Goal: Task Accomplishment & Management: Use online tool/utility

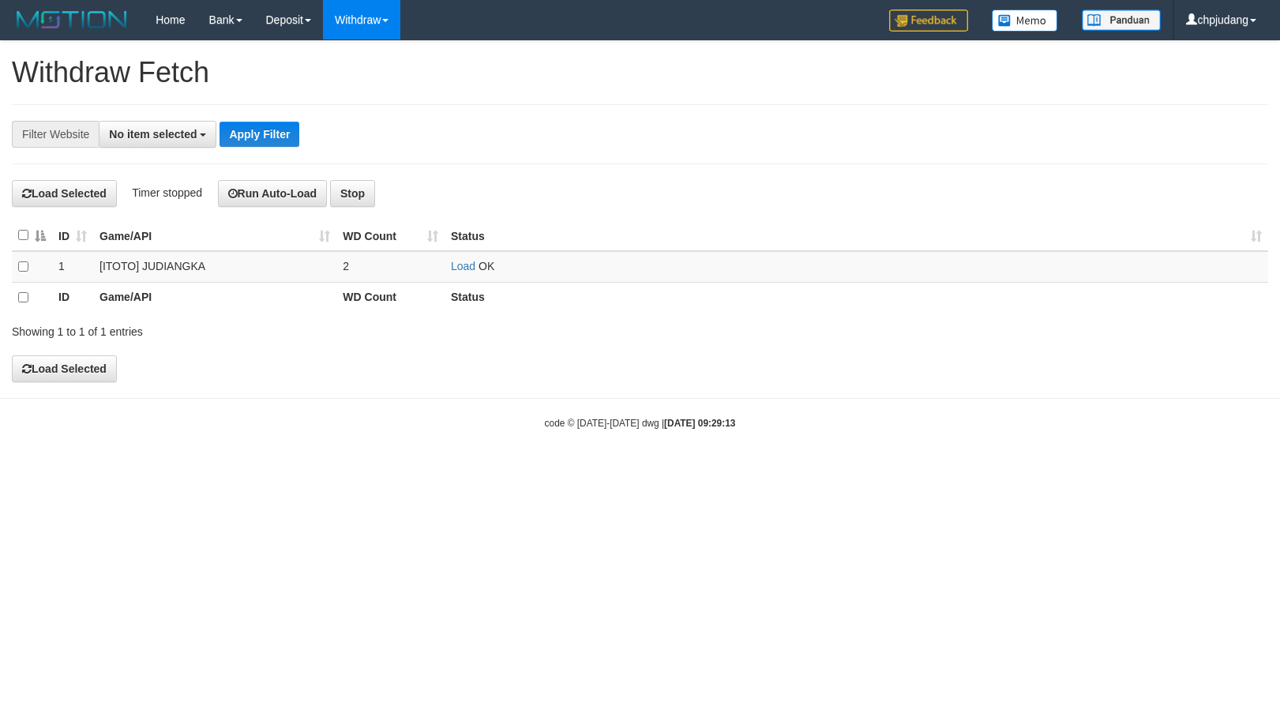
select select
click at [462, 268] on link "Load" at bounding box center [463, 266] width 24 height 13
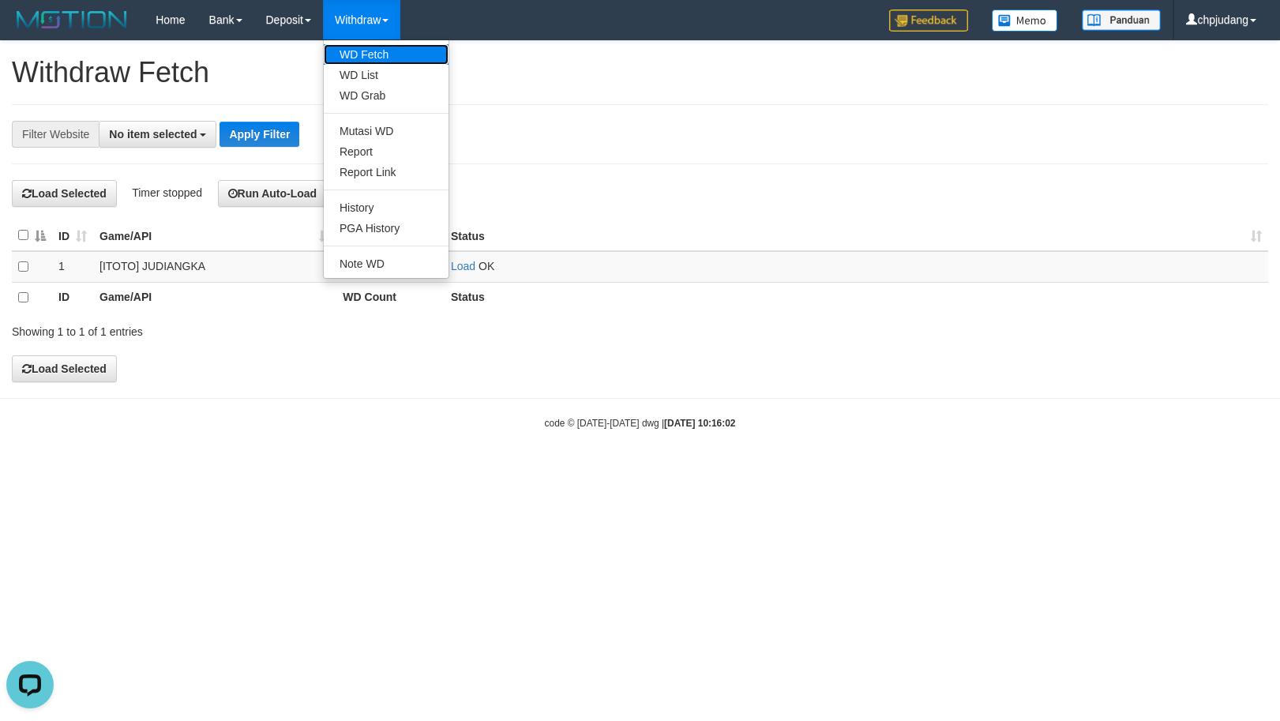
click at [379, 61] on link "WD Fetch" at bounding box center [386, 54] width 125 height 21
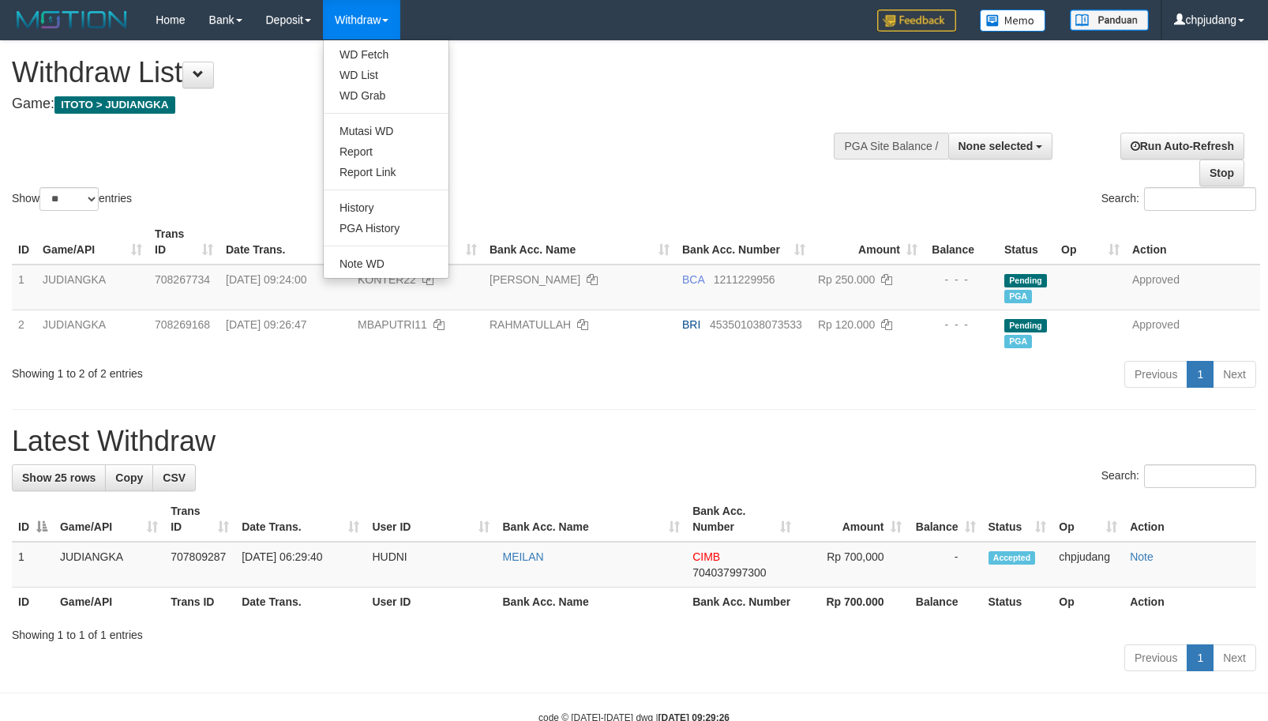
select select
select select "**"
click at [395, 81] on link "WD List" at bounding box center [386, 75] width 125 height 21
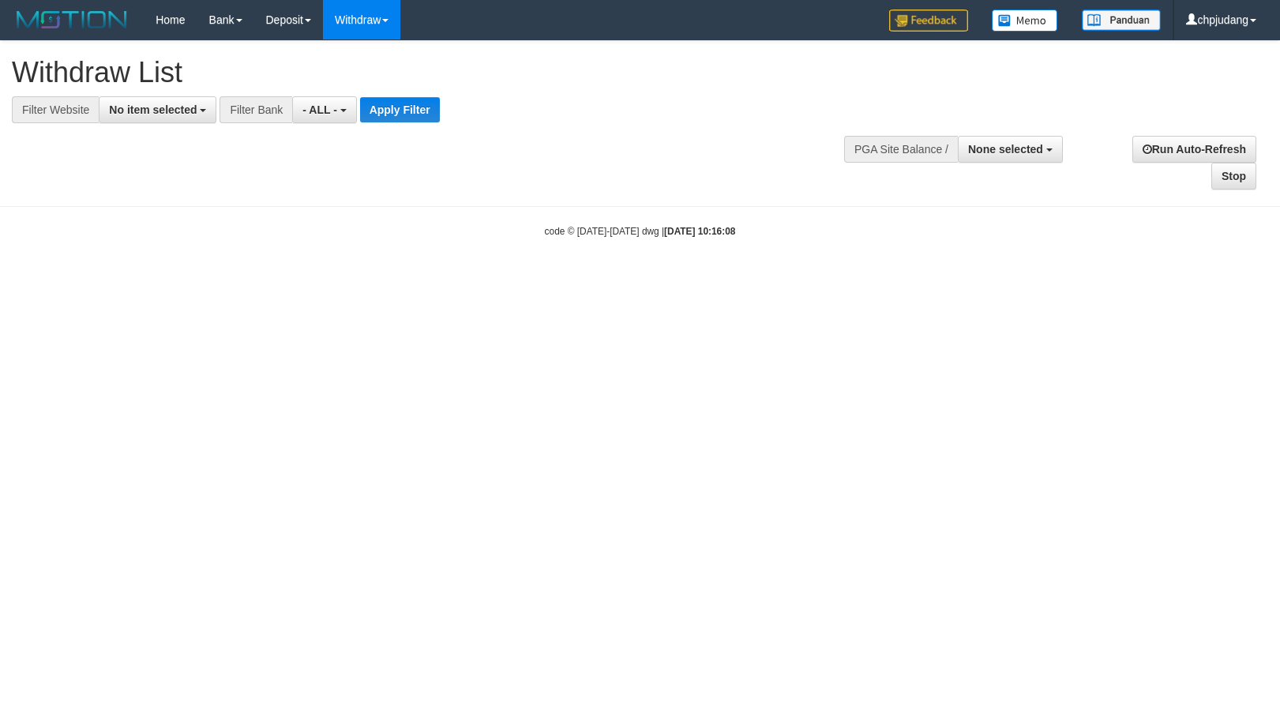
select select
click at [136, 111] on span "No item selected" at bounding box center [153, 109] width 88 height 13
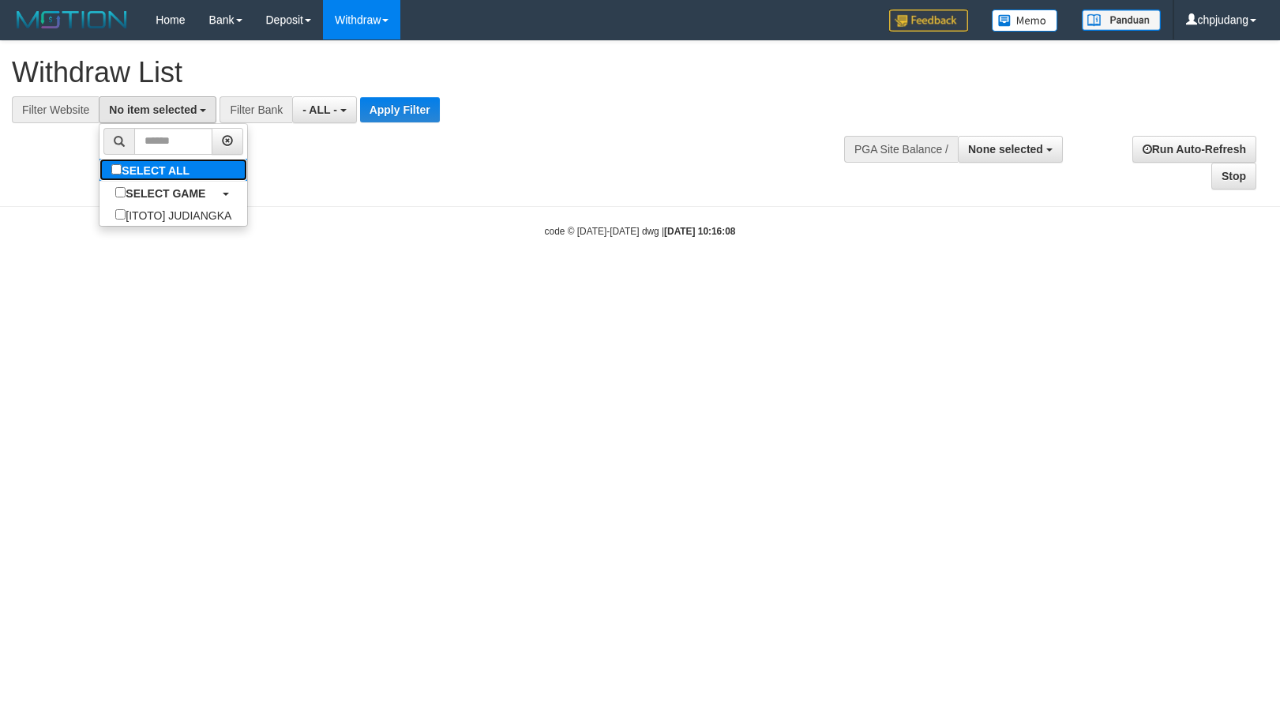
click at [156, 174] on label "SELECT ALL" at bounding box center [152, 170] width 106 height 22
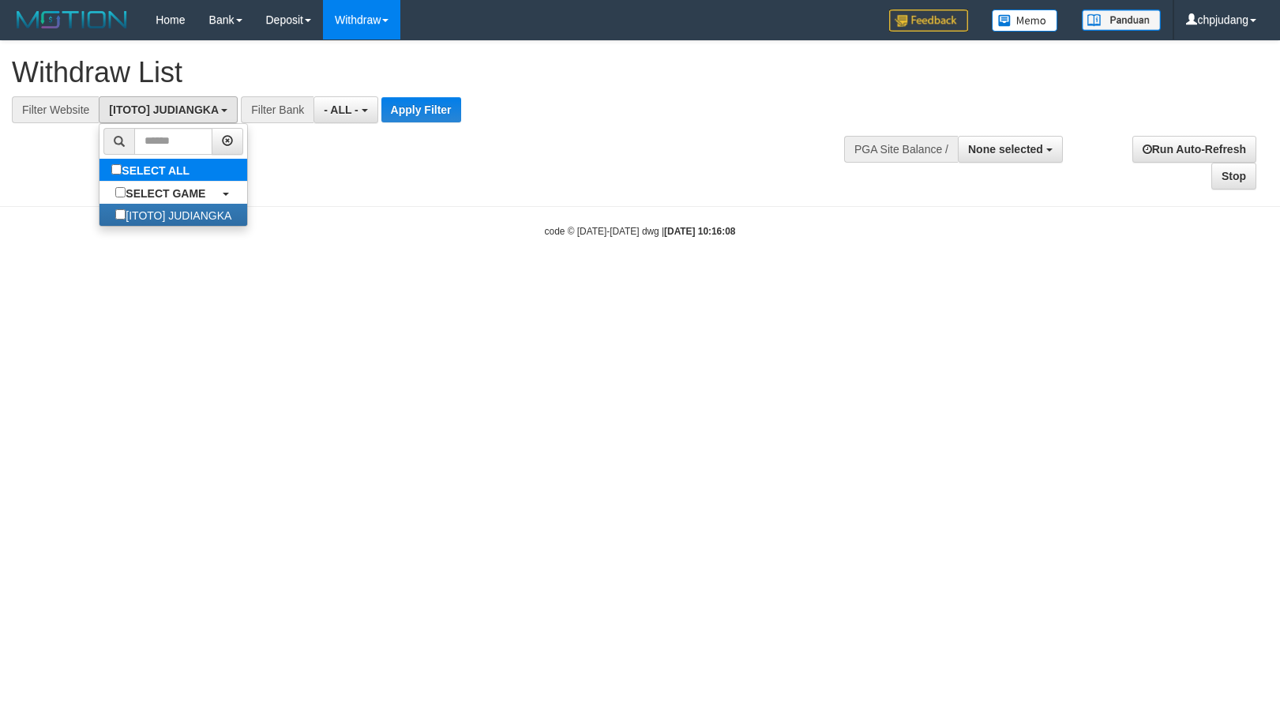
select select "****"
click at [433, 111] on button "Apply Filter" at bounding box center [421, 109] width 80 height 25
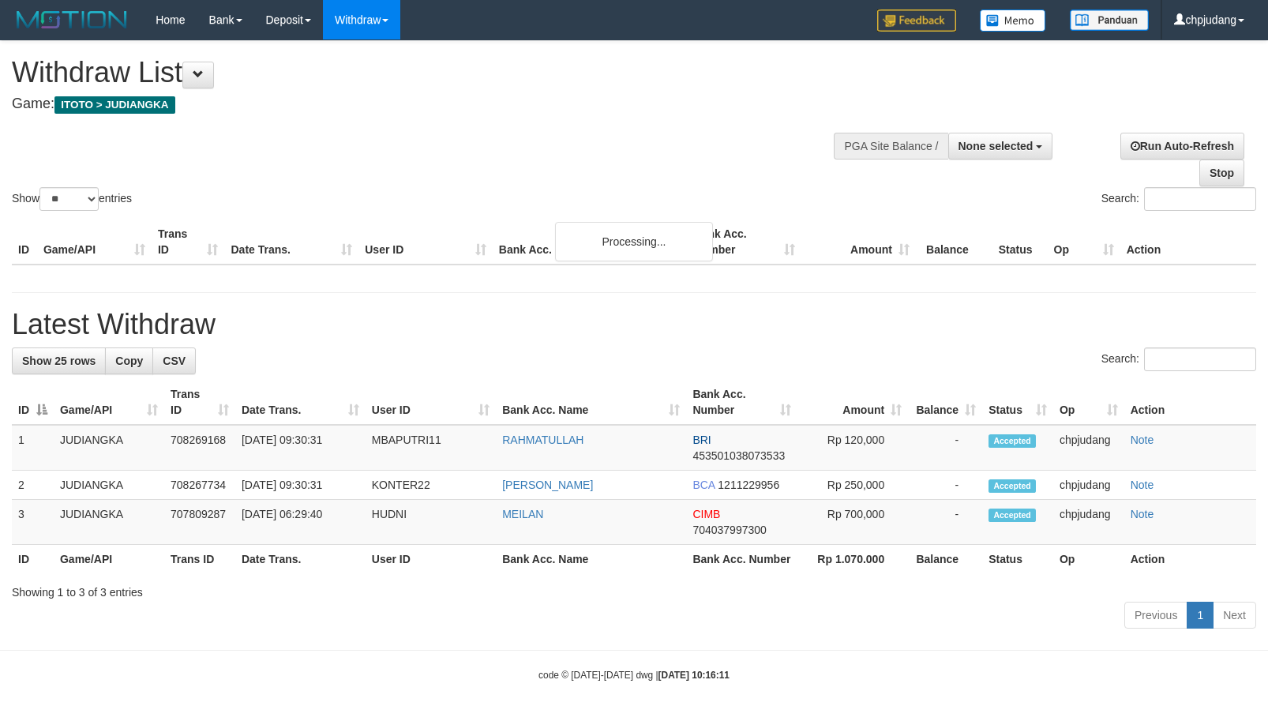
select select
select select "**"
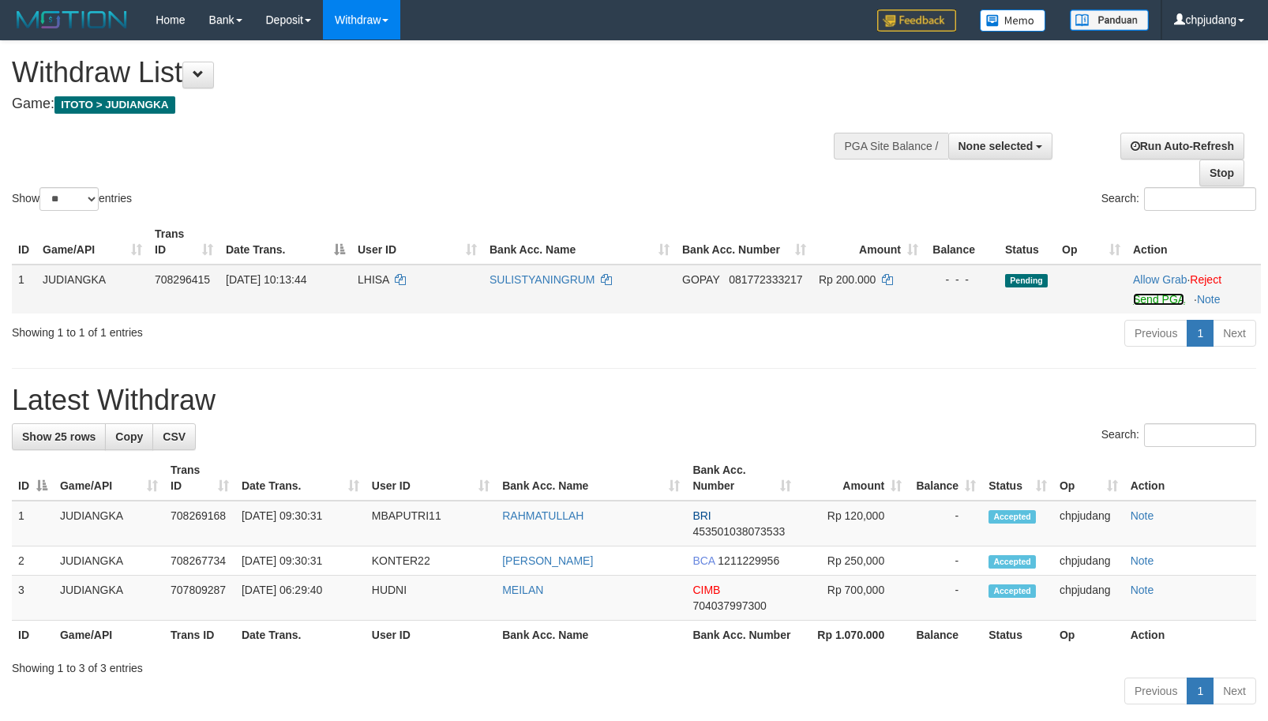
click at [1165, 302] on link "Send PGA" at bounding box center [1158, 299] width 51 height 13
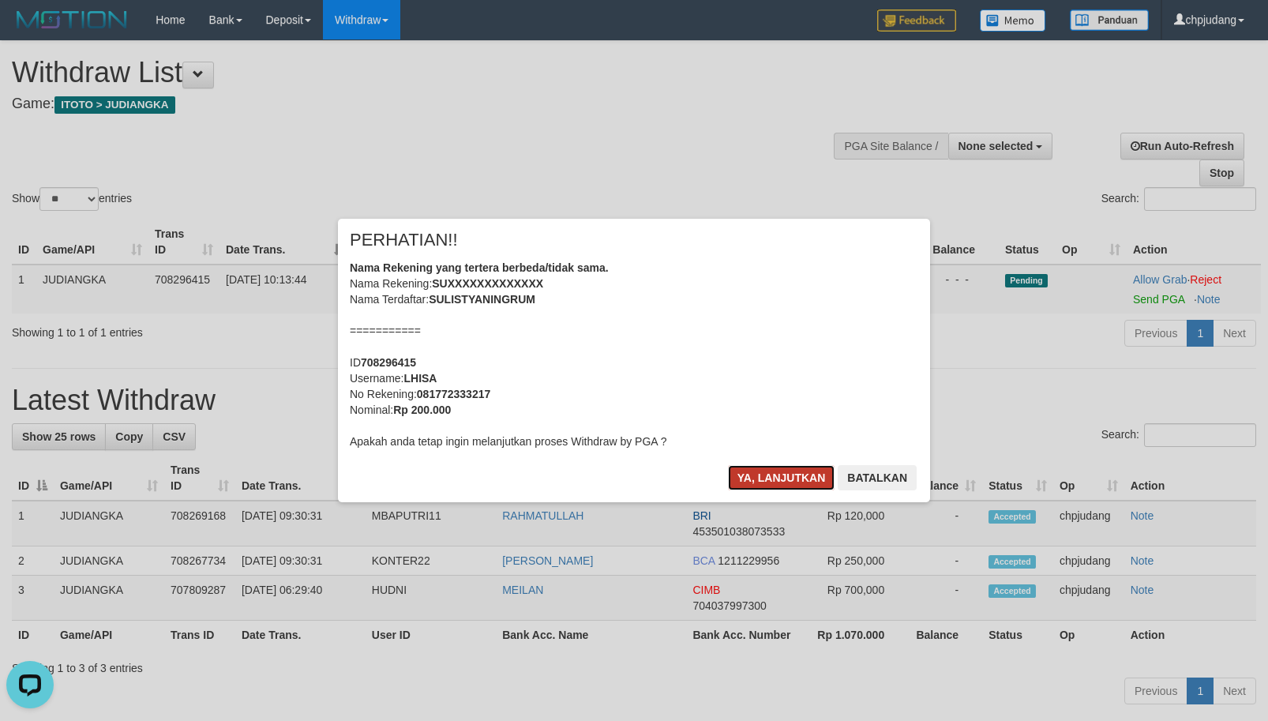
click at [772, 478] on button "Ya, lanjutkan" at bounding box center [781, 477] width 107 height 25
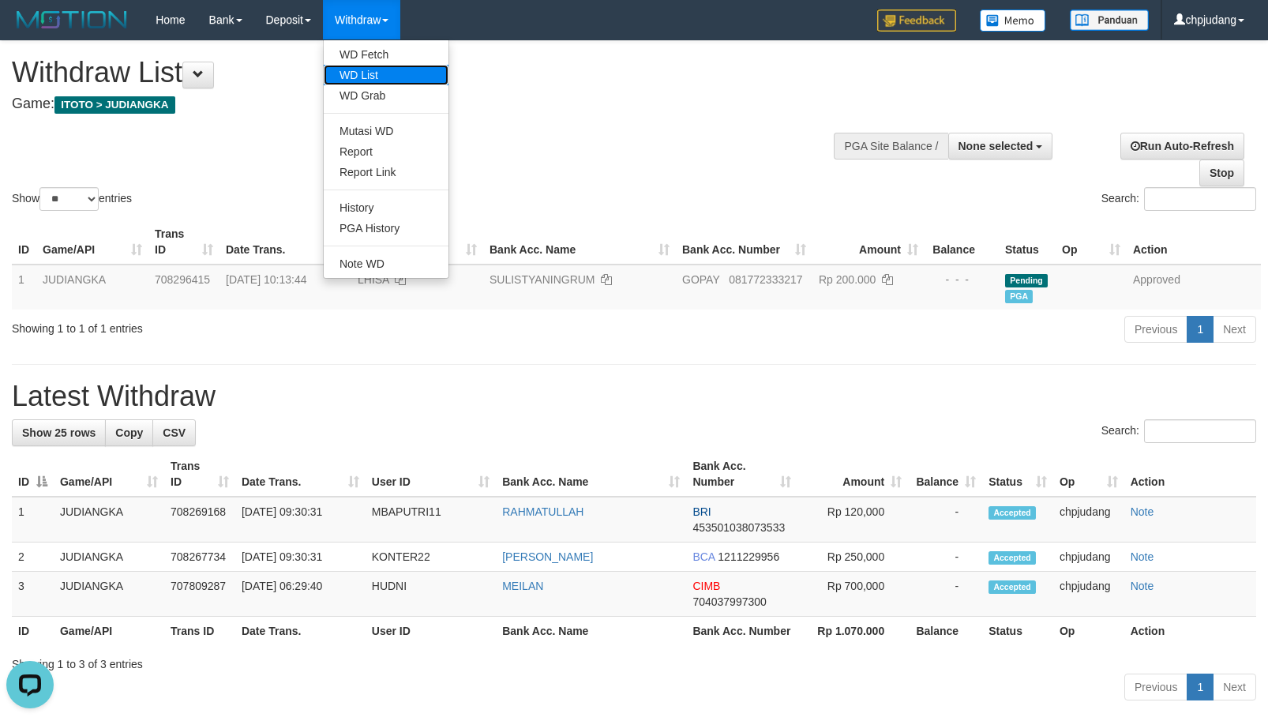
click at [389, 65] on link "WD List" at bounding box center [386, 75] width 125 height 21
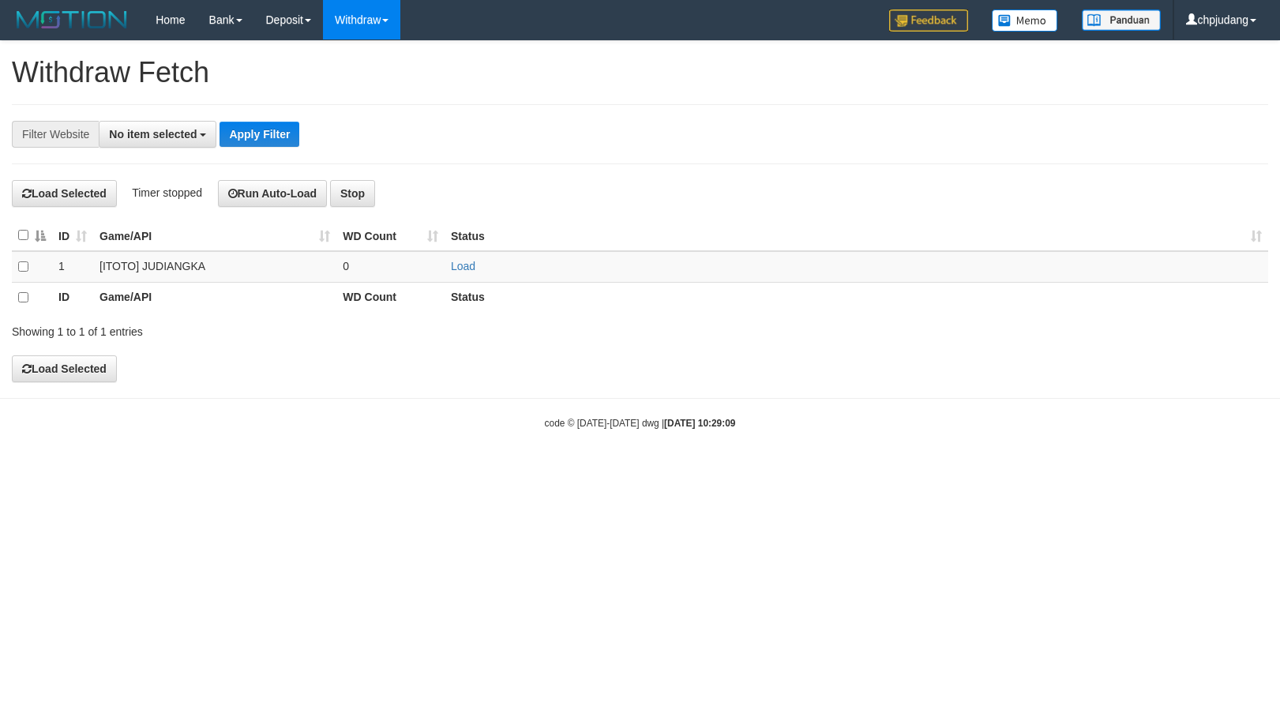
select select
click at [467, 264] on link "Load" at bounding box center [463, 266] width 24 height 13
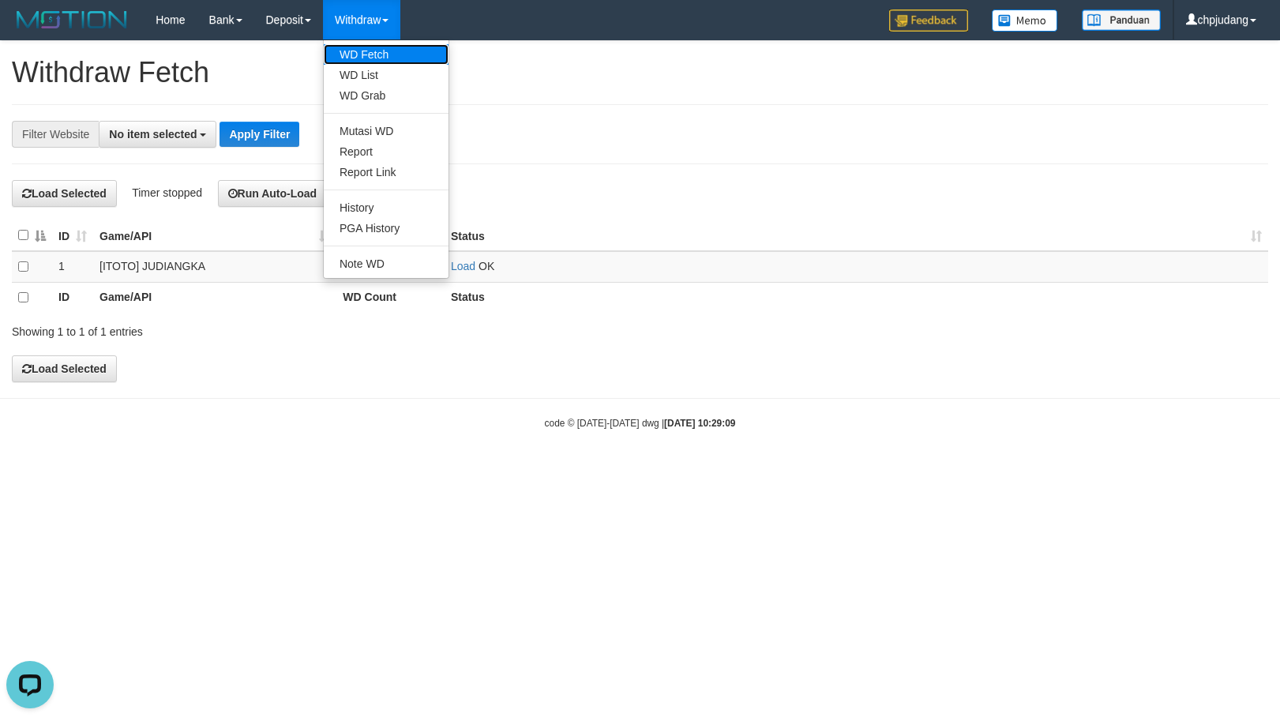
click at [386, 55] on link "WD Fetch" at bounding box center [386, 54] width 125 height 21
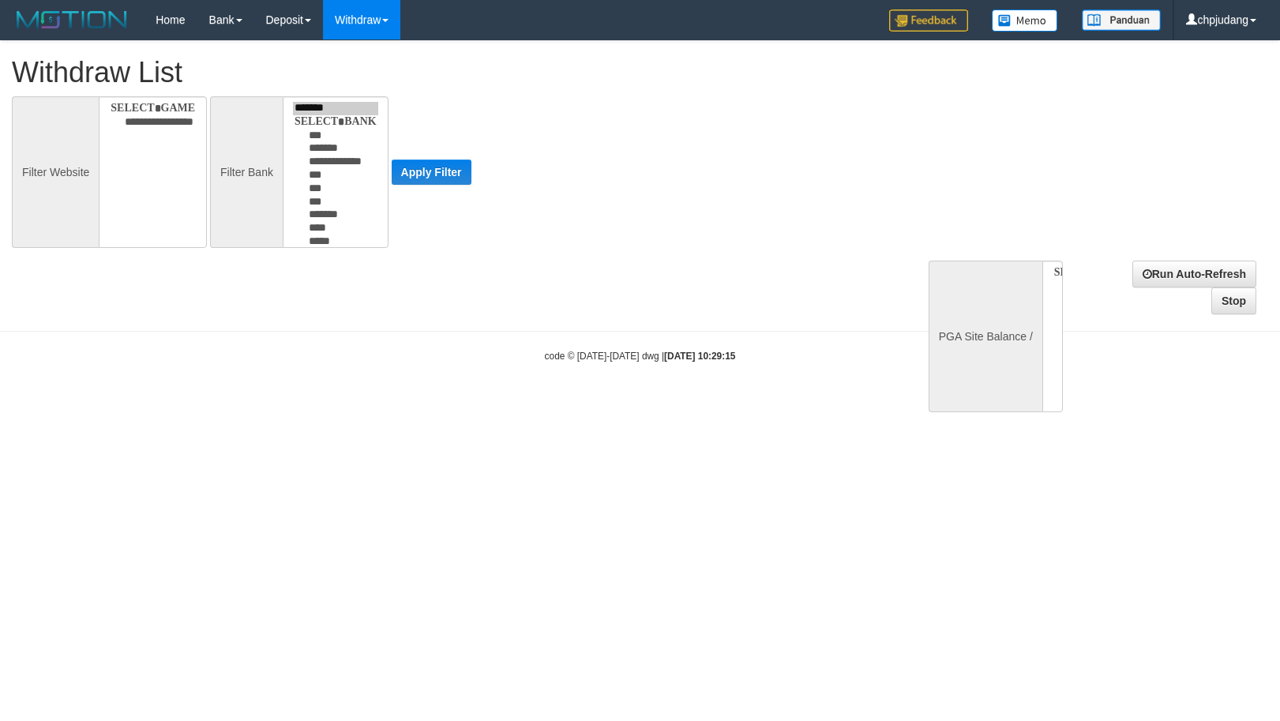
select select
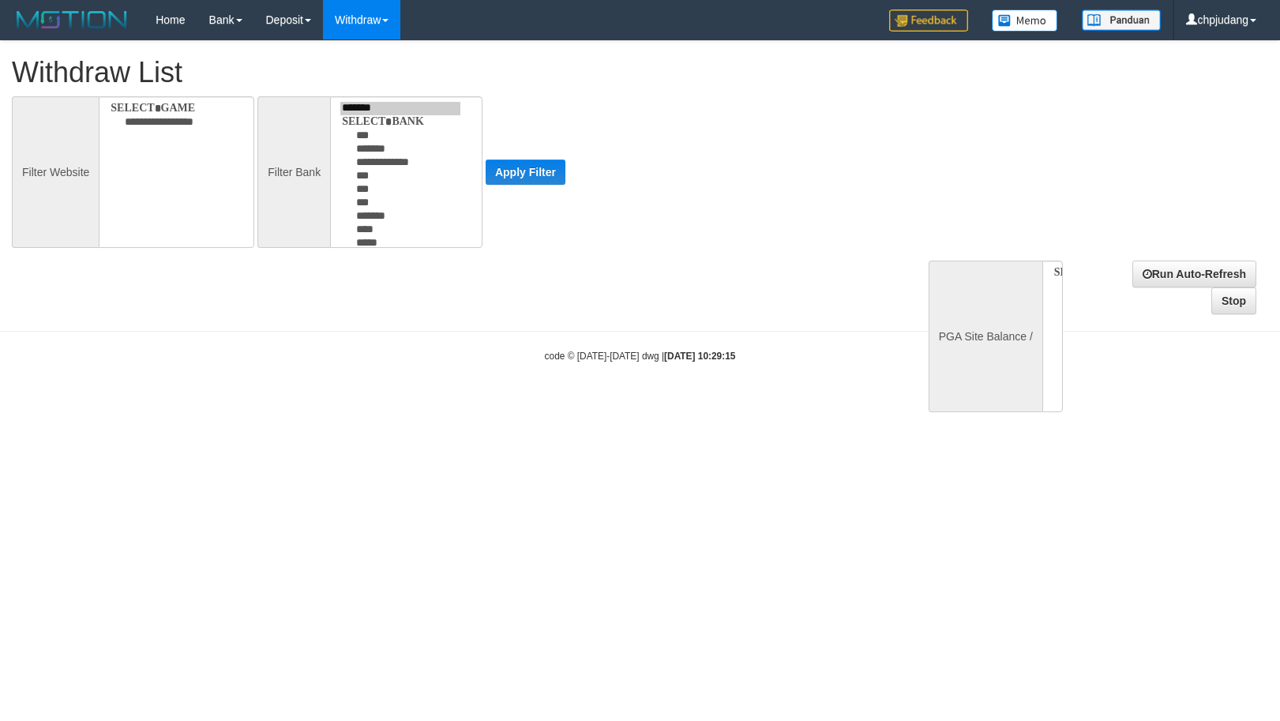
select select
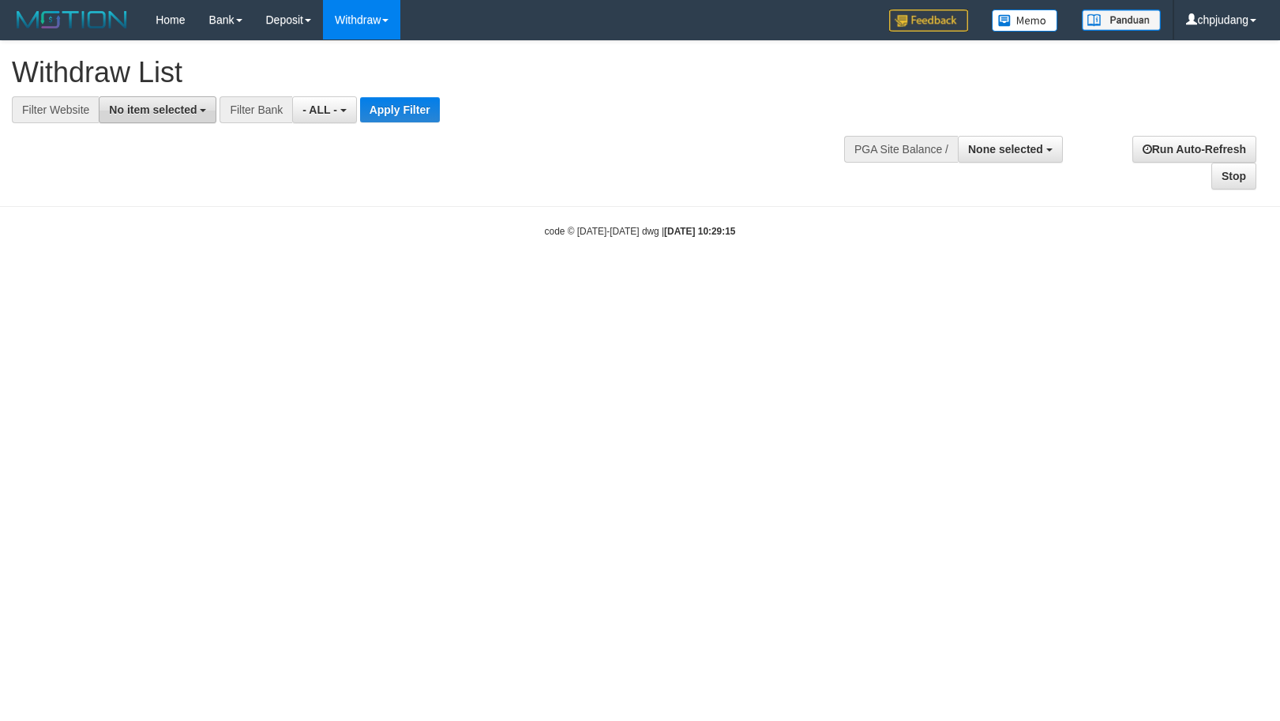
click at [172, 106] on span "No item selected" at bounding box center [153, 109] width 88 height 13
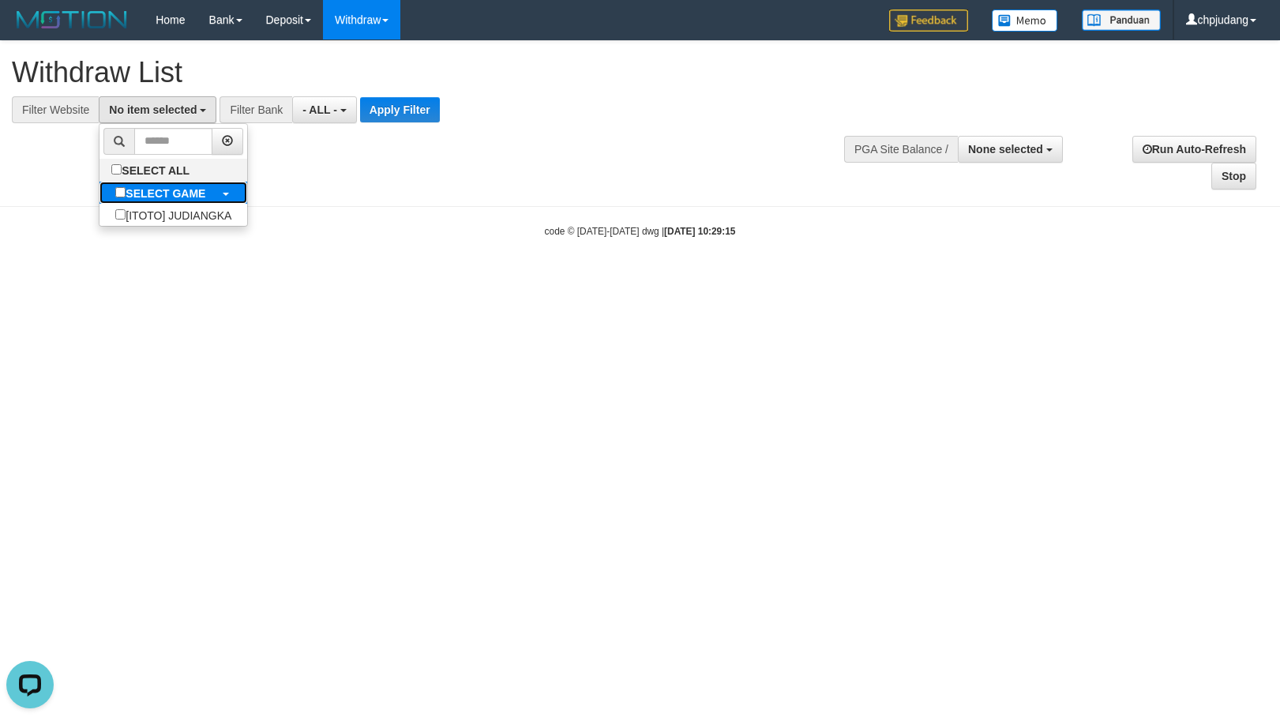
click at [214, 190] on label "SELECT GAME" at bounding box center [160, 193] width 122 height 22
select select "****"
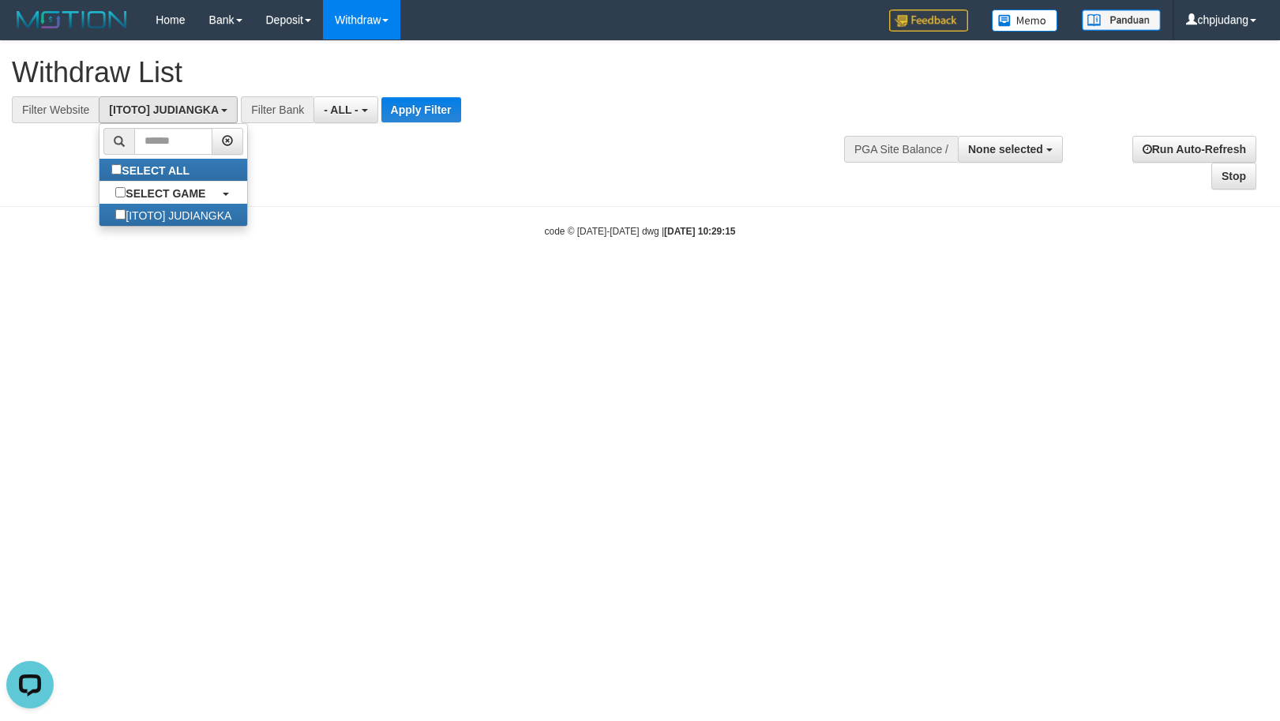
scroll to position [14, 0]
click at [418, 107] on button "Apply Filter" at bounding box center [421, 109] width 80 height 25
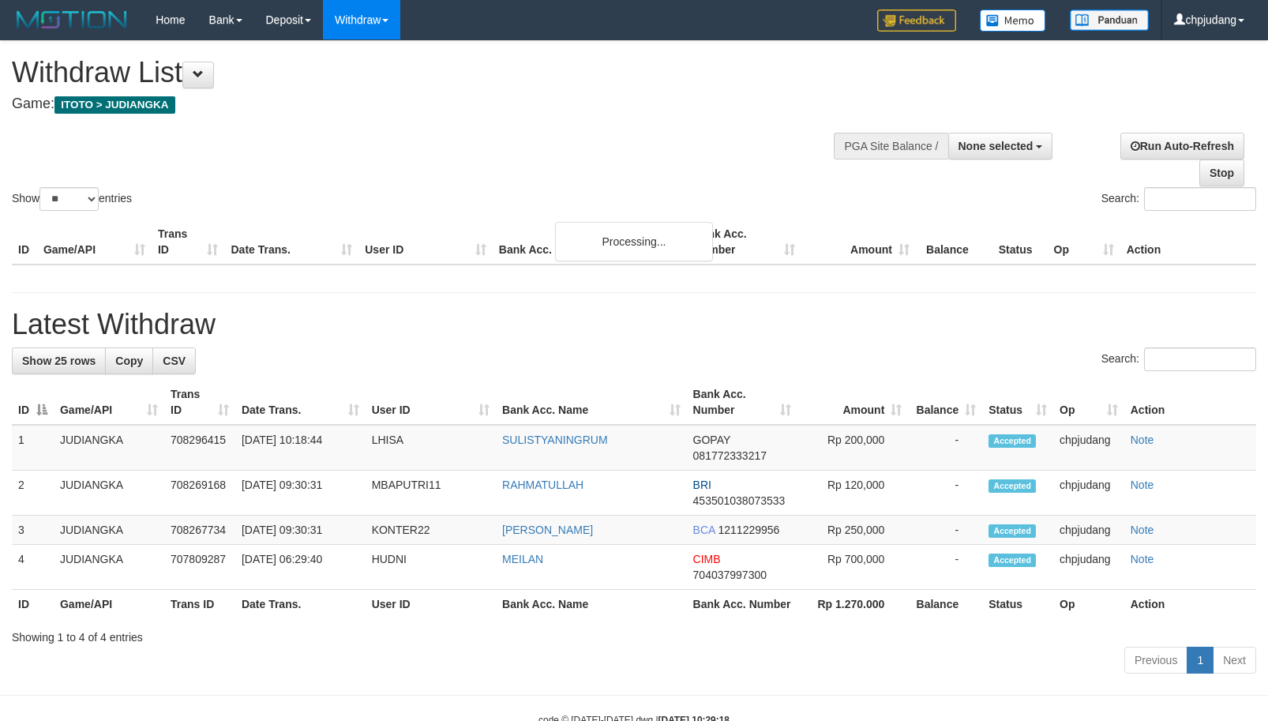
select select
select select "**"
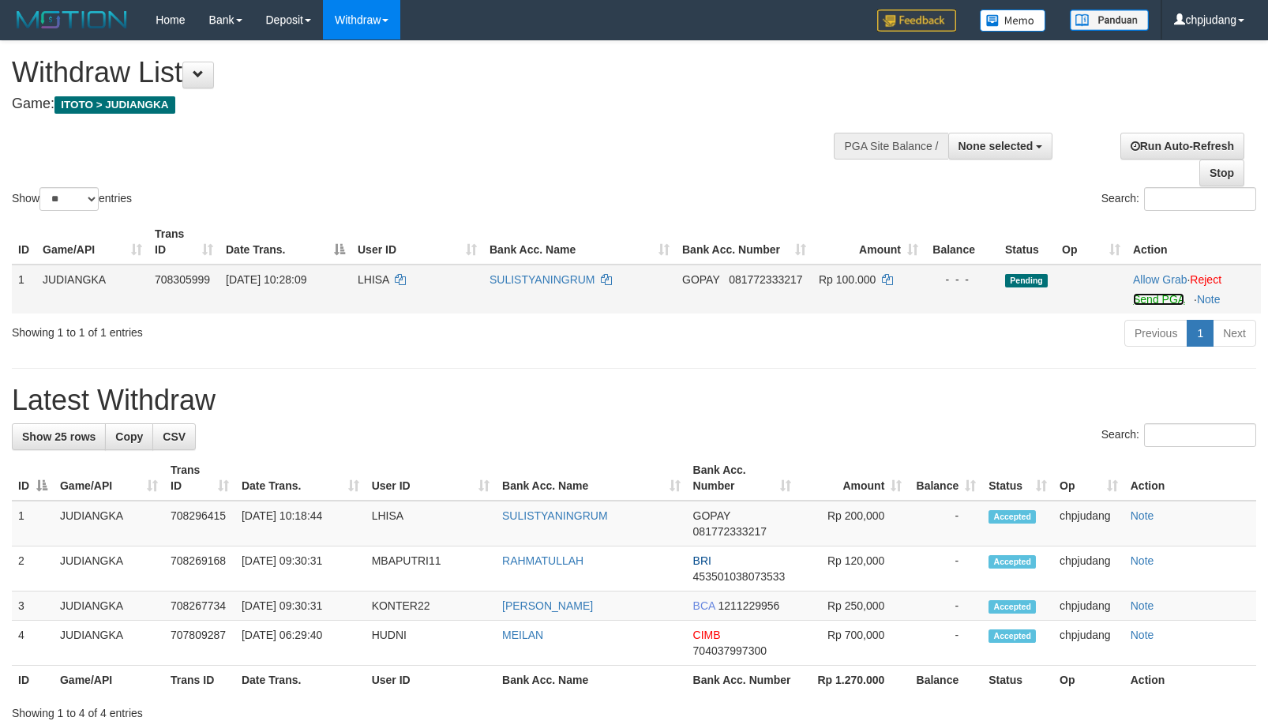
click at [1154, 300] on link "Send PGA" at bounding box center [1158, 299] width 51 height 13
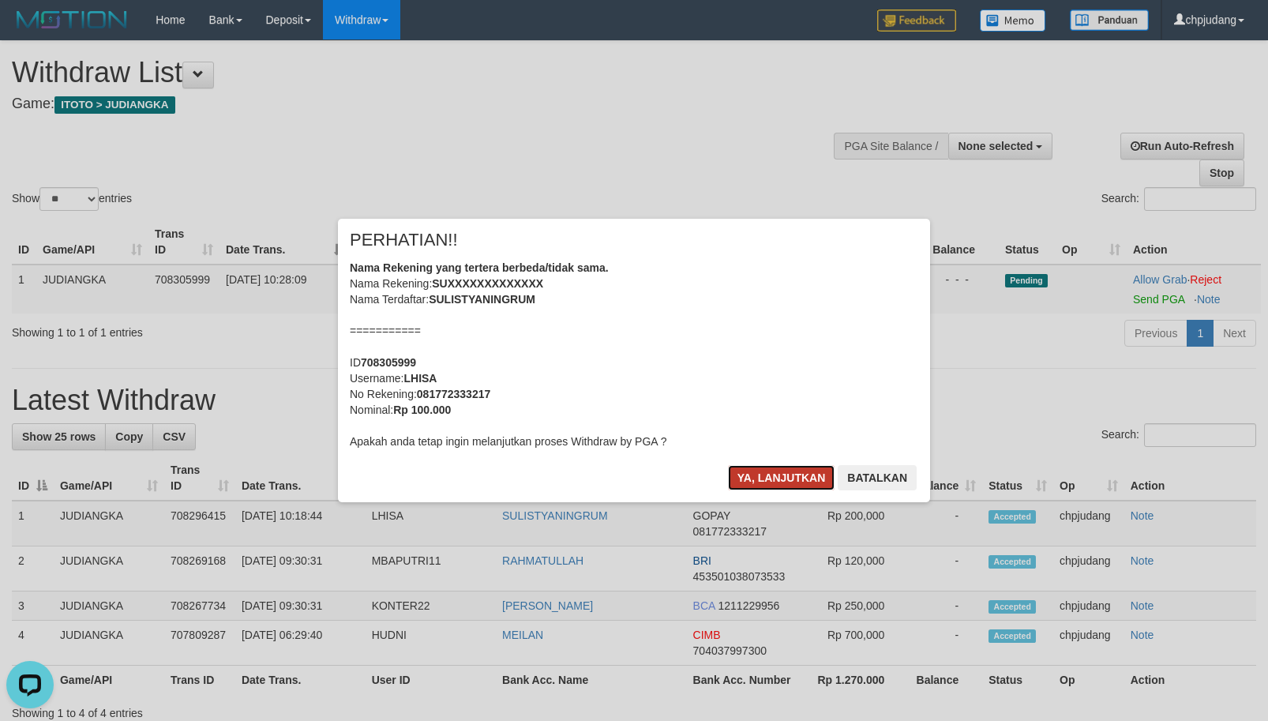
click at [799, 465] on button "Ya, lanjutkan" at bounding box center [781, 477] width 107 height 25
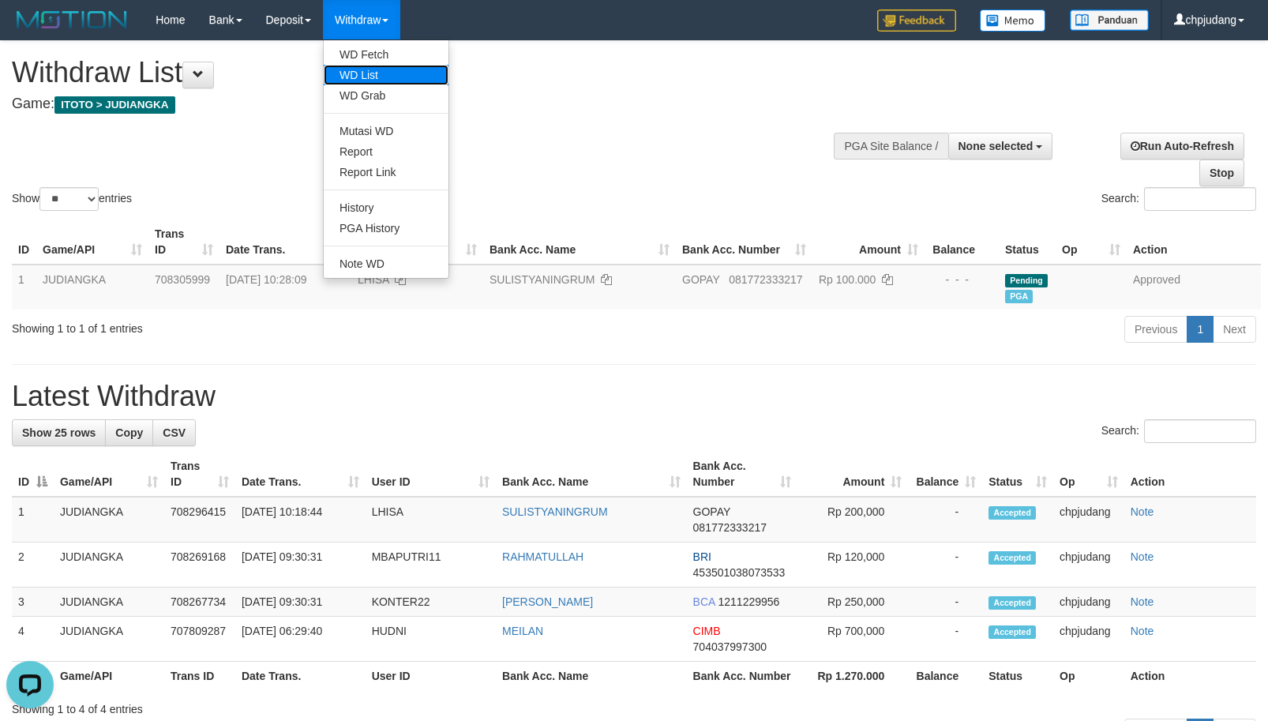
click at [390, 66] on link "WD List" at bounding box center [386, 75] width 125 height 21
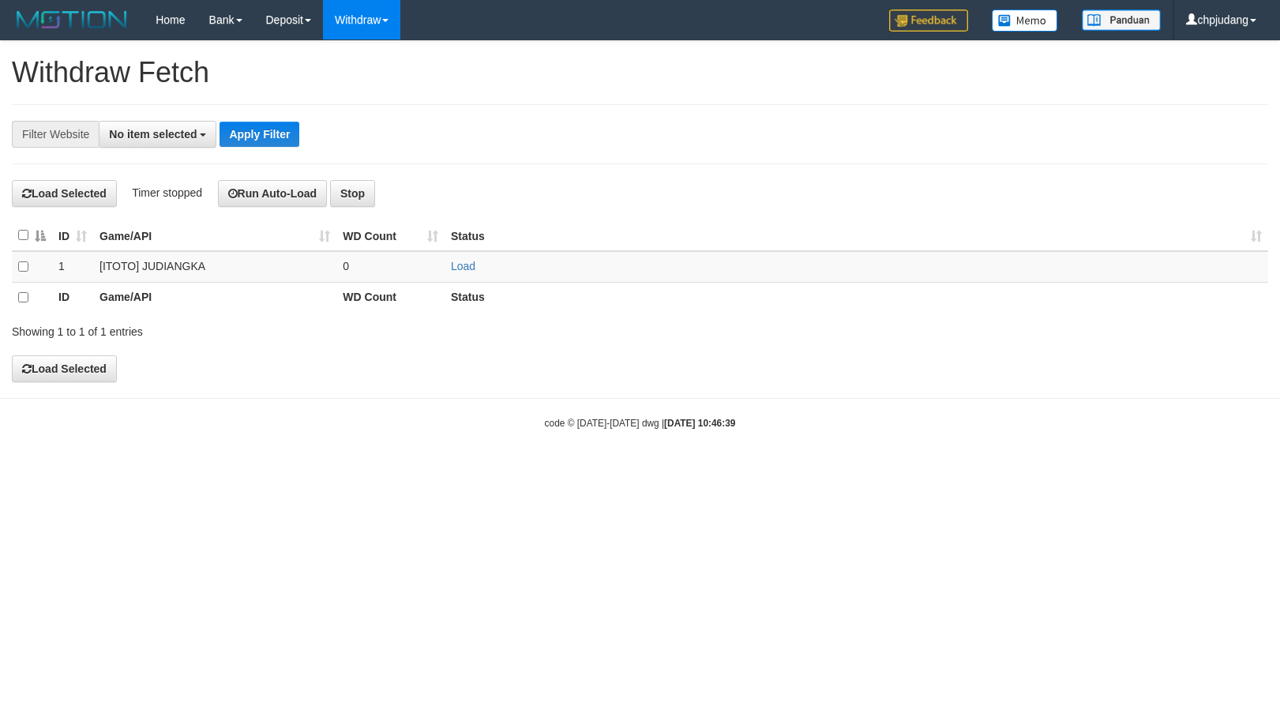
select select
click at [470, 266] on link "Load" at bounding box center [463, 266] width 24 height 13
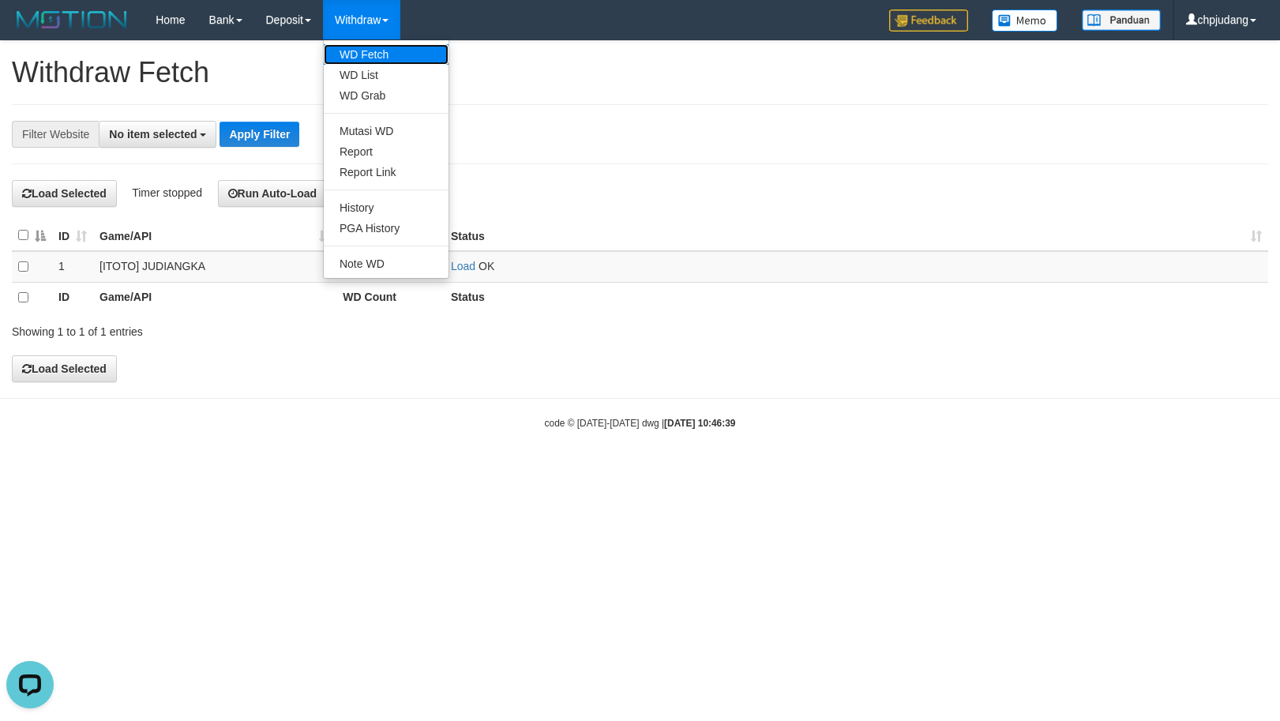
click at [391, 50] on link "WD Fetch" at bounding box center [386, 54] width 125 height 21
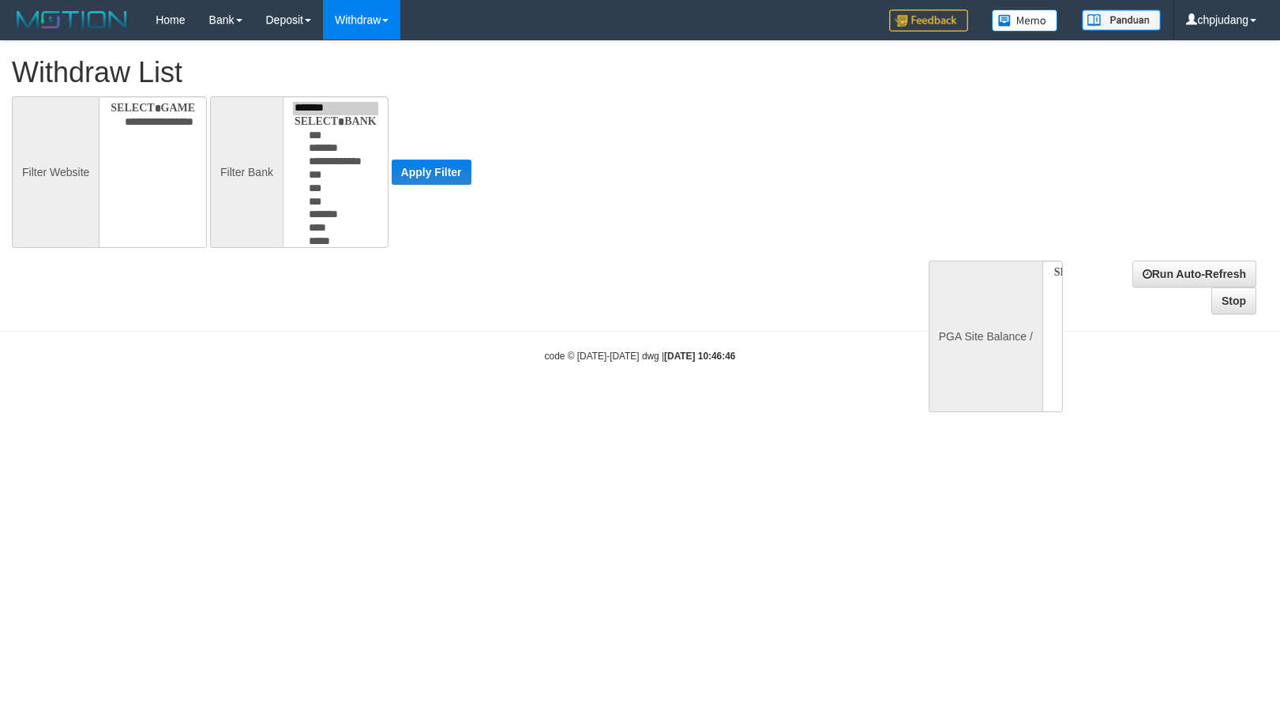
select select
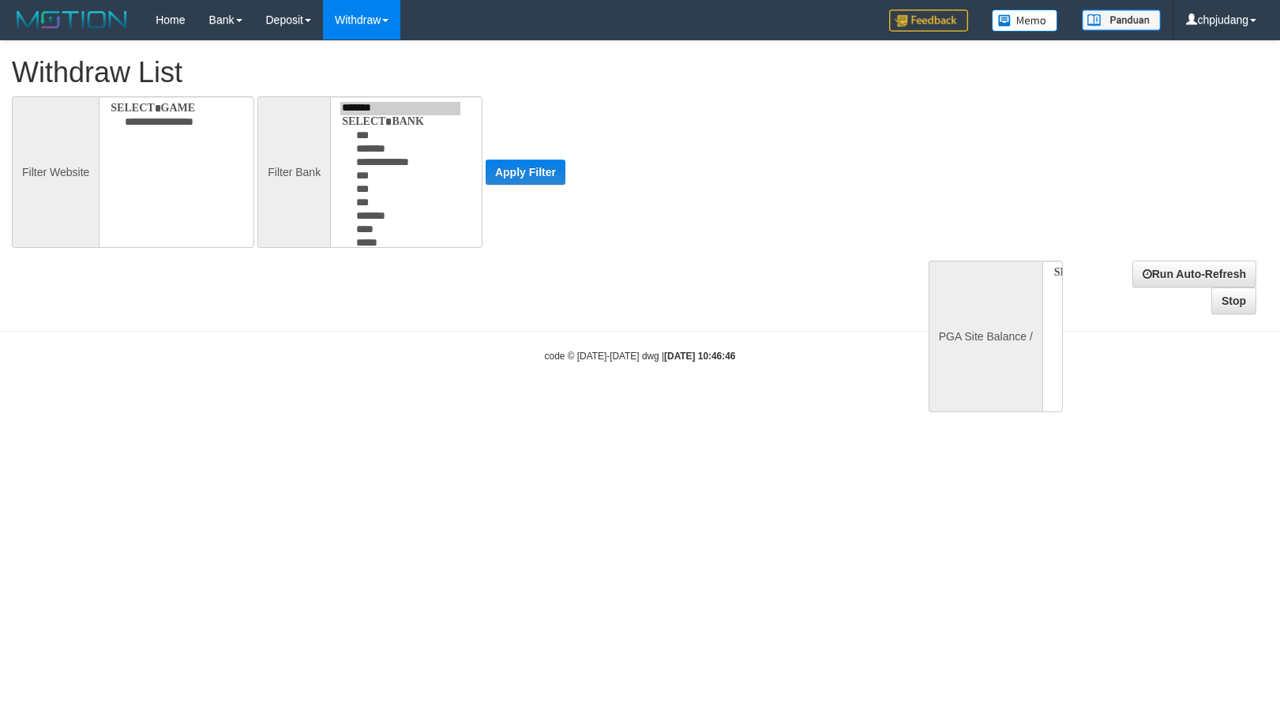
select select
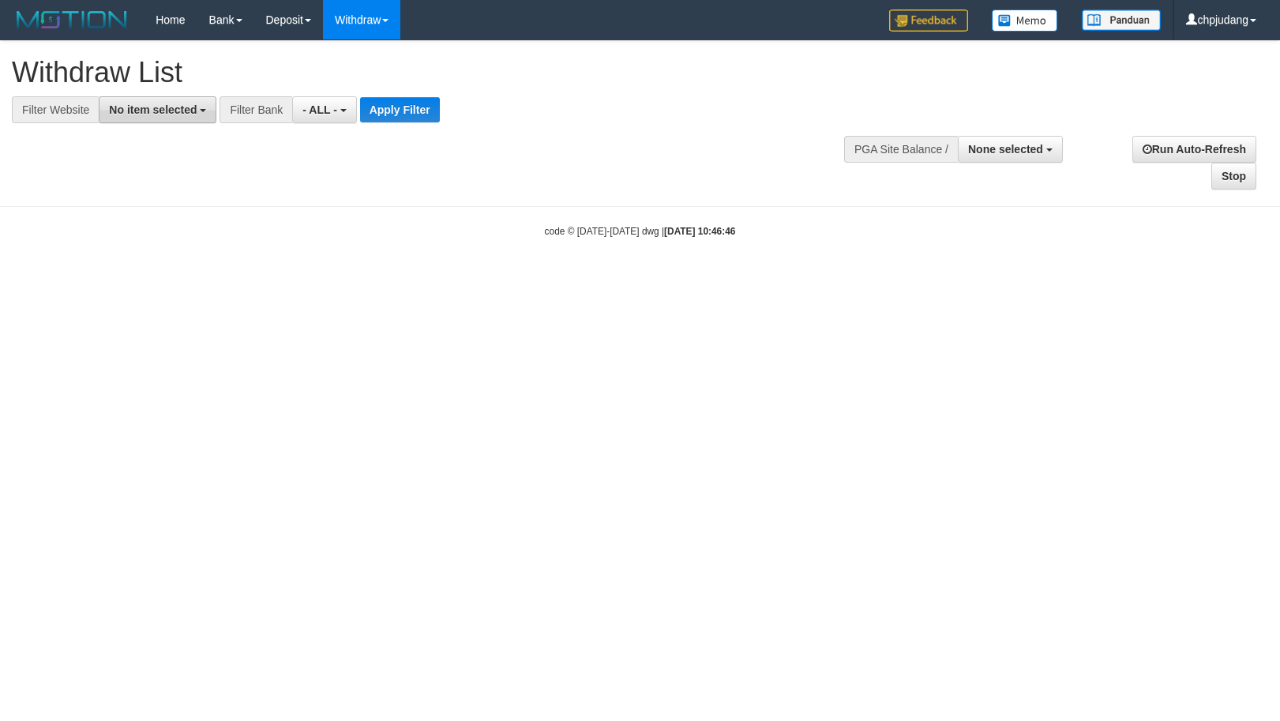
click at [185, 107] on span "No item selected" at bounding box center [153, 109] width 88 height 13
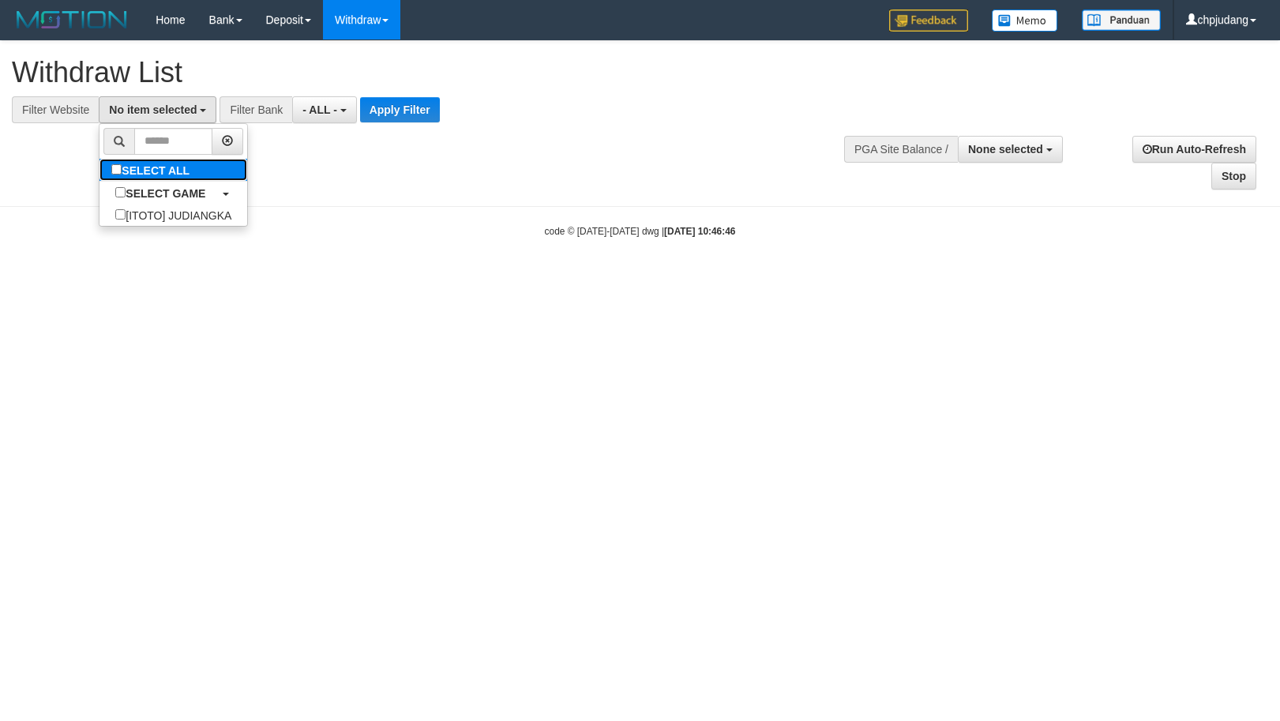
click at [193, 178] on label "SELECT ALL" at bounding box center [152, 170] width 106 height 22
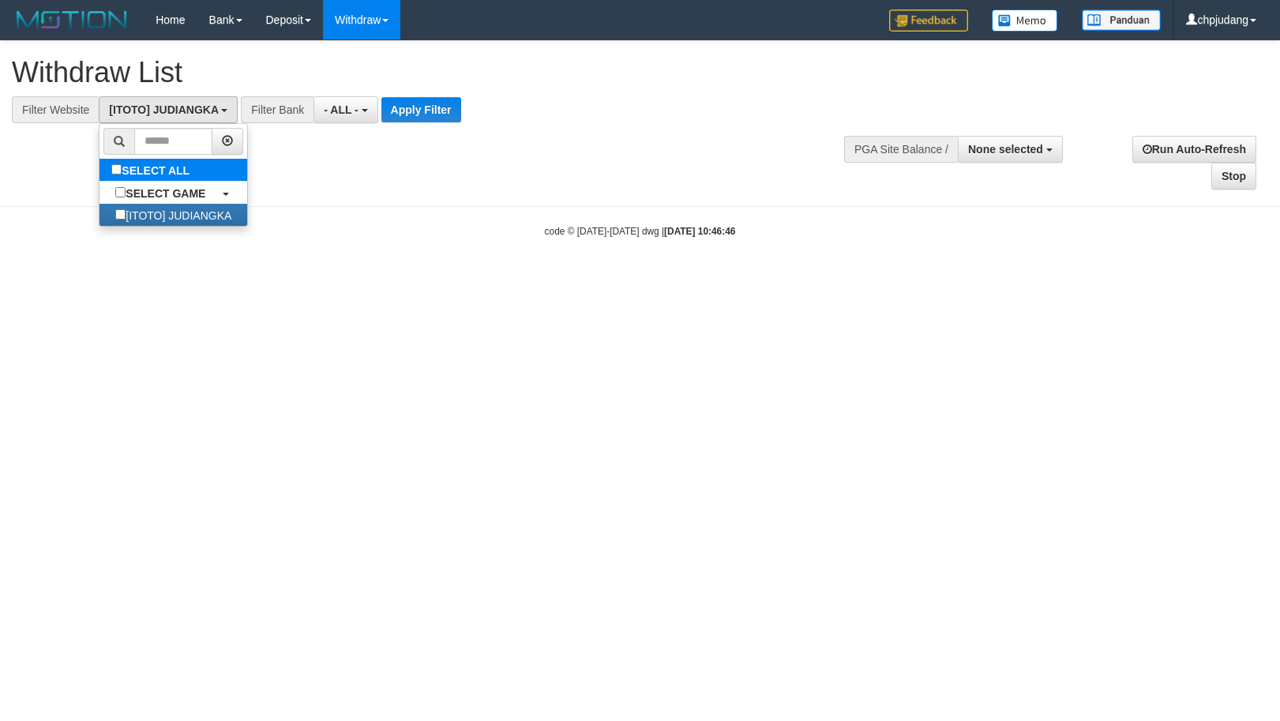
select select "****"
click at [433, 114] on button "Apply Filter" at bounding box center [421, 109] width 80 height 25
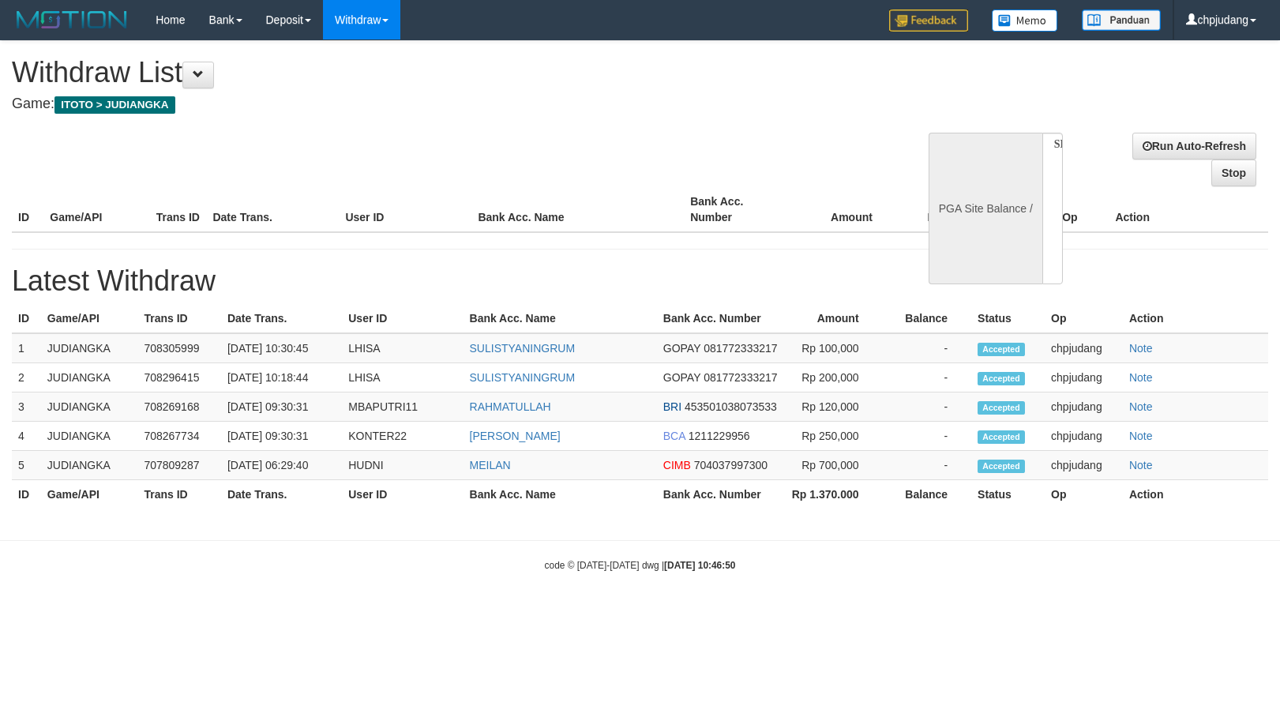
select select
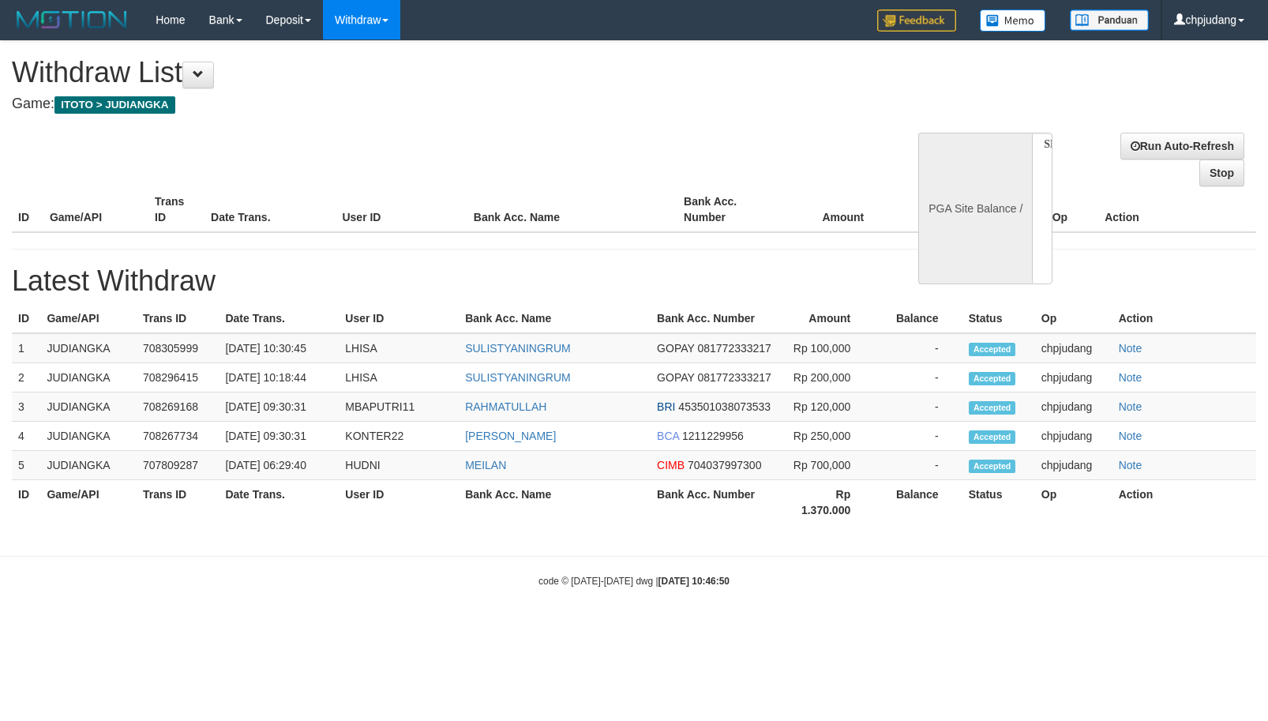
select select "**"
select select
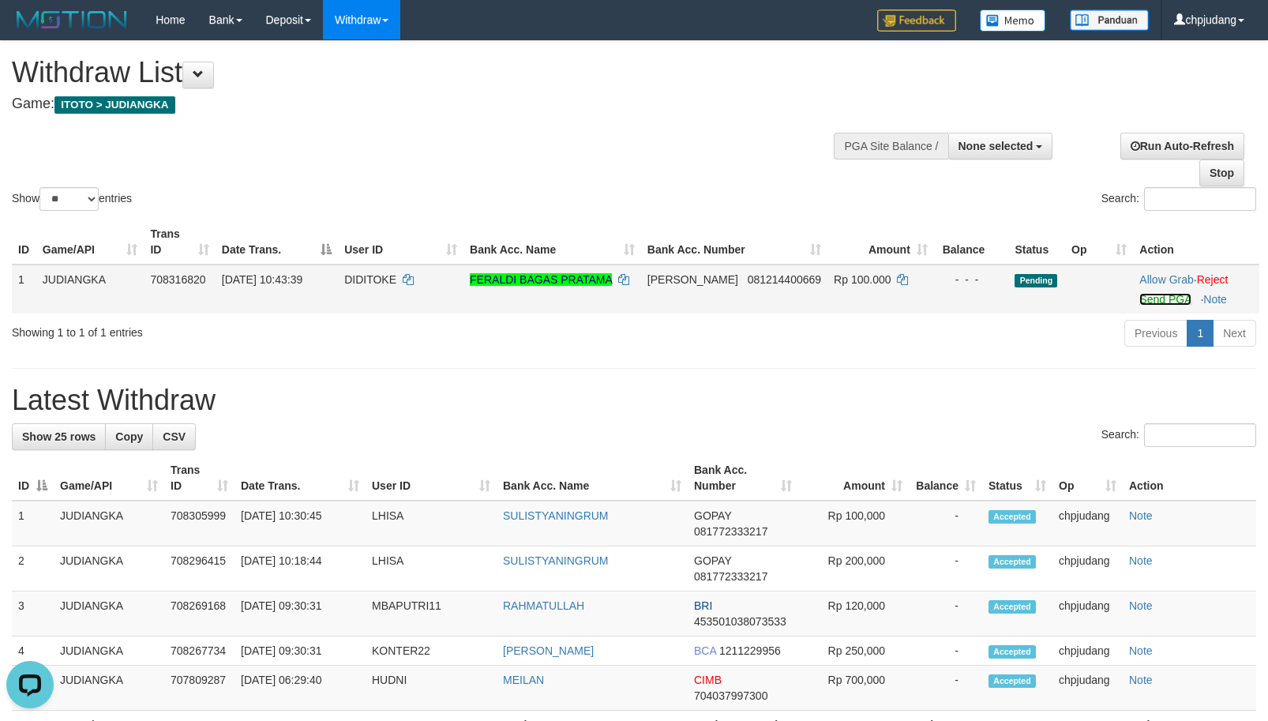
click at [1163, 303] on link "Send PGA" at bounding box center [1164, 299] width 51 height 13
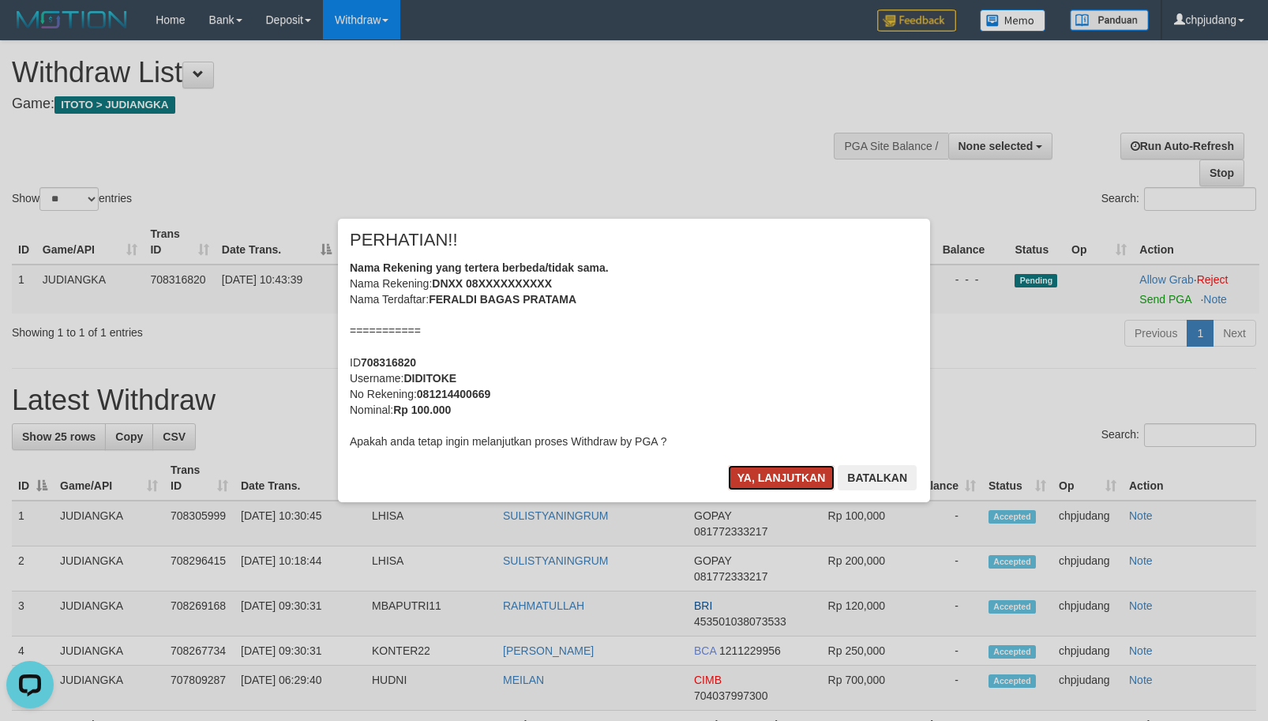
click at [785, 477] on button "Ya, lanjutkan" at bounding box center [781, 477] width 107 height 25
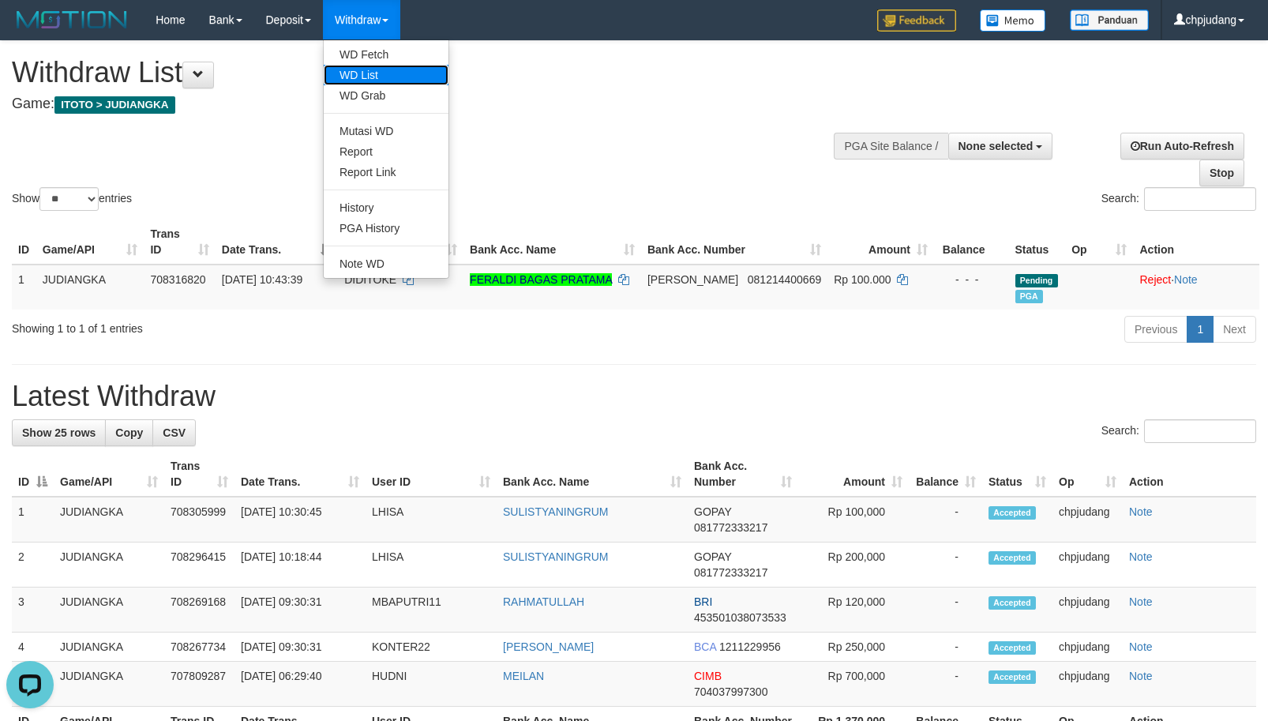
click at [350, 80] on link "WD List" at bounding box center [386, 75] width 125 height 21
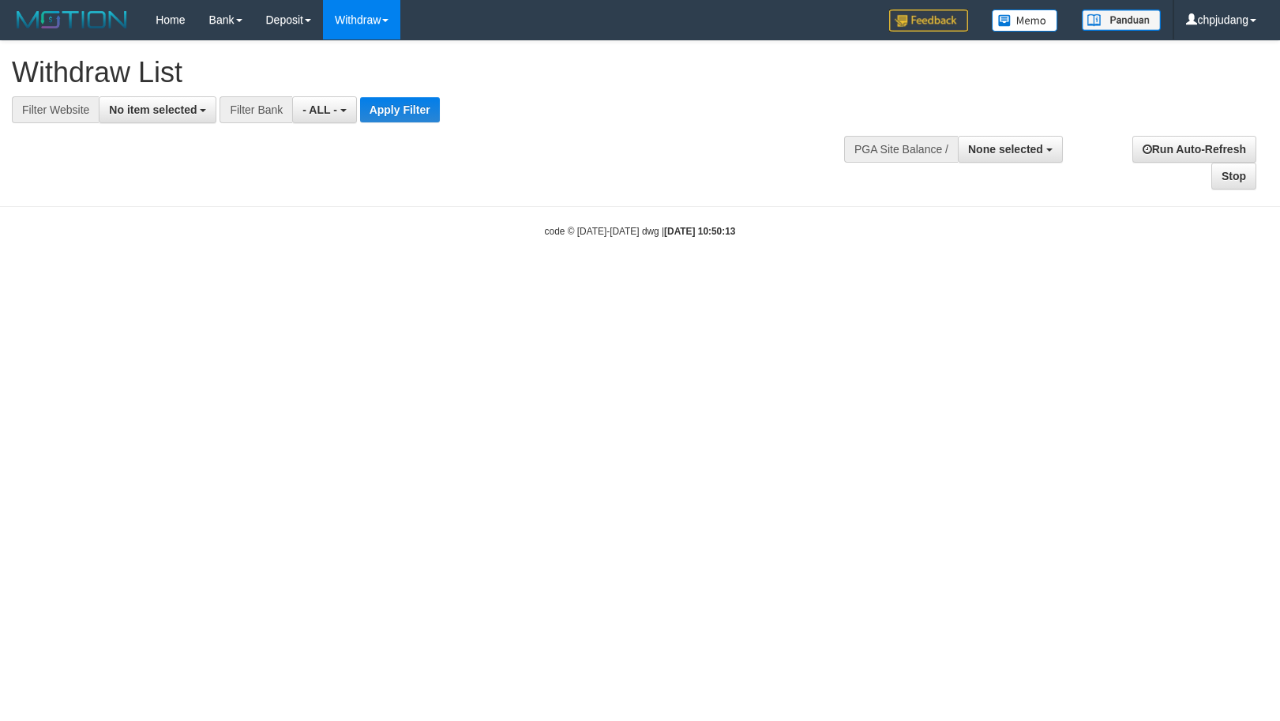
select select
click at [155, 108] on span "No item selected" at bounding box center [153, 109] width 88 height 13
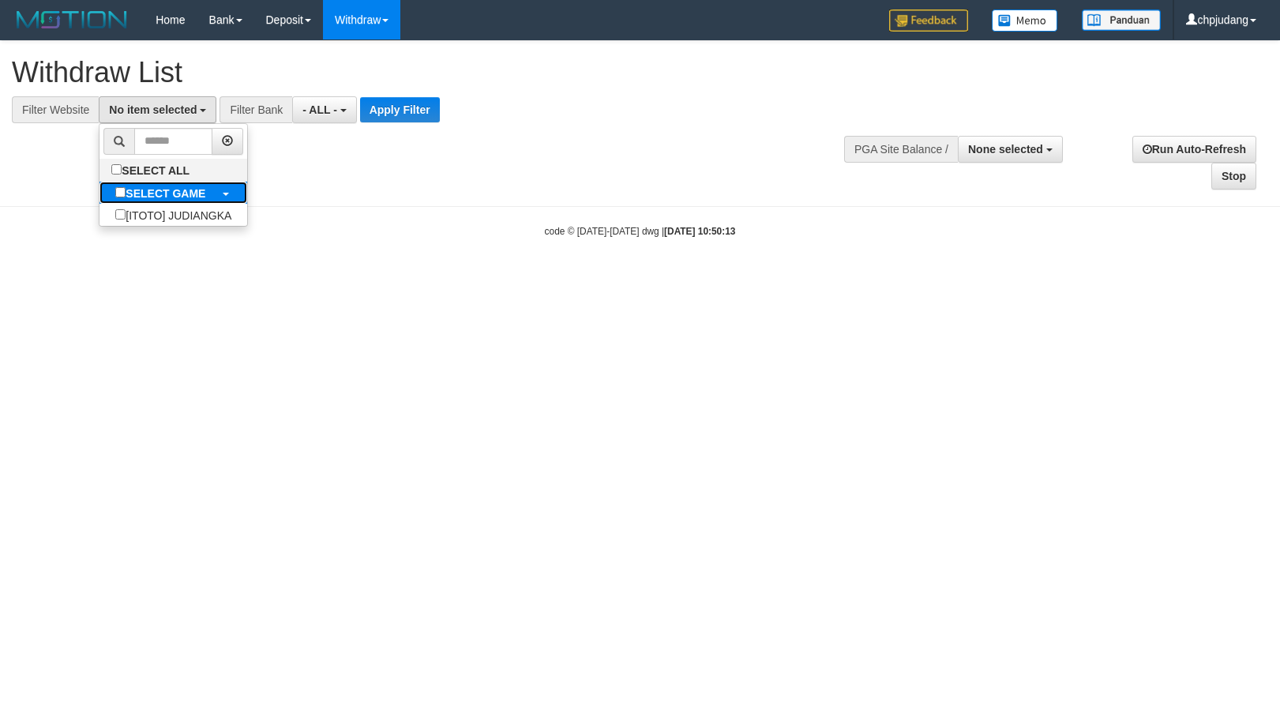
click at [185, 182] on label "SELECT GAME" at bounding box center [160, 193] width 122 height 22
select select "****"
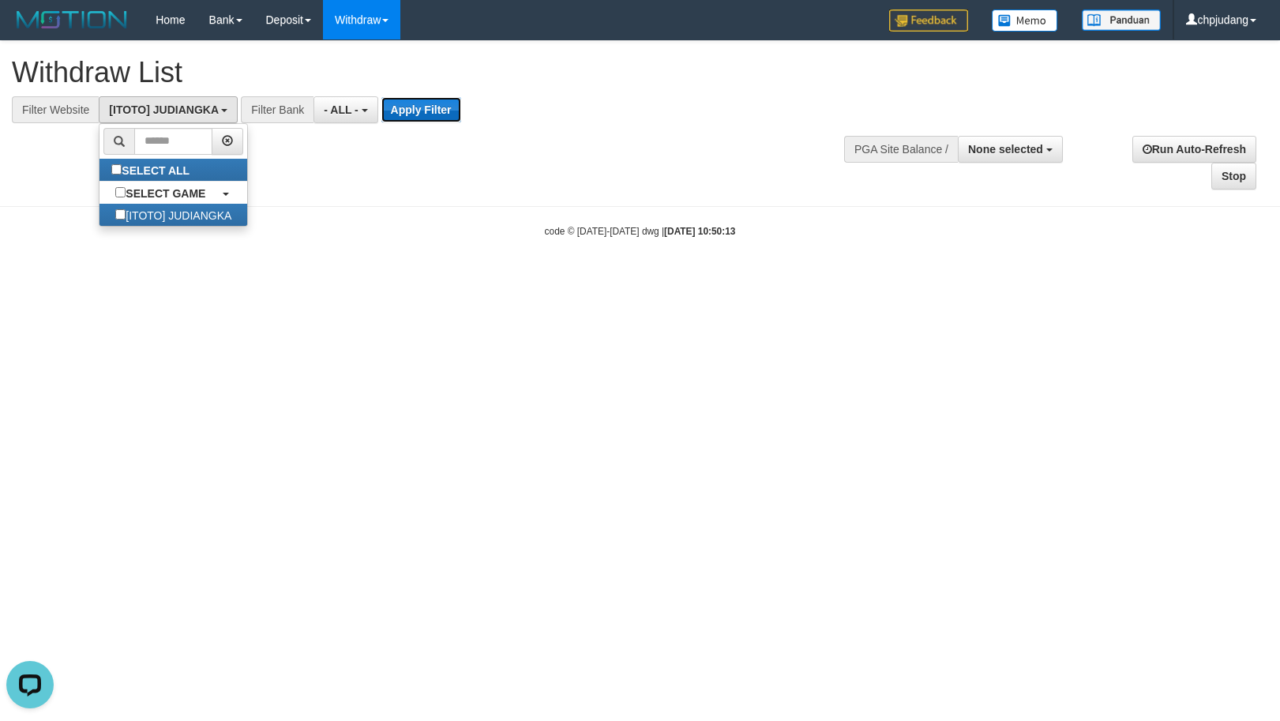
drag, startPoint x: 425, startPoint y: 110, endPoint x: 444, endPoint y: 174, distance: 66.7
click at [425, 111] on button "Apply Filter" at bounding box center [421, 109] width 80 height 25
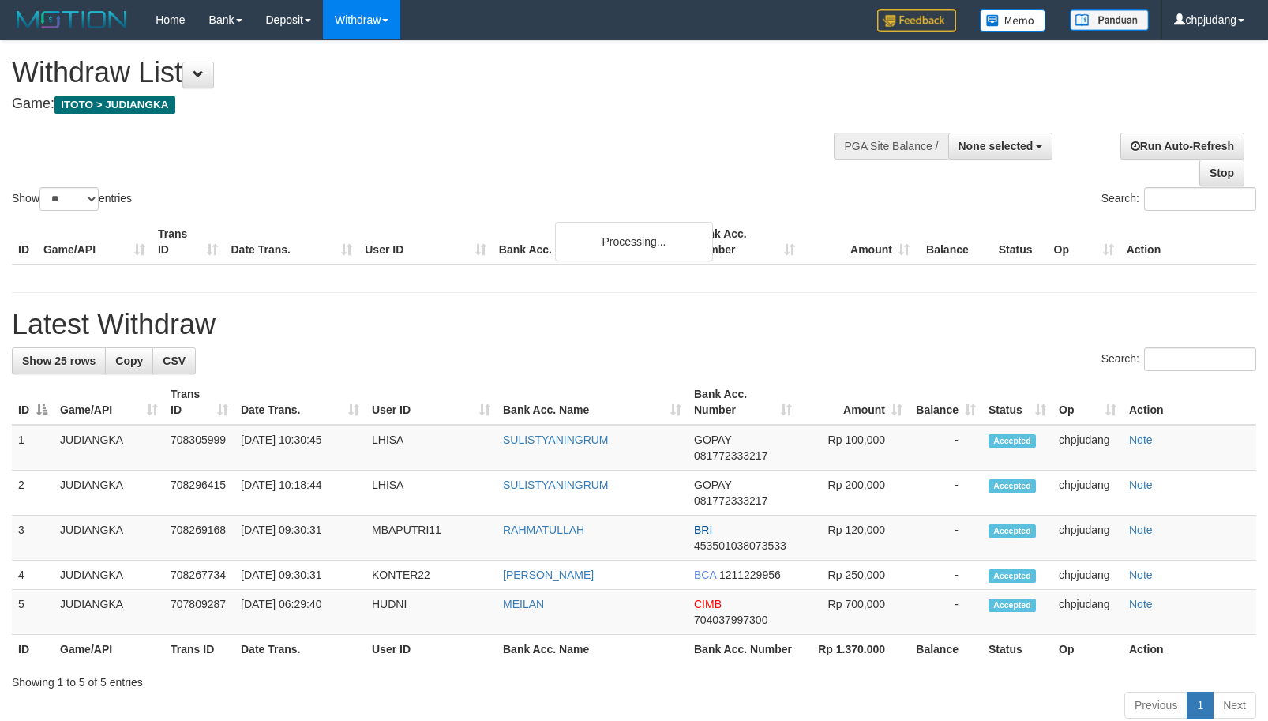
select select
select select "**"
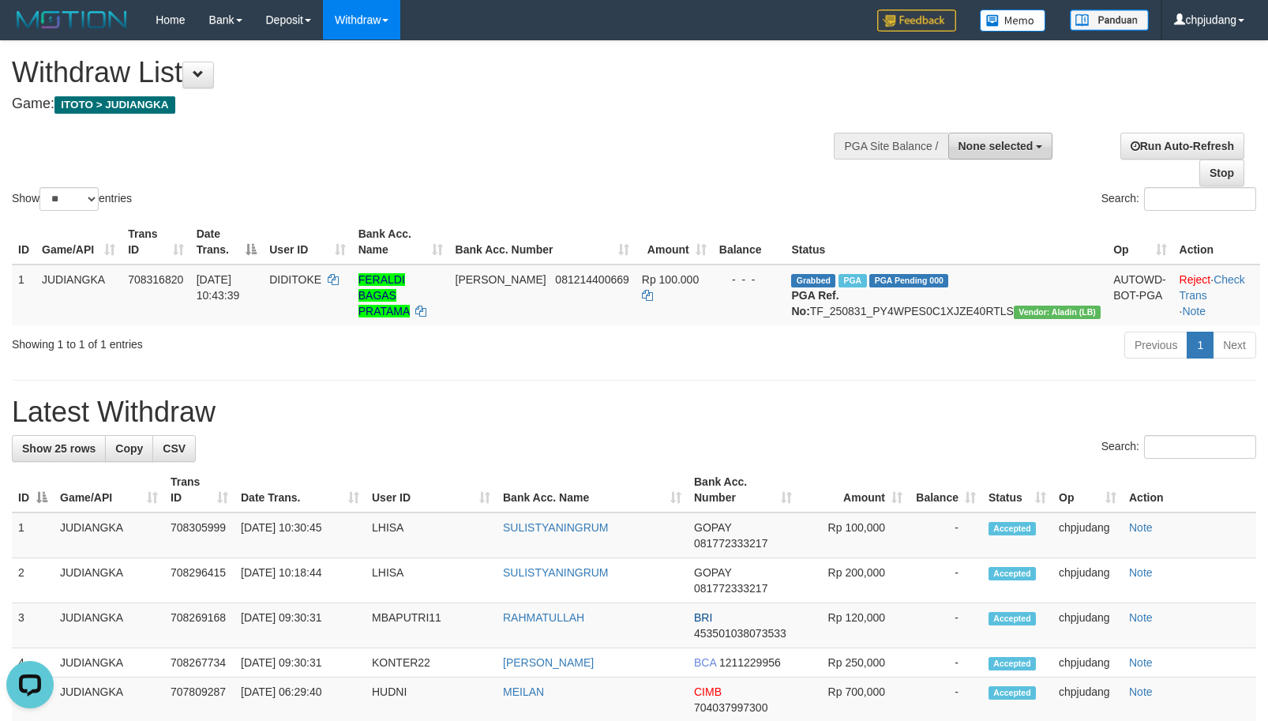
click at [1010, 148] on span "None selected" at bounding box center [995, 146] width 75 height 13
click at [1010, 223] on label "[ITOTO] JUDIANGKA" at bounding box center [974, 226] width 153 height 21
select select "****"
drag, startPoint x: 415, startPoint y: 347, endPoint x: 442, endPoint y: 336, distance: 29.0
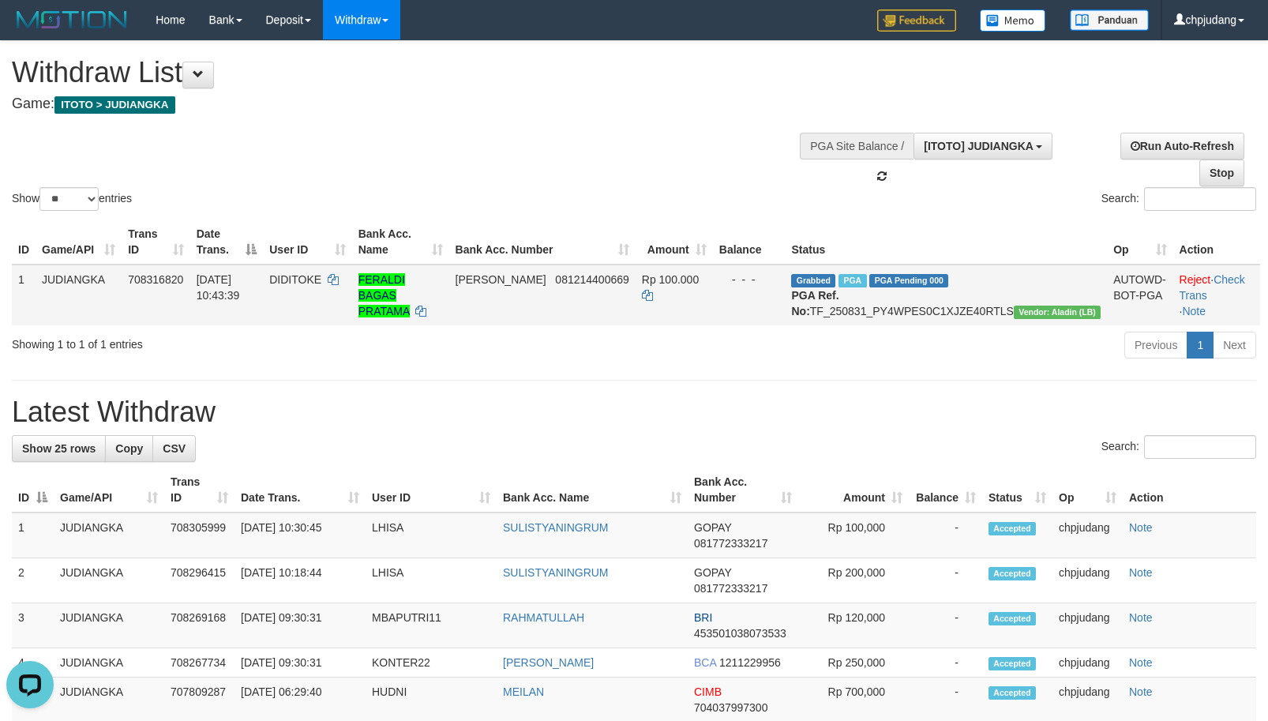
click at [415, 347] on div "Showing 1 to 1 of 1 entries" at bounding box center [264, 341] width 504 height 22
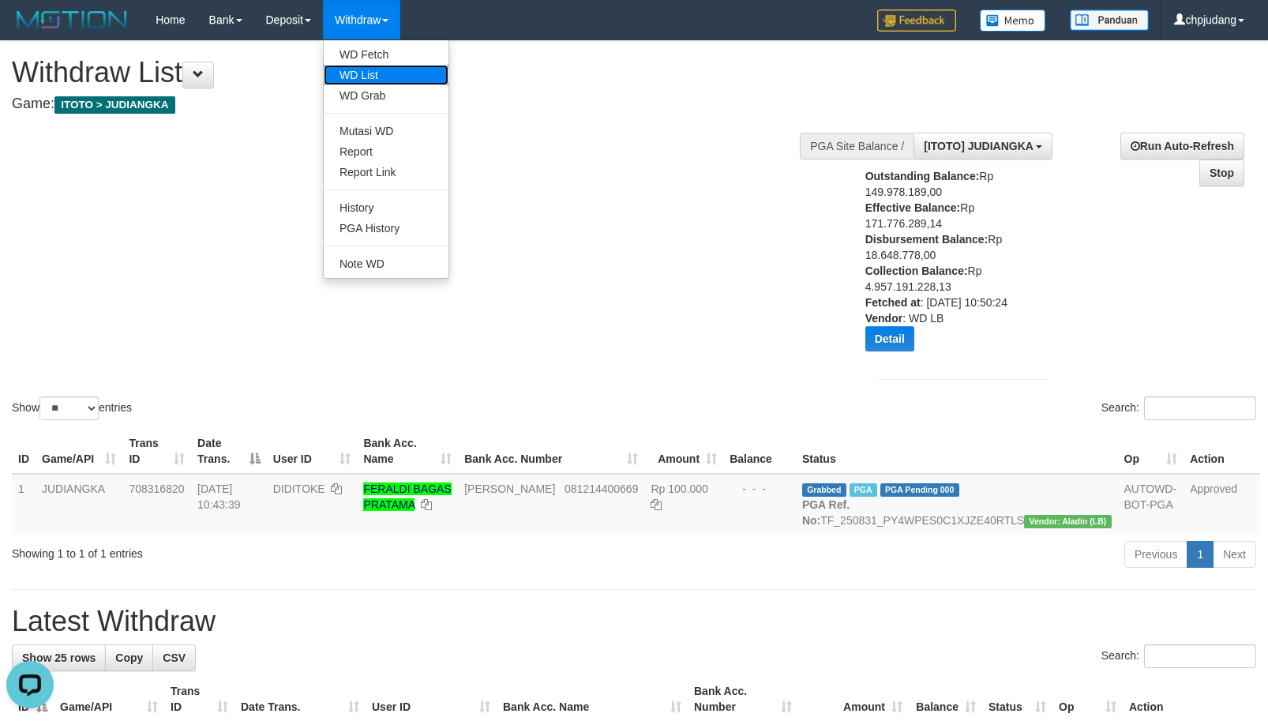
click at [378, 72] on link "WD List" at bounding box center [386, 75] width 125 height 21
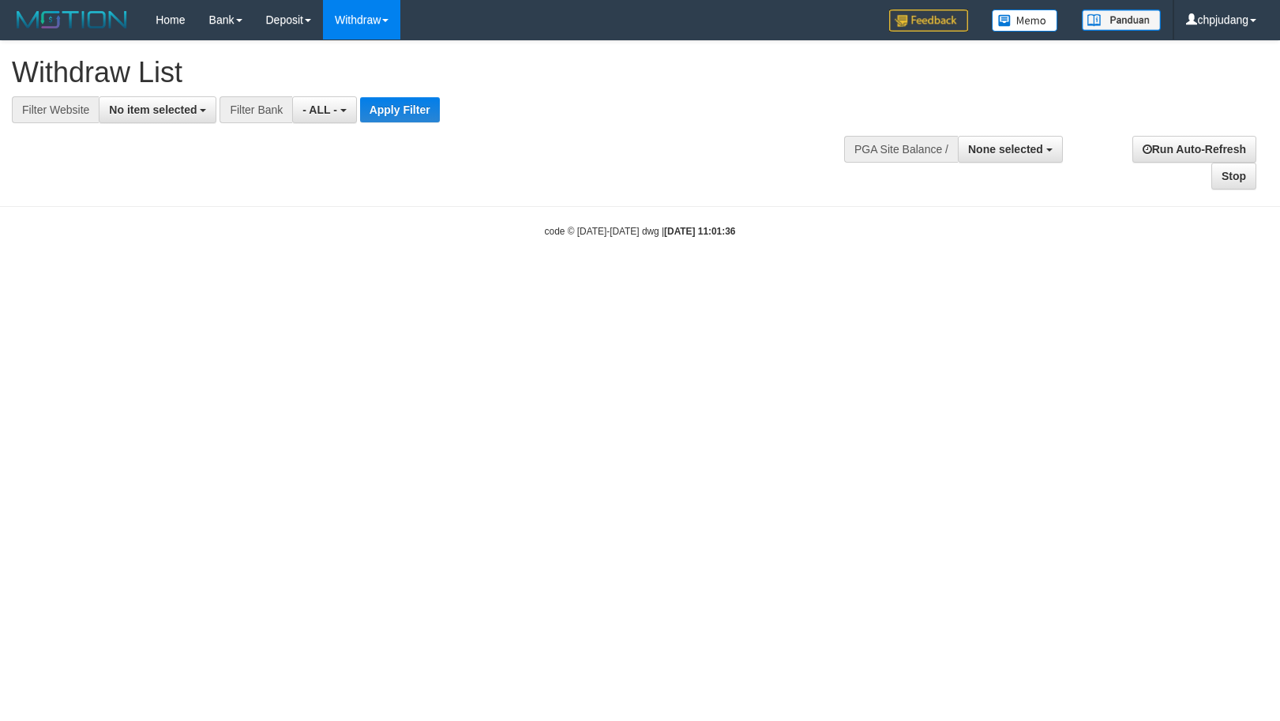
select select
click at [149, 107] on span "No item selected" at bounding box center [153, 109] width 88 height 13
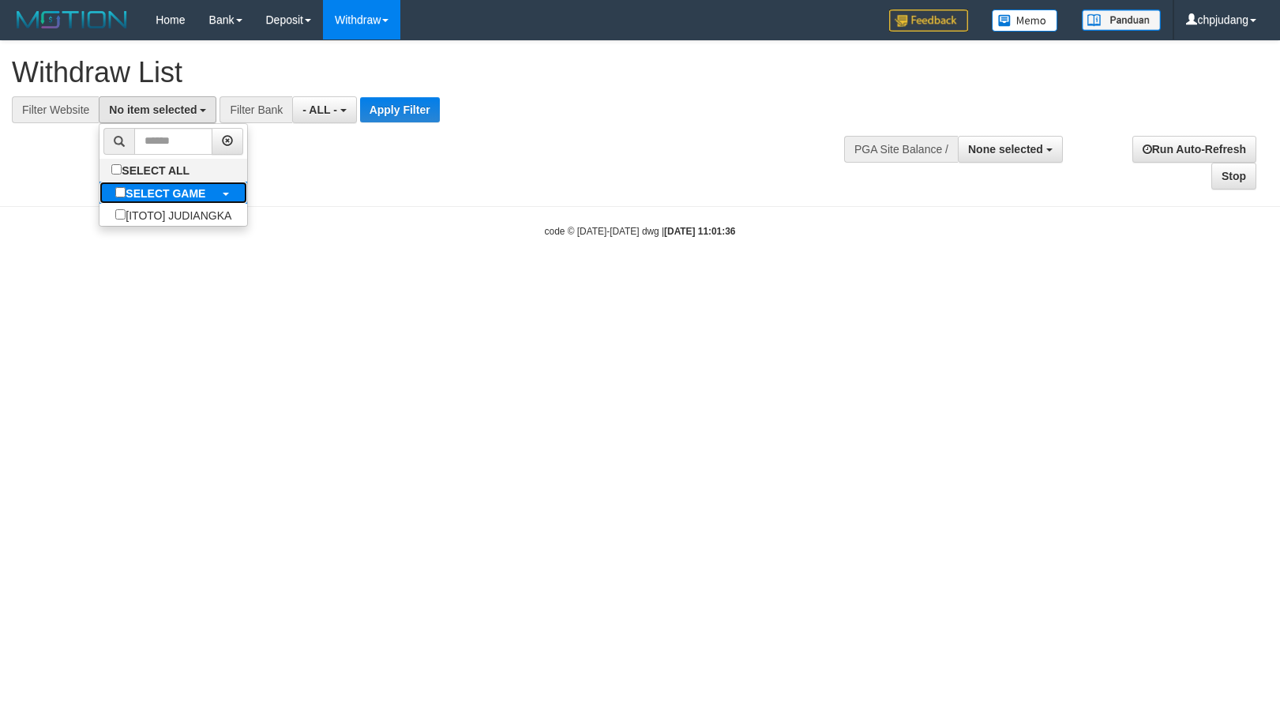
click at [178, 189] on b "SELECT GAME" at bounding box center [166, 193] width 80 height 13
select select "****"
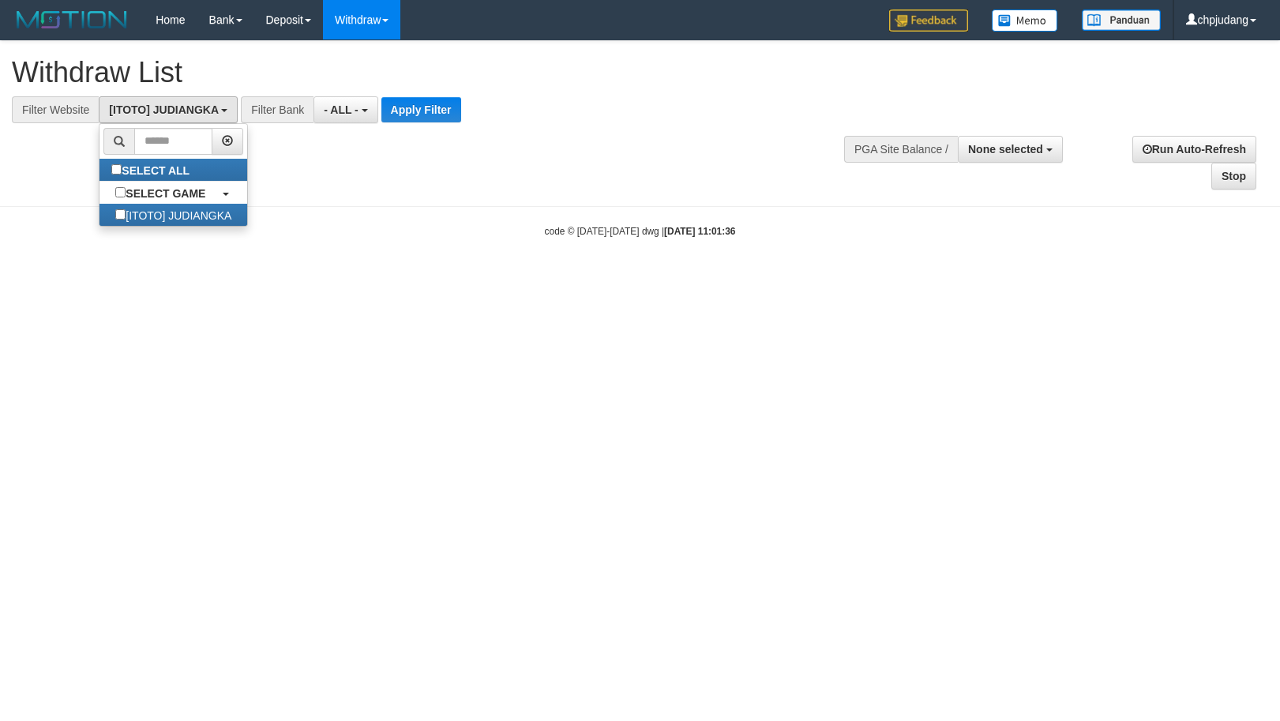
scroll to position [14, 0]
click at [392, 118] on button "Apply Filter" at bounding box center [421, 109] width 80 height 25
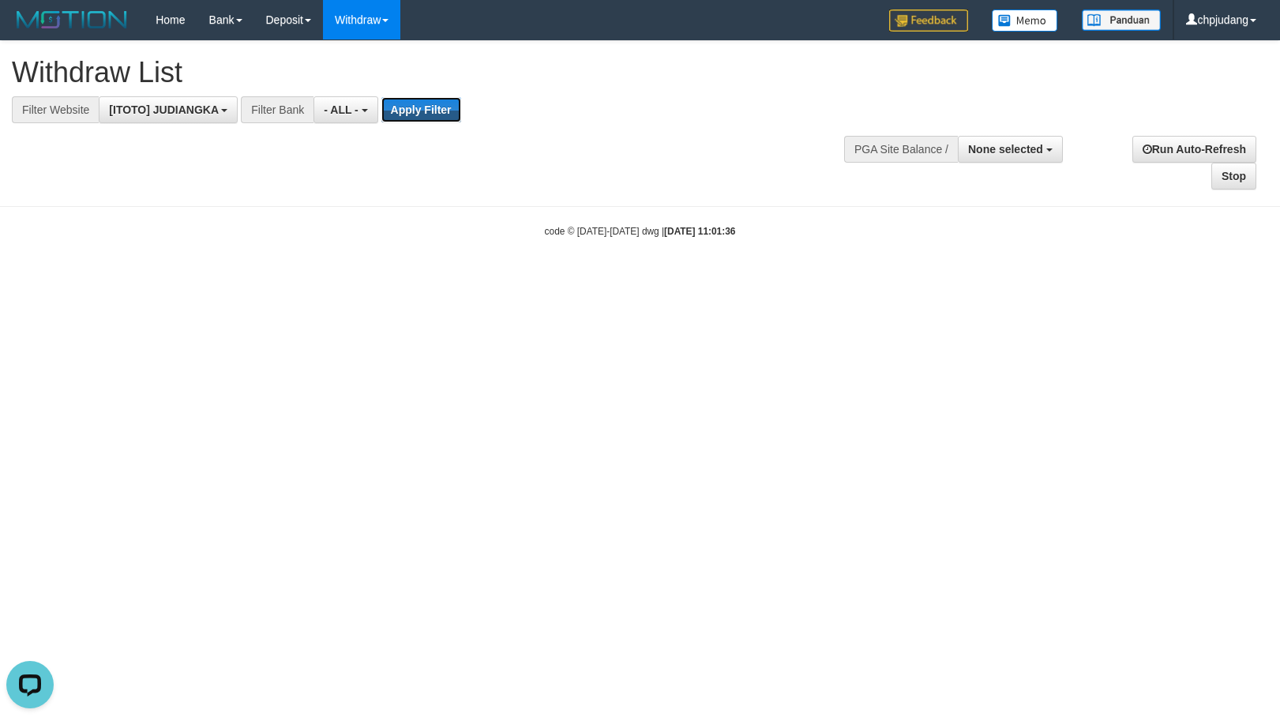
scroll to position [0, 0]
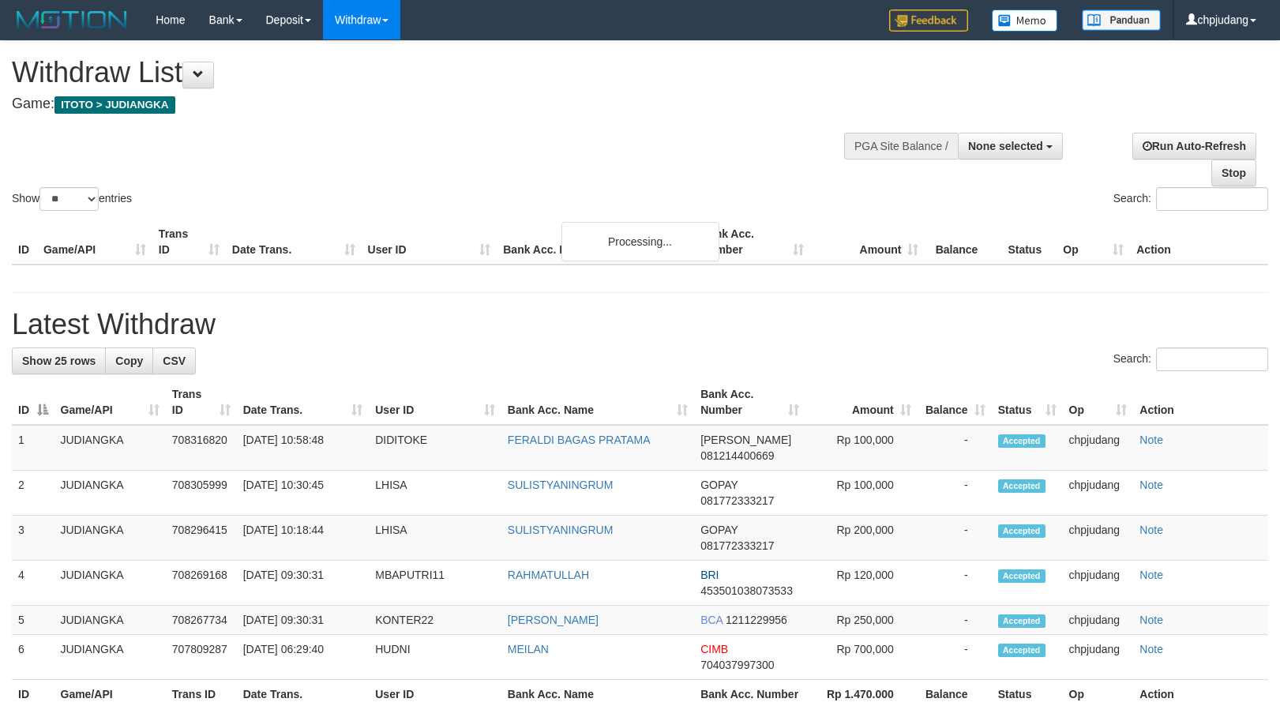
select select
select select "**"
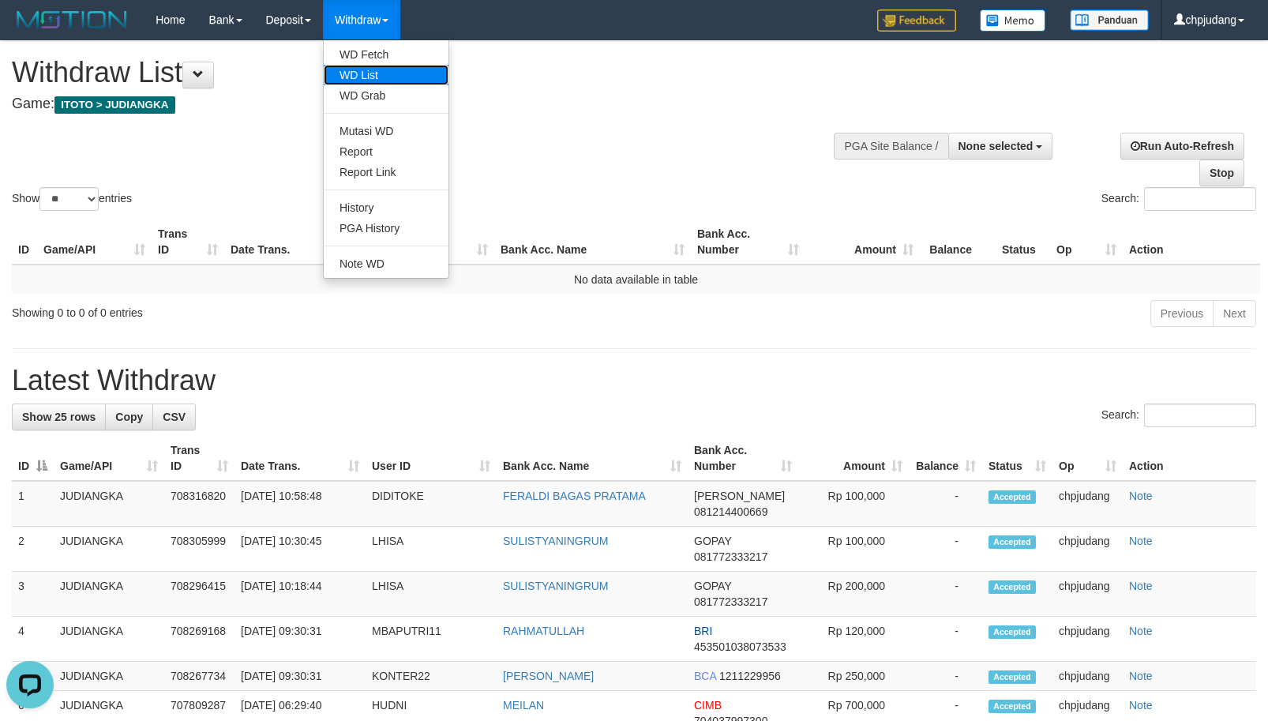
click at [379, 74] on link "WD List" at bounding box center [386, 75] width 125 height 21
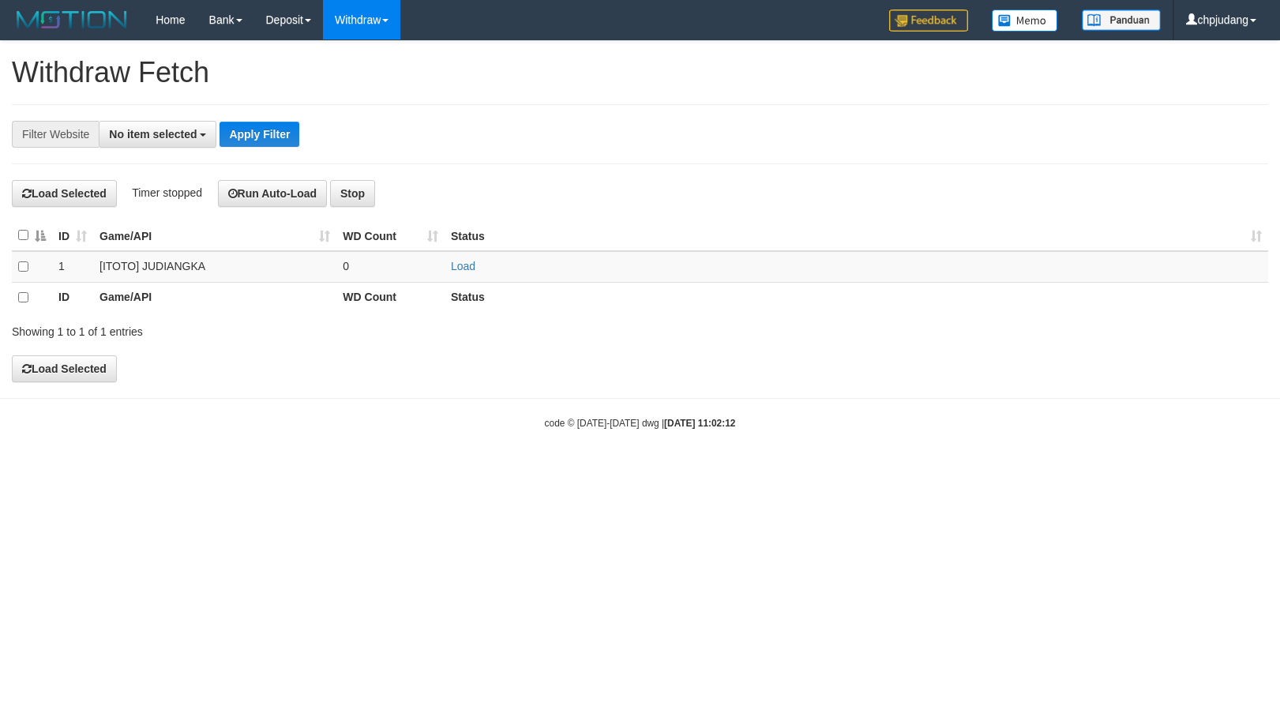
select select
click at [473, 264] on link "Load" at bounding box center [463, 266] width 24 height 13
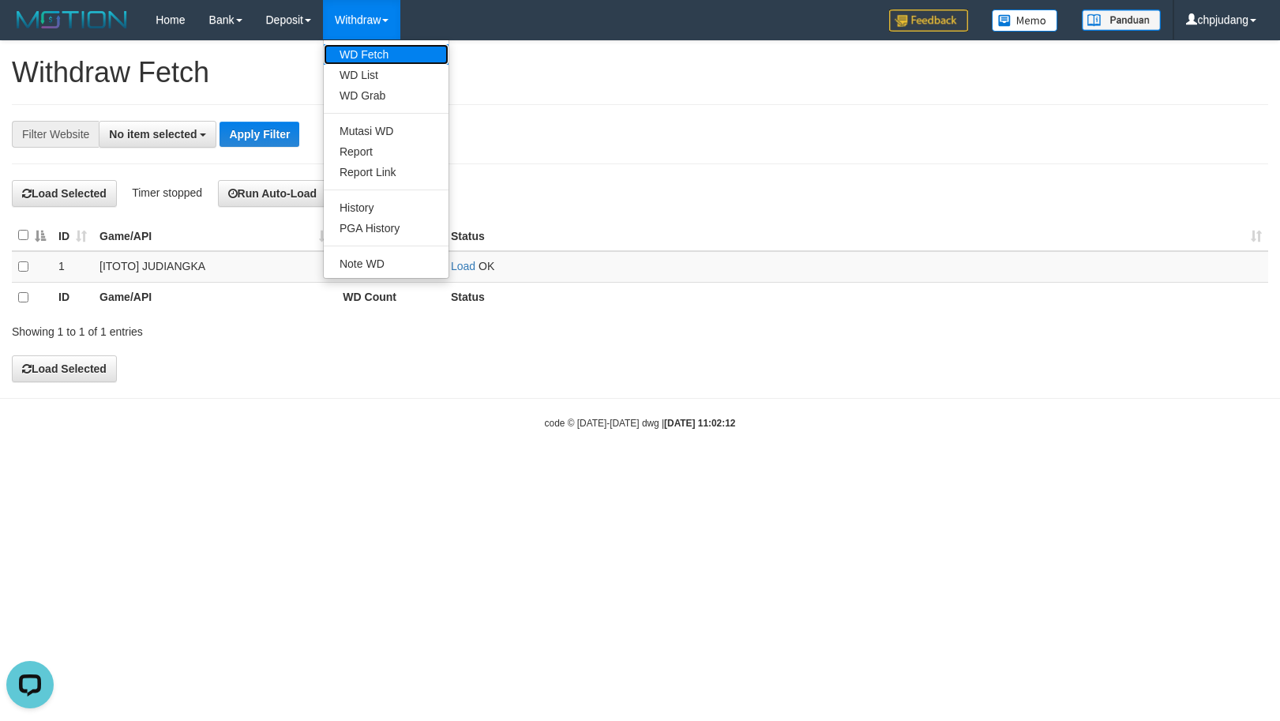
click at [386, 54] on link "WD Fetch" at bounding box center [386, 54] width 125 height 21
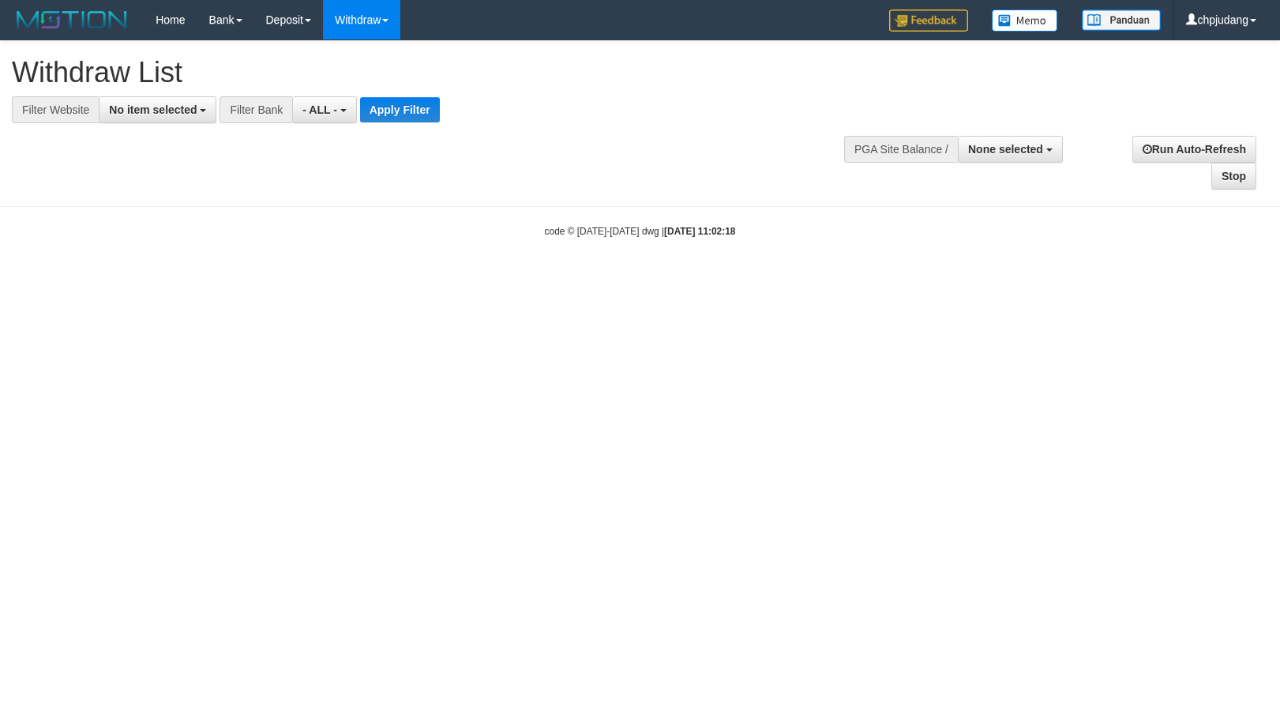
select select
click at [159, 99] on button "No item selected" at bounding box center [158, 109] width 118 height 27
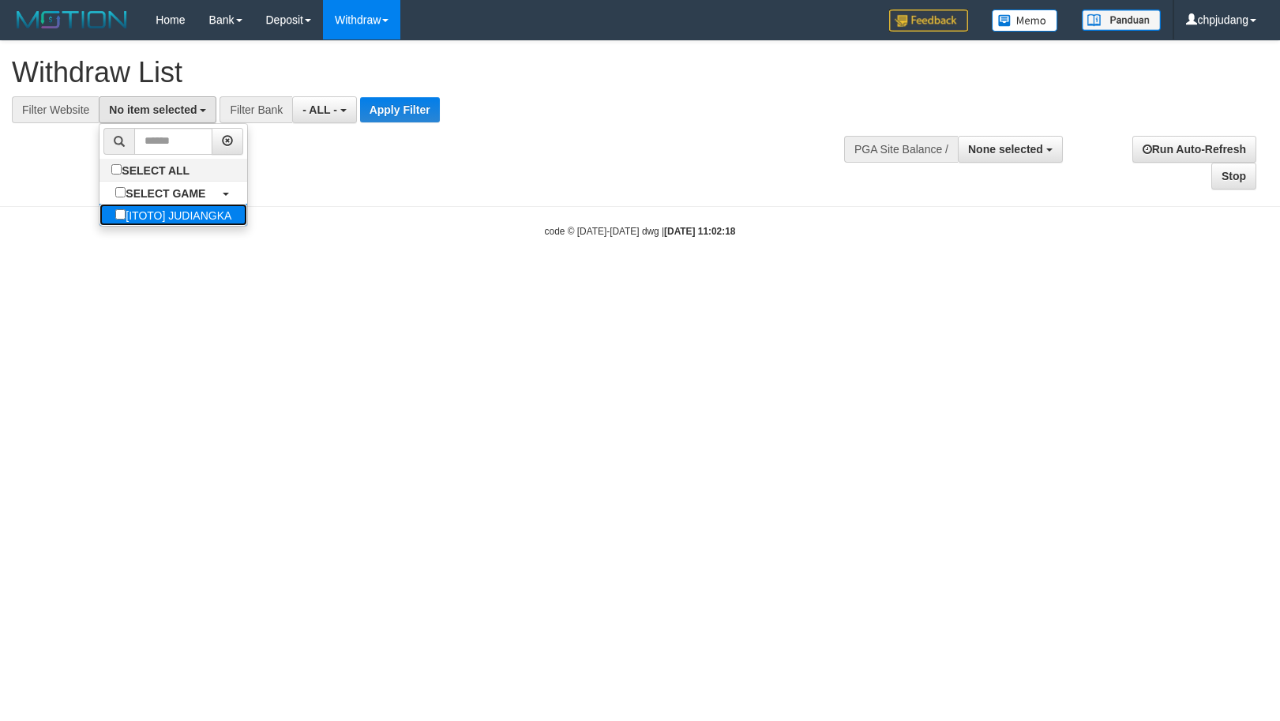
click at [199, 212] on label "[ITOTO] JUDIANGKA" at bounding box center [173, 215] width 148 height 22
select select "****"
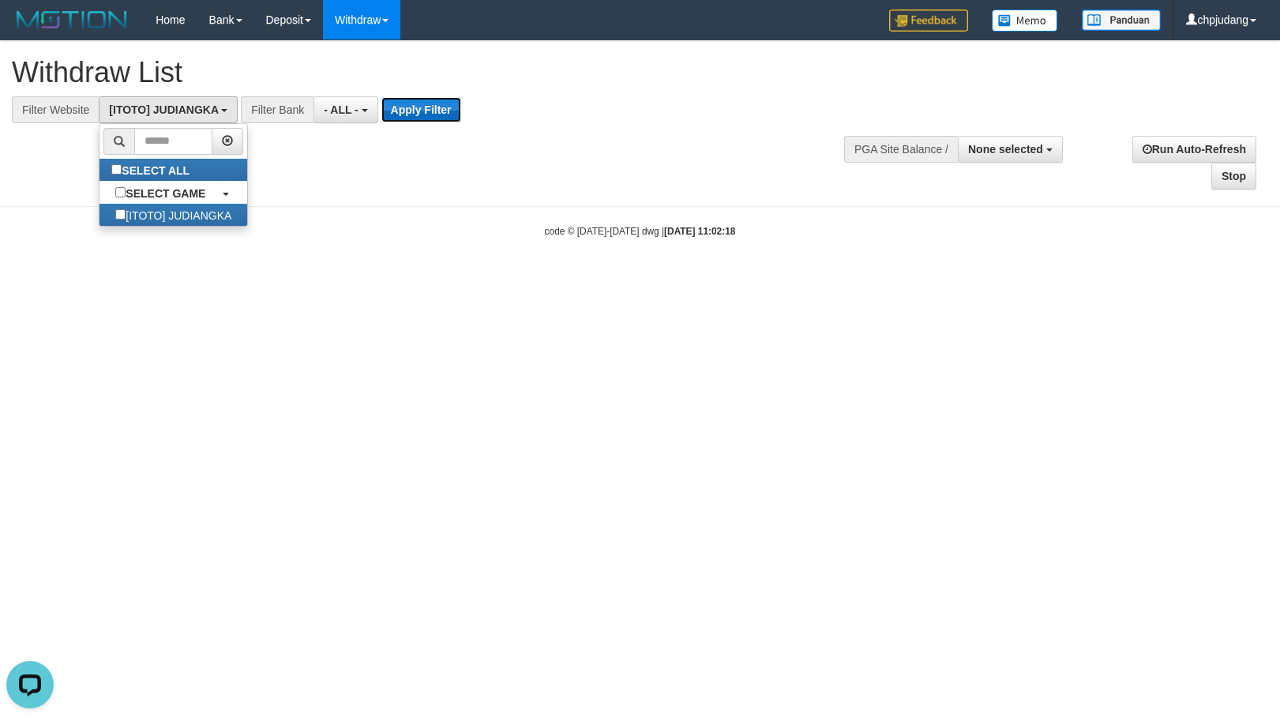
click at [425, 118] on button "Apply Filter" at bounding box center [421, 109] width 80 height 25
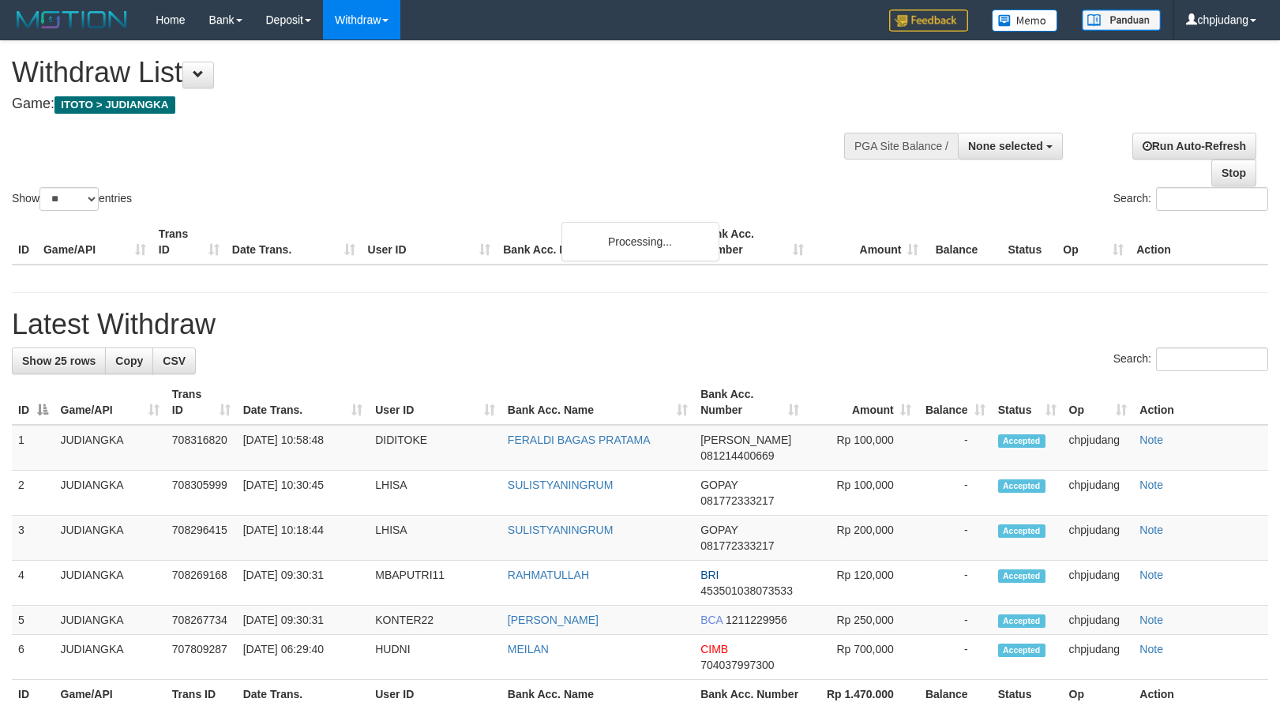
select select
select select "**"
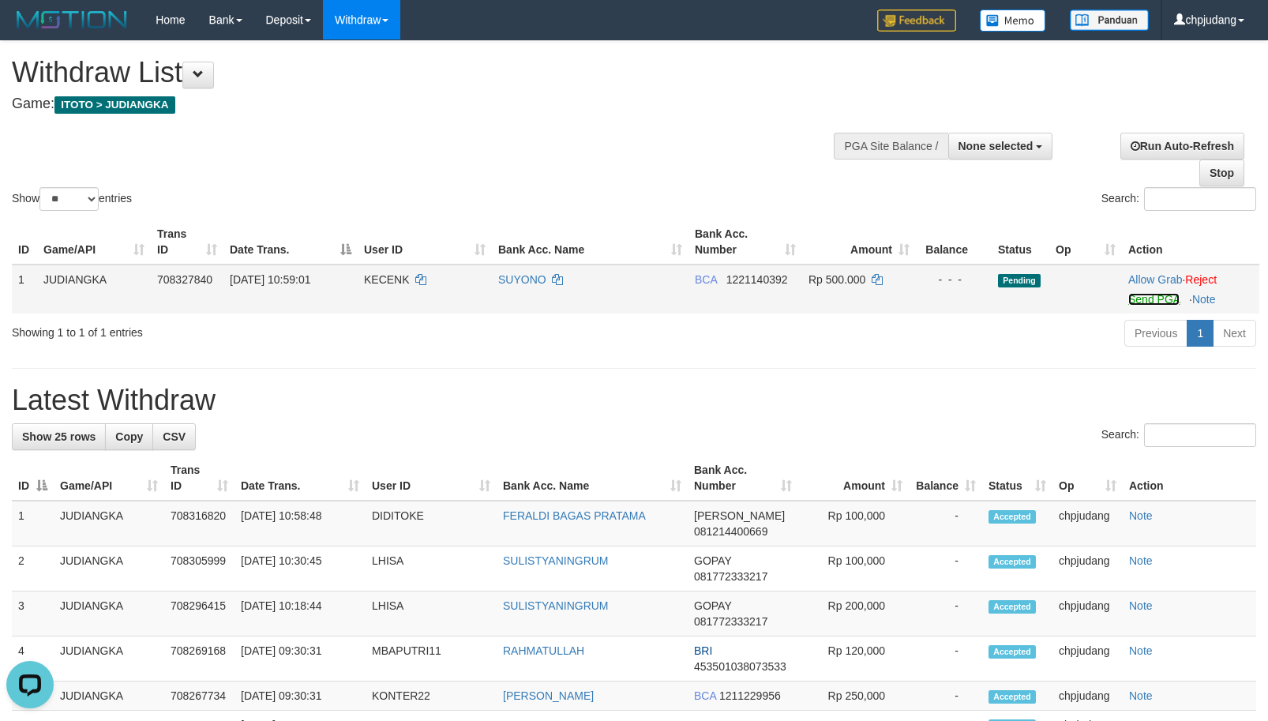
click at [1153, 301] on link "Send PGA" at bounding box center [1153, 299] width 51 height 13
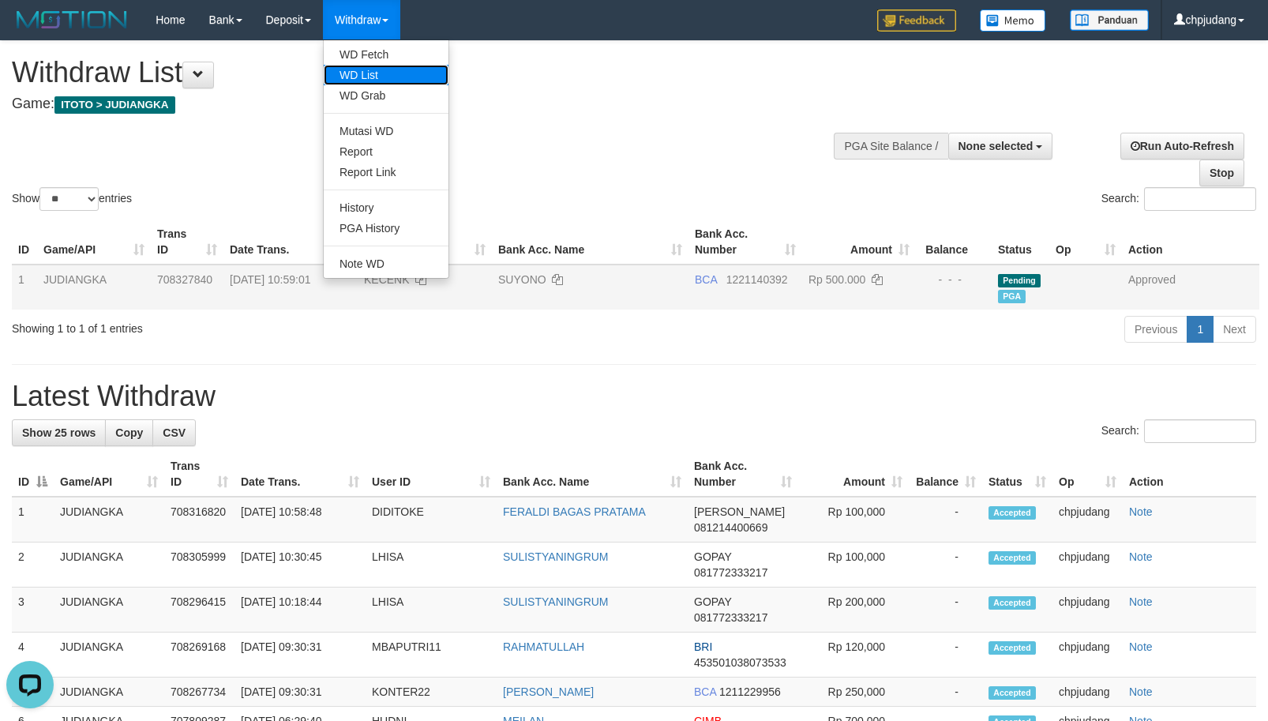
click at [374, 67] on link "WD List" at bounding box center [386, 75] width 125 height 21
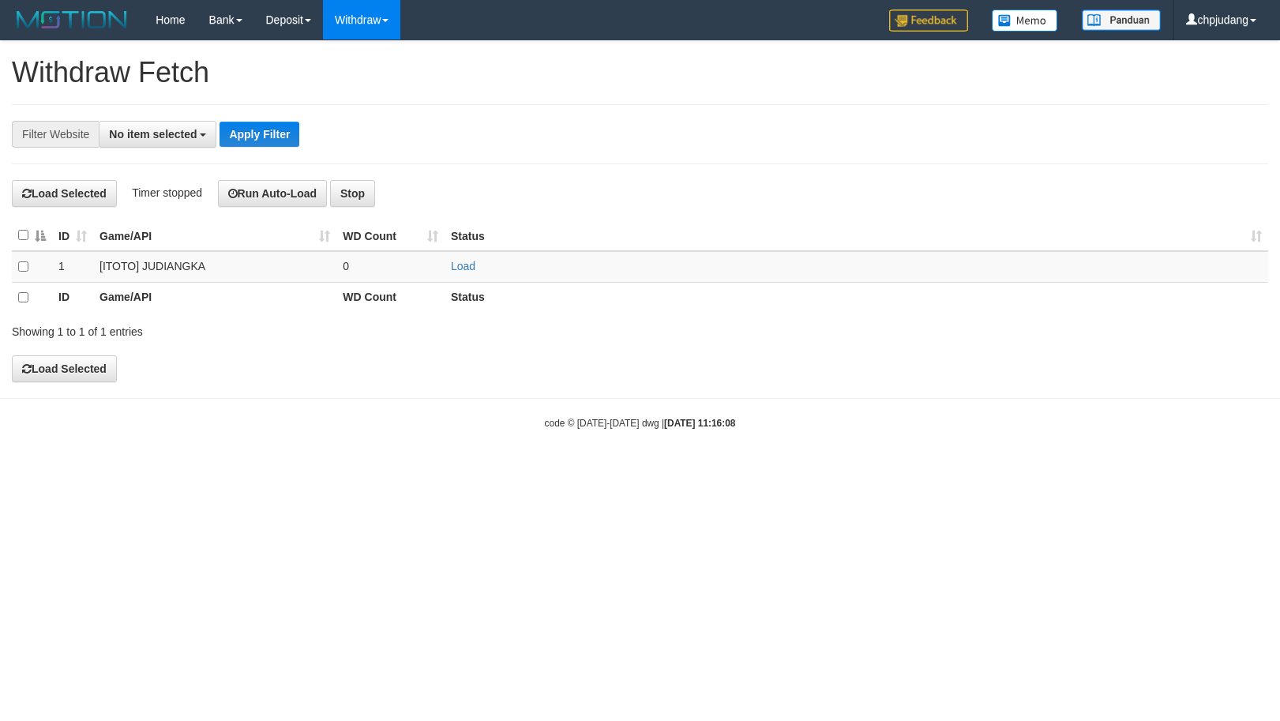
select select
click at [466, 268] on link "Load" at bounding box center [463, 266] width 24 height 13
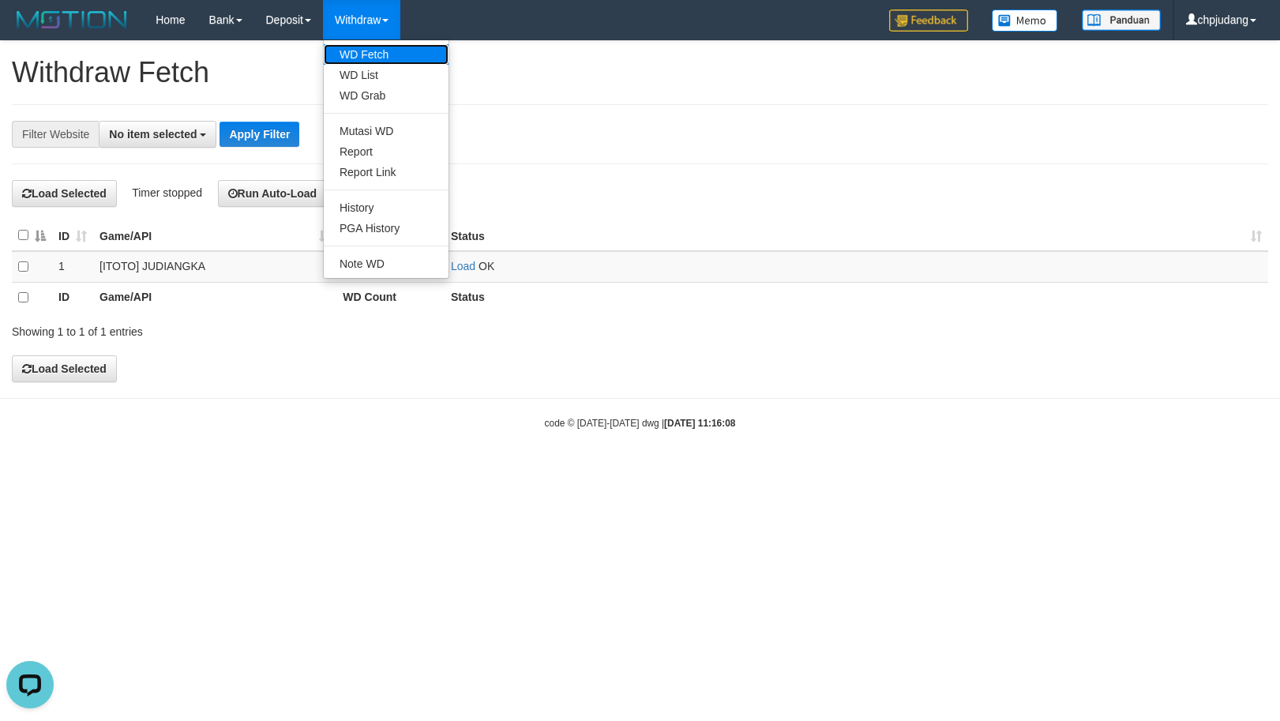
click at [386, 56] on link "WD Fetch" at bounding box center [386, 54] width 125 height 21
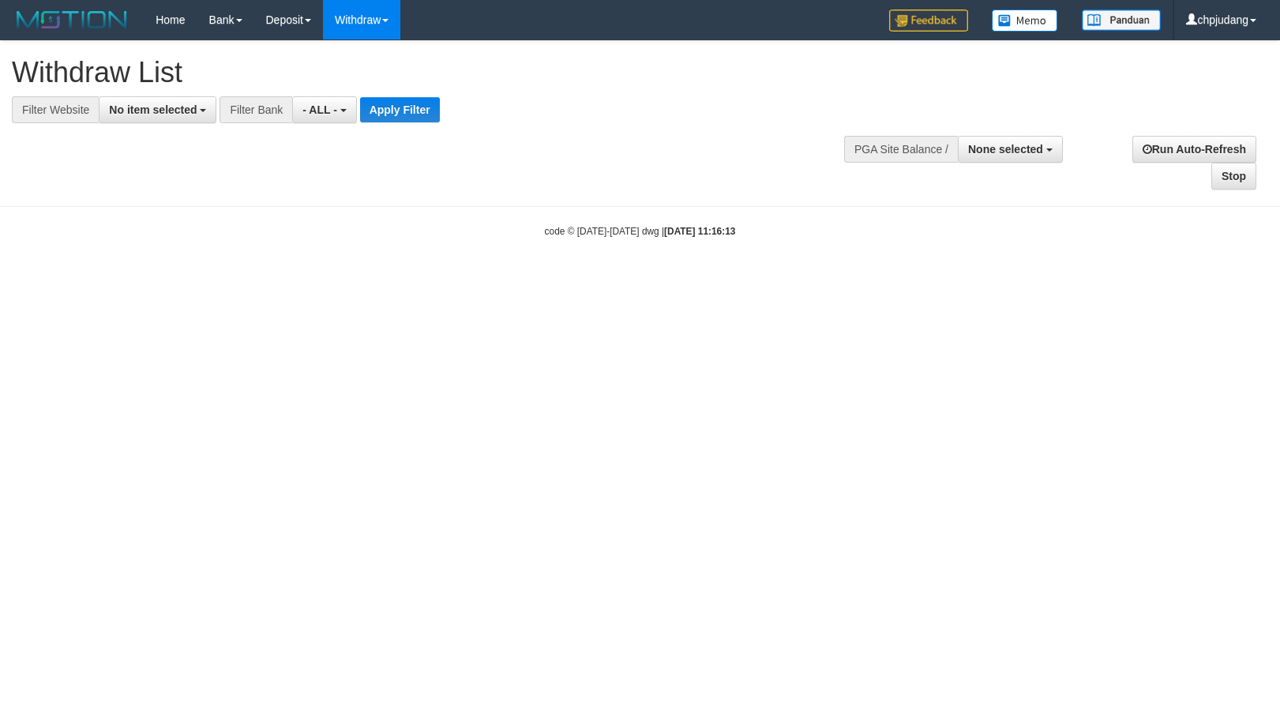
select select
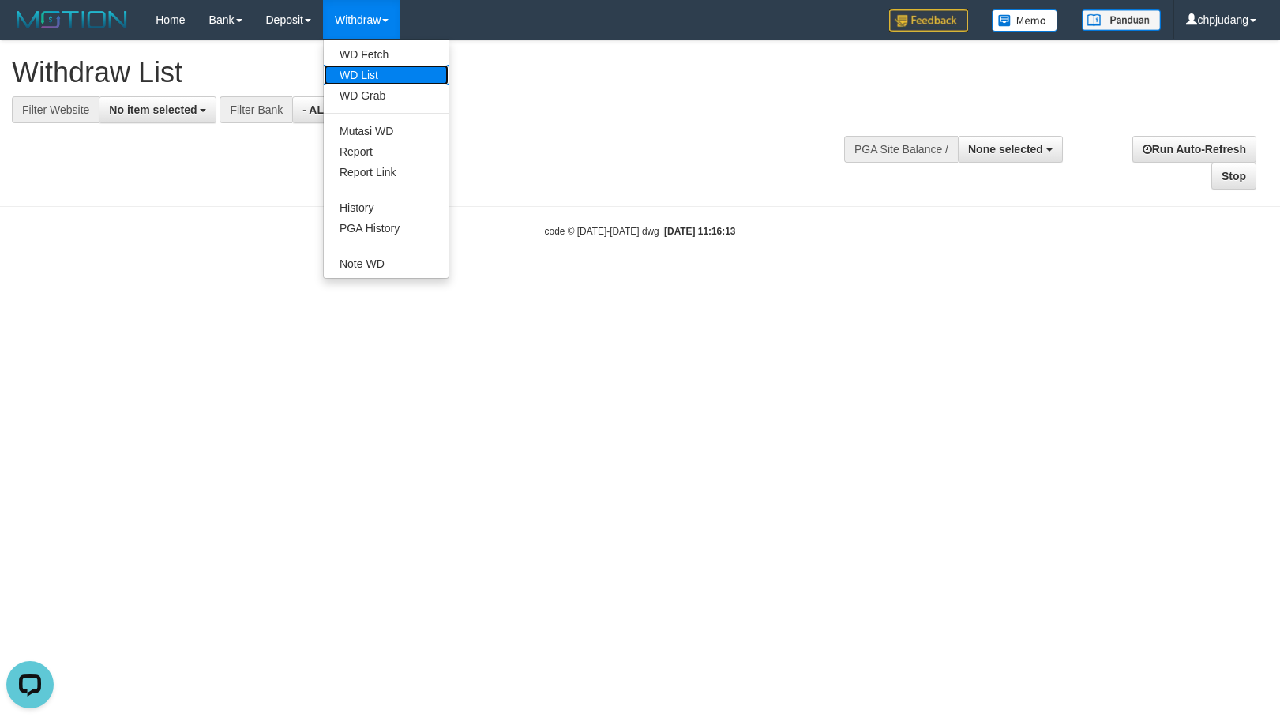
click at [371, 76] on link "WD List" at bounding box center [386, 75] width 125 height 21
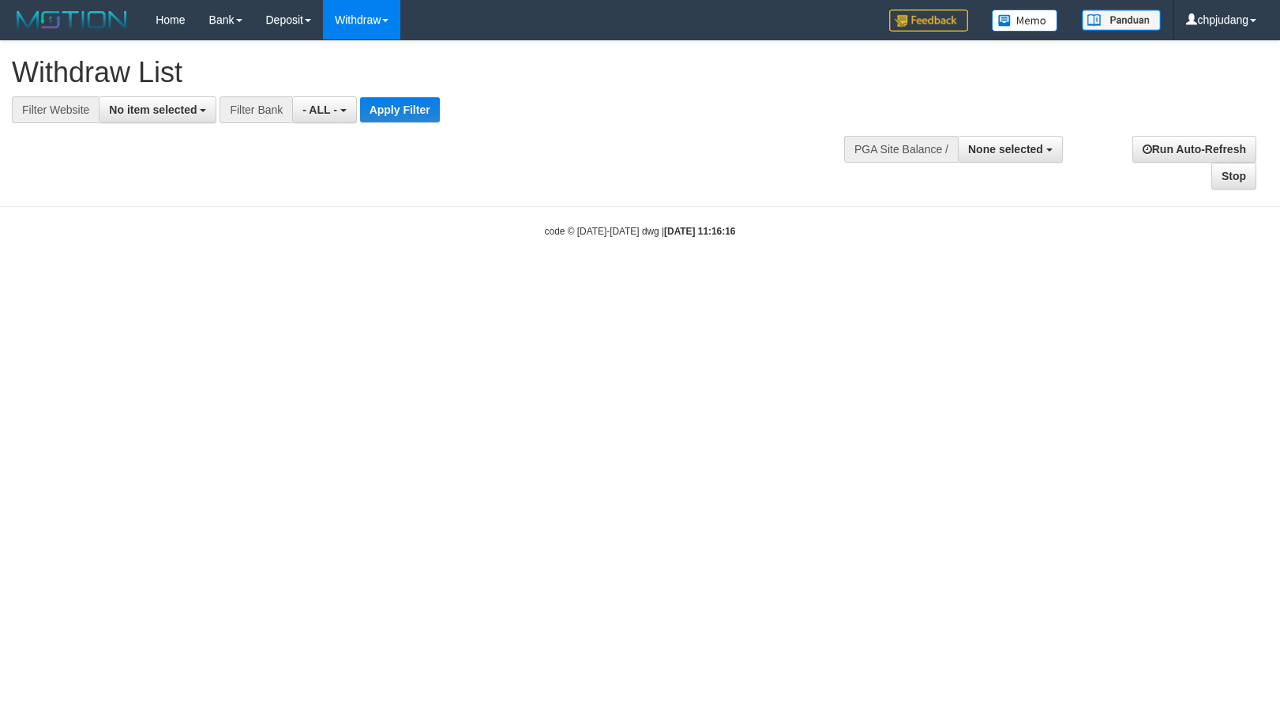
select select
click at [185, 115] on span "No item selected" at bounding box center [153, 109] width 88 height 13
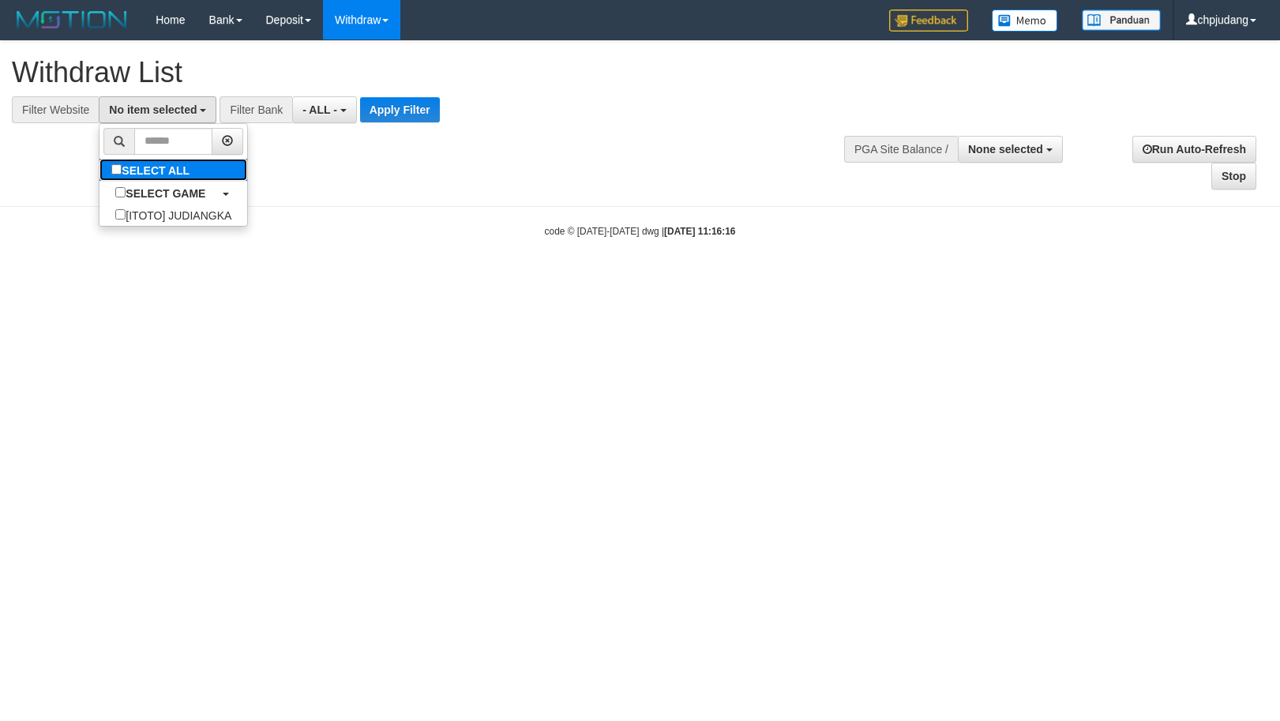
click at [216, 174] on link "SELECT ALL" at bounding box center [173, 170] width 148 height 22
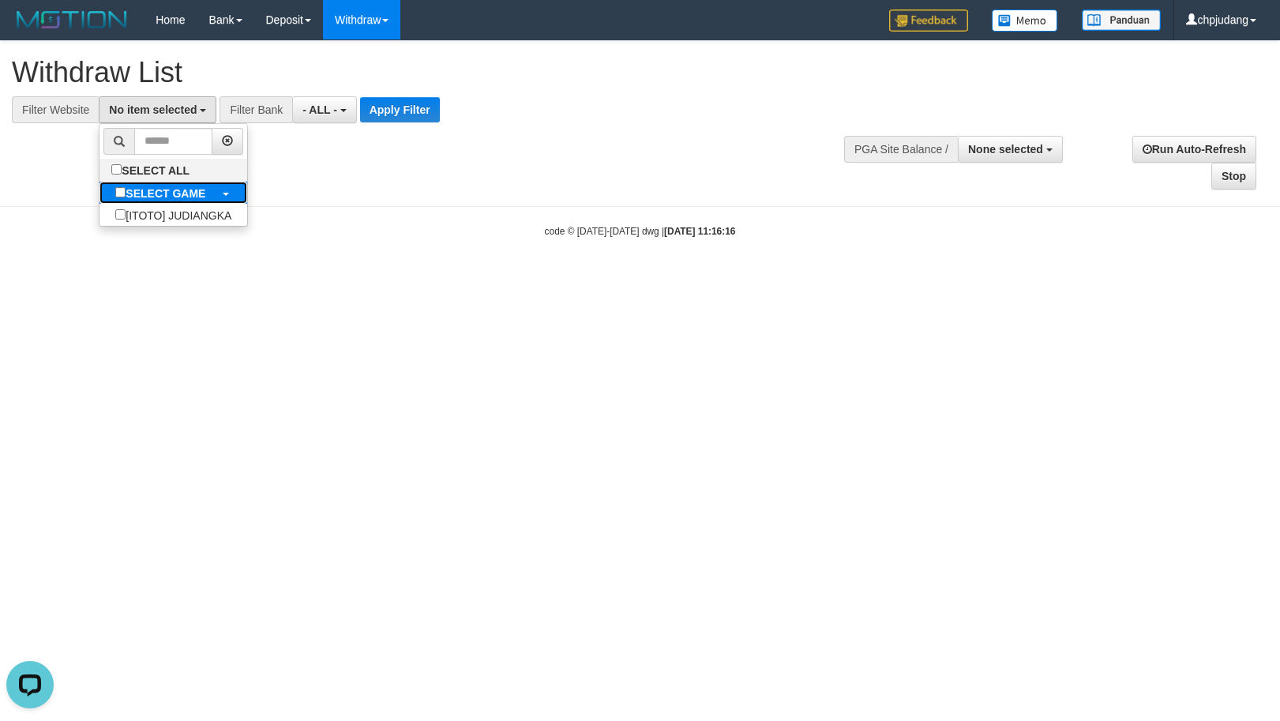
click at [156, 188] on b "SELECT GAME" at bounding box center [166, 193] width 80 height 13
select select "****"
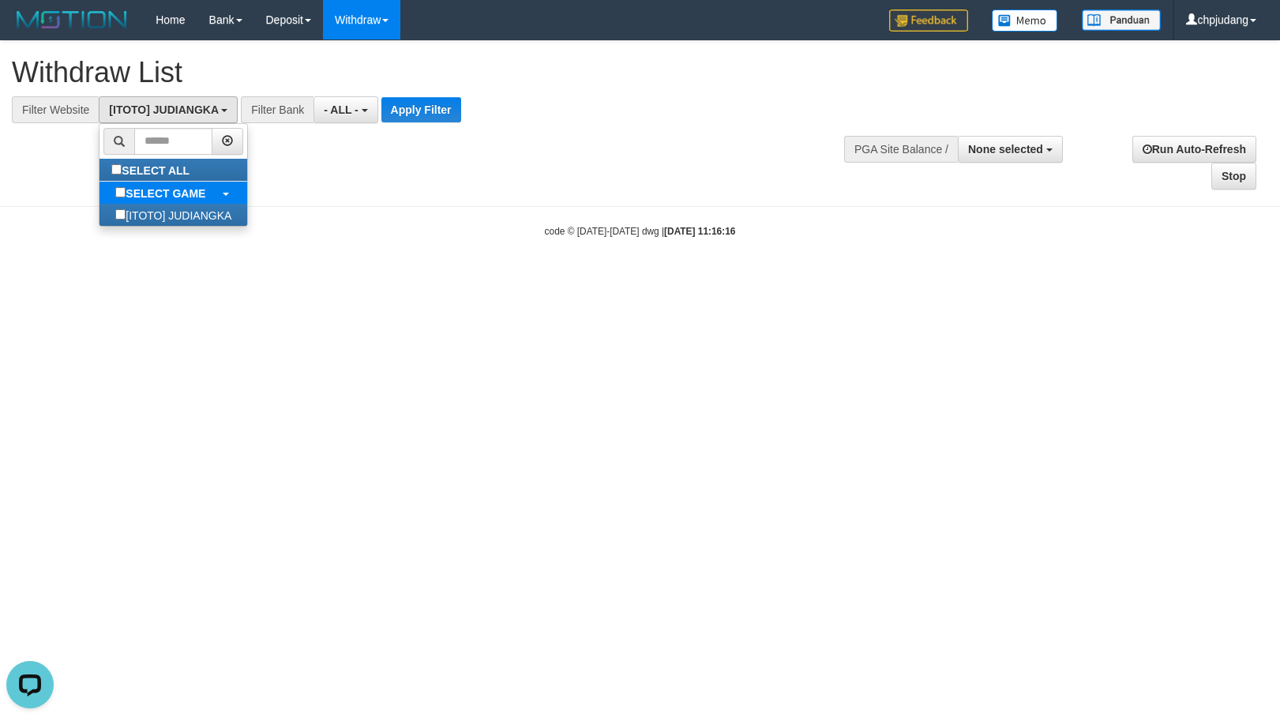
scroll to position [14, 0]
click at [446, 123] on div at bounding box center [640, 123] width 1256 height 1
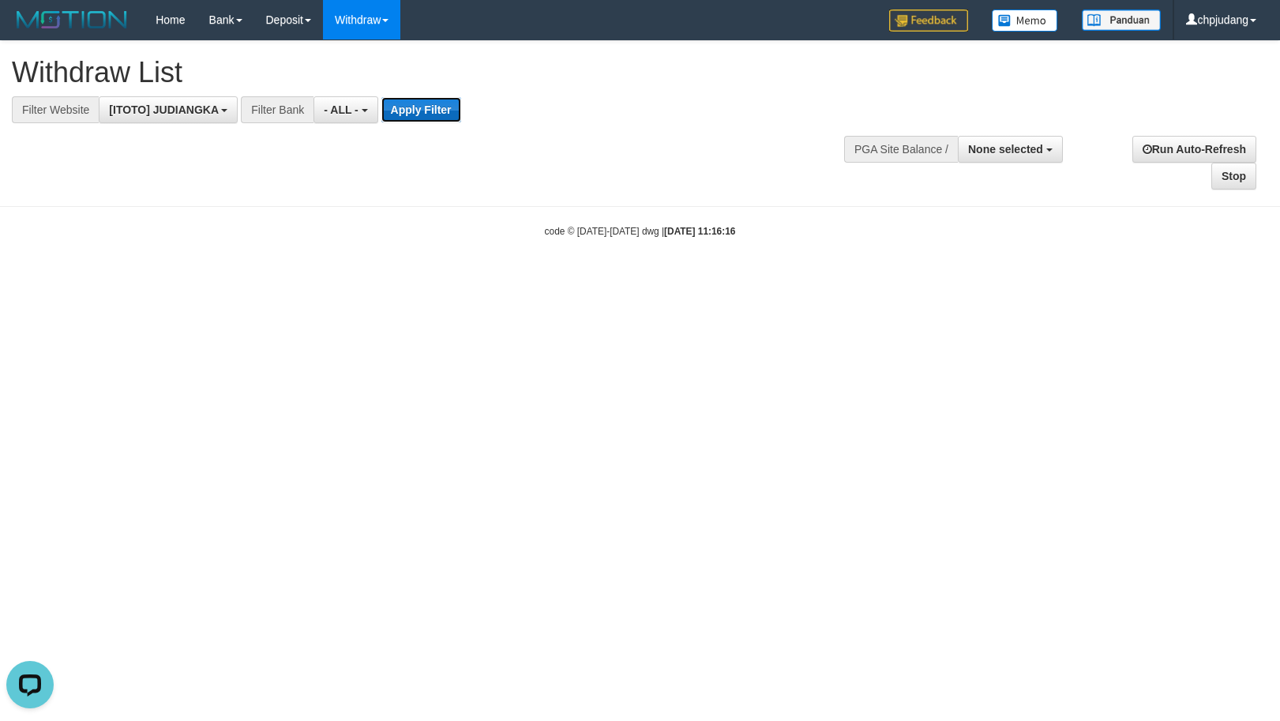
click at [439, 115] on button "Apply Filter" at bounding box center [421, 109] width 80 height 25
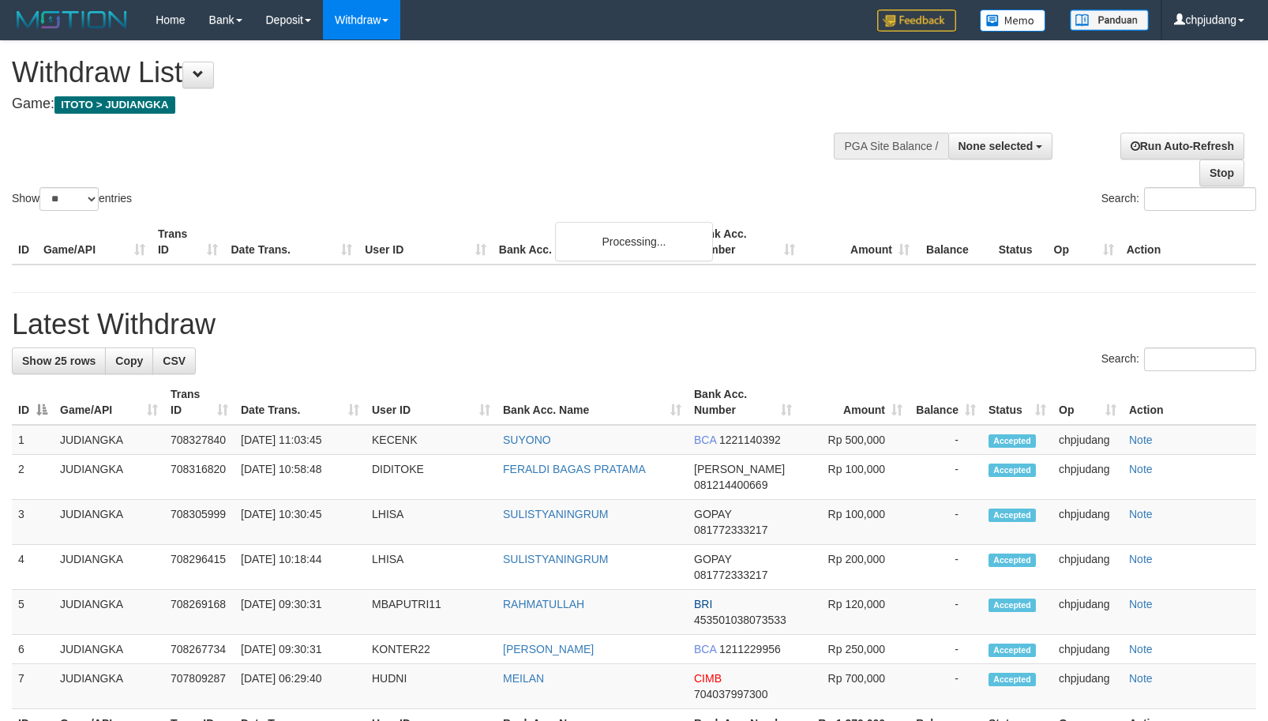
select select
select select "**"
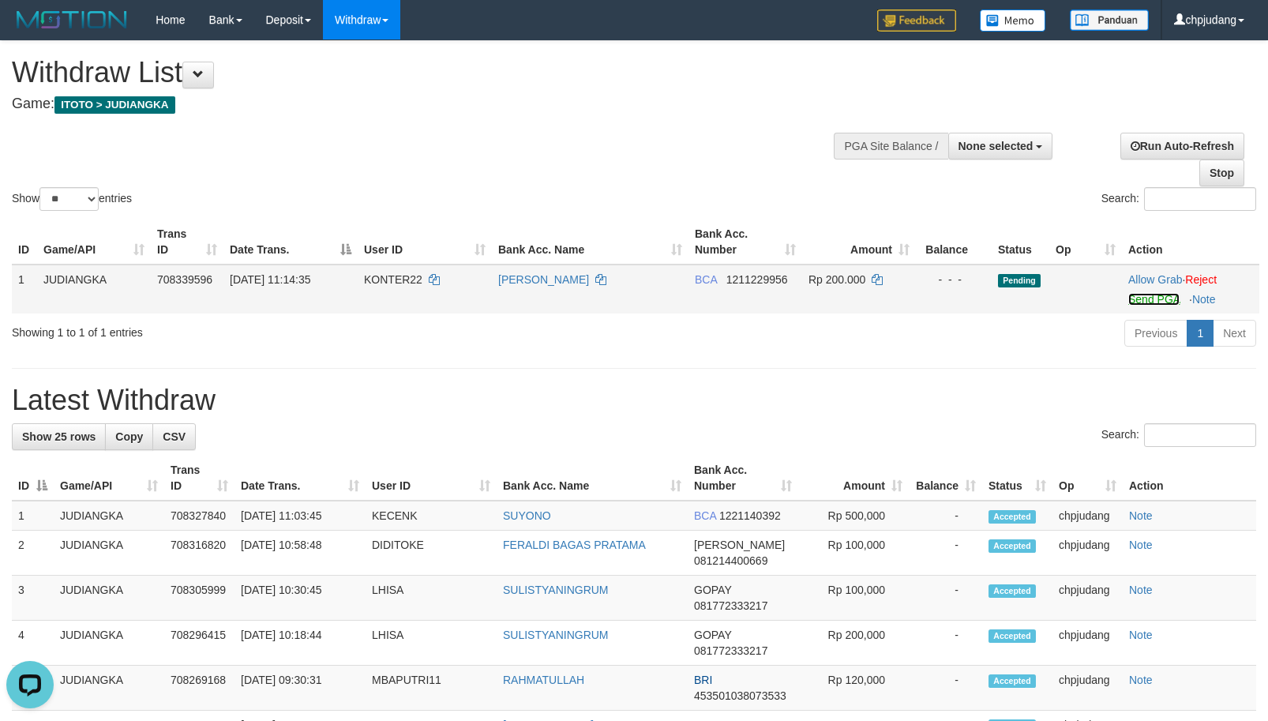
click at [1143, 305] on link "Send PGA" at bounding box center [1153, 299] width 51 height 13
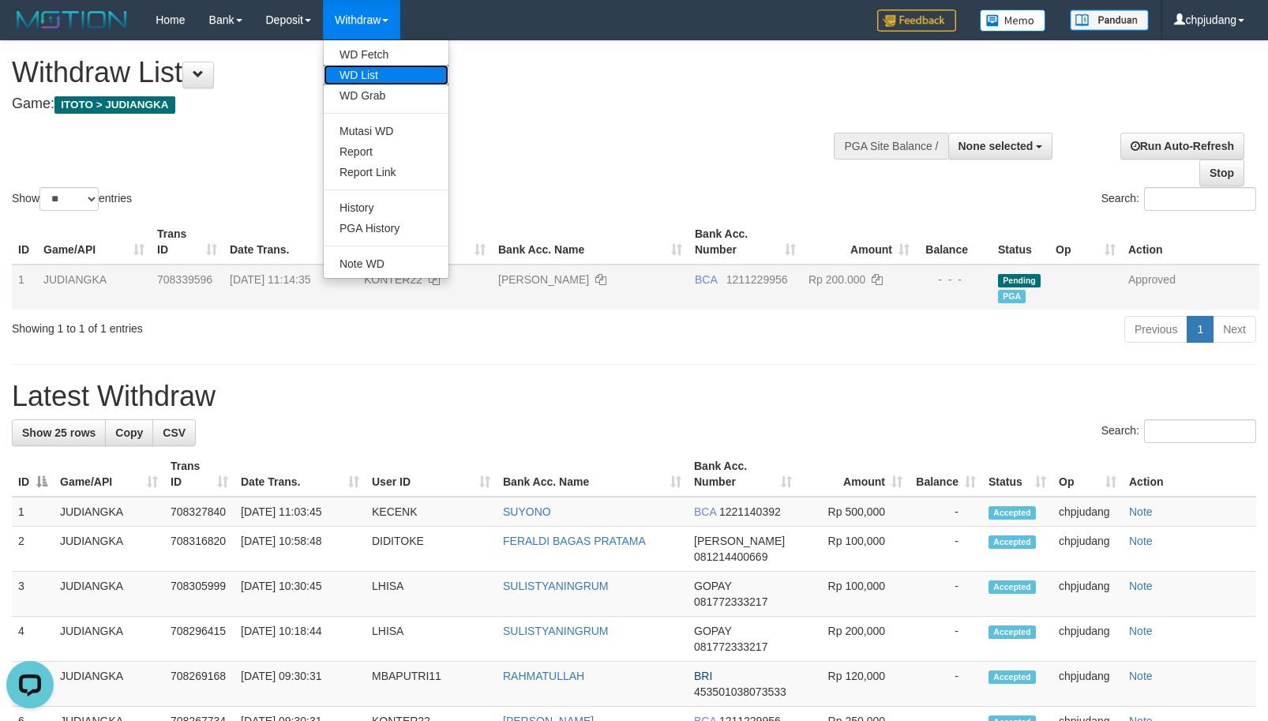
click at [375, 70] on link "WD List" at bounding box center [386, 75] width 125 height 21
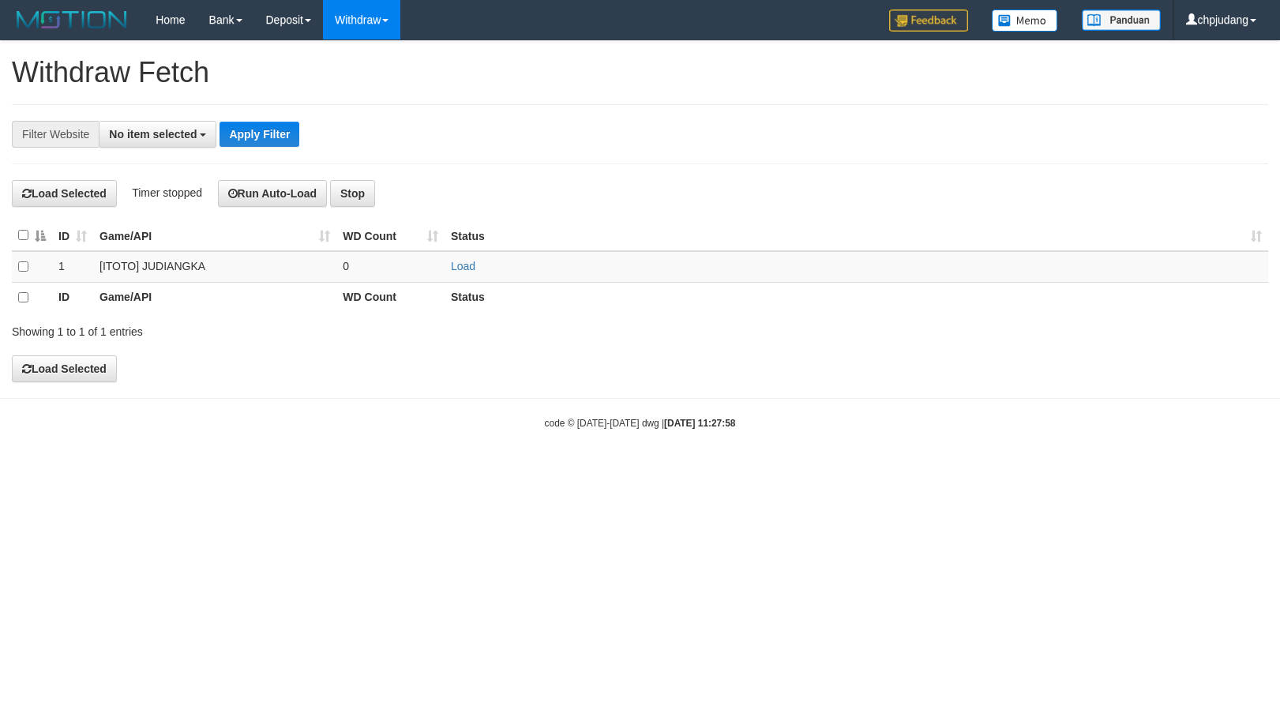
select select
click at [455, 269] on link "Load" at bounding box center [463, 266] width 24 height 13
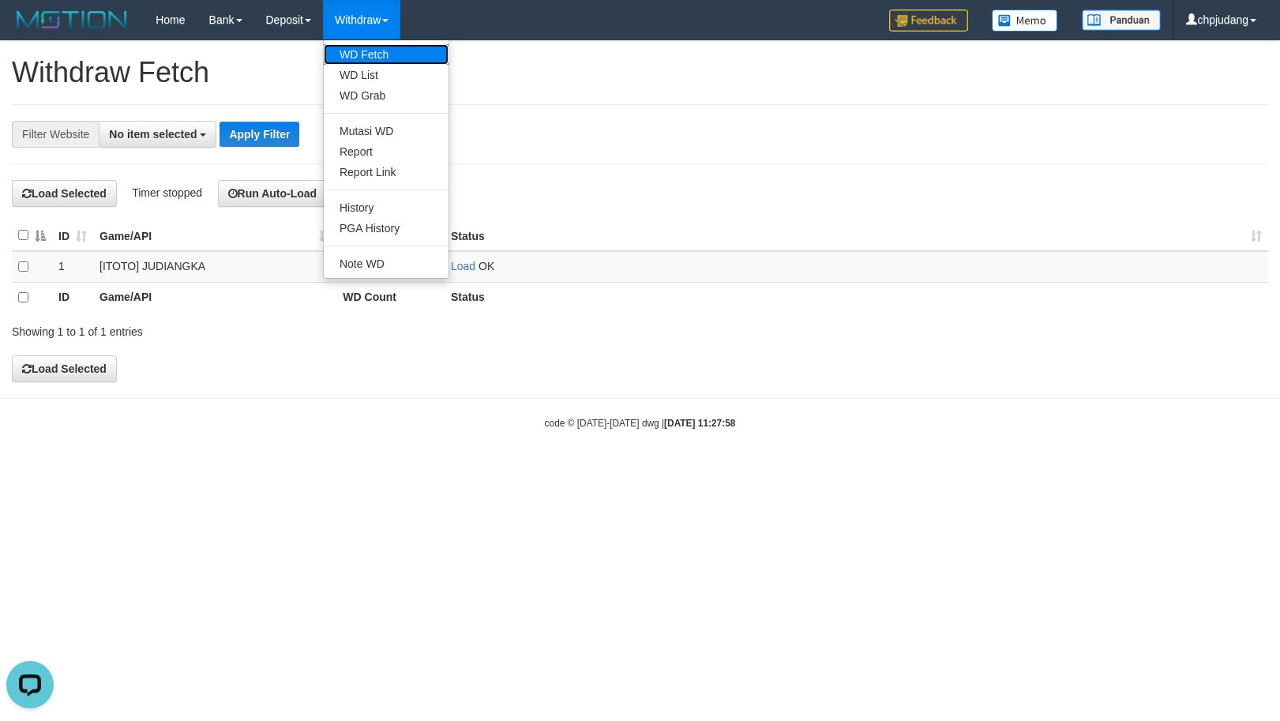
click at [379, 46] on link "WD Fetch" at bounding box center [386, 54] width 125 height 21
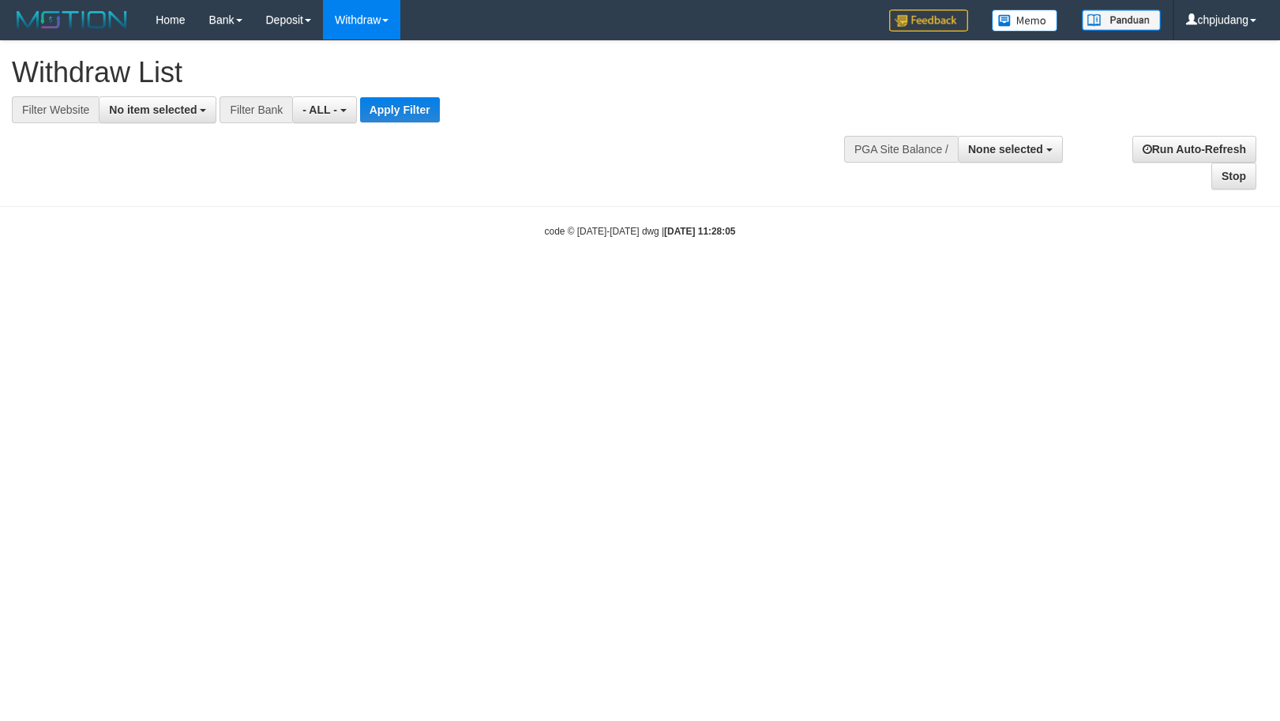
select select
click at [199, 106] on button "No item selected" at bounding box center [158, 109] width 118 height 27
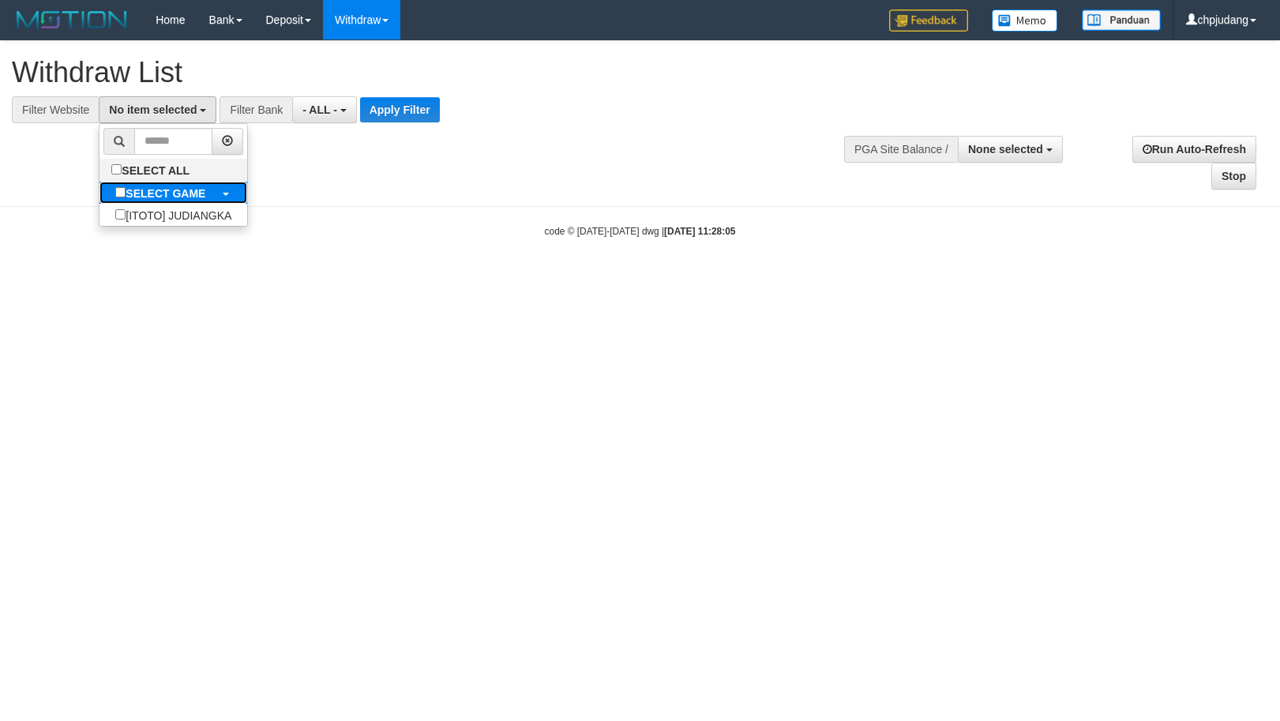
click at [205, 188] on b "SELECT GAME" at bounding box center [166, 193] width 80 height 13
select select "****"
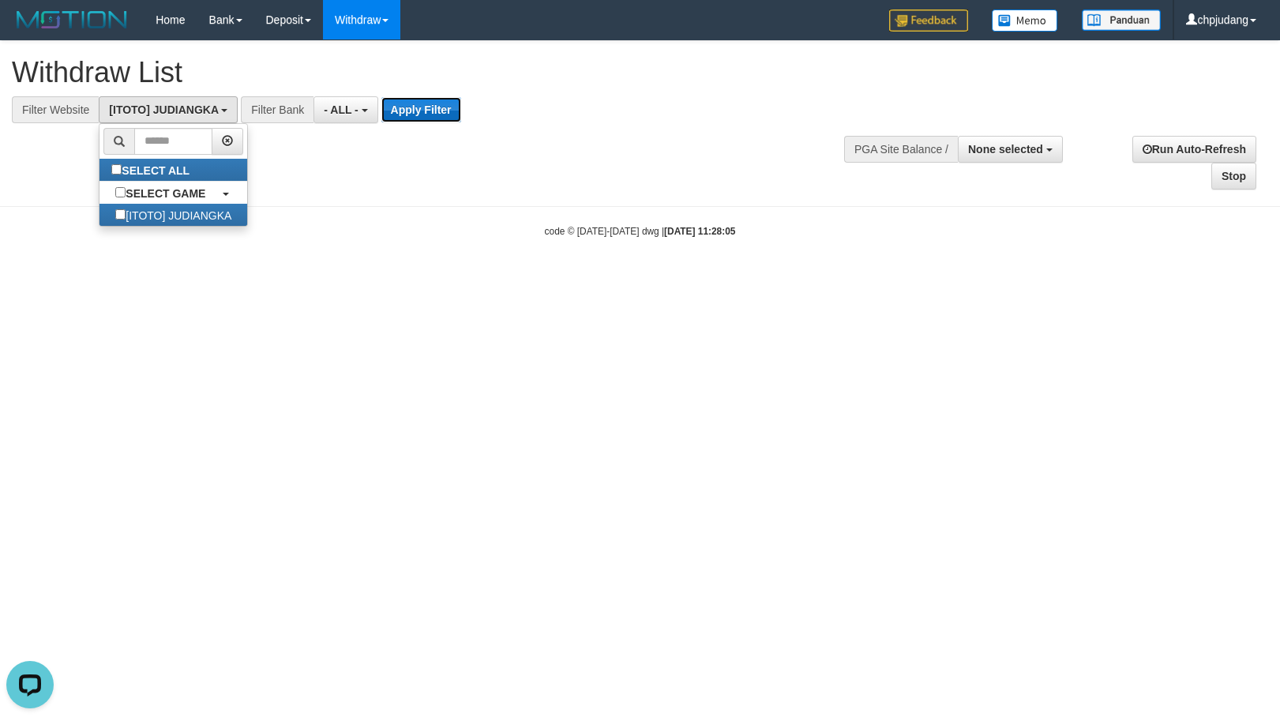
click at [415, 110] on button "Apply Filter" at bounding box center [421, 109] width 80 height 25
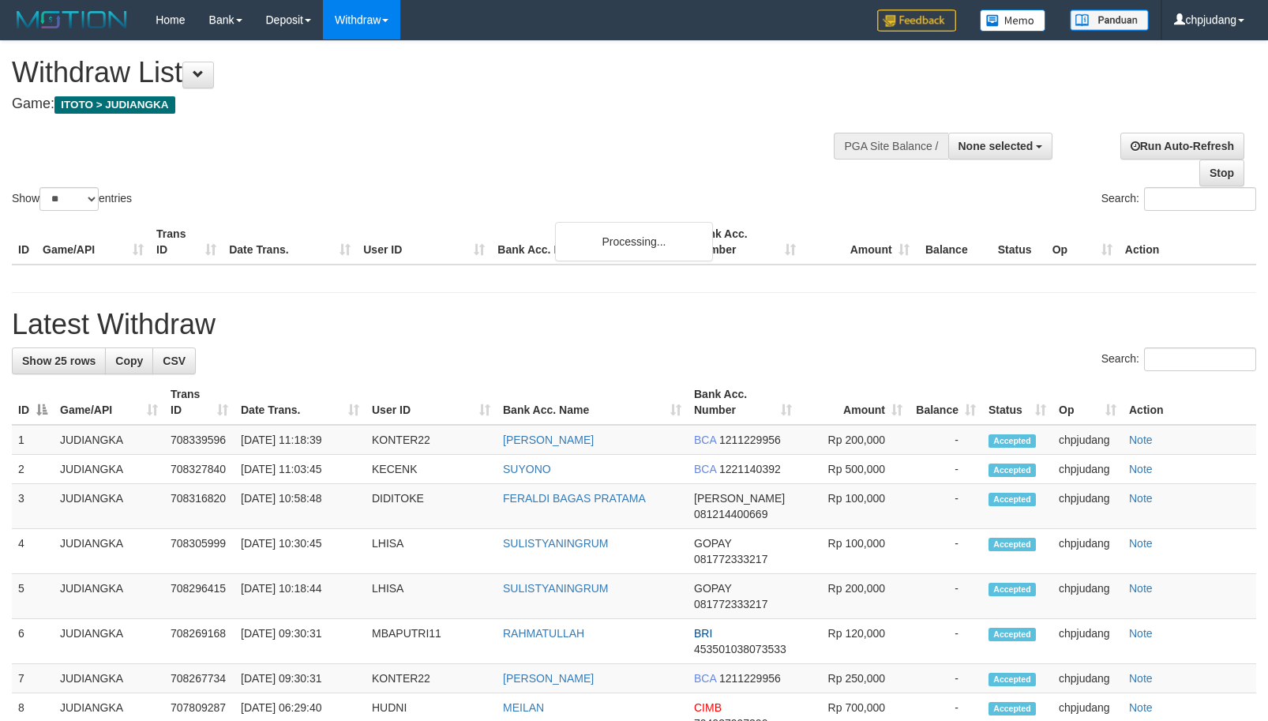
select select
select select "**"
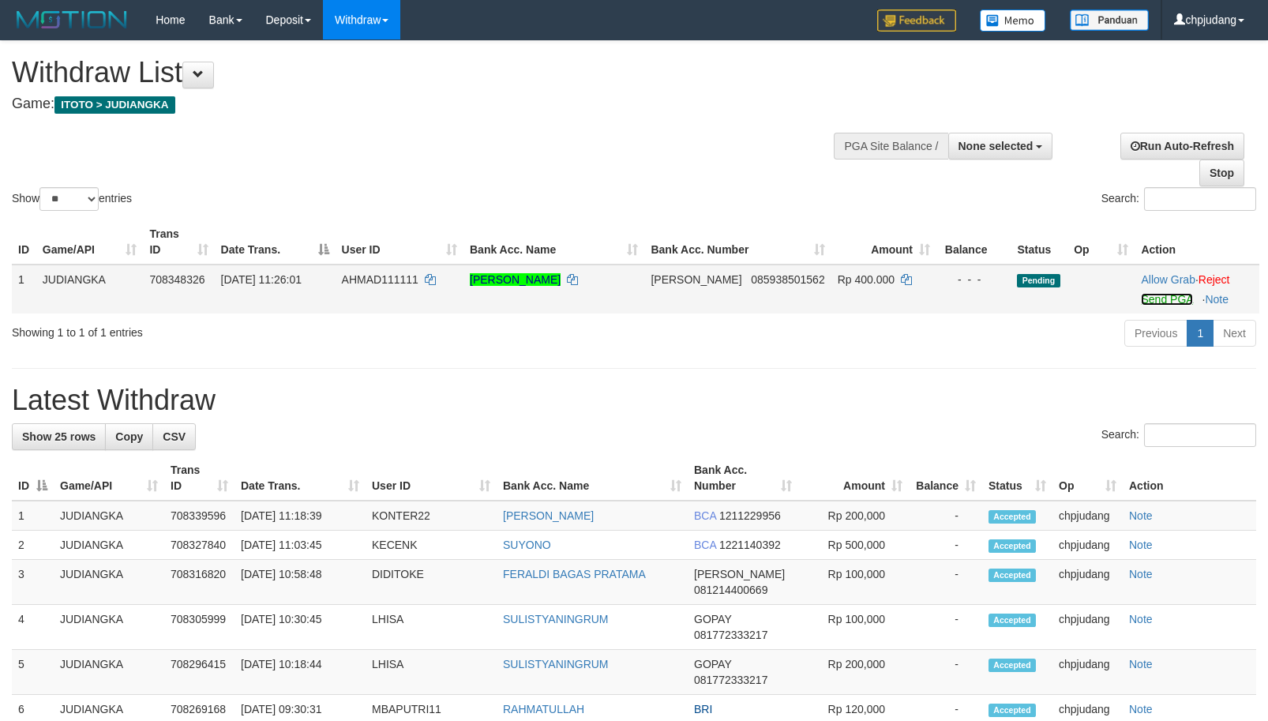
click at [1141, 305] on link "Send PGA" at bounding box center [1166, 299] width 51 height 13
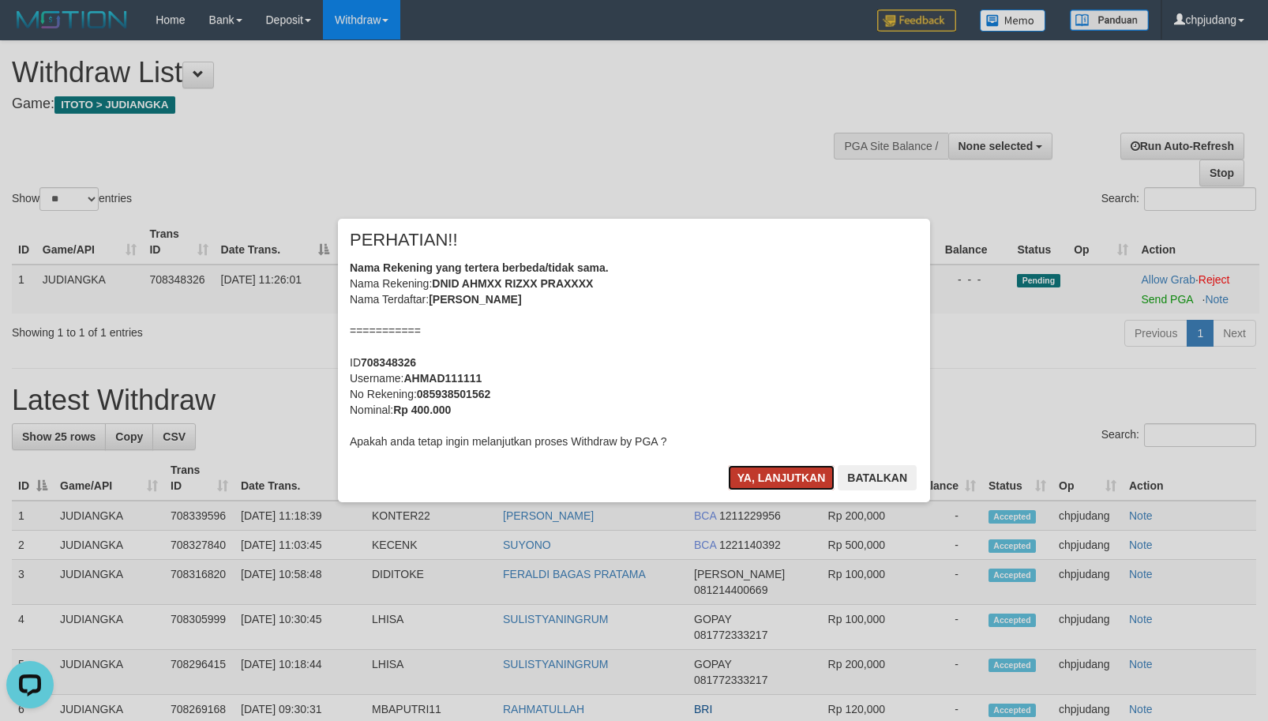
click at [763, 475] on button "Ya, lanjutkan" at bounding box center [781, 477] width 107 height 25
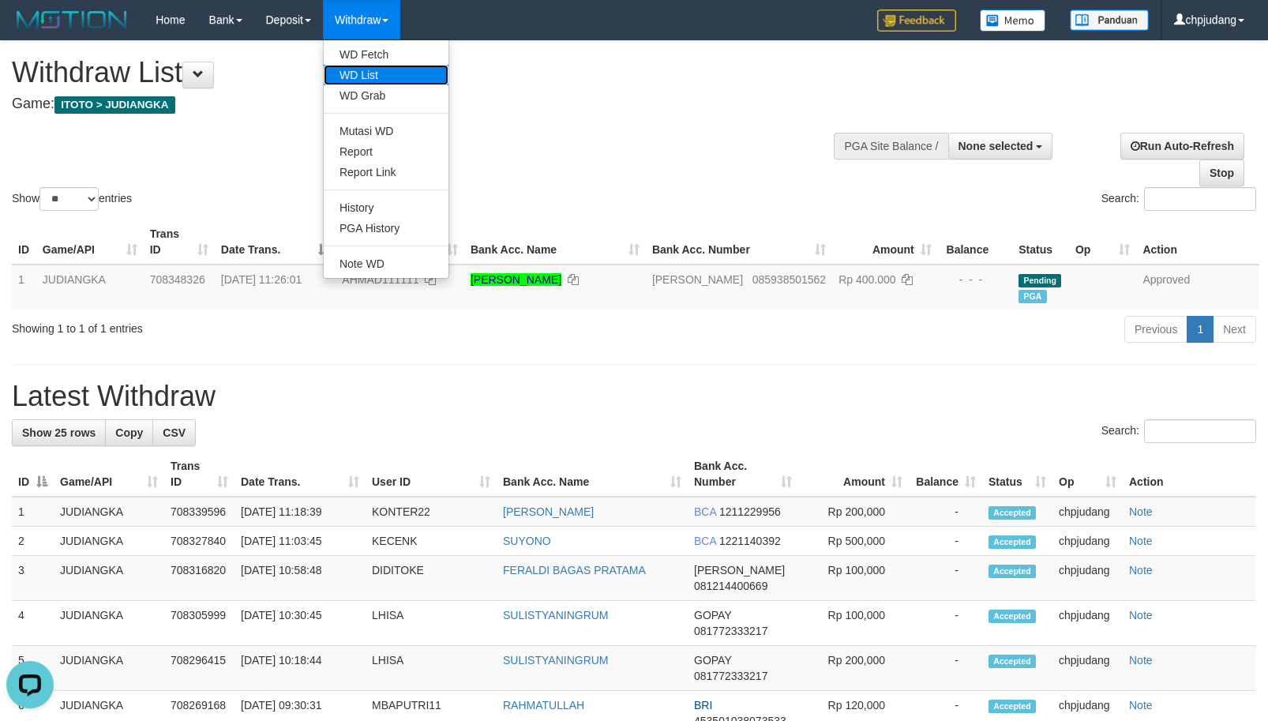
click at [407, 79] on link "WD List" at bounding box center [386, 75] width 125 height 21
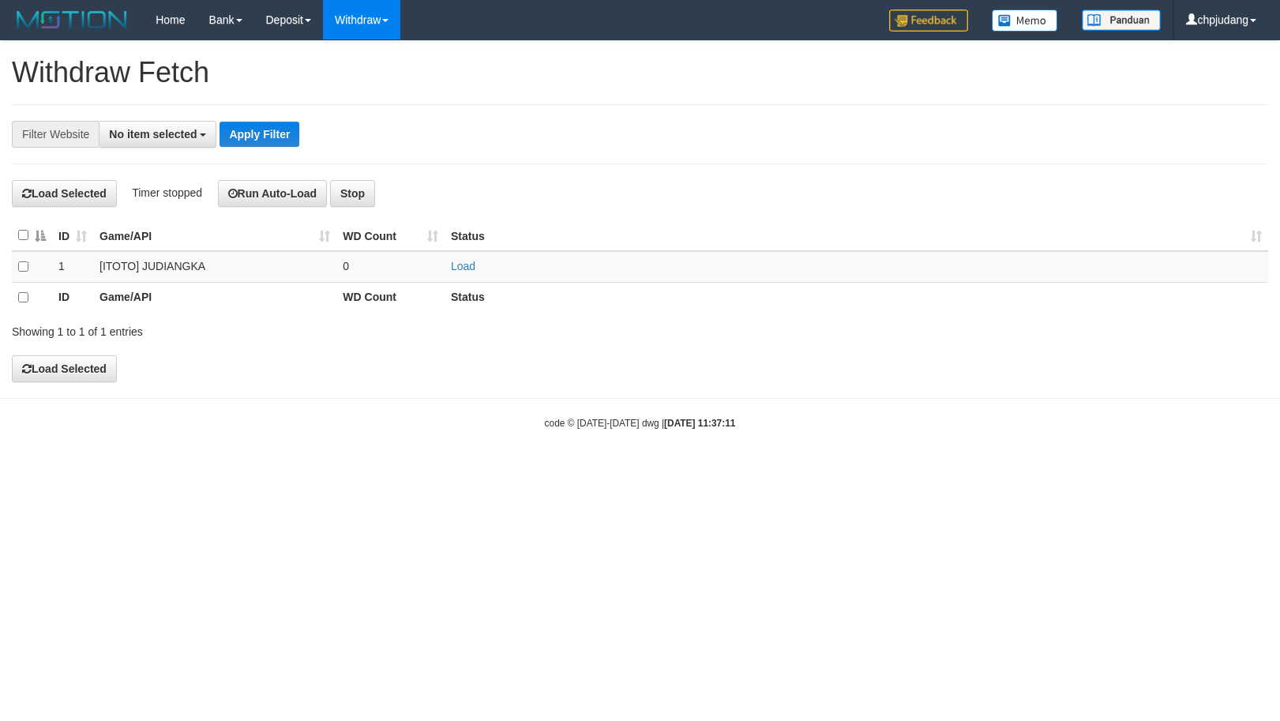
select select
click at [470, 265] on link "Load" at bounding box center [463, 266] width 24 height 13
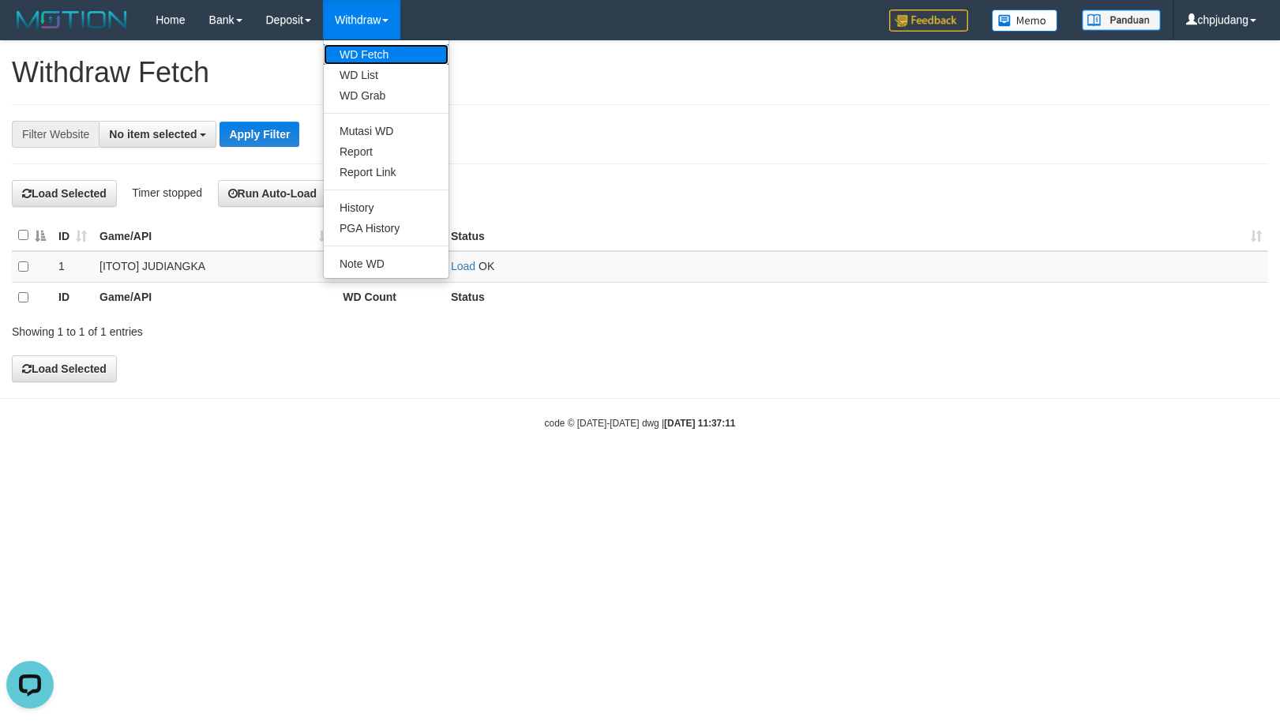
click at [388, 58] on link "WD Fetch" at bounding box center [386, 54] width 125 height 21
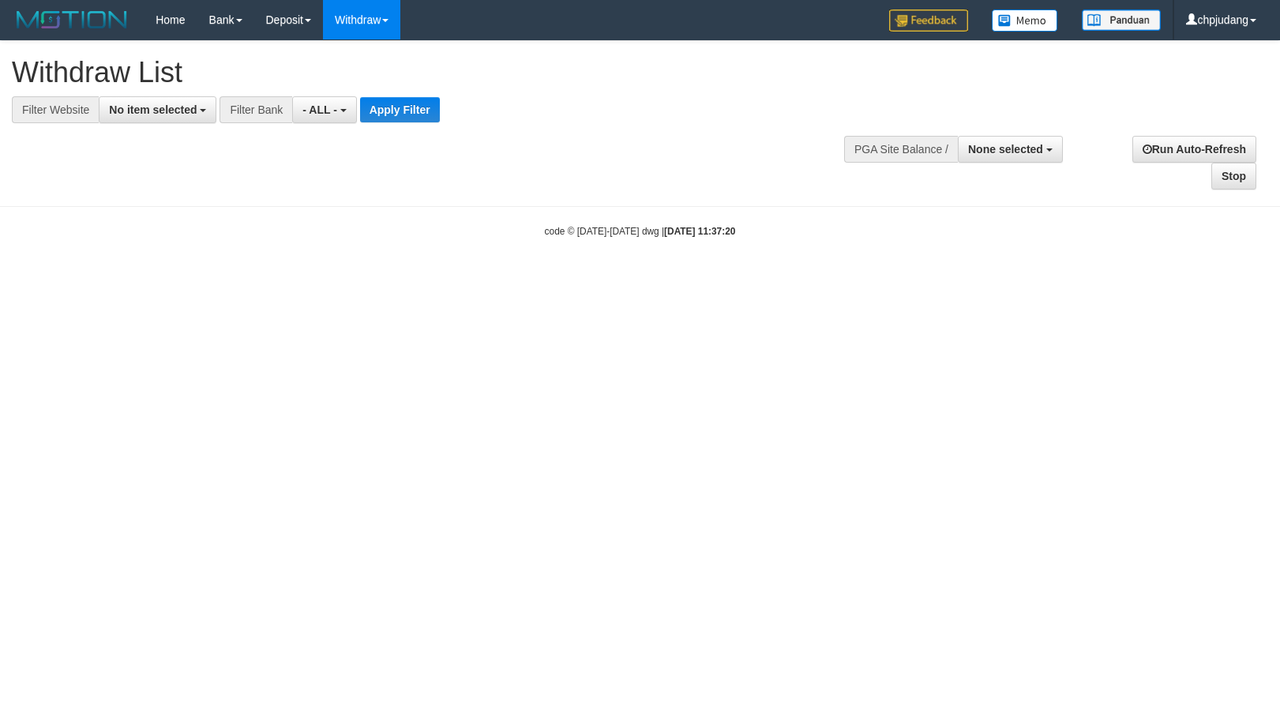
select select
click at [189, 108] on span "No item selected" at bounding box center [153, 109] width 88 height 13
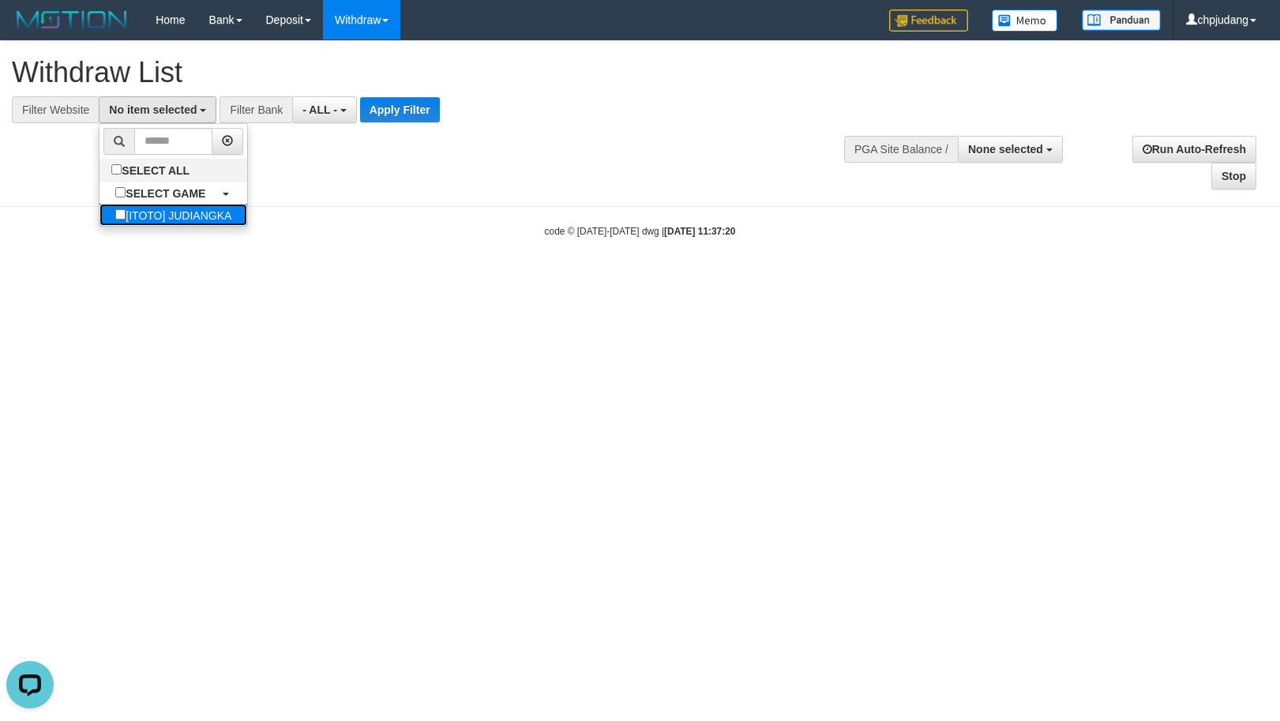
click at [186, 218] on label "[ITOTO] JUDIANGKA" at bounding box center [173, 215] width 148 height 22
select select "****"
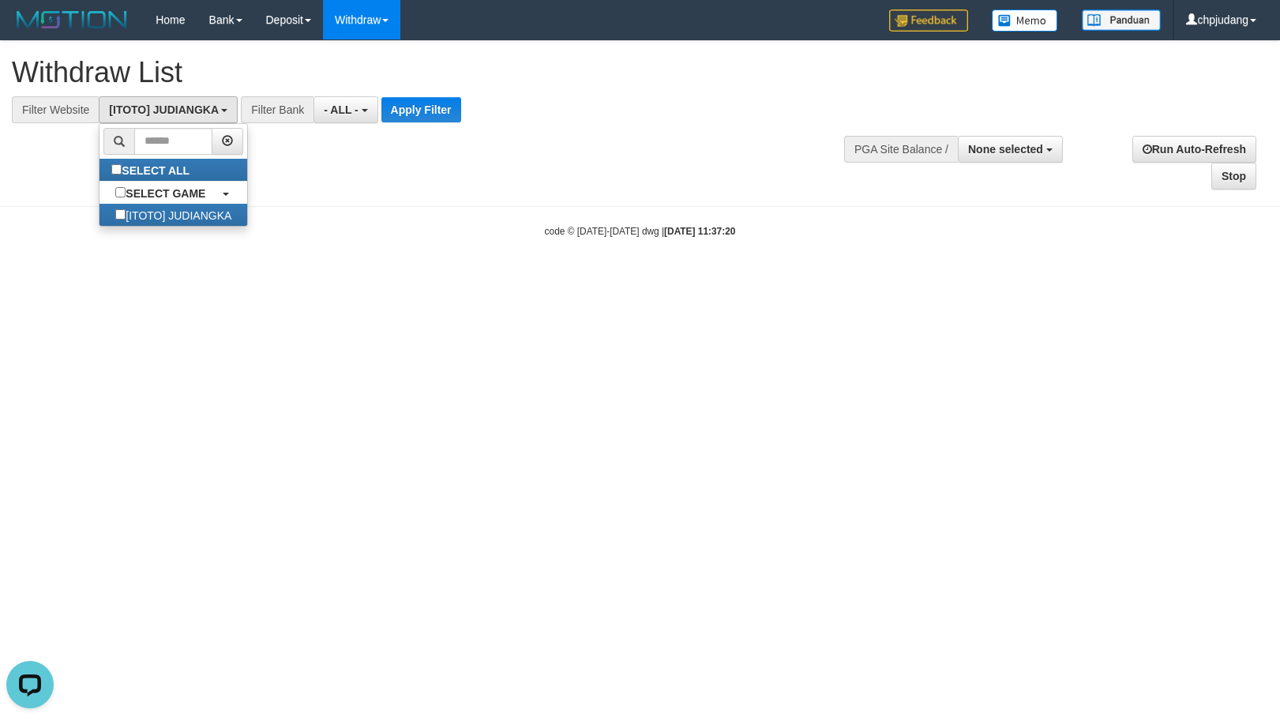
scroll to position [14, 0]
click at [412, 107] on button "Apply Filter" at bounding box center [421, 109] width 80 height 25
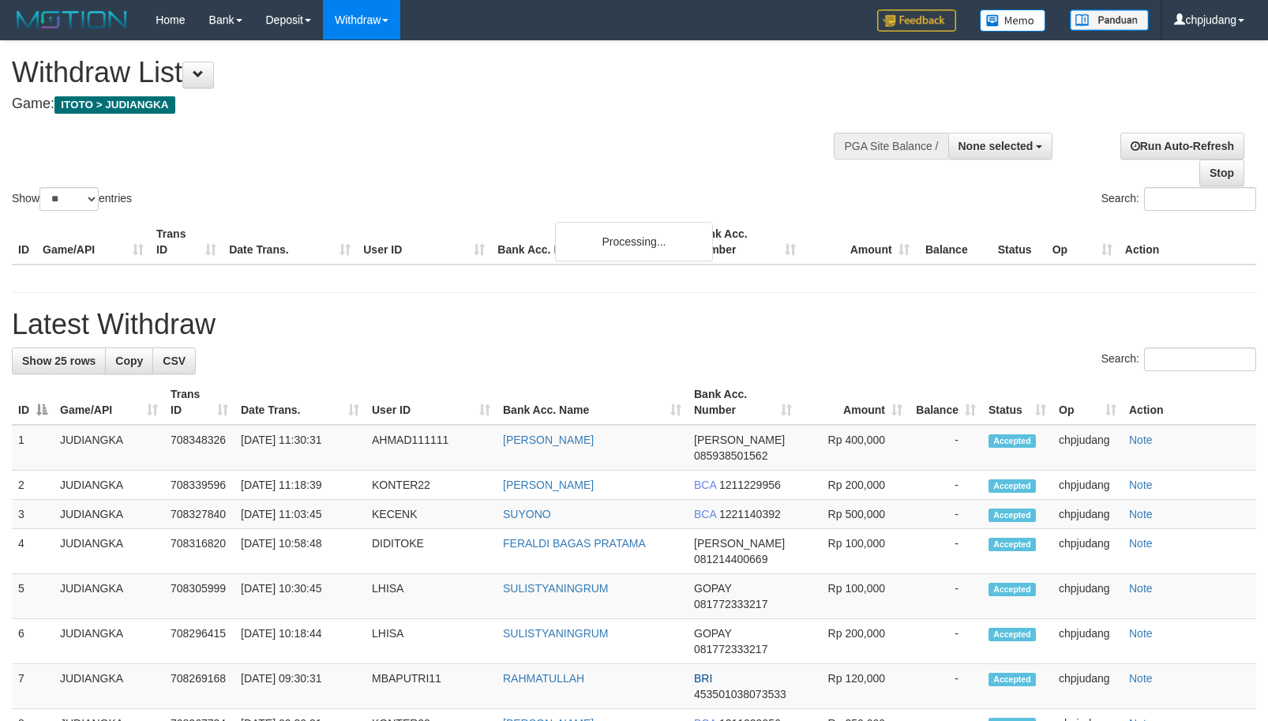
select select
select select "**"
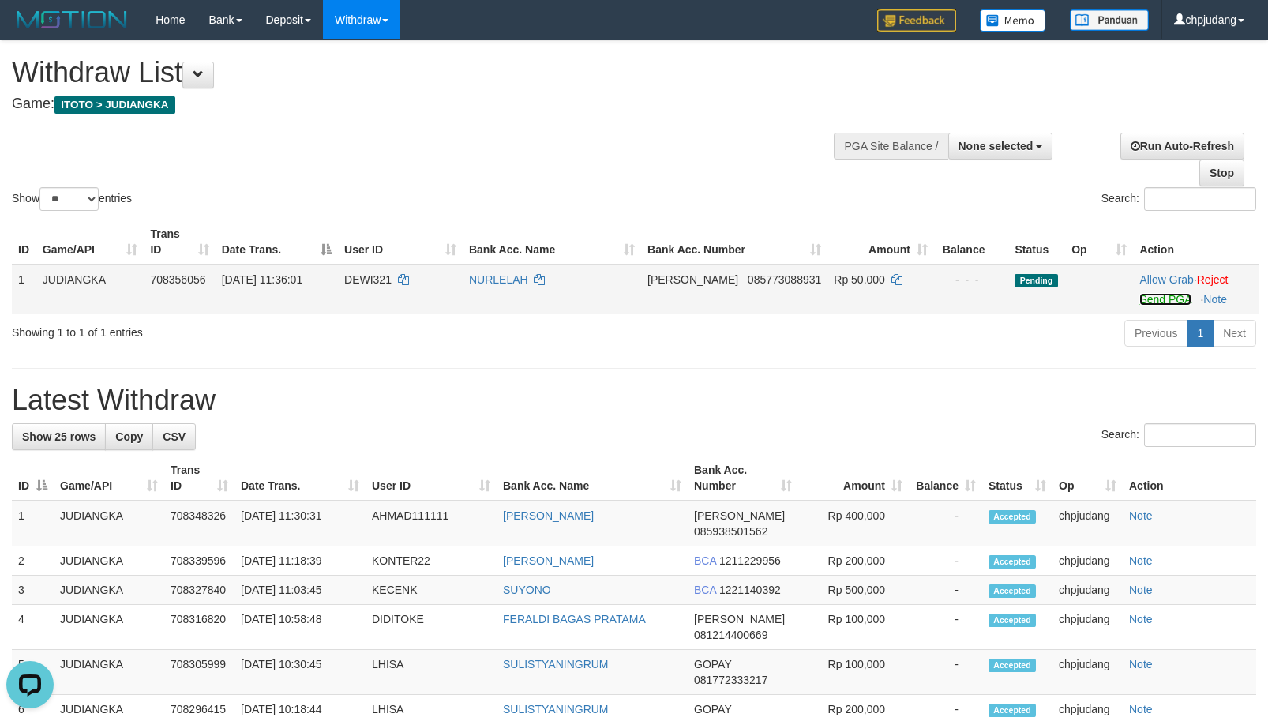
click at [1148, 296] on link "Send PGA" at bounding box center [1164, 299] width 51 height 13
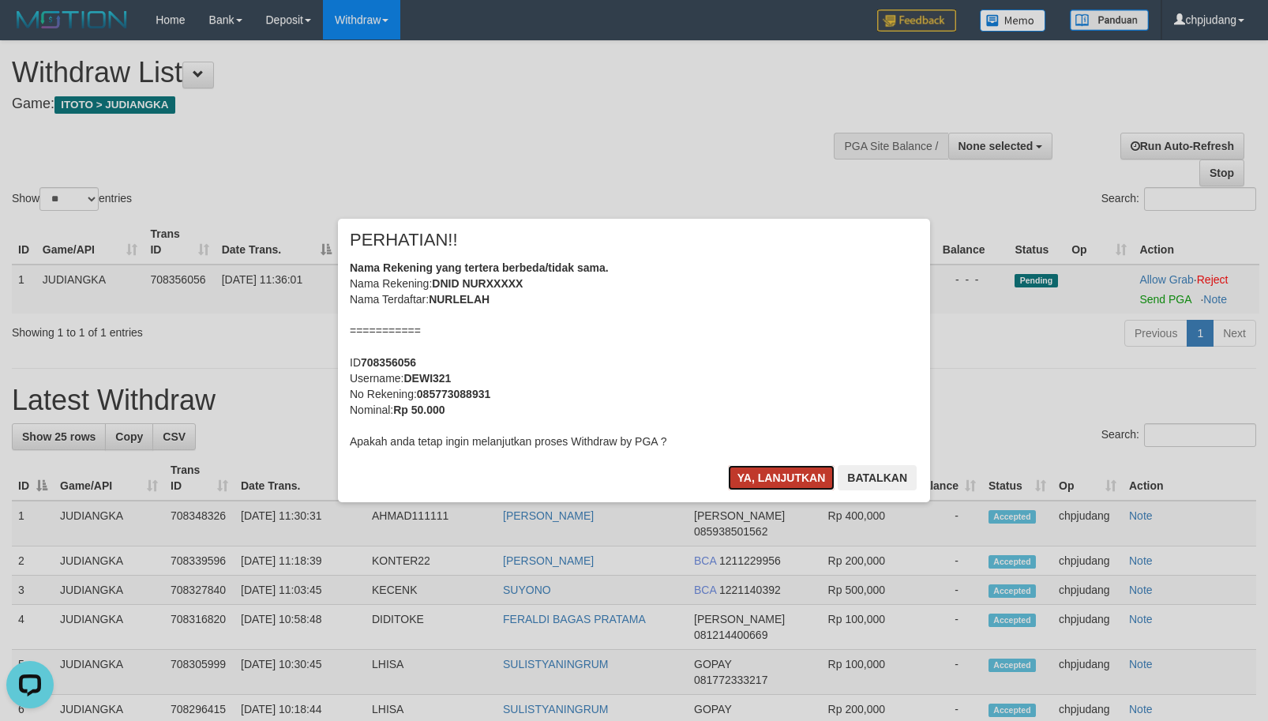
click at [802, 478] on button "Ya, lanjutkan" at bounding box center [781, 477] width 107 height 25
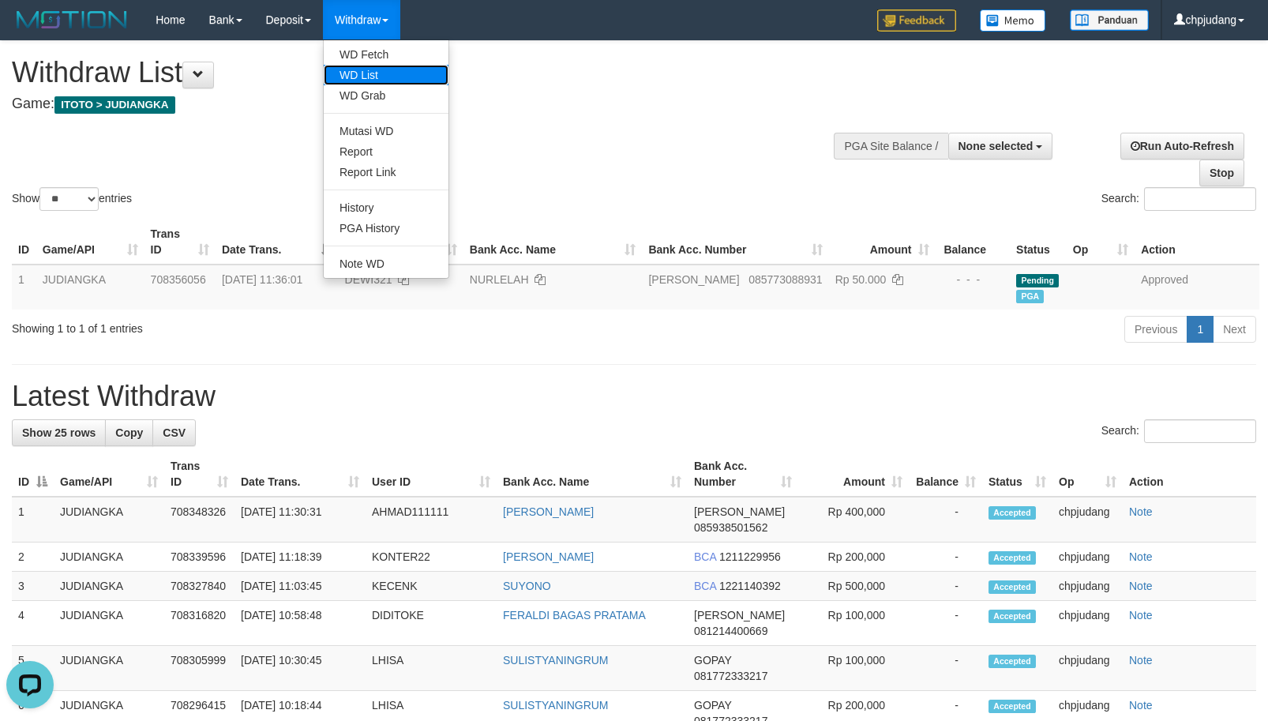
click at [375, 66] on link "WD List" at bounding box center [386, 75] width 125 height 21
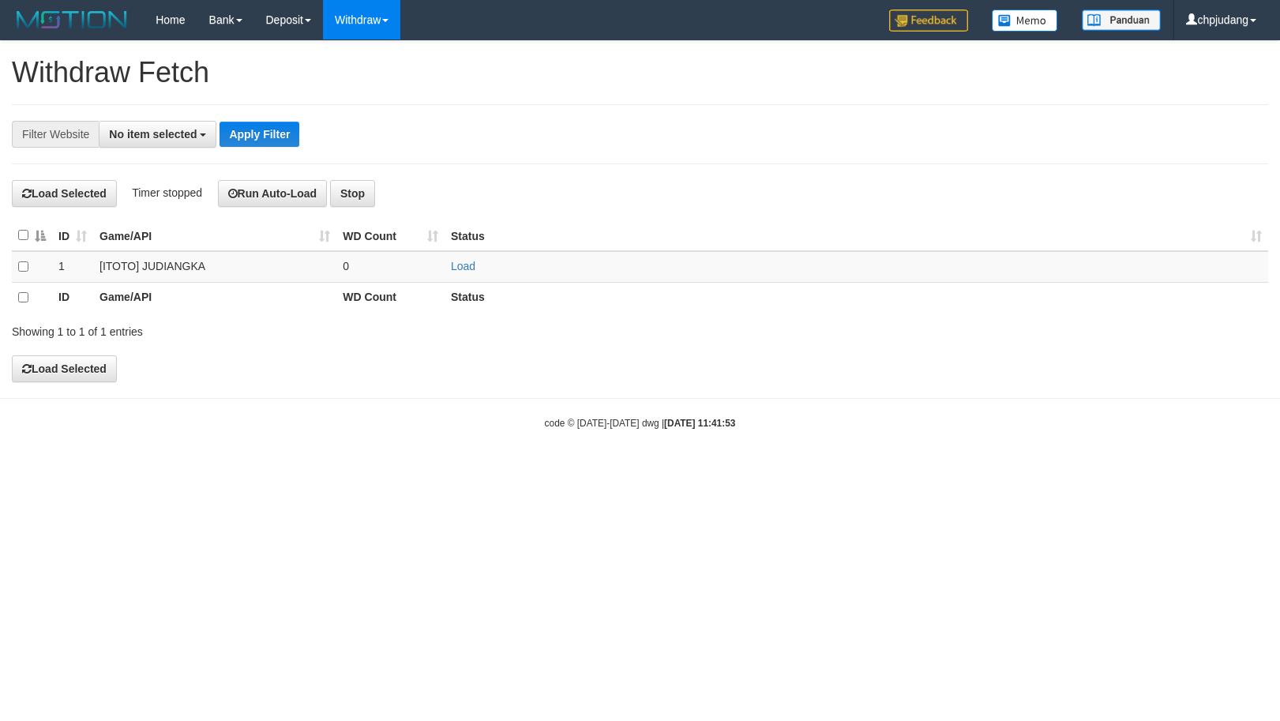
select select
click at [456, 265] on link "Load" at bounding box center [463, 266] width 24 height 13
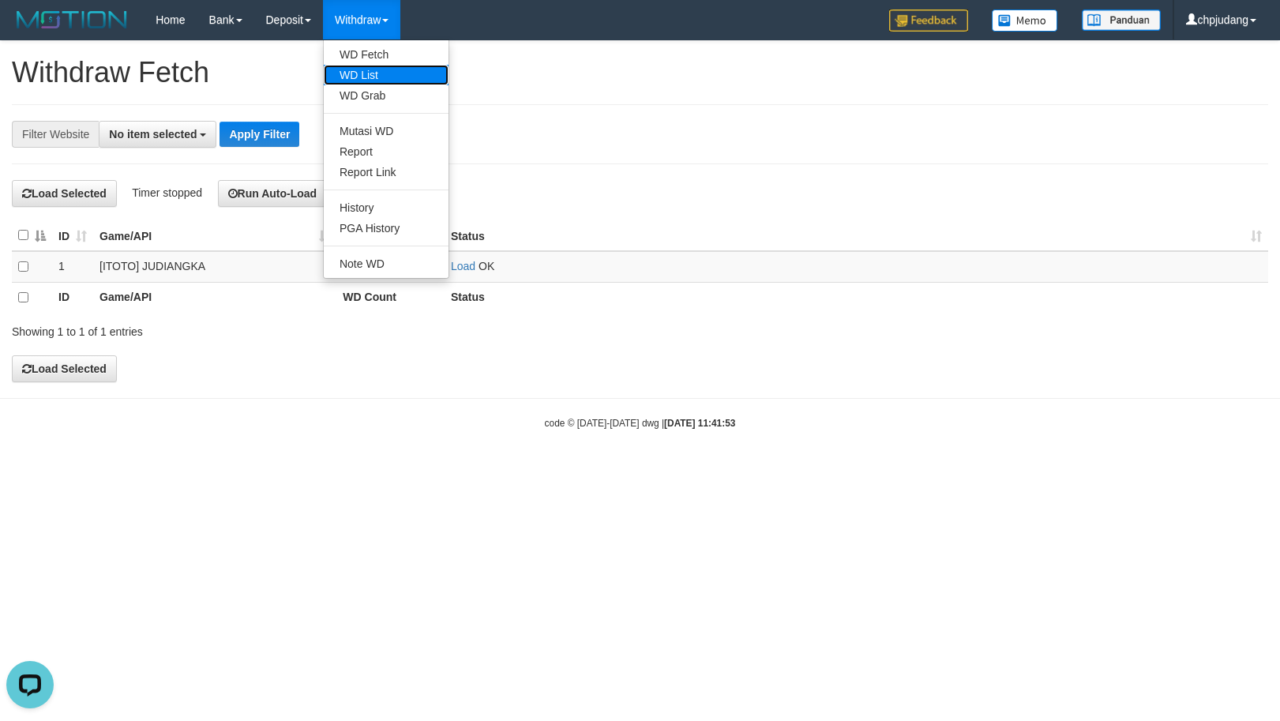
click at [384, 65] on link "WD List" at bounding box center [386, 75] width 125 height 21
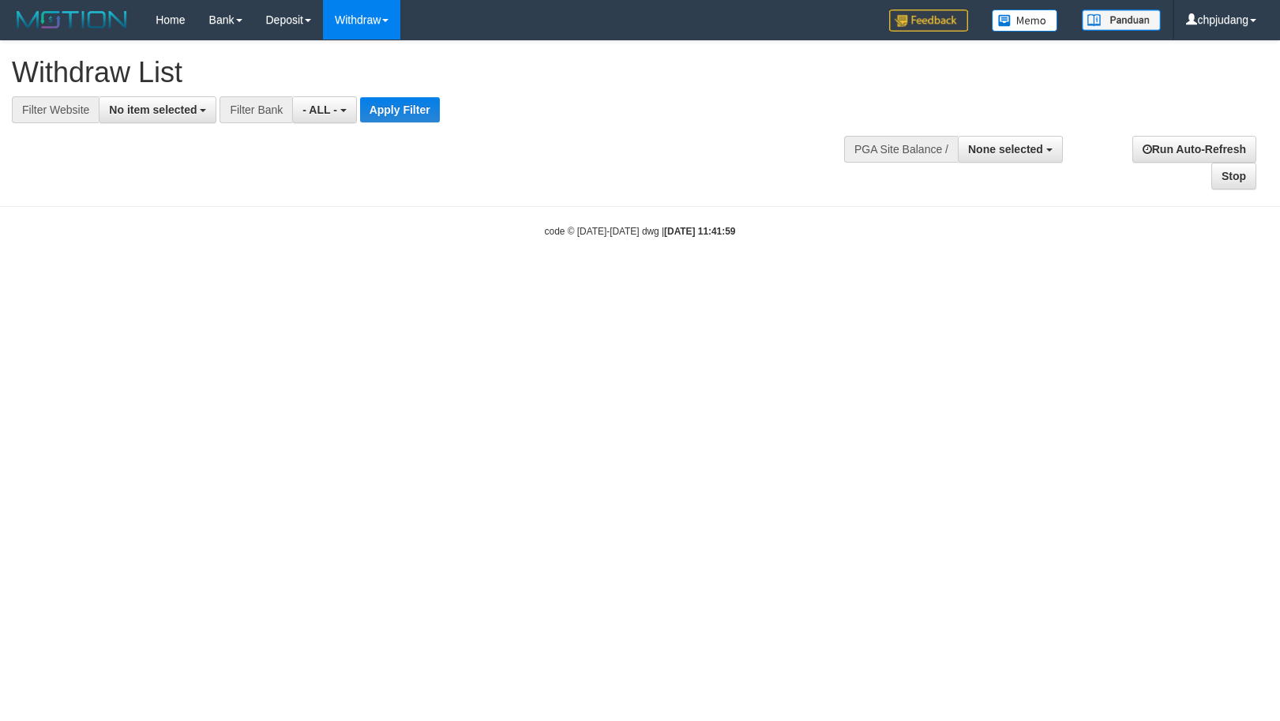
select select
click at [182, 116] on button "No item selected" at bounding box center [158, 109] width 118 height 27
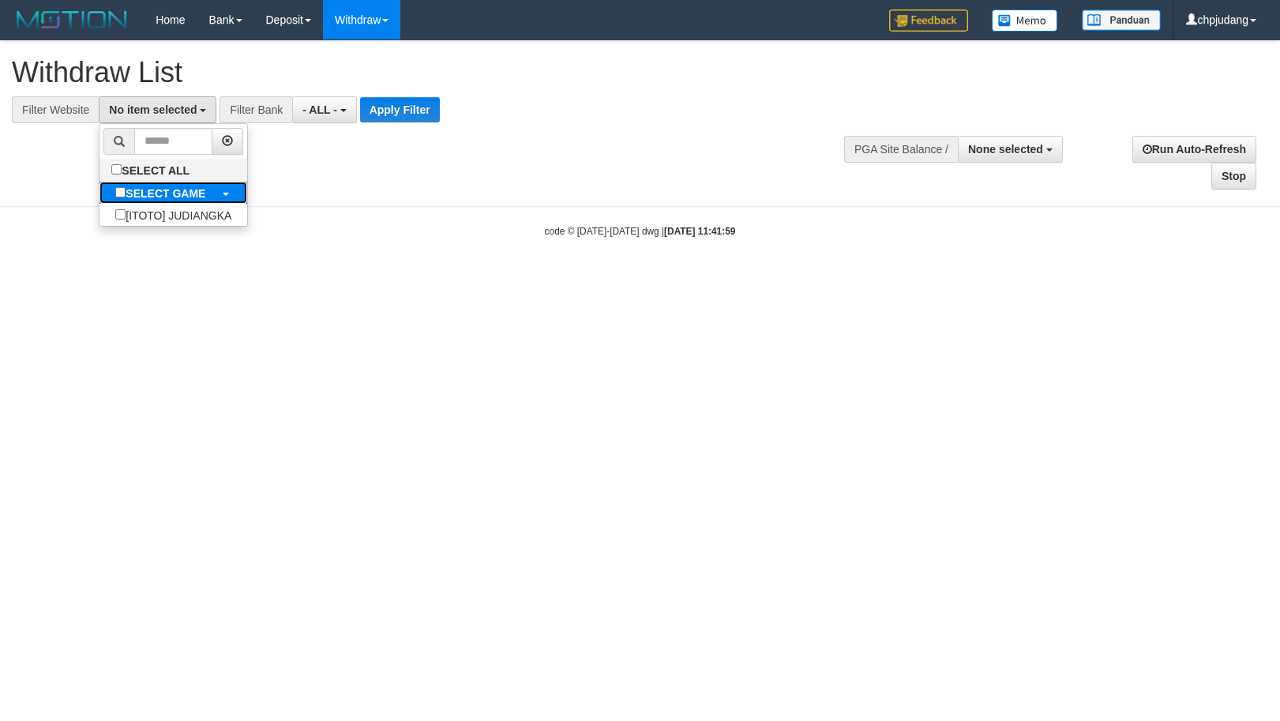
click at [209, 184] on label "SELECT GAME" at bounding box center [160, 193] width 122 height 22
select select "****"
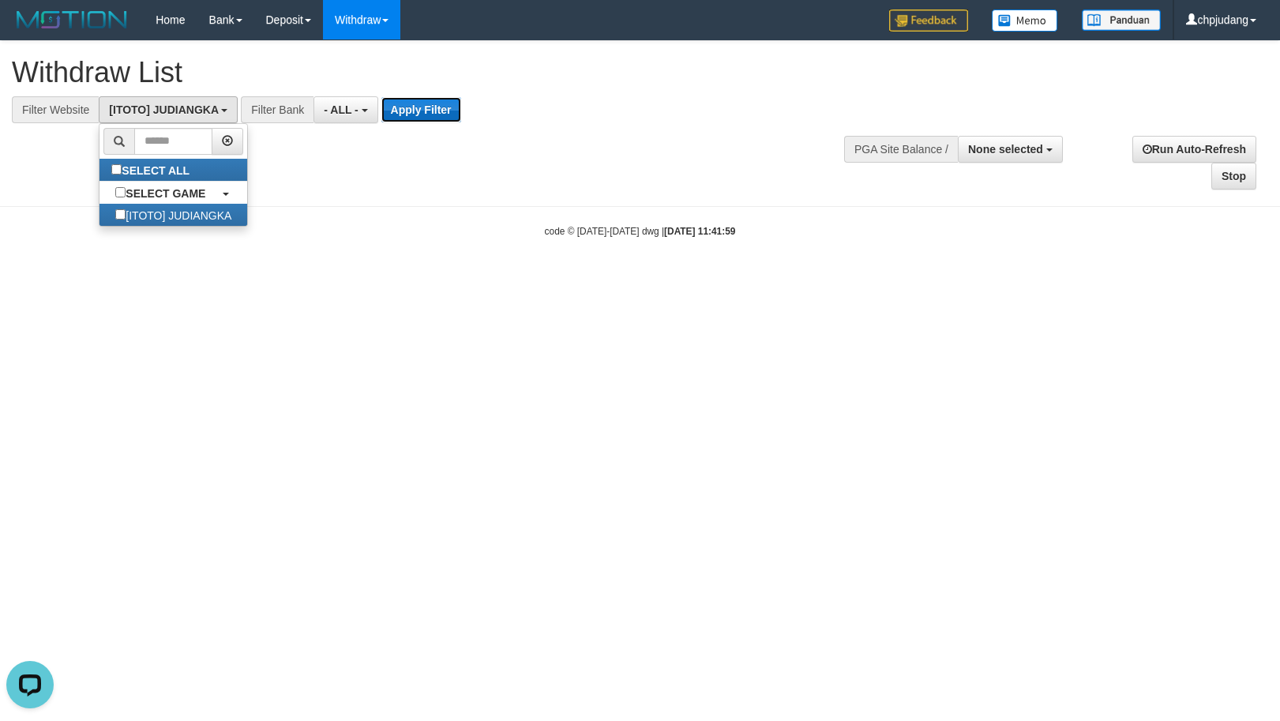
click at [401, 107] on button "Apply Filter" at bounding box center [421, 109] width 80 height 25
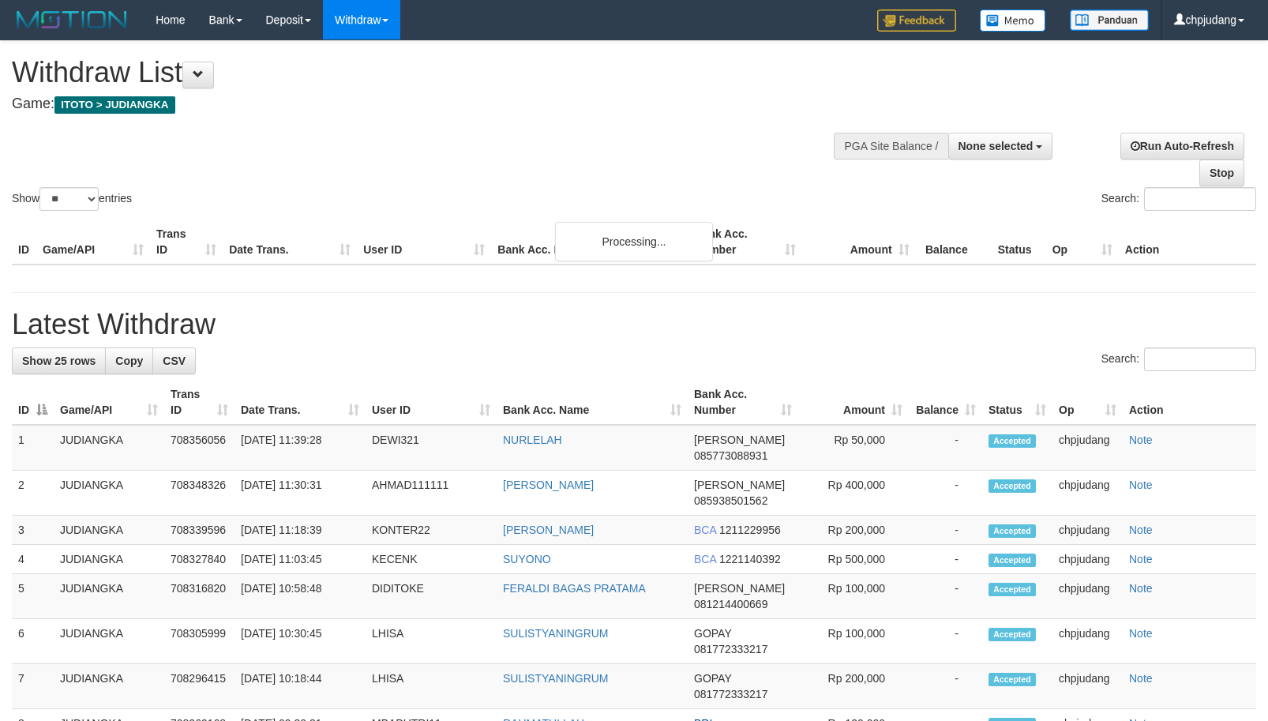
select select
select select "**"
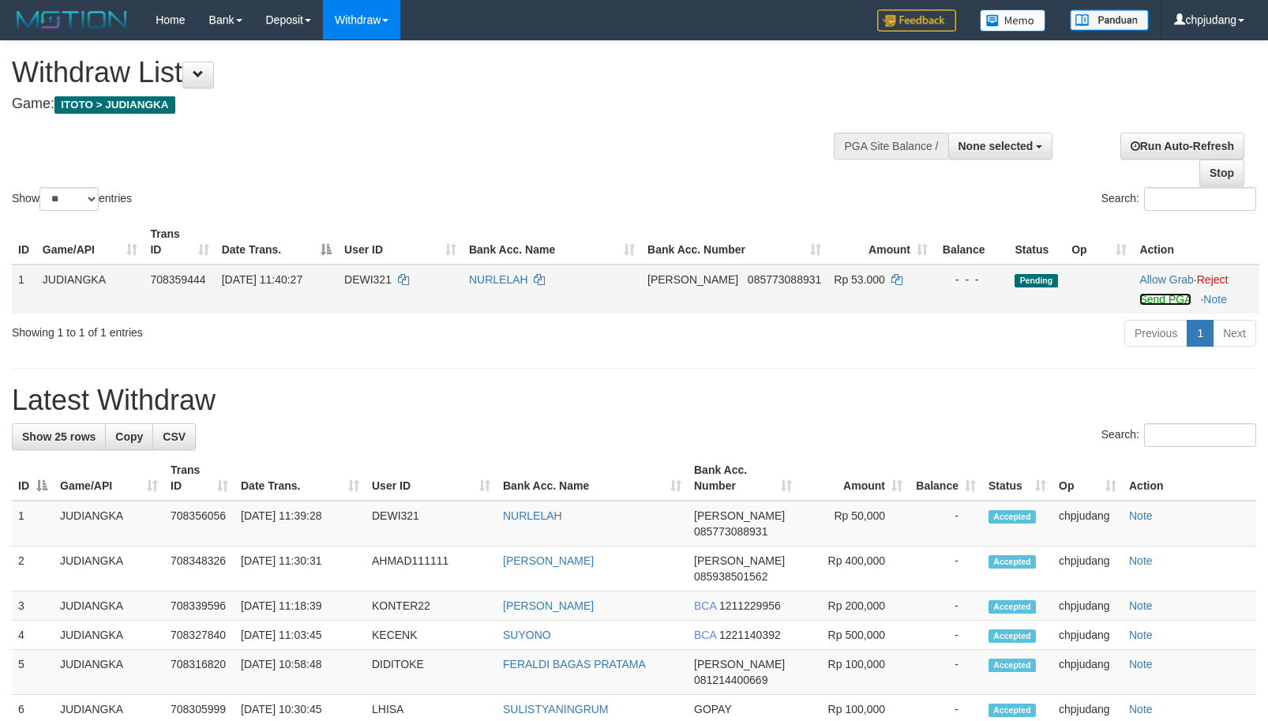
click at [1151, 293] on link "Send PGA" at bounding box center [1164, 299] width 51 height 13
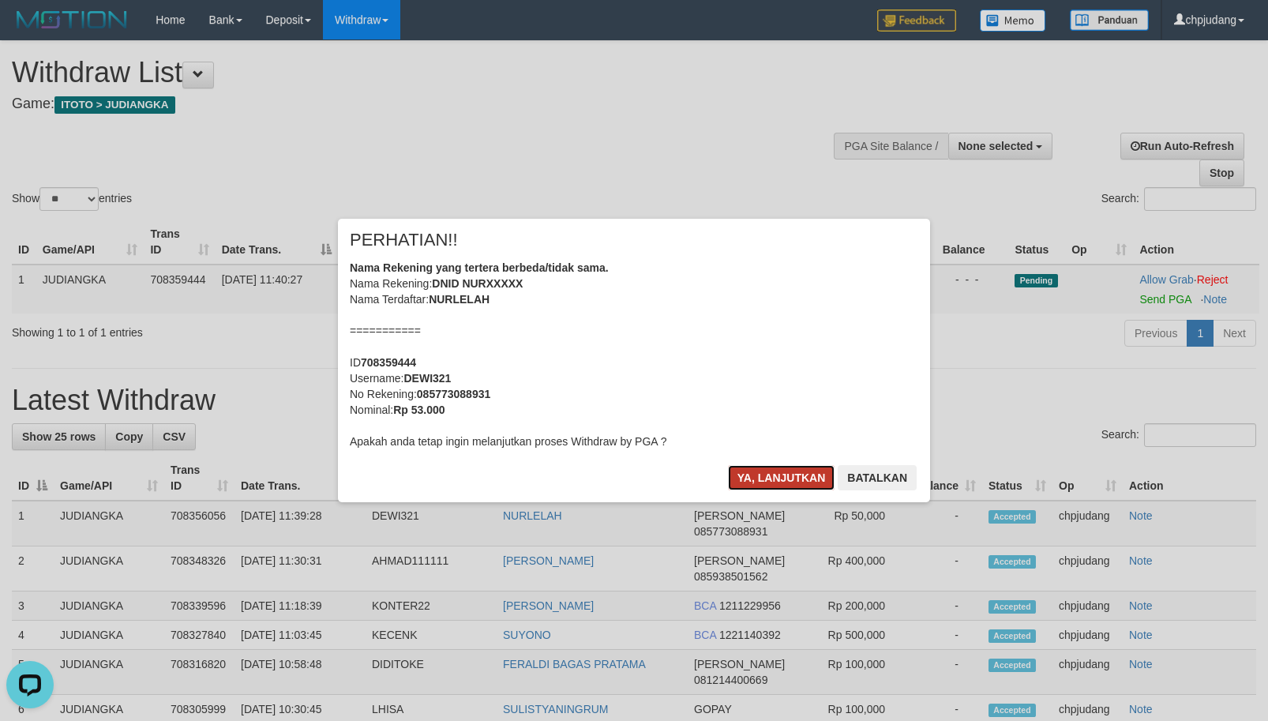
click at [772, 480] on button "Ya, lanjutkan" at bounding box center [781, 477] width 107 height 25
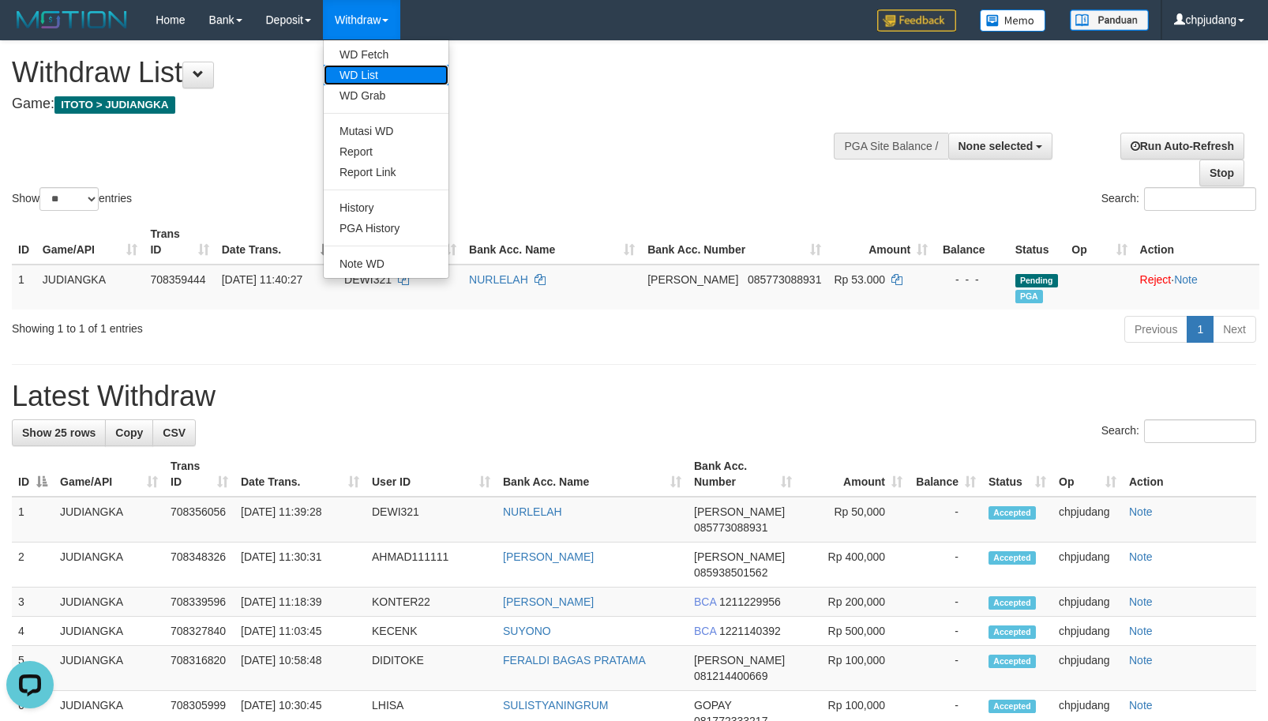
click at [398, 81] on link "WD List" at bounding box center [386, 75] width 125 height 21
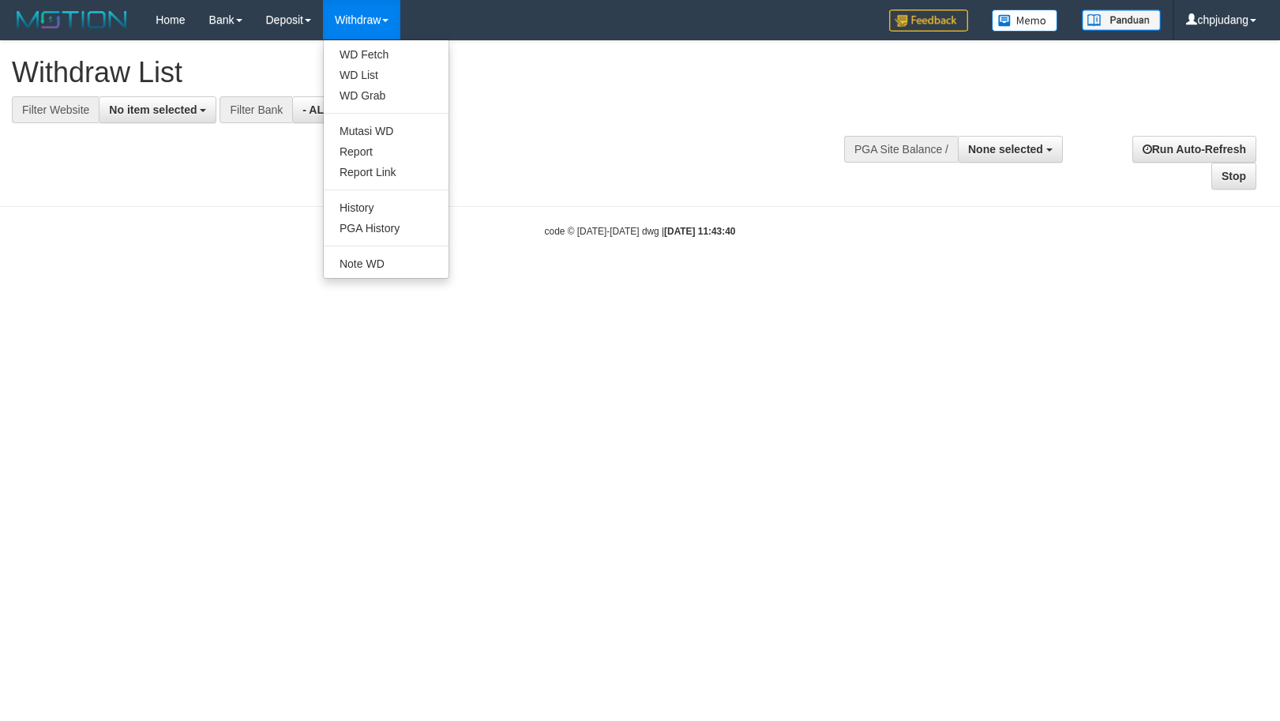
select select
click at [372, 19] on link "Withdraw" at bounding box center [361, 19] width 77 height 39
click at [395, 51] on link "WD Fetch" at bounding box center [386, 54] width 125 height 21
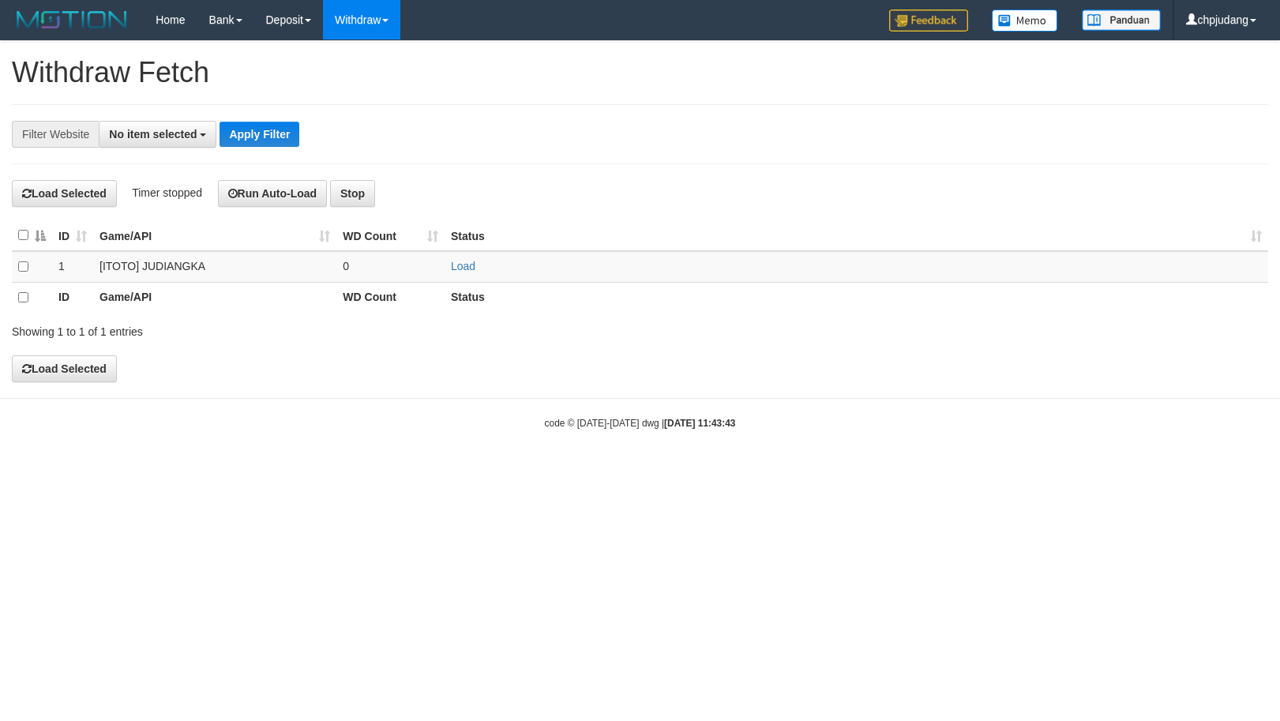
select select
click at [458, 258] on td "Load" at bounding box center [855, 267] width 823 height 32
click at [460, 268] on link "Load" at bounding box center [463, 266] width 24 height 13
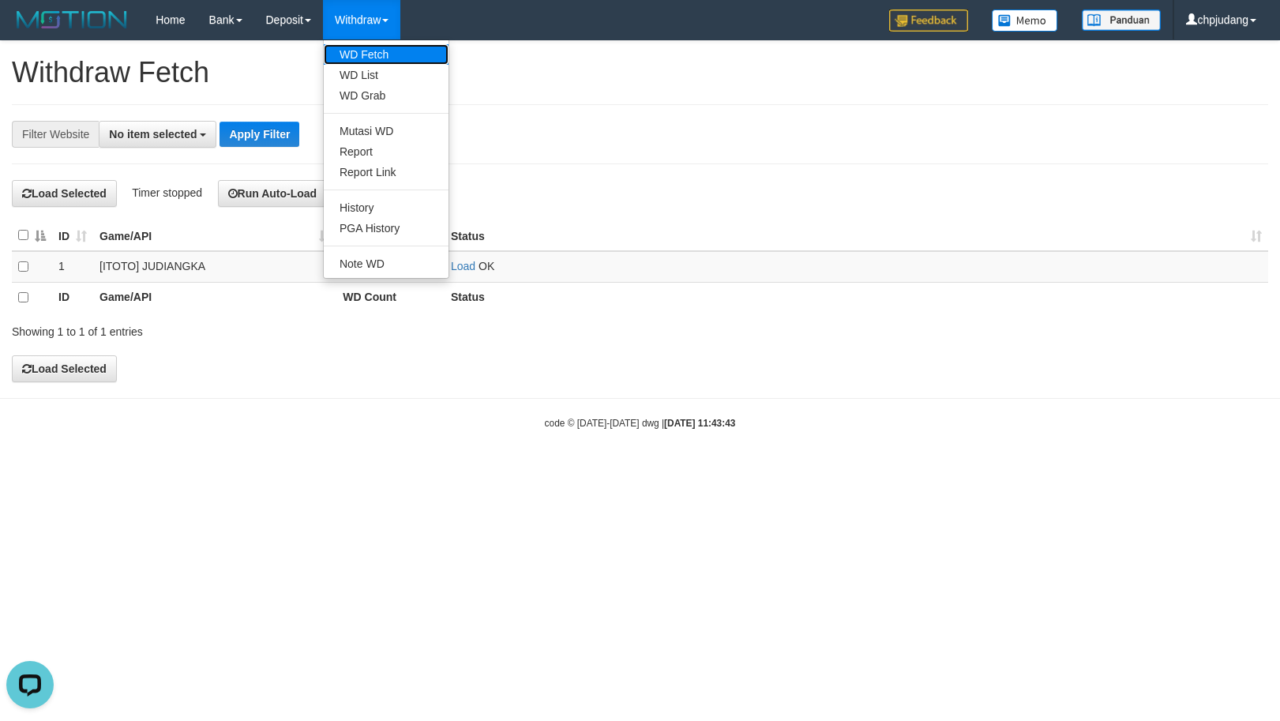
click at [380, 54] on link "WD Fetch" at bounding box center [386, 54] width 125 height 21
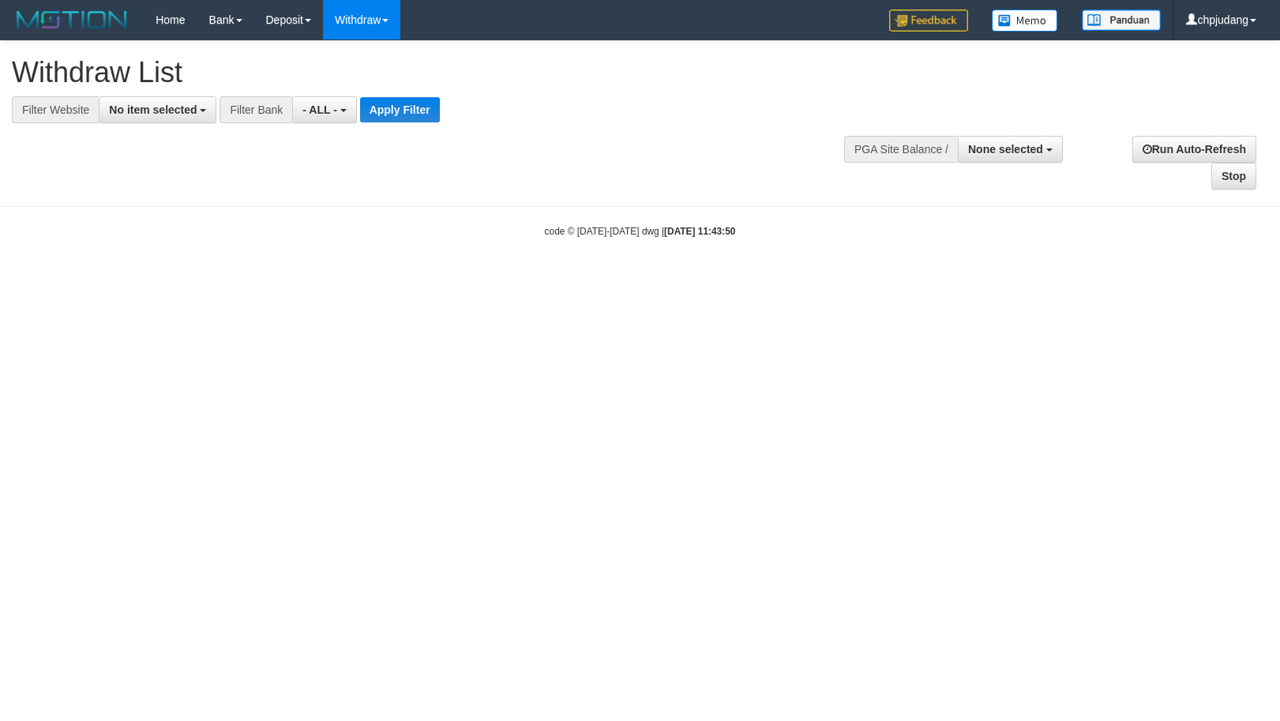
select select
click at [184, 123] on div at bounding box center [640, 123] width 1256 height 1
click at [182, 119] on button "No item selected" at bounding box center [158, 109] width 118 height 27
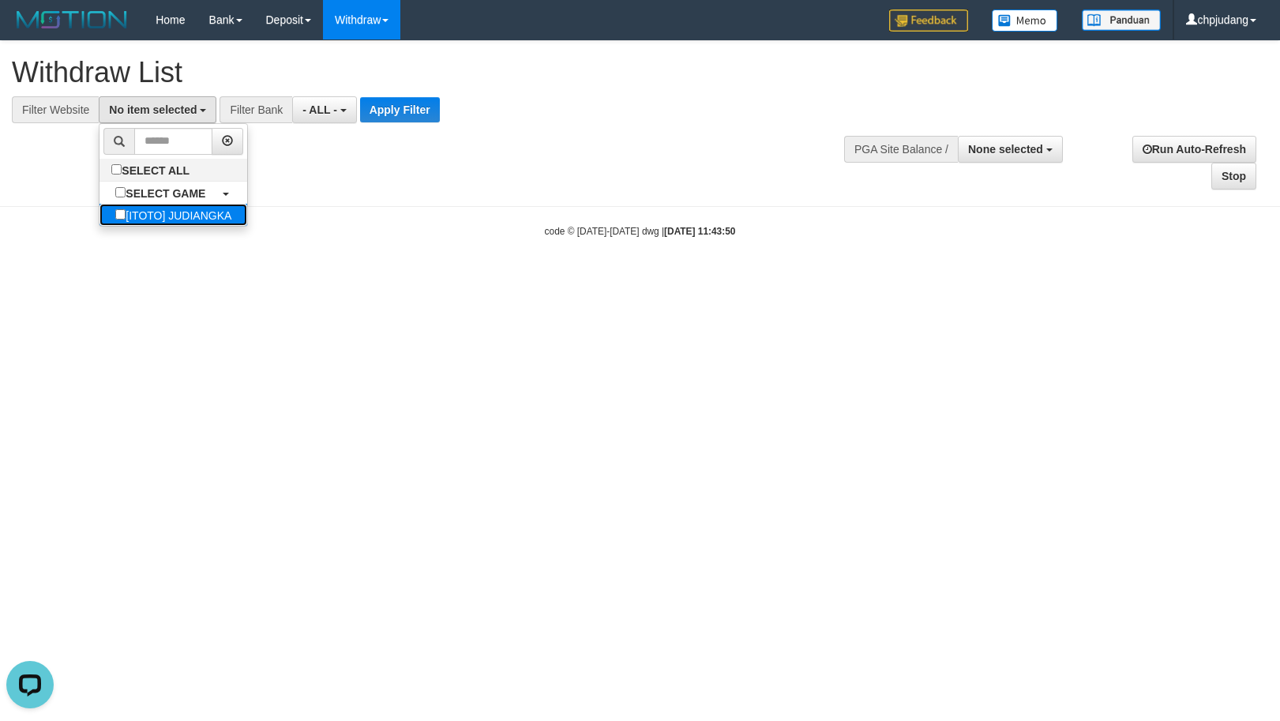
click at [215, 213] on label "[ITOTO] JUDIANGKA" at bounding box center [173, 215] width 148 height 22
click at [212, 196] on label "SELECT GAME" at bounding box center [160, 193] width 122 height 22
select select "****"
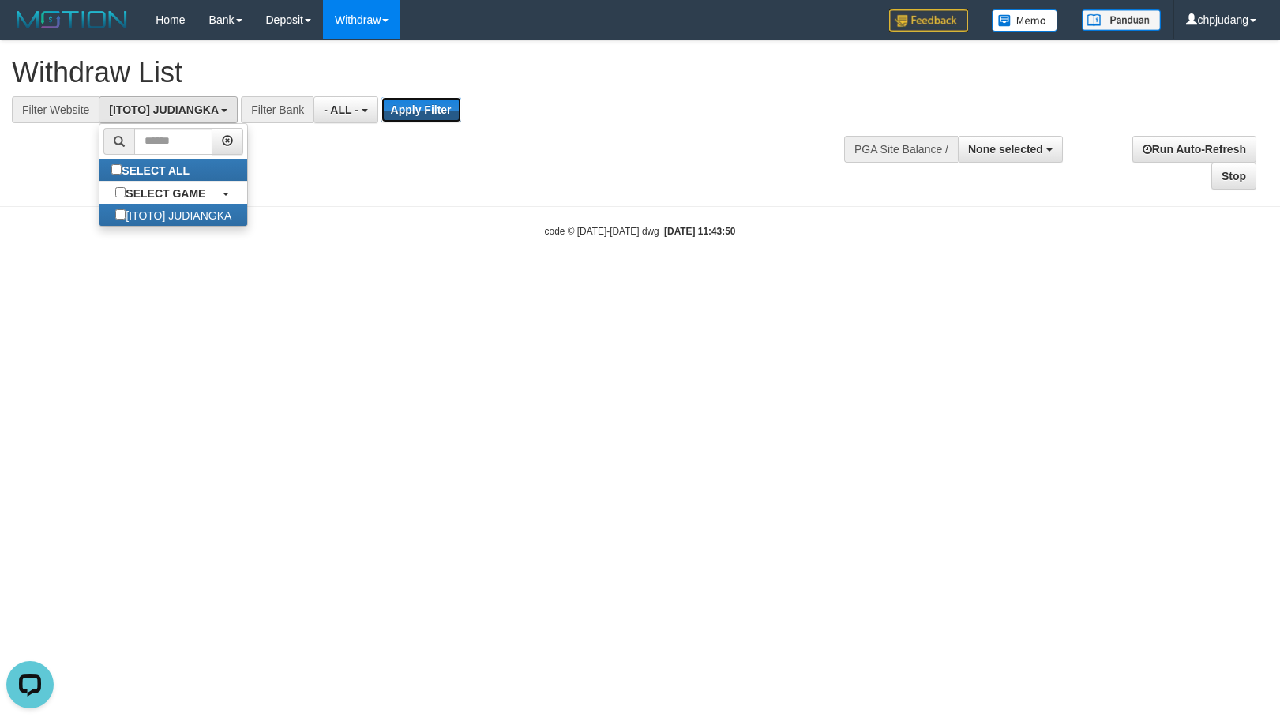
drag, startPoint x: 423, startPoint y: 103, endPoint x: 462, endPoint y: 133, distance: 48.9
click at [423, 103] on button "Apply Filter" at bounding box center [421, 109] width 80 height 25
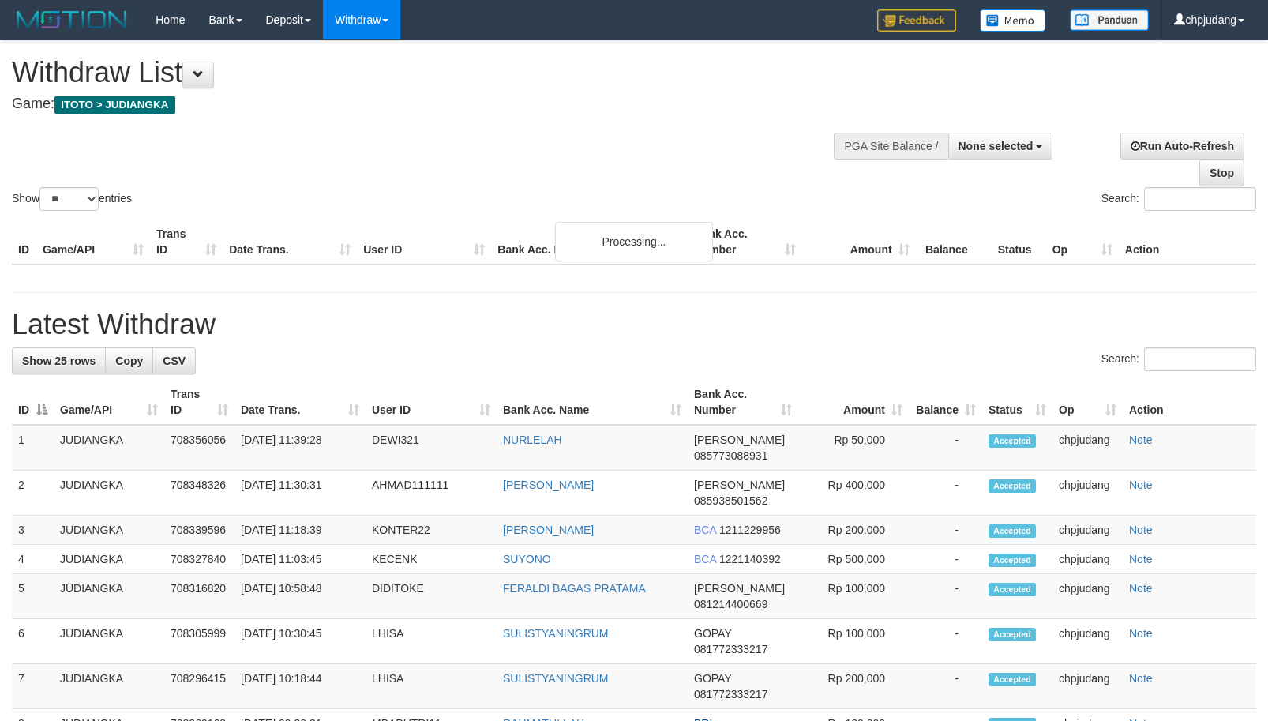
select select
select select "**"
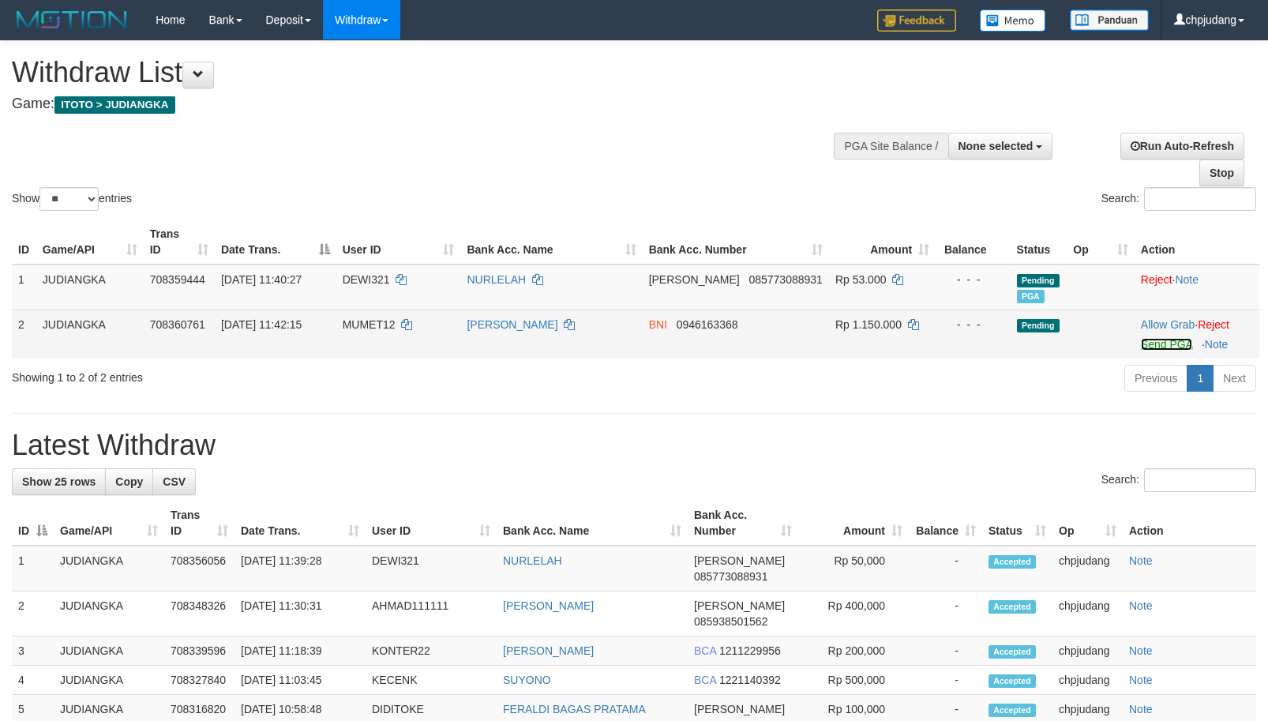
click at [1141, 346] on link "Send PGA" at bounding box center [1166, 344] width 51 height 13
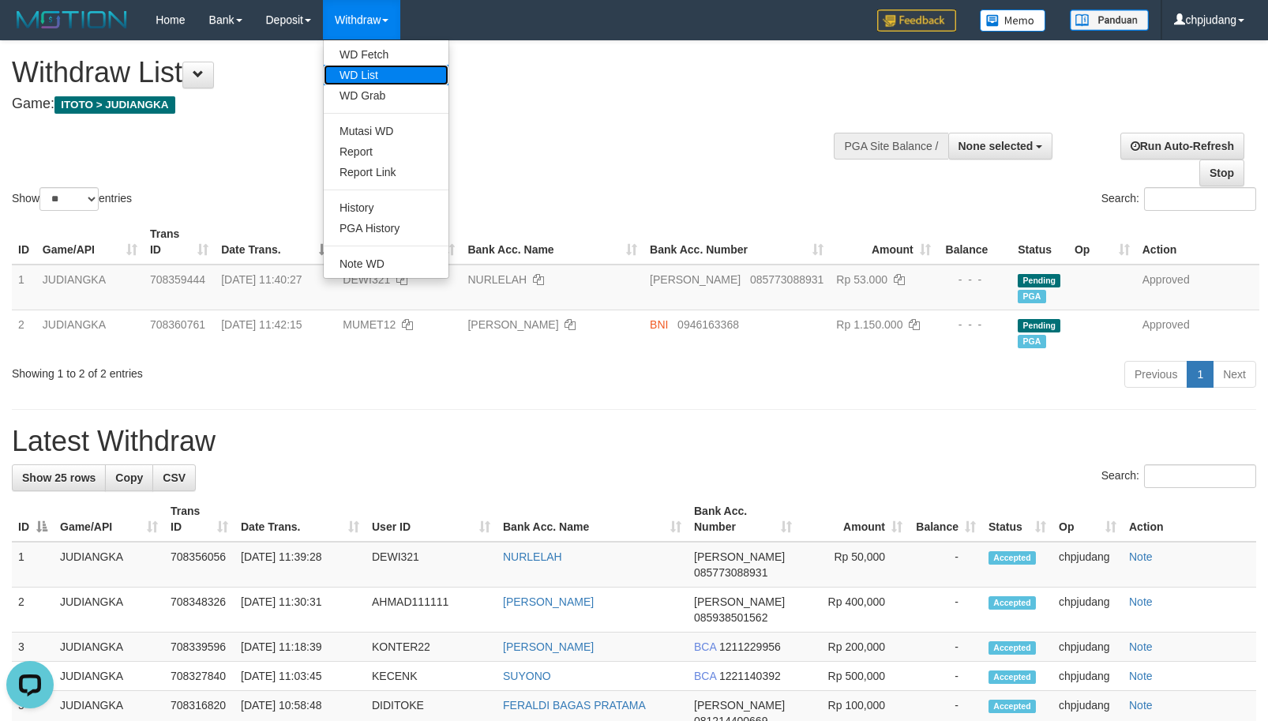
click at [383, 77] on link "WD List" at bounding box center [386, 75] width 125 height 21
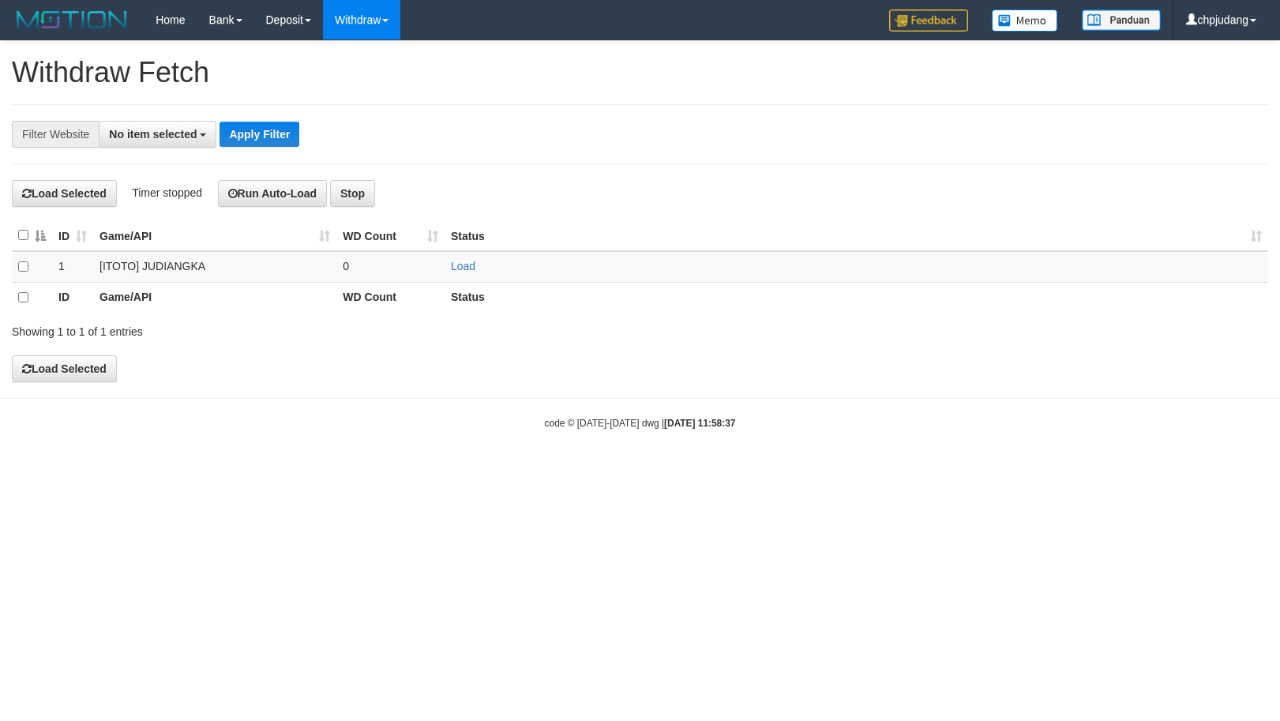
select select
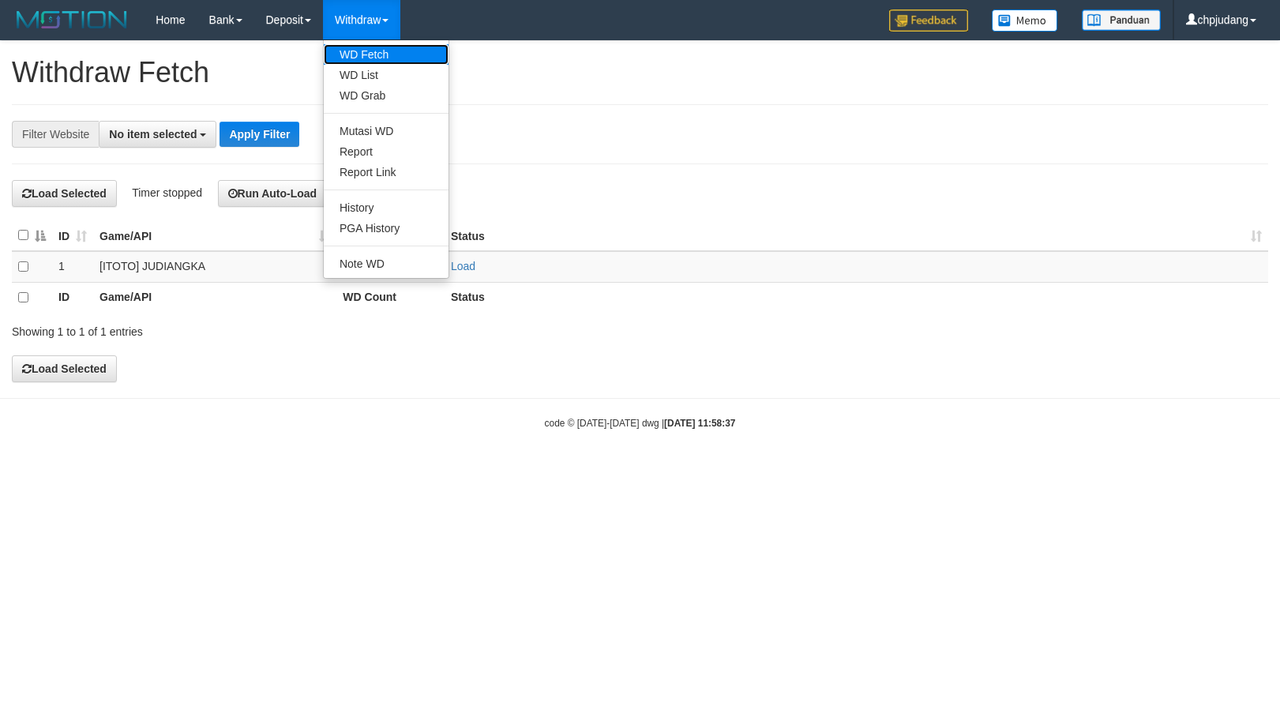
click at [382, 46] on link "WD Fetch" at bounding box center [386, 54] width 125 height 21
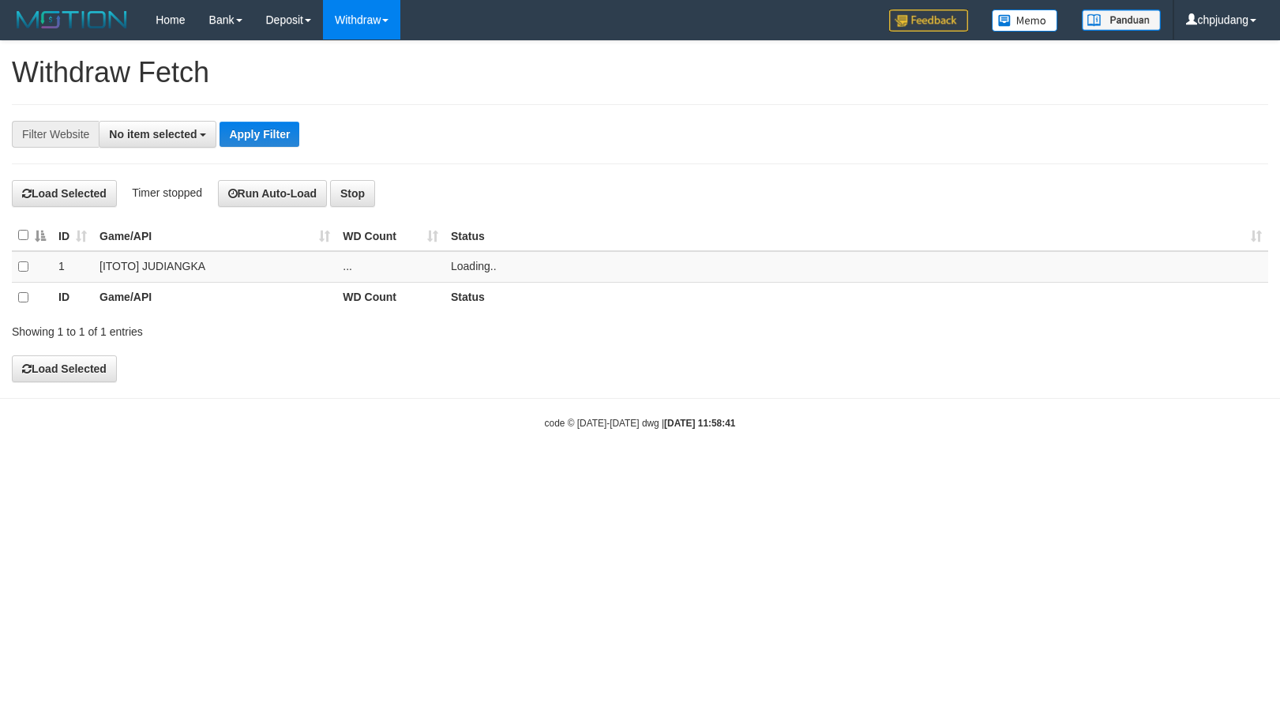
select select
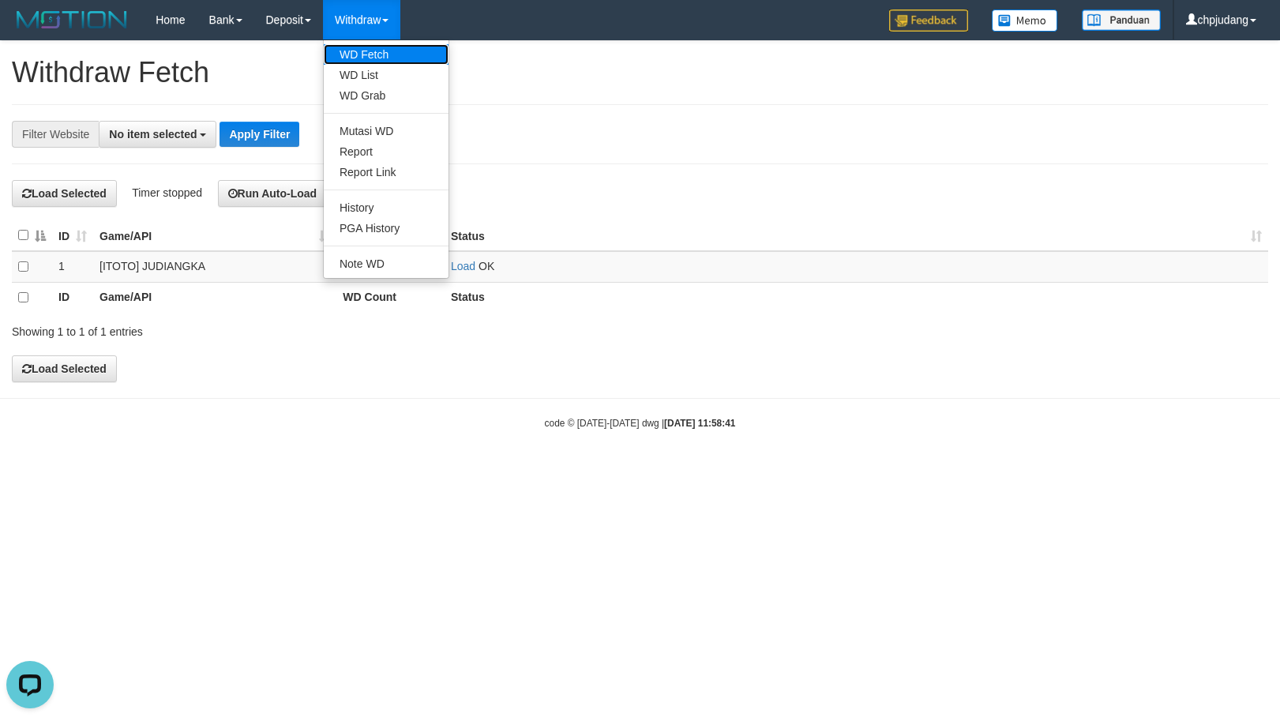
click at [402, 56] on link "WD Fetch" at bounding box center [386, 54] width 125 height 21
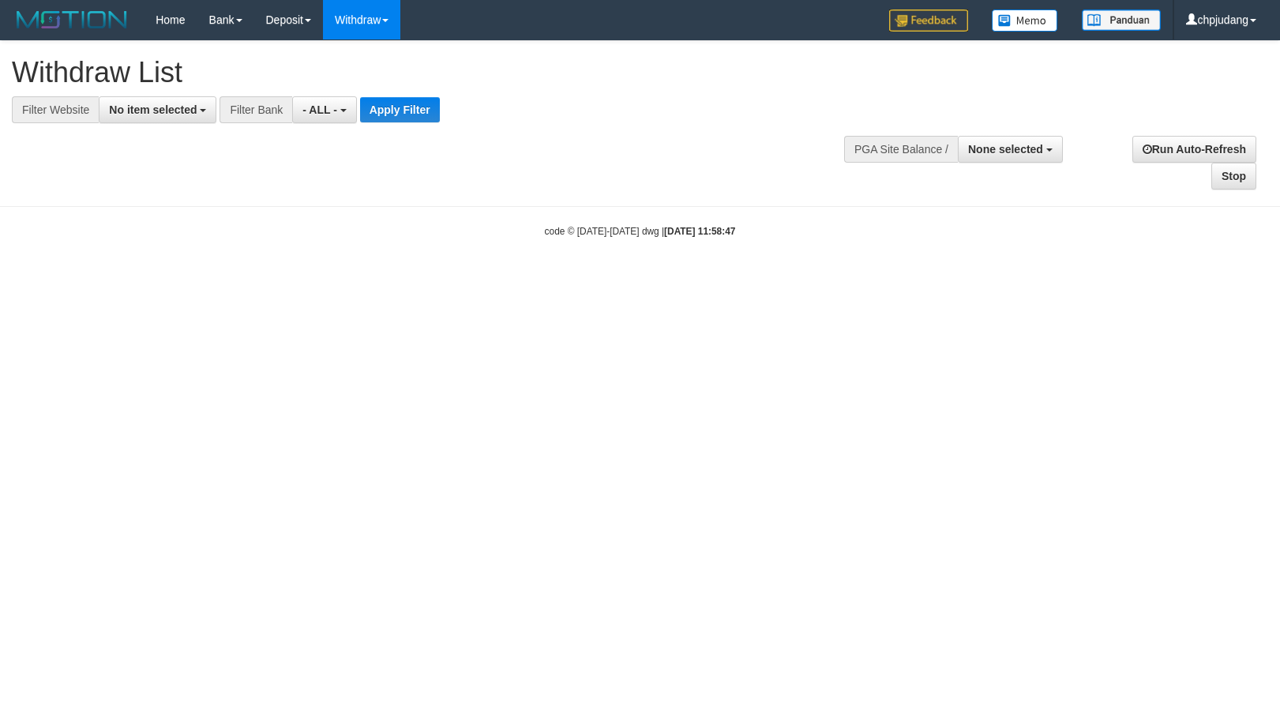
select select
drag, startPoint x: 179, startPoint y: 118, endPoint x: 181, endPoint y: 133, distance: 15.1
click at [178, 118] on button "No item selected" at bounding box center [158, 109] width 118 height 27
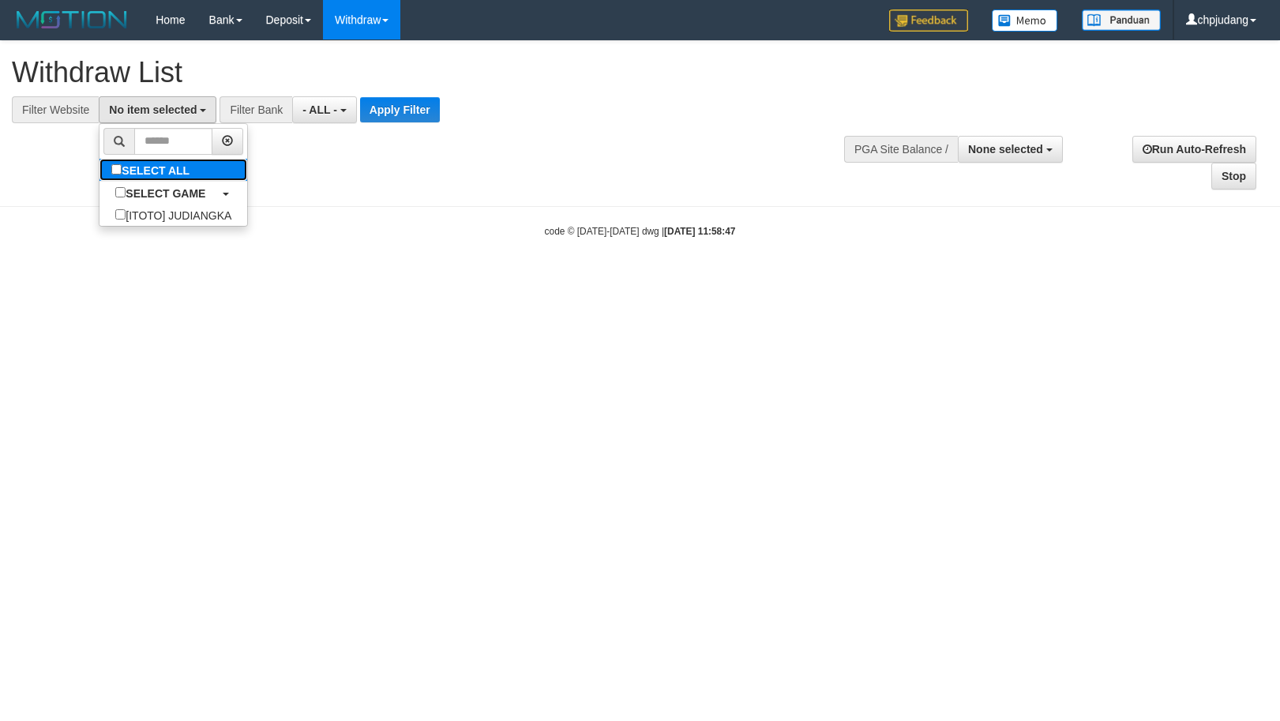
click at [186, 169] on label "SELECT ALL" at bounding box center [152, 170] width 106 height 22
select select "****"
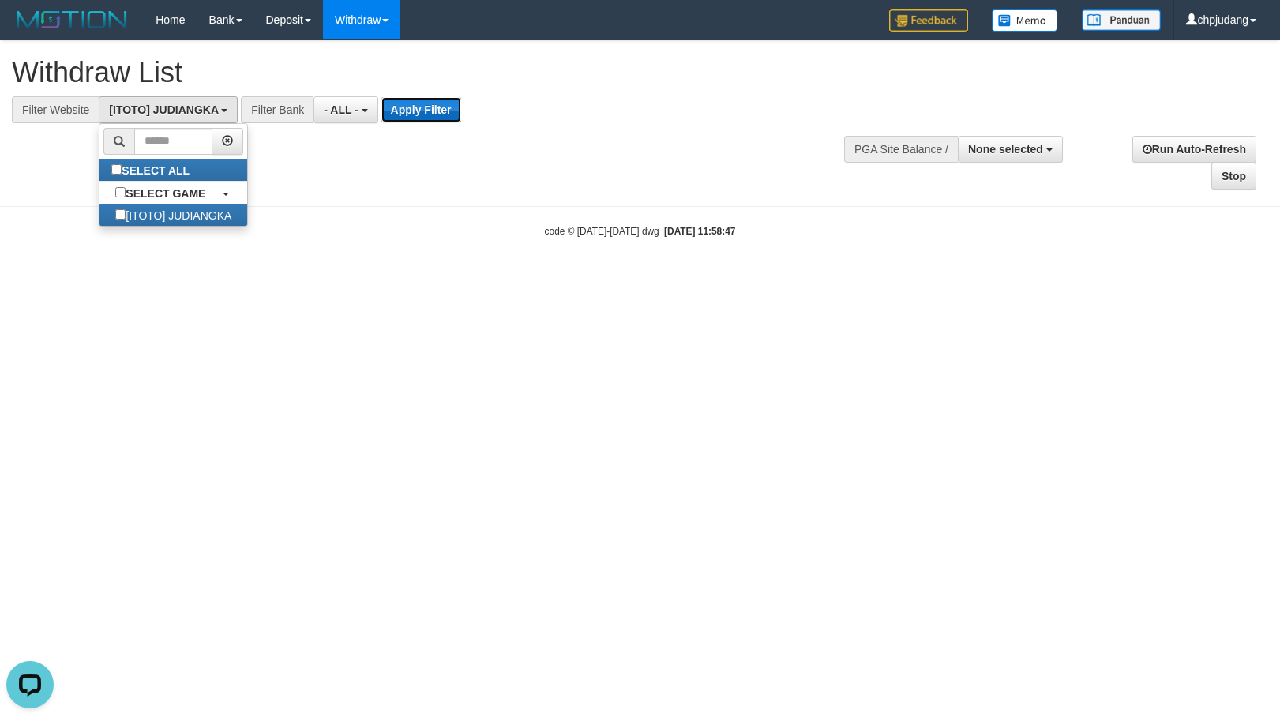
click at [438, 111] on button "Apply Filter" at bounding box center [421, 109] width 80 height 25
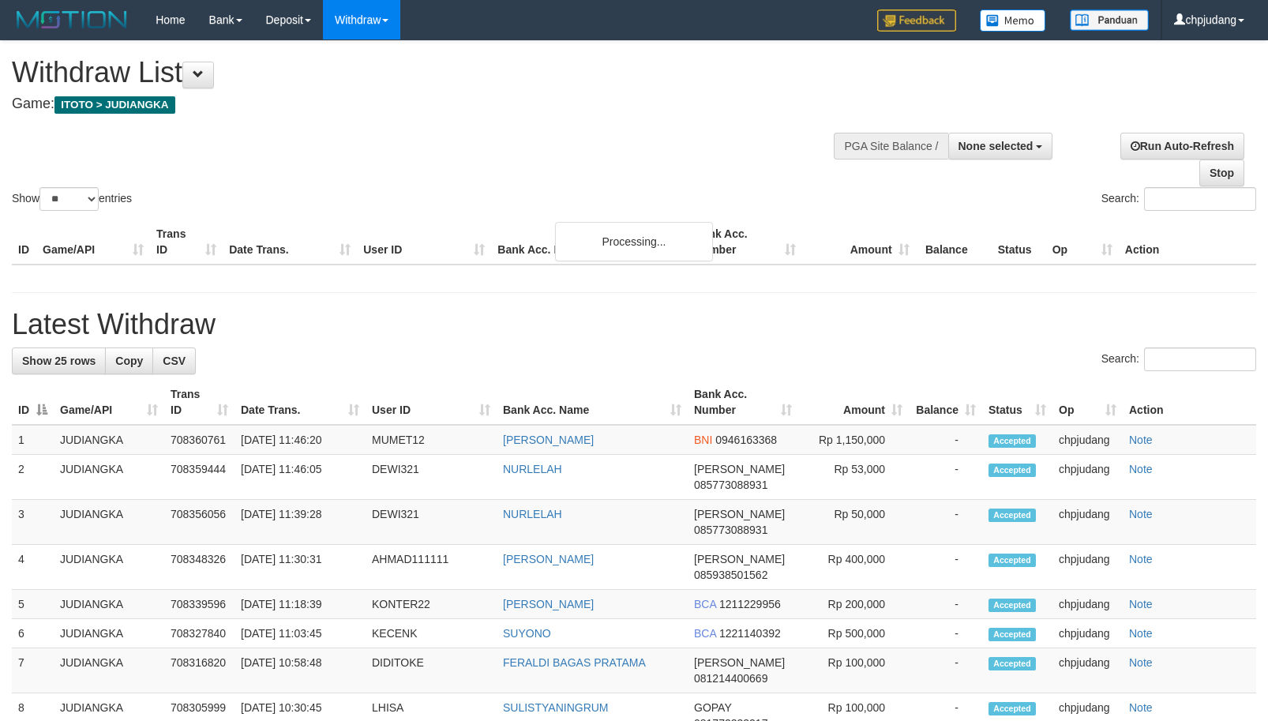
select select
select select "**"
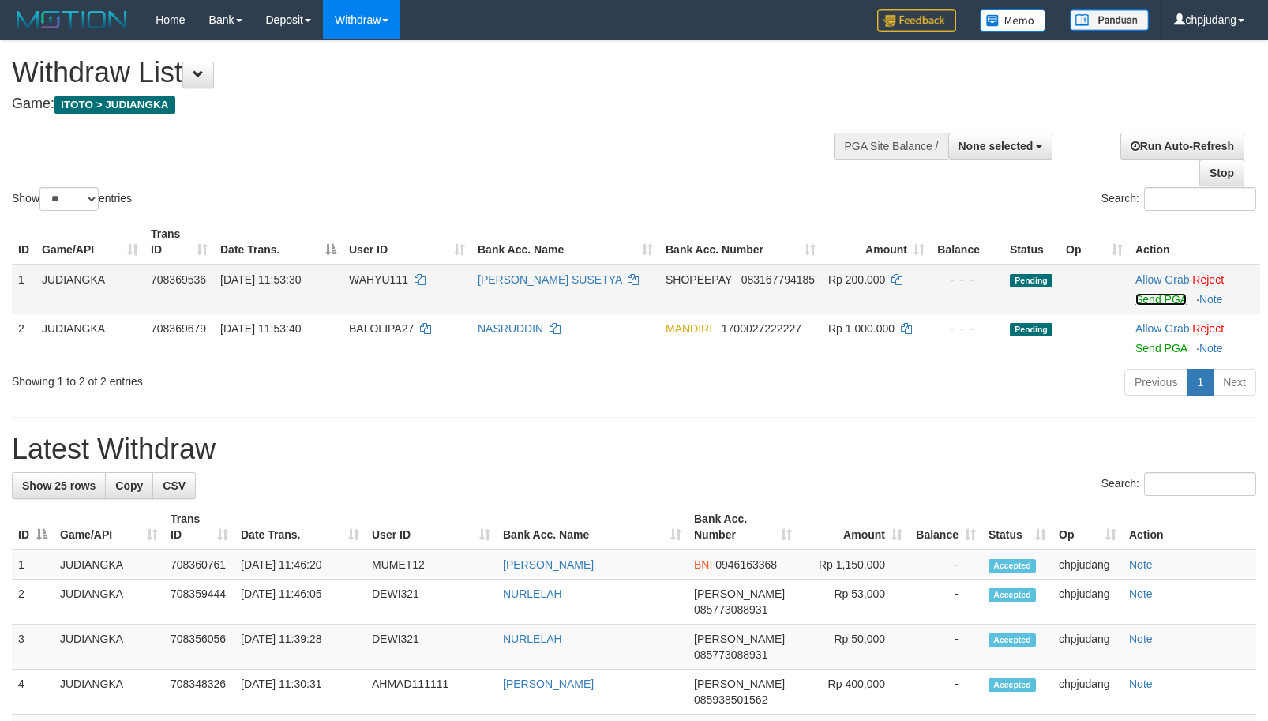
click at [1162, 300] on link "Send PGA" at bounding box center [1160, 299] width 51 height 13
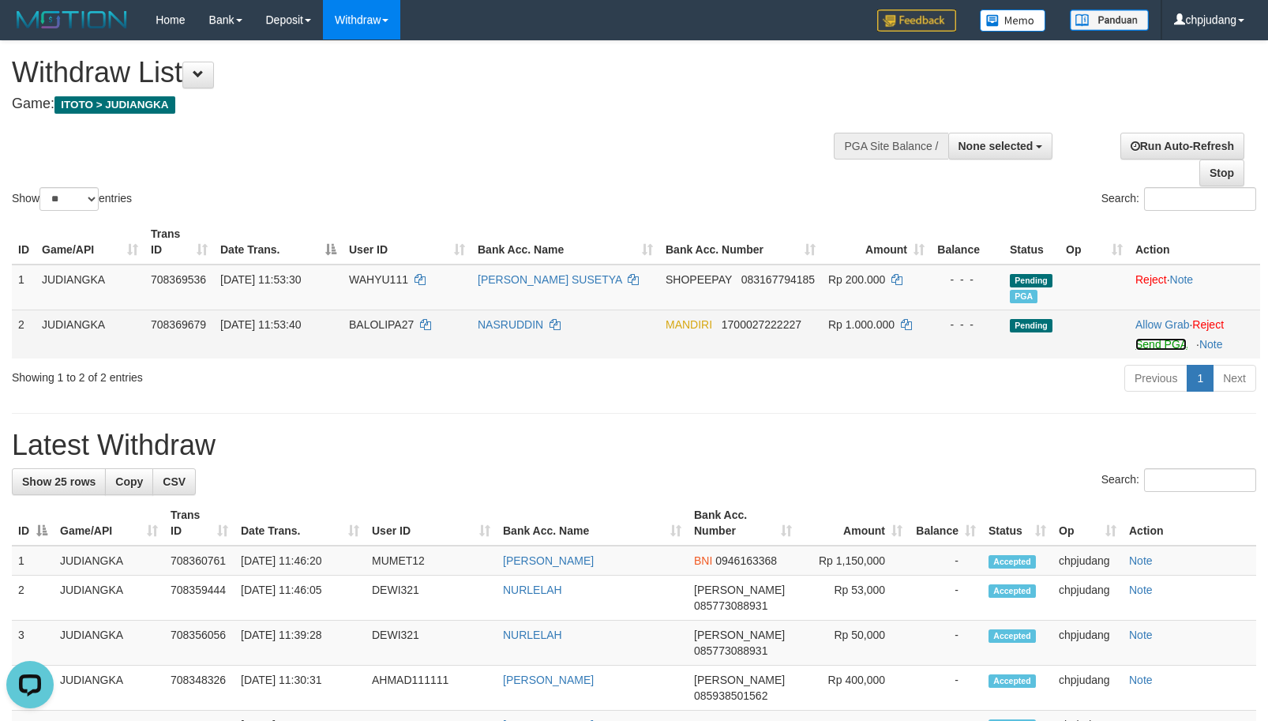
click at [1151, 347] on link "Send PGA" at bounding box center [1160, 344] width 51 height 13
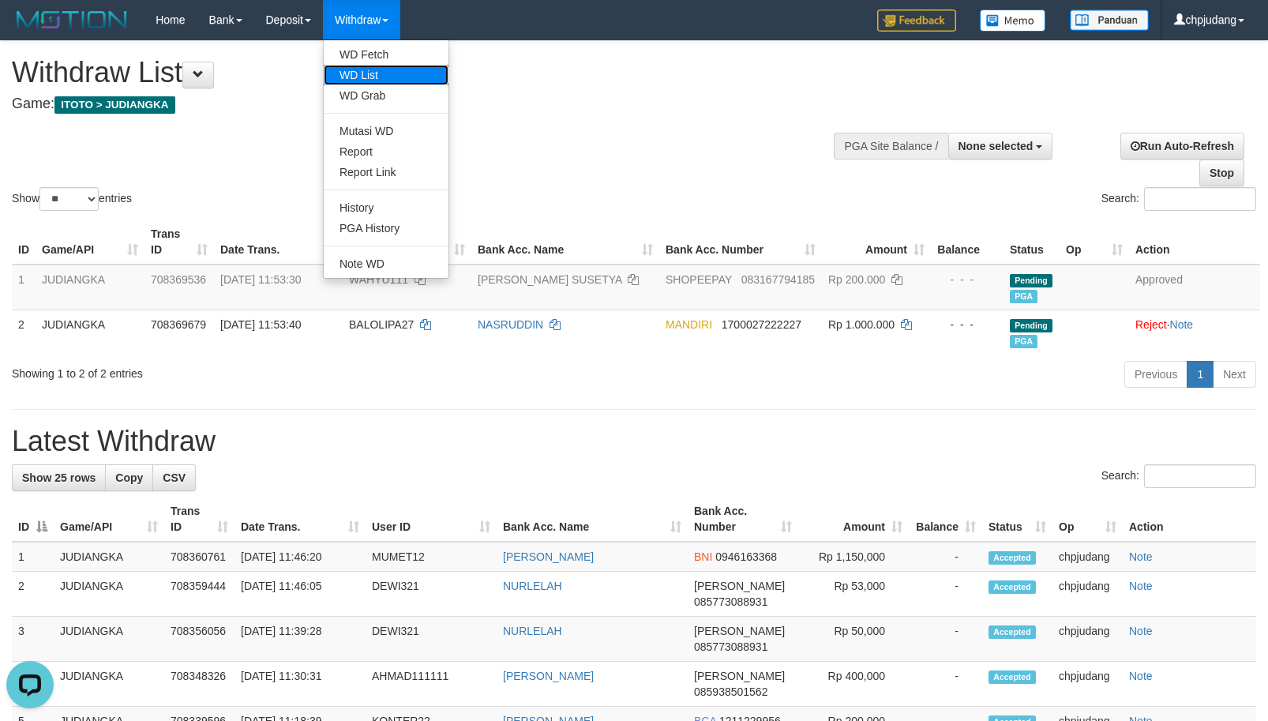
click at [387, 68] on link "WD List" at bounding box center [386, 75] width 125 height 21
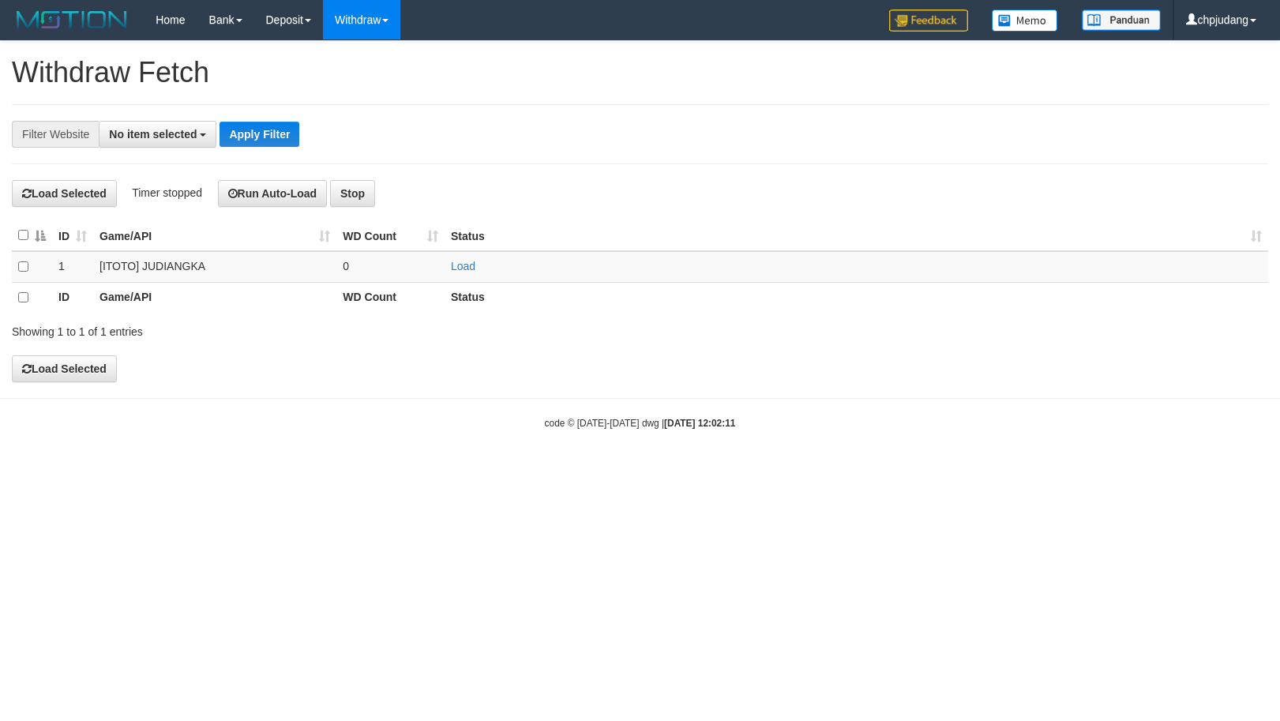
select select
click at [467, 268] on link "Load" at bounding box center [463, 266] width 24 height 13
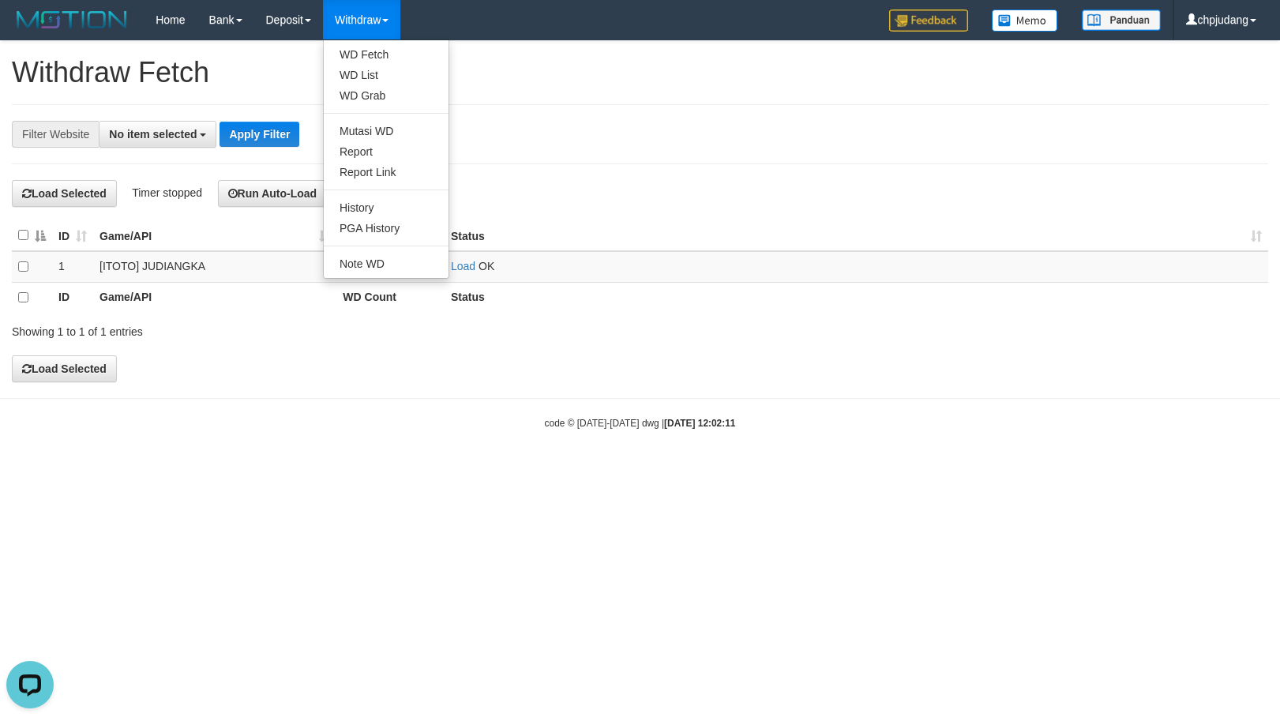
click at [392, 43] on ul "WD Fetch WD List WD Grab Mutasi WD Report Report Link History PGA History Note …" at bounding box center [386, 158] width 126 height 239
click at [389, 52] on link "WD Fetch" at bounding box center [386, 54] width 125 height 21
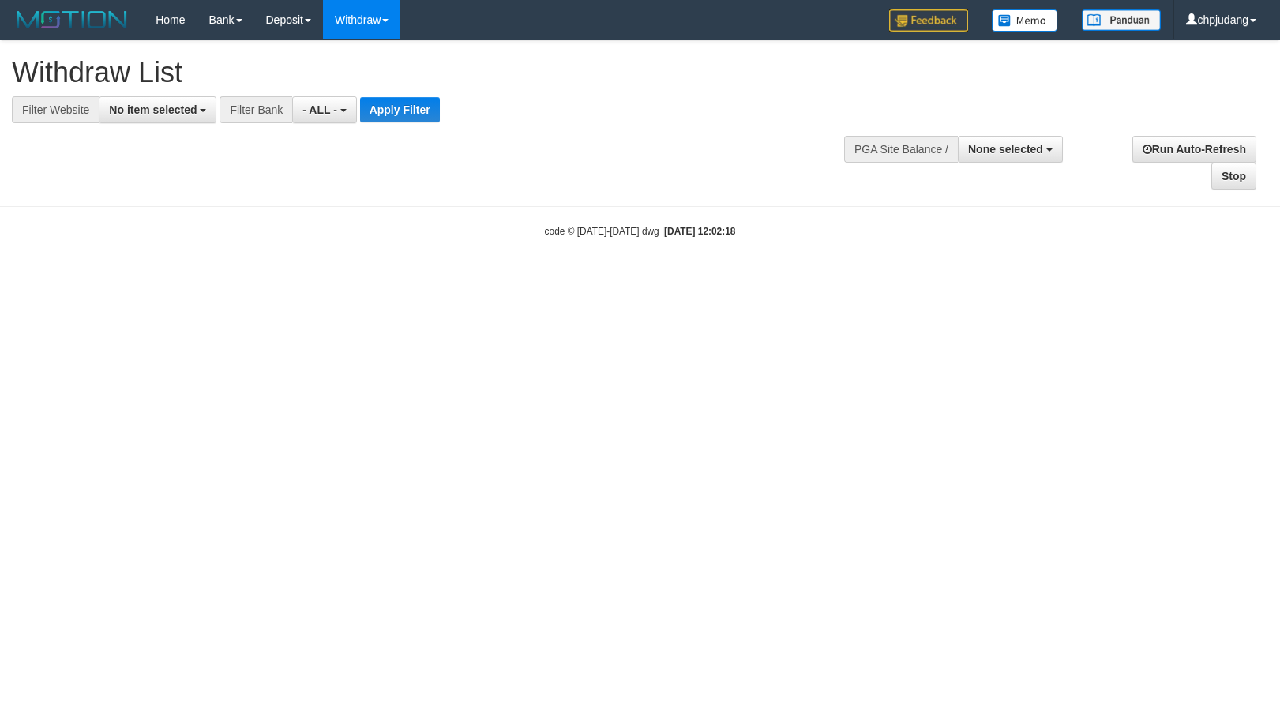
select select
click at [167, 117] on button "No item selected" at bounding box center [158, 109] width 118 height 27
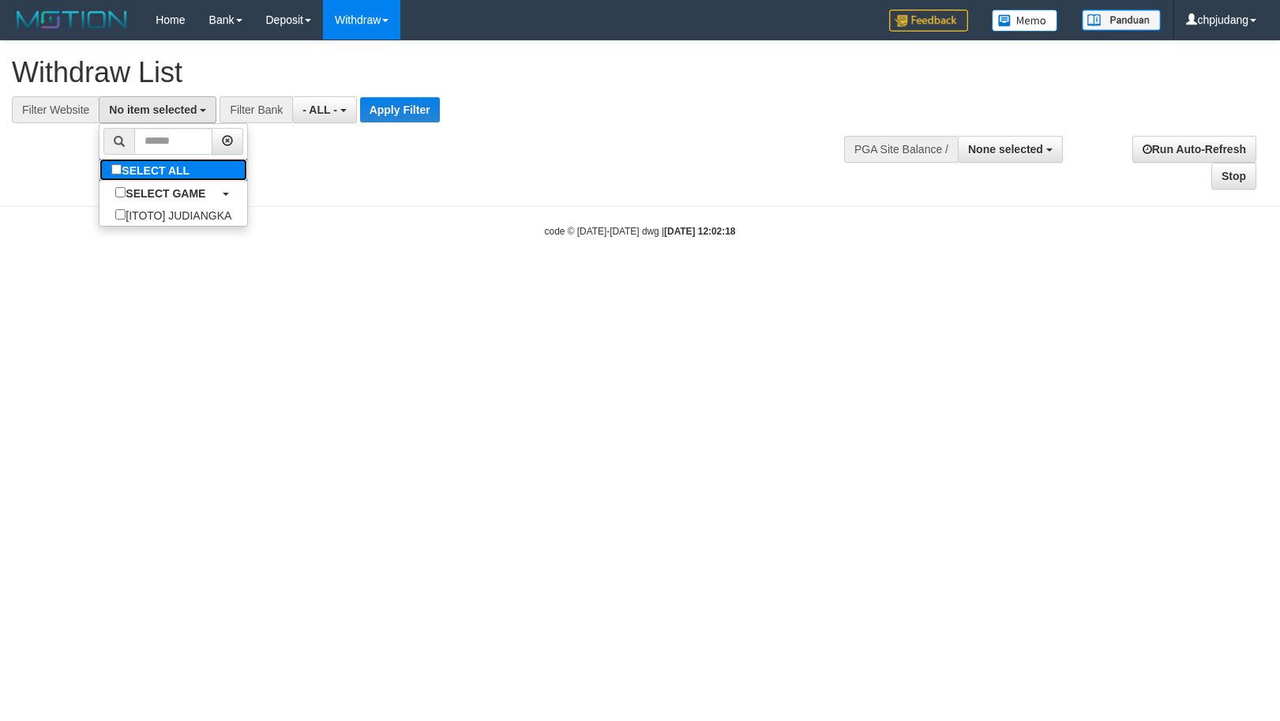
click at [178, 172] on label "SELECT ALL" at bounding box center [152, 170] width 106 height 22
select select "****"
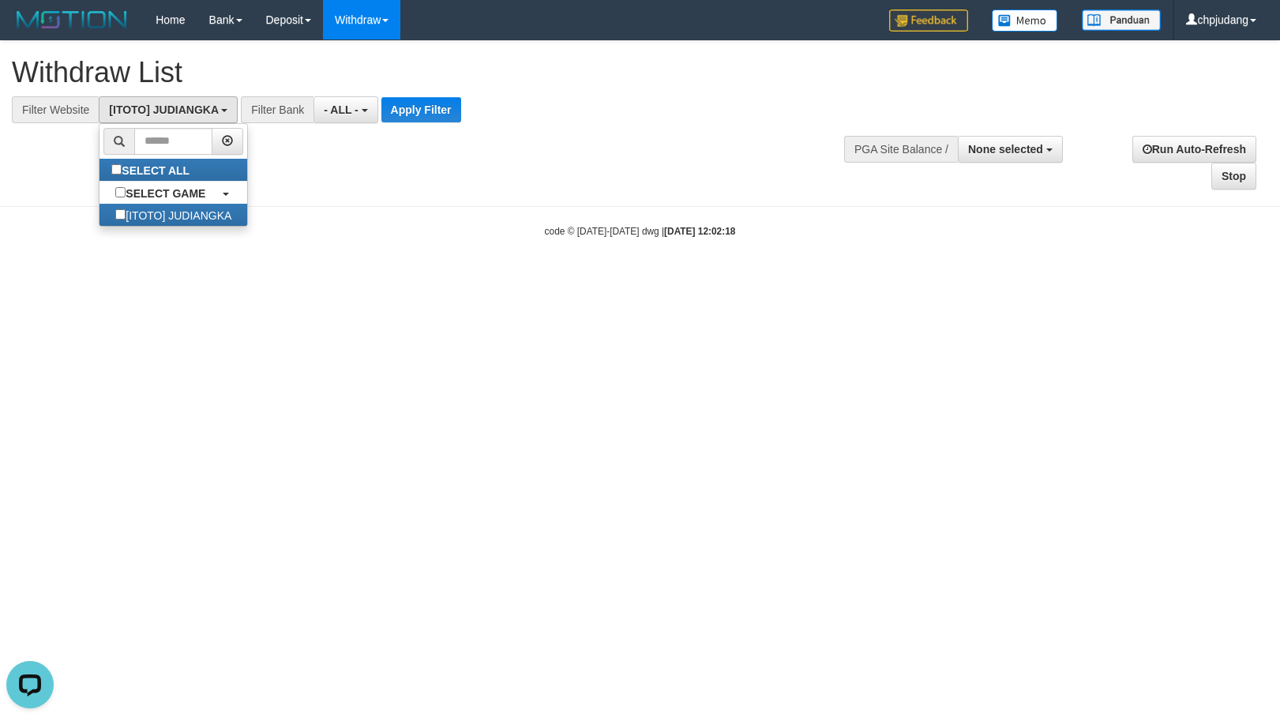
click at [443, 89] on div "**********" at bounding box center [431, 82] width 838 height 82
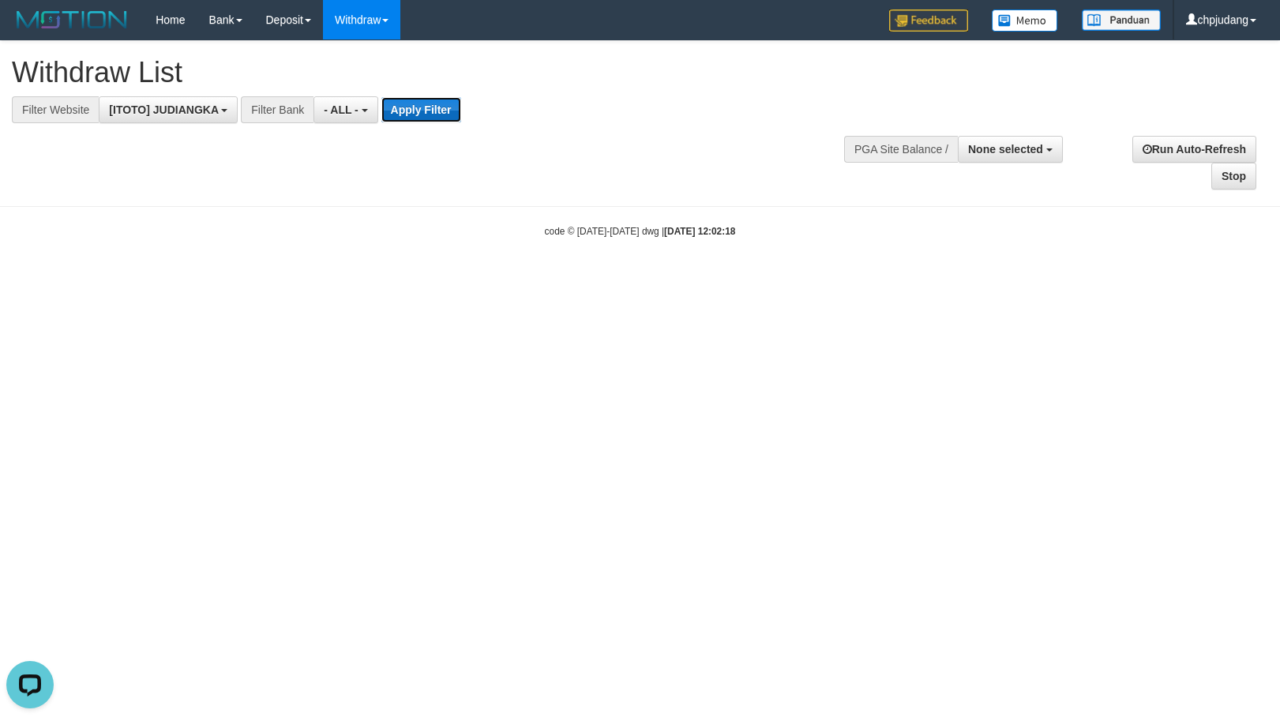
click at [437, 108] on button "Apply Filter" at bounding box center [421, 109] width 80 height 25
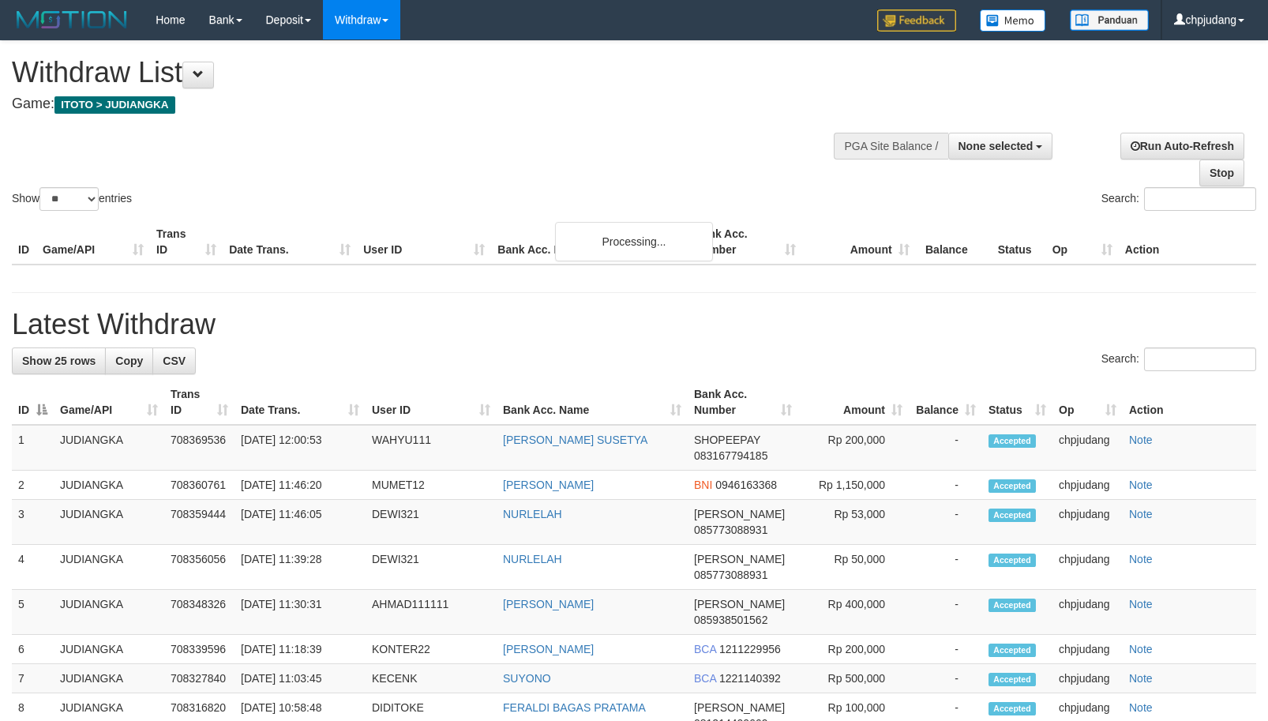
select select
select select "**"
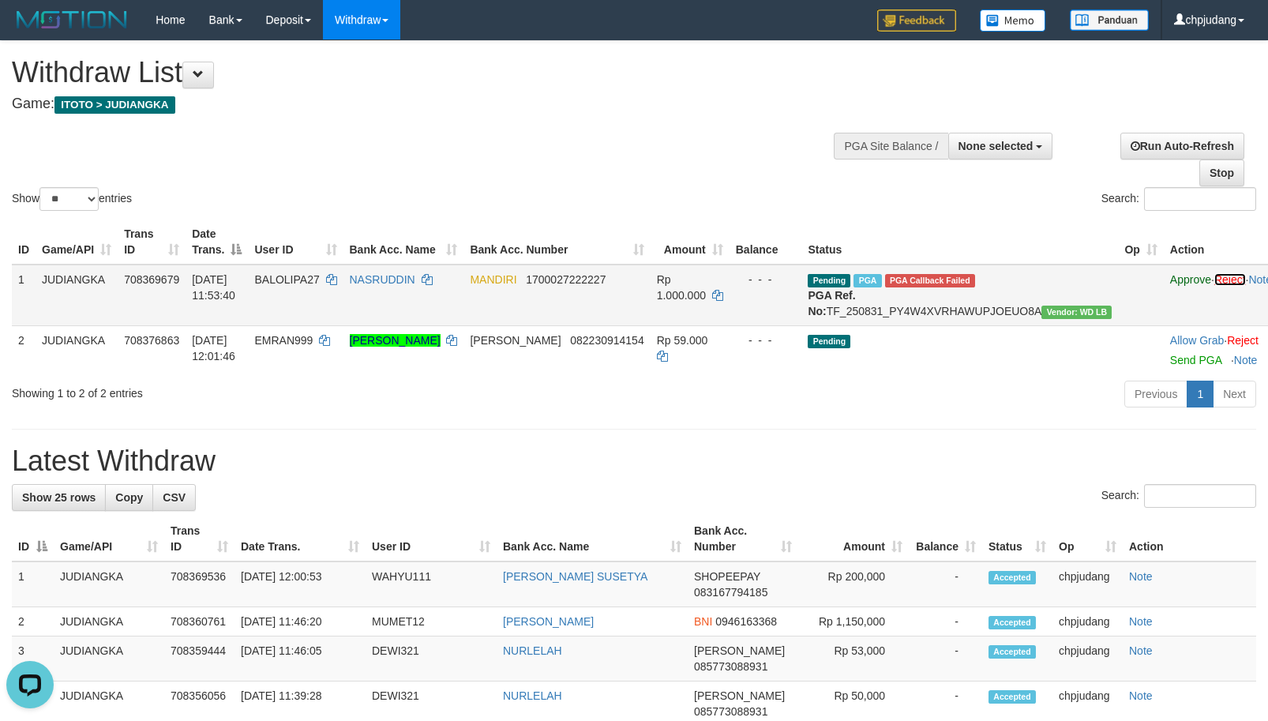
click at [1214, 276] on link "Reject" at bounding box center [1230, 279] width 32 height 13
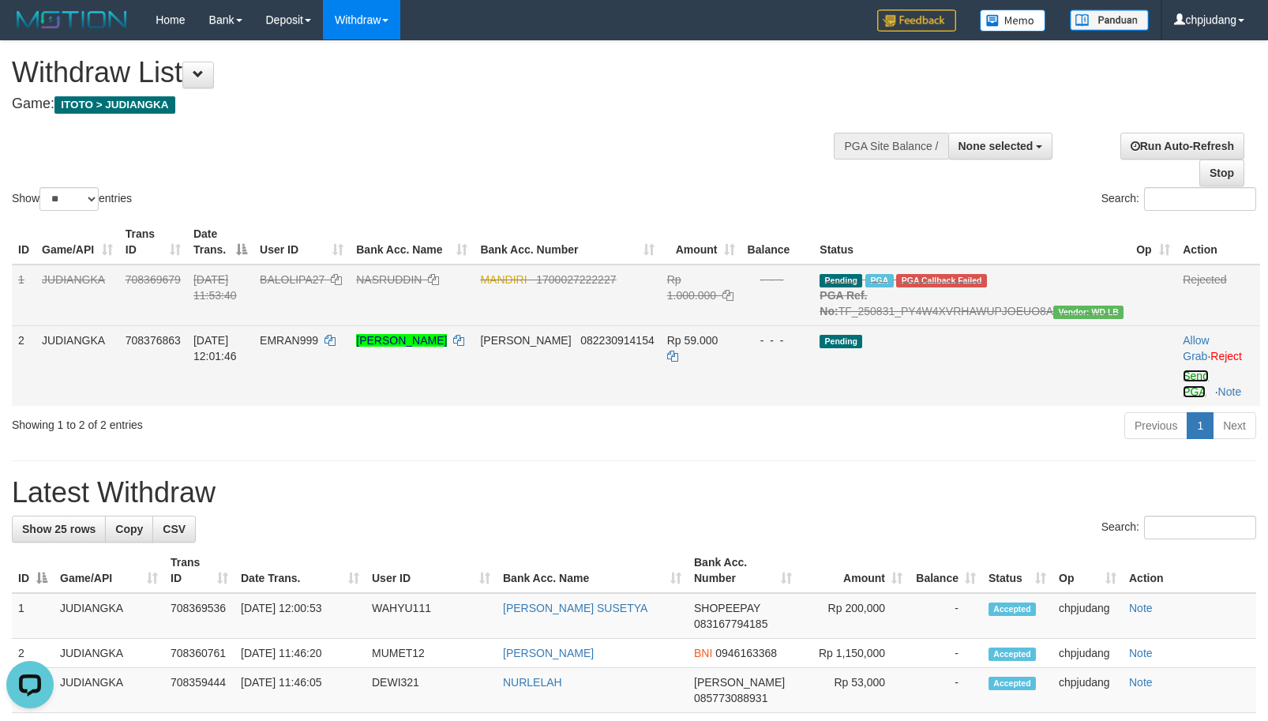
click at [1183, 379] on link "Send PGA" at bounding box center [1196, 383] width 26 height 28
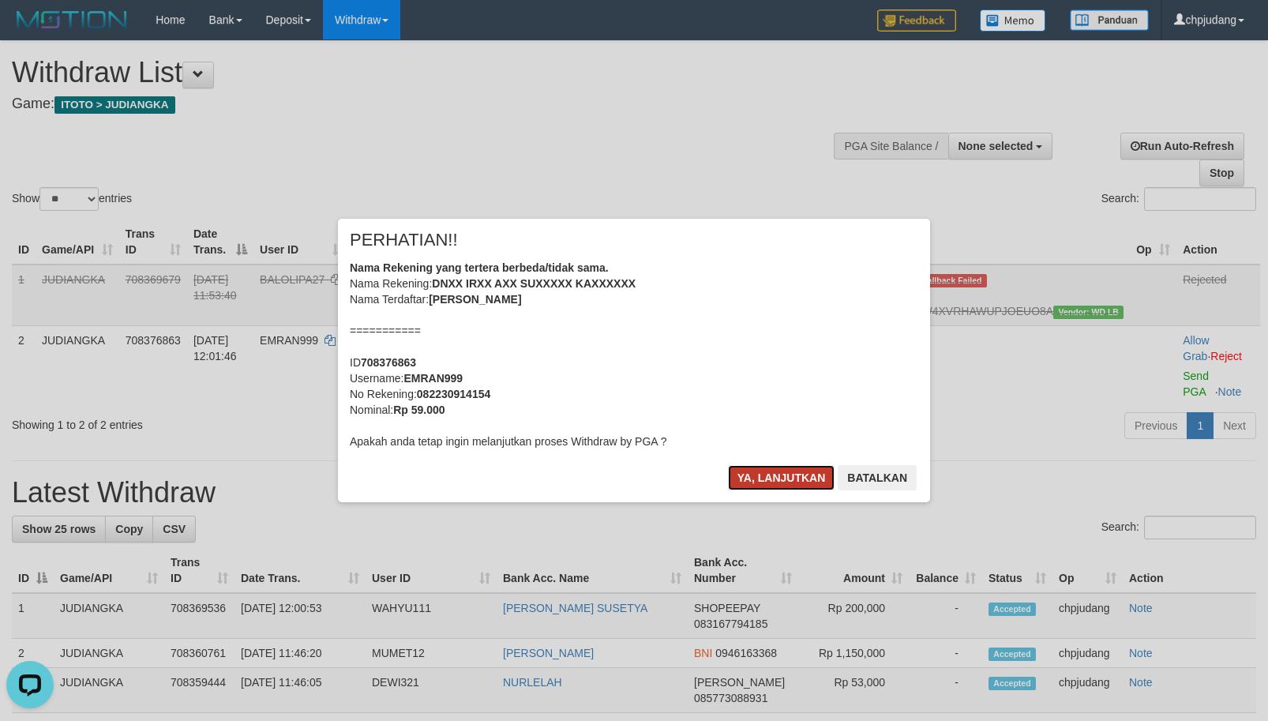
click at [774, 475] on button "Ya, lanjutkan" at bounding box center [781, 477] width 107 height 25
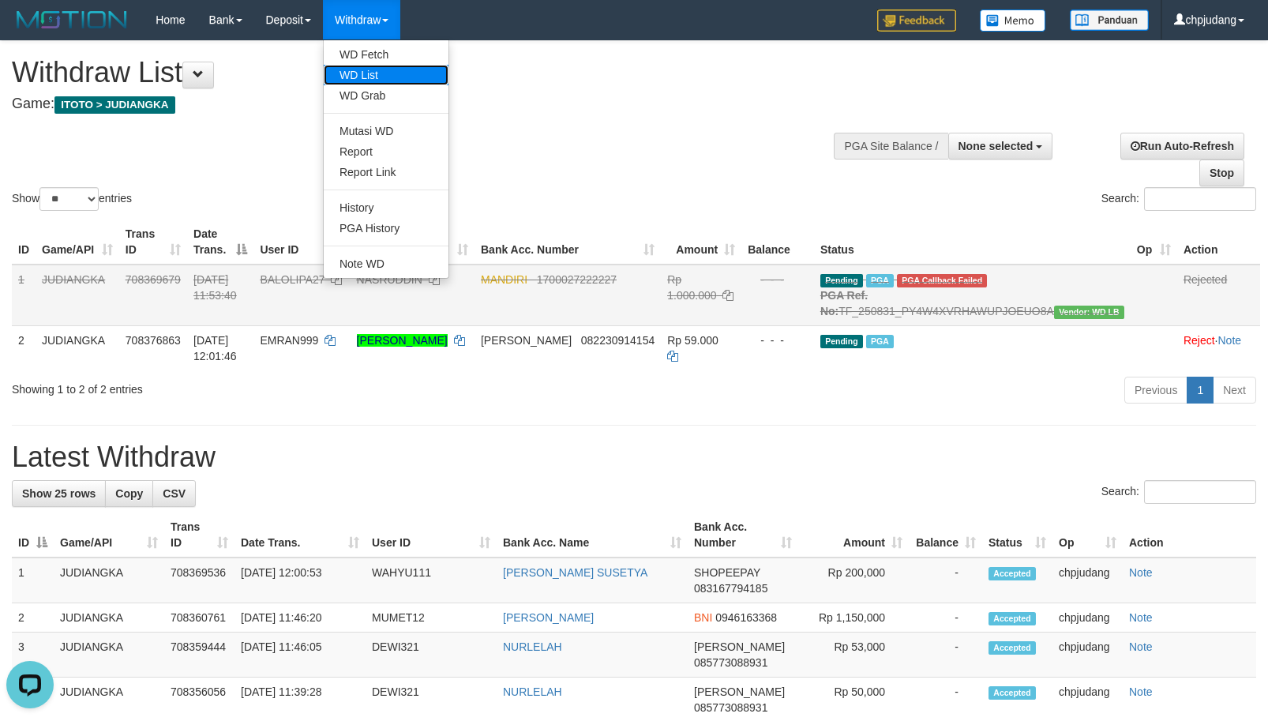
click at [370, 69] on link "WD List" at bounding box center [386, 75] width 125 height 21
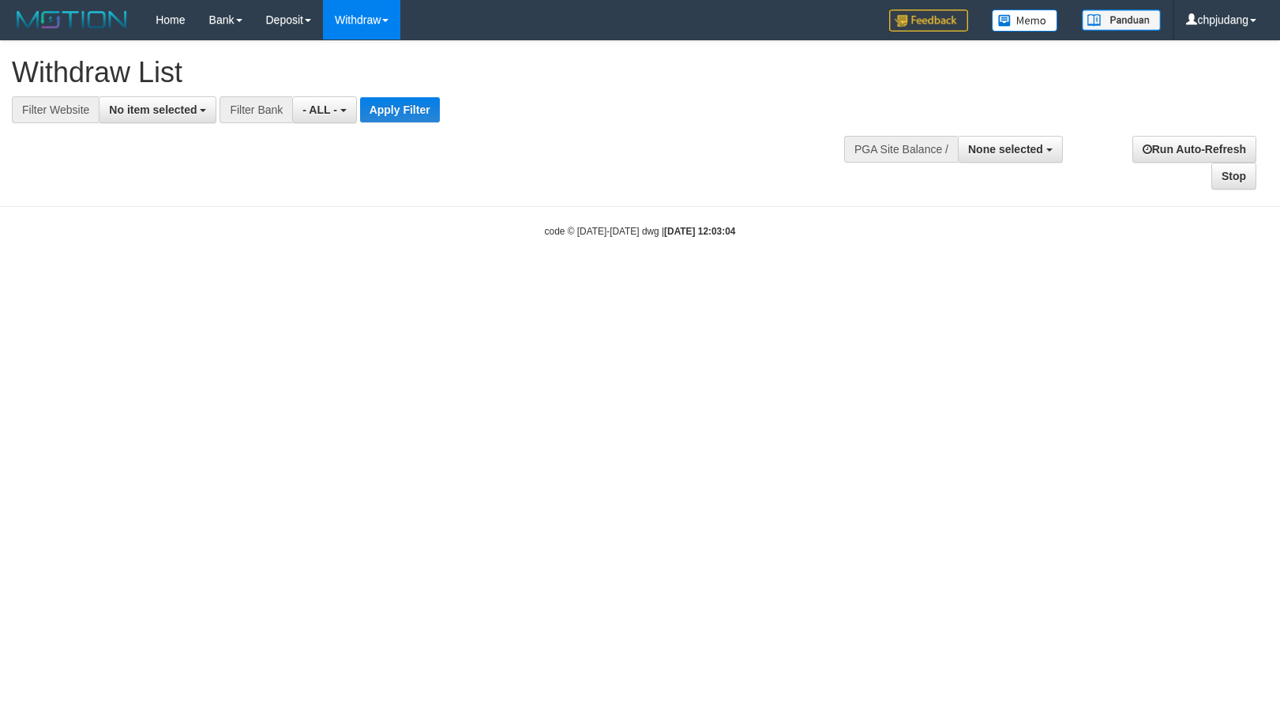
select select
click at [176, 115] on span "No item selected" at bounding box center [153, 109] width 88 height 13
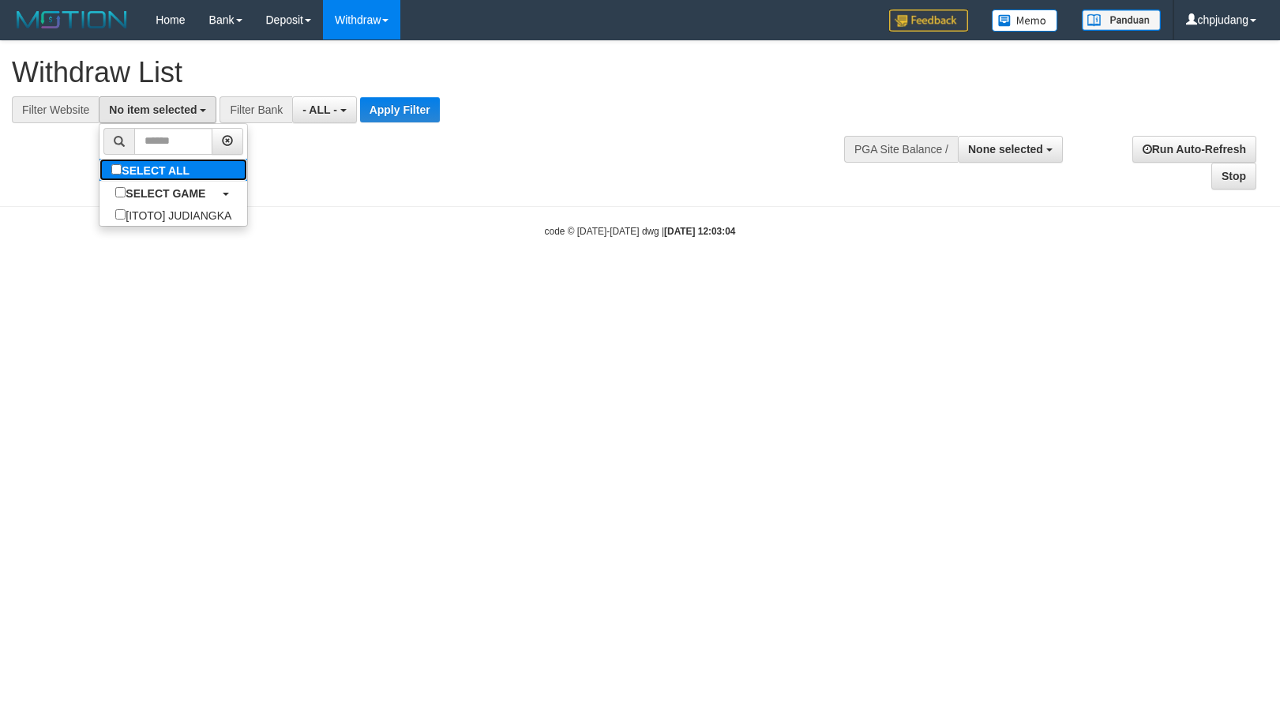
click at [188, 169] on label "SELECT ALL" at bounding box center [152, 170] width 106 height 22
select select "****"
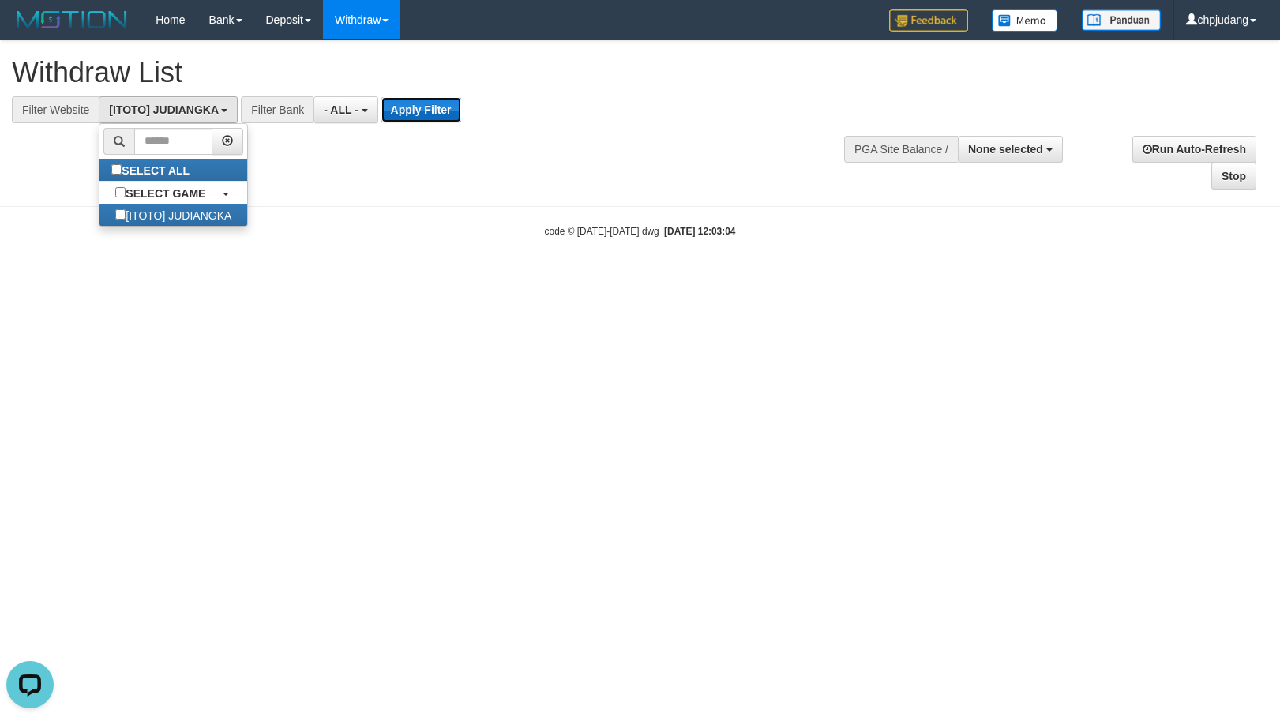
click at [389, 118] on button "Apply Filter" at bounding box center [421, 109] width 80 height 25
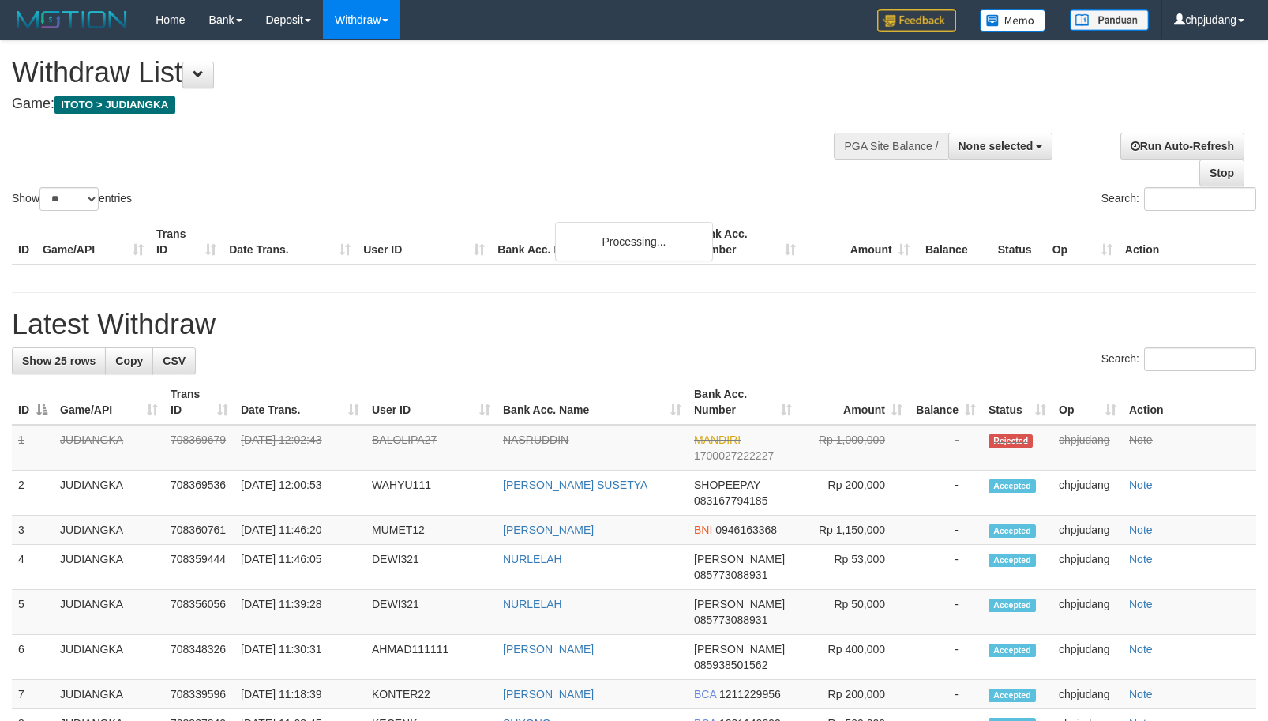
select select
select select "**"
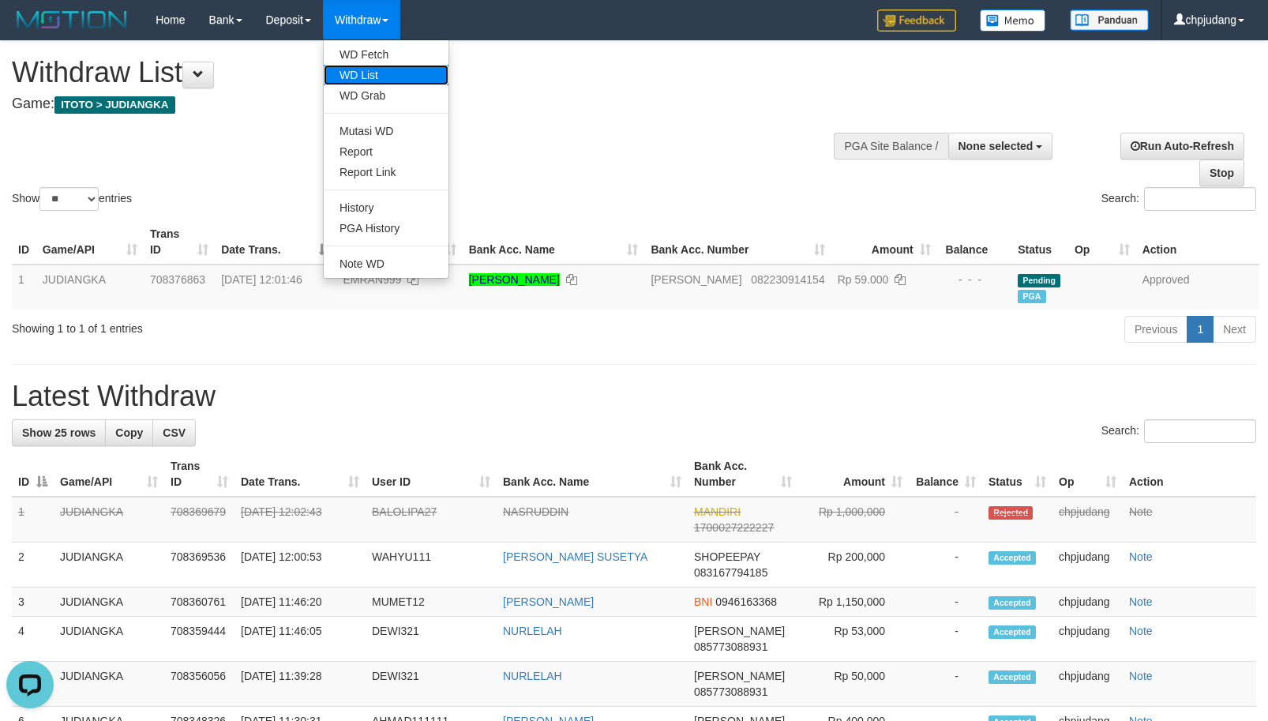
click at [378, 71] on link "WD List" at bounding box center [386, 75] width 125 height 21
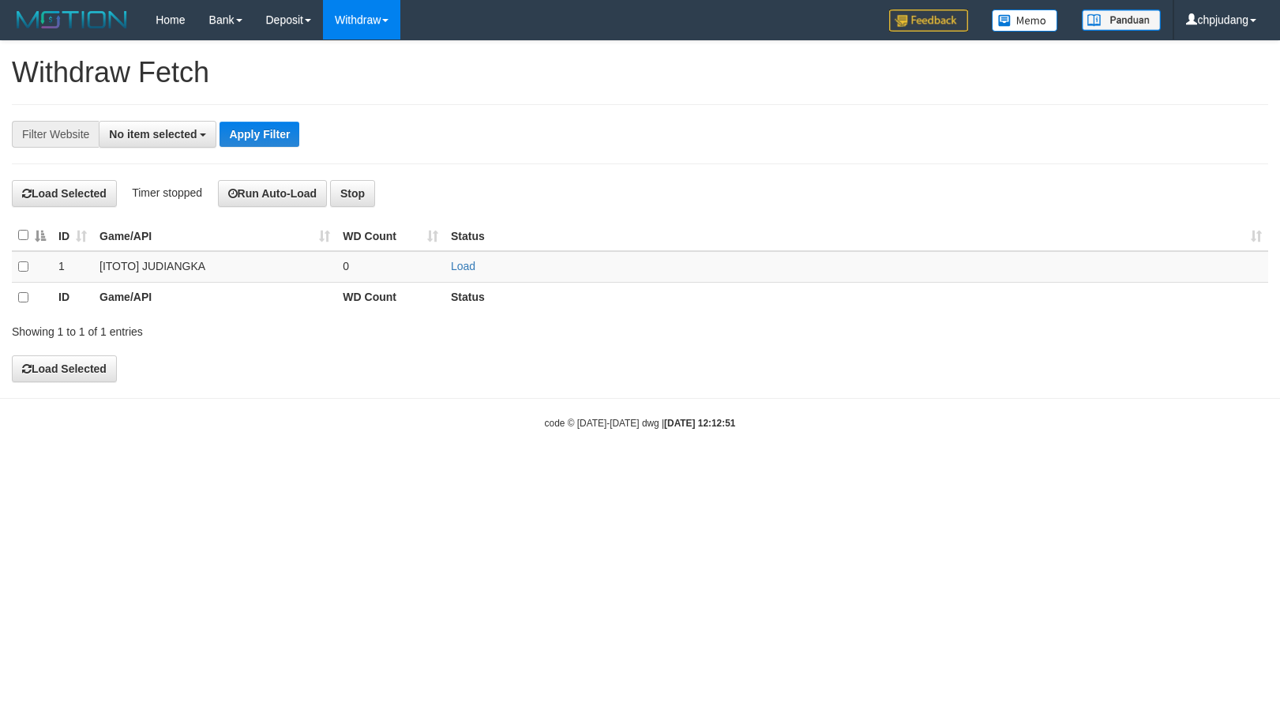
select select
click at [468, 265] on link "Load" at bounding box center [463, 266] width 24 height 13
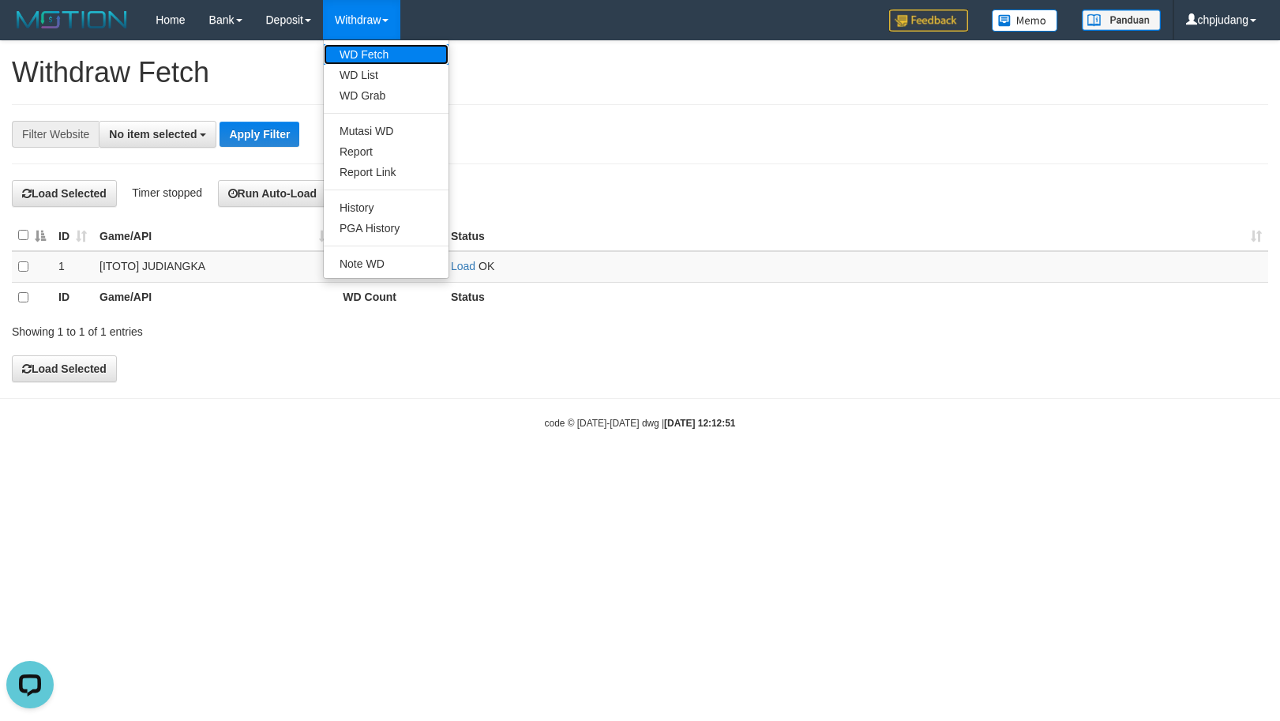
click at [403, 58] on link "WD Fetch" at bounding box center [386, 54] width 125 height 21
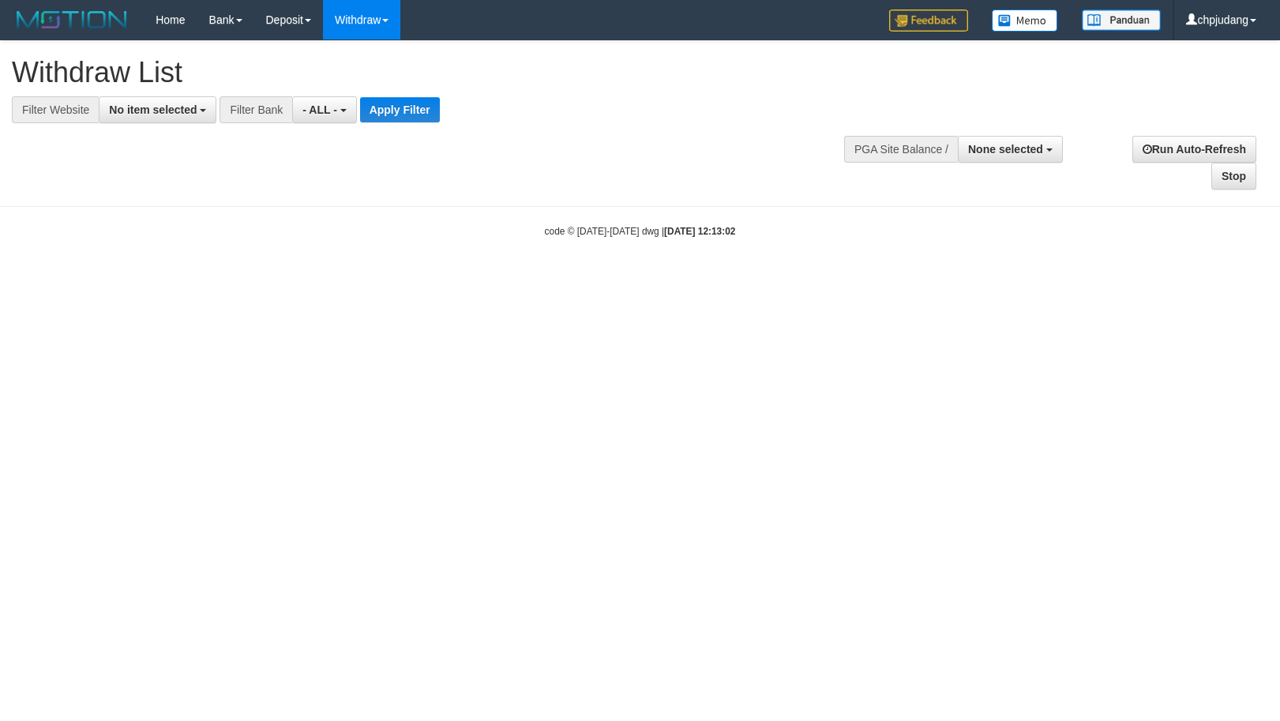
select select
click at [167, 120] on button "No item selected" at bounding box center [158, 109] width 118 height 27
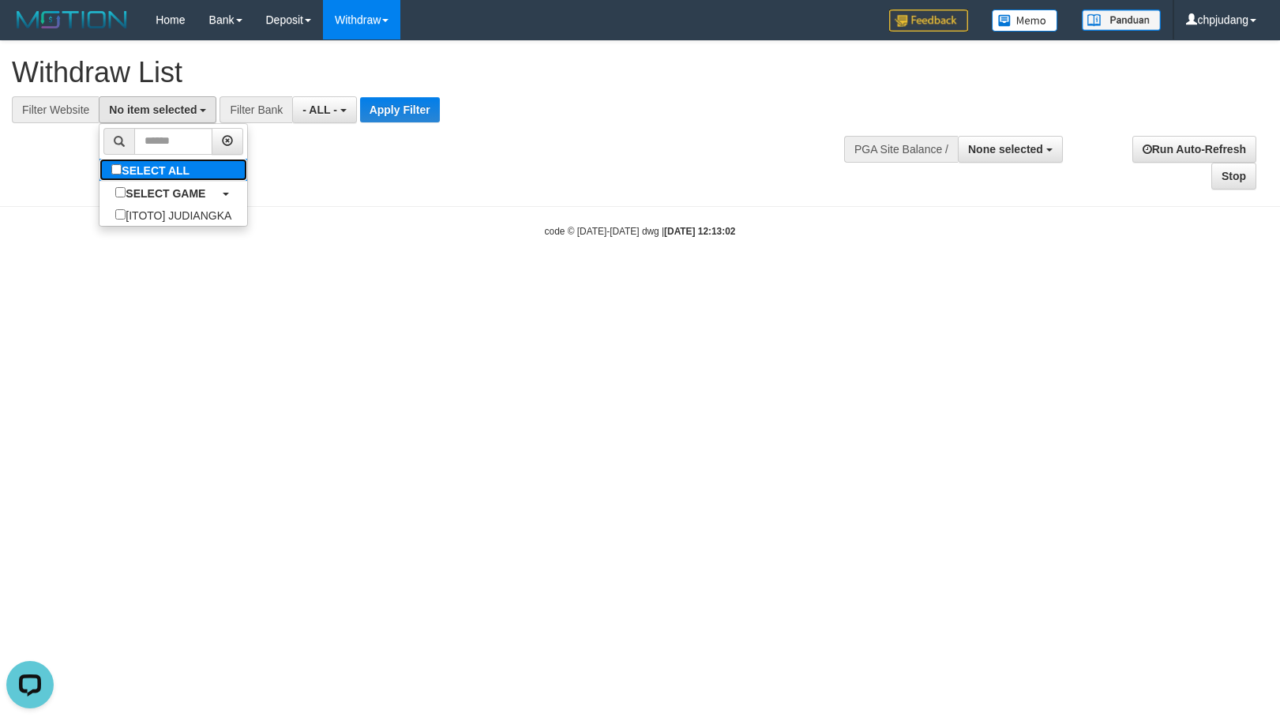
click at [205, 169] on label "SELECT ALL" at bounding box center [152, 170] width 106 height 22
select select "****"
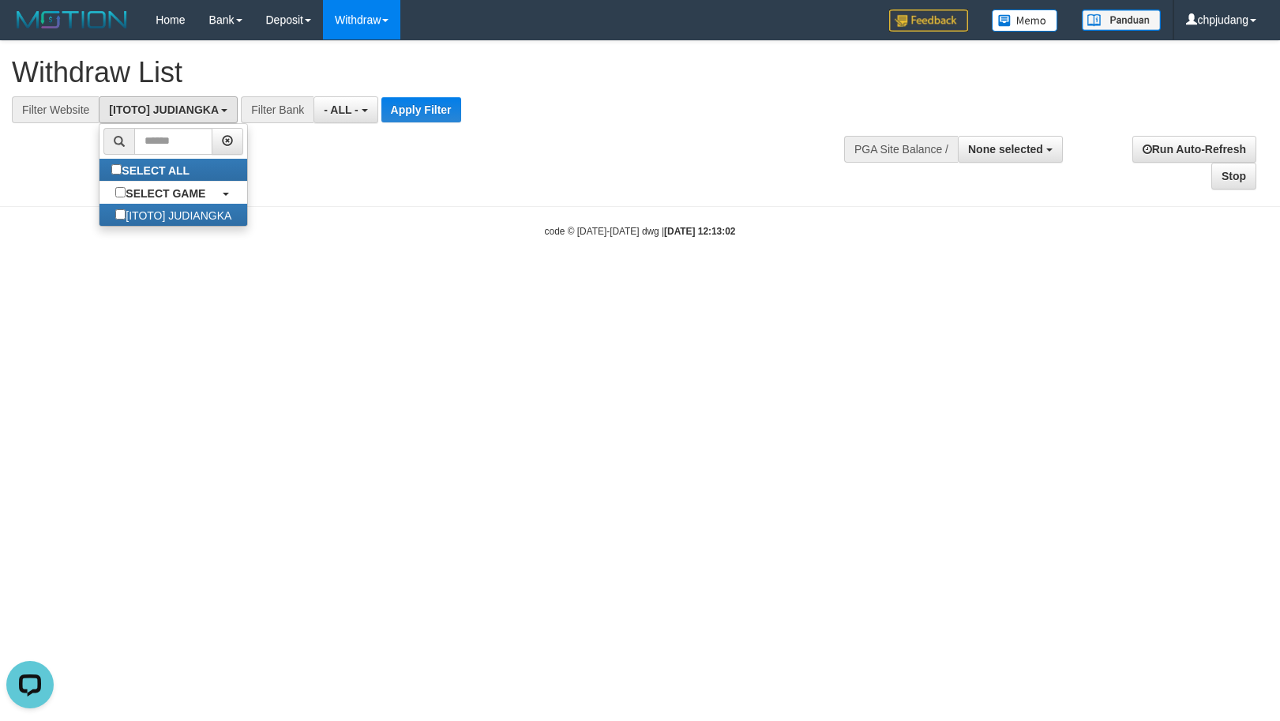
scroll to position [14, 0]
click at [405, 114] on button "Apply Filter" at bounding box center [421, 109] width 80 height 25
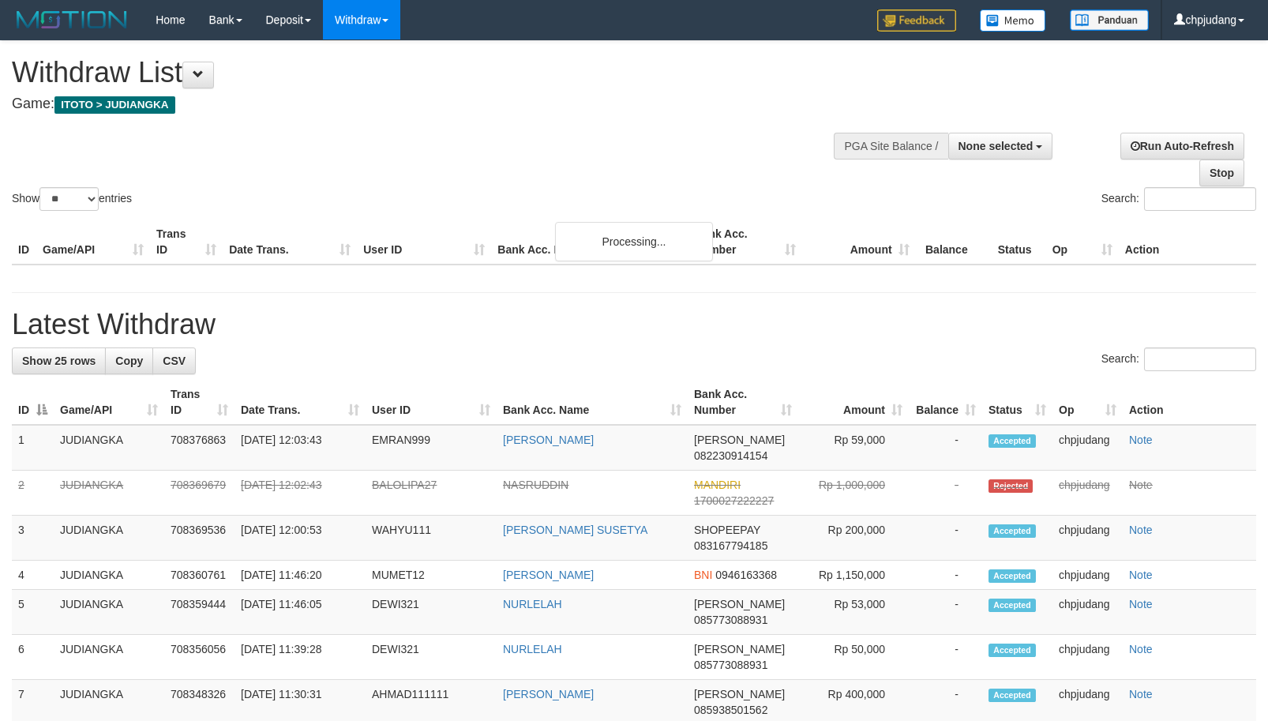
select select
select select "**"
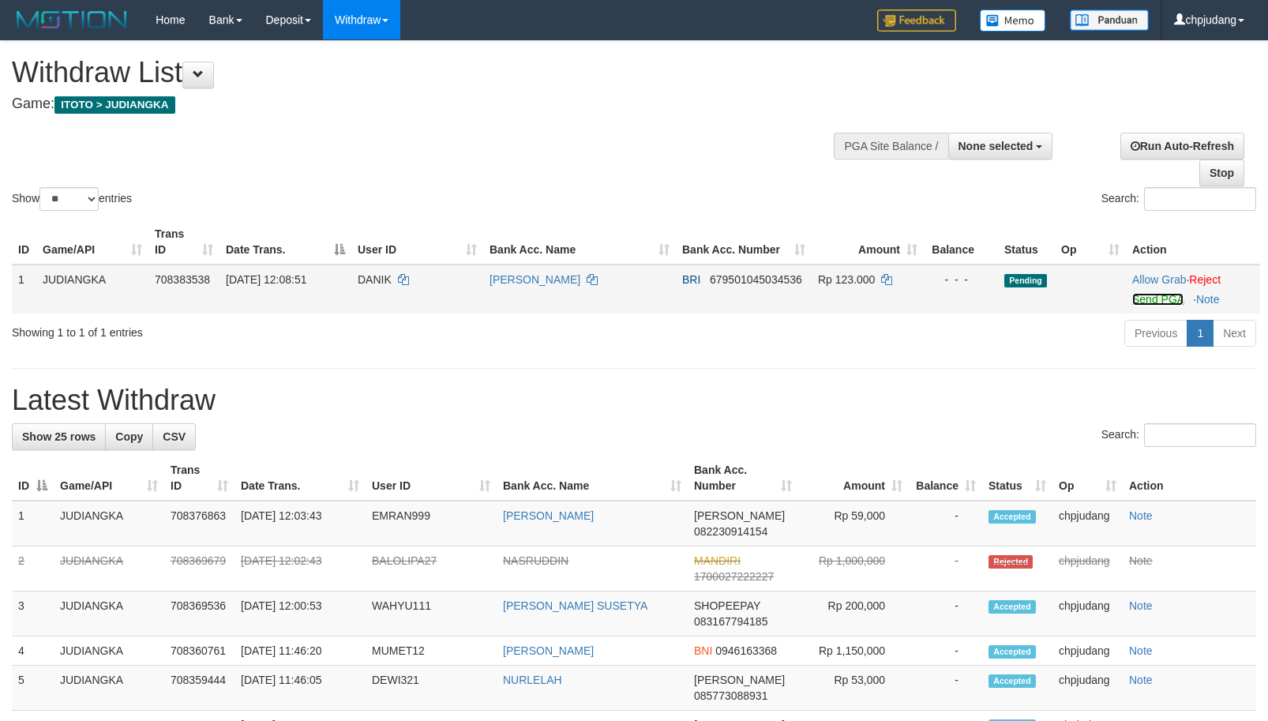
click at [1143, 305] on link "Send PGA" at bounding box center [1157, 299] width 51 height 13
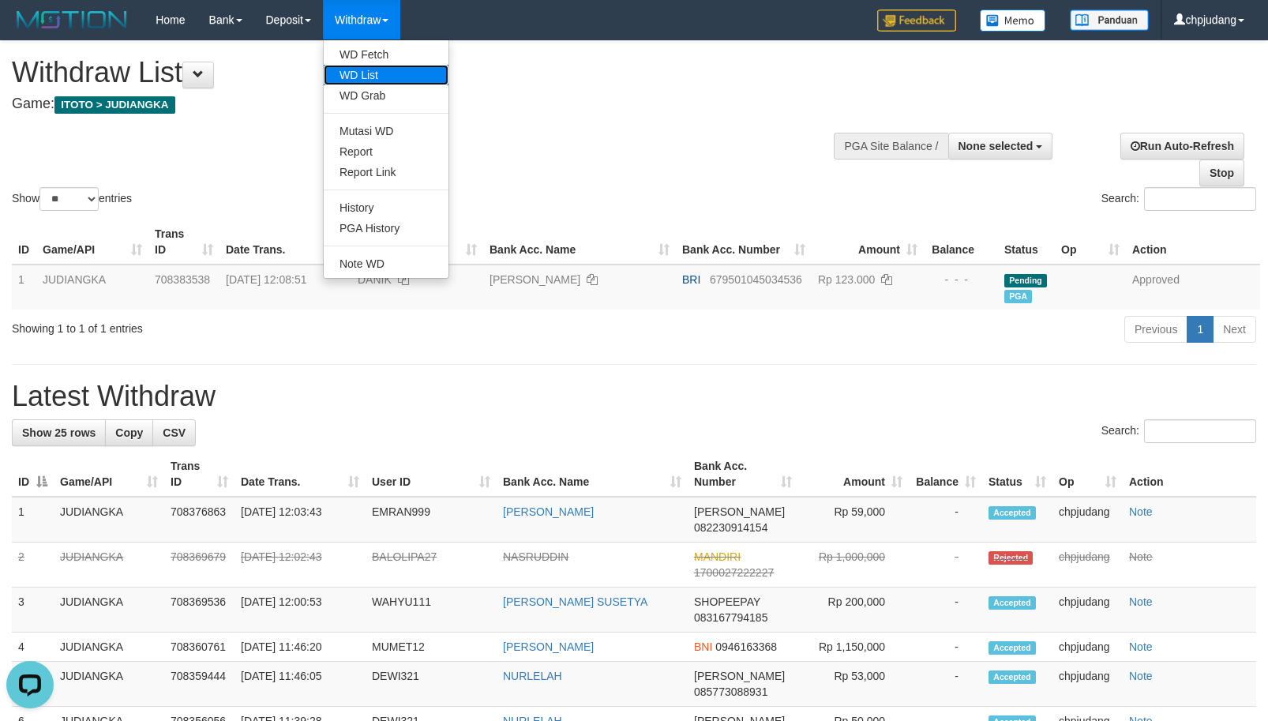
click at [396, 71] on link "WD List" at bounding box center [386, 75] width 125 height 21
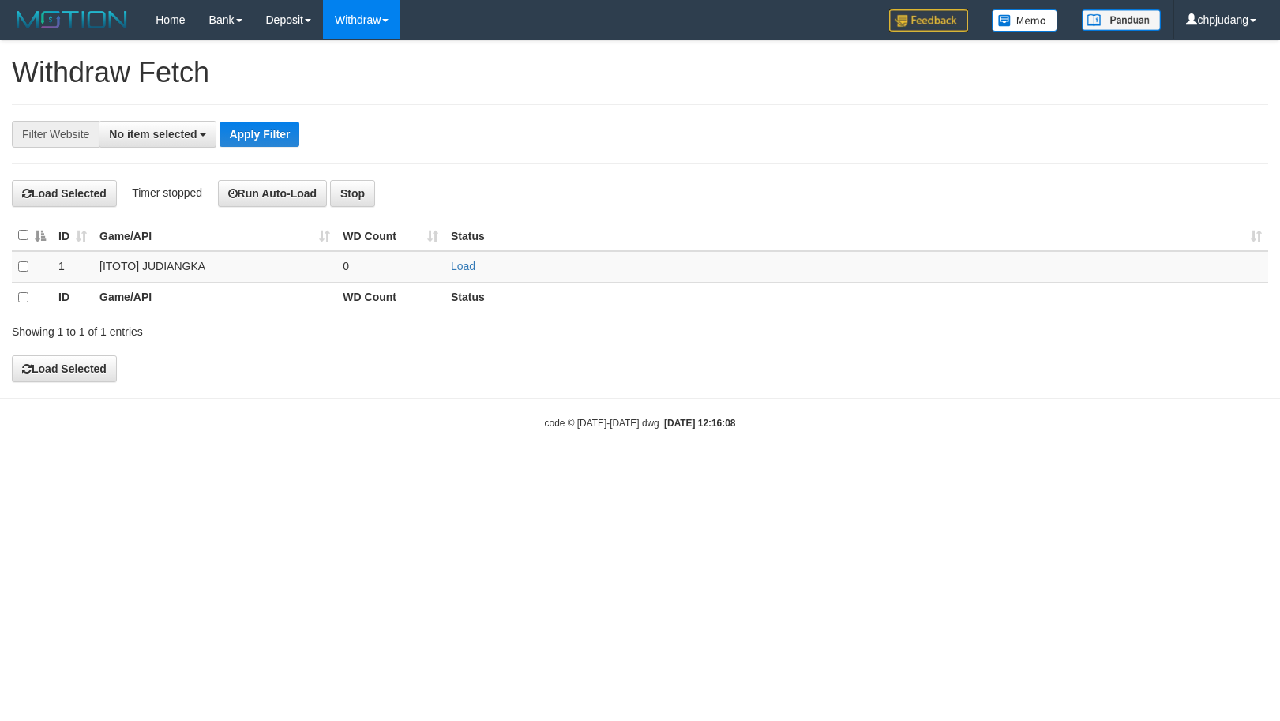
select select
click at [474, 268] on link "Load" at bounding box center [463, 266] width 24 height 13
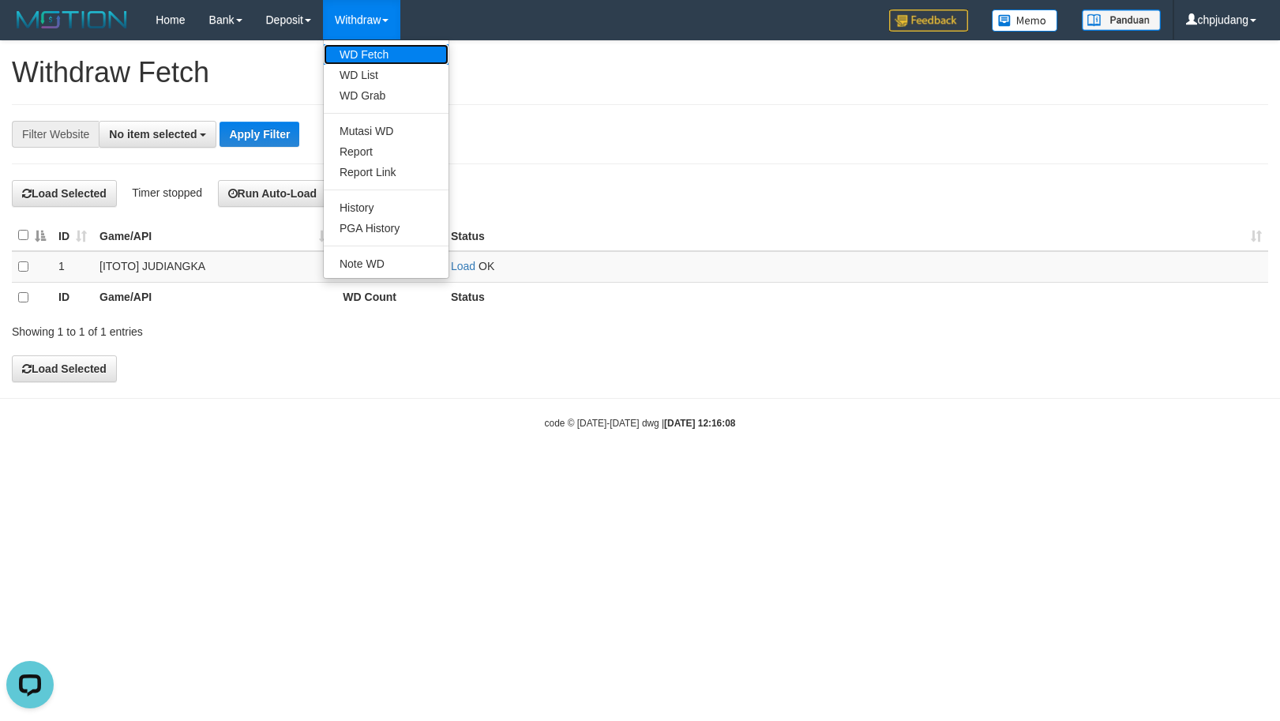
click at [394, 57] on link "WD Fetch" at bounding box center [386, 54] width 125 height 21
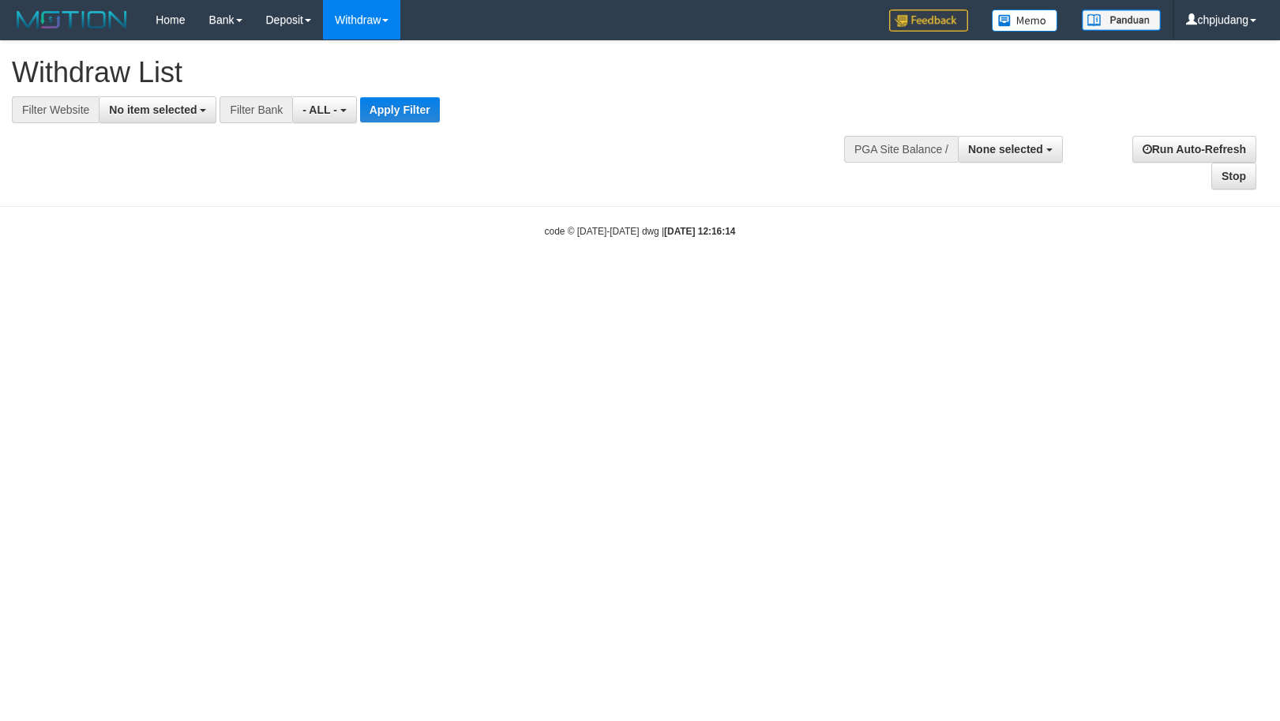
select select
click at [154, 114] on span "No item selected" at bounding box center [153, 109] width 88 height 13
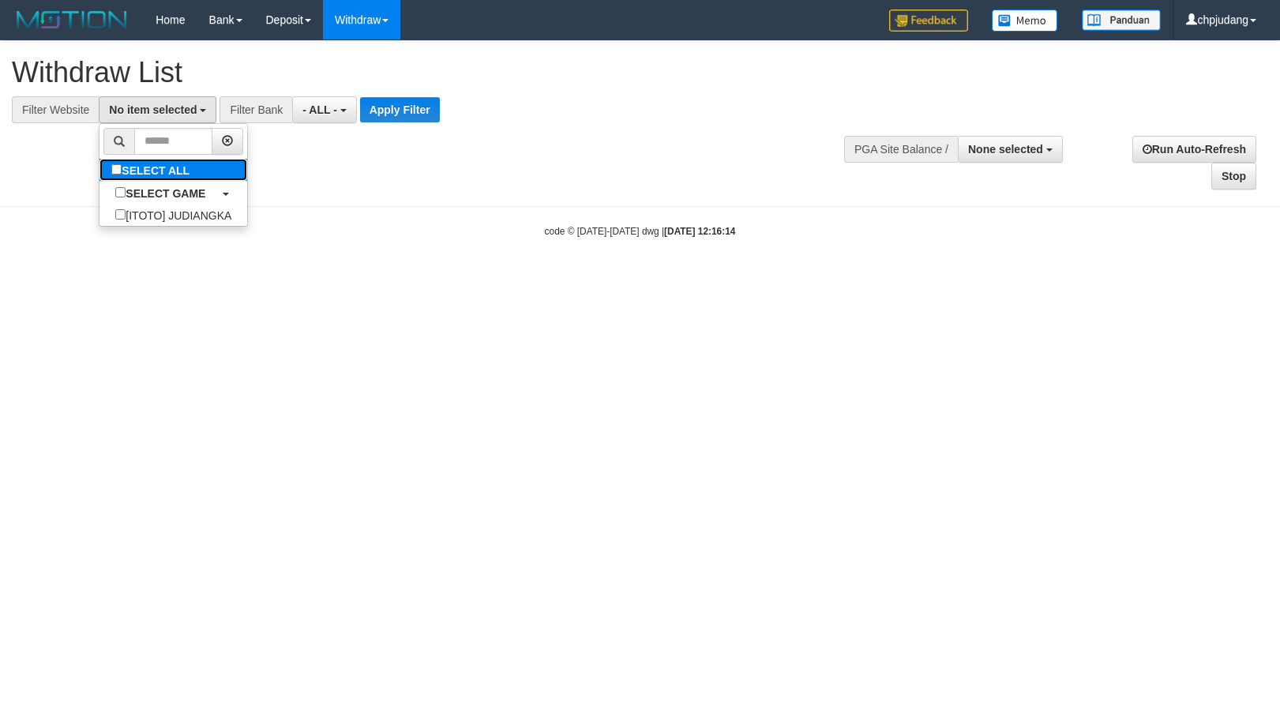
click at [169, 174] on label "SELECT ALL" at bounding box center [152, 170] width 106 height 22
select select "****"
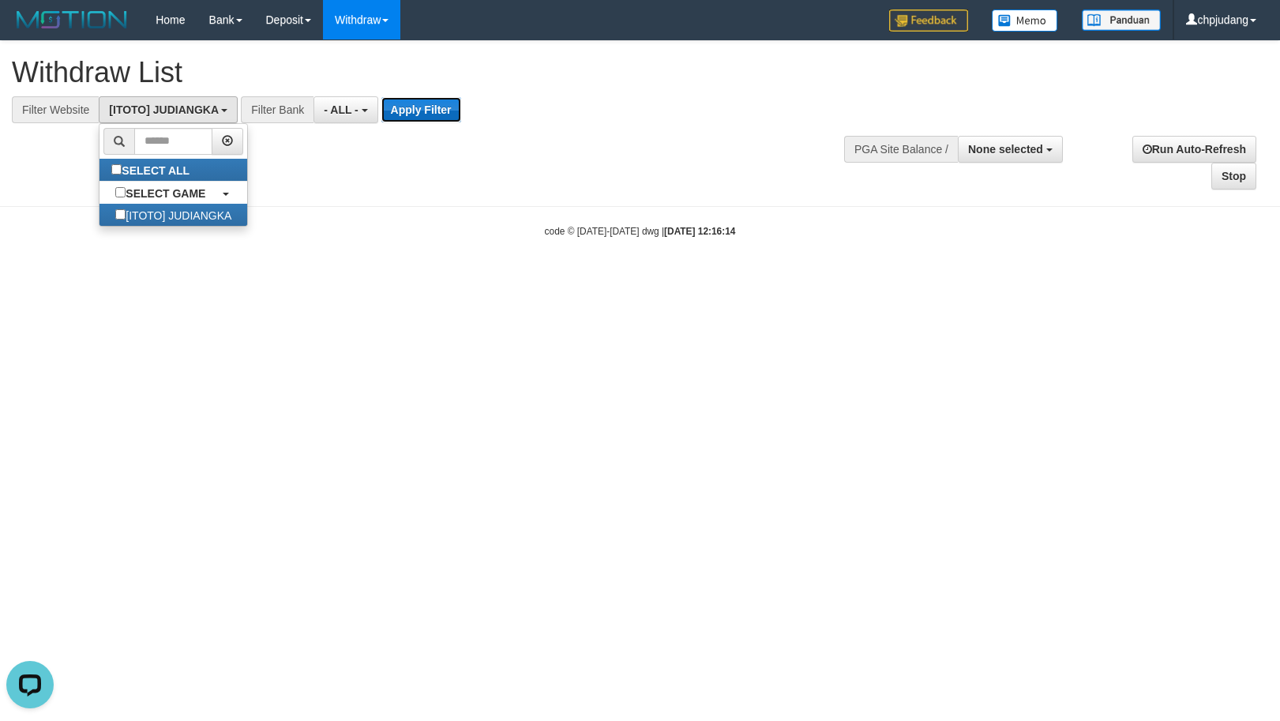
click at [416, 104] on button "Apply Filter" at bounding box center [421, 109] width 80 height 25
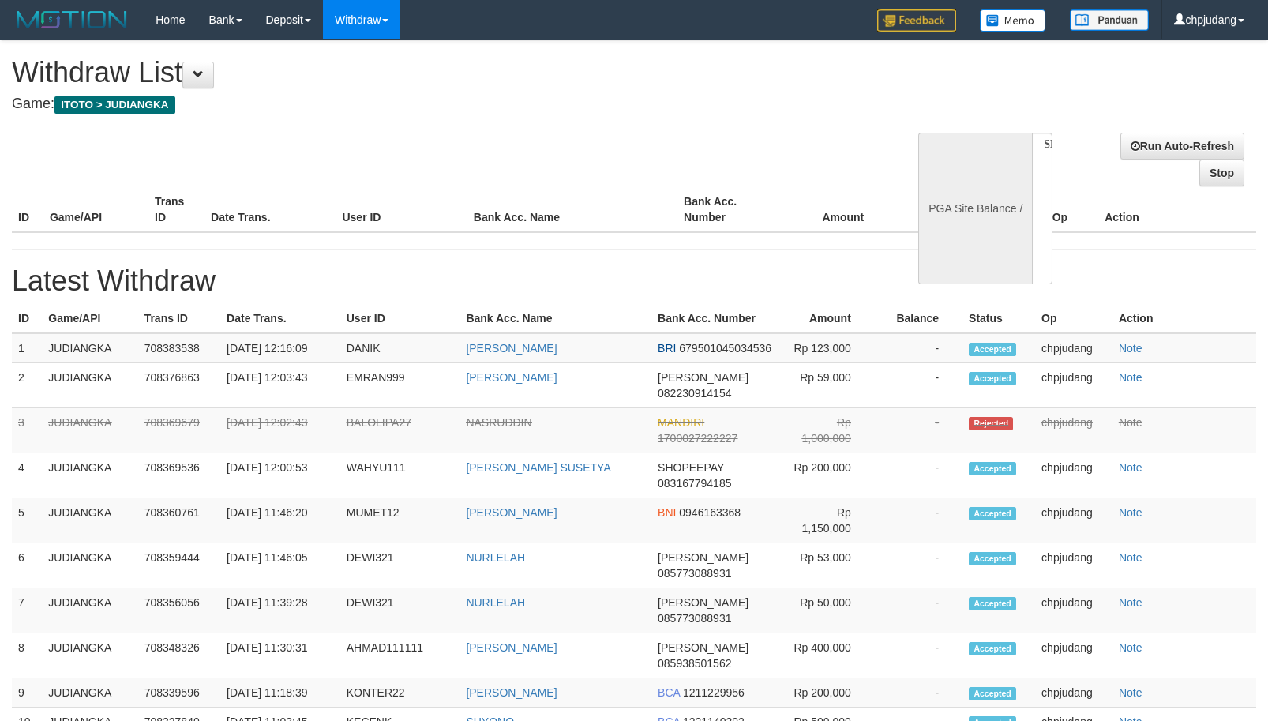
select select
select select "**"
select select
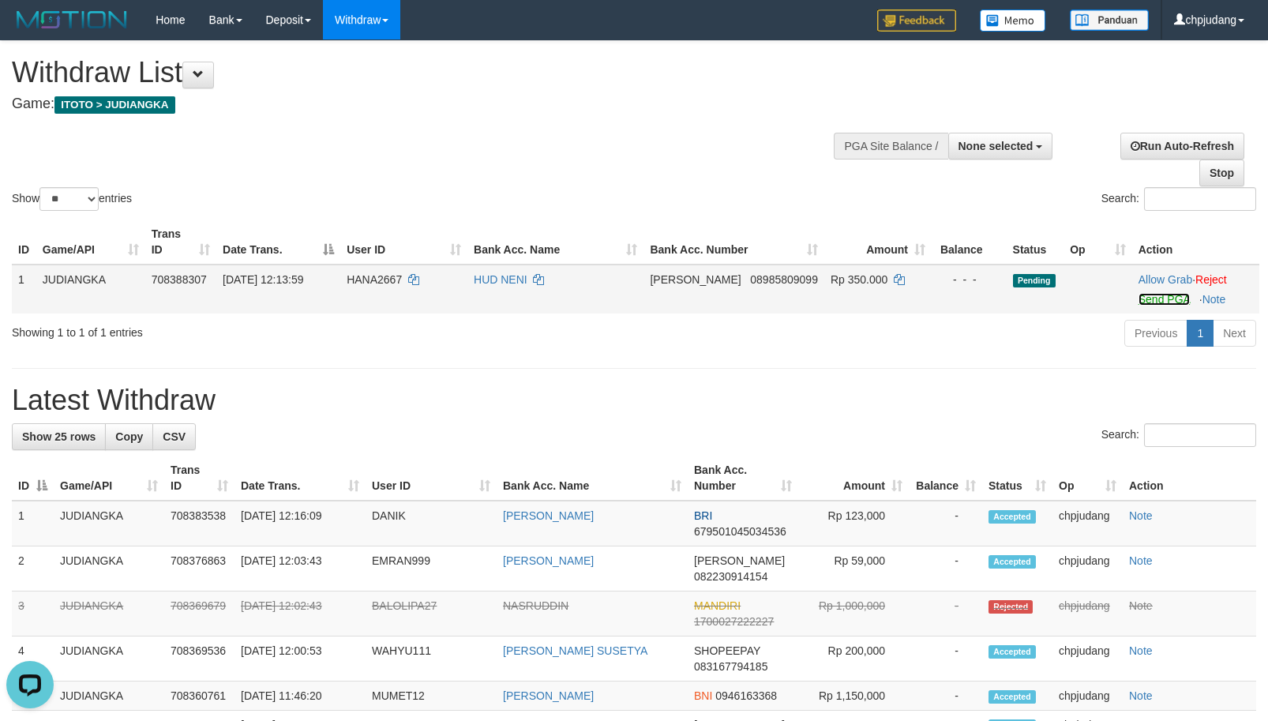
click at [1159, 301] on link "Send PGA" at bounding box center [1163, 299] width 51 height 13
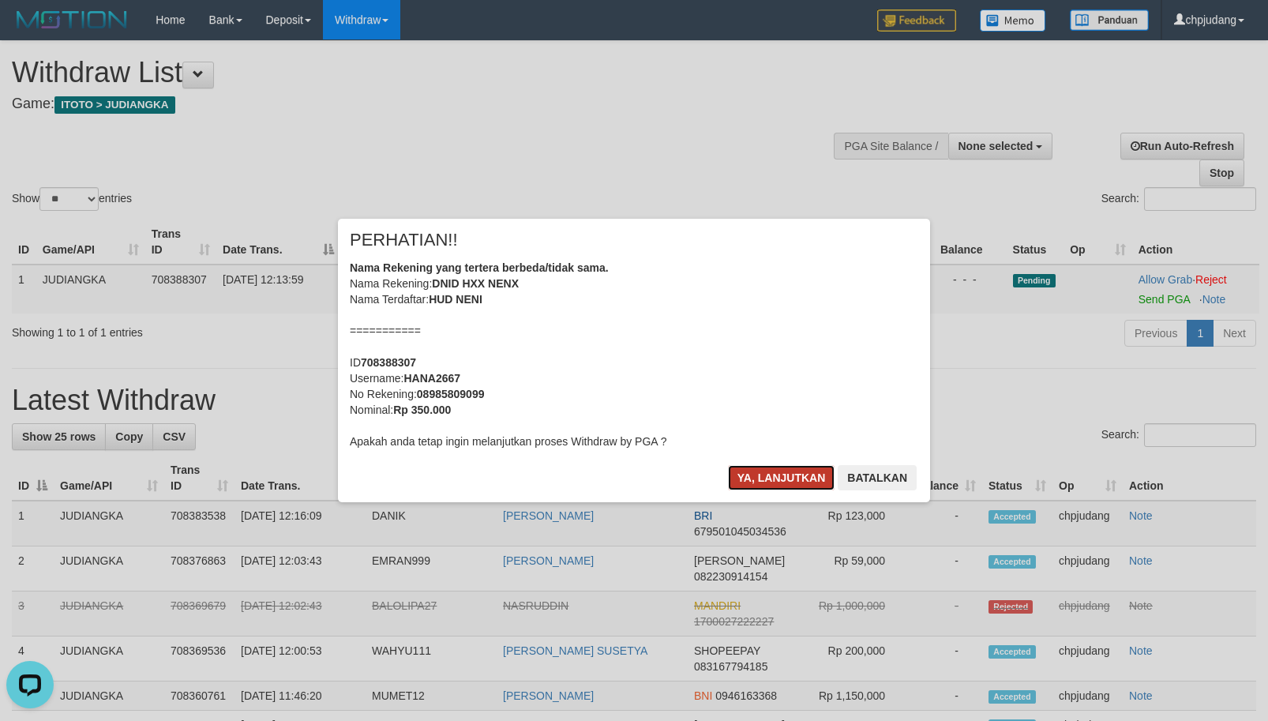
click at [771, 478] on button "Ya, lanjutkan" at bounding box center [781, 477] width 107 height 25
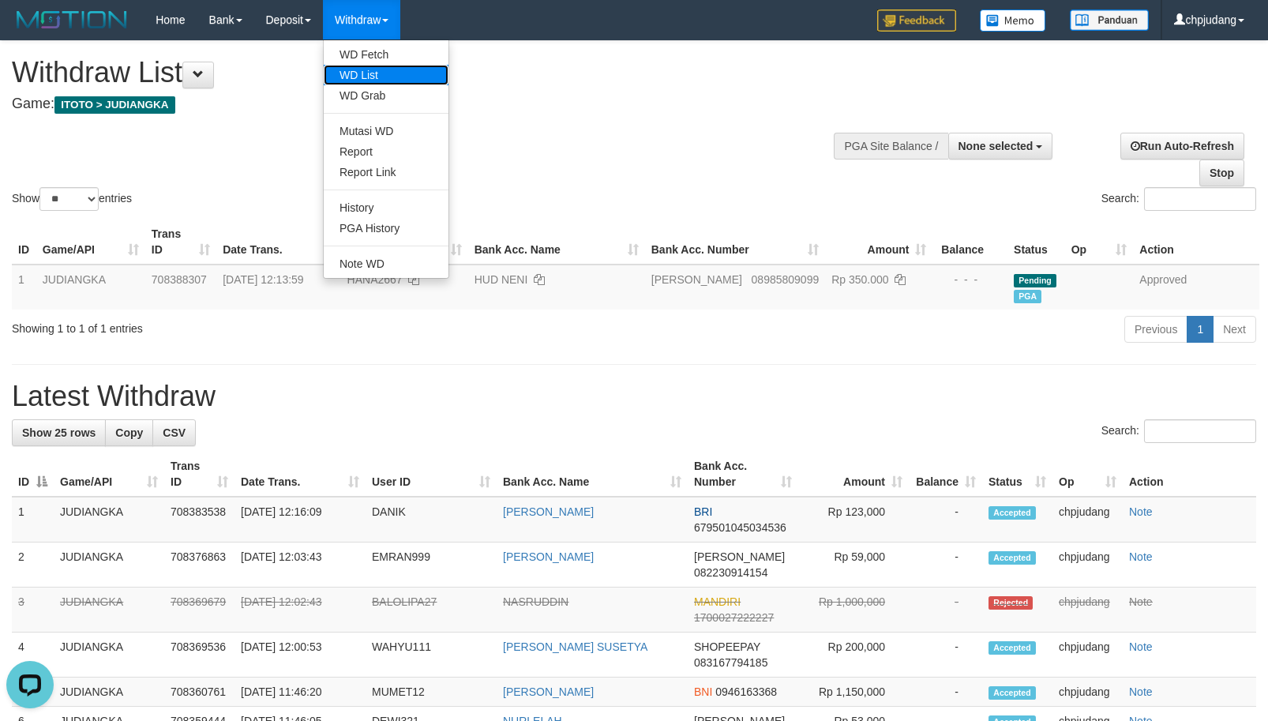
click at [394, 66] on link "WD List" at bounding box center [386, 75] width 125 height 21
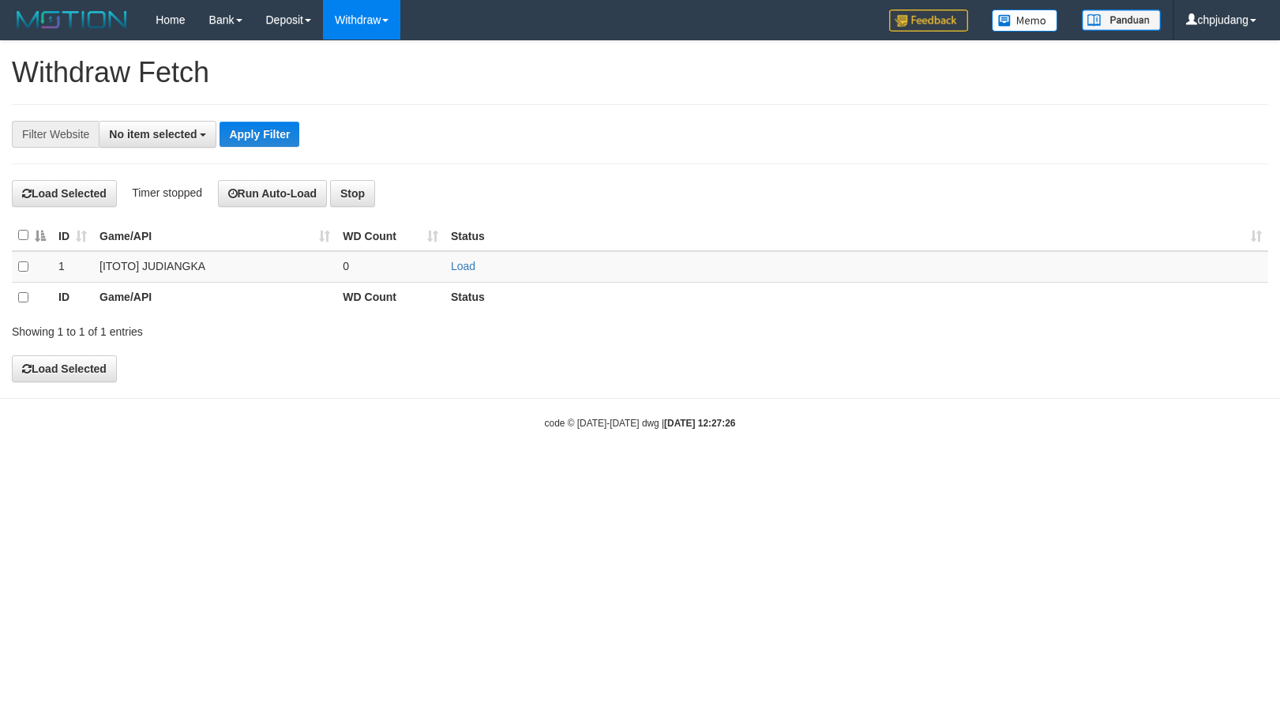
select select
click at [474, 262] on link "Load" at bounding box center [463, 266] width 24 height 13
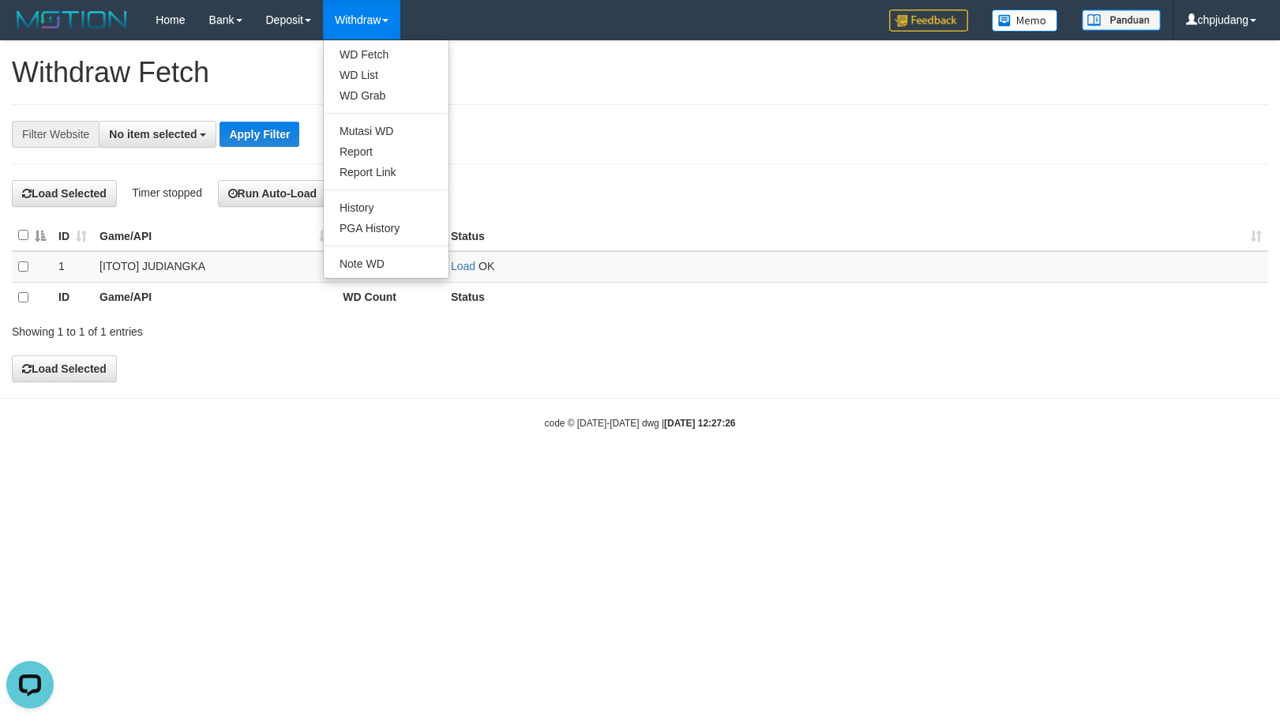
drag, startPoint x: 386, startPoint y: 42, endPoint x: 388, endPoint y: 55, distance: 13.6
click at [387, 43] on ul "WD Fetch WD List WD Grab Mutasi WD Report Report Link History PGA History Note …" at bounding box center [386, 158] width 126 height 239
drag, startPoint x: 388, startPoint y: 50, endPoint x: 448, endPoint y: 86, distance: 70.1
click at [389, 51] on link "WD Fetch" at bounding box center [386, 54] width 125 height 21
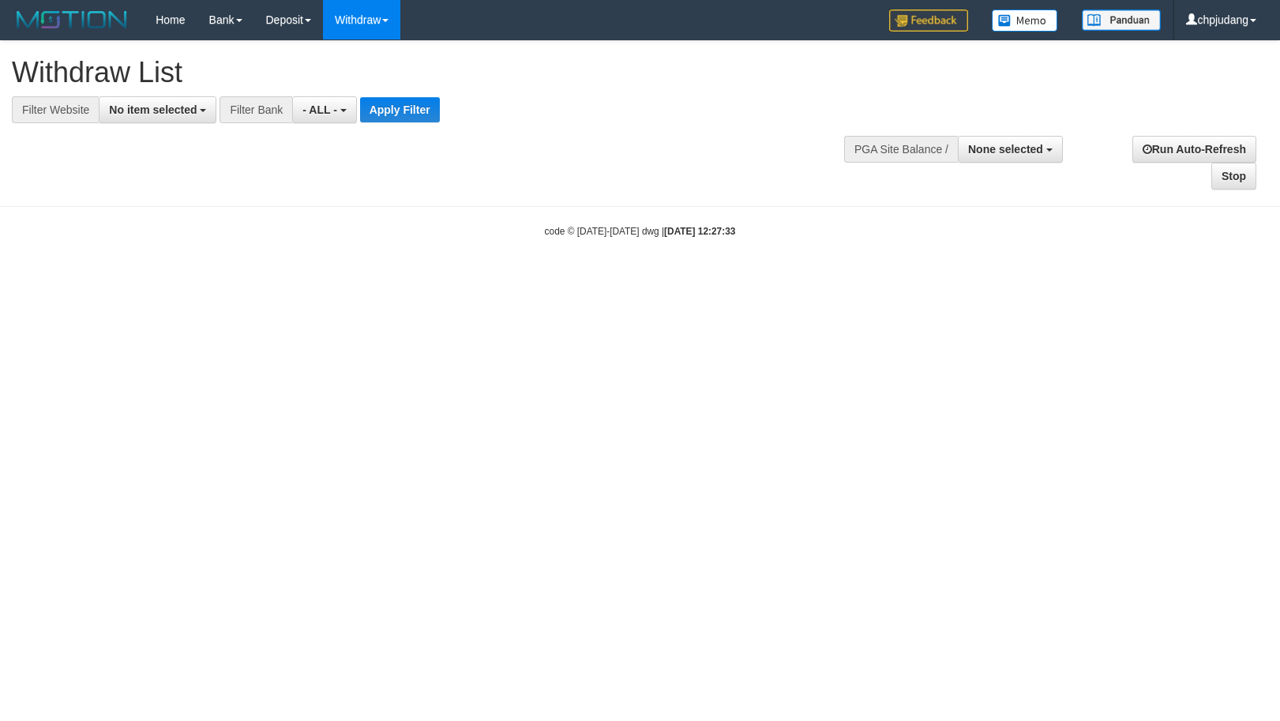
select select
click at [182, 108] on span "No item selected" at bounding box center [153, 109] width 88 height 13
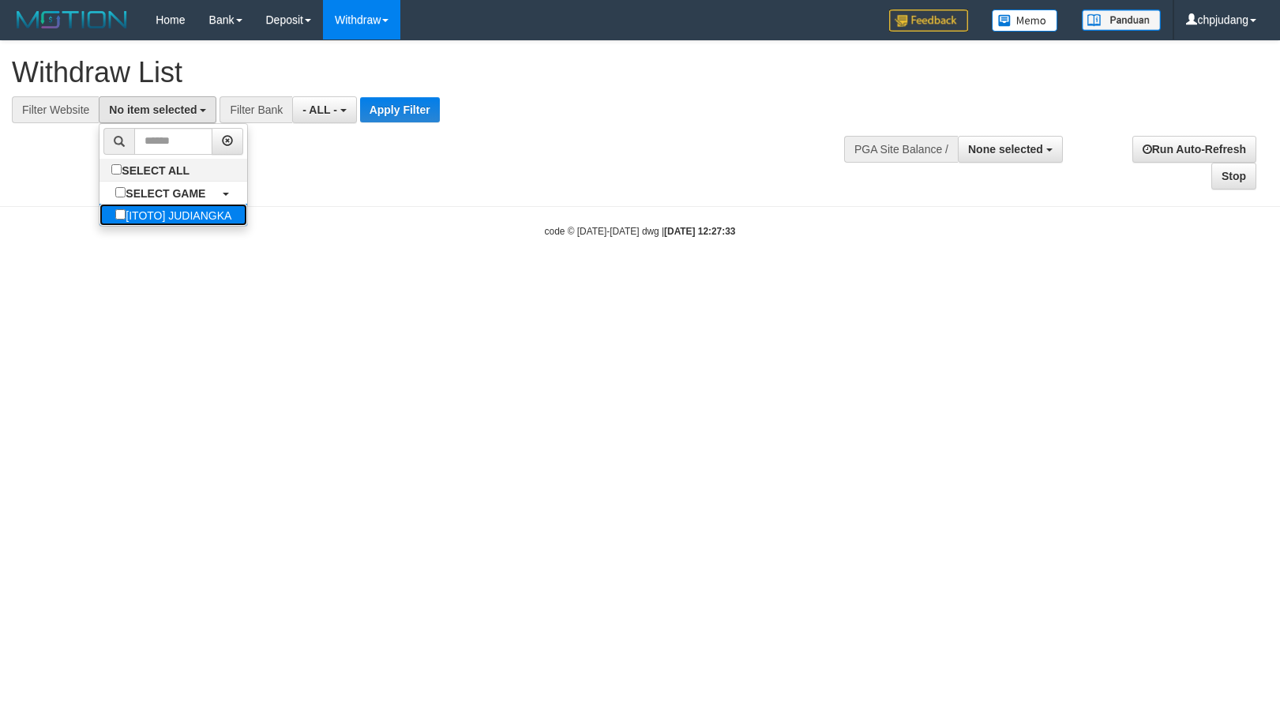
click at [211, 223] on label "[ITOTO] JUDIANGKA" at bounding box center [173, 215] width 148 height 22
select select "****"
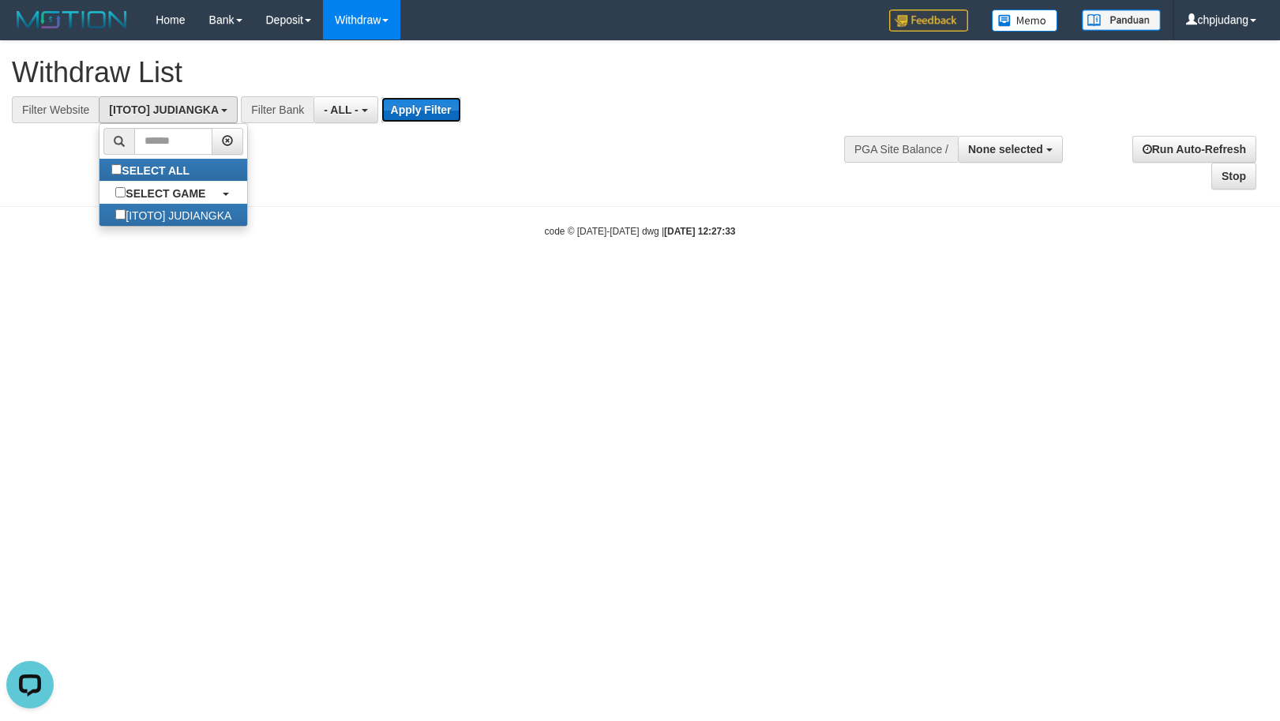
click at [442, 112] on button "Apply Filter" at bounding box center [421, 109] width 80 height 25
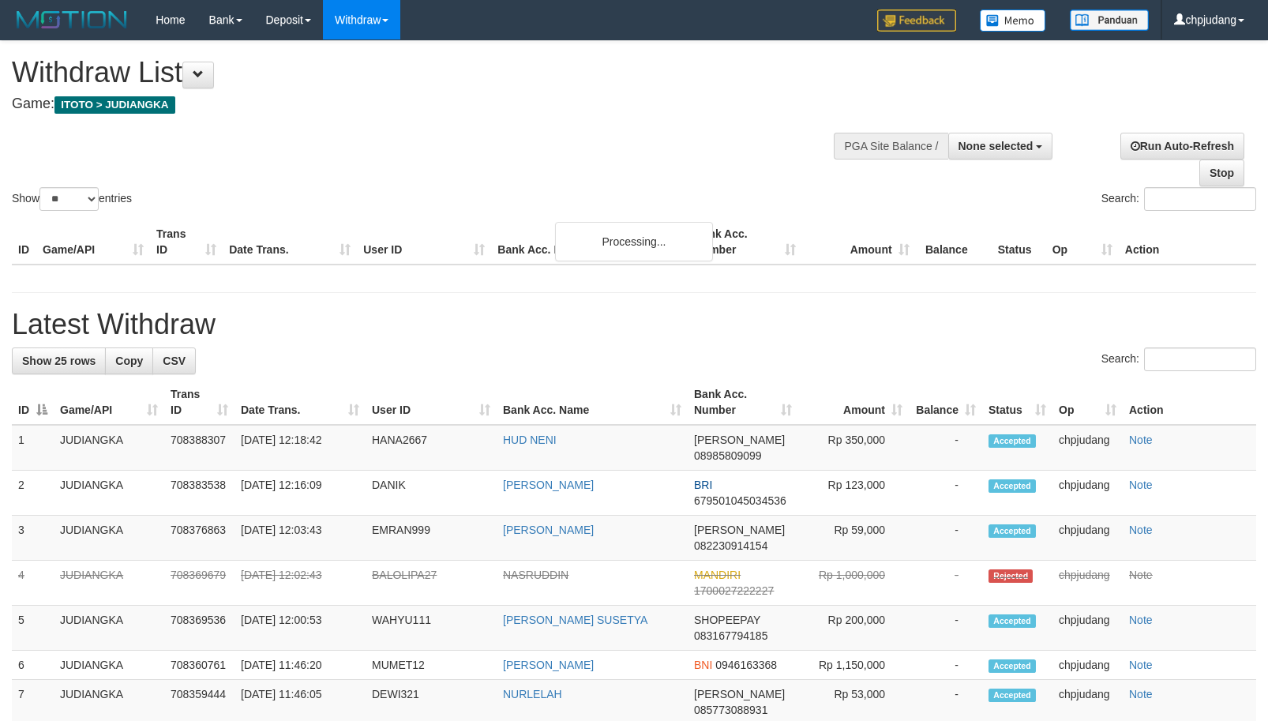
select select
select select "**"
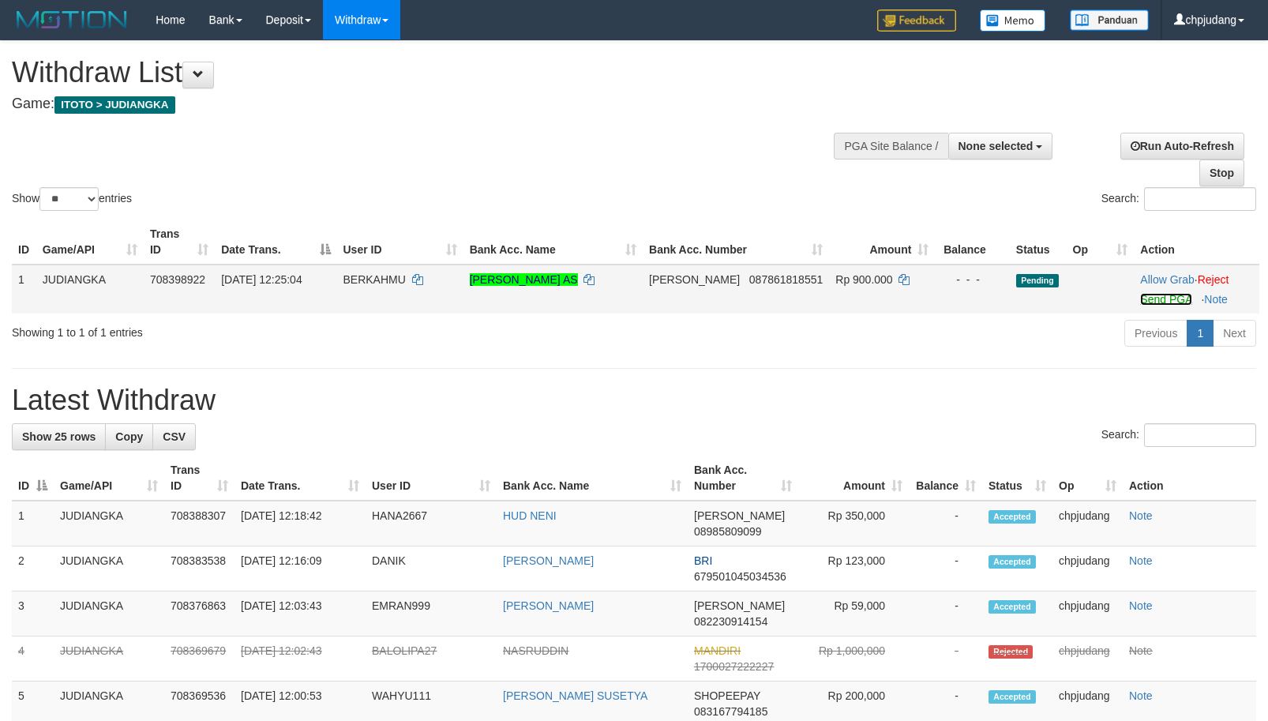
click at [1165, 303] on link "Send PGA" at bounding box center [1165, 299] width 51 height 13
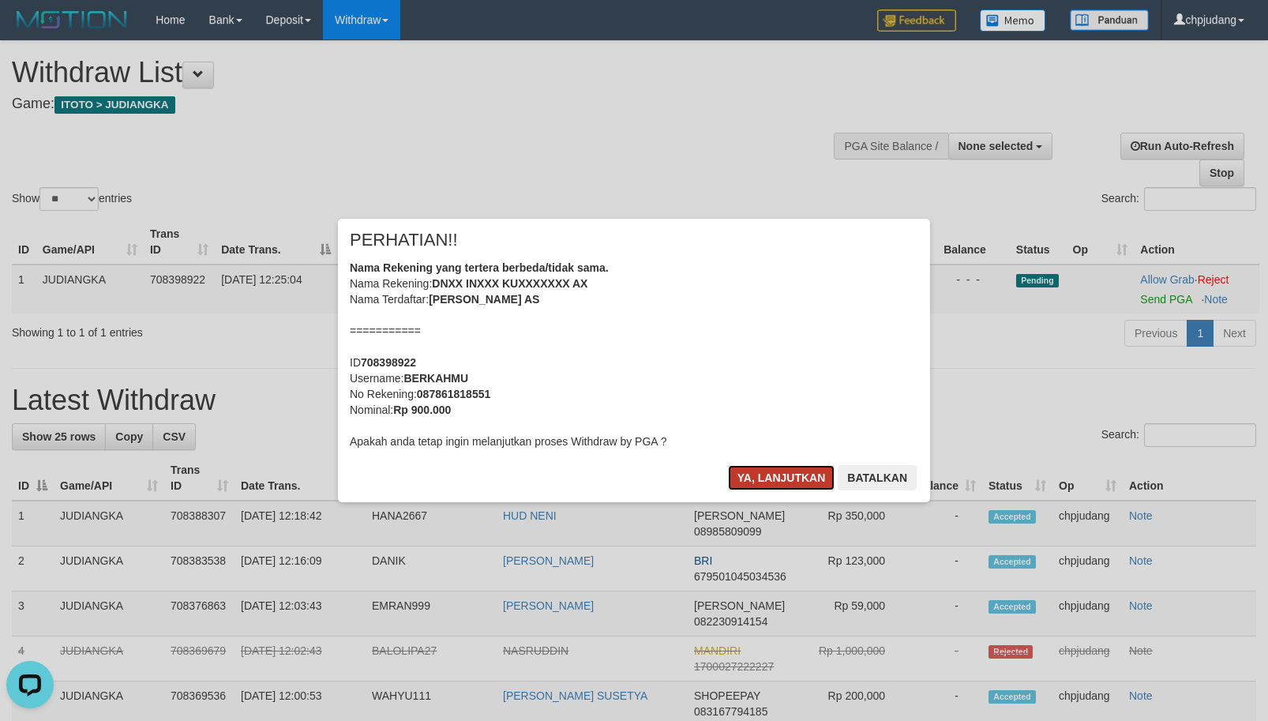
click at [782, 482] on button "Ya, lanjutkan" at bounding box center [781, 477] width 107 height 25
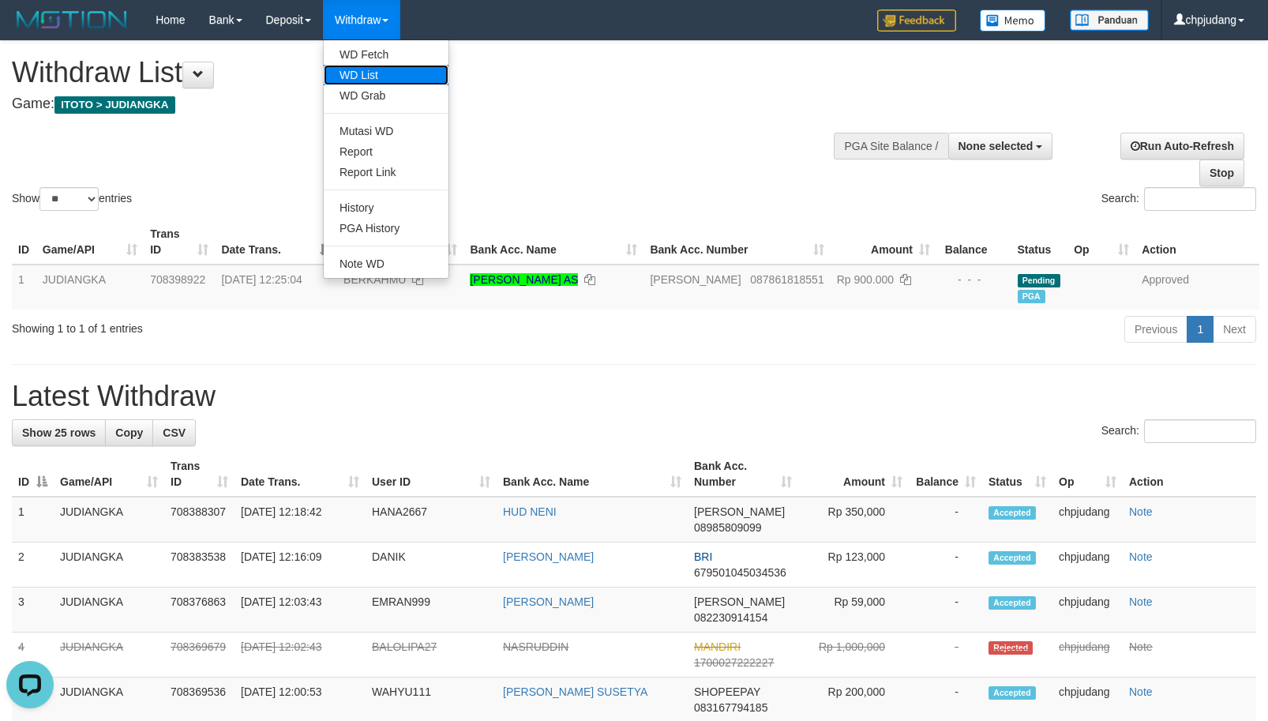
click at [384, 73] on link "WD List" at bounding box center [386, 75] width 125 height 21
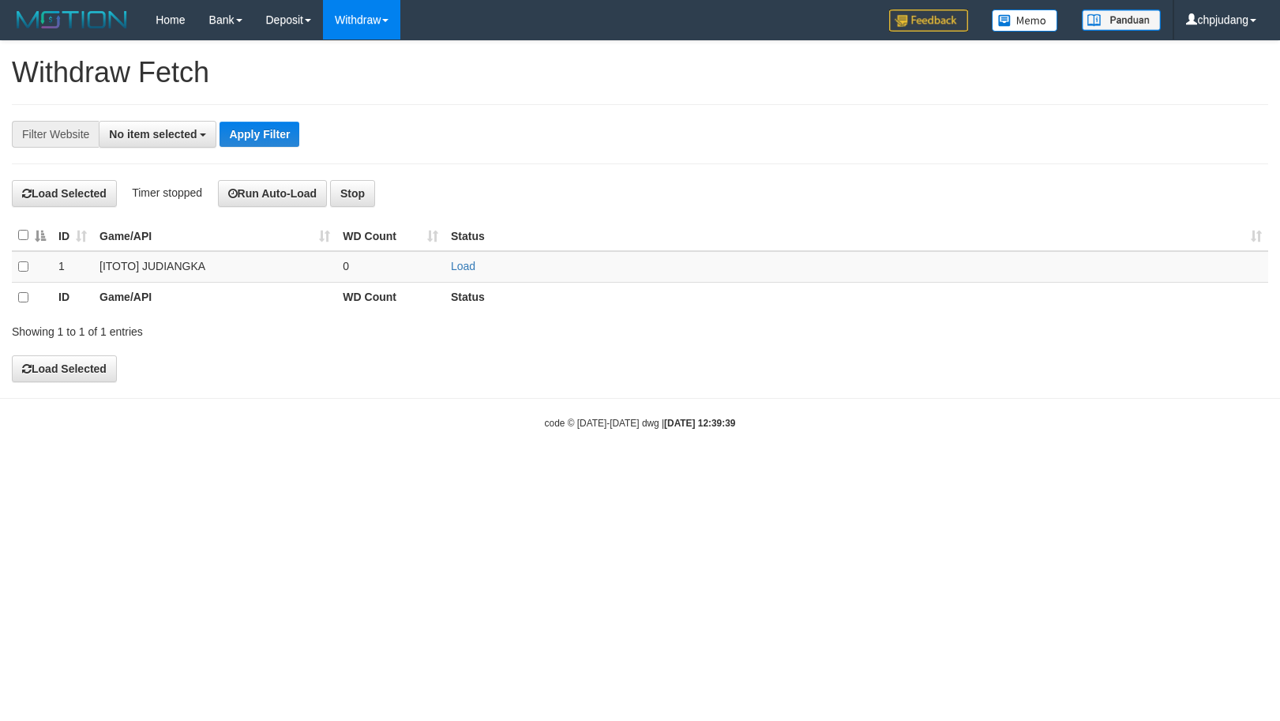
select select
click at [459, 266] on link "Load" at bounding box center [463, 266] width 24 height 13
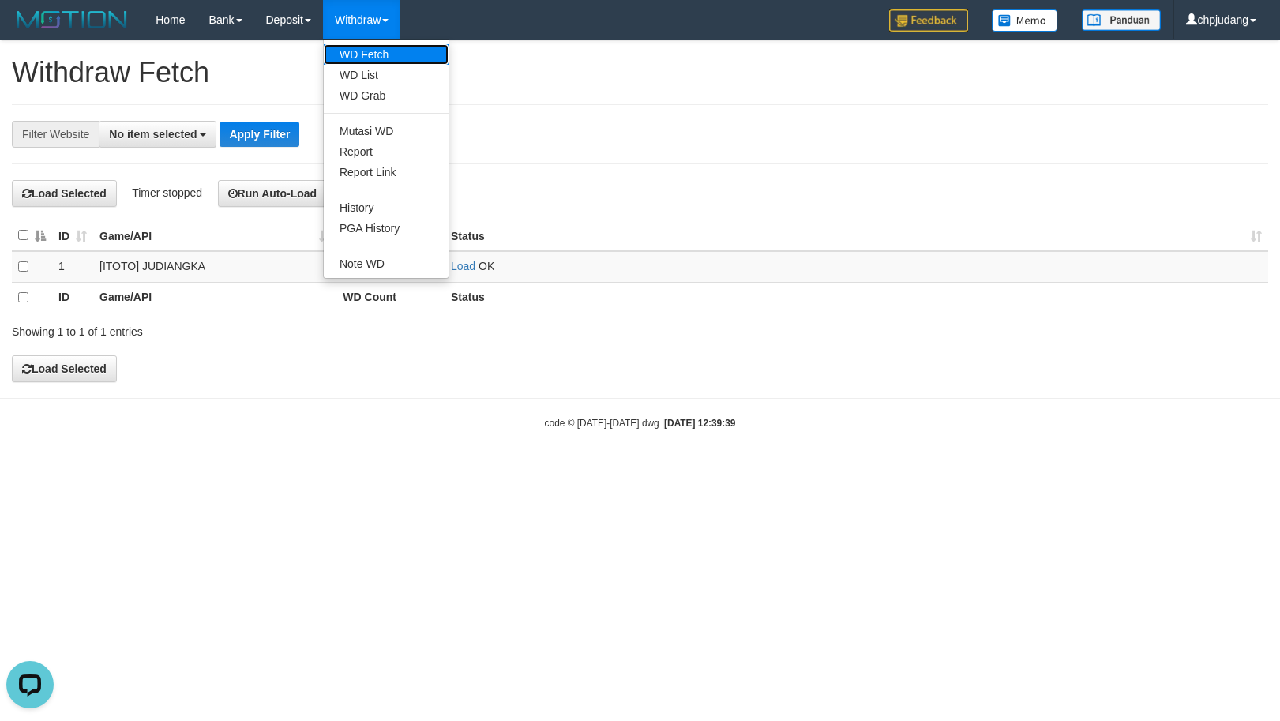
click at [391, 47] on link "WD Fetch" at bounding box center [386, 54] width 125 height 21
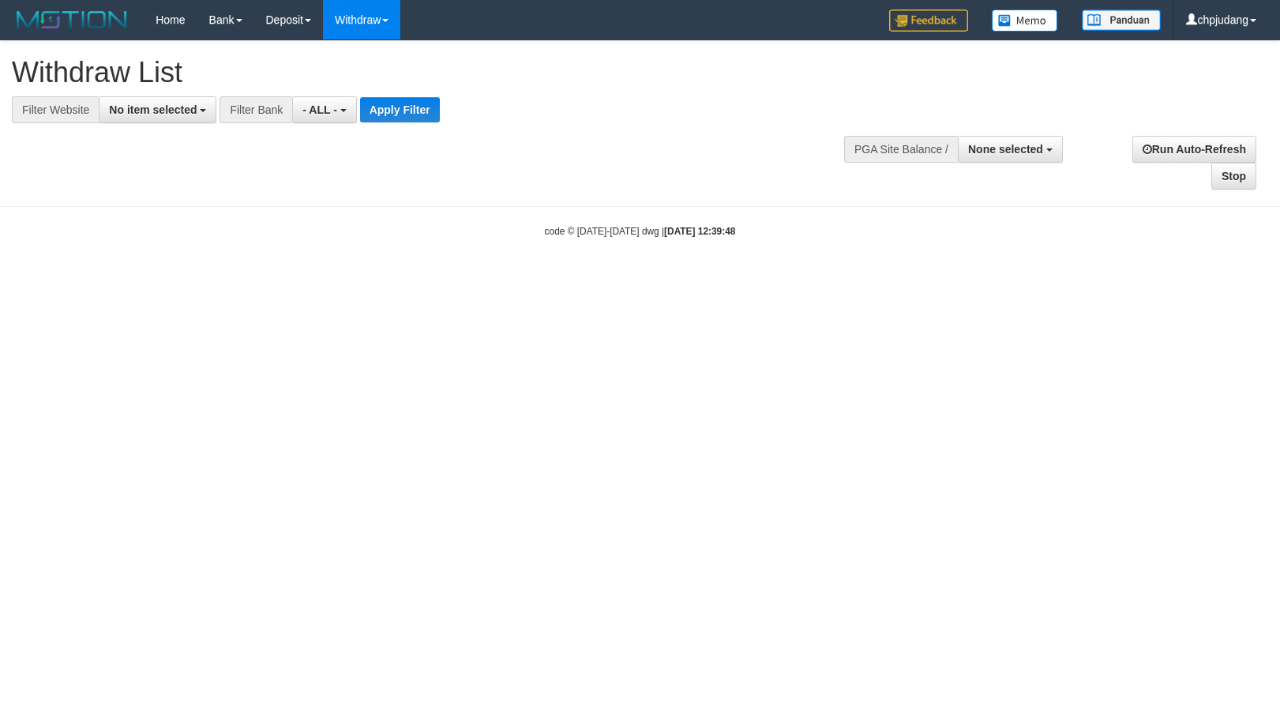
select select
click at [163, 117] on button "No item selected" at bounding box center [158, 109] width 118 height 27
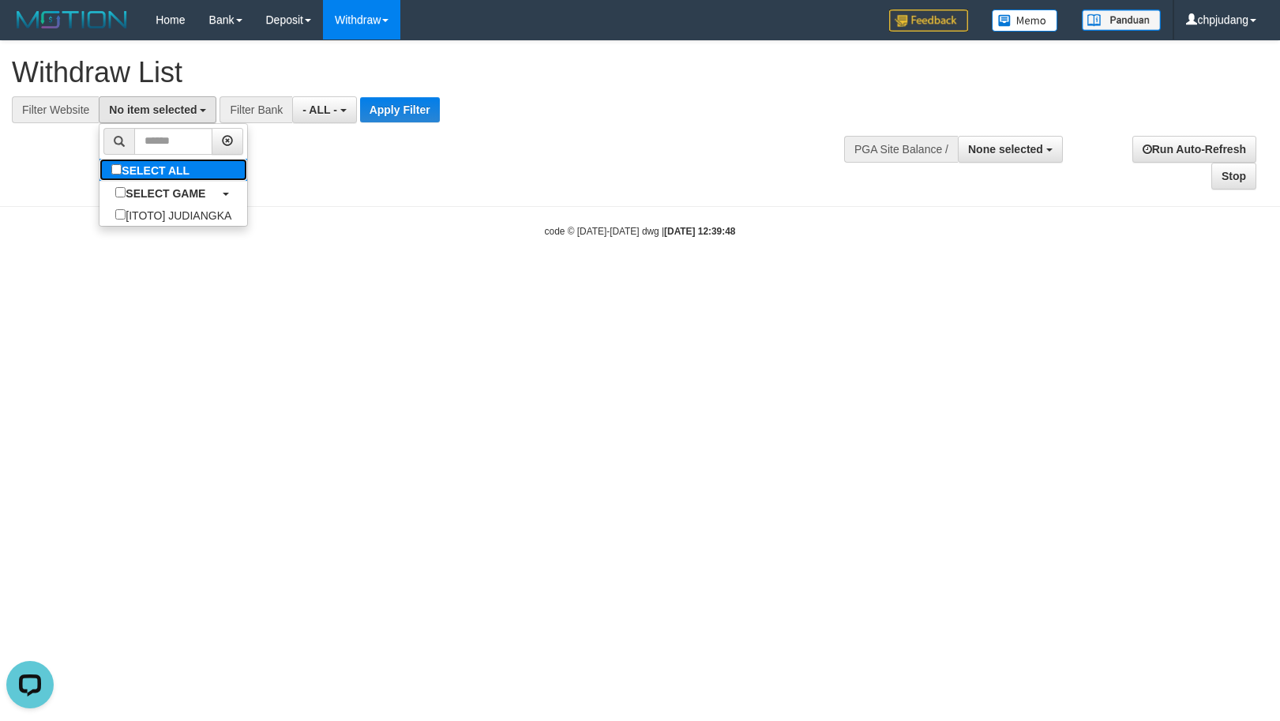
click at [197, 178] on label "SELECT ALL" at bounding box center [152, 170] width 106 height 22
select select "****"
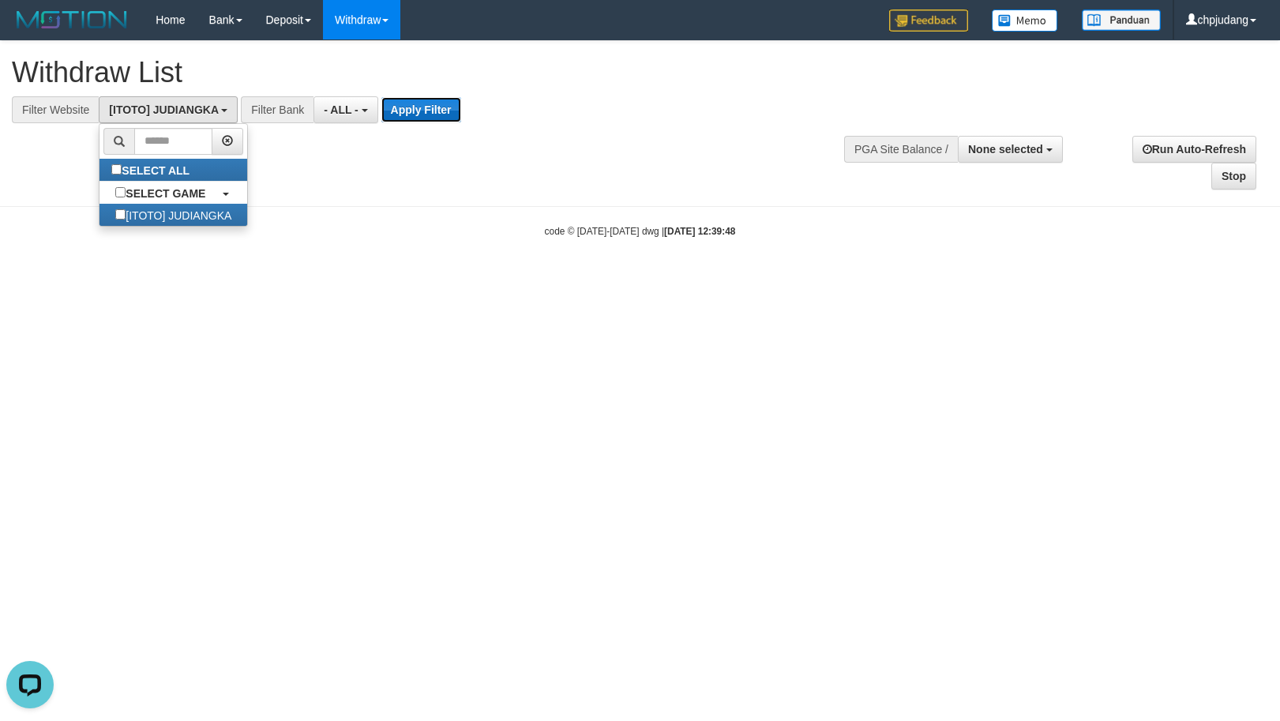
click at [426, 120] on button "Apply Filter" at bounding box center [421, 109] width 80 height 25
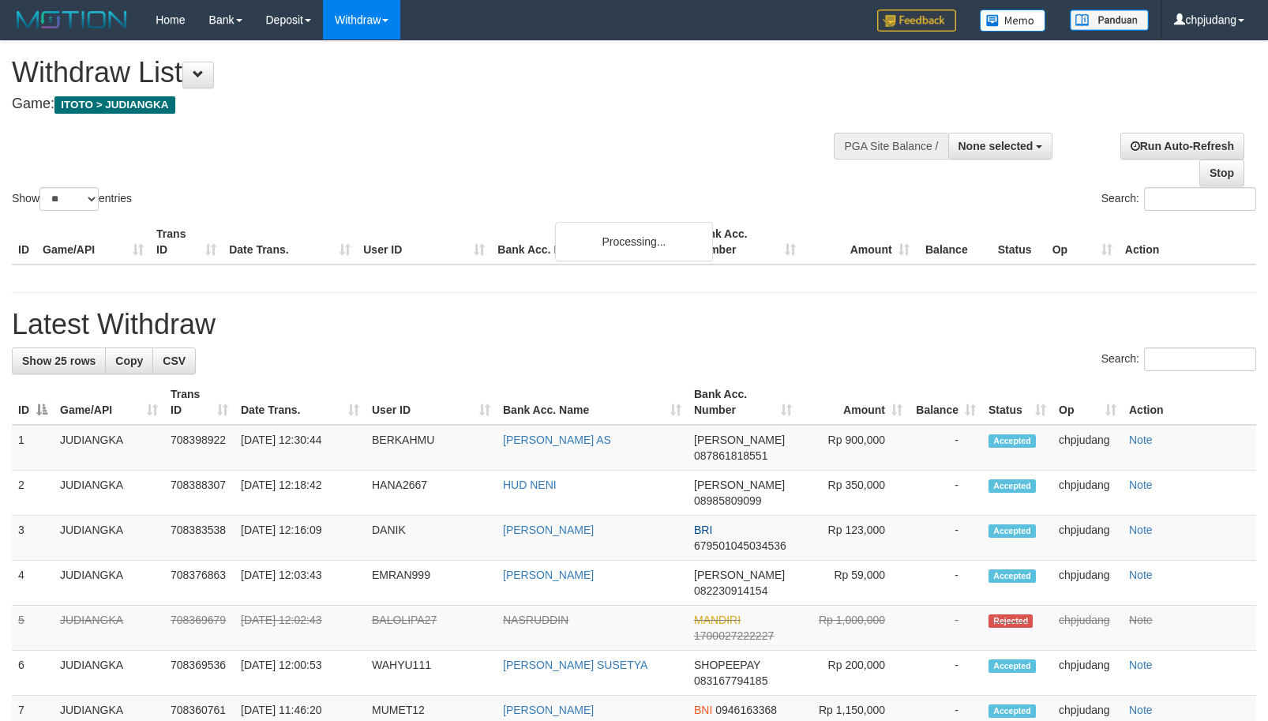
select select
select select "**"
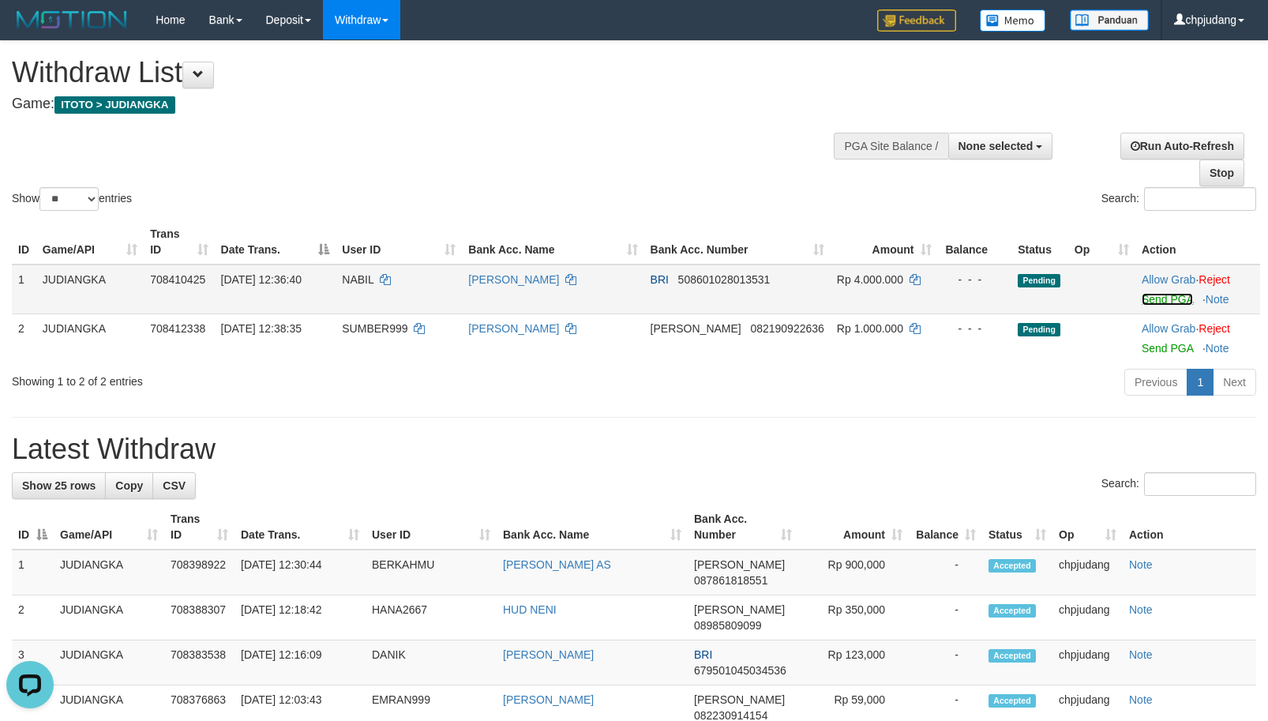
click at [1155, 304] on link "Send PGA" at bounding box center [1166, 299] width 51 height 13
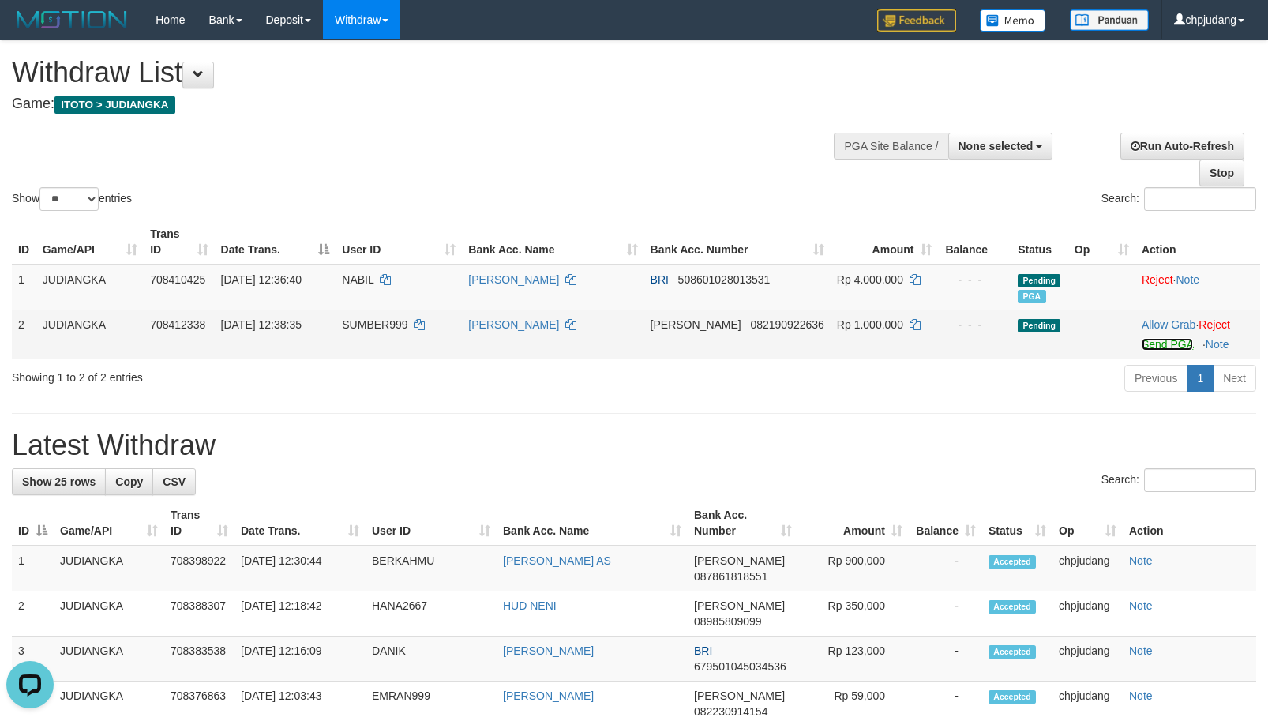
click at [1153, 349] on link "Send PGA" at bounding box center [1166, 344] width 51 height 13
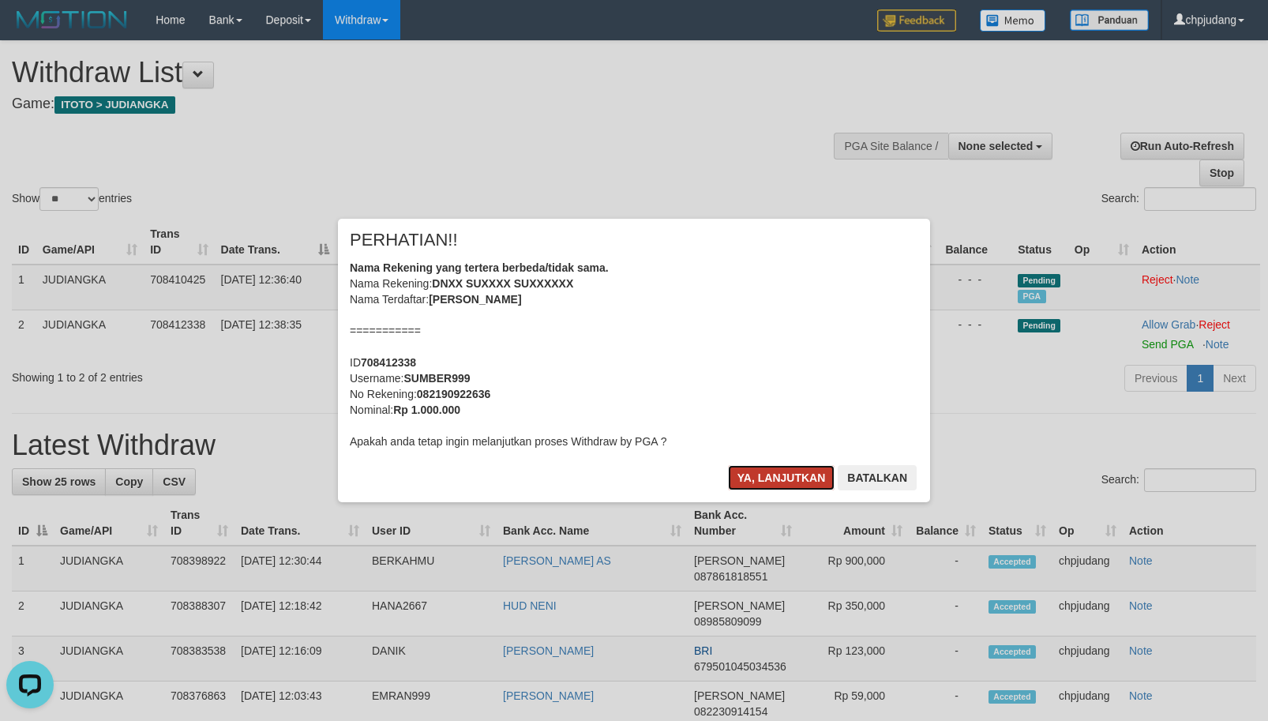
click at [800, 470] on button "Ya, lanjutkan" at bounding box center [781, 477] width 107 height 25
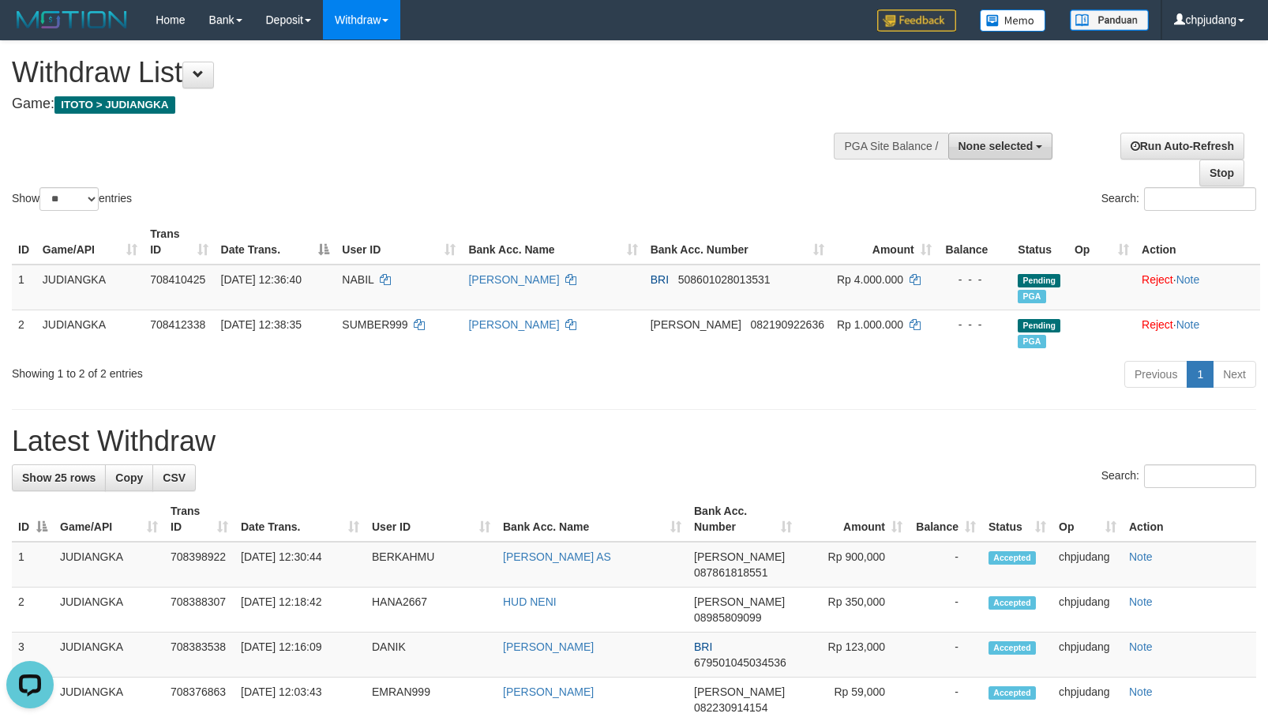
click at [1008, 141] on span "None selected" at bounding box center [995, 146] width 75 height 13
click at [1022, 227] on label "[ITOTO] JUDIANGKA" at bounding box center [974, 226] width 153 height 21
select select "****"
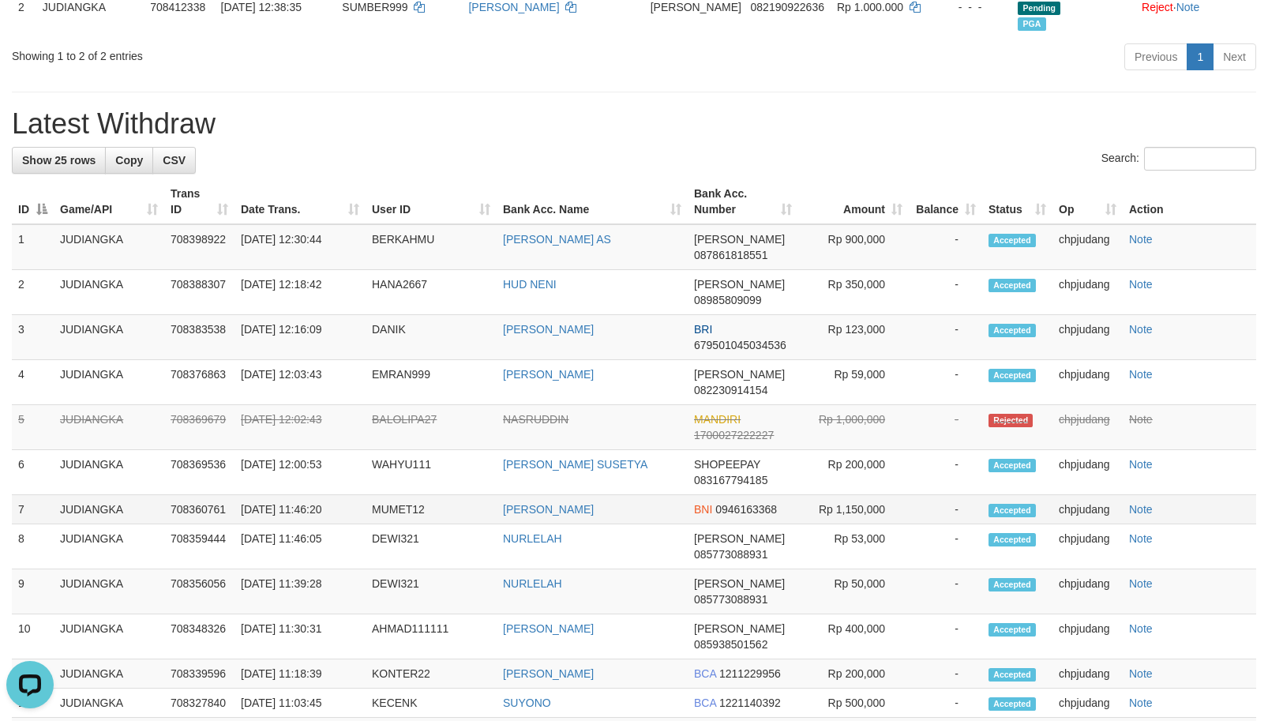
scroll to position [658, 0]
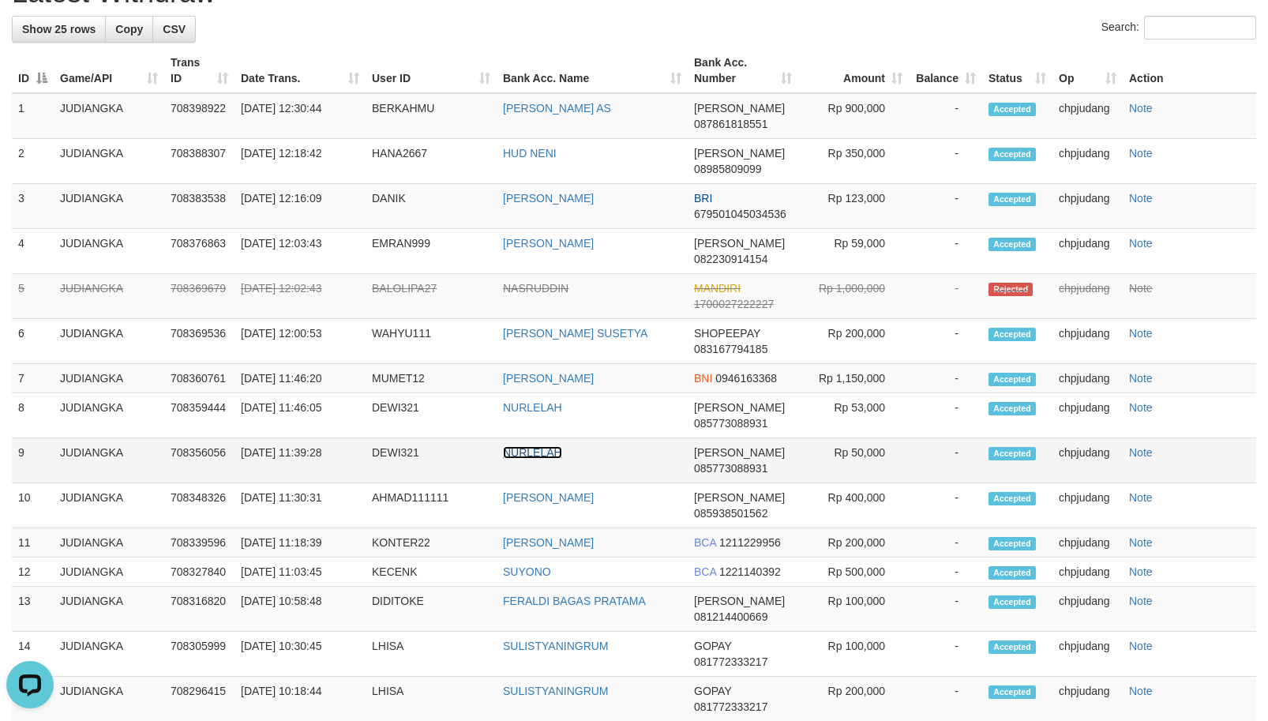
click at [534, 459] on link "NURLELAH" at bounding box center [532, 452] width 59 height 13
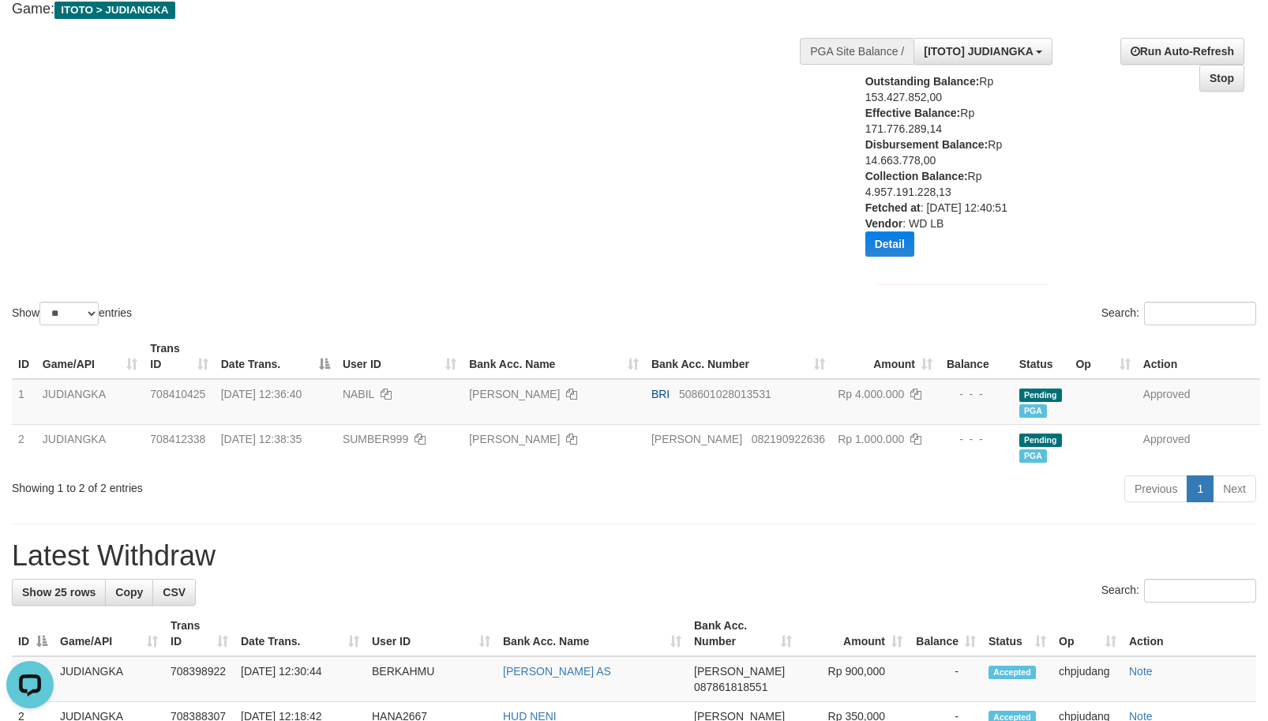
scroll to position [0, 0]
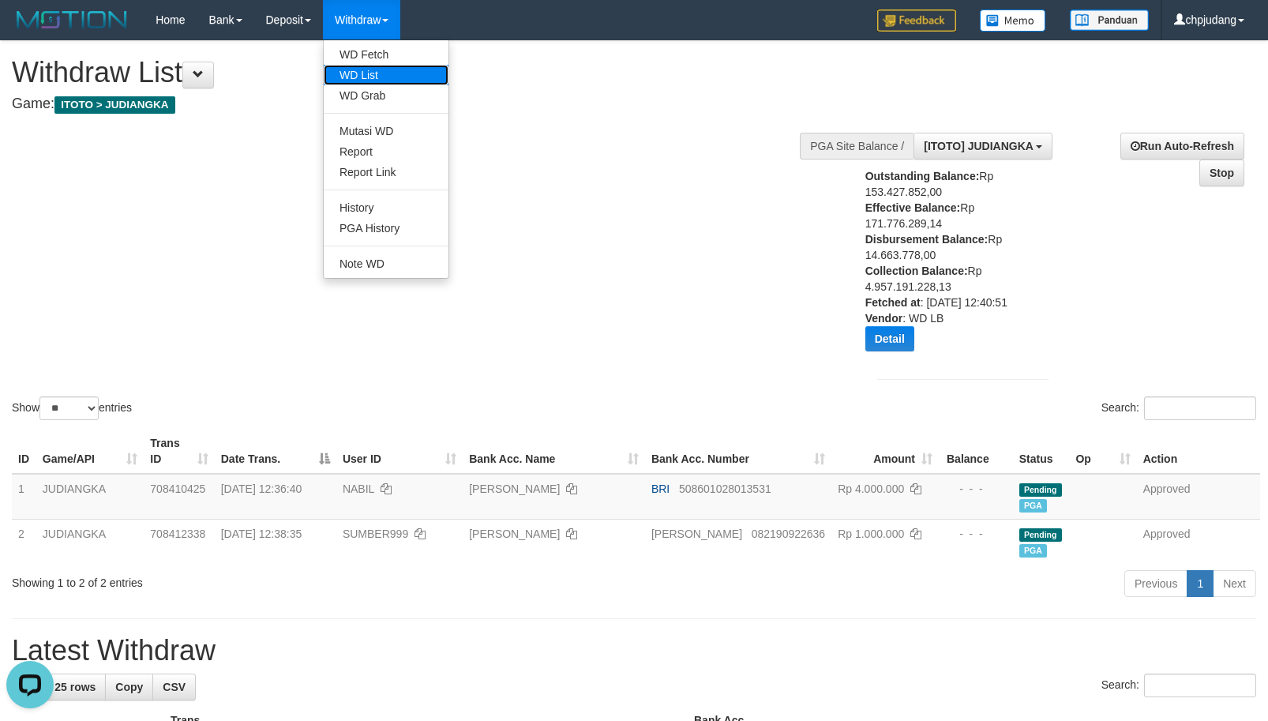
click at [382, 72] on link "WD List" at bounding box center [386, 75] width 125 height 21
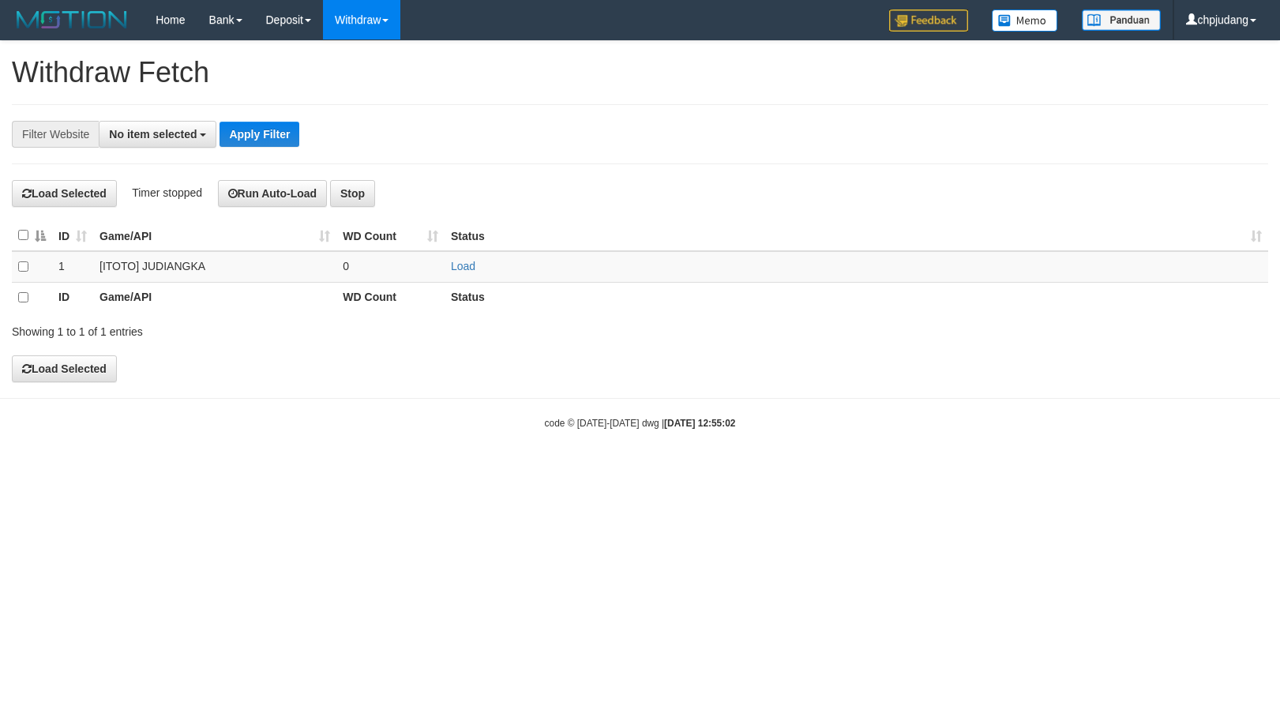
select select
click at [465, 272] on td "Load" at bounding box center [855, 267] width 823 height 32
click at [456, 276] on td "Load" at bounding box center [855, 267] width 823 height 32
click at [455, 268] on link "Load" at bounding box center [463, 266] width 24 height 13
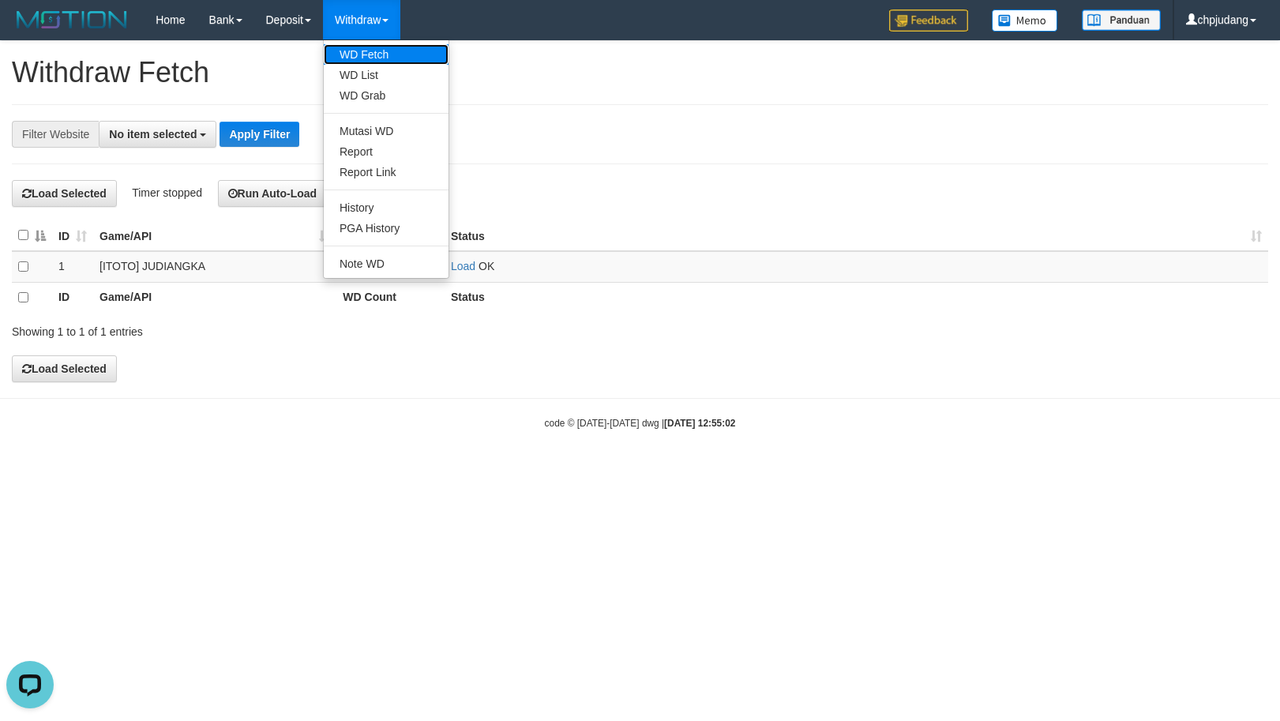
click at [392, 49] on link "WD Fetch" at bounding box center [386, 54] width 125 height 21
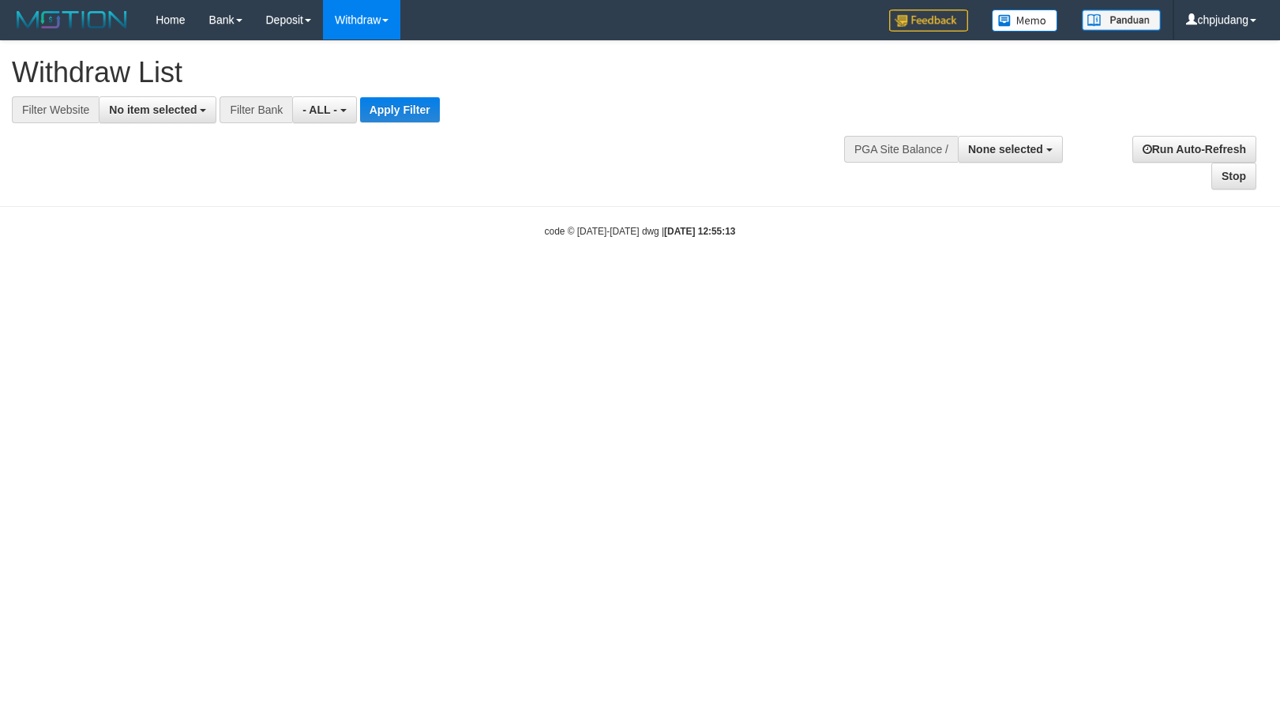
select select
click at [156, 118] on button "No item selected" at bounding box center [158, 109] width 118 height 27
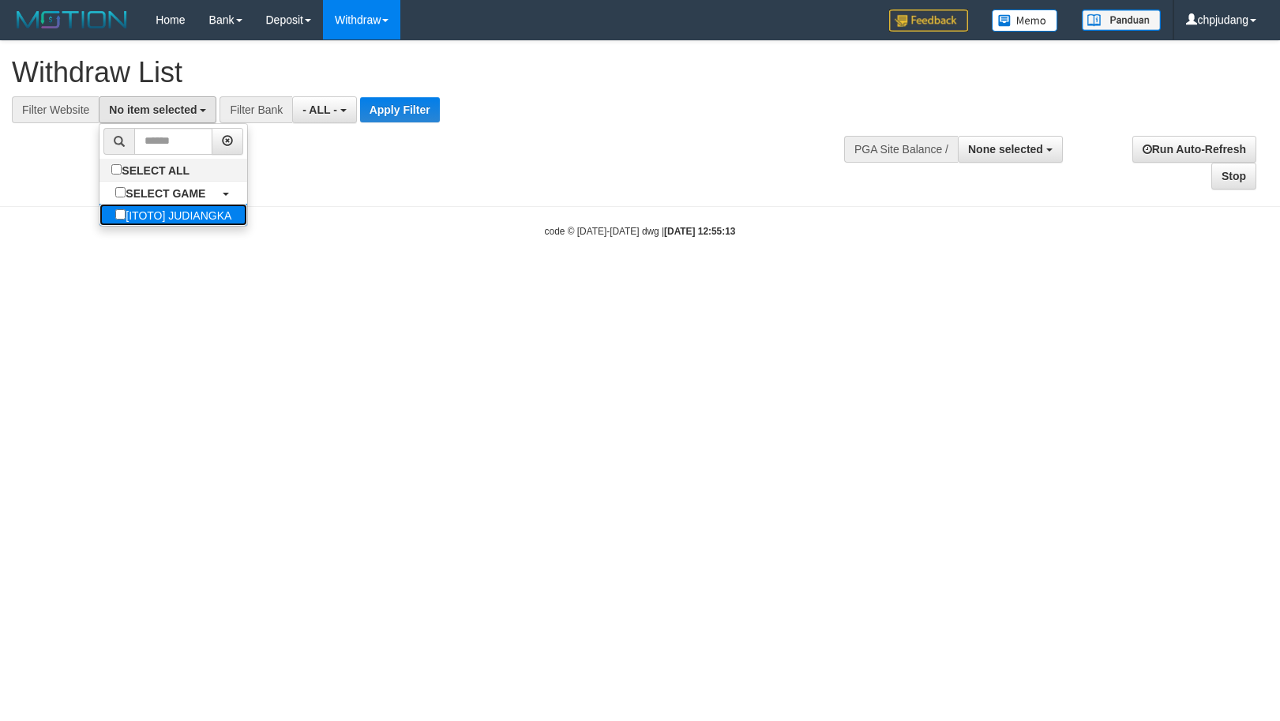
click at [182, 204] on label "[ITOTO] JUDIANGKA" at bounding box center [173, 215] width 148 height 22
click at [197, 217] on label "[ITOTO] JUDIANGKA" at bounding box center [173, 215] width 148 height 22
select select "****"
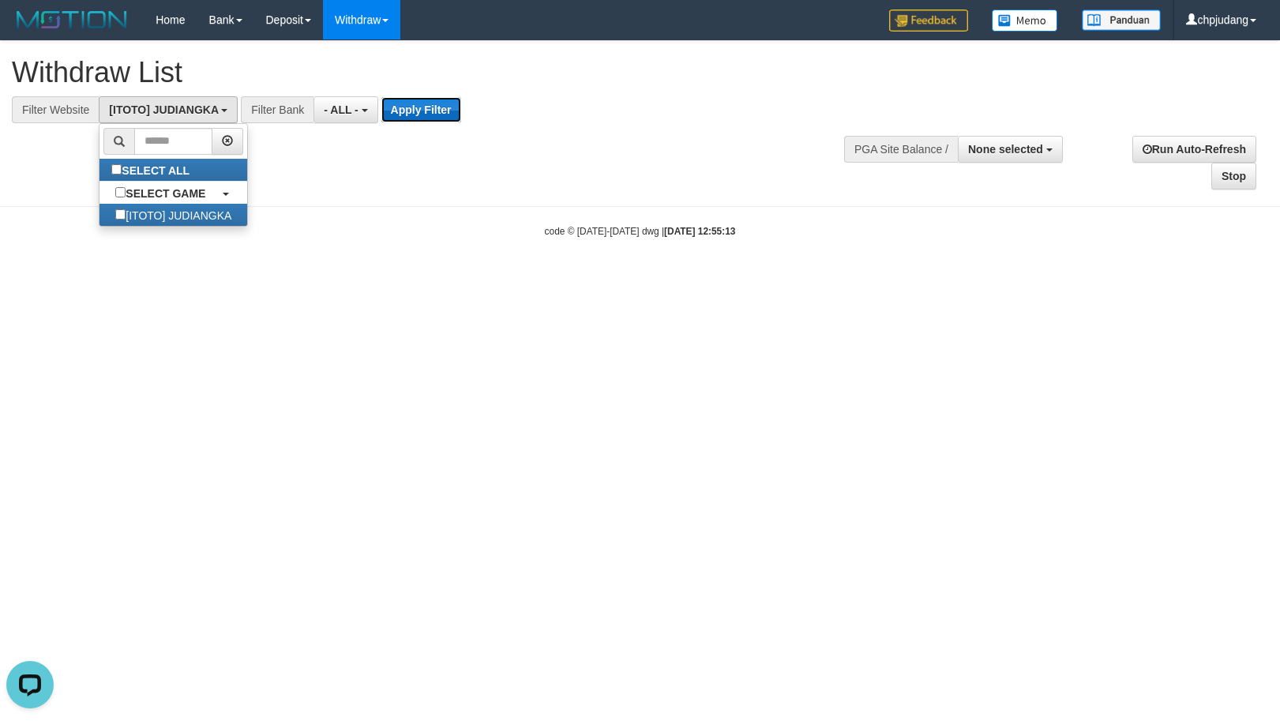
drag, startPoint x: 415, startPoint y: 110, endPoint x: 421, endPoint y: 121, distance: 12.4
click at [416, 110] on button "Apply Filter" at bounding box center [421, 109] width 80 height 25
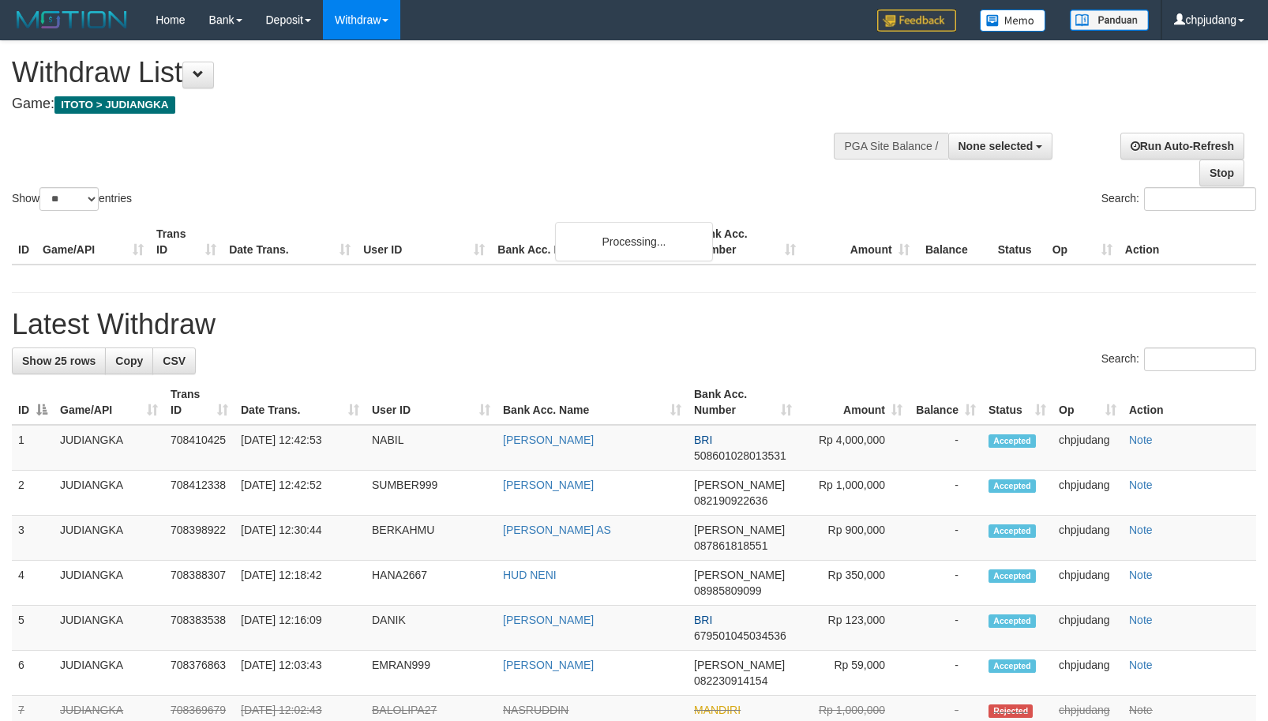
select select
select select "**"
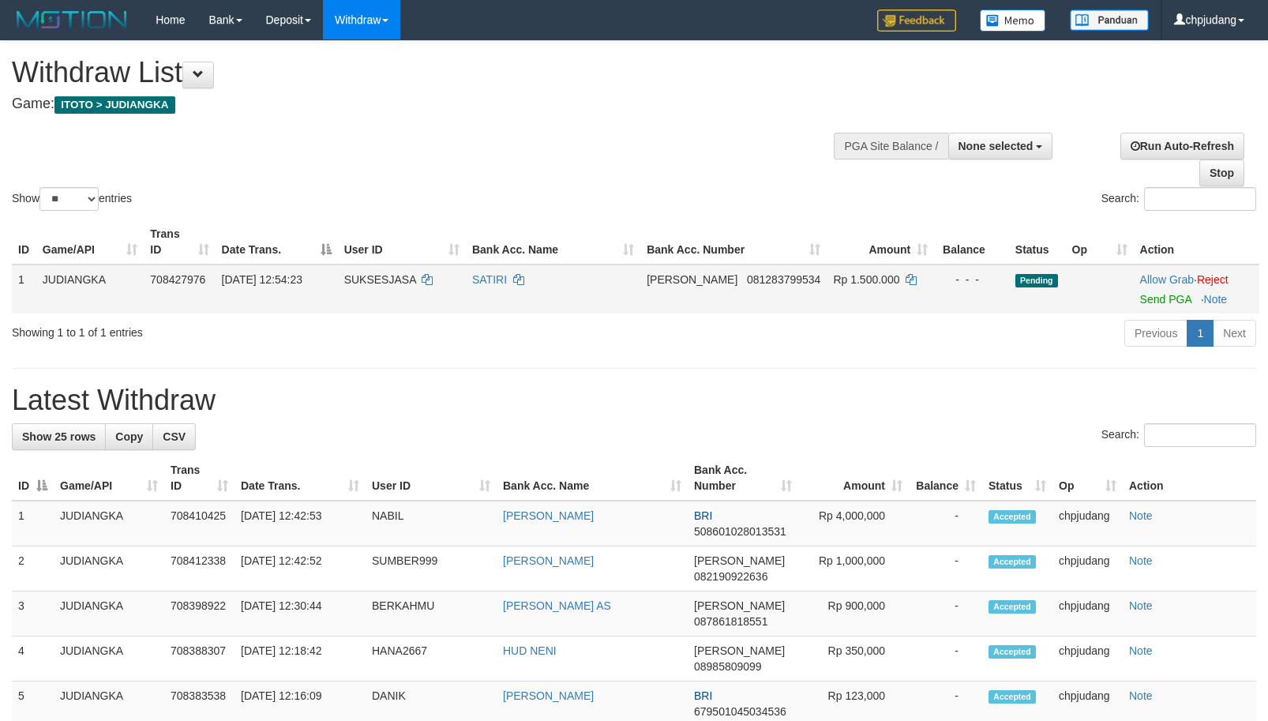
click at [1150, 291] on td "Allow Grab · Reject Send PGA · Note" at bounding box center [1197, 288] width 126 height 49
click at [1145, 299] on link "Send PGA" at bounding box center [1165, 299] width 51 height 13
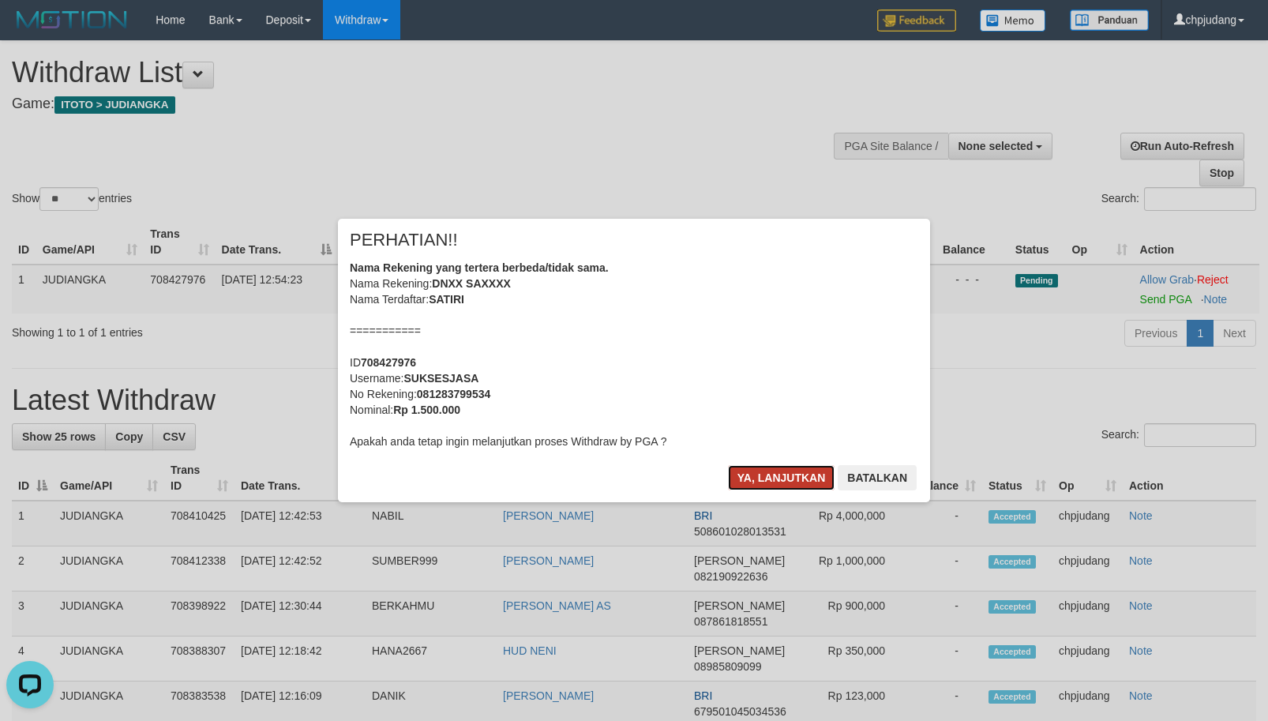
click at [751, 475] on button "Ya, lanjutkan" at bounding box center [781, 477] width 107 height 25
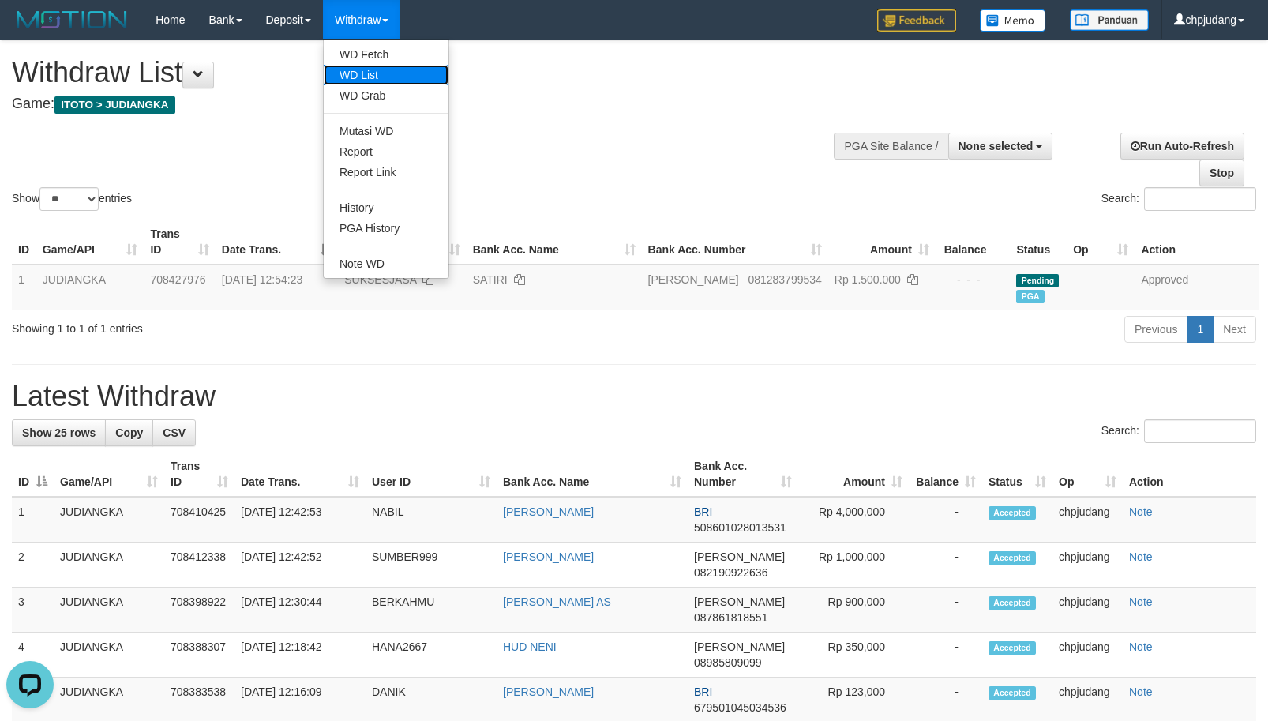
click at [391, 77] on link "WD List" at bounding box center [386, 75] width 125 height 21
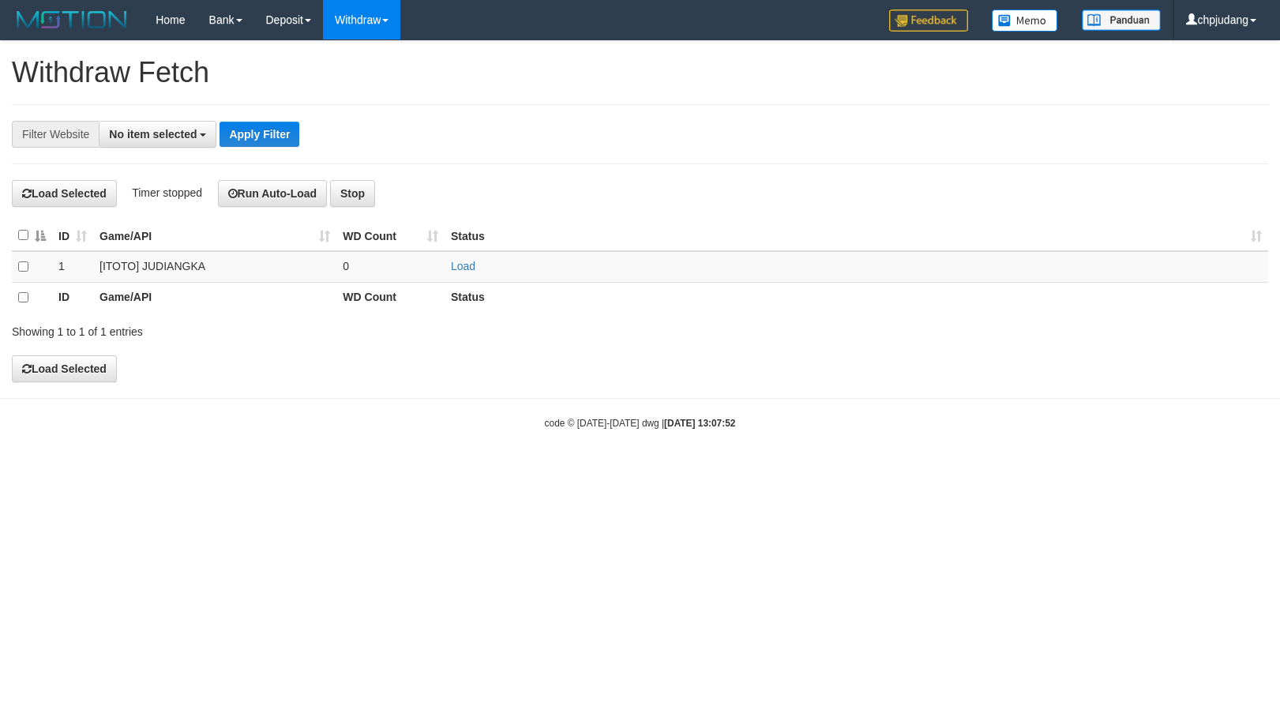
select select
click at [455, 264] on link "Load" at bounding box center [463, 266] width 24 height 13
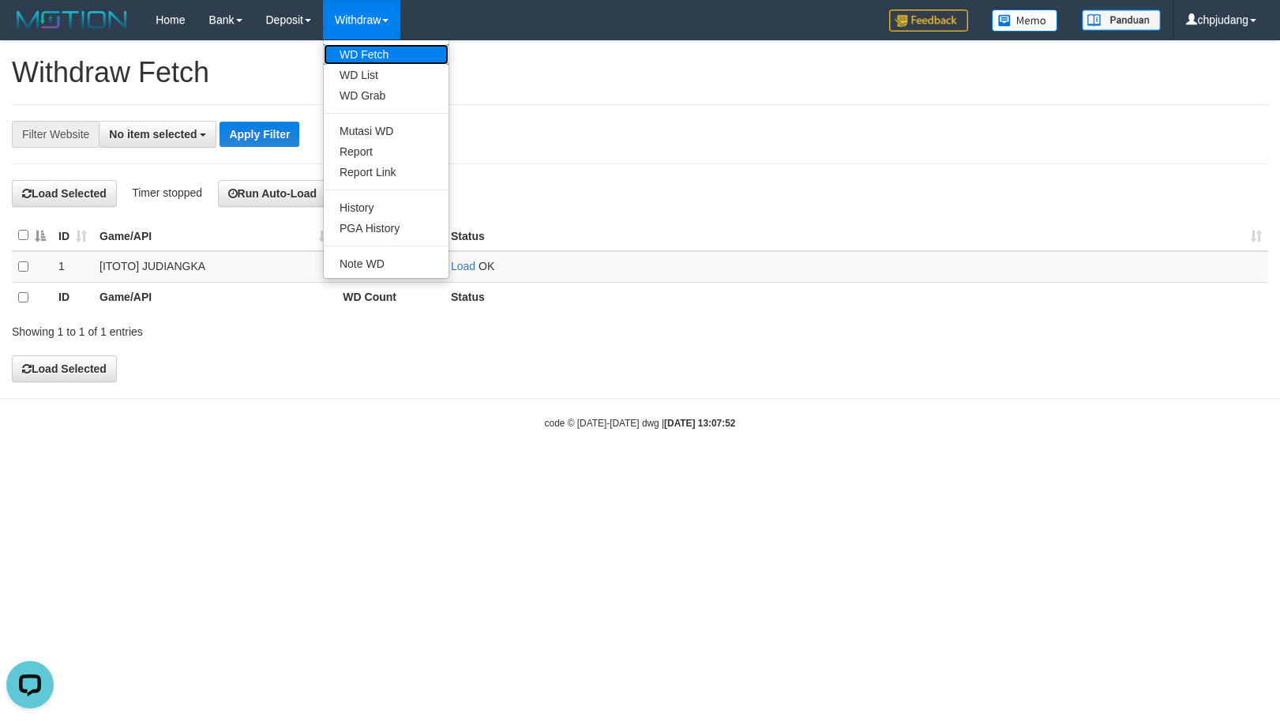
click at [407, 59] on link "WD Fetch" at bounding box center [386, 54] width 125 height 21
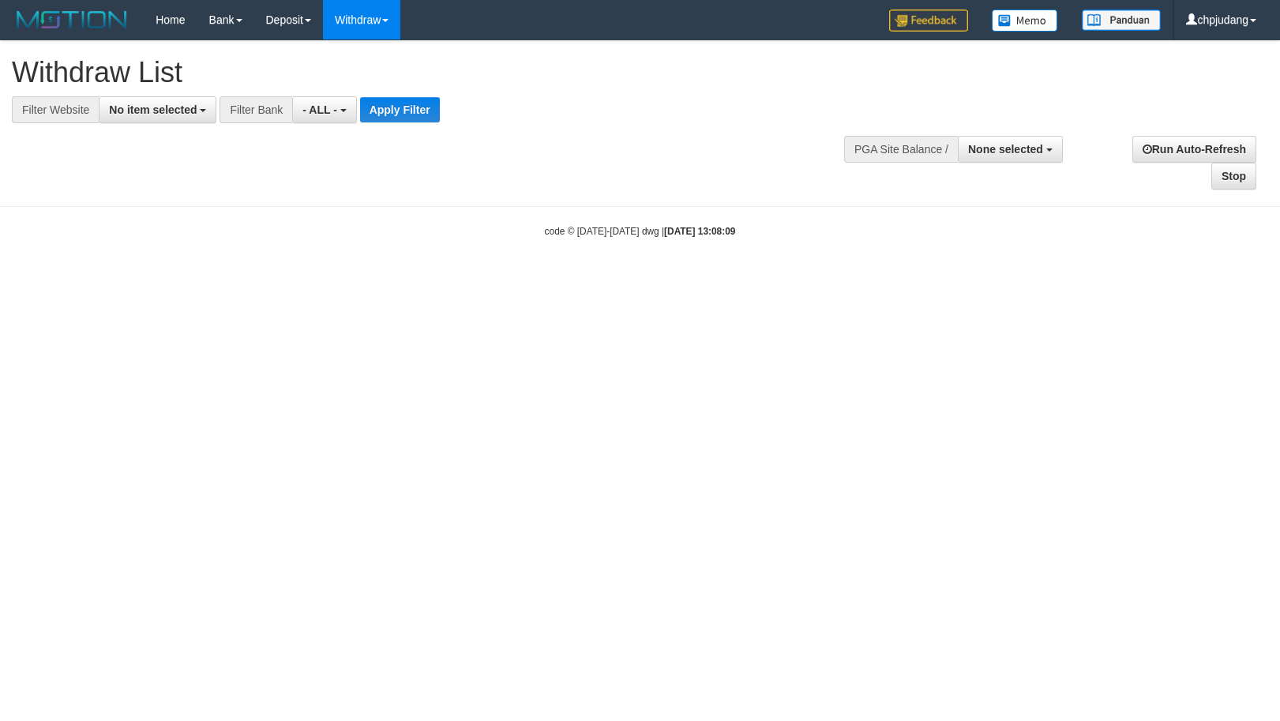
select select
click at [166, 115] on span "No item selected" at bounding box center [153, 109] width 88 height 13
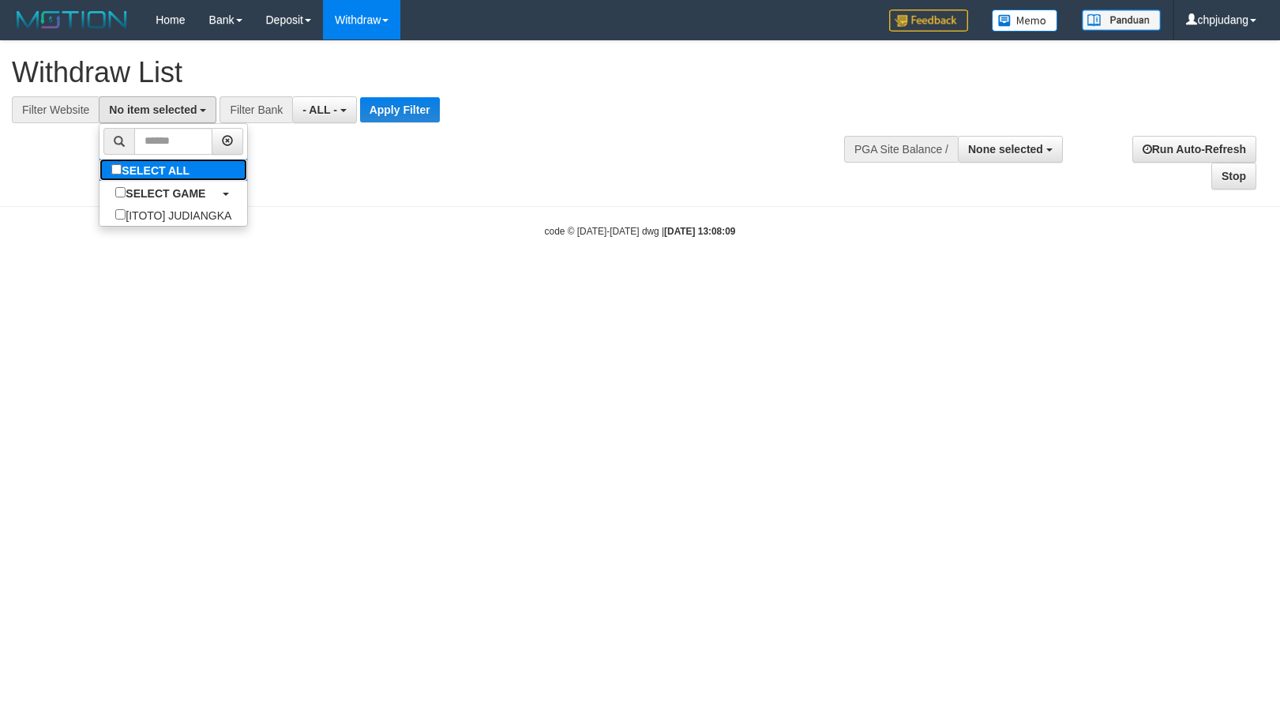
click at [205, 169] on label "SELECT ALL" at bounding box center [152, 170] width 106 height 22
select select "****"
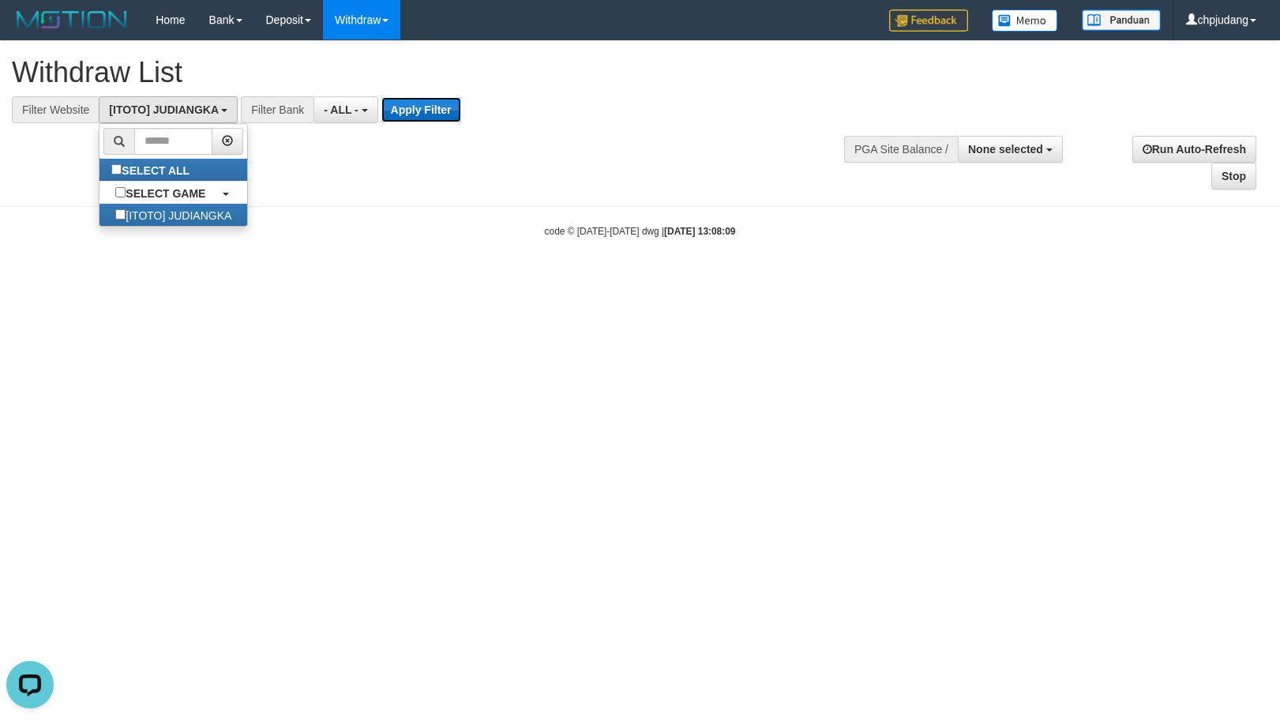
click at [444, 112] on button "Apply Filter" at bounding box center [421, 109] width 80 height 25
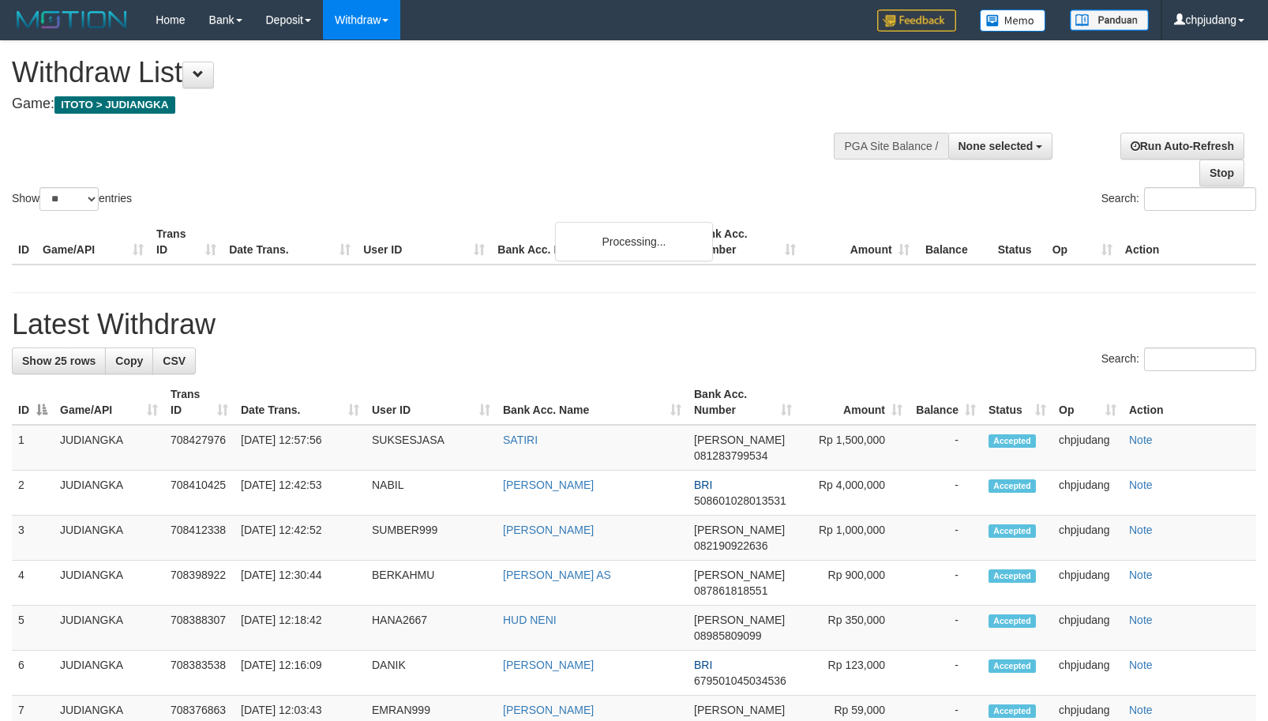
select select
select select "**"
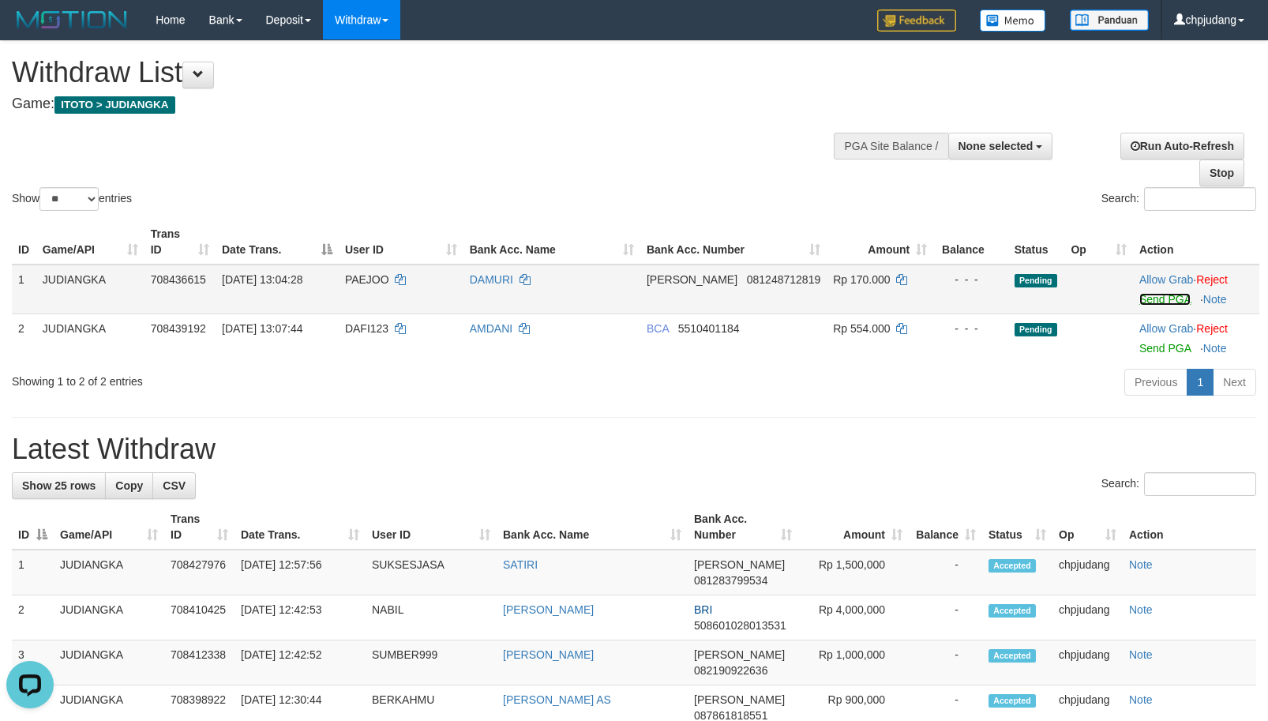
click at [1145, 296] on link "Send PGA" at bounding box center [1164, 299] width 51 height 13
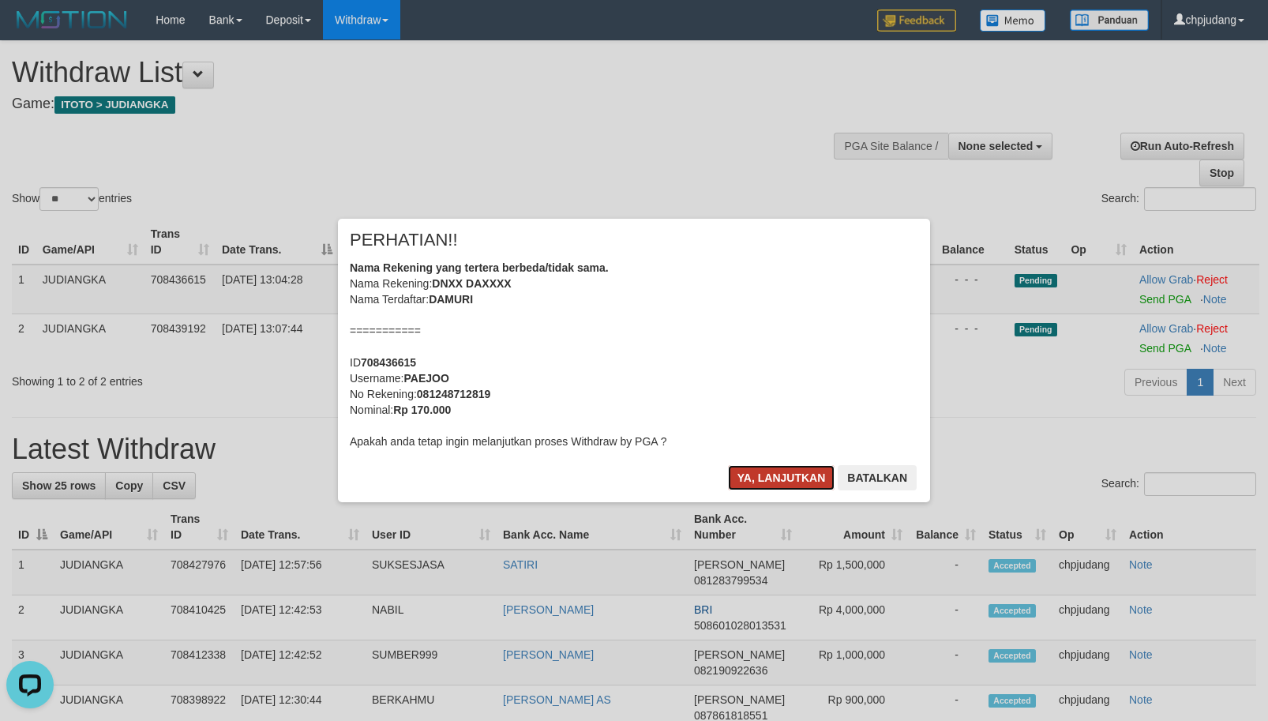
click at [803, 474] on button "Ya, lanjutkan" at bounding box center [781, 477] width 107 height 25
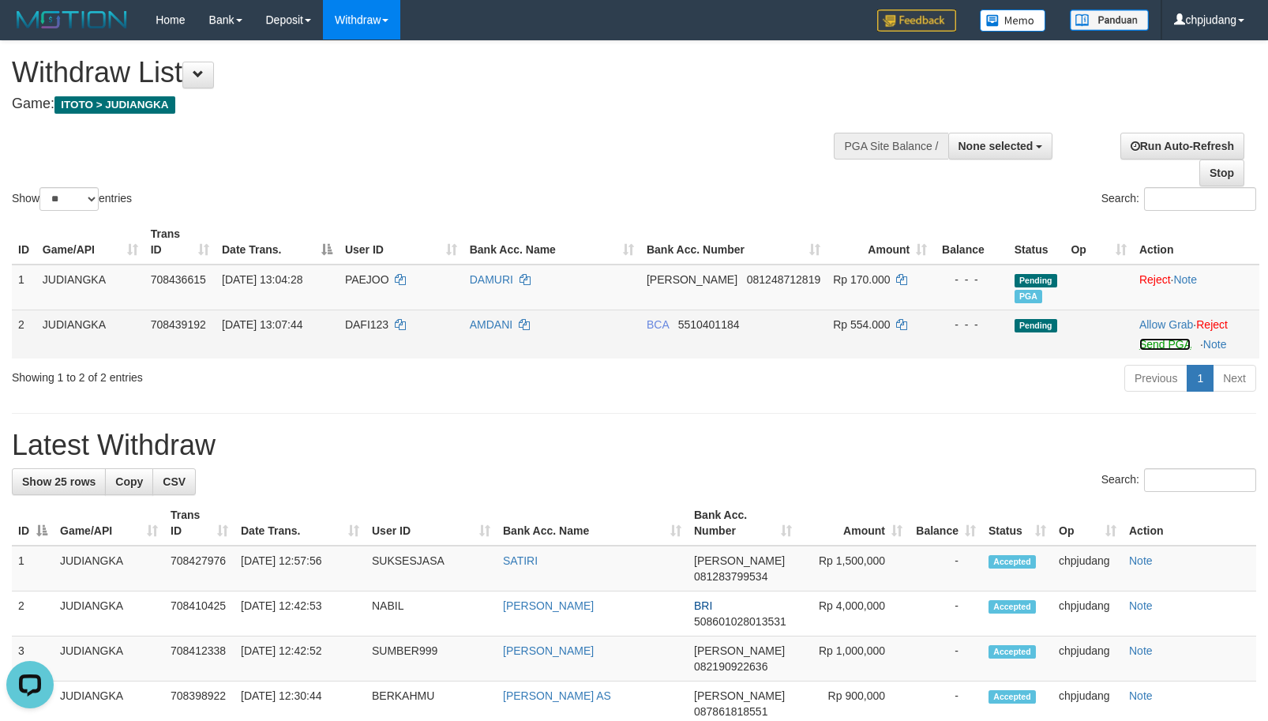
click at [1172, 342] on link "Send PGA" at bounding box center [1164, 344] width 51 height 13
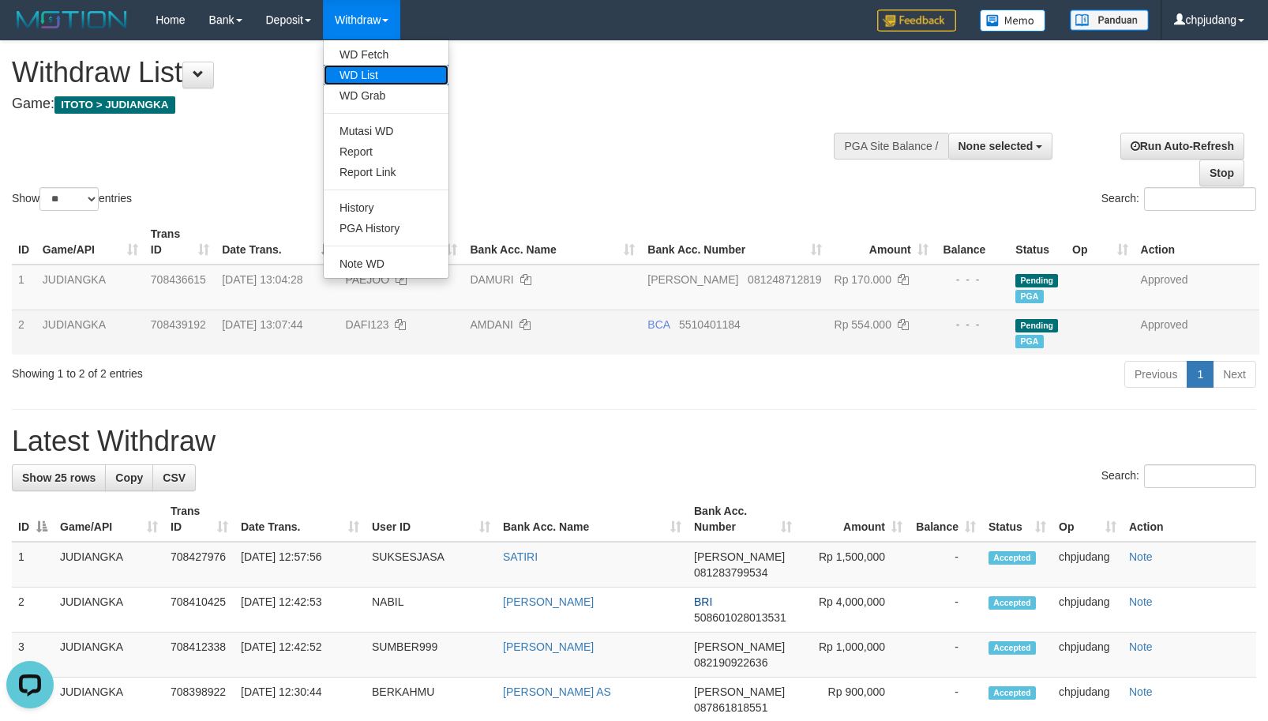
click at [371, 77] on link "WD List" at bounding box center [386, 75] width 125 height 21
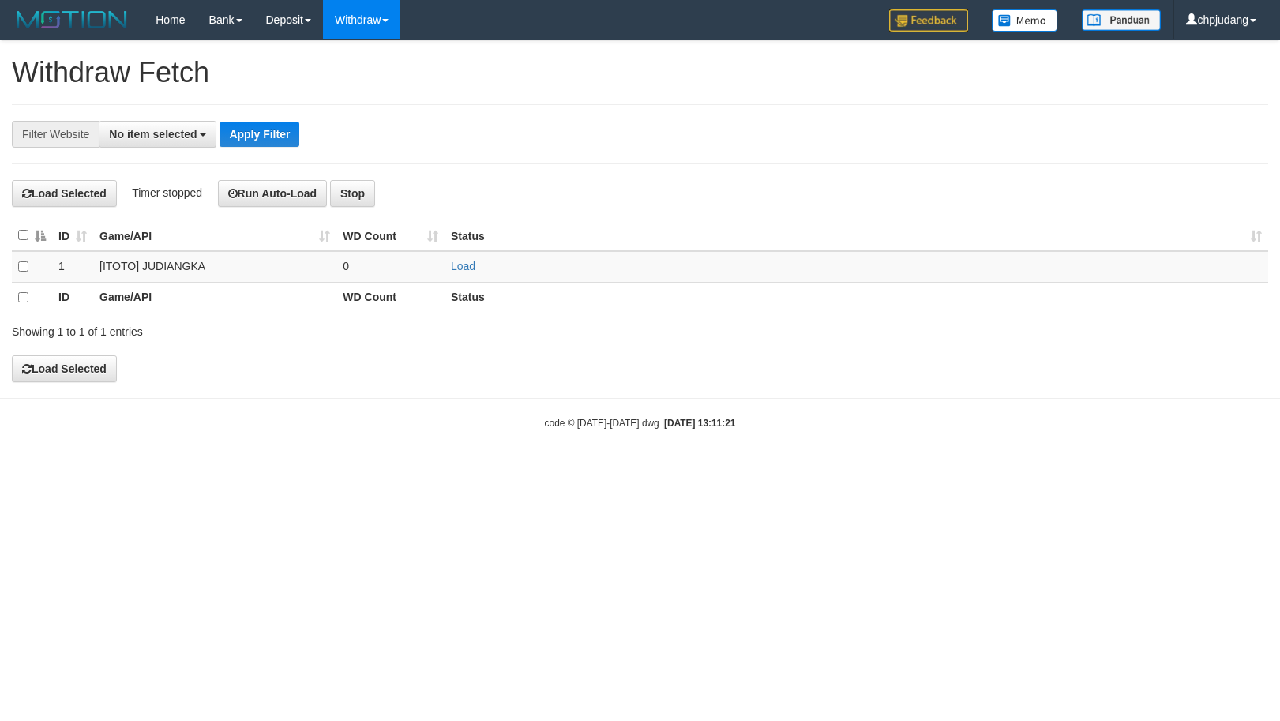
select select
click at [459, 268] on link "Load" at bounding box center [463, 266] width 24 height 13
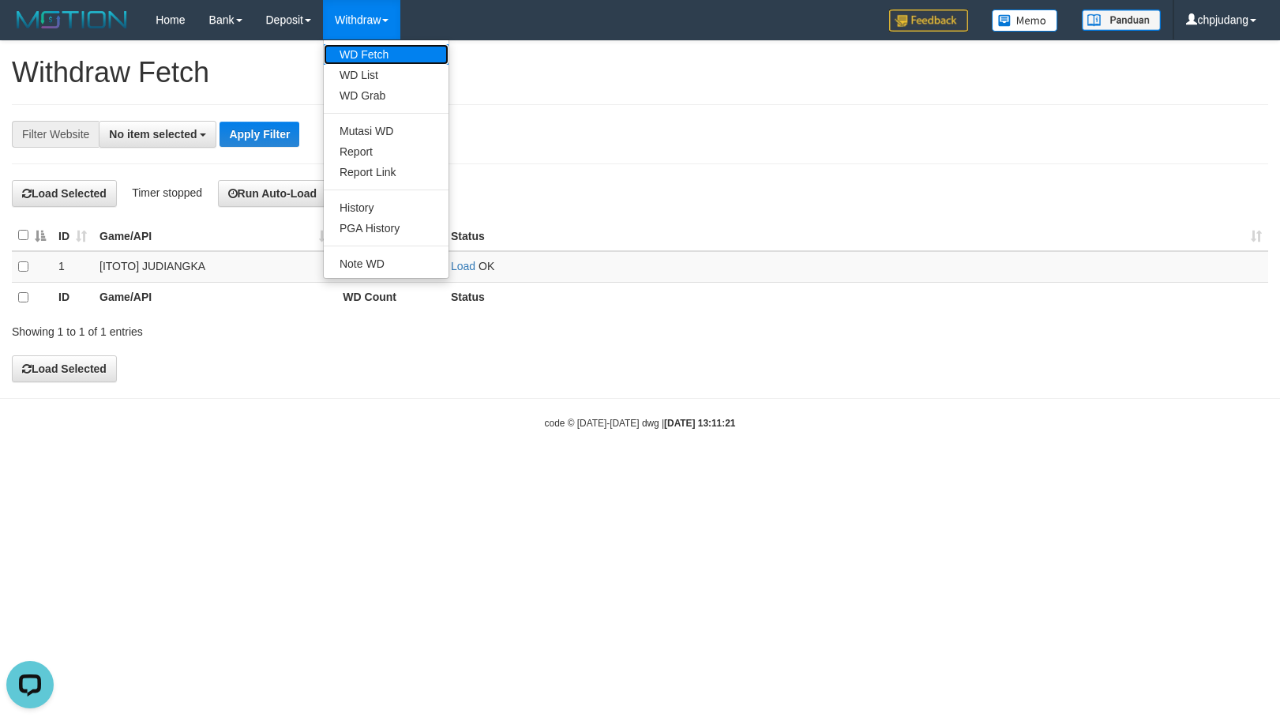
click at [387, 50] on link "WD Fetch" at bounding box center [386, 54] width 125 height 21
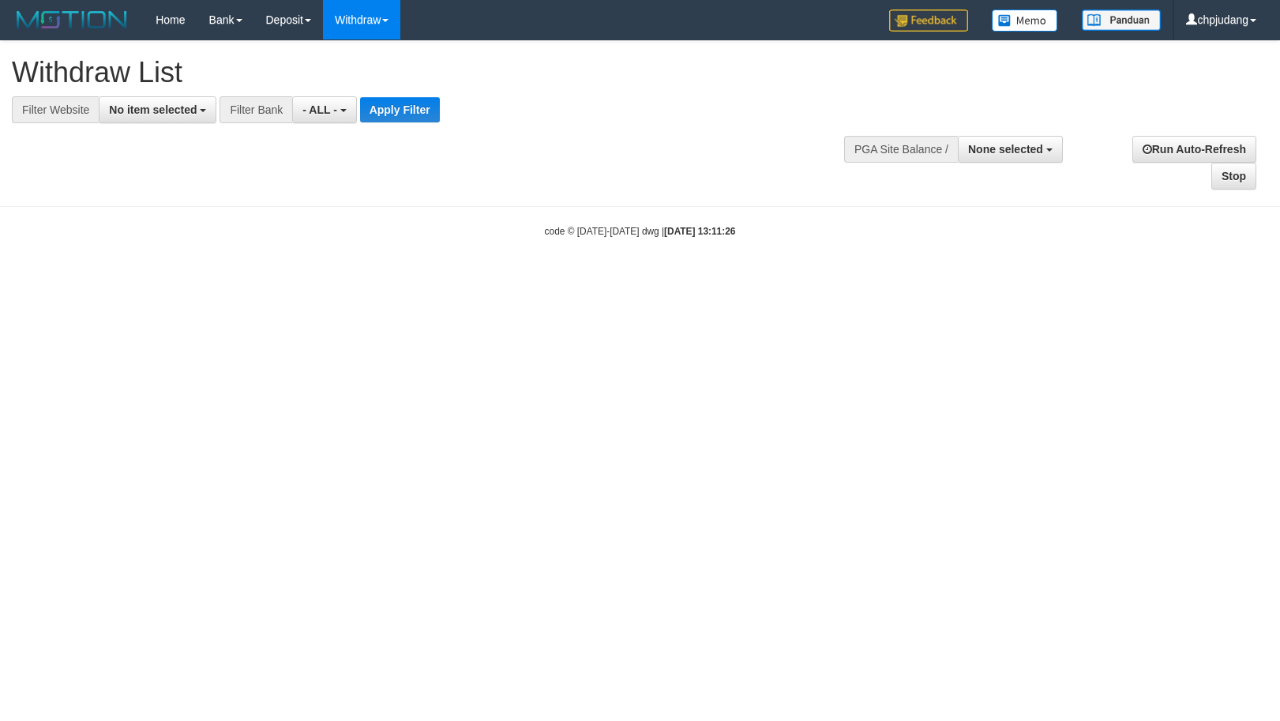
select select
click at [108, 111] on button "No item selected" at bounding box center [158, 109] width 118 height 27
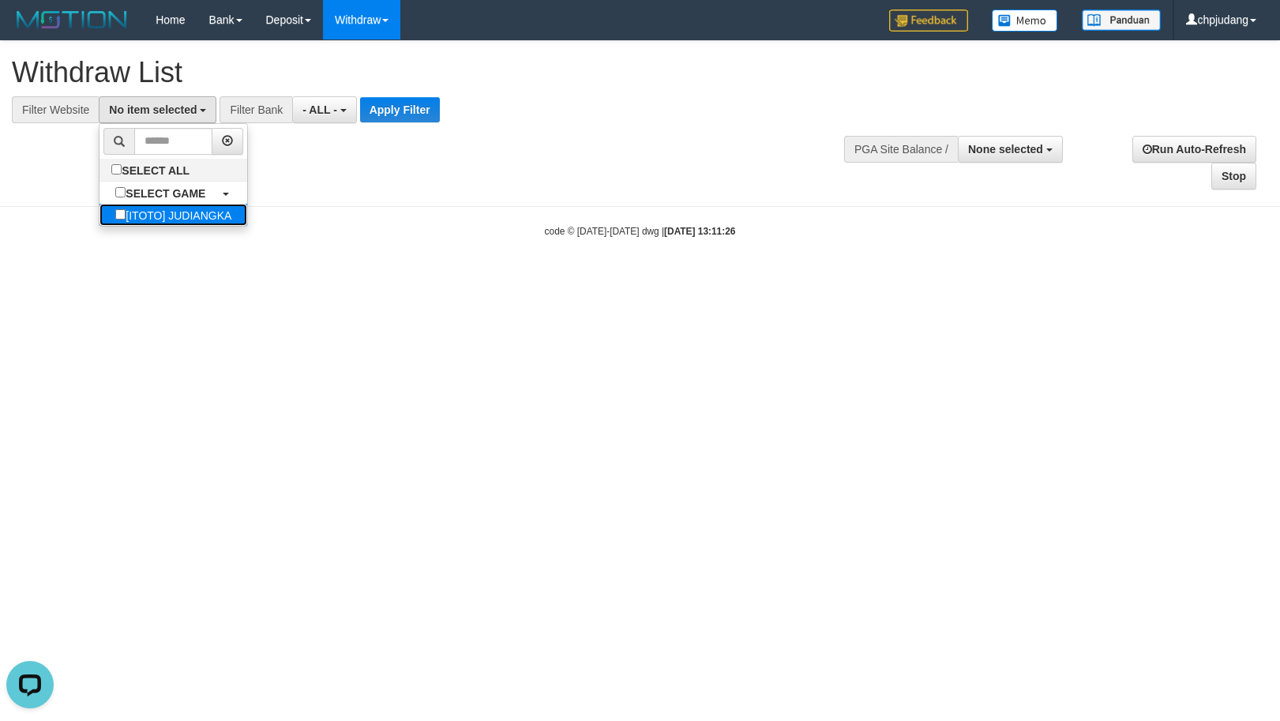
click at [174, 208] on label "[ITOTO] JUDIANGKA" at bounding box center [173, 215] width 148 height 22
select select "****"
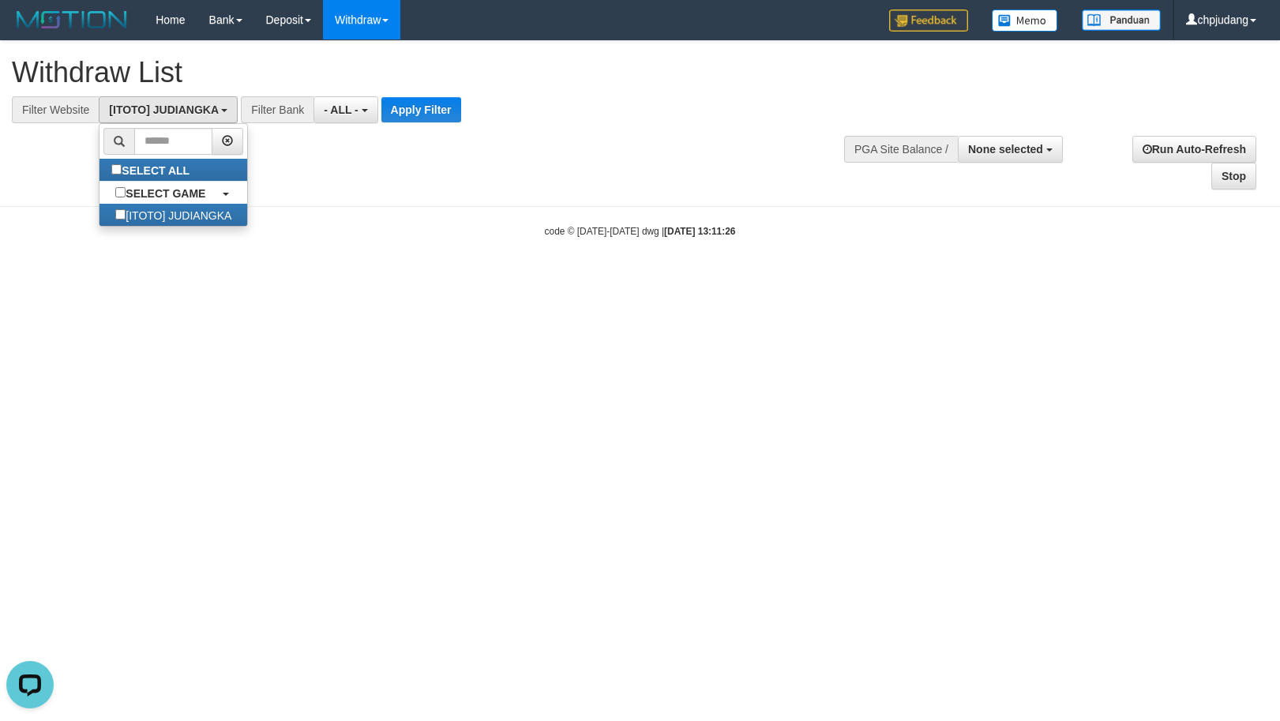
scroll to position [14, 0]
click at [393, 97] on button "Apply Filter" at bounding box center [421, 109] width 80 height 25
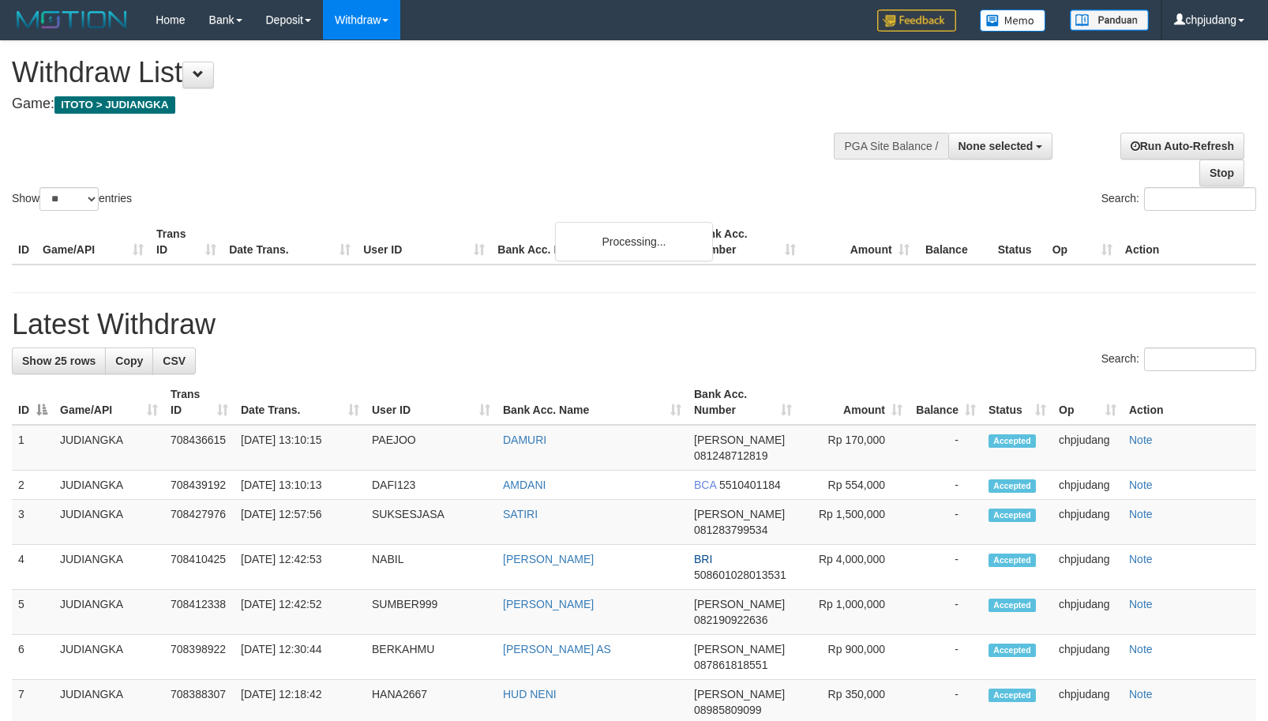
select select
select select "**"
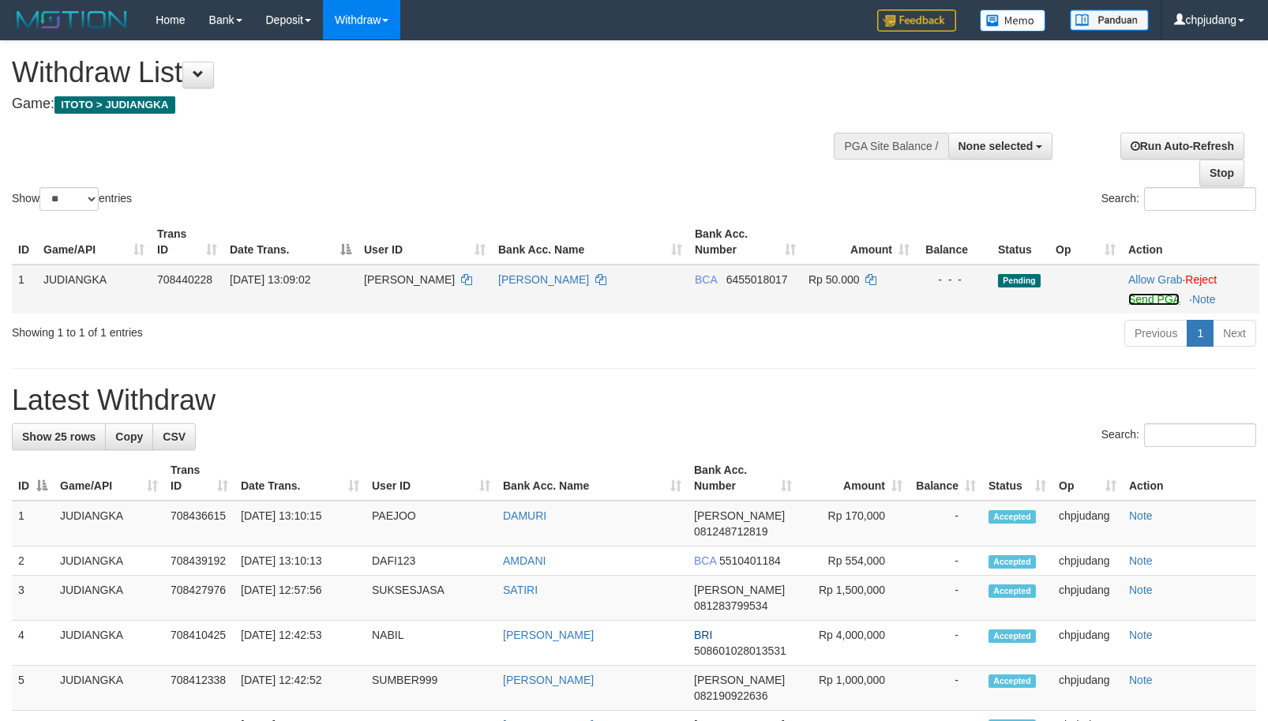
click at [1151, 303] on link "Send PGA" at bounding box center [1153, 299] width 51 height 13
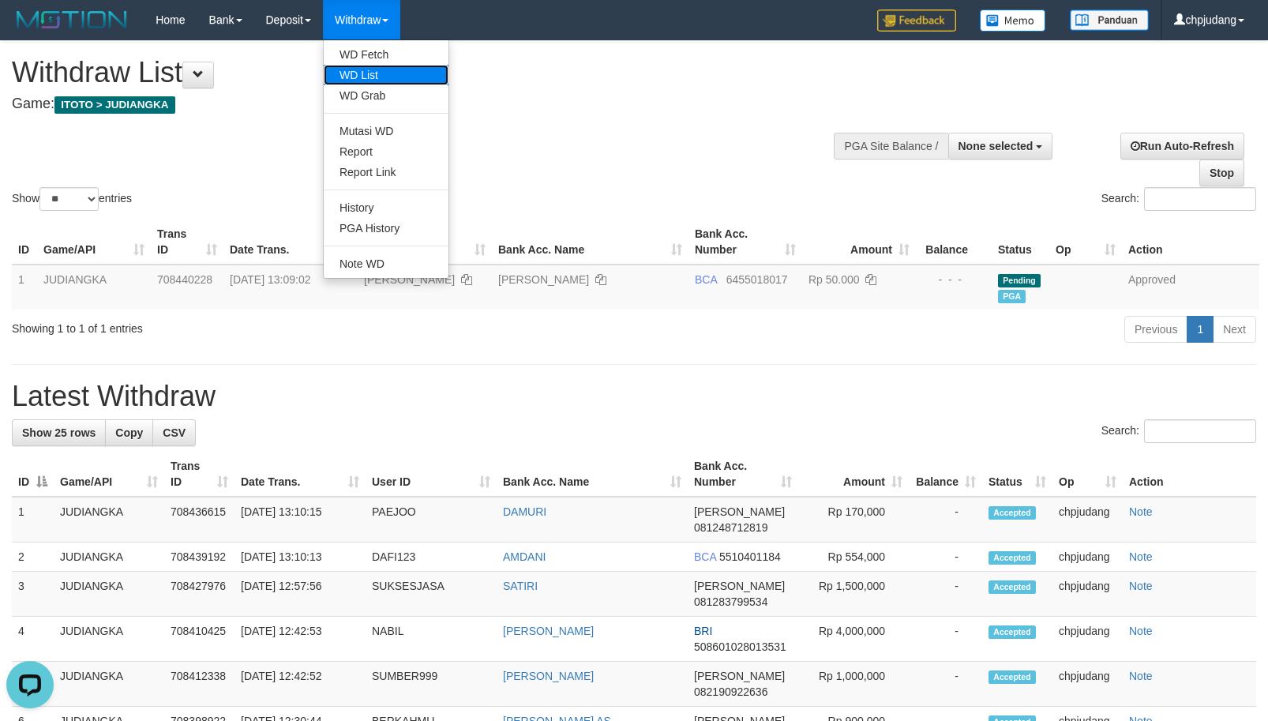
click at [413, 81] on link "WD List" at bounding box center [386, 75] width 125 height 21
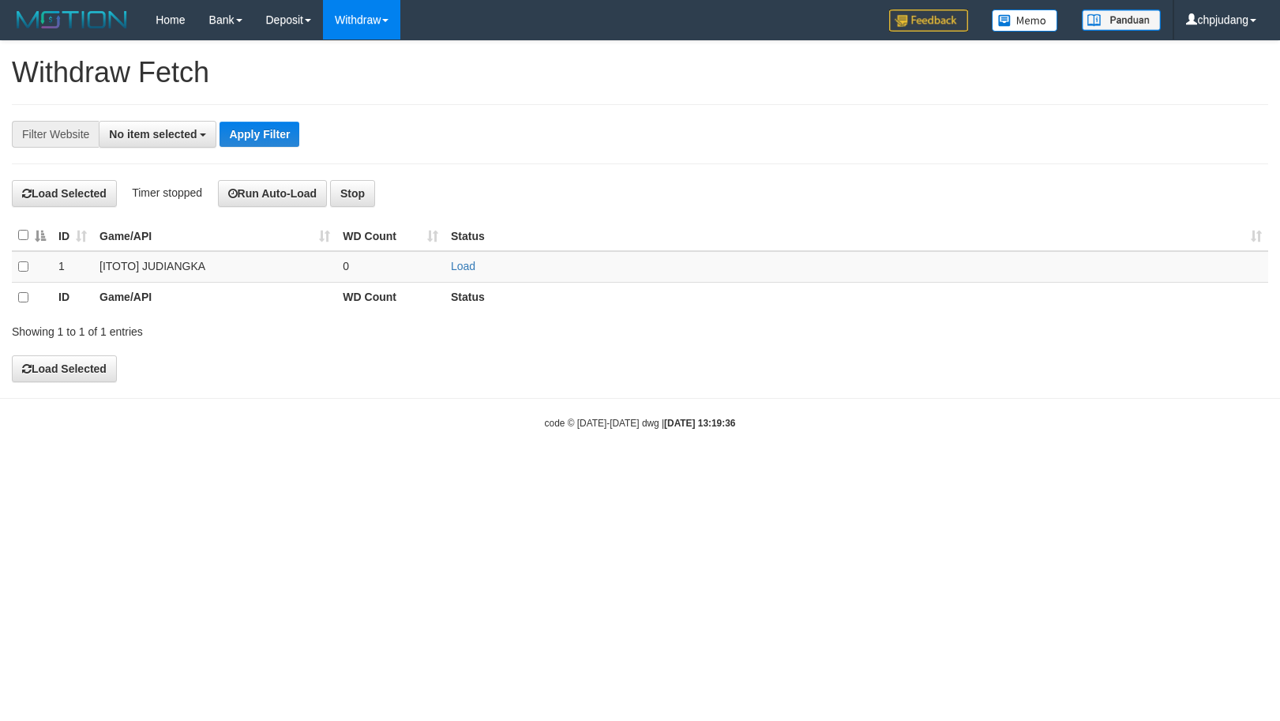
select select
click at [469, 272] on link "Load" at bounding box center [463, 266] width 24 height 13
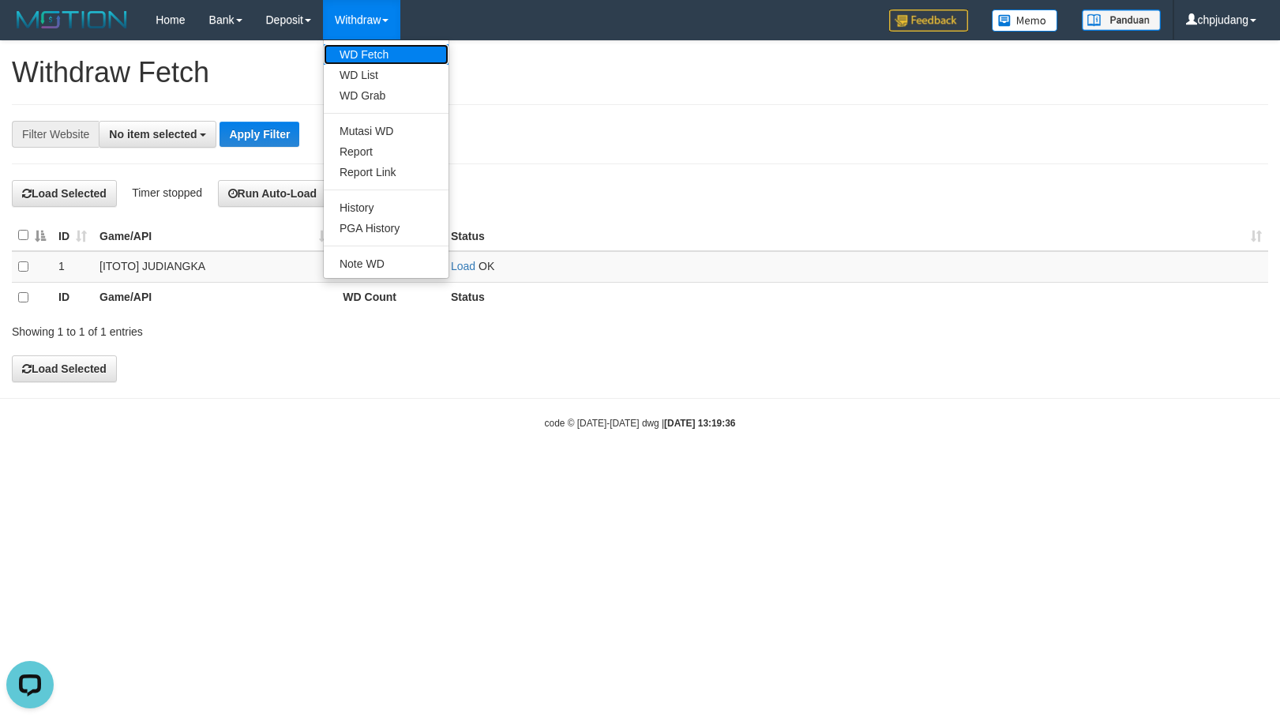
click at [369, 54] on link "WD Fetch" at bounding box center [386, 54] width 125 height 21
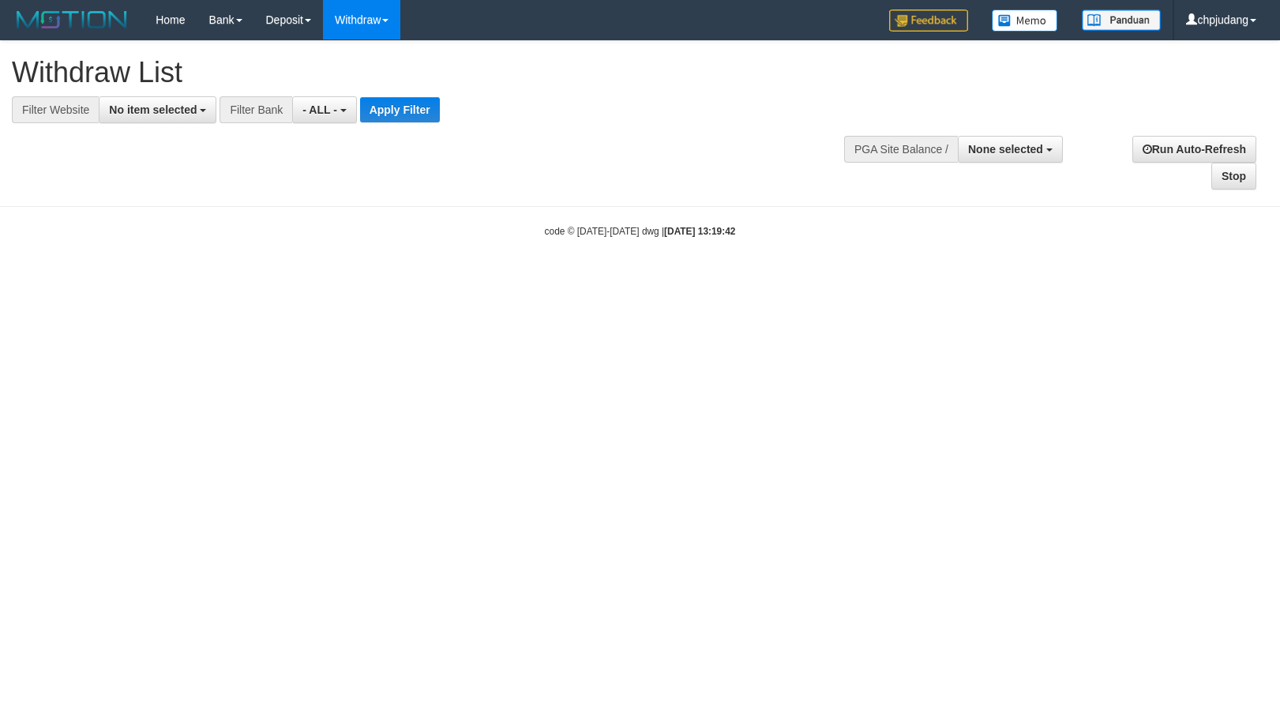
select select
click at [175, 107] on span "No item selected" at bounding box center [153, 109] width 88 height 13
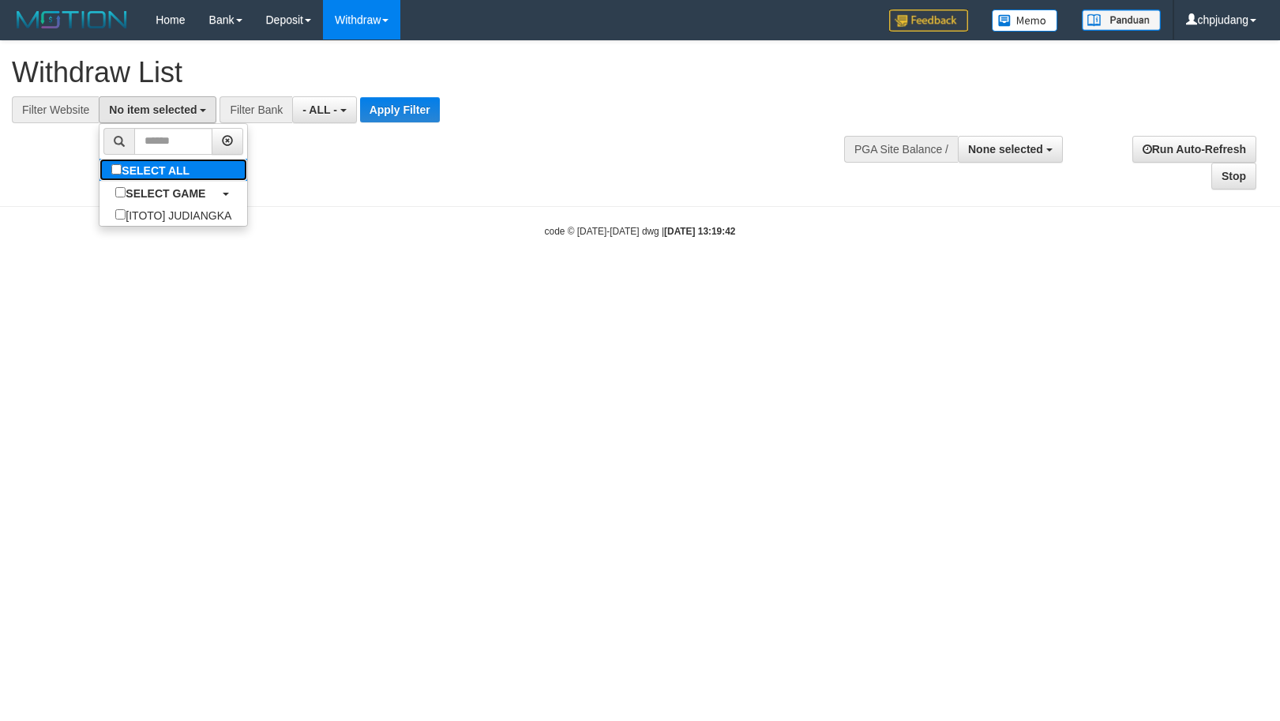
click at [231, 169] on link "SELECT ALL" at bounding box center [173, 170] width 148 height 22
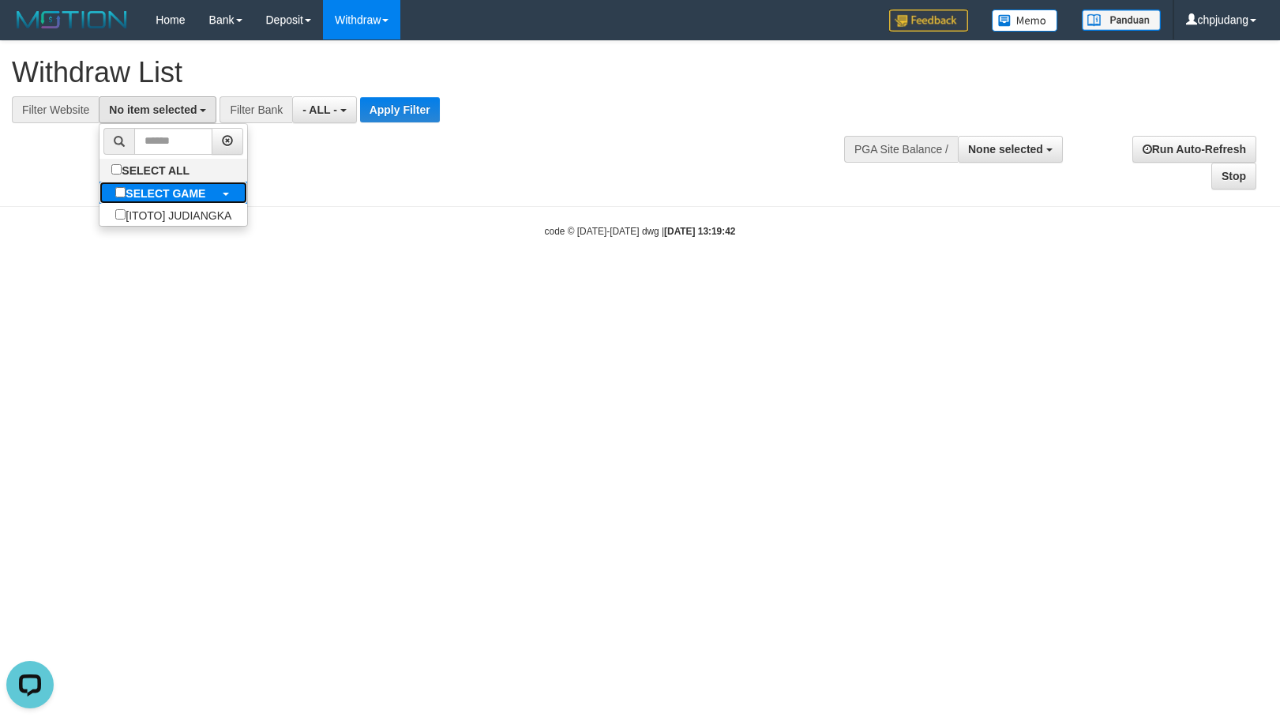
click at [201, 201] on label "SELECT GAME" at bounding box center [160, 193] width 122 height 22
select select "****"
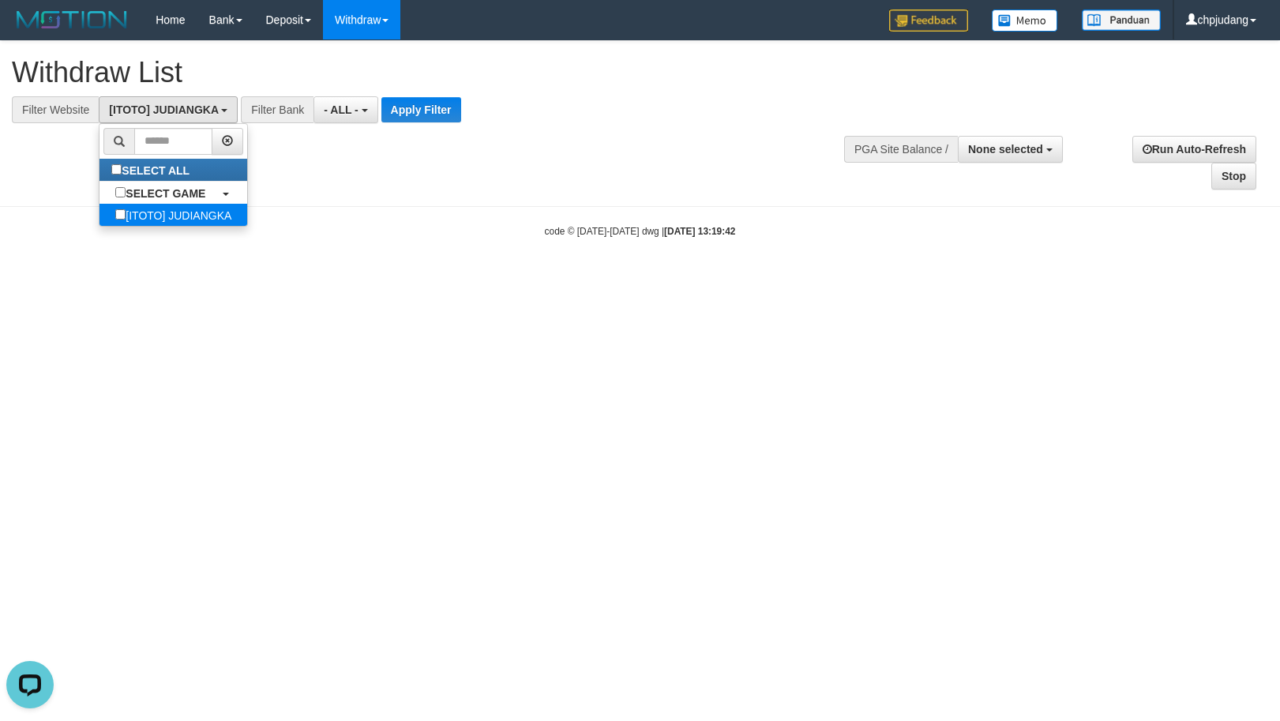
scroll to position [14, 0]
click at [445, 109] on button "Apply Filter" at bounding box center [421, 109] width 80 height 25
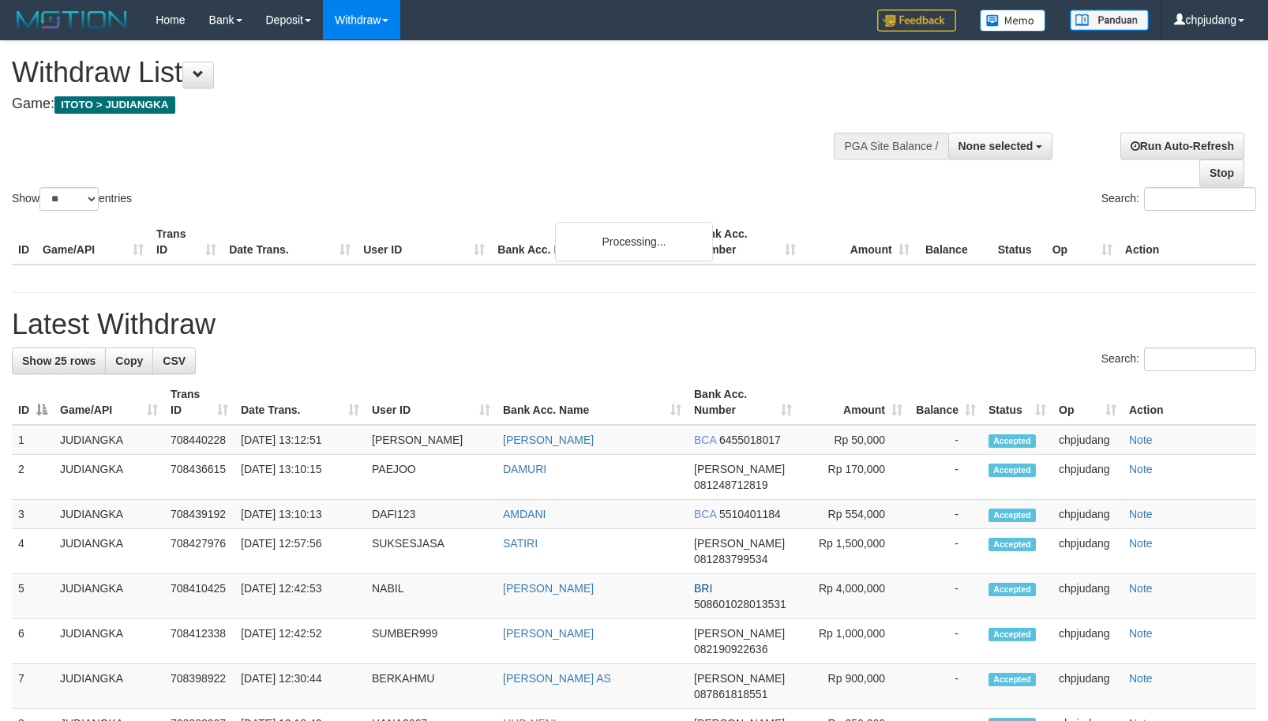
select select
select select "**"
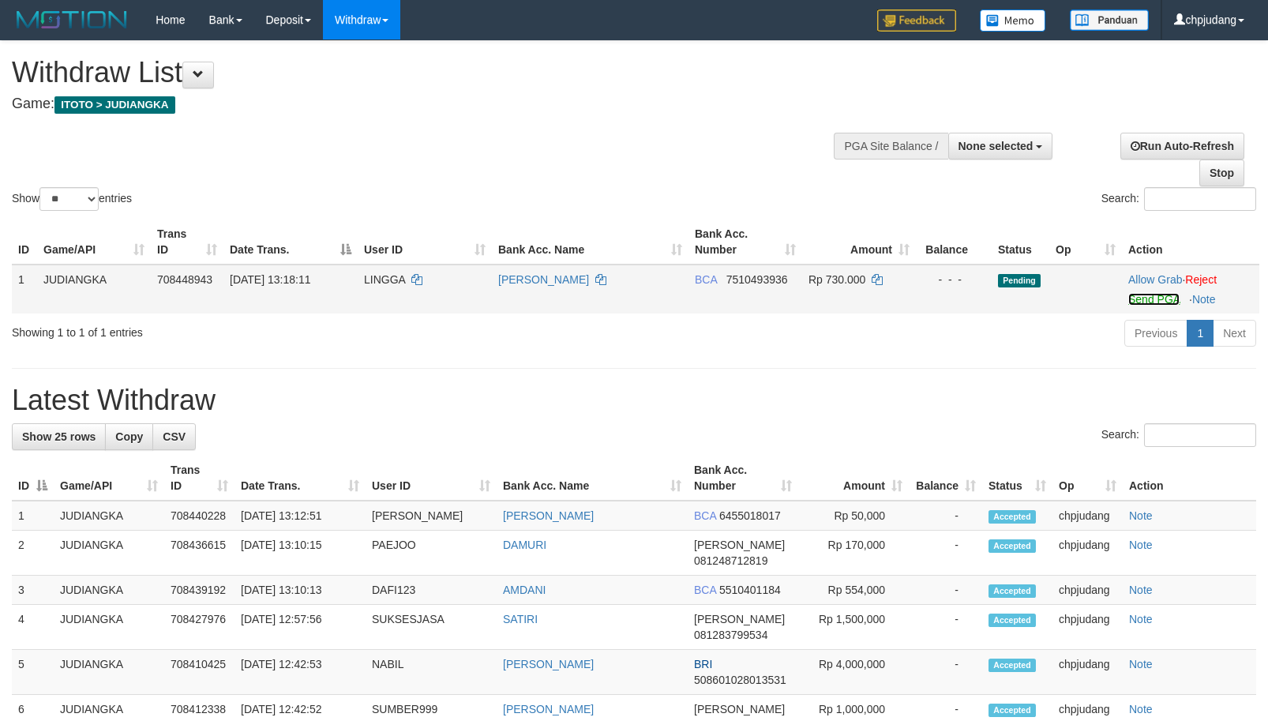
click at [1161, 297] on link "Send PGA" at bounding box center [1153, 299] width 51 height 13
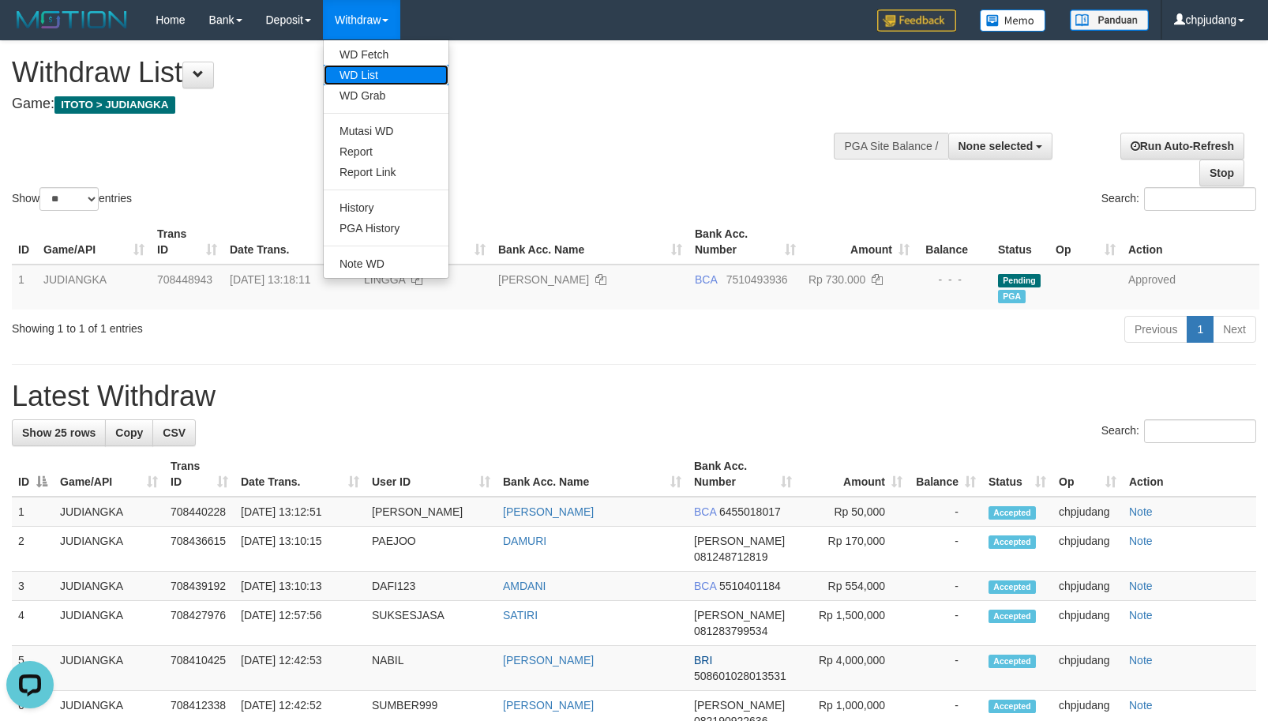
click at [403, 69] on link "WD List" at bounding box center [386, 75] width 125 height 21
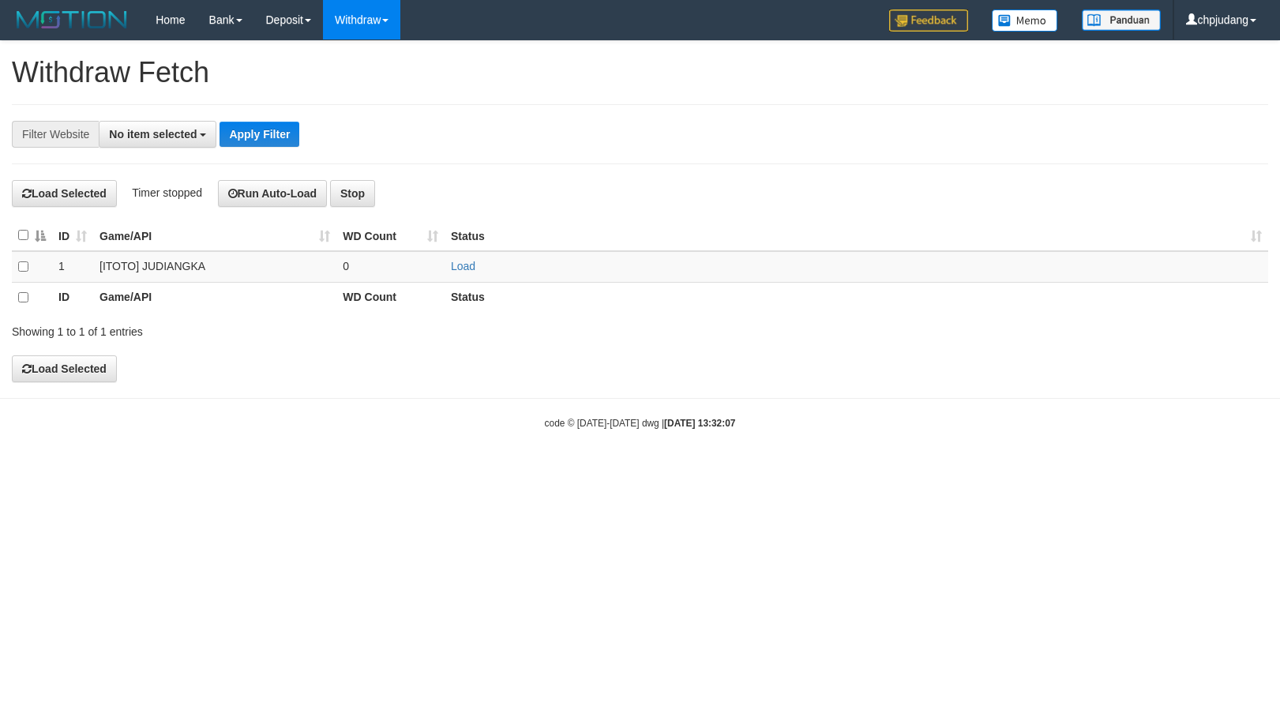
select select
click at [468, 263] on link "Load" at bounding box center [463, 266] width 24 height 13
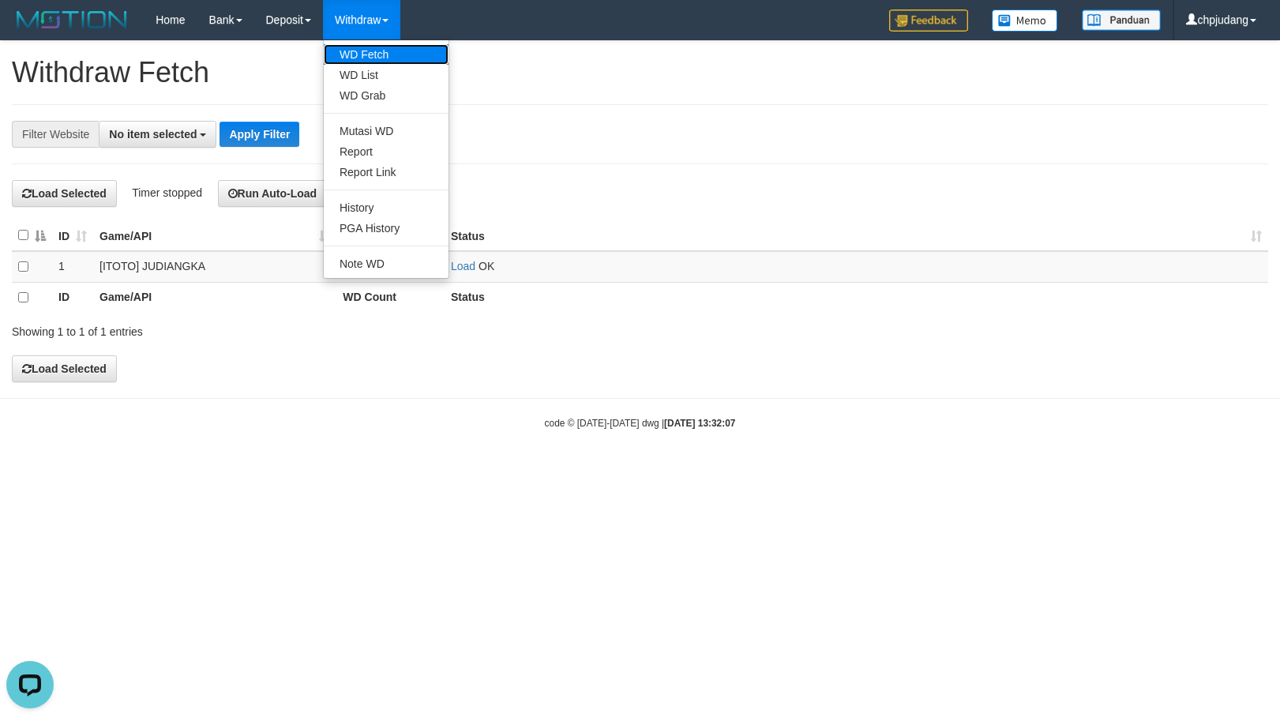
click at [399, 48] on link "WD Fetch" at bounding box center [386, 54] width 125 height 21
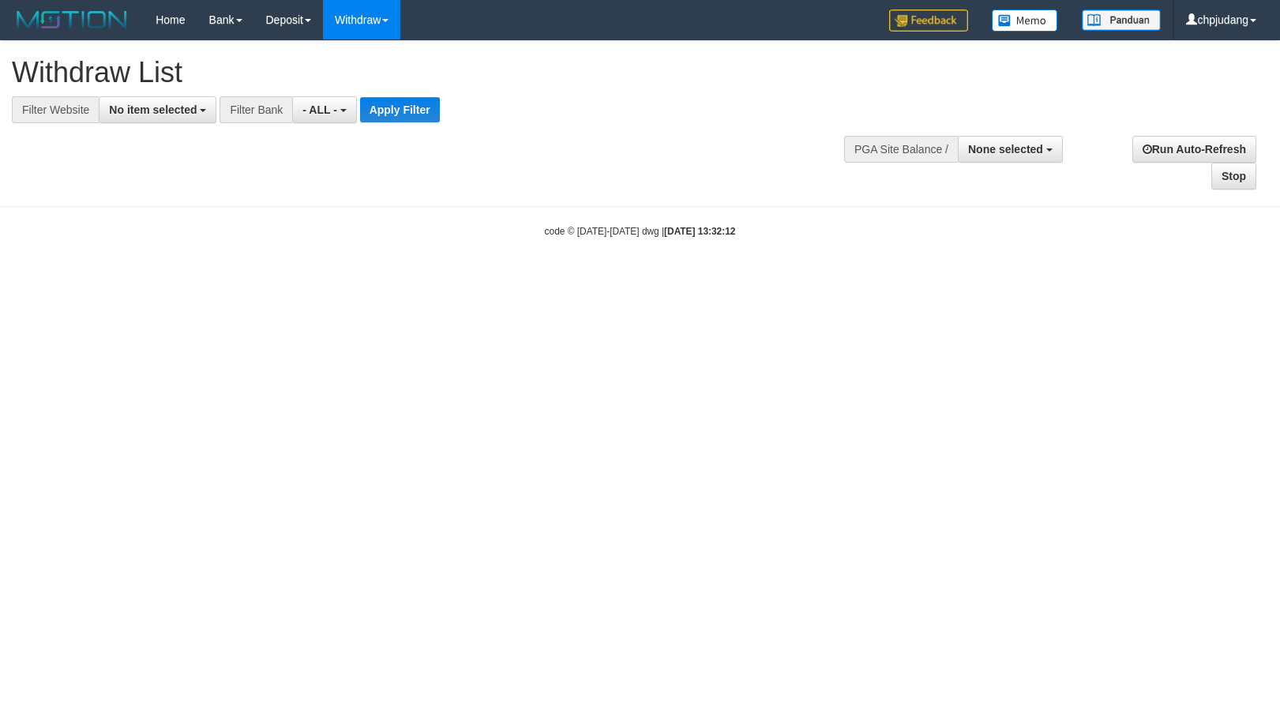
select select
drag, startPoint x: 137, startPoint y: 110, endPoint x: 164, endPoint y: 165, distance: 61.4
click at [139, 109] on span "No item selected" at bounding box center [153, 109] width 88 height 13
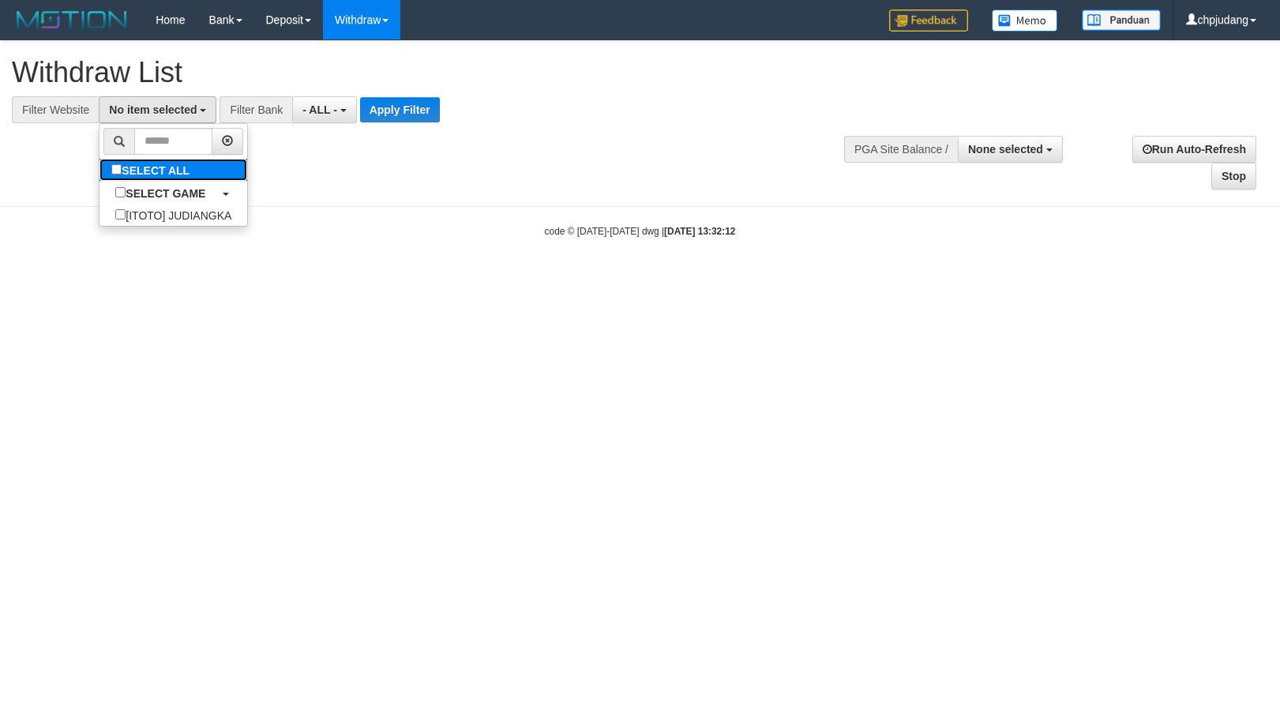
click at [164, 165] on label "SELECT ALL" at bounding box center [152, 170] width 106 height 22
select select "****"
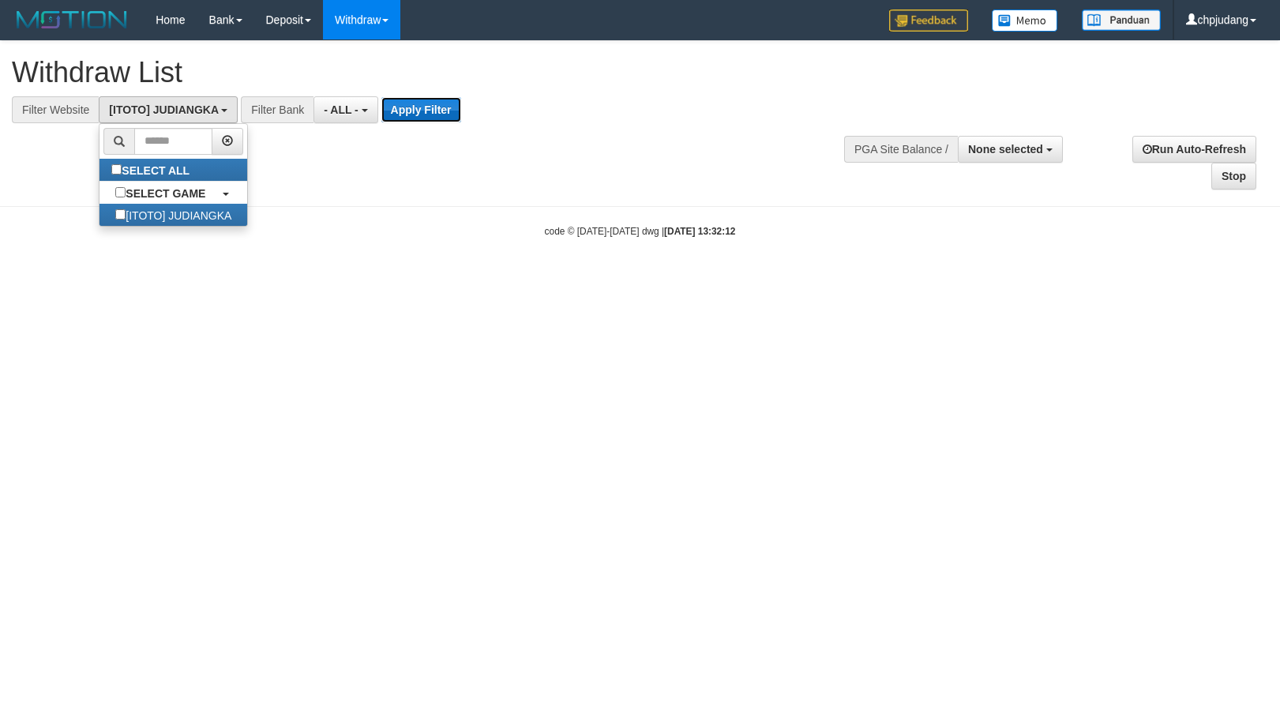
drag, startPoint x: 398, startPoint y: 117, endPoint x: 390, endPoint y: 131, distance: 16.3
click at [399, 119] on button "Apply Filter" at bounding box center [421, 109] width 80 height 25
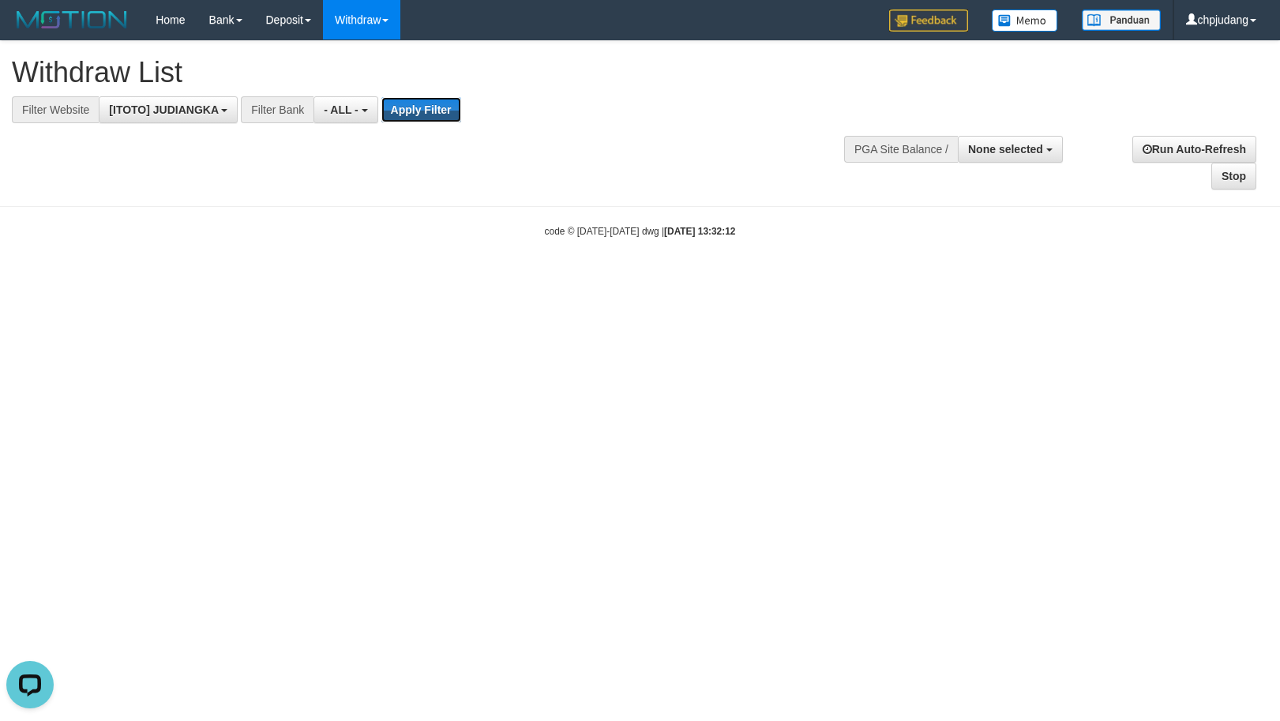
scroll to position [0, 0]
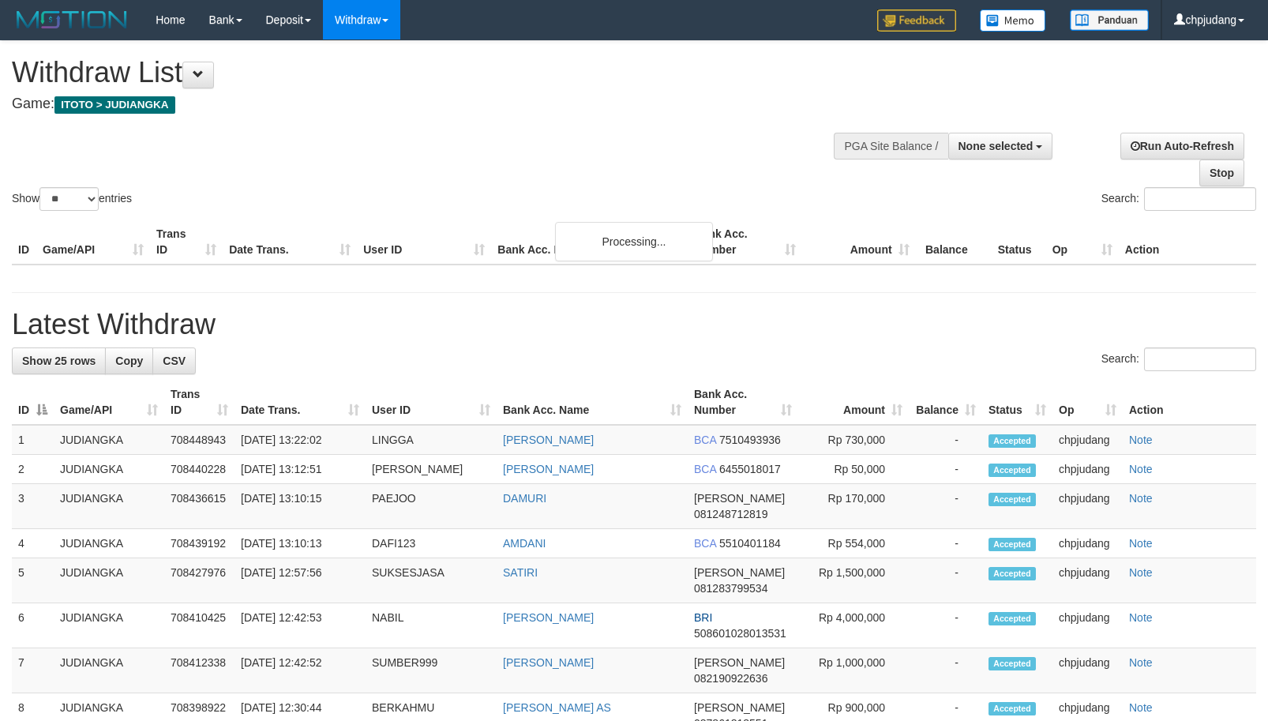
select select
select select "**"
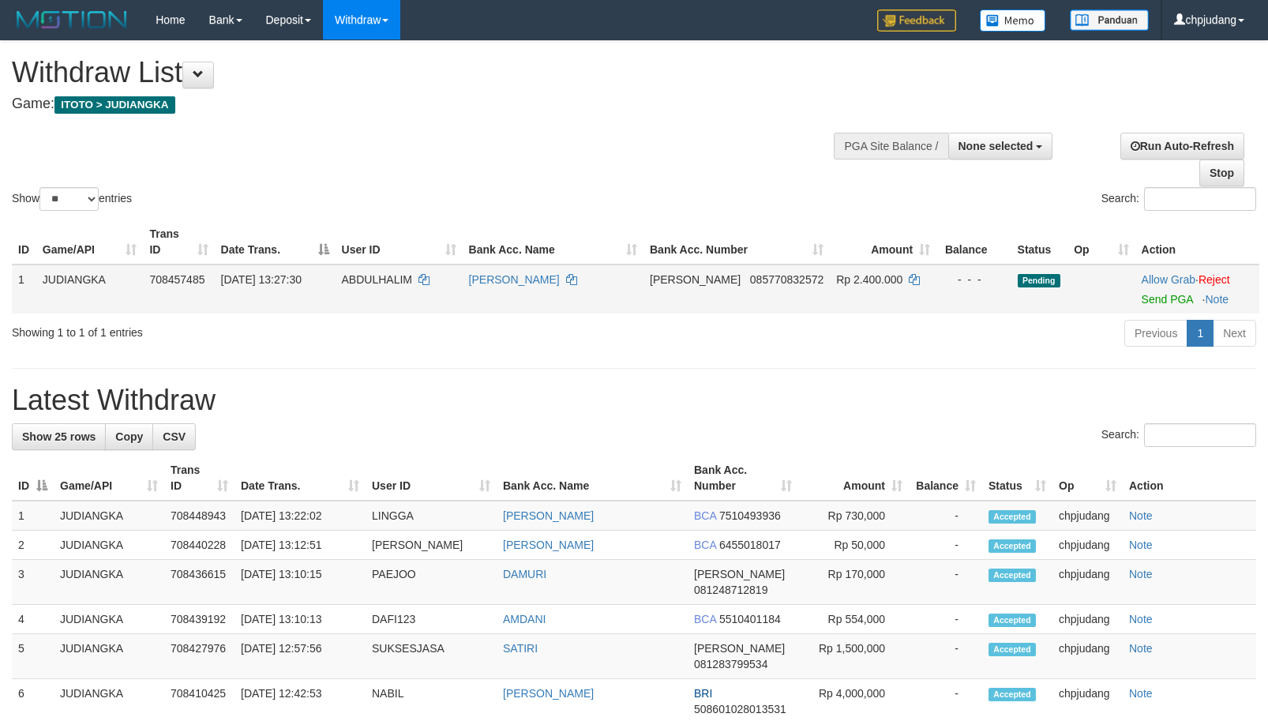
click at [1156, 305] on td "Allow Grab · Reject Send PGA · Note" at bounding box center [1197, 288] width 124 height 49
drag, startPoint x: 1155, startPoint y: 299, endPoint x: 718, endPoint y: 199, distance: 447.9
click at [1153, 299] on link "Send PGA" at bounding box center [1166, 299] width 51 height 13
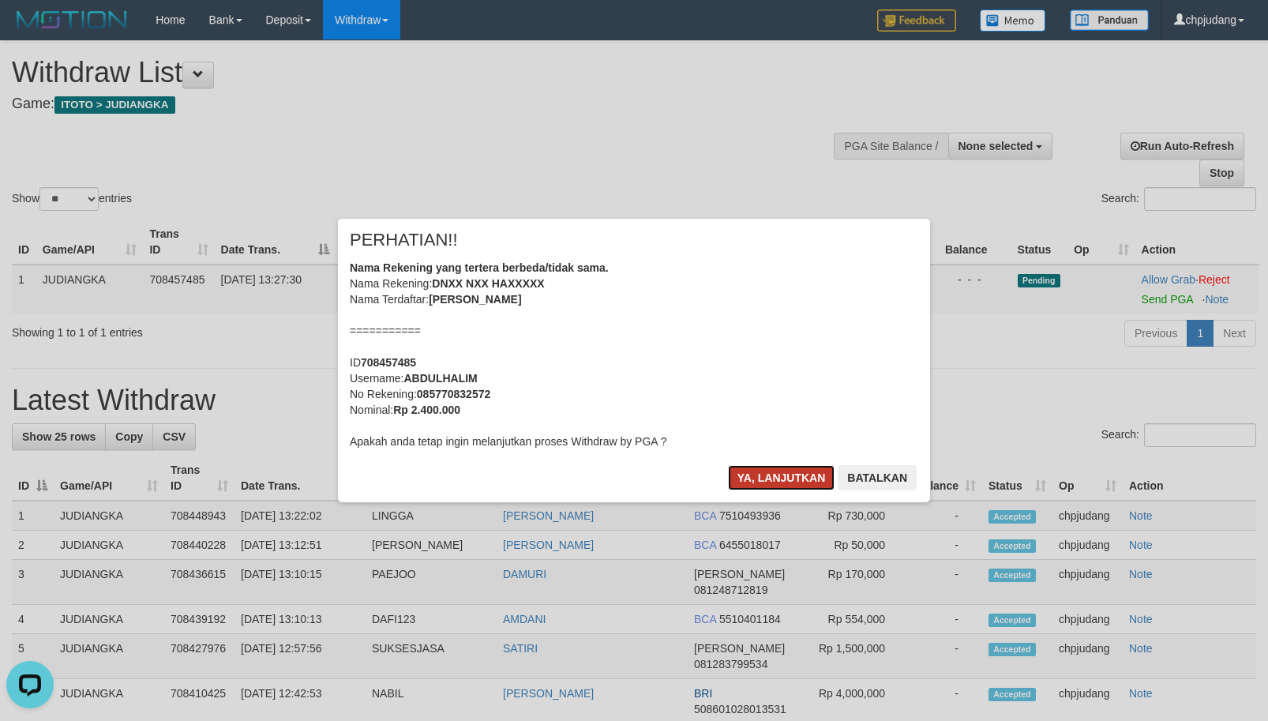
click at [770, 476] on button "Ya, lanjutkan" at bounding box center [781, 477] width 107 height 25
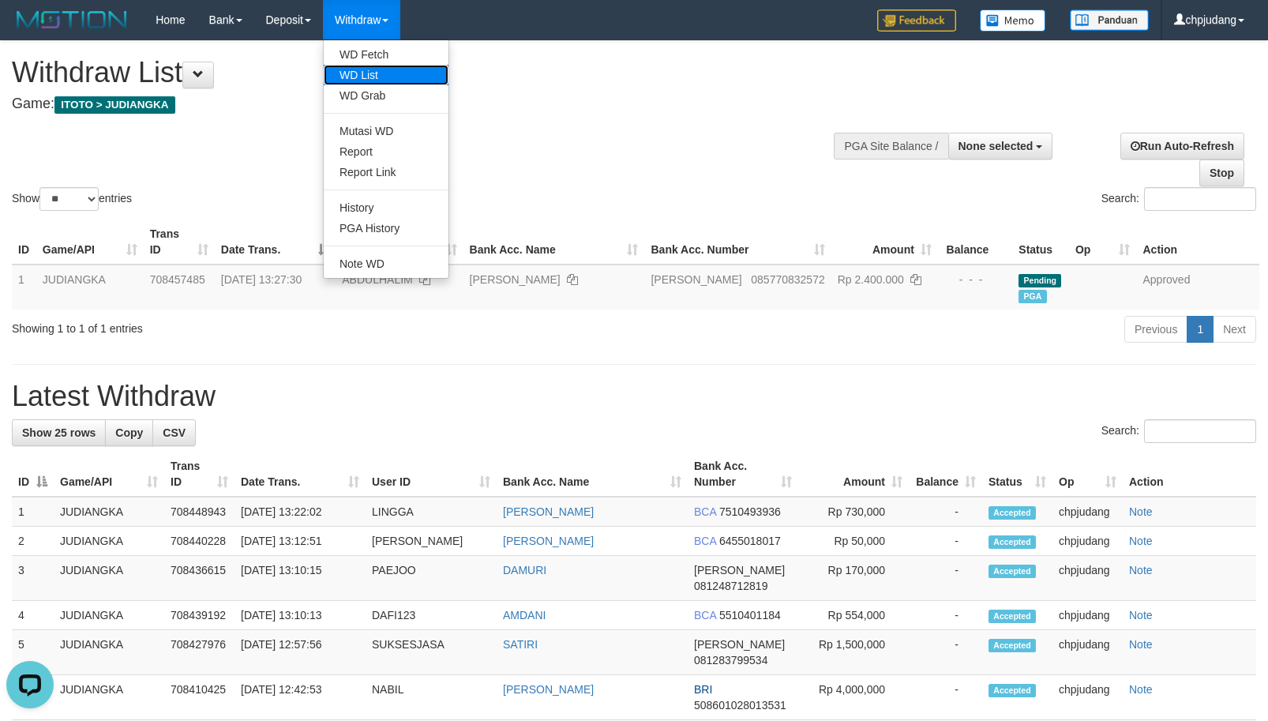
click at [401, 69] on link "WD List" at bounding box center [386, 75] width 125 height 21
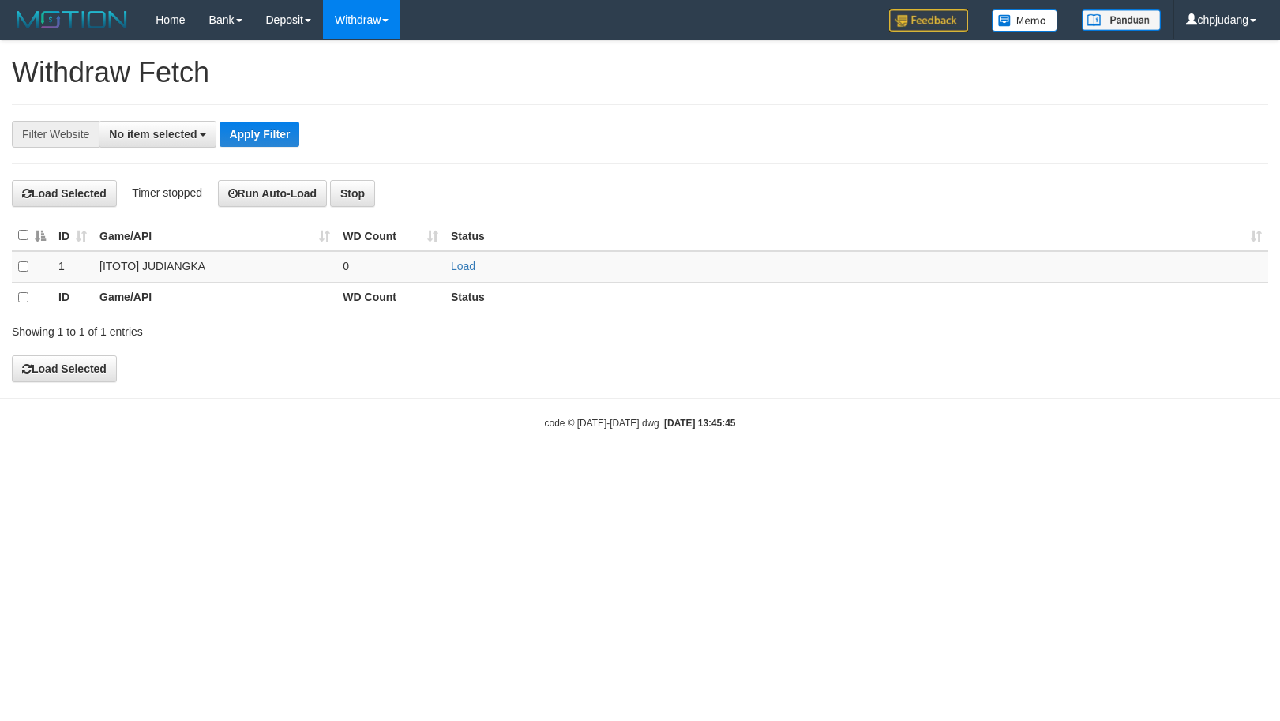
select select
click at [454, 261] on link "Load" at bounding box center [463, 266] width 24 height 13
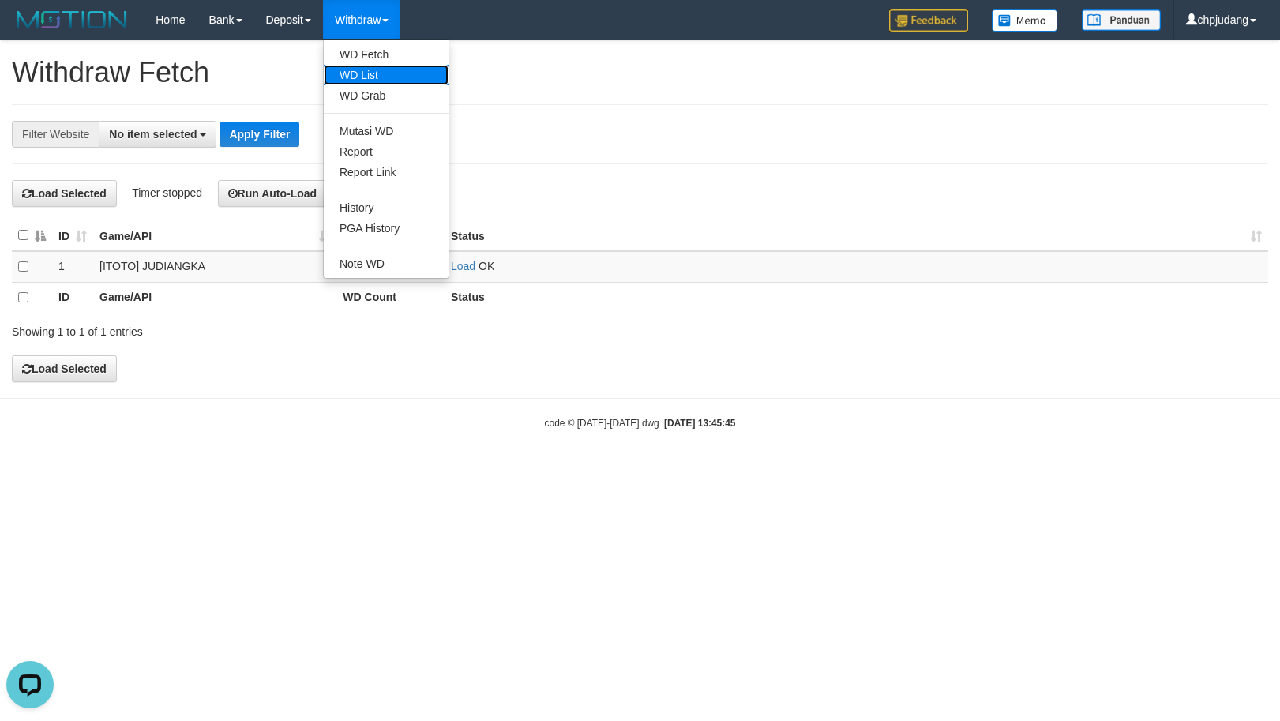
click at [388, 69] on link "WD List" at bounding box center [386, 75] width 125 height 21
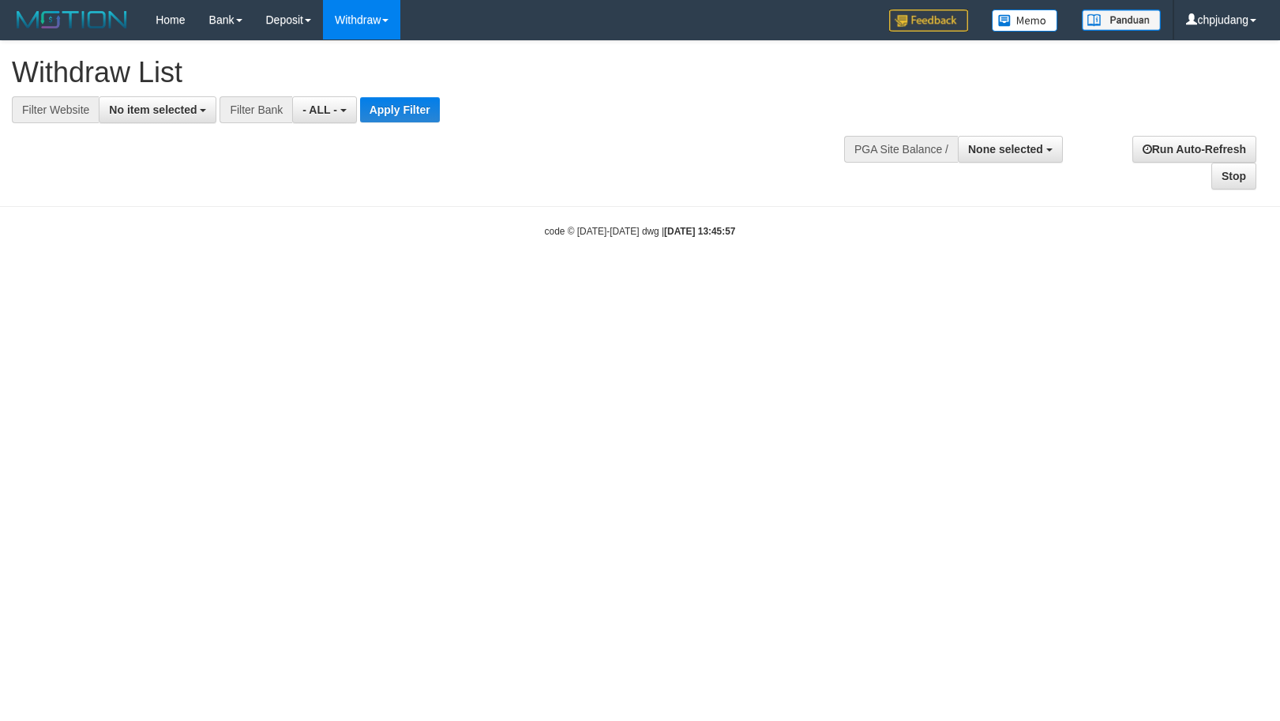
select select
drag, startPoint x: 143, startPoint y: 111, endPoint x: 201, endPoint y: 165, distance: 79.9
click at [146, 112] on span "No item selected" at bounding box center [153, 109] width 88 height 13
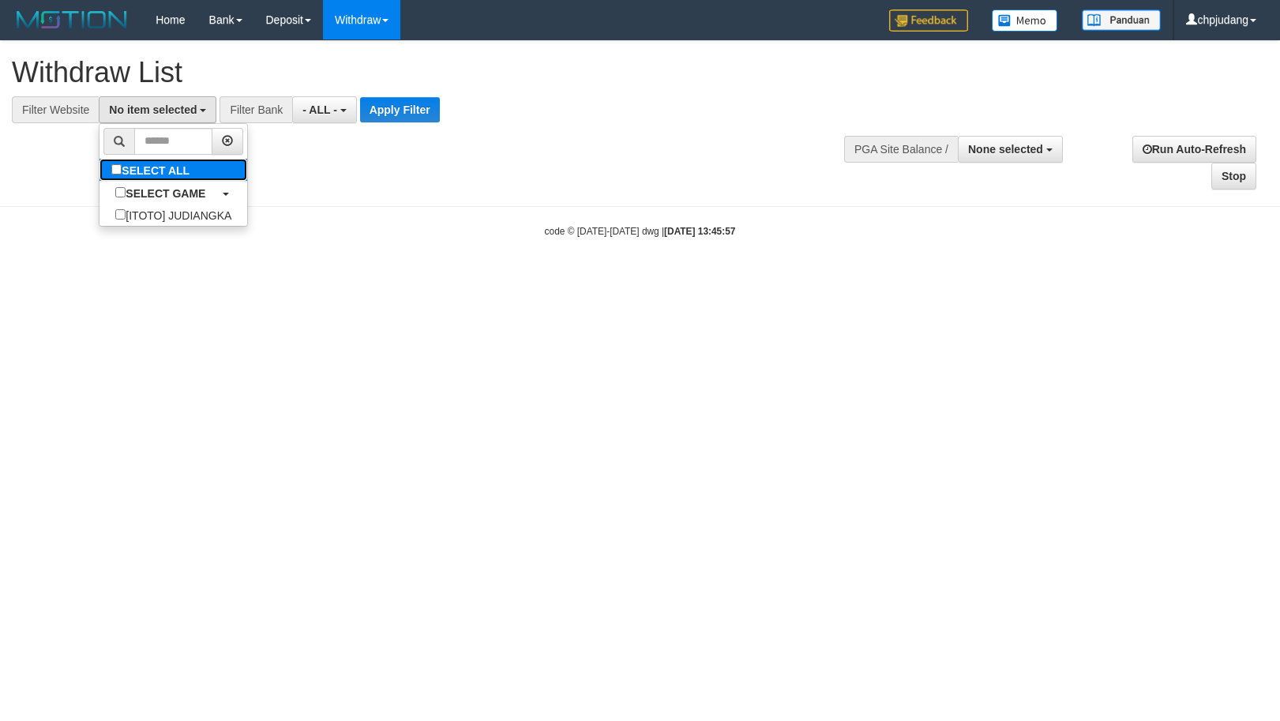
click at [205, 176] on label "SELECT ALL" at bounding box center [152, 170] width 106 height 22
select select "****"
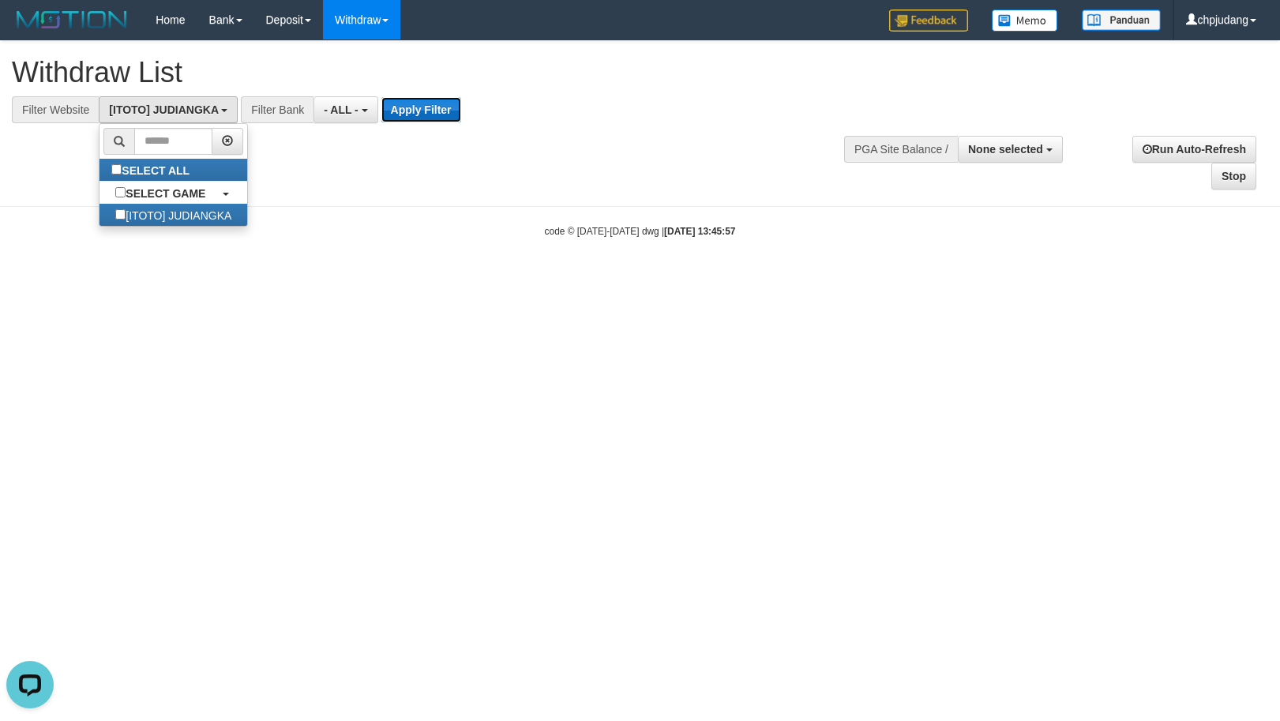
click at [388, 109] on button "Apply Filter" at bounding box center [421, 109] width 80 height 25
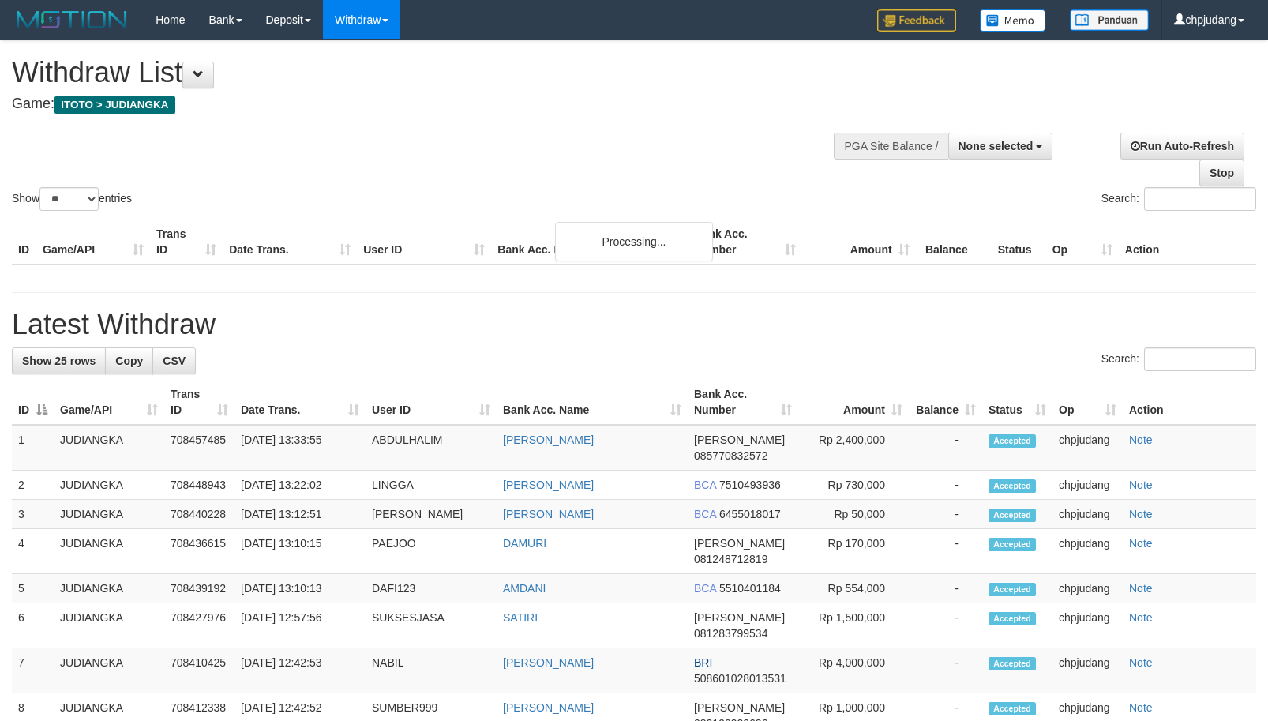
select select
select select "**"
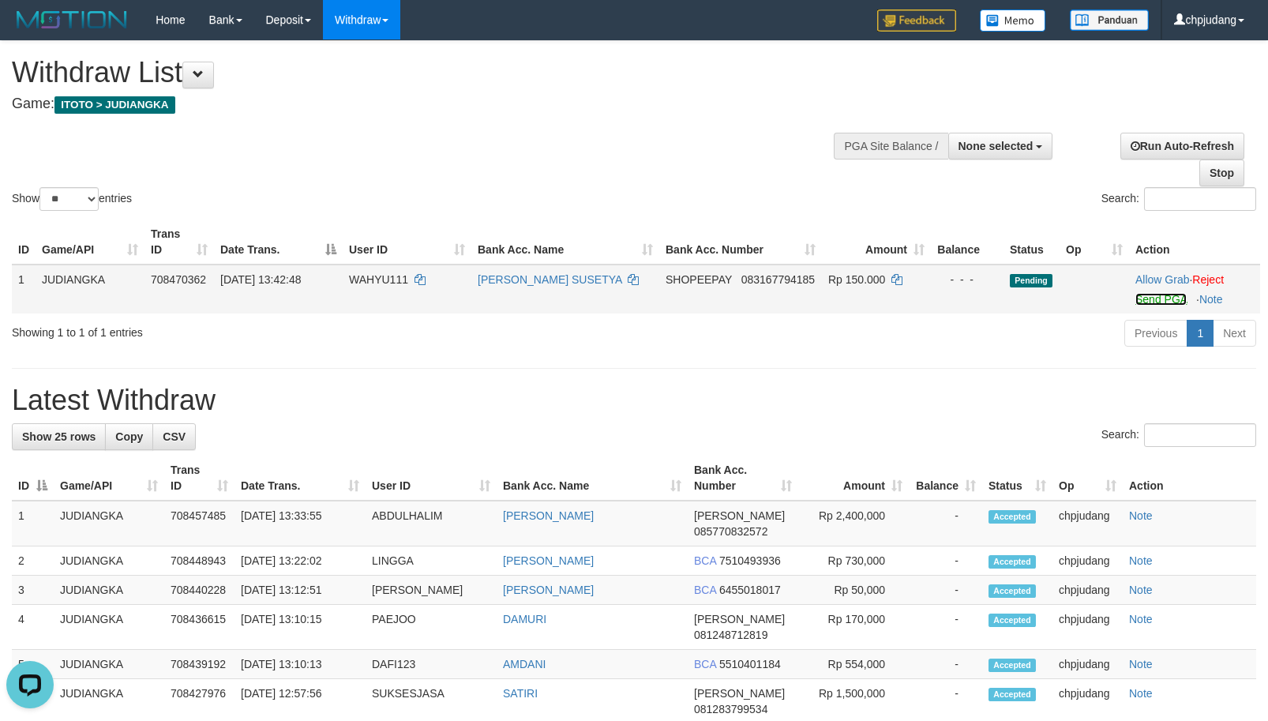
click at [1165, 294] on link "Send PGA" at bounding box center [1160, 299] width 51 height 13
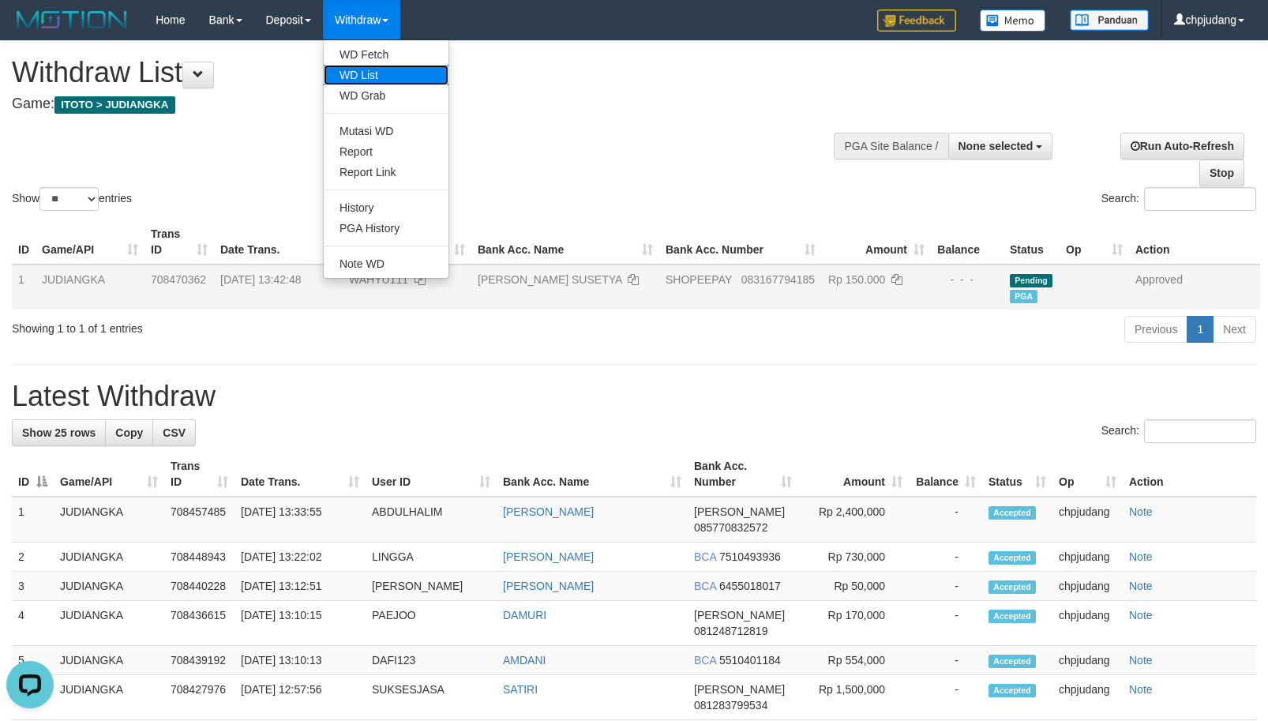
click at [390, 68] on link "WD List" at bounding box center [386, 75] width 125 height 21
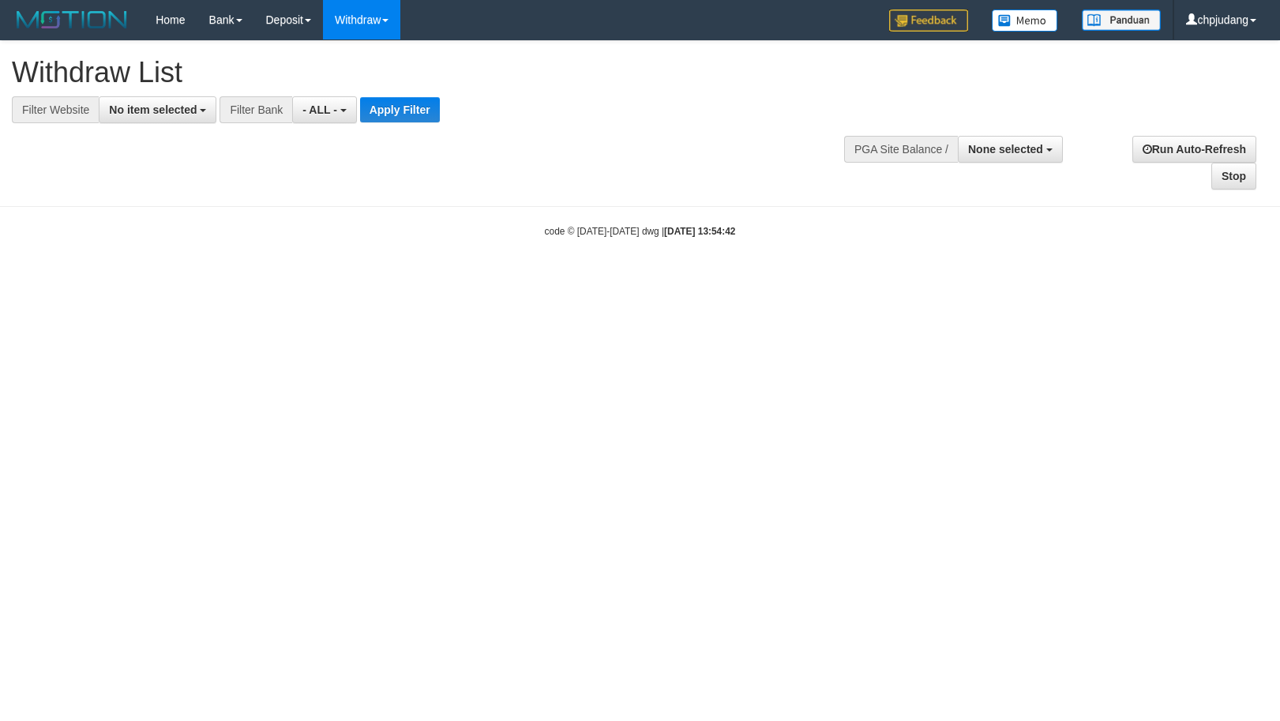
select select
click at [146, 115] on span "No item selected" at bounding box center [153, 109] width 88 height 13
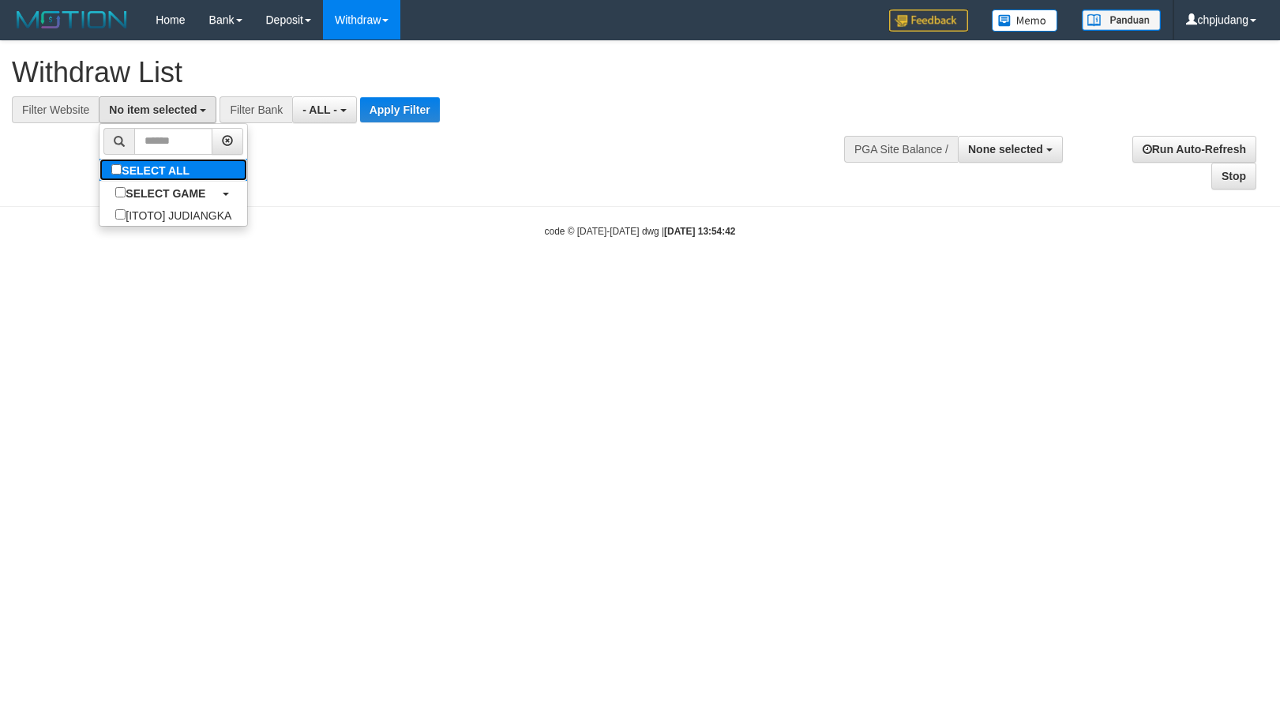
click at [178, 169] on label "SELECT ALL" at bounding box center [152, 170] width 106 height 22
select select "****"
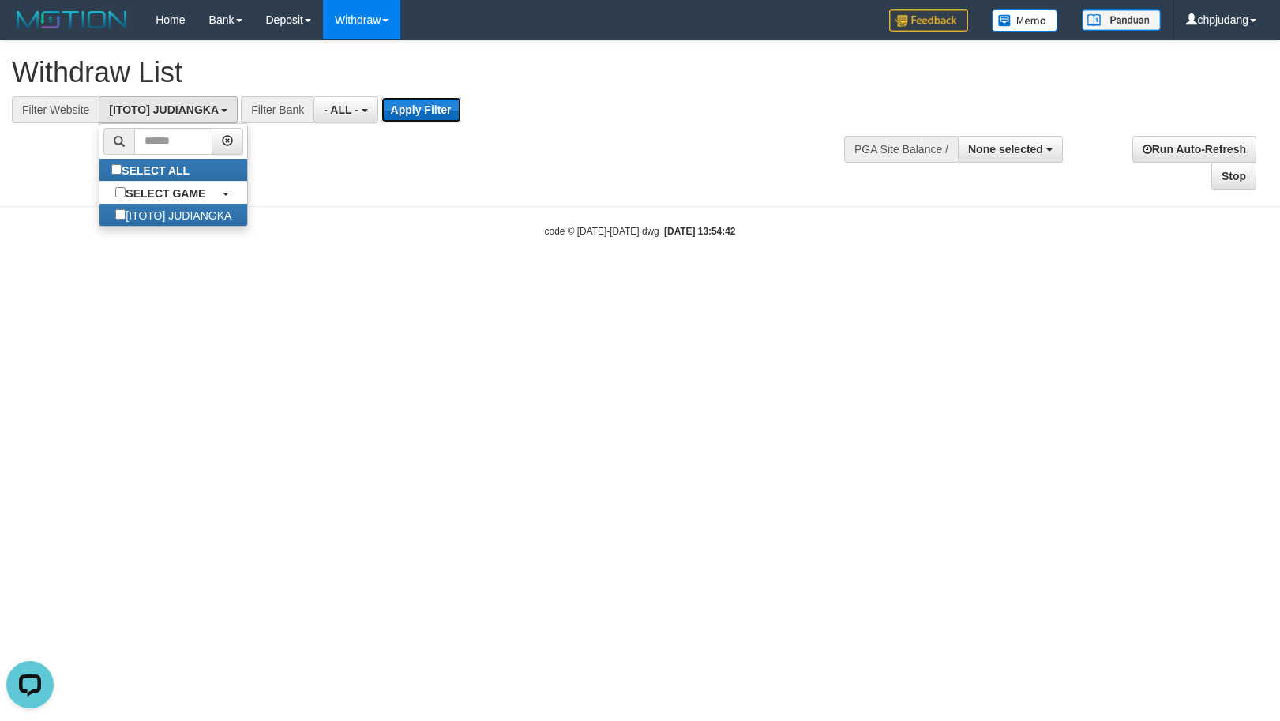
click at [396, 119] on button "Apply Filter" at bounding box center [421, 109] width 80 height 25
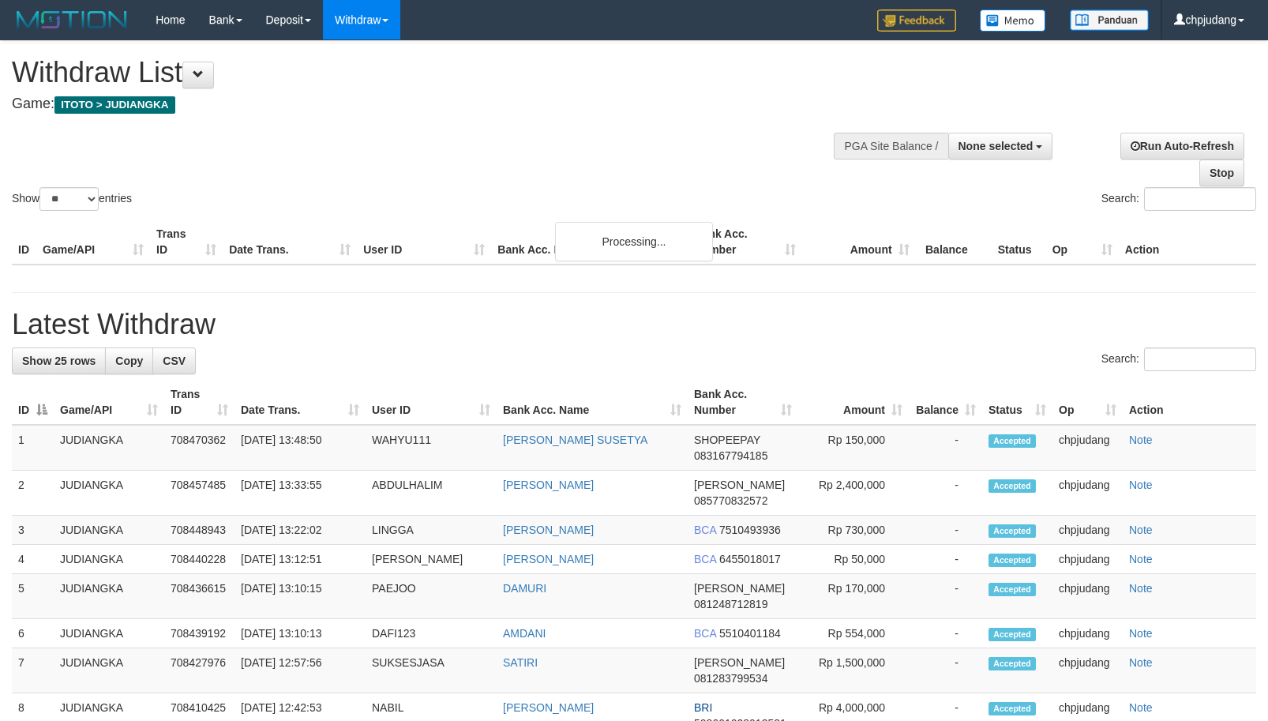
select select
select select "**"
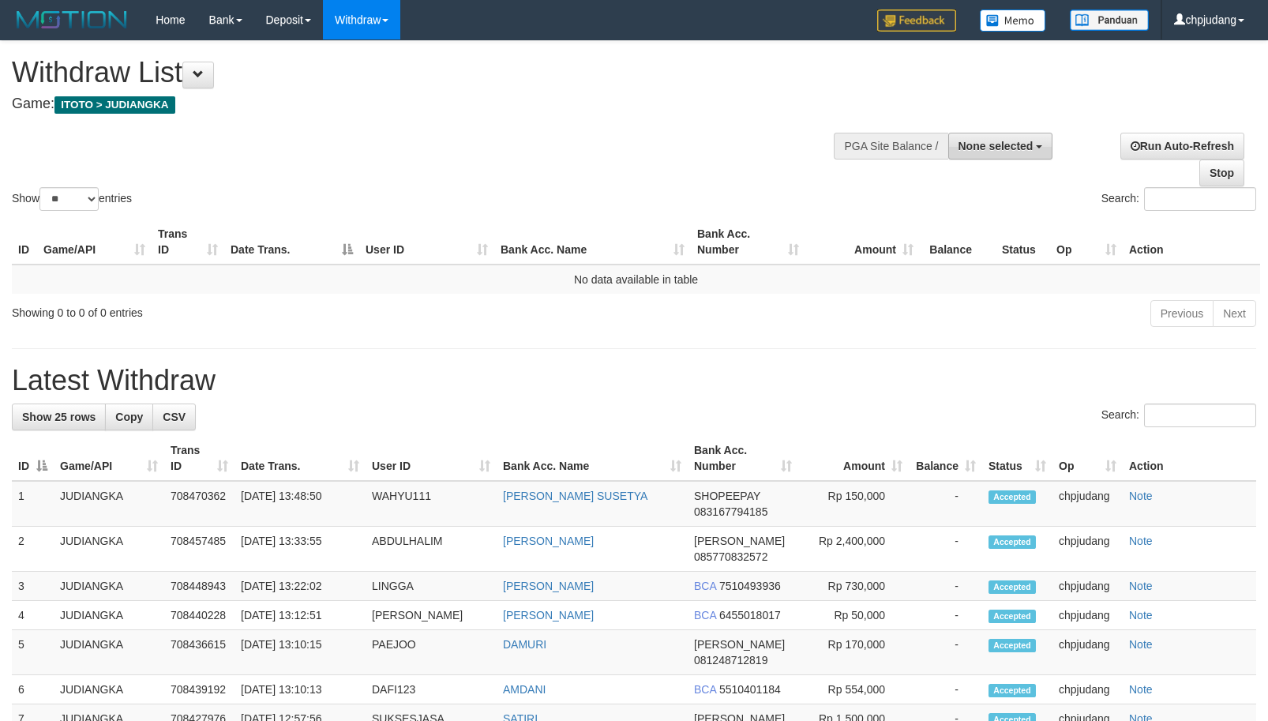
click at [1002, 149] on span "None selected" at bounding box center [995, 146] width 75 height 13
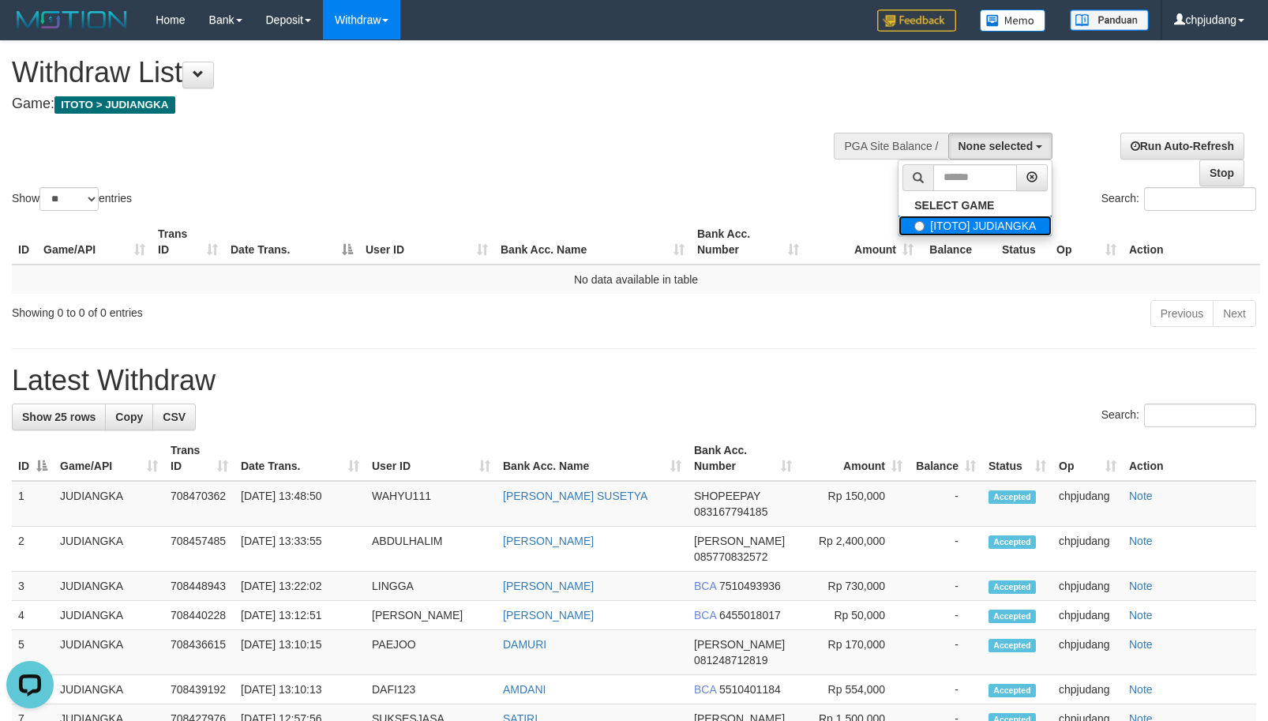
click at [997, 225] on label "[ITOTO] JUDIANGKA" at bounding box center [974, 226] width 153 height 21
select select "****"
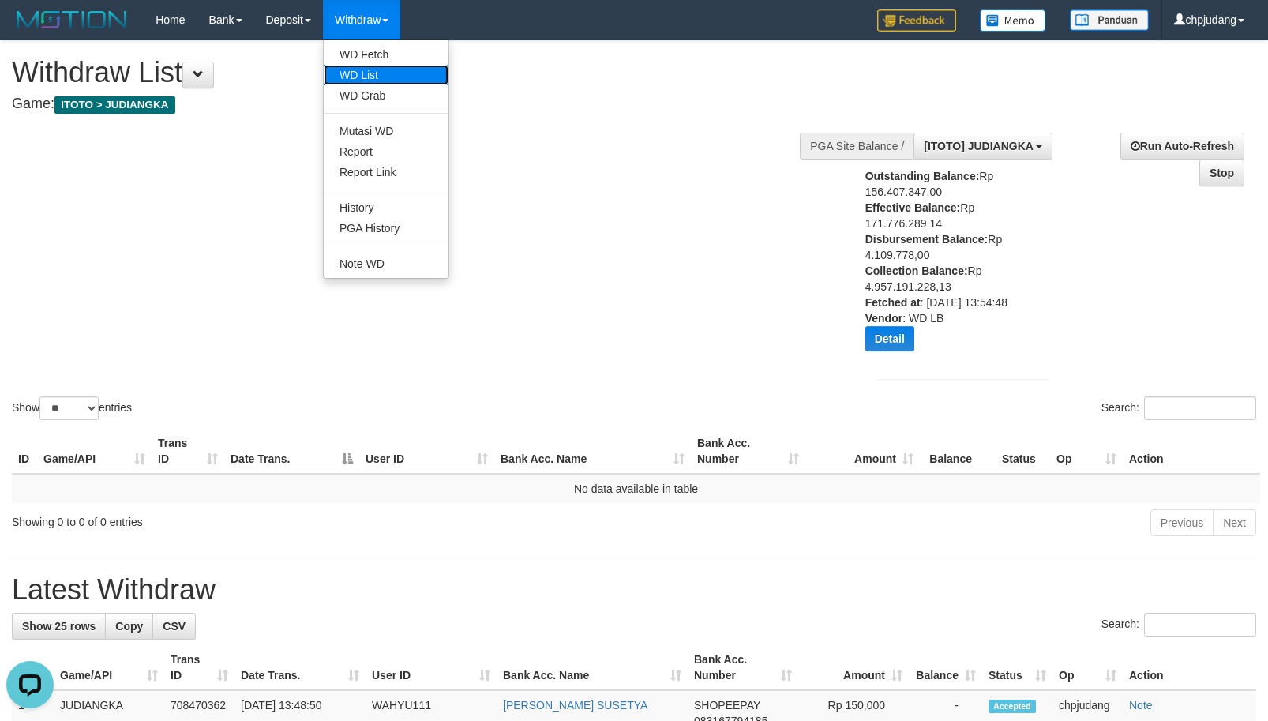
click at [386, 70] on link "WD List" at bounding box center [386, 75] width 125 height 21
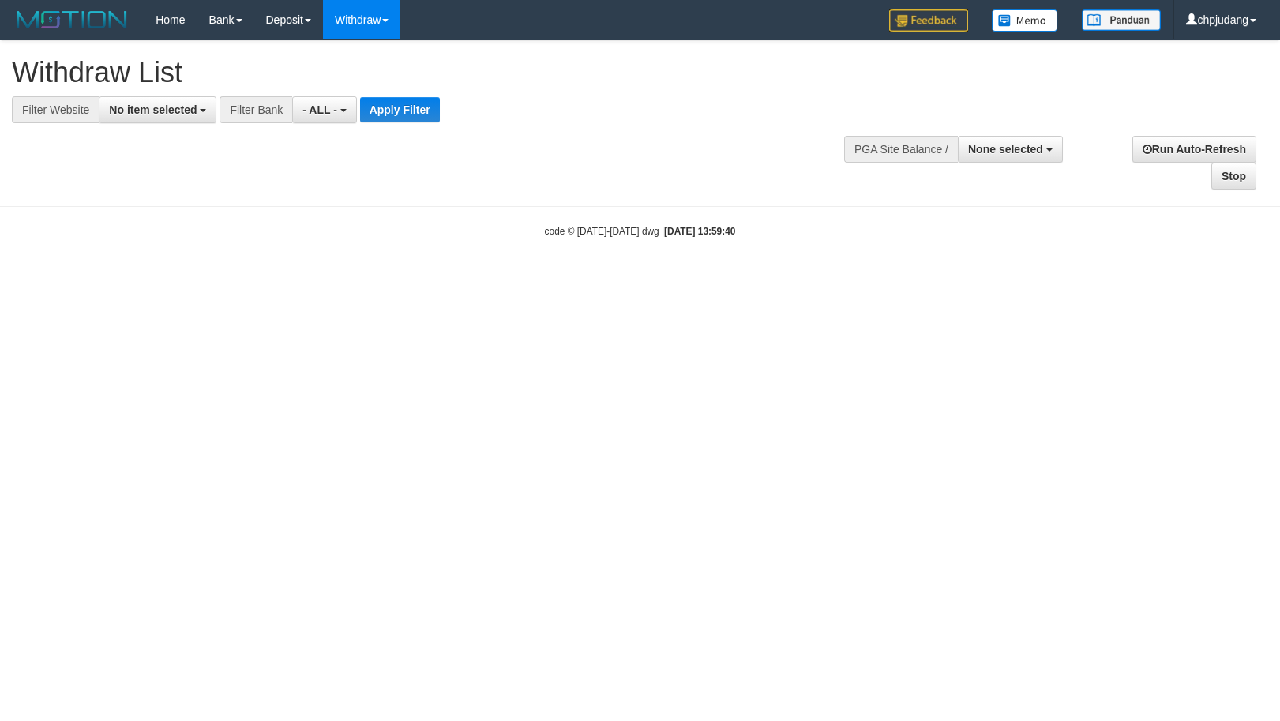
select select
click at [1044, 144] on button "None selected" at bounding box center [1010, 149] width 105 height 27
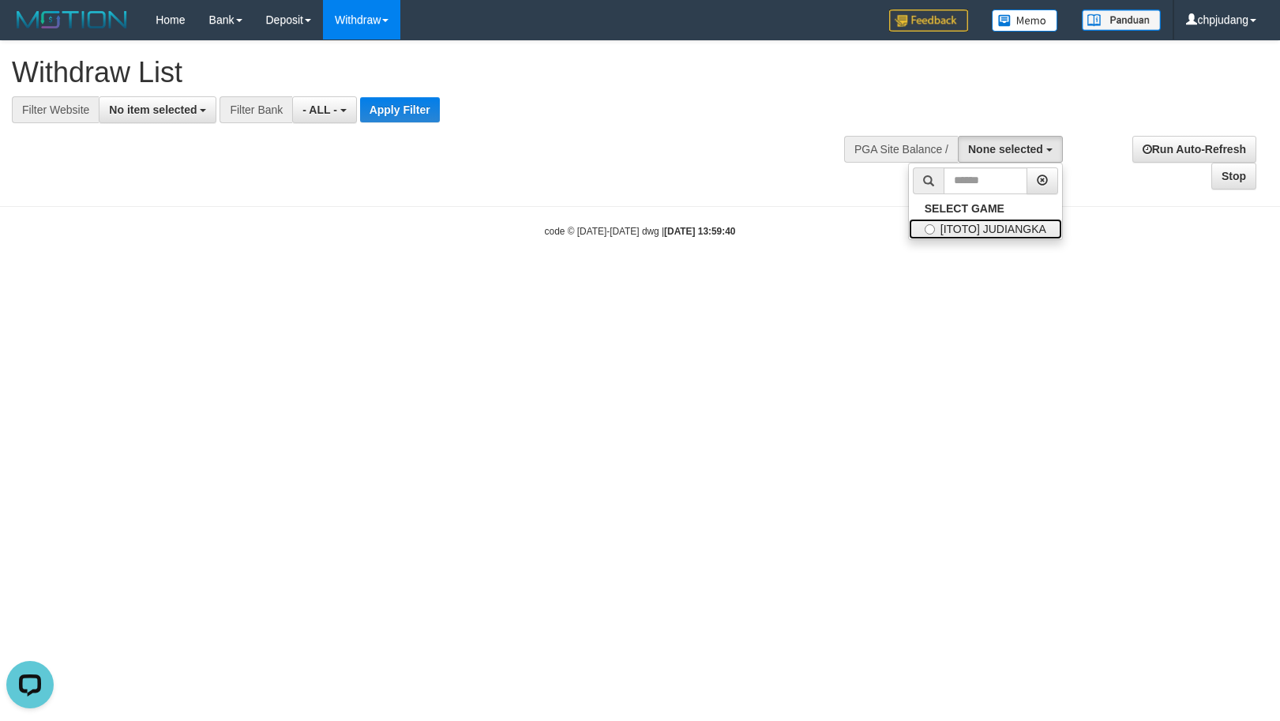
click at [1021, 227] on label "[ITOTO] JUDIANGKA" at bounding box center [985, 229] width 153 height 21
select select "****"
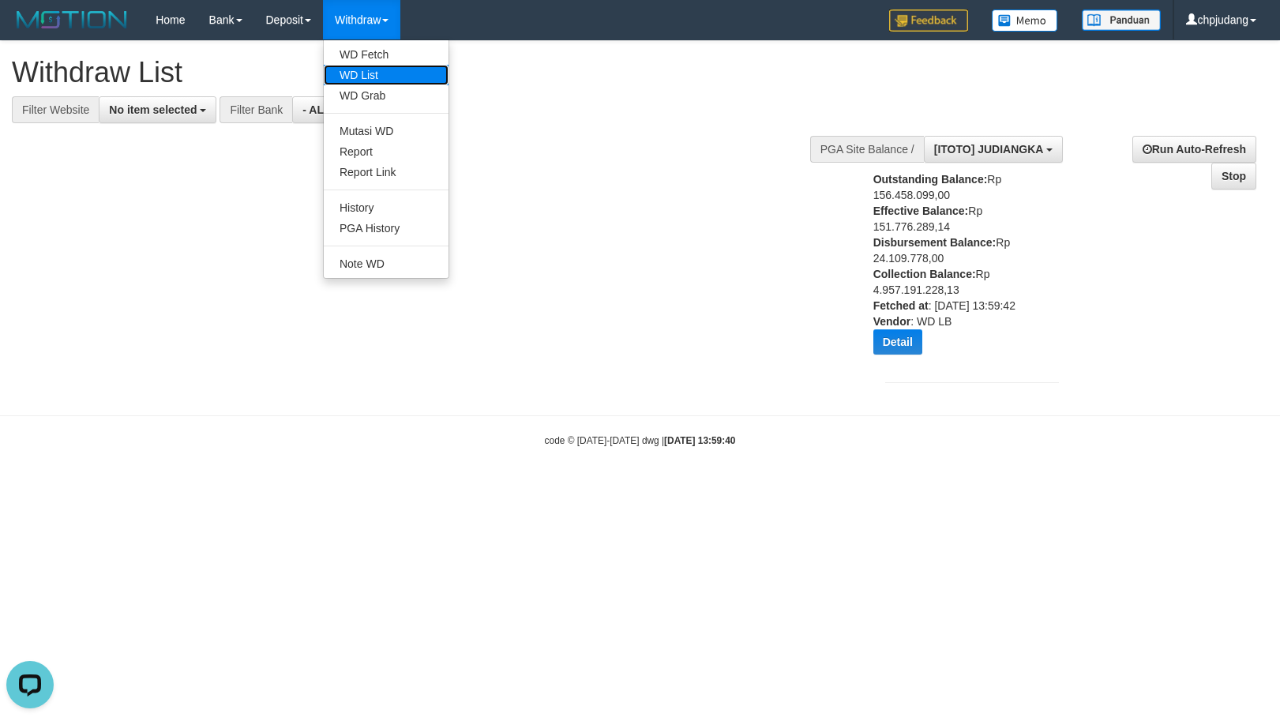
click at [392, 66] on link "WD List" at bounding box center [386, 75] width 125 height 21
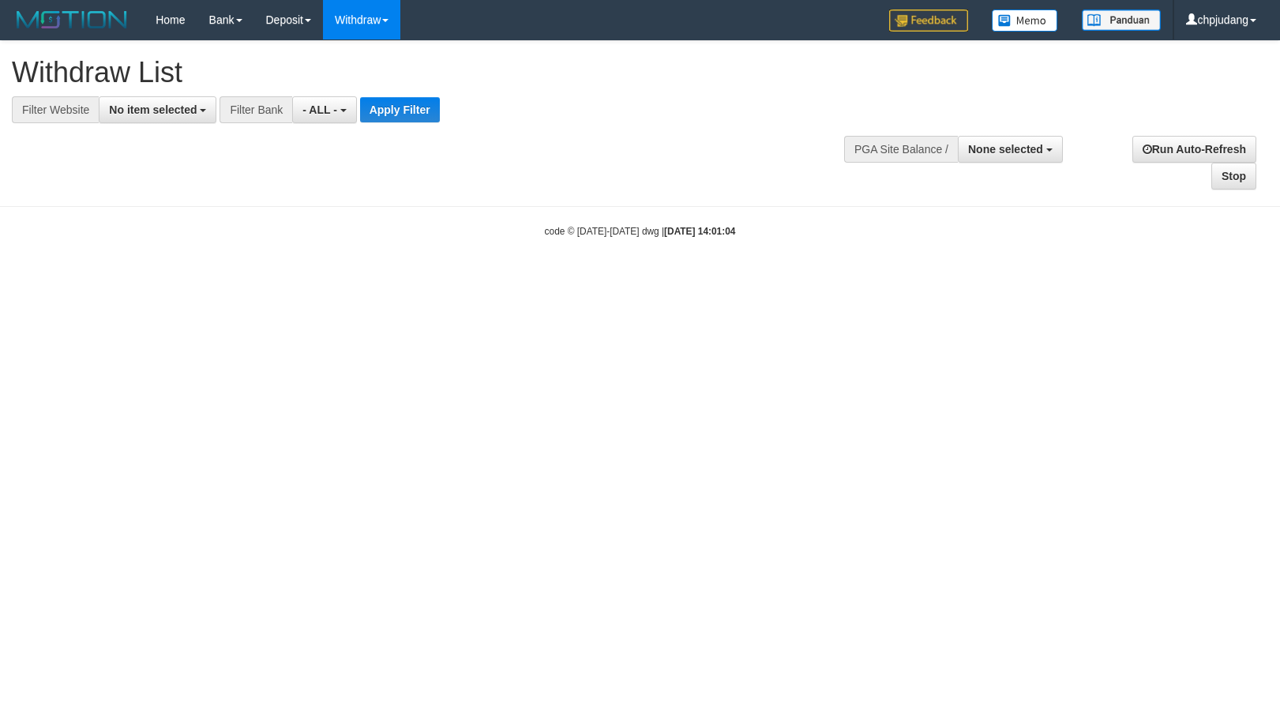
select select
click at [129, 111] on span "No item selected" at bounding box center [153, 109] width 88 height 13
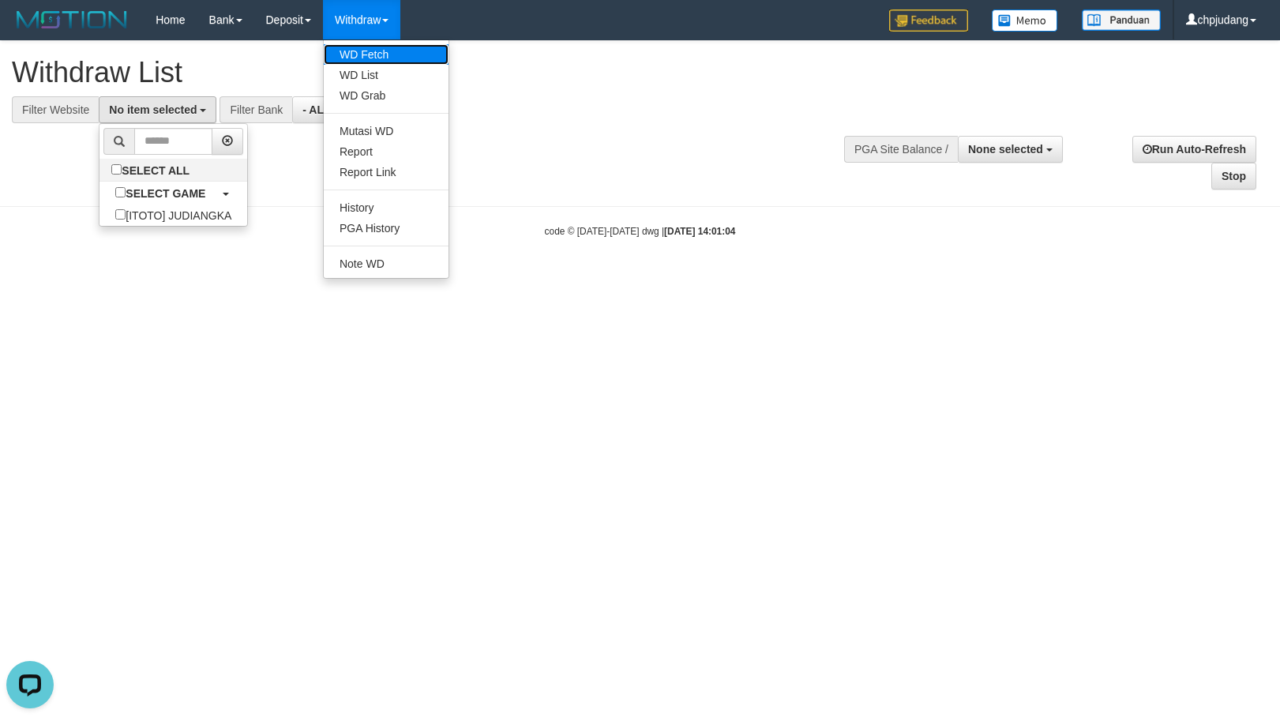
click at [392, 54] on link "WD Fetch" at bounding box center [386, 54] width 125 height 21
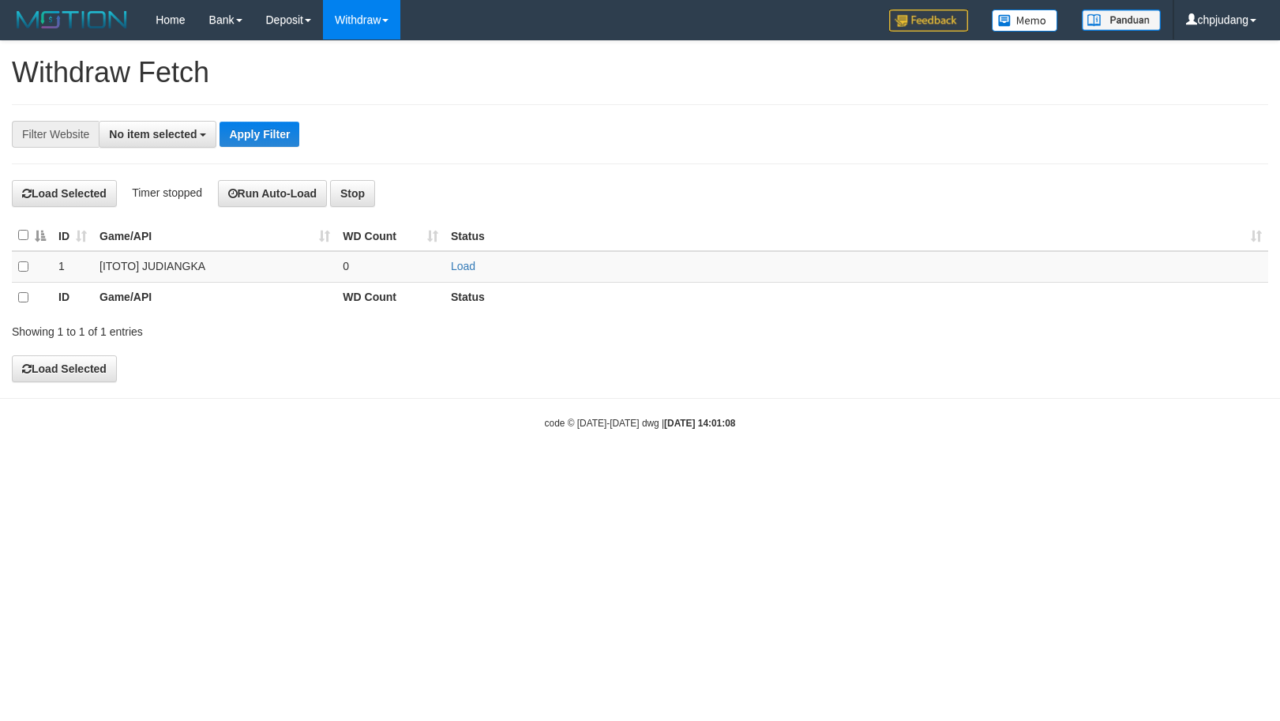
select select
click at [465, 268] on link "Load" at bounding box center [463, 266] width 24 height 13
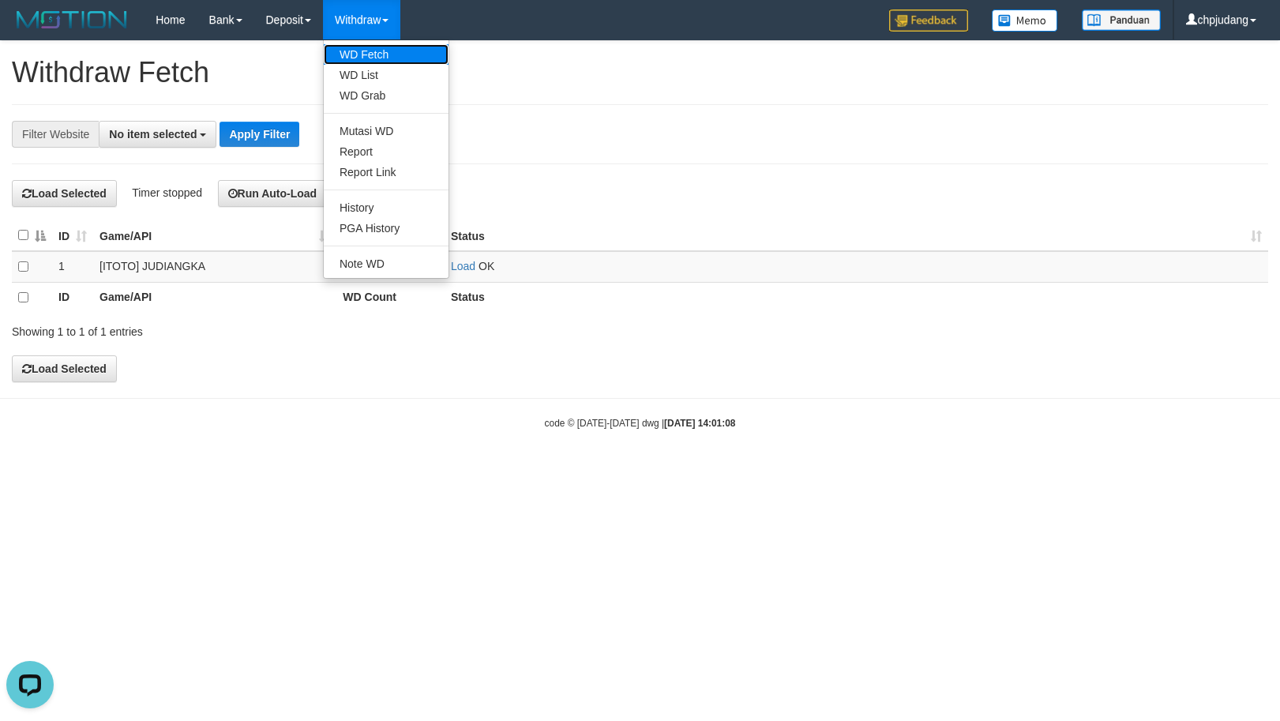
click at [376, 60] on link "WD Fetch" at bounding box center [386, 54] width 125 height 21
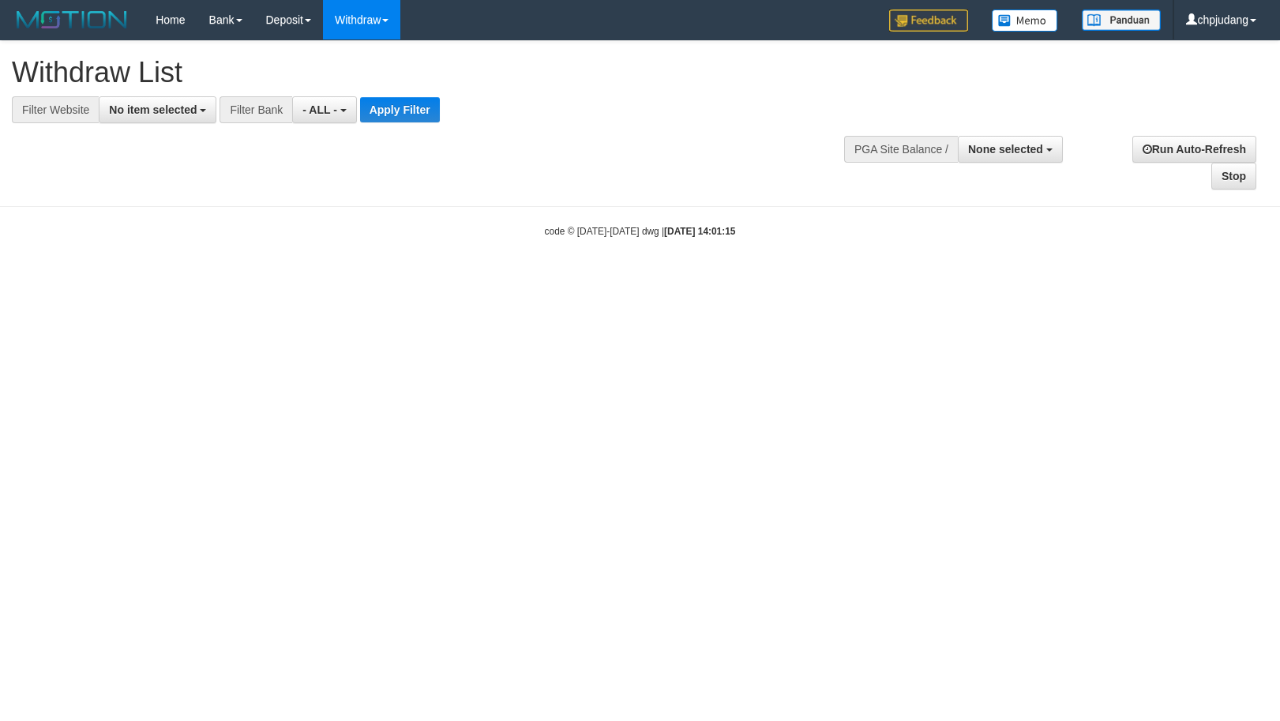
select select
click at [155, 104] on span "No item selected" at bounding box center [153, 109] width 88 height 13
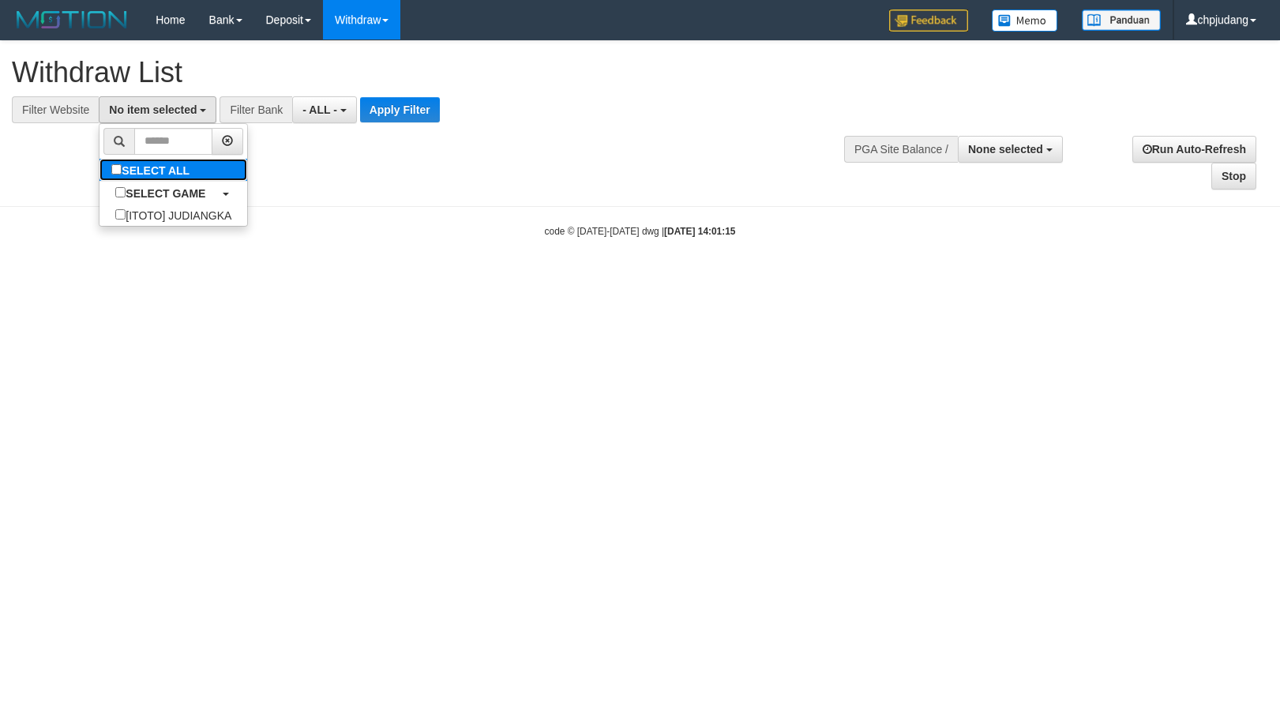
click at [199, 167] on label "SELECT ALL" at bounding box center [152, 170] width 106 height 22
select select "****"
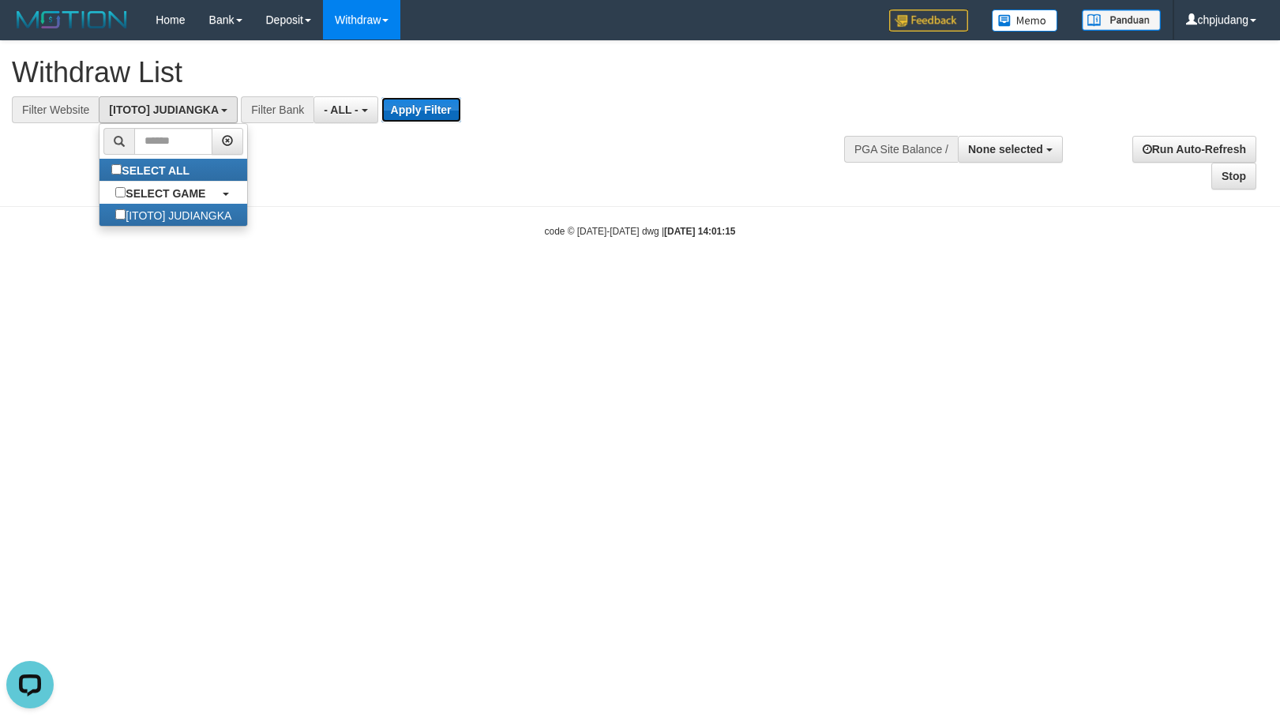
click at [433, 116] on button "Apply Filter" at bounding box center [421, 109] width 80 height 25
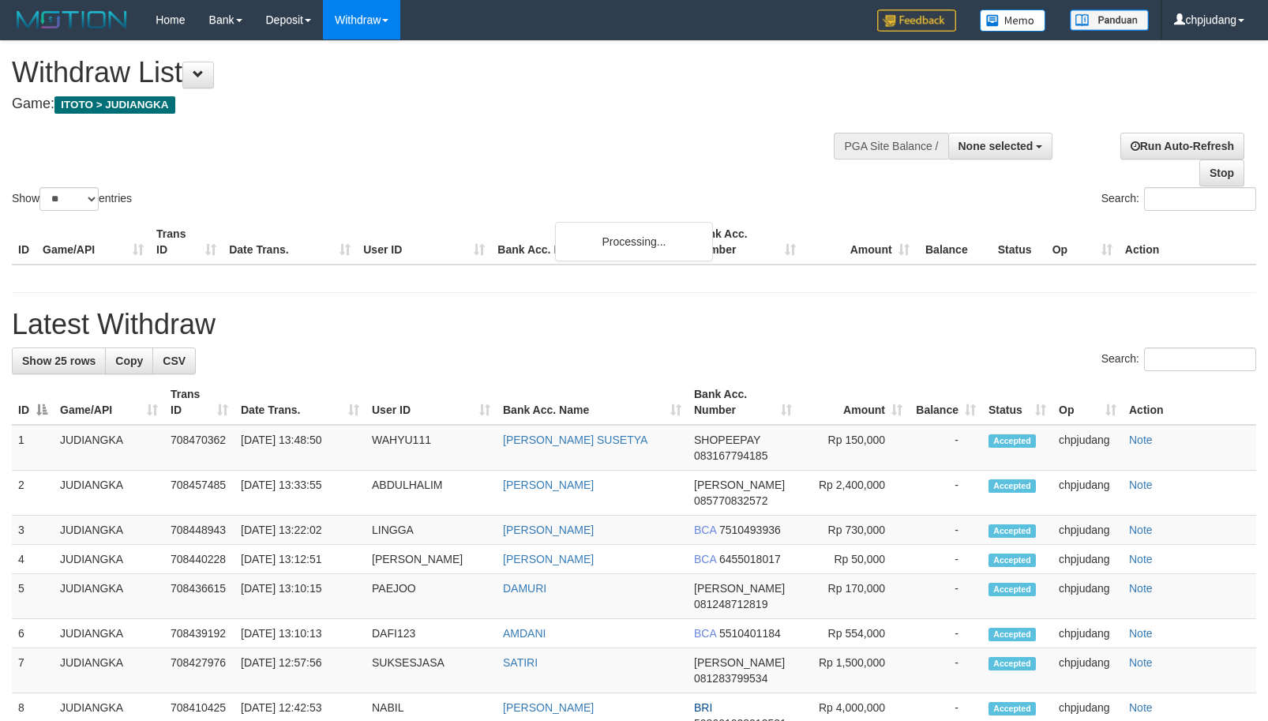
select select
select select "**"
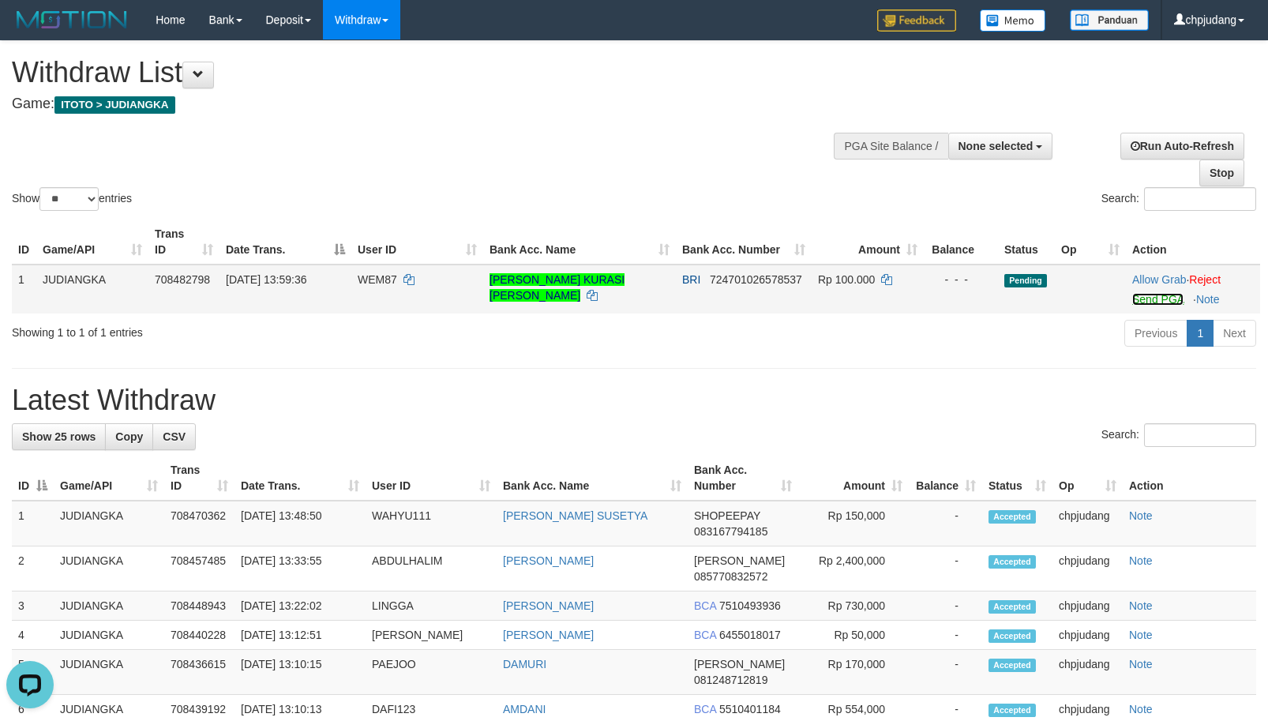
click at [1147, 298] on link "Send PGA" at bounding box center [1157, 299] width 51 height 13
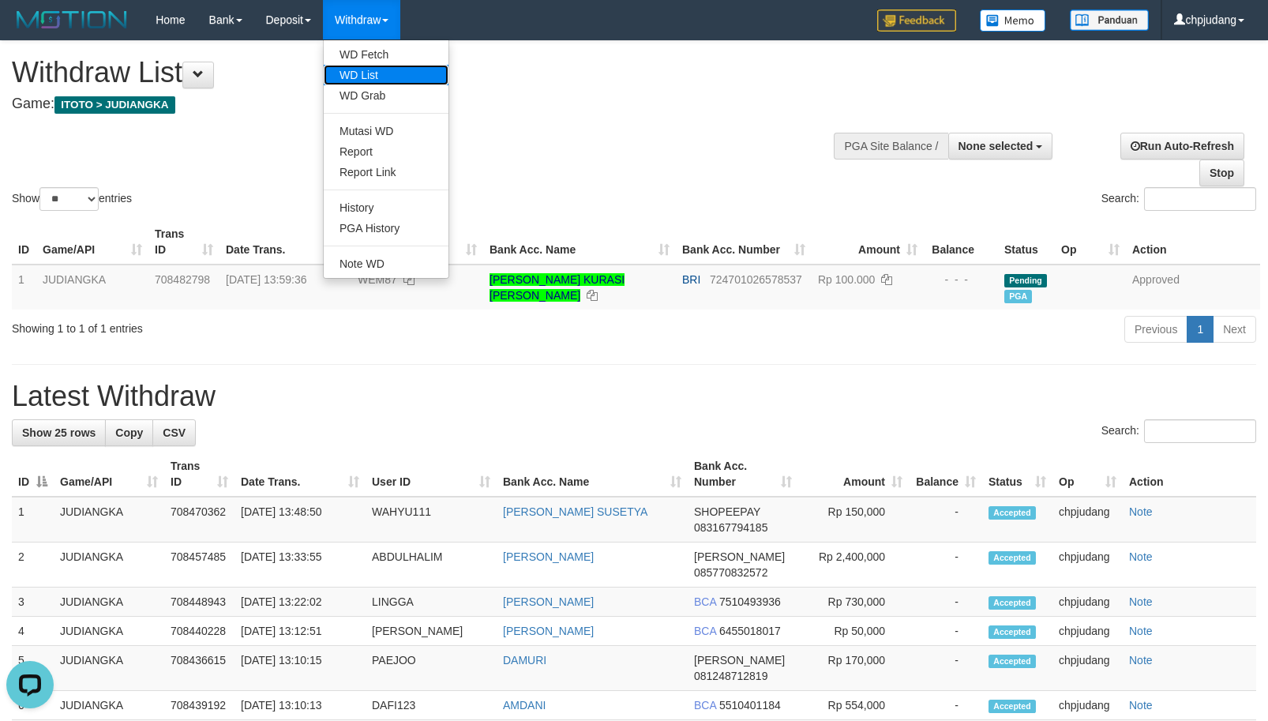
click at [388, 65] on link "WD List" at bounding box center [386, 75] width 125 height 21
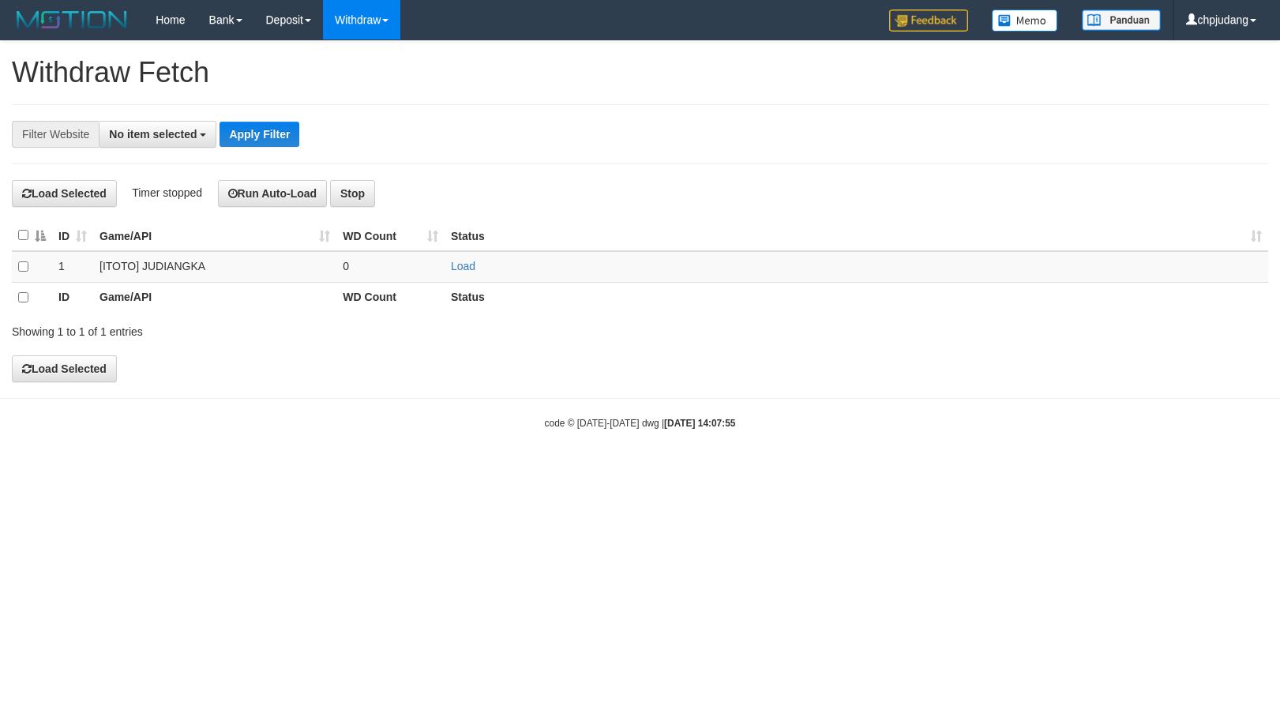
select select
click at [463, 270] on link "Load" at bounding box center [463, 266] width 24 height 13
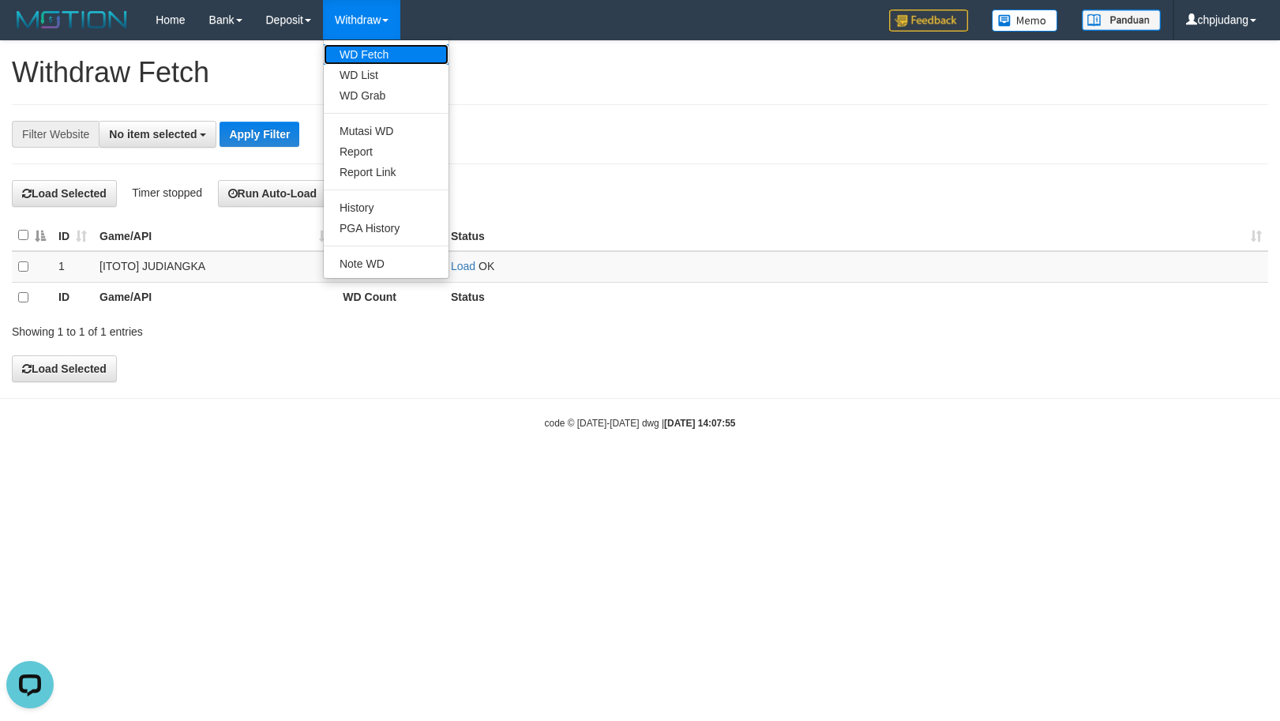
click at [394, 48] on link "WD Fetch" at bounding box center [386, 54] width 125 height 21
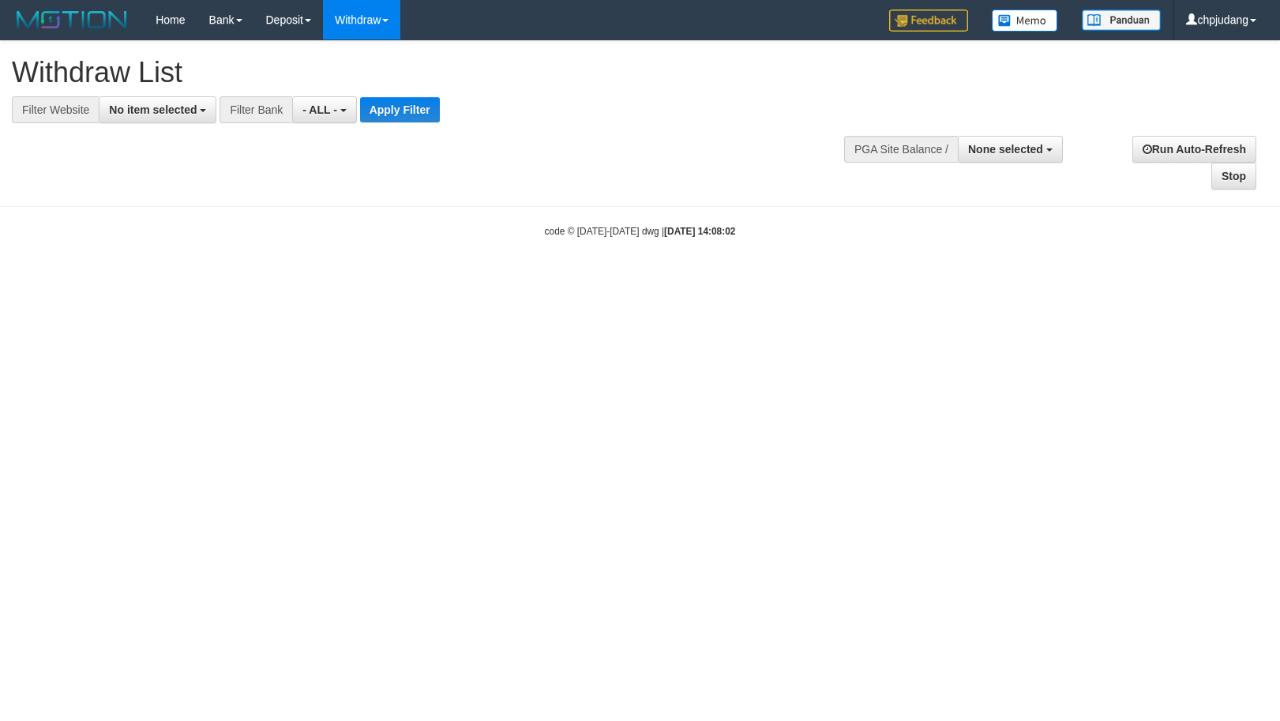
select select
drag, startPoint x: 148, startPoint y: 117, endPoint x: 162, endPoint y: 127, distance: 17.5
click at [148, 116] on button "No item selected" at bounding box center [158, 109] width 118 height 27
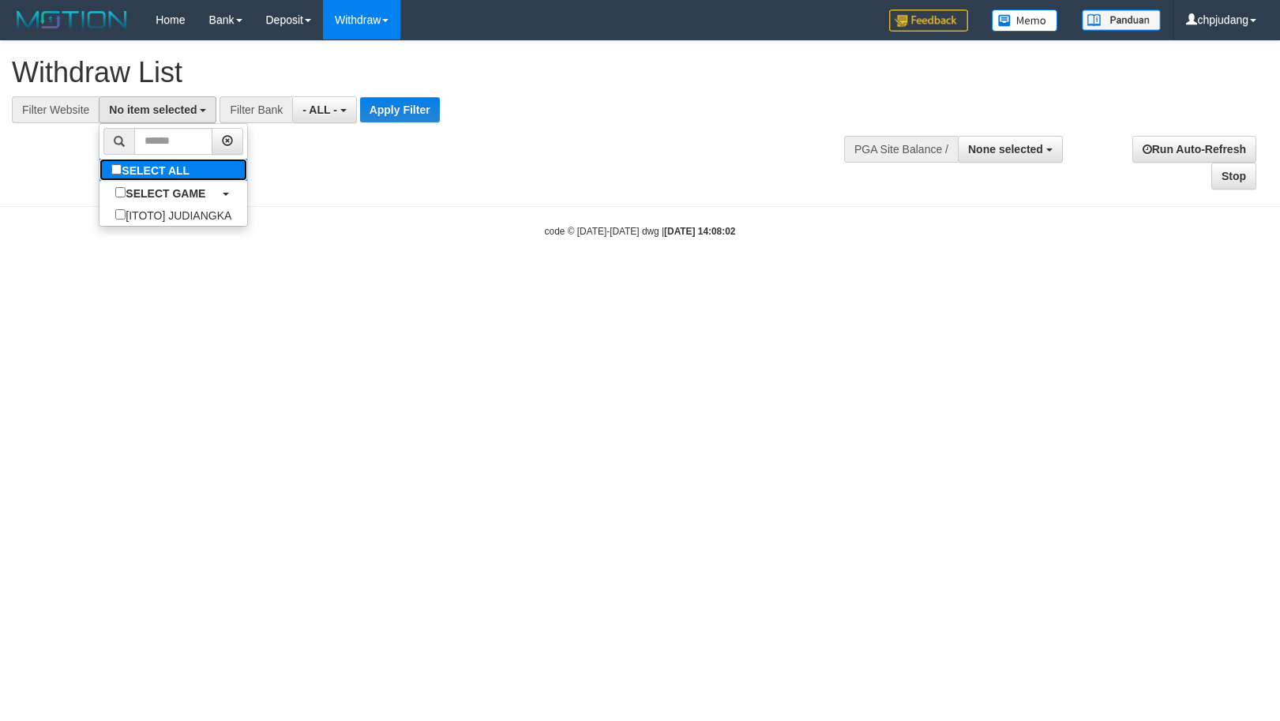
click at [186, 174] on label "SELECT ALL" at bounding box center [152, 170] width 106 height 22
select select "****"
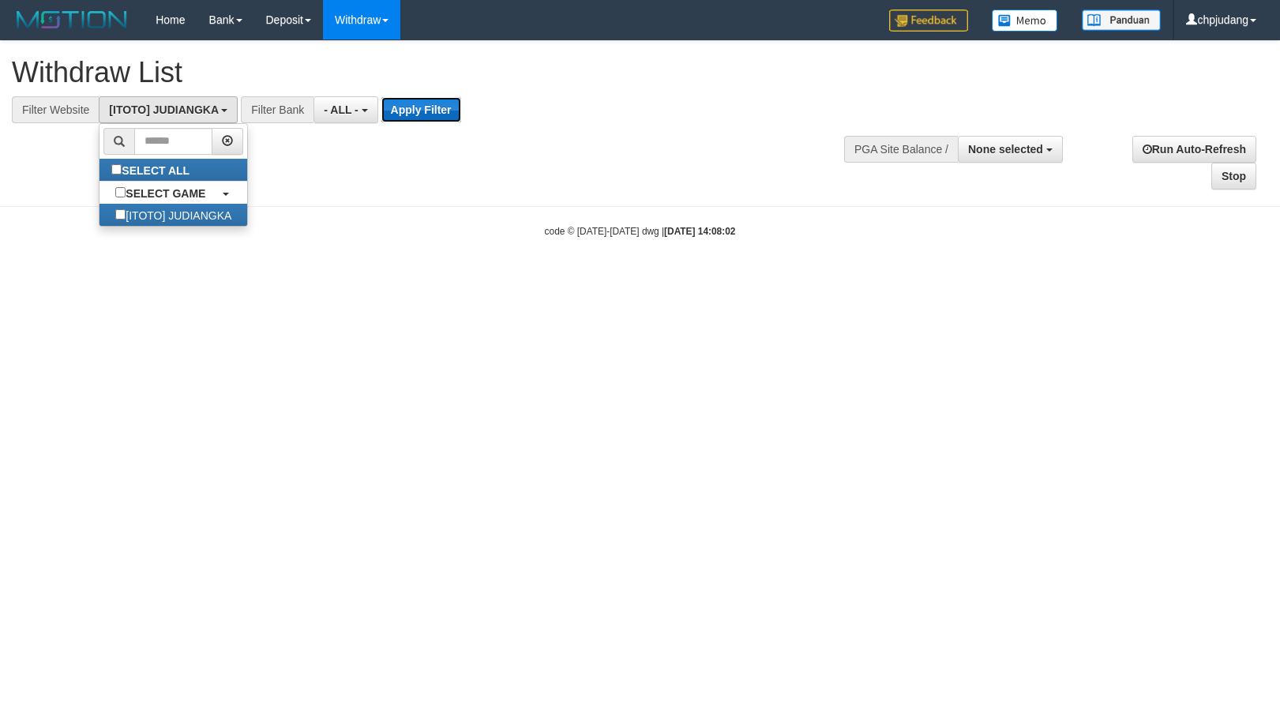
click at [413, 114] on button "Apply Filter" at bounding box center [421, 109] width 80 height 25
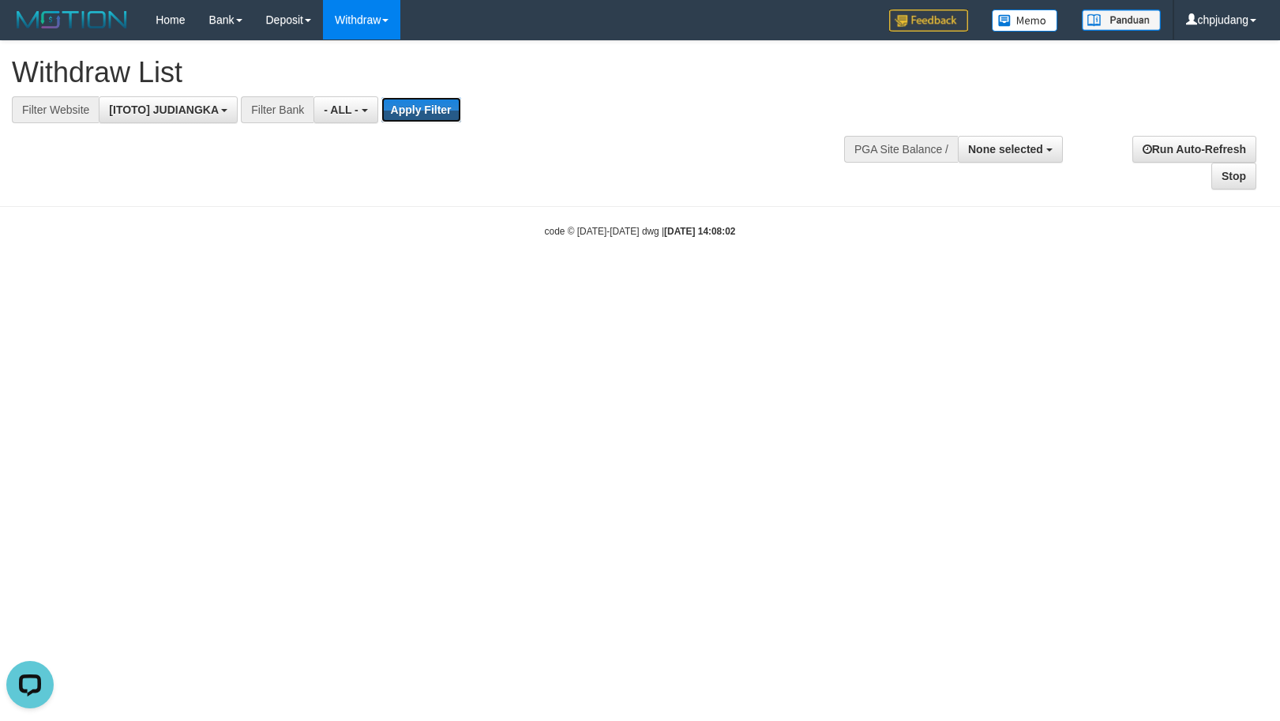
scroll to position [0, 0]
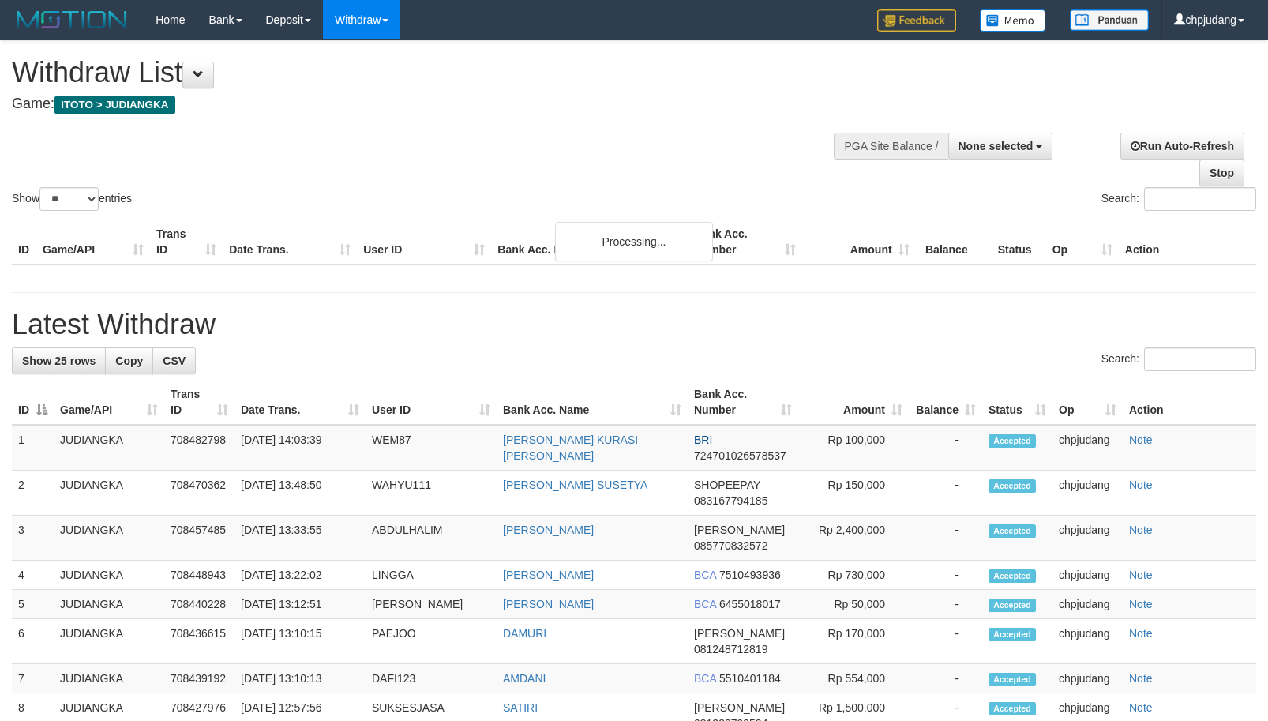
select select
select select "**"
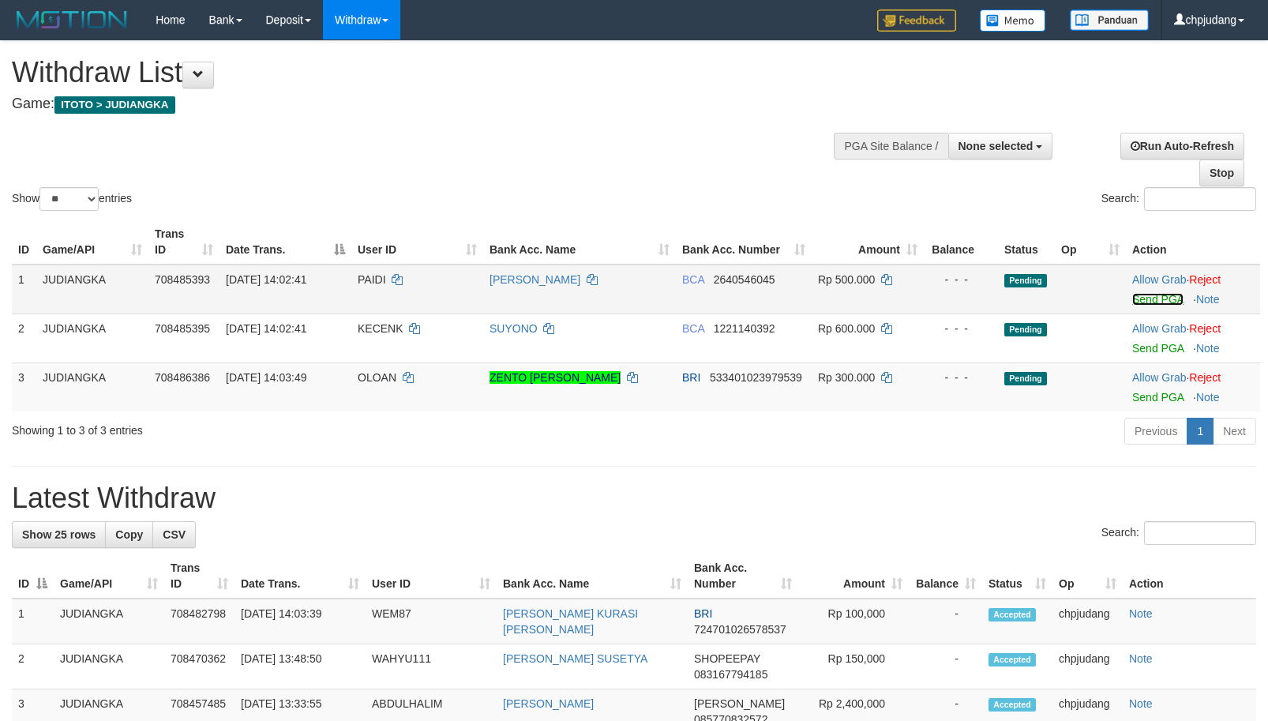
click at [1139, 300] on link "Send PGA" at bounding box center [1157, 299] width 51 height 13
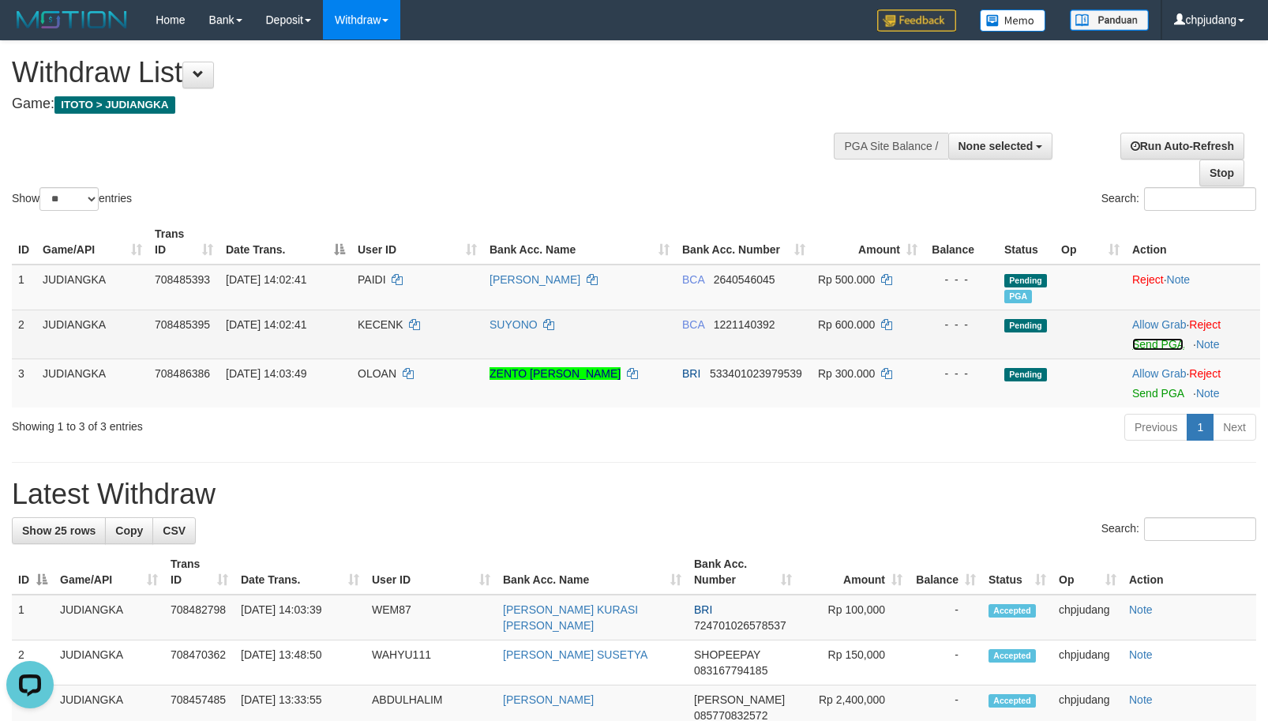
click at [1160, 347] on link "Send PGA" at bounding box center [1157, 344] width 51 height 13
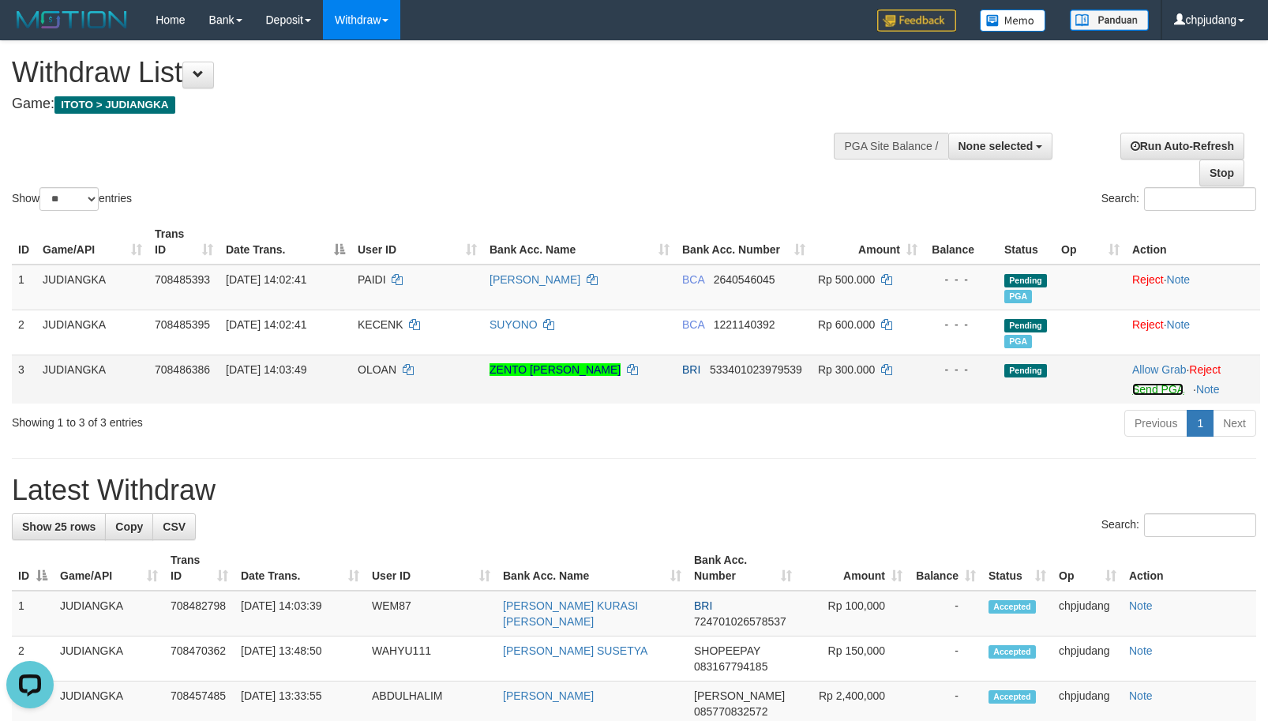
click at [1134, 392] on link "Send PGA" at bounding box center [1157, 389] width 51 height 13
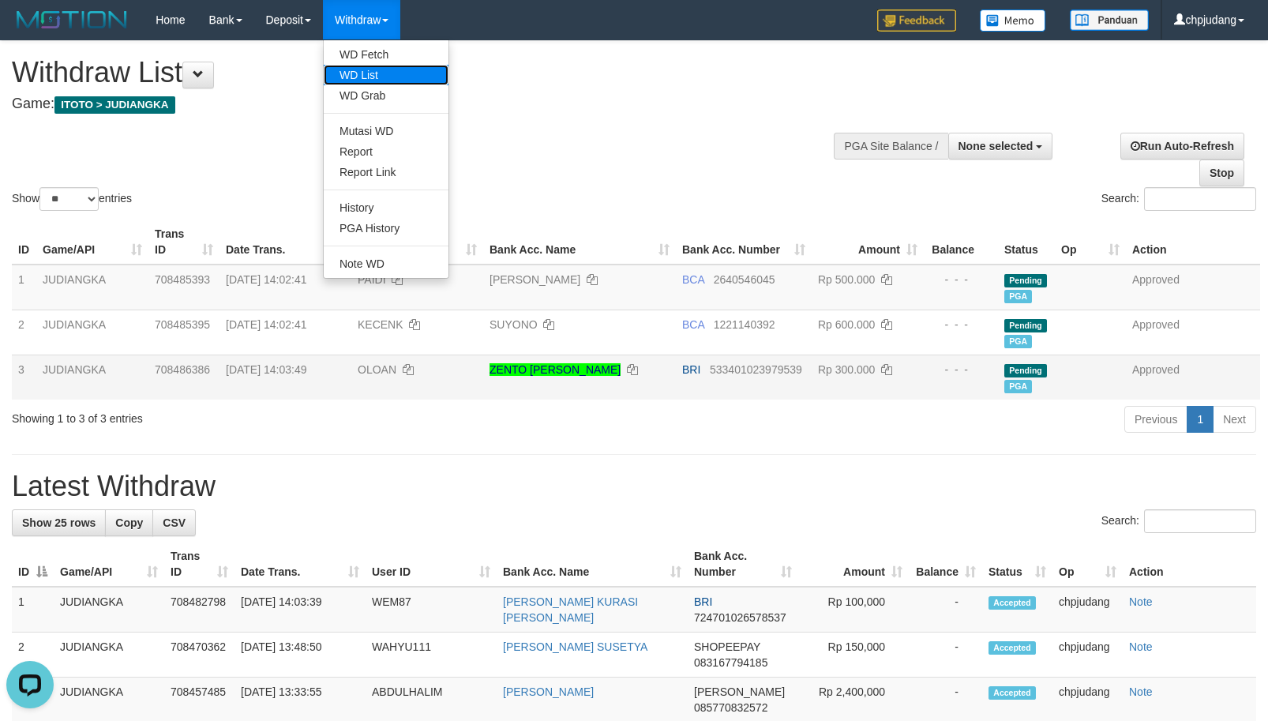
click at [393, 84] on link "WD List" at bounding box center [386, 75] width 125 height 21
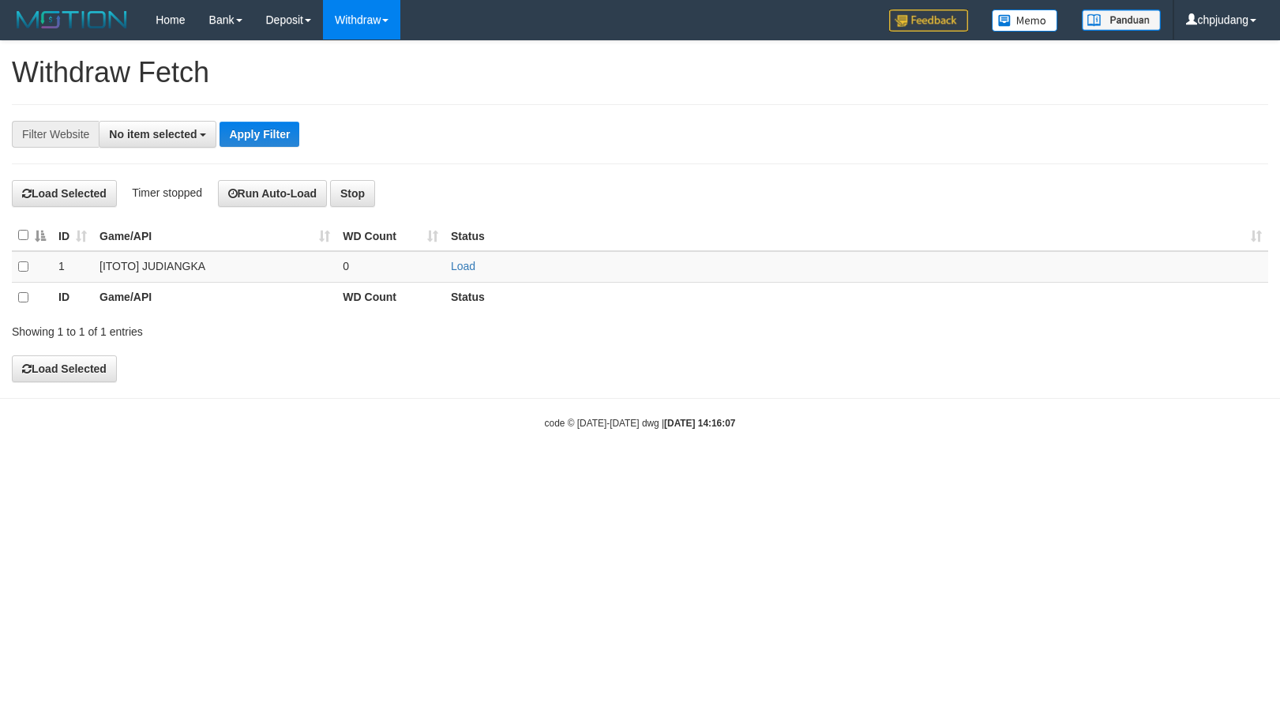
select select
click at [464, 266] on link "Load" at bounding box center [463, 266] width 24 height 13
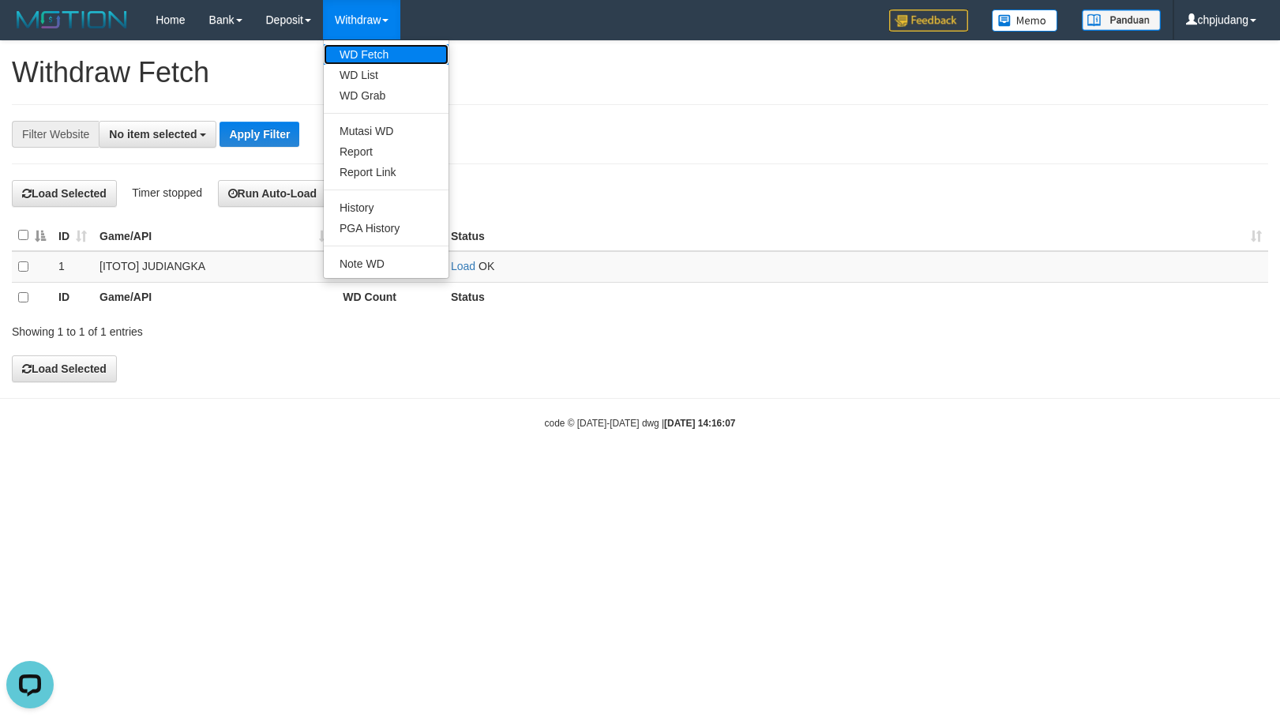
click at [382, 48] on link "WD Fetch" at bounding box center [386, 54] width 125 height 21
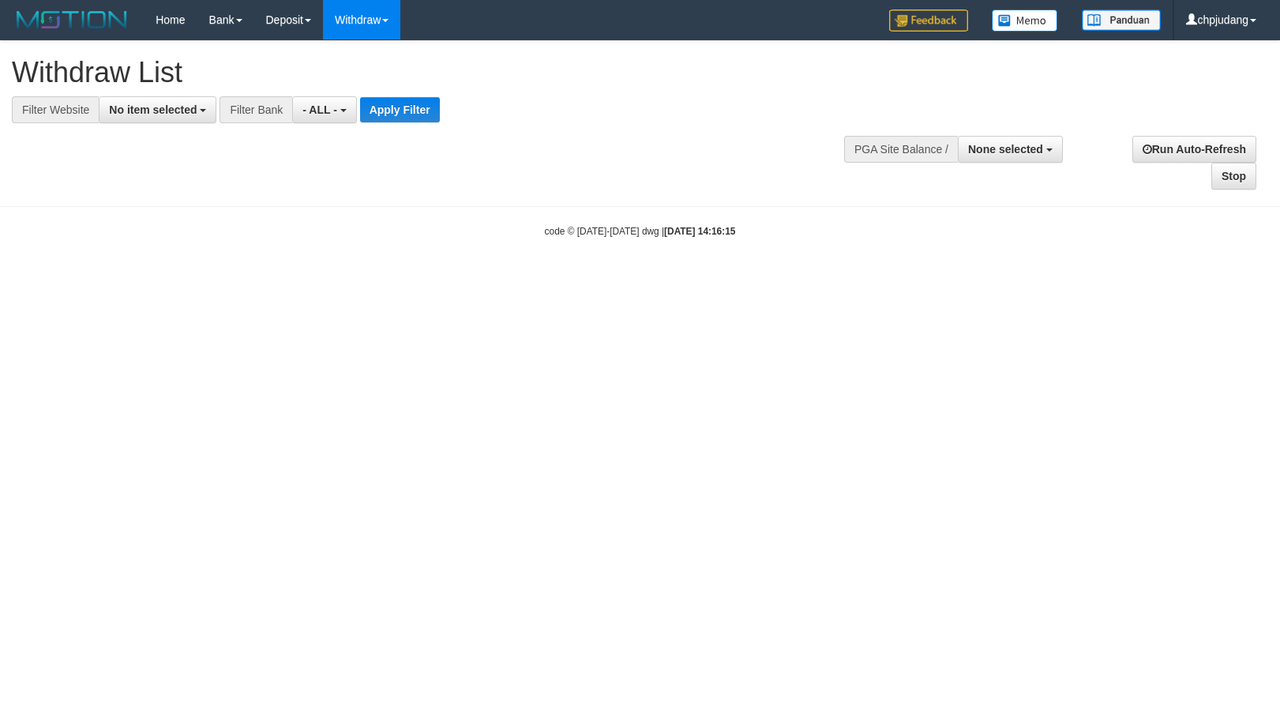
select select
click at [120, 105] on span "No item selected" at bounding box center [153, 109] width 88 height 13
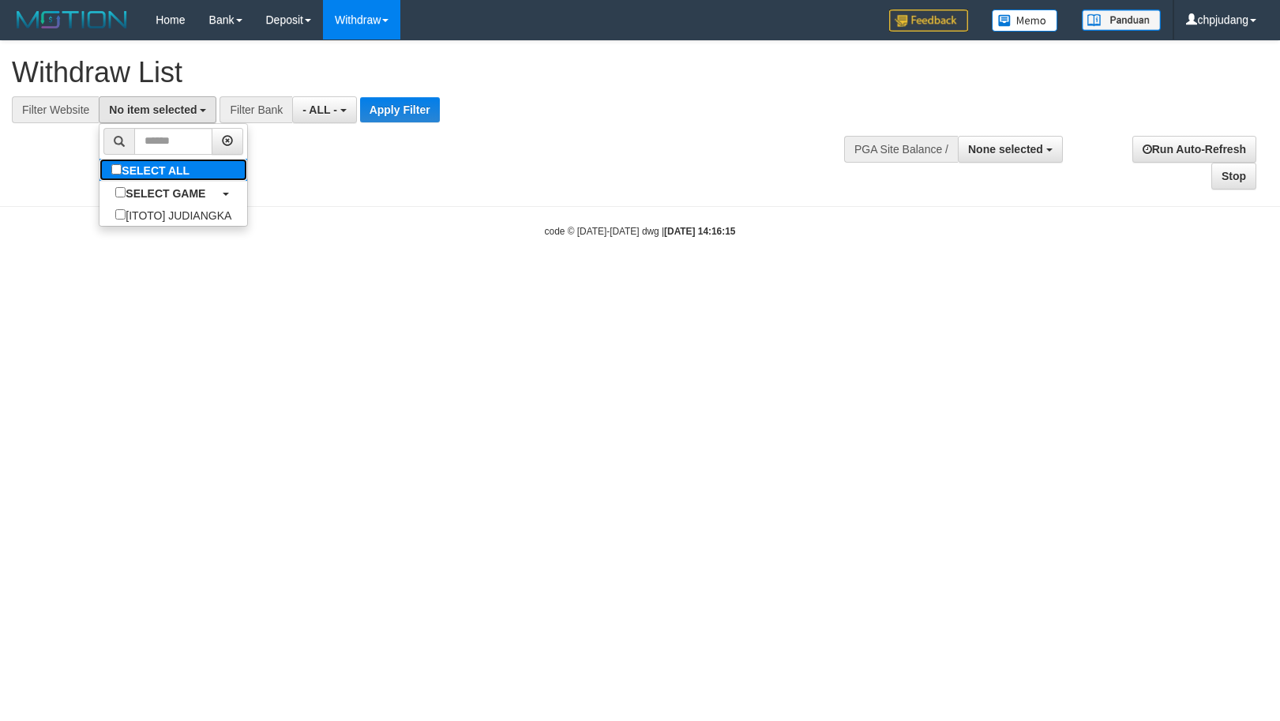
click at [175, 177] on label "SELECT ALL" at bounding box center [152, 170] width 106 height 22
select select "****"
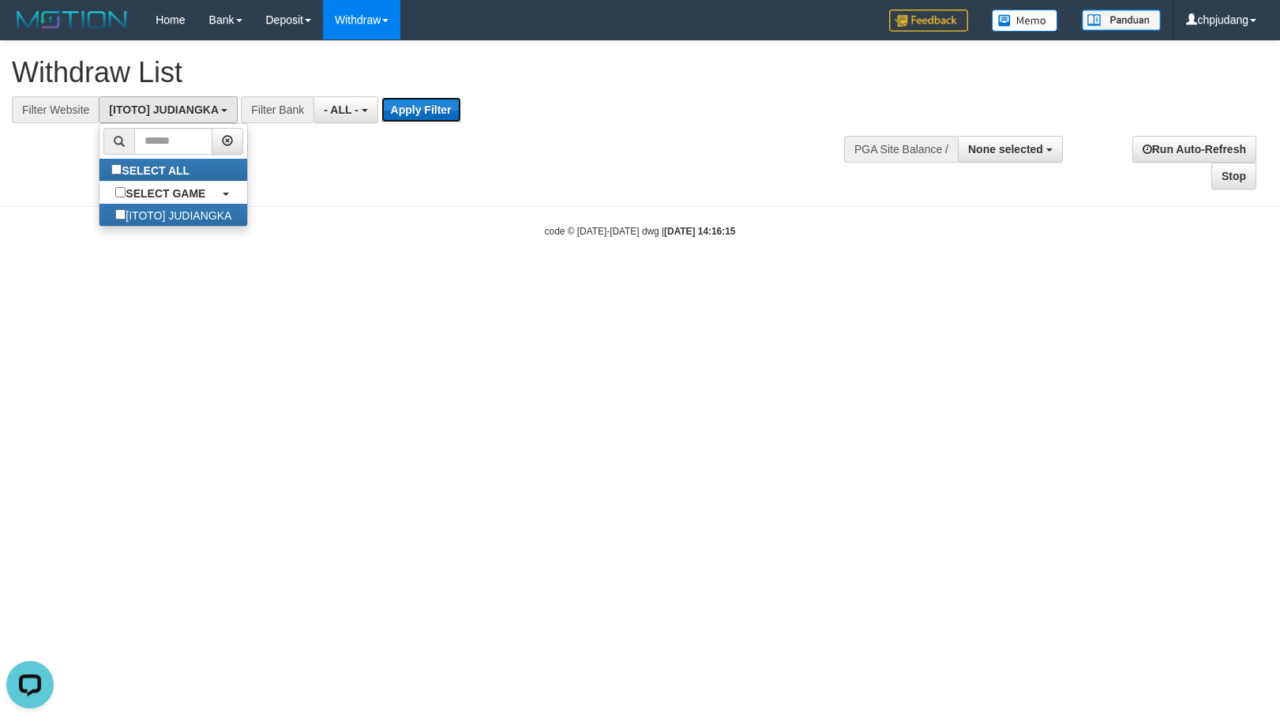
click at [450, 105] on button "Apply Filter" at bounding box center [421, 109] width 80 height 25
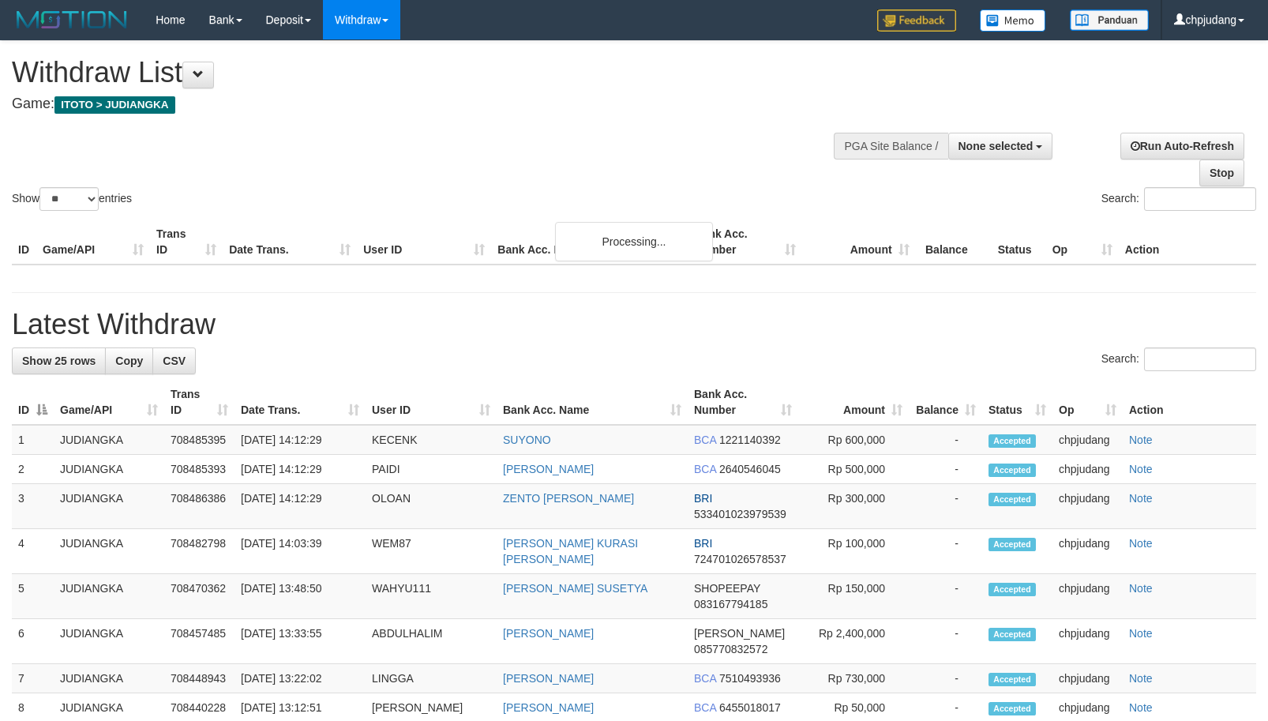
select select
select select "**"
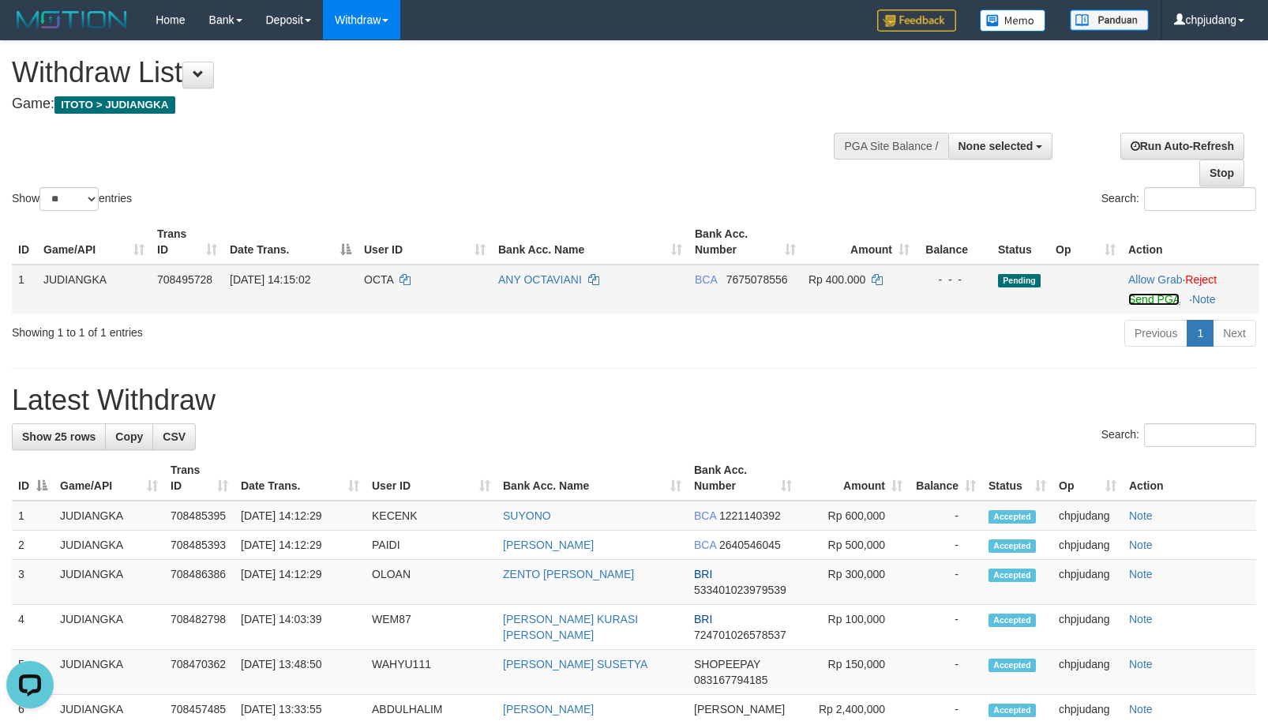
click at [1150, 295] on link "Send PGA" at bounding box center [1153, 299] width 51 height 13
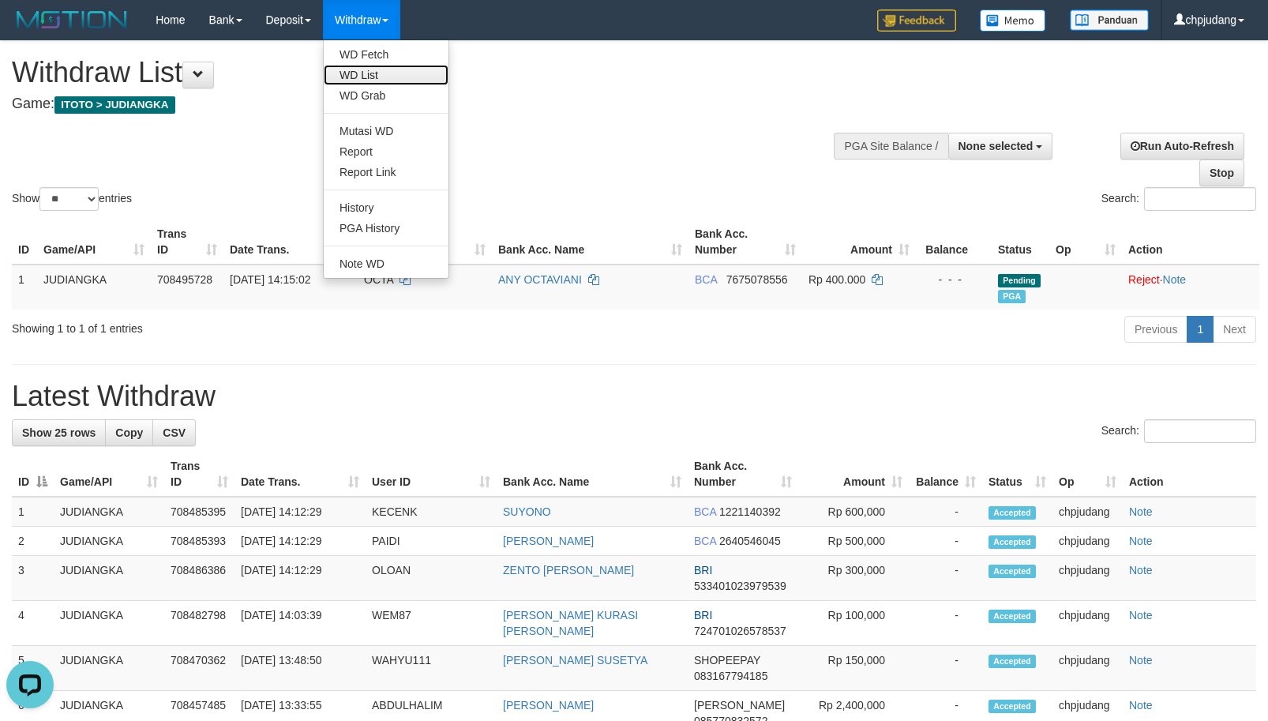
click at [387, 78] on link "WD List" at bounding box center [386, 75] width 125 height 21
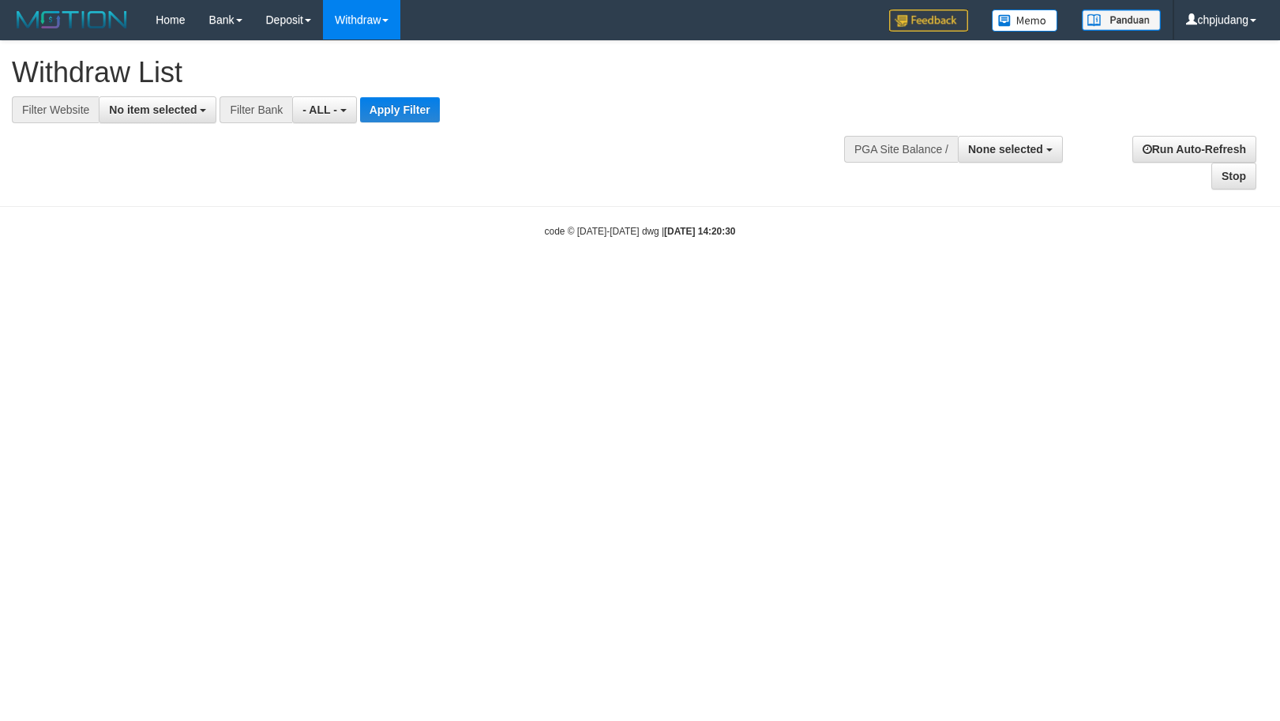
select select
click at [152, 118] on button "No item selected" at bounding box center [158, 109] width 118 height 27
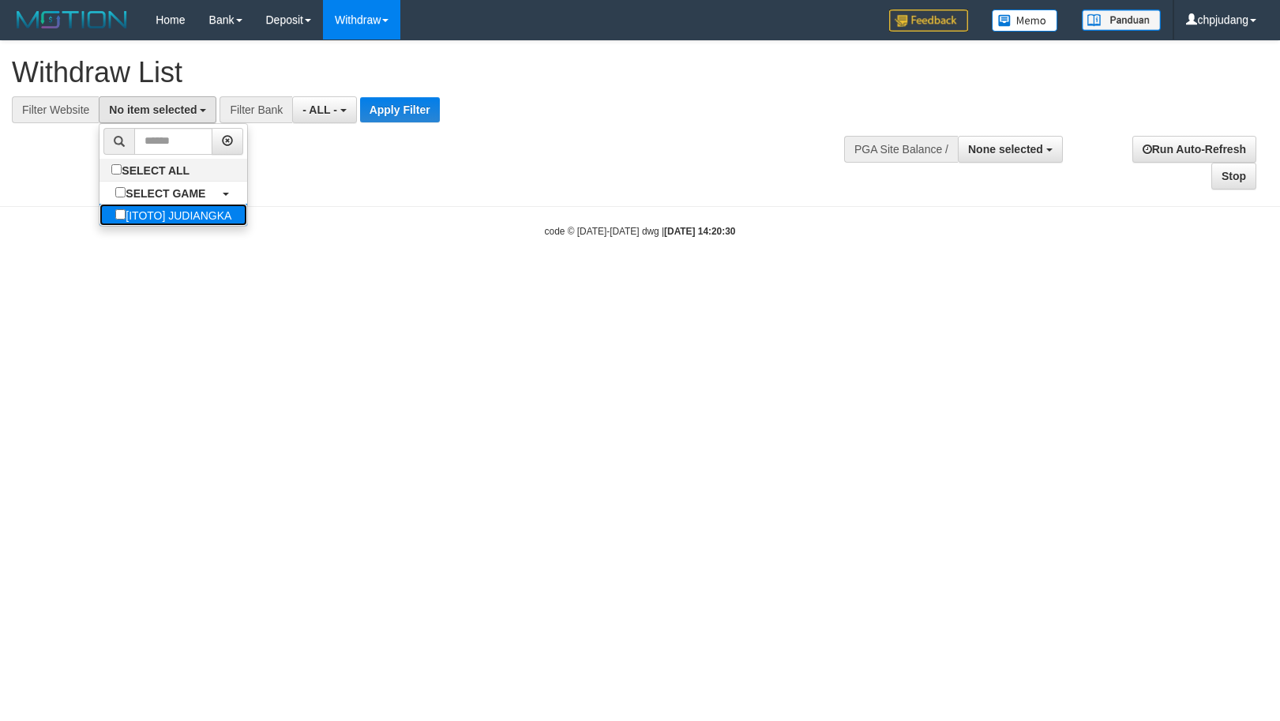
click at [185, 207] on label "[ITOTO] JUDIANGKA" at bounding box center [173, 215] width 148 height 22
select select "****"
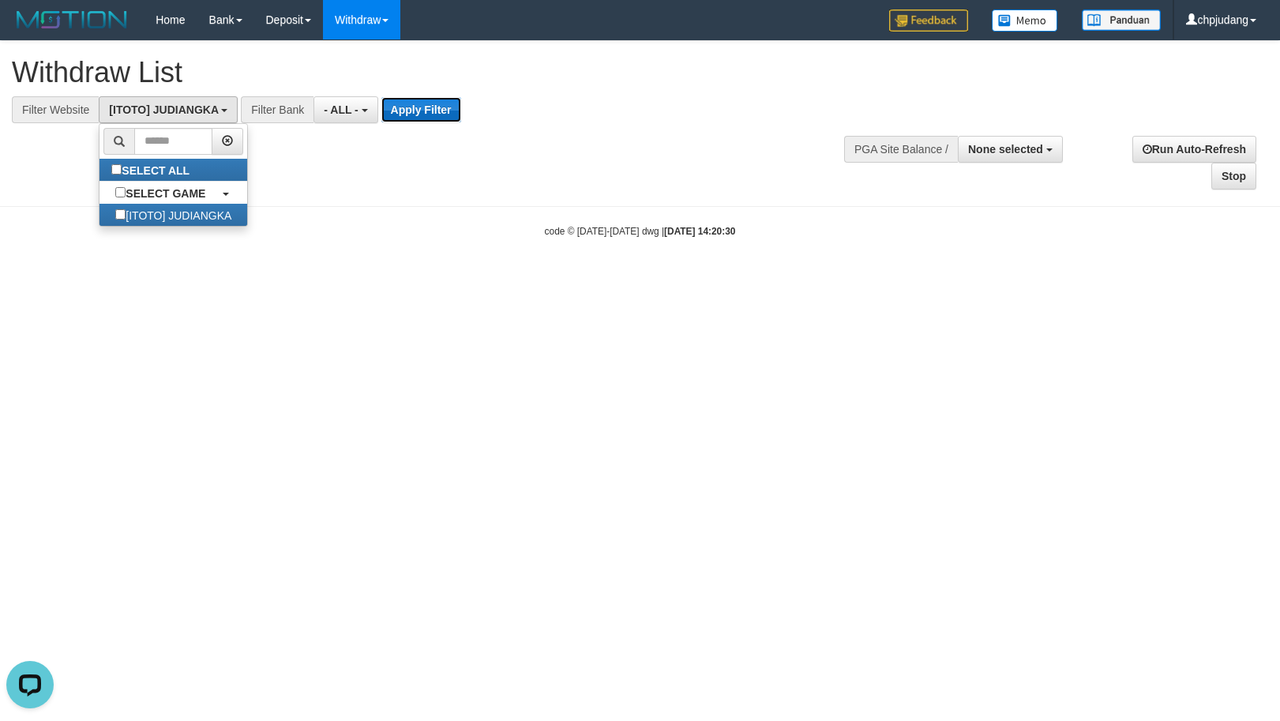
click at [421, 110] on button "Apply Filter" at bounding box center [421, 109] width 80 height 25
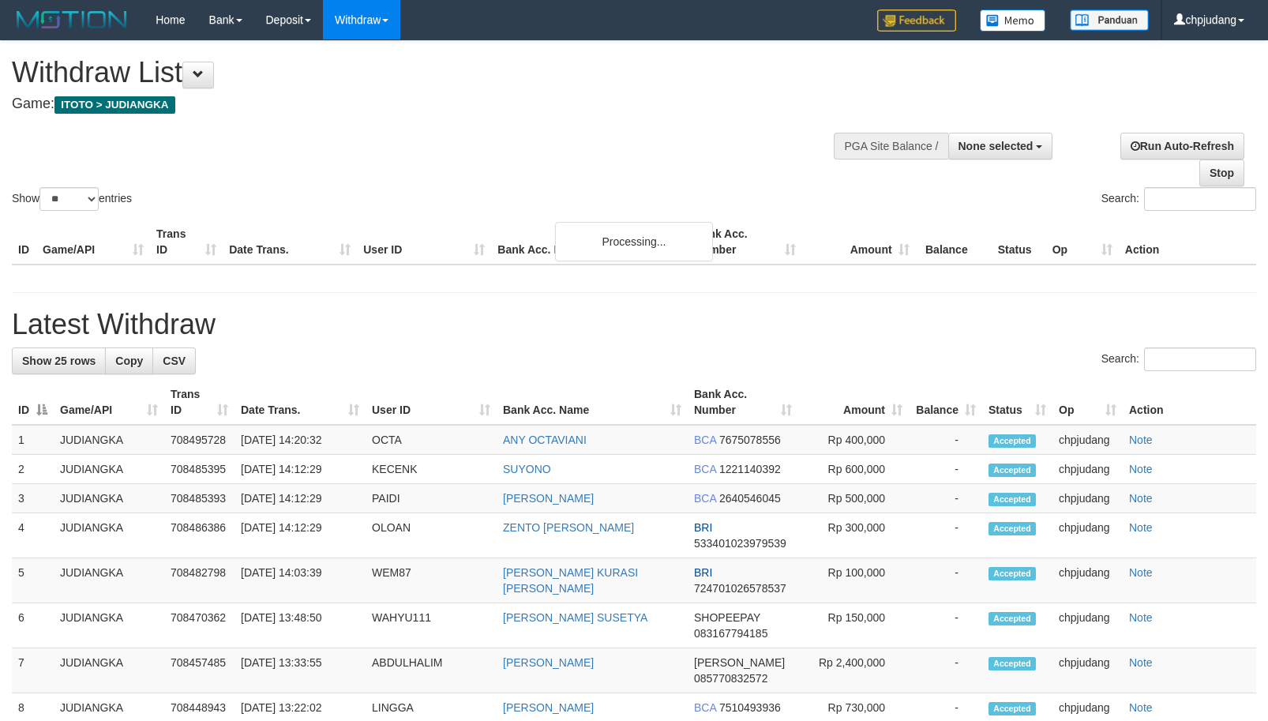
select select
select select "**"
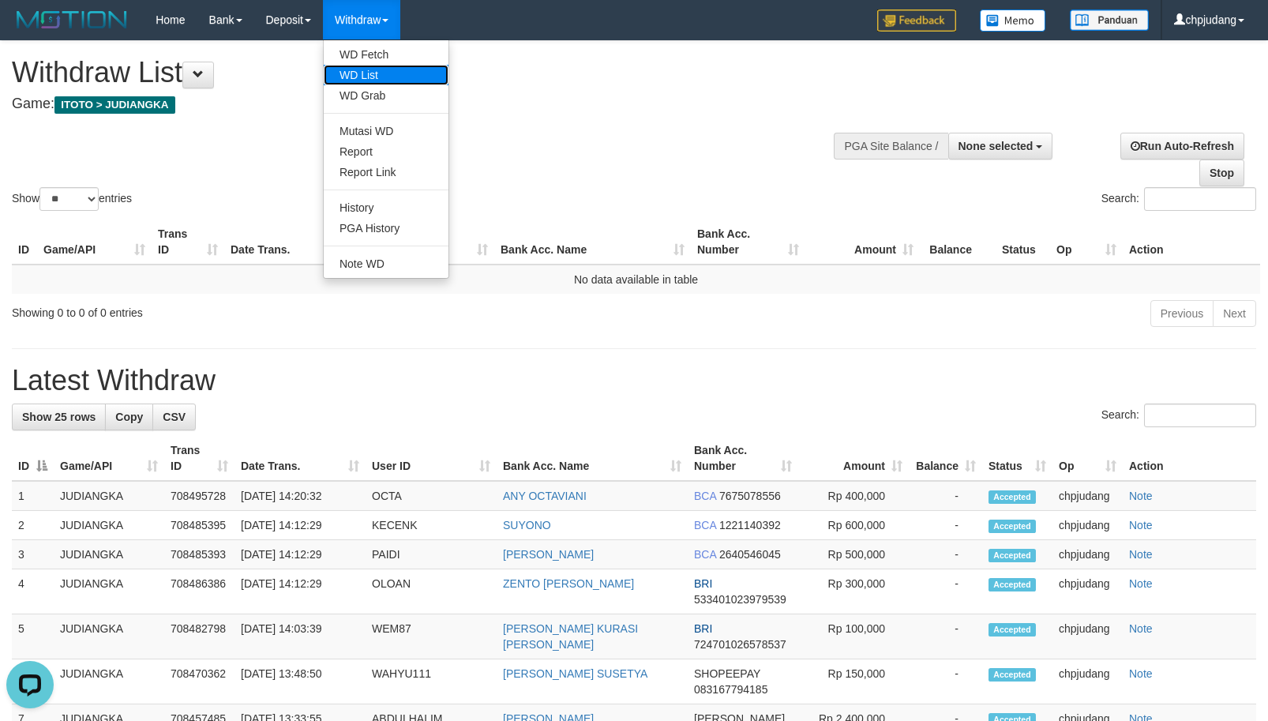
click at [391, 73] on link "WD List" at bounding box center [386, 75] width 125 height 21
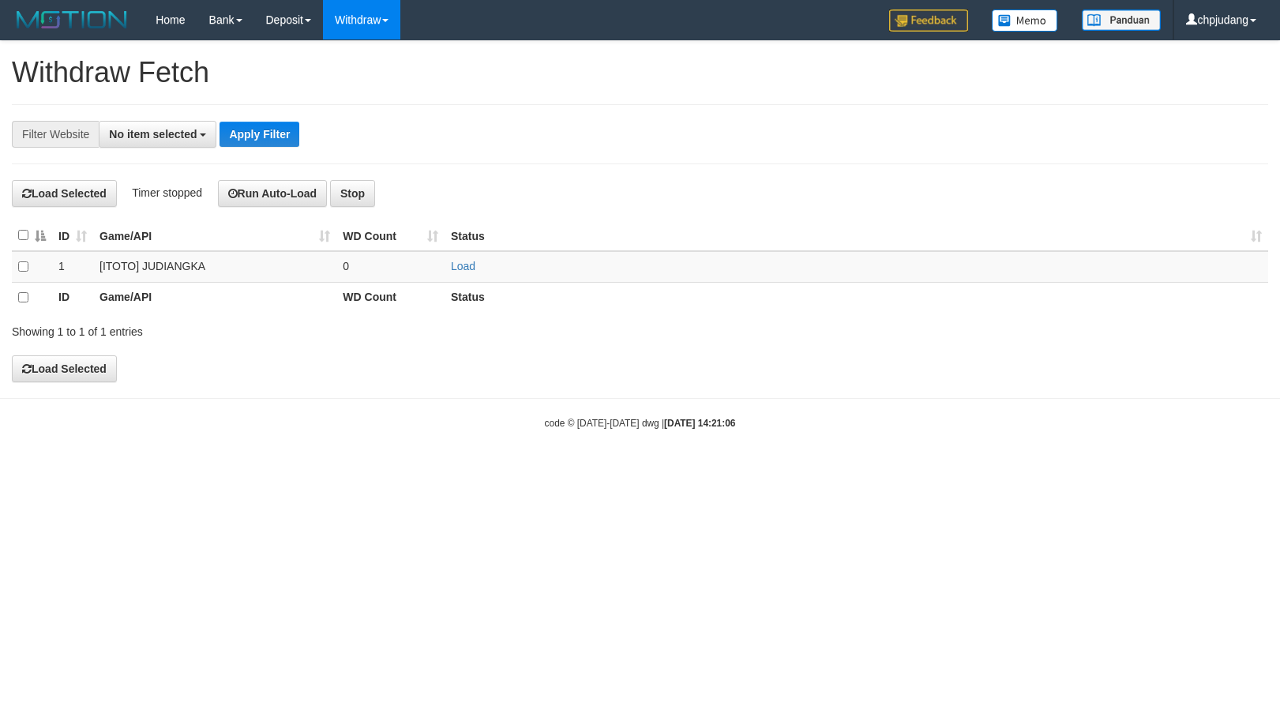
select select
click at [467, 262] on link "Load" at bounding box center [463, 266] width 24 height 13
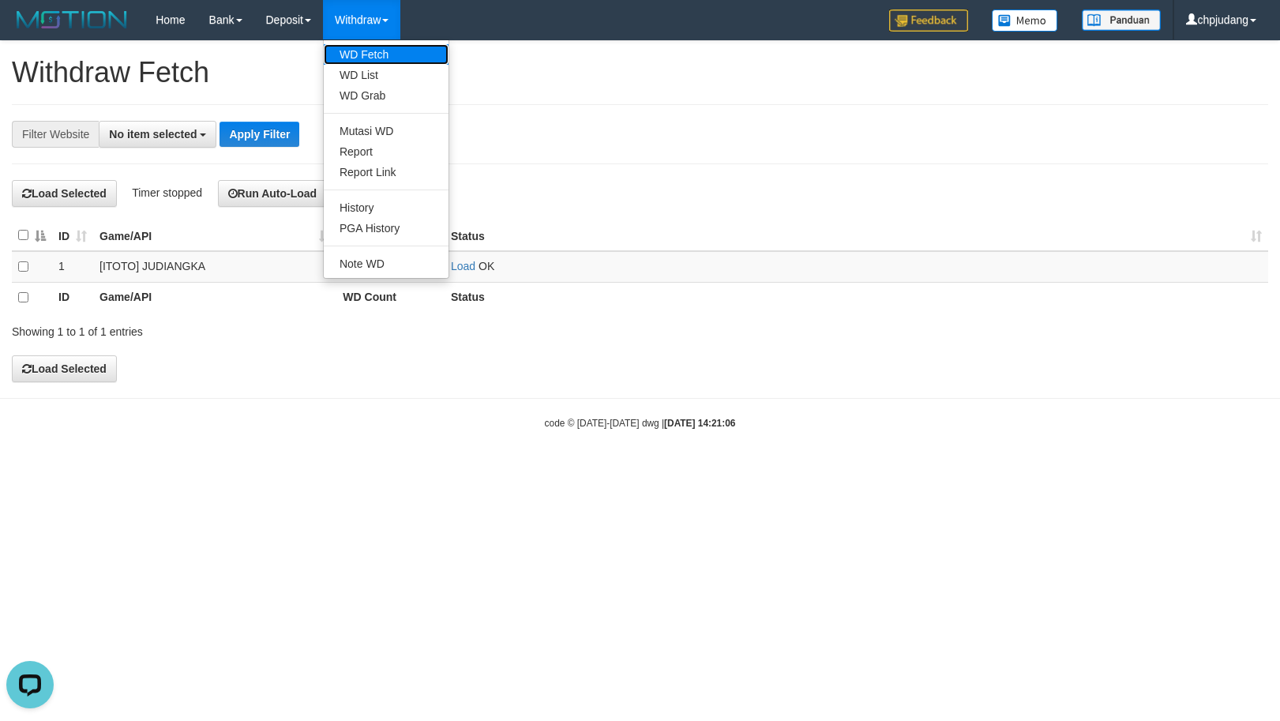
click at [359, 52] on link "WD Fetch" at bounding box center [386, 54] width 125 height 21
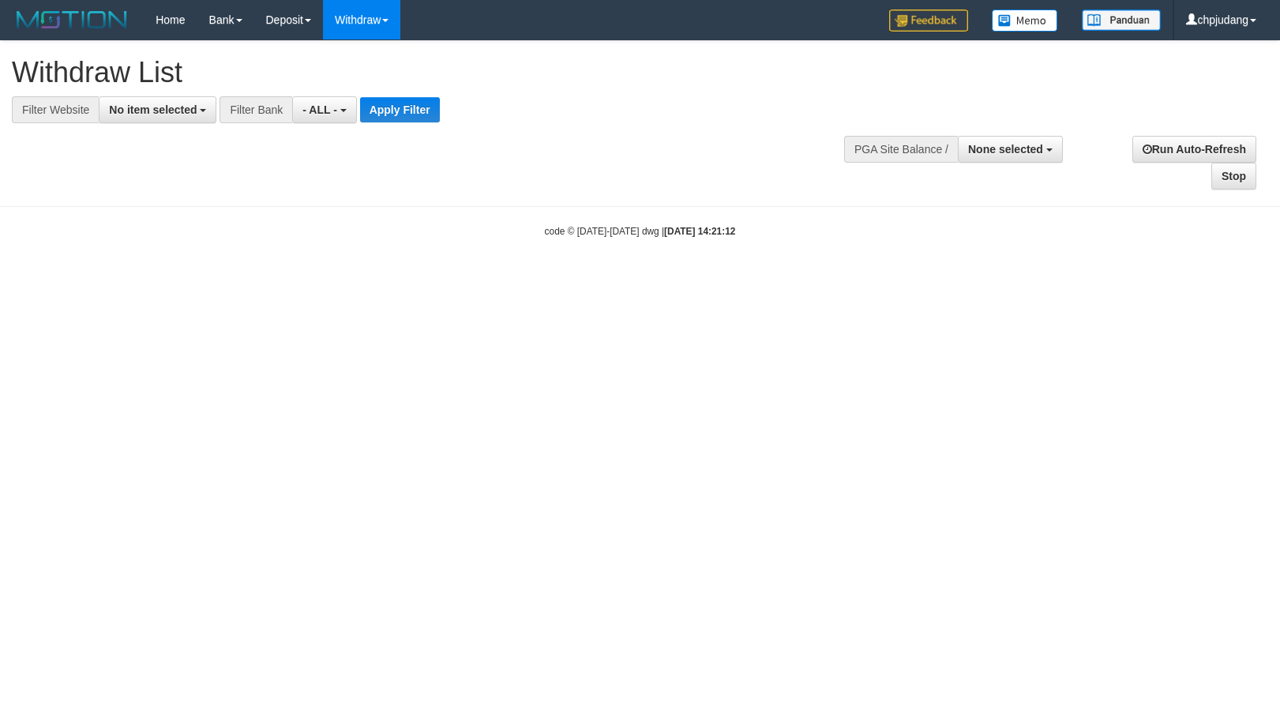
select select
click at [141, 108] on span "No item selected" at bounding box center [153, 109] width 88 height 13
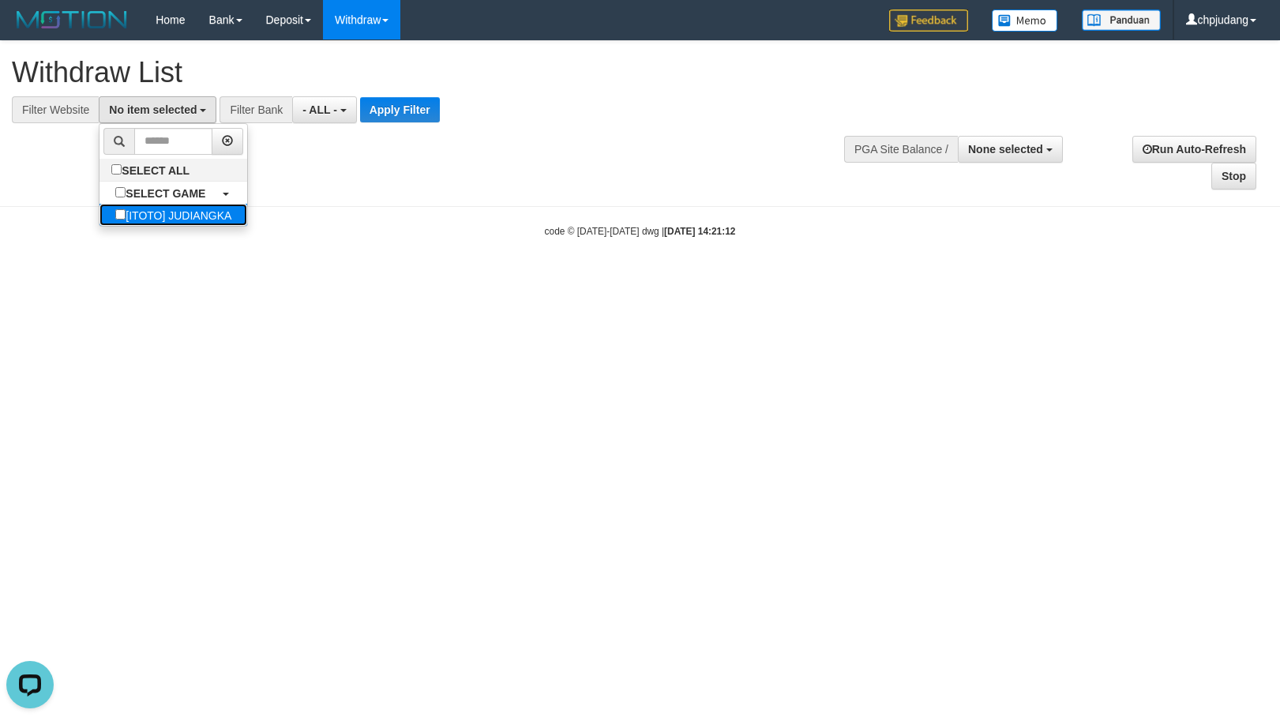
click at [195, 218] on label "[ITOTO] JUDIANGKA" at bounding box center [173, 215] width 148 height 22
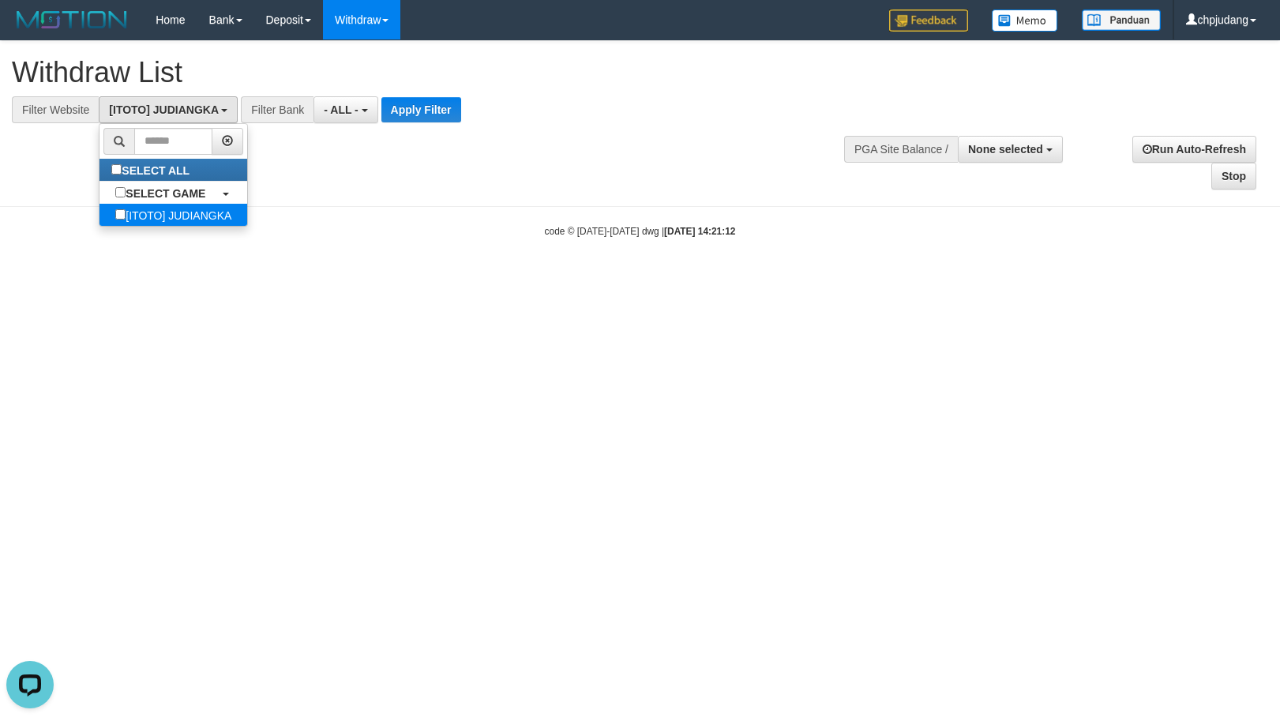
select select "****"
click at [439, 107] on button "Apply Filter" at bounding box center [421, 109] width 80 height 25
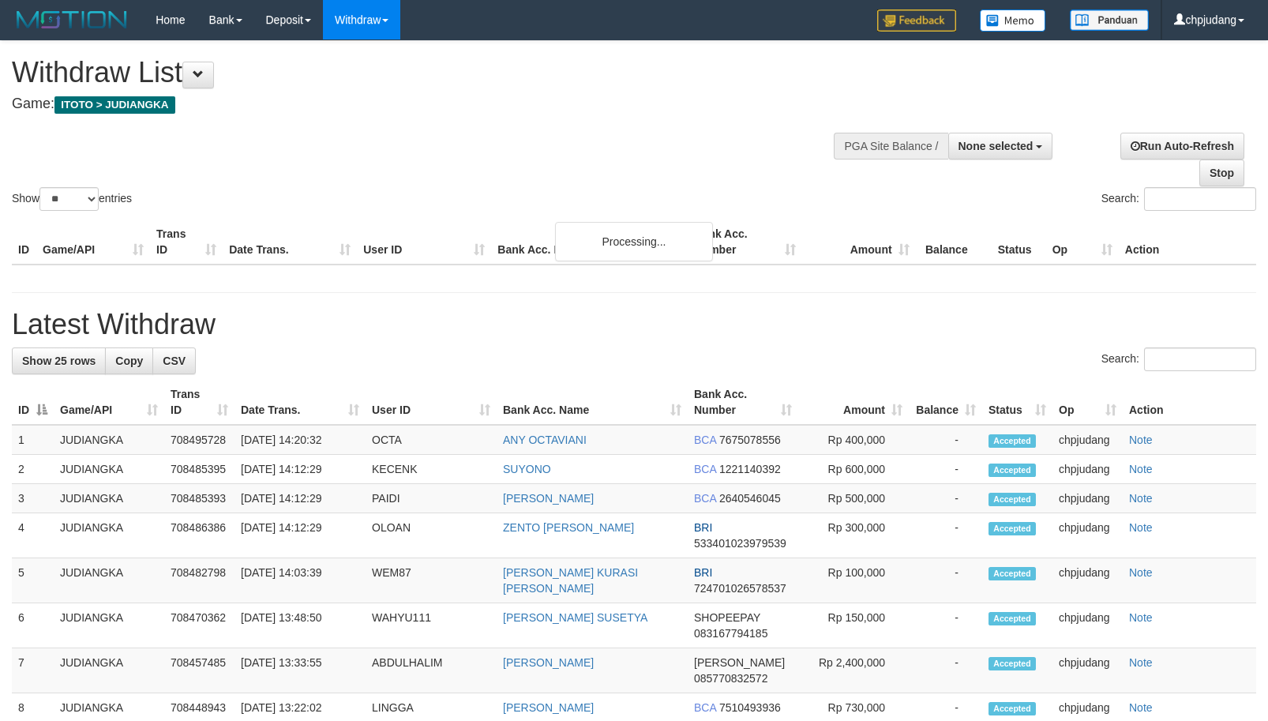
select select
select select "**"
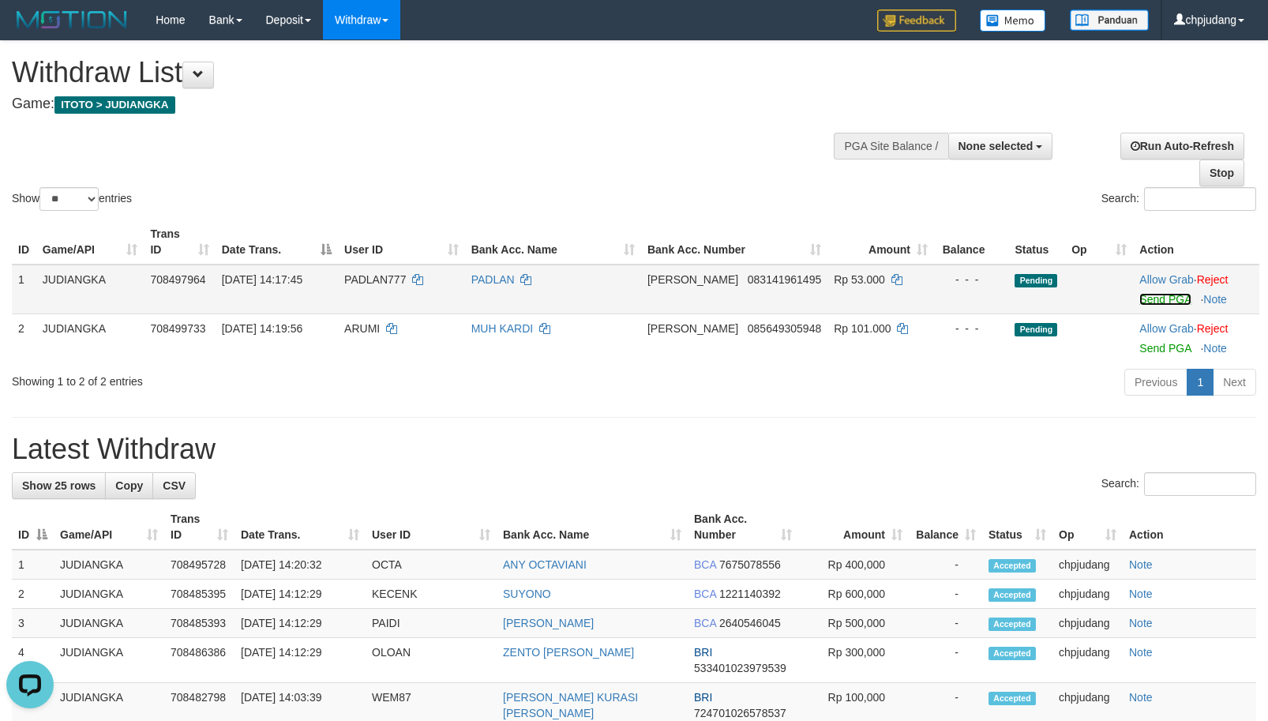
click at [1140, 298] on link "Send PGA" at bounding box center [1164, 299] width 51 height 13
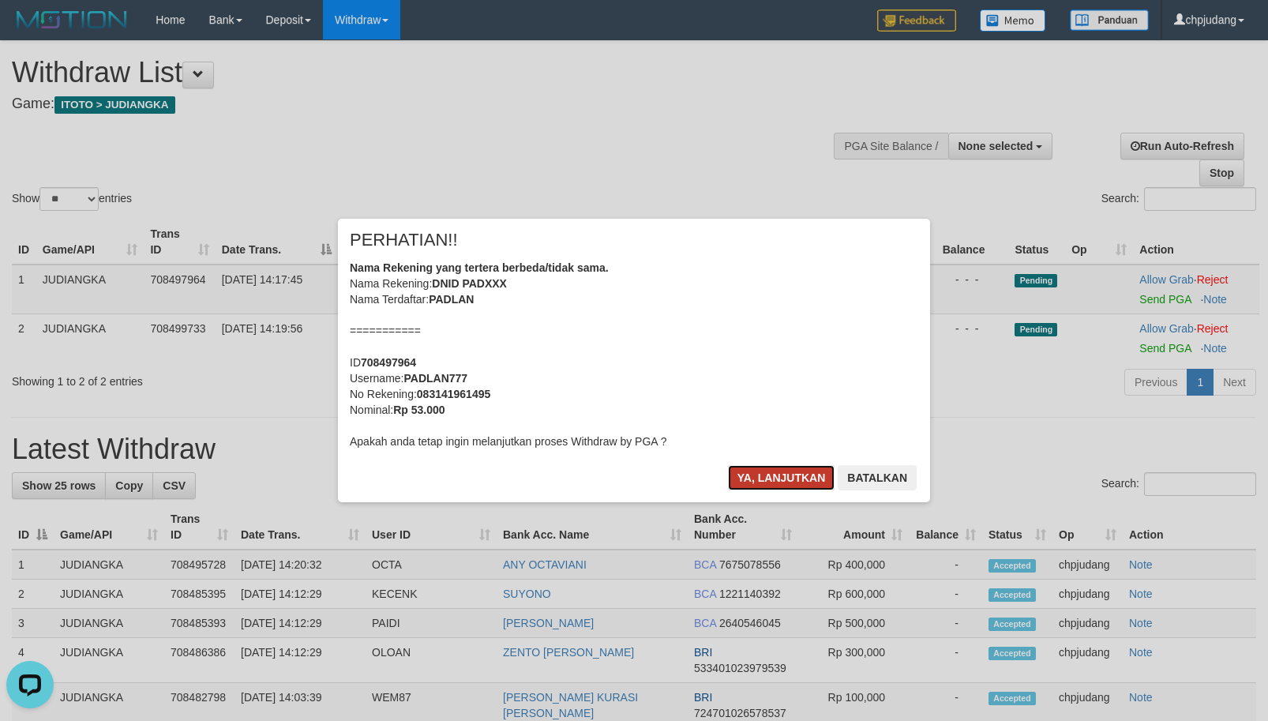
click at [812, 470] on button "Ya, lanjutkan" at bounding box center [781, 477] width 107 height 25
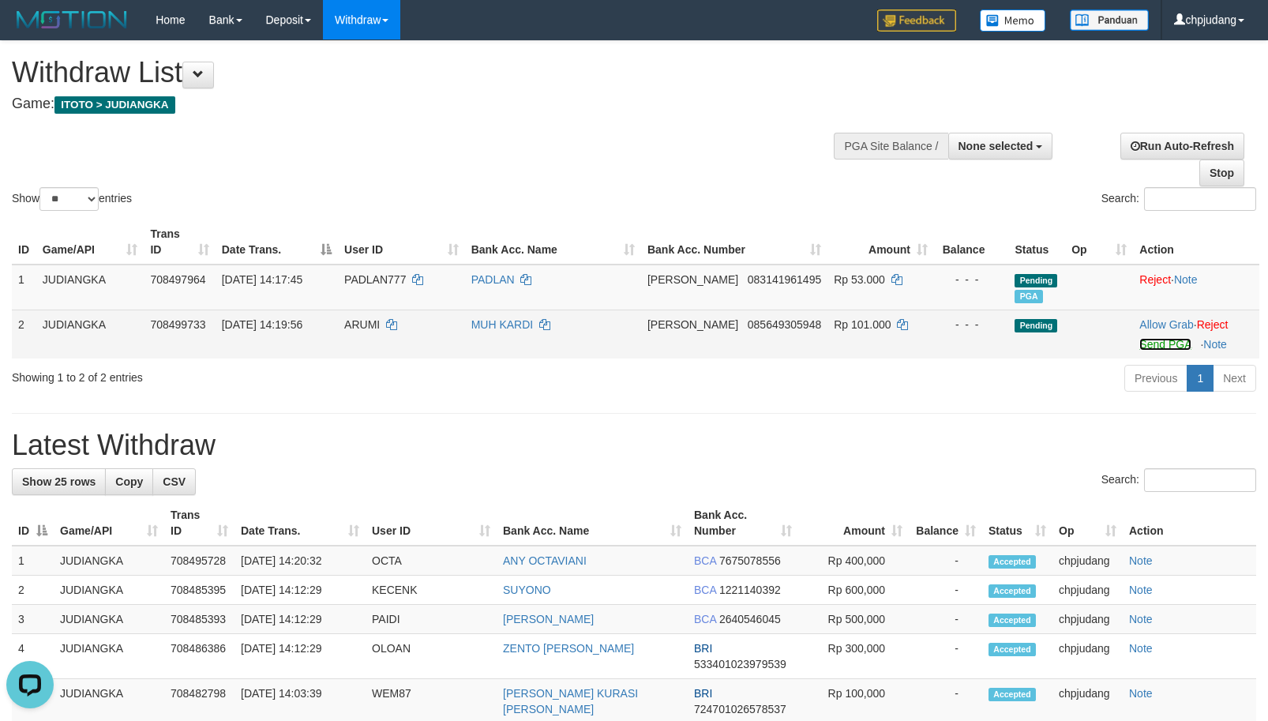
click at [1139, 347] on link "Send PGA" at bounding box center [1164, 344] width 51 height 13
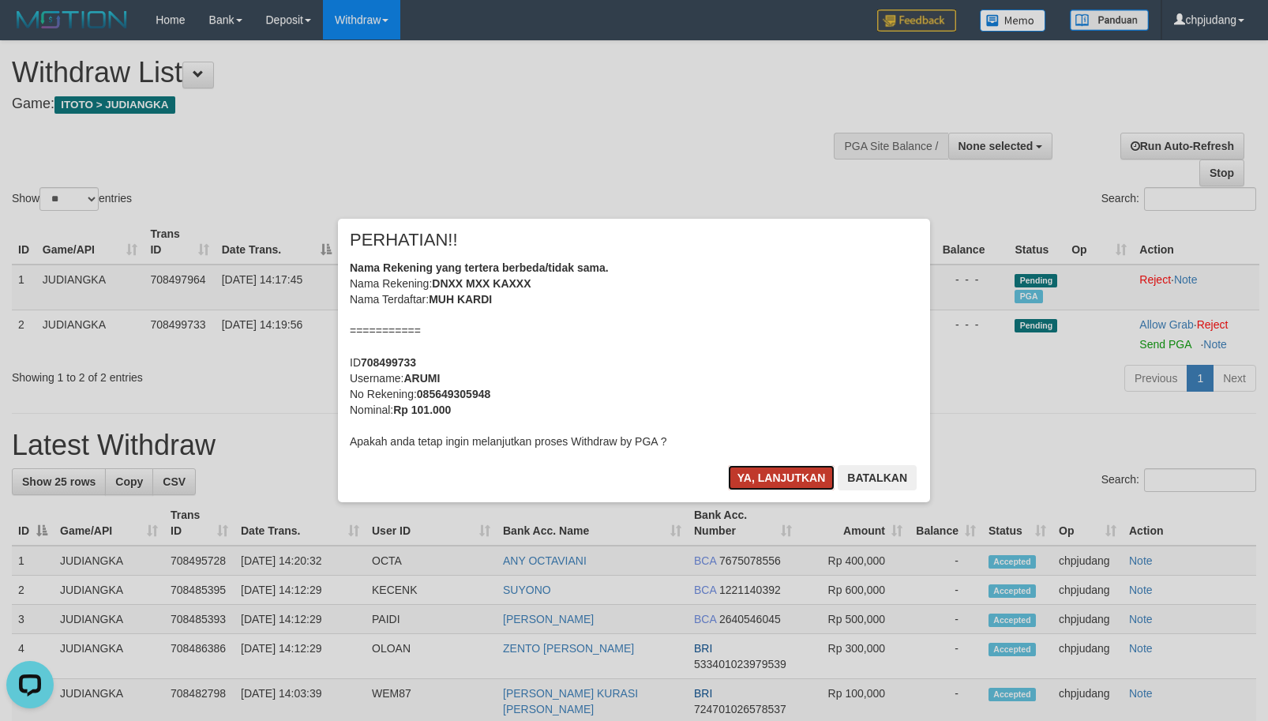
click at [767, 482] on button "Ya, lanjutkan" at bounding box center [781, 477] width 107 height 25
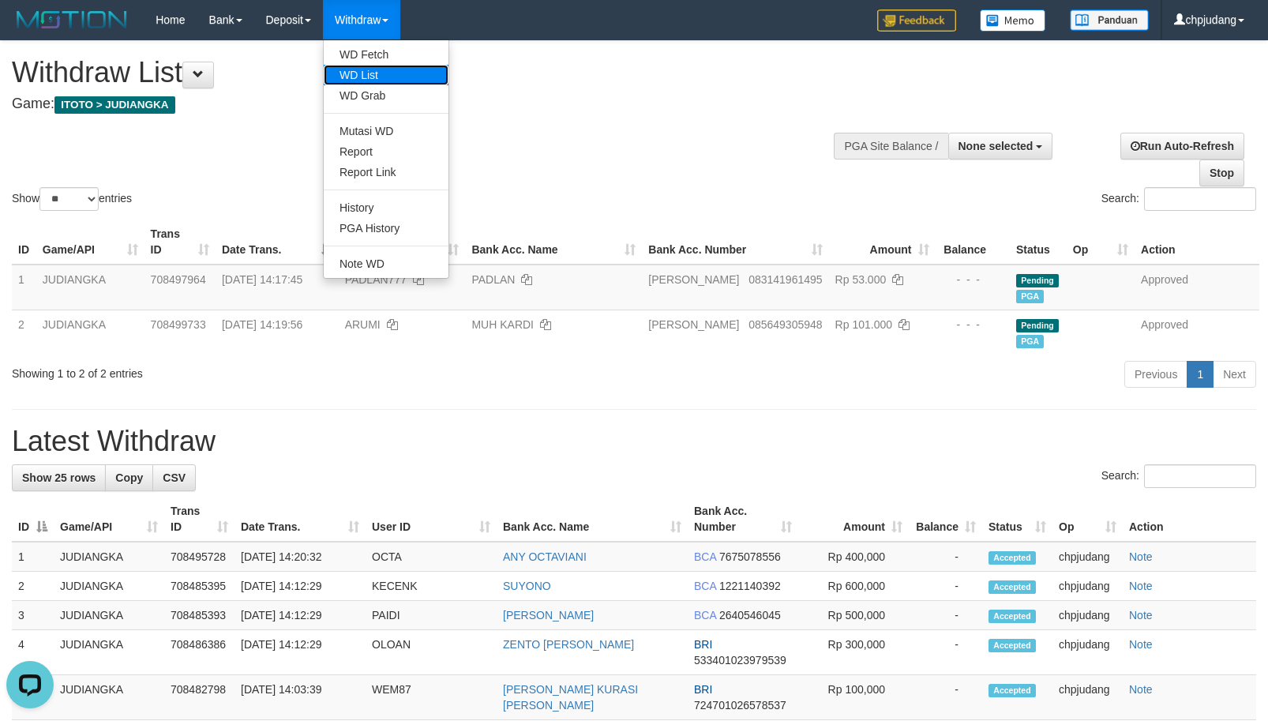
click at [387, 73] on link "WD List" at bounding box center [386, 75] width 125 height 21
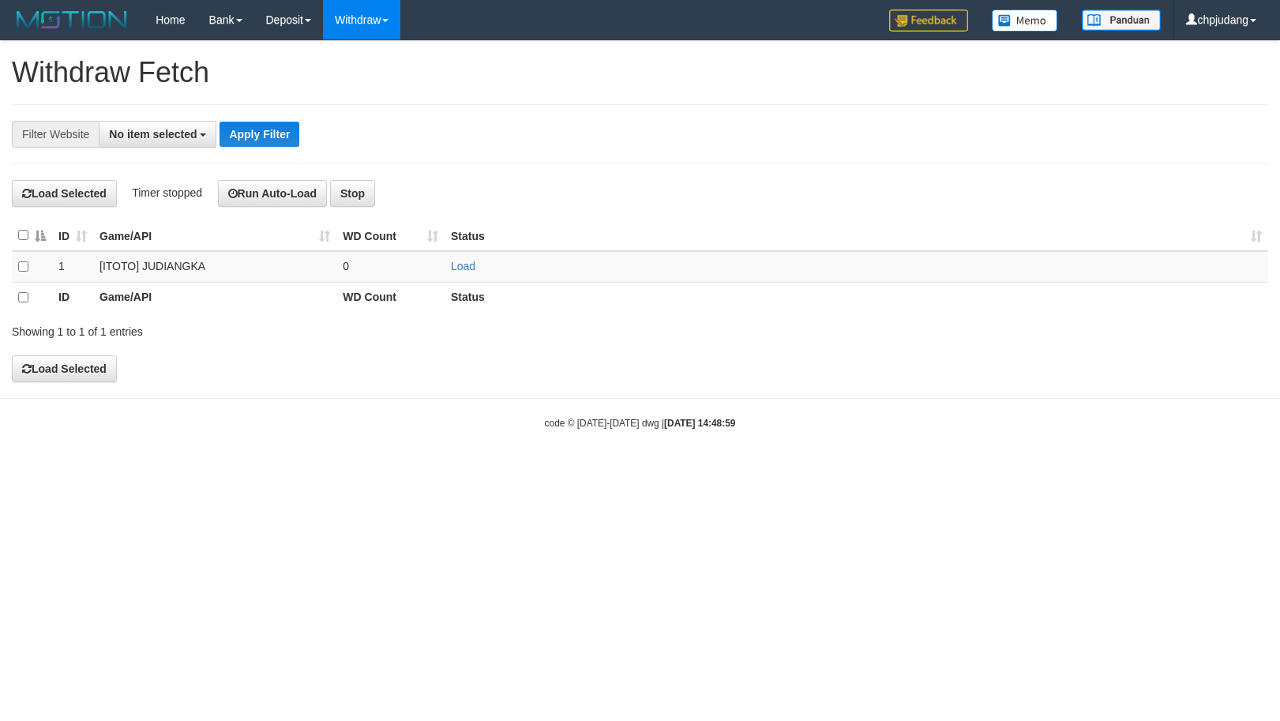
select select
click at [470, 269] on link "Load" at bounding box center [463, 266] width 24 height 13
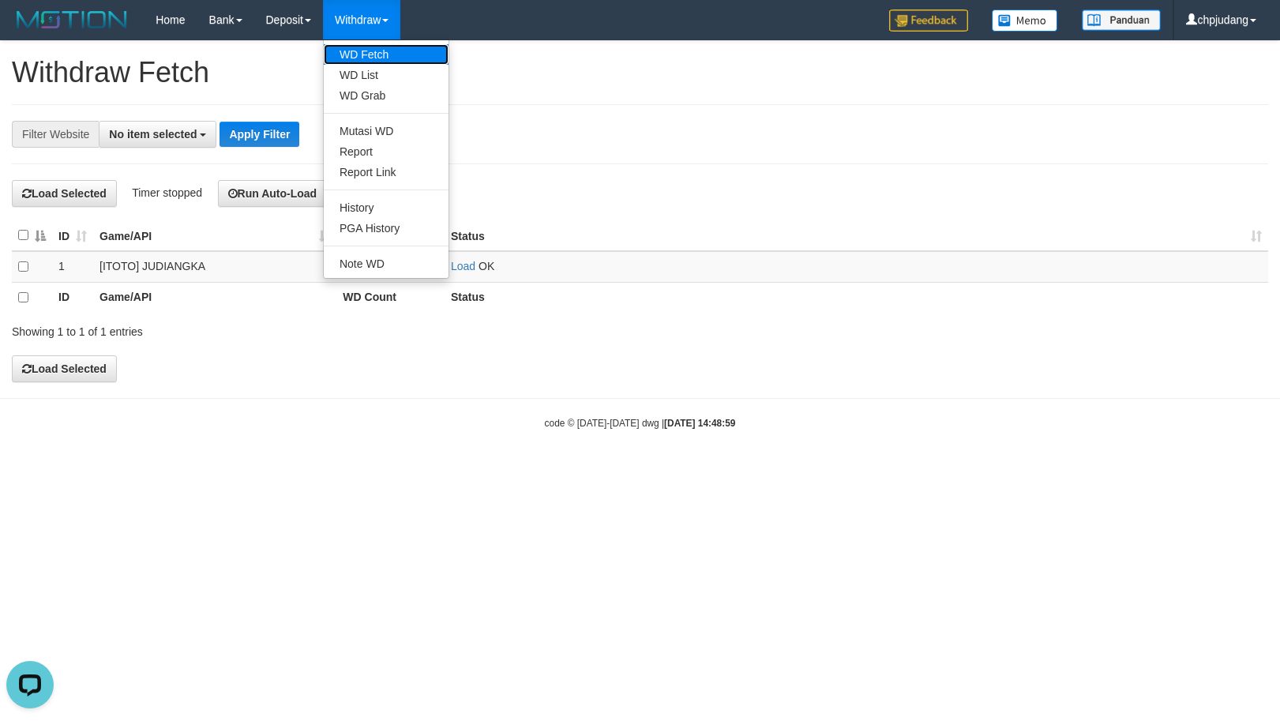
click at [393, 58] on link "WD Fetch" at bounding box center [386, 54] width 125 height 21
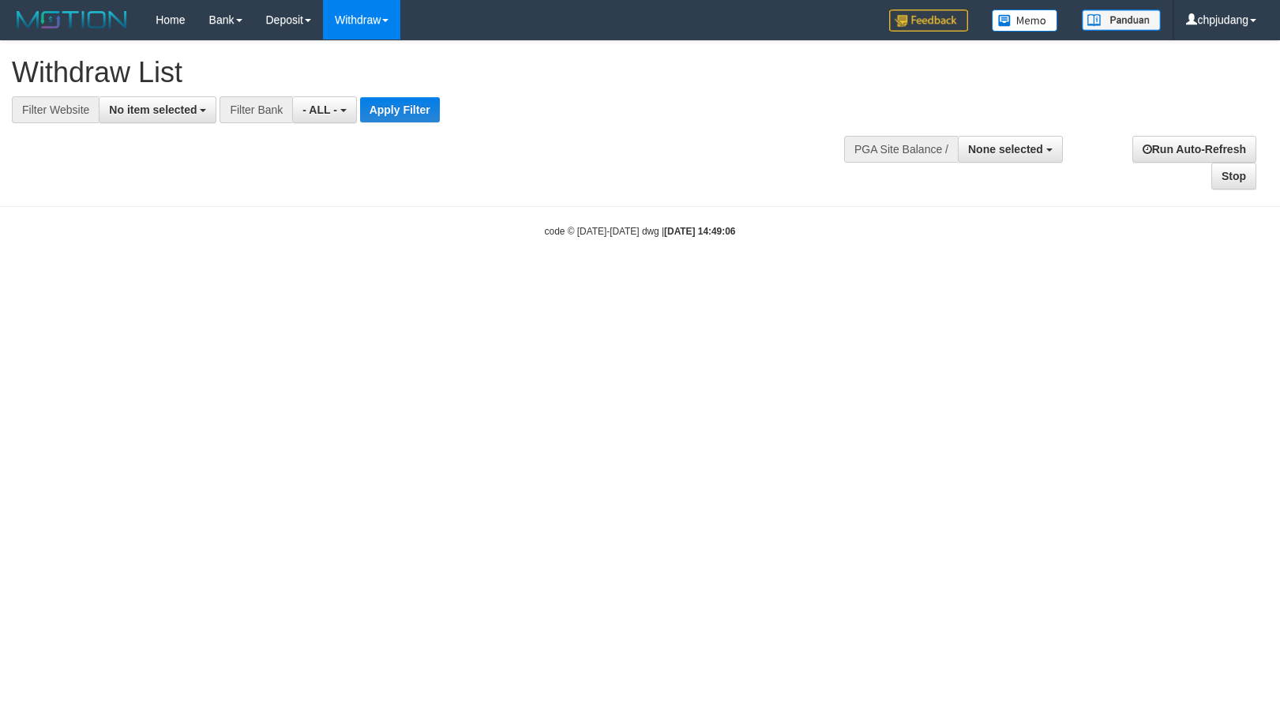
select select
drag, startPoint x: 125, startPoint y: 111, endPoint x: 153, endPoint y: 124, distance: 31.4
click at [127, 110] on span "No item selected" at bounding box center [153, 109] width 88 height 13
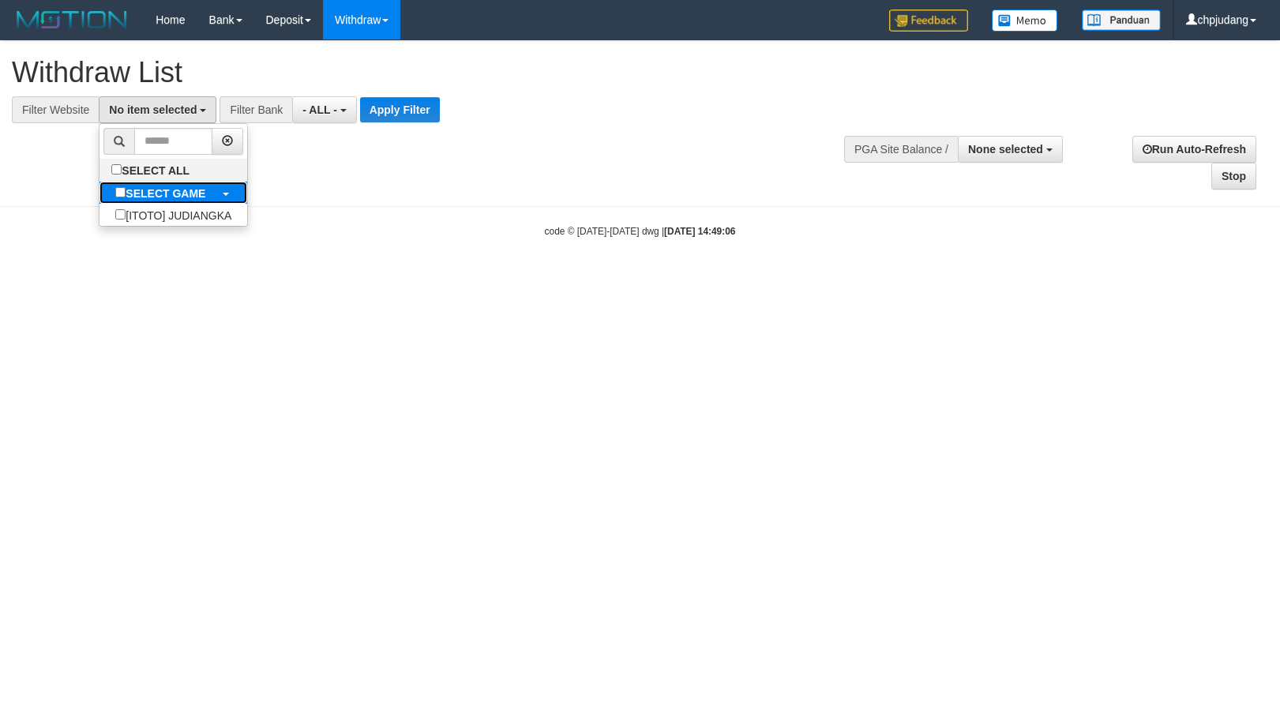
click at [172, 202] on label "SELECT GAME" at bounding box center [160, 193] width 122 height 22
select select "****"
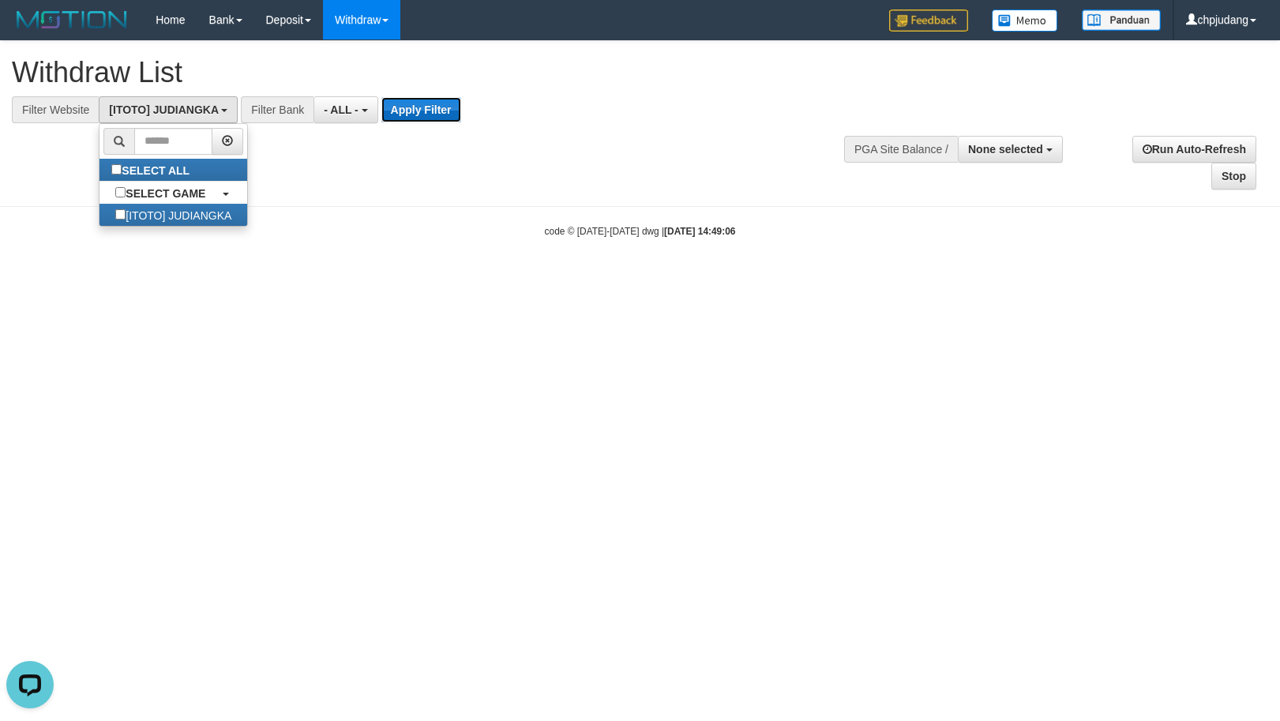
click at [407, 115] on button "Apply Filter" at bounding box center [421, 109] width 80 height 25
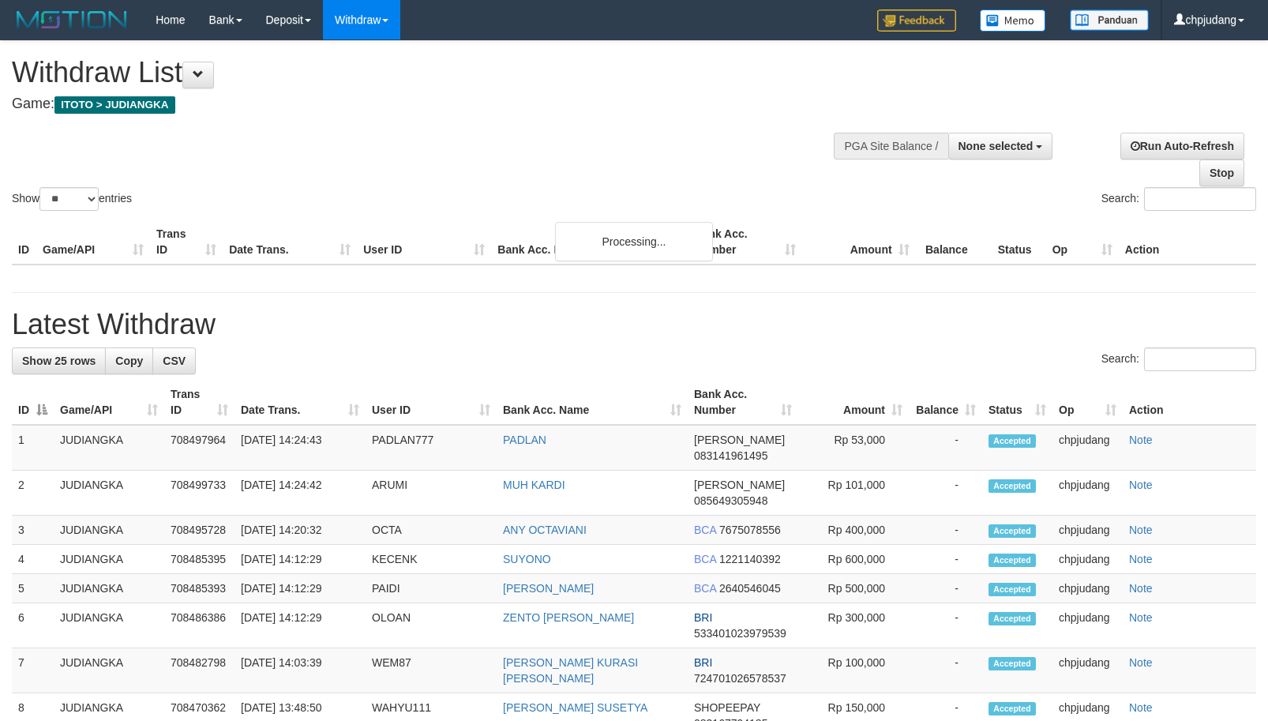
select select
select select "**"
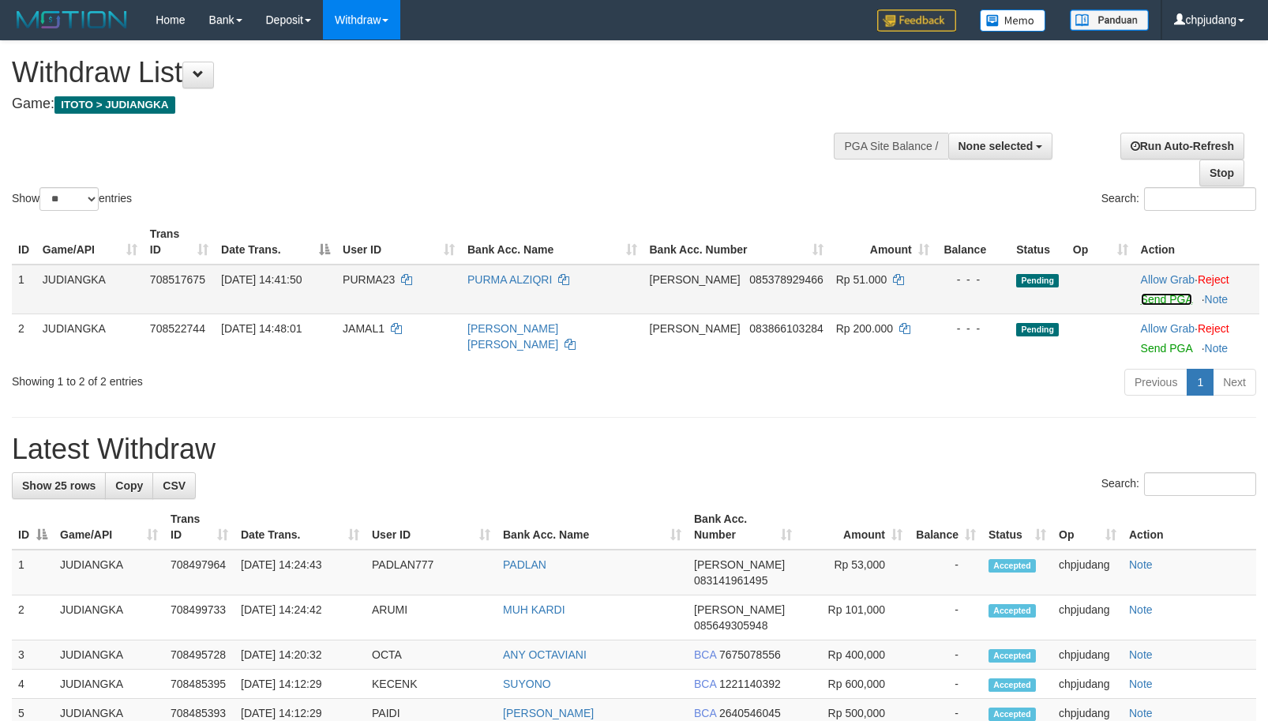
click at [1153, 297] on link "Send PGA" at bounding box center [1166, 299] width 51 height 13
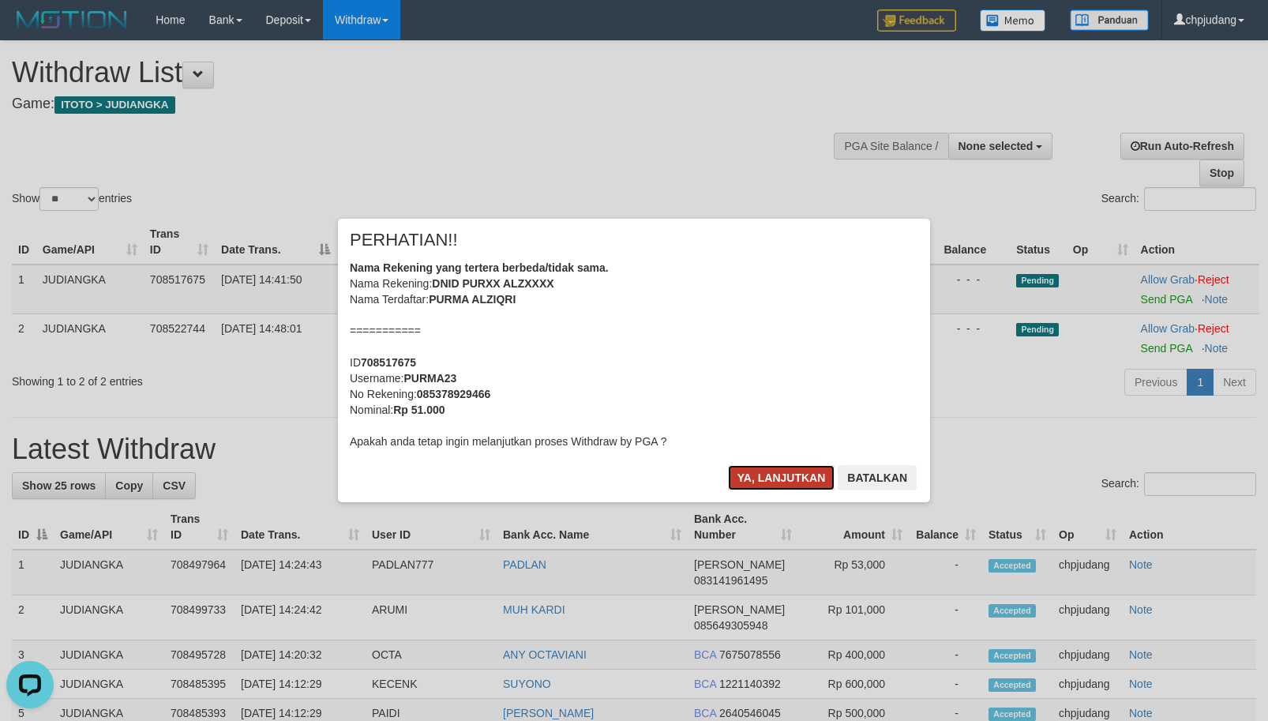
click at [793, 480] on button "Ya, lanjutkan" at bounding box center [781, 477] width 107 height 25
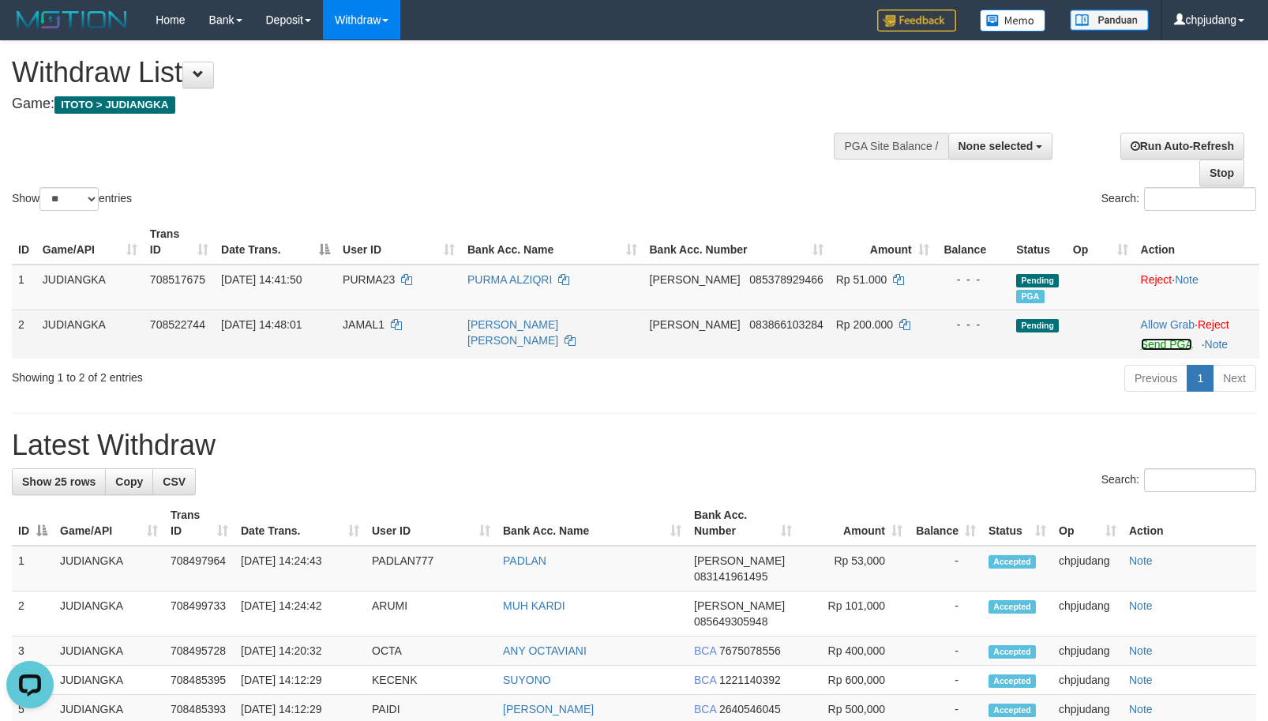
click at [1153, 345] on link "Send PGA" at bounding box center [1166, 344] width 51 height 13
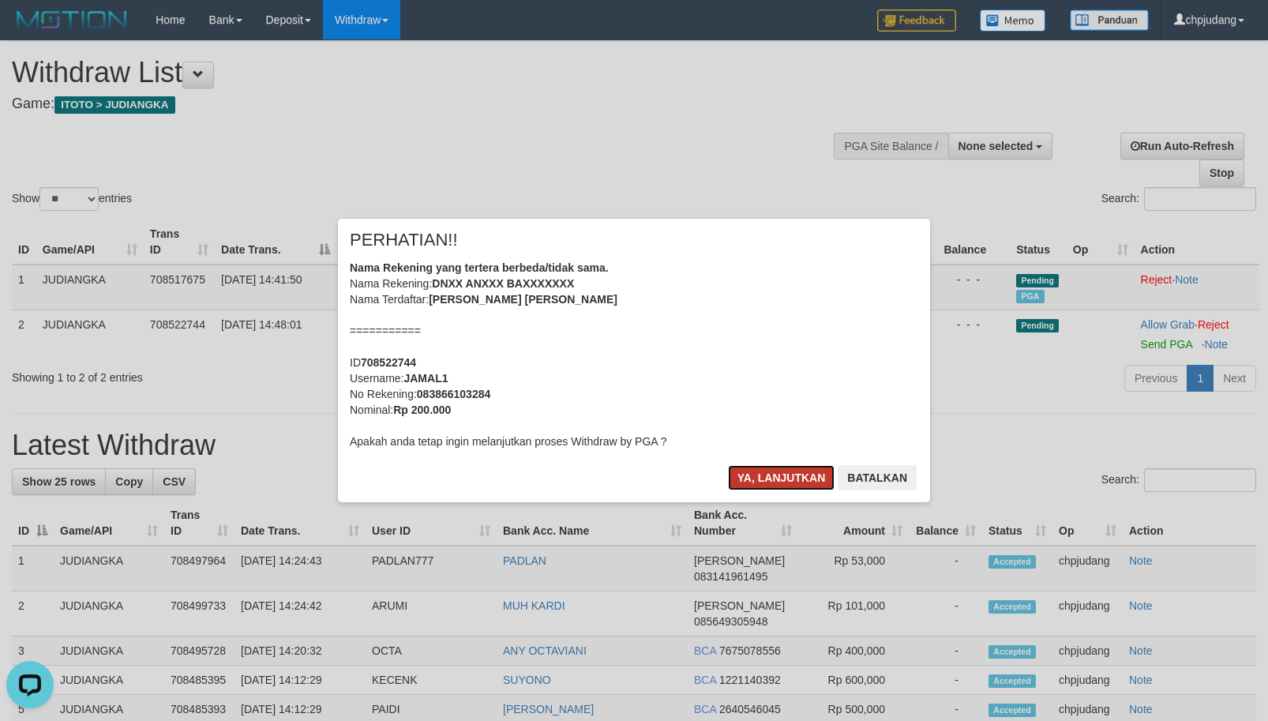
click at [791, 482] on button "Ya, lanjutkan" at bounding box center [781, 477] width 107 height 25
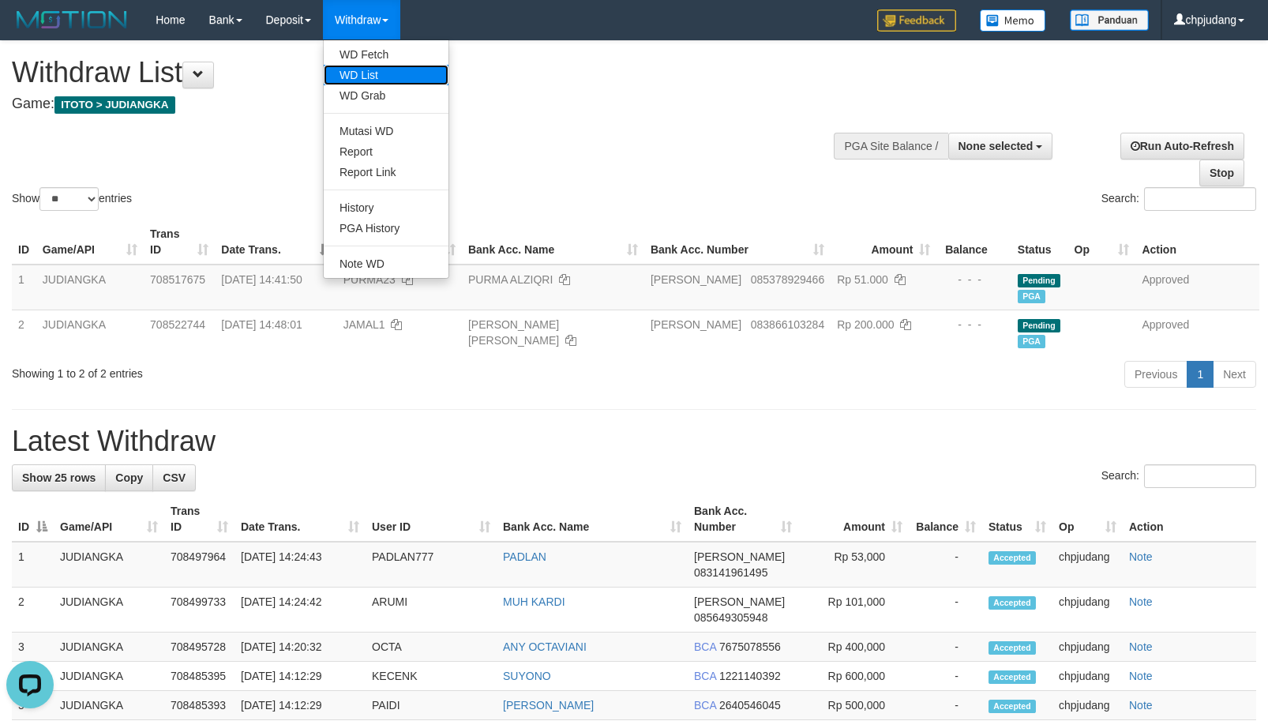
click at [386, 72] on link "WD List" at bounding box center [386, 75] width 125 height 21
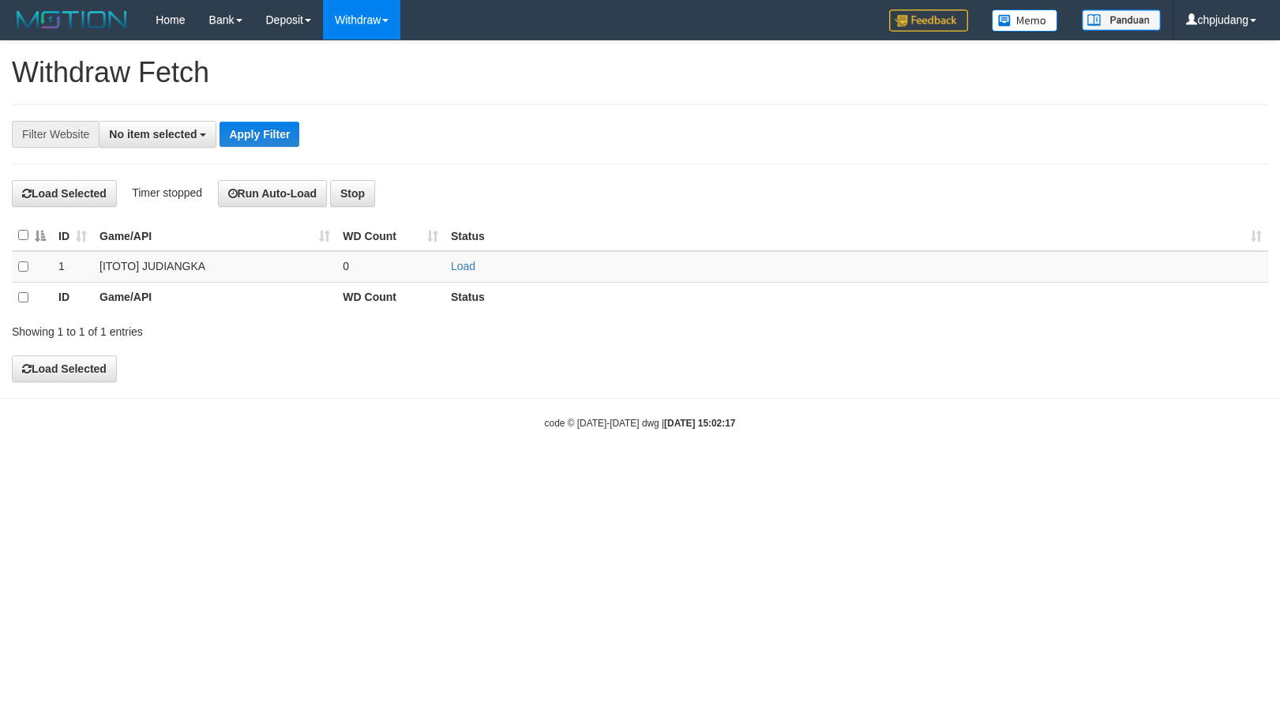
select select
click at [471, 274] on td "Load" at bounding box center [855, 267] width 823 height 32
click at [467, 272] on link "Load" at bounding box center [463, 266] width 24 height 13
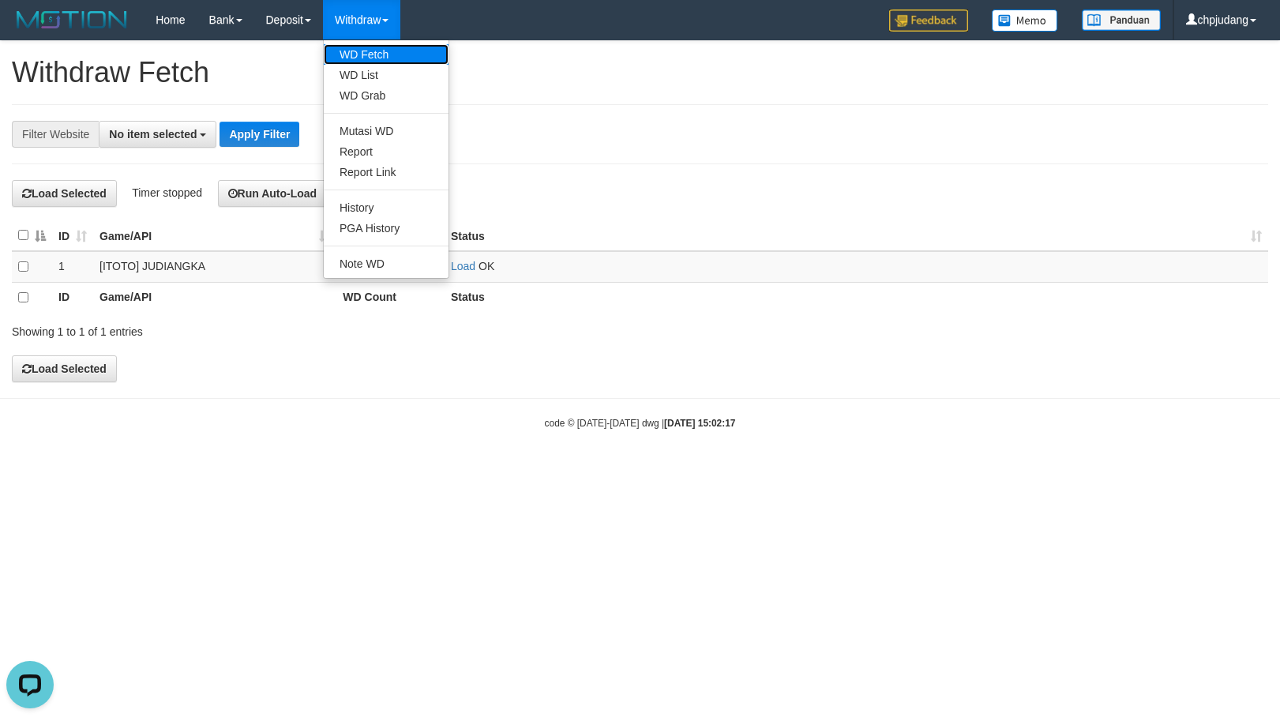
click at [386, 46] on link "WD Fetch" at bounding box center [386, 54] width 125 height 21
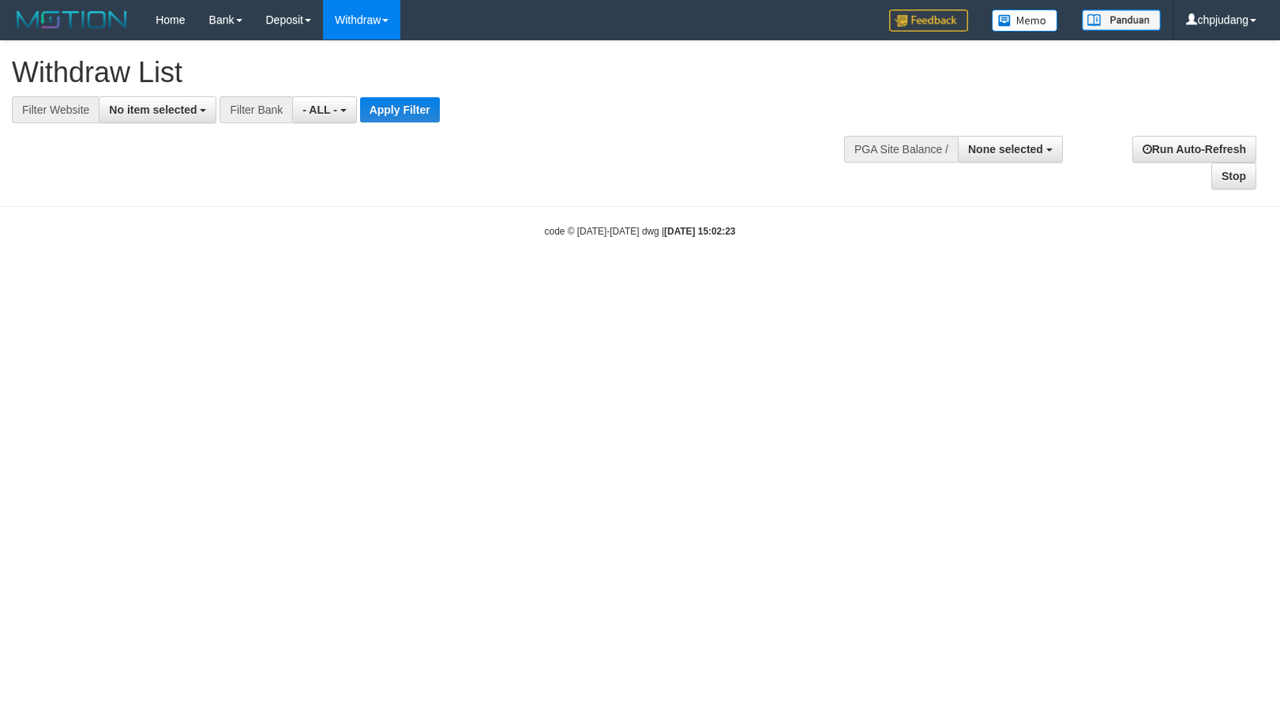
select select
click at [163, 106] on span "No item selected" at bounding box center [153, 109] width 88 height 13
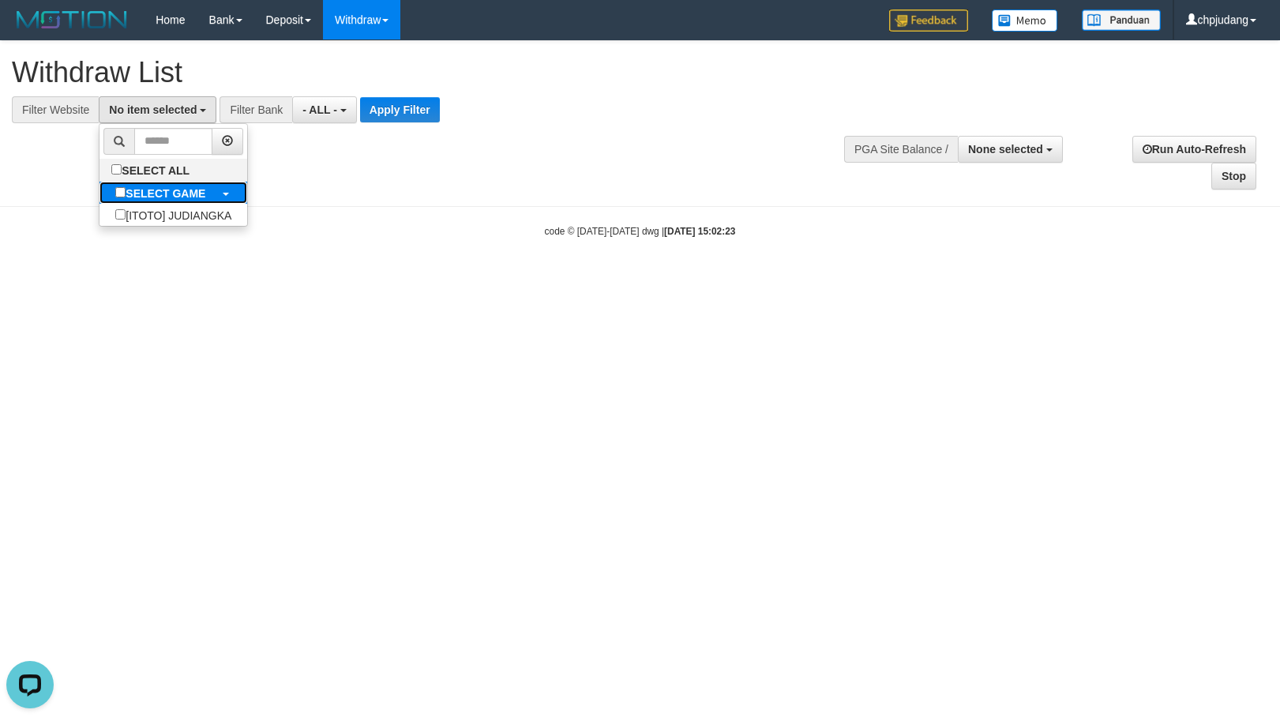
click at [191, 194] on b "SELECT GAME" at bounding box center [166, 193] width 80 height 13
select select "****"
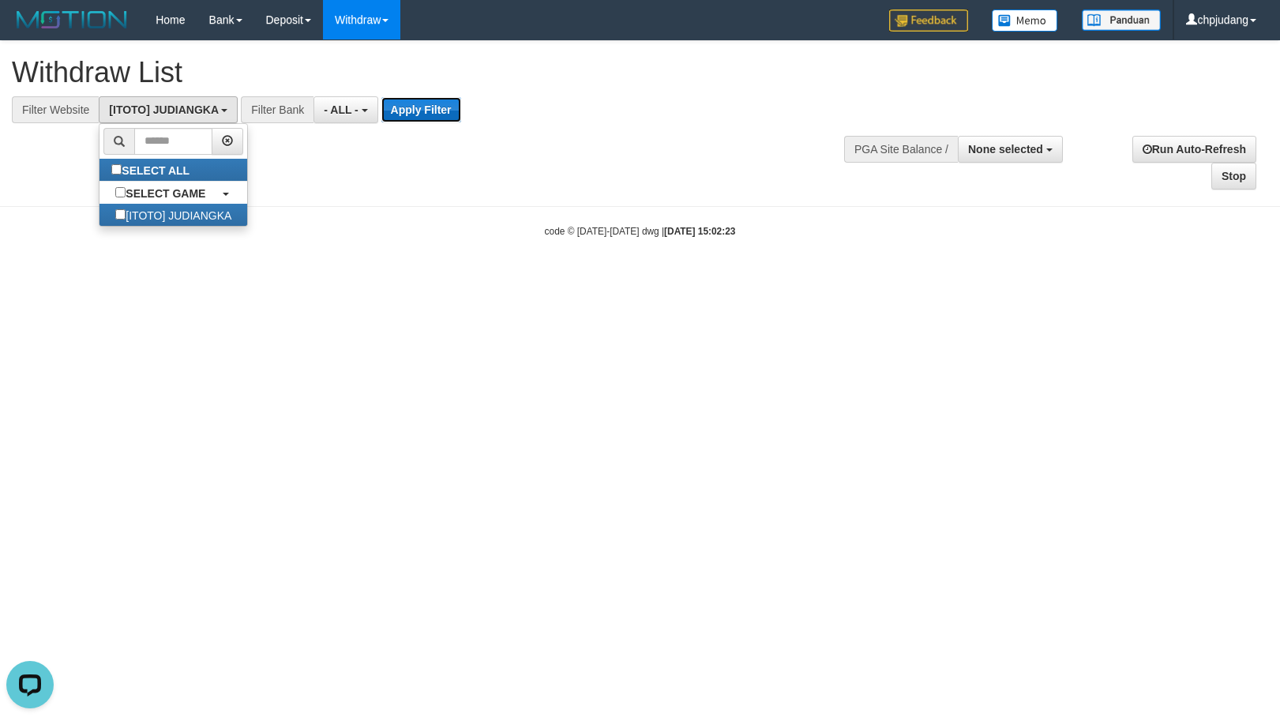
click at [452, 114] on button "Apply Filter" at bounding box center [421, 109] width 80 height 25
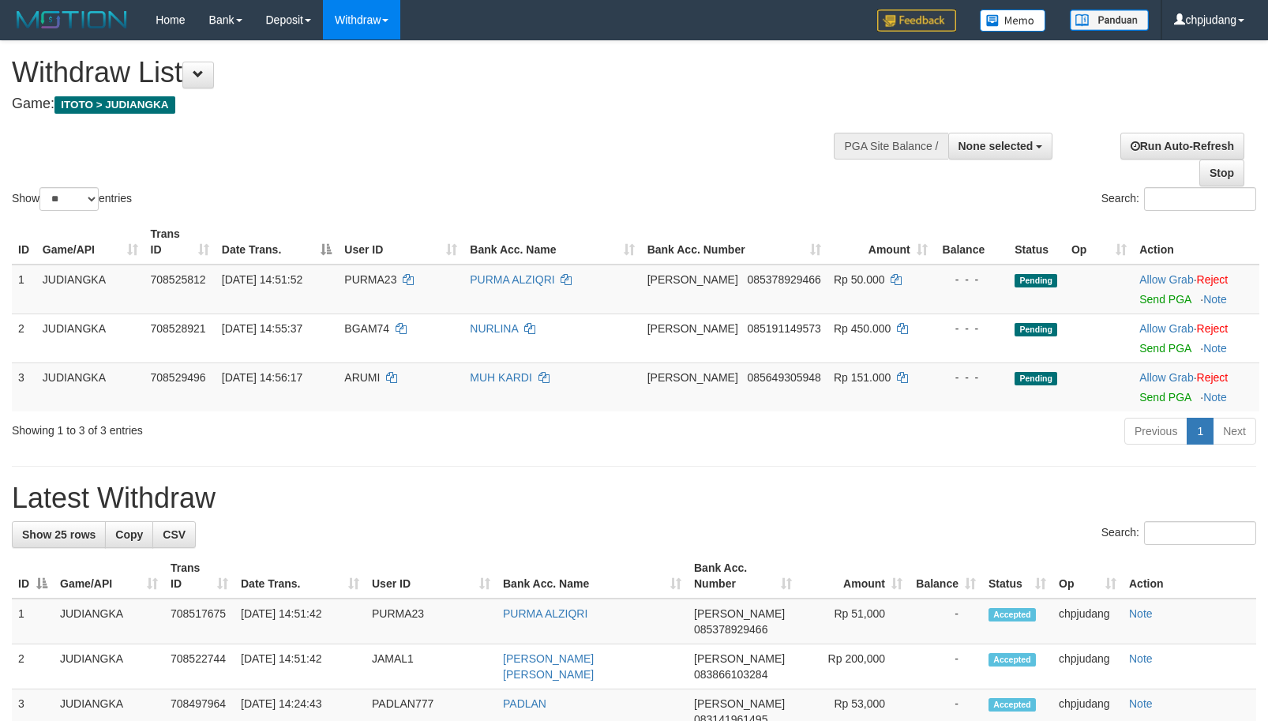
select select
select select "**"
click at [1149, 306] on td "Allow Grab · Reject Send PGA · Note" at bounding box center [1196, 289] width 126 height 50
click at [1144, 302] on link "Send PGA" at bounding box center [1164, 299] width 51 height 13
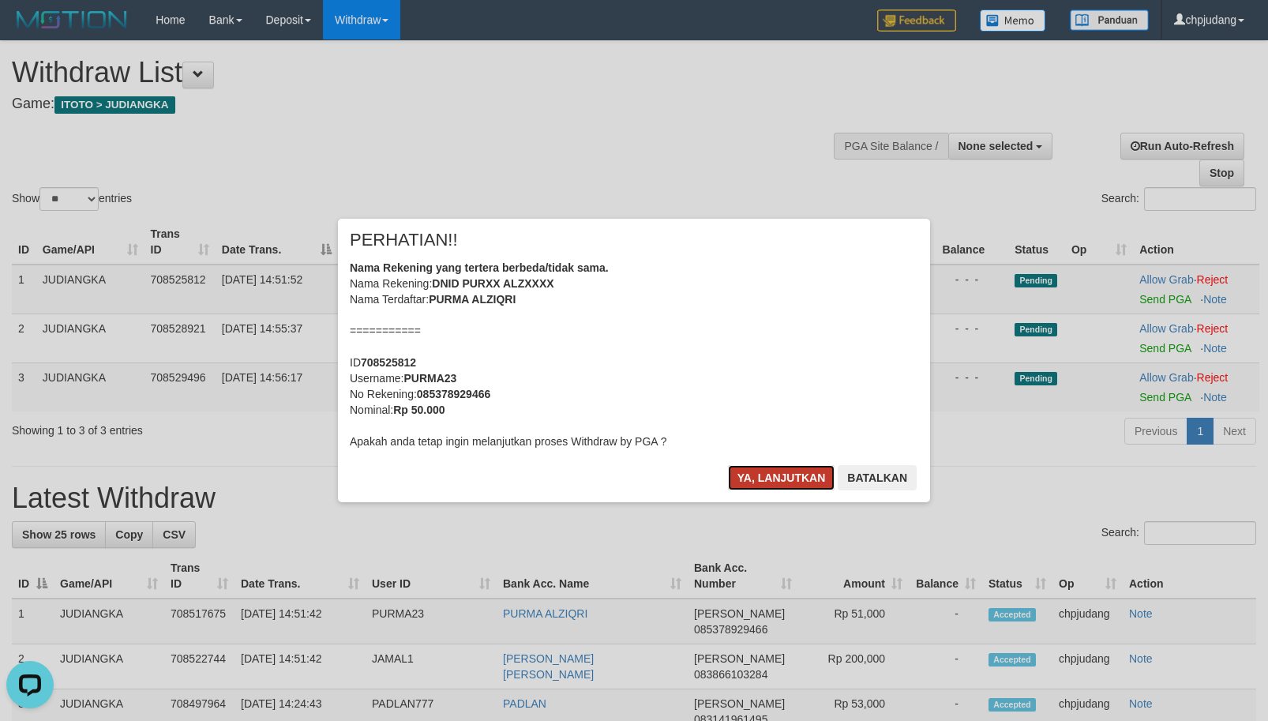
click at [800, 477] on button "Ya, lanjutkan" at bounding box center [781, 477] width 107 height 25
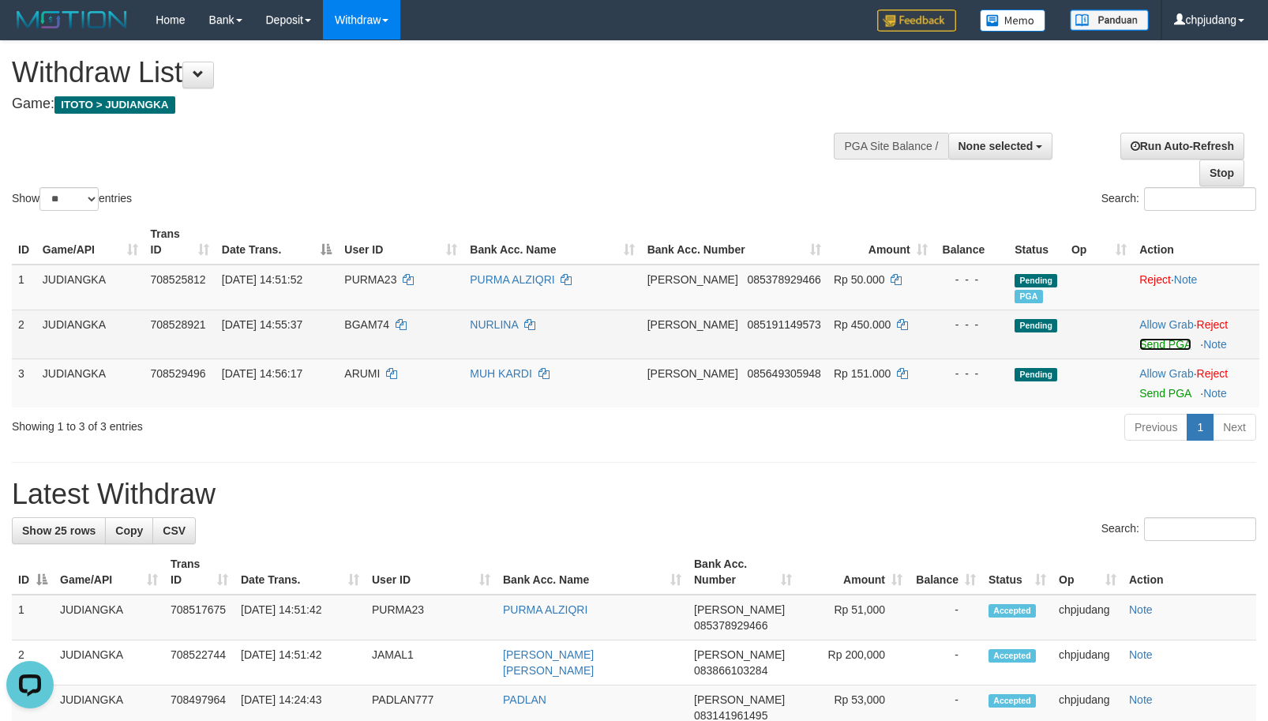
click at [1150, 346] on link "Send PGA" at bounding box center [1164, 344] width 51 height 13
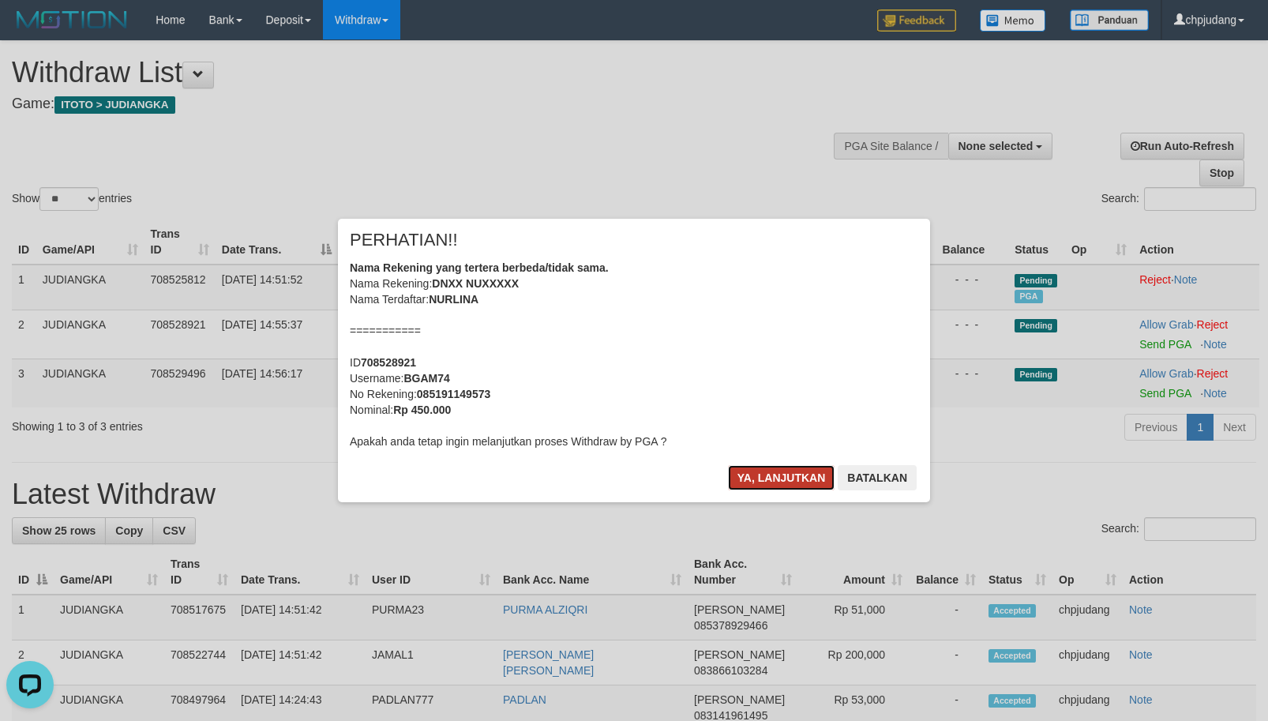
click at [807, 481] on button "Ya, lanjutkan" at bounding box center [781, 477] width 107 height 25
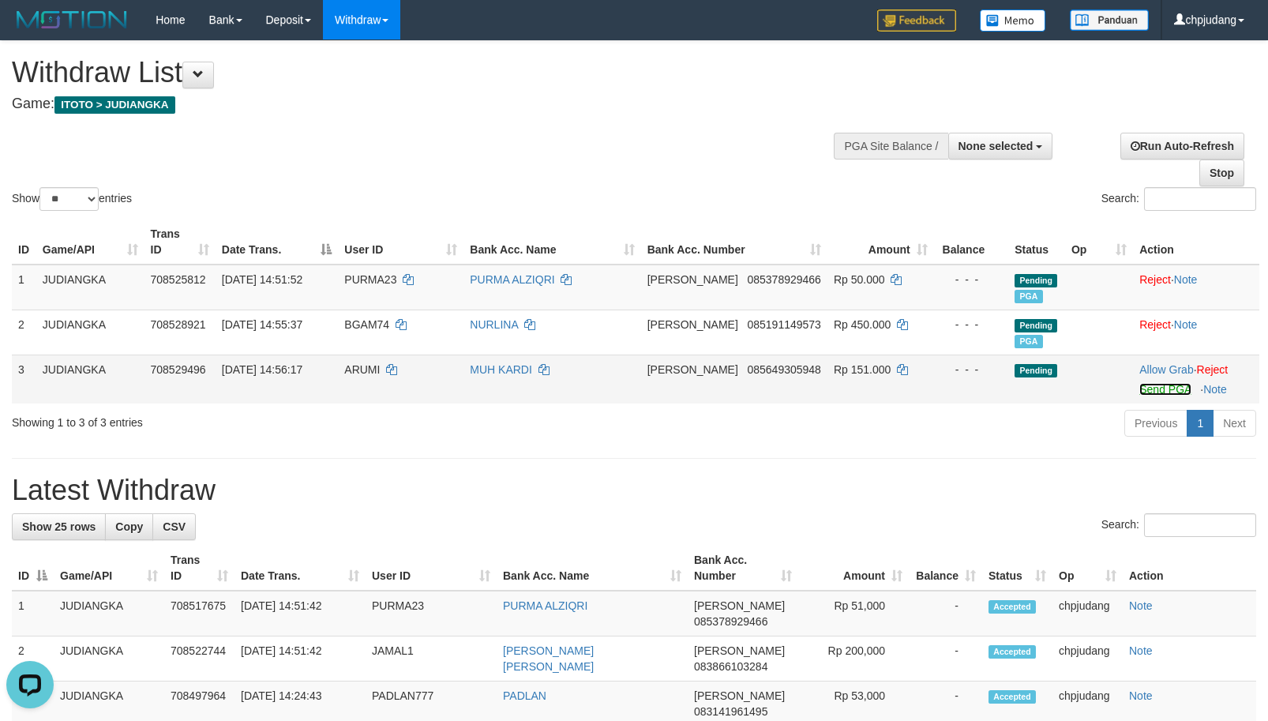
click at [1160, 394] on link "Send PGA" at bounding box center [1164, 389] width 51 height 13
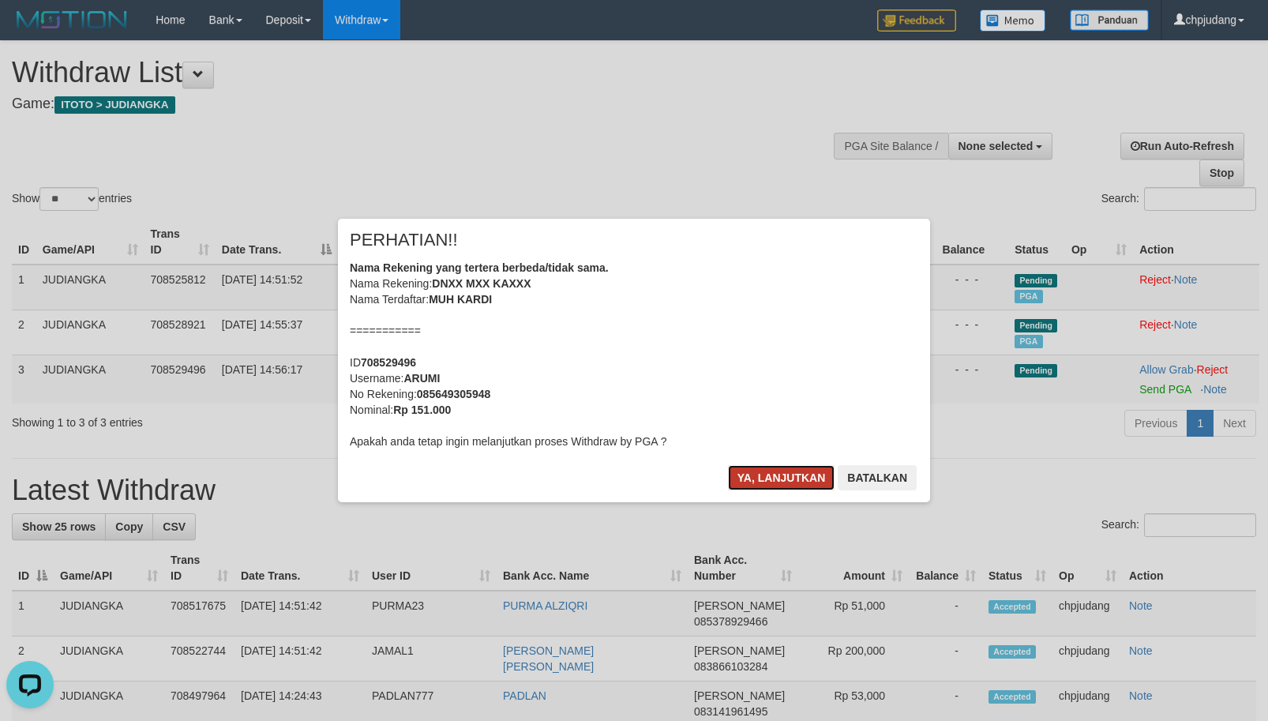
click at [789, 480] on button "Ya, lanjutkan" at bounding box center [781, 477] width 107 height 25
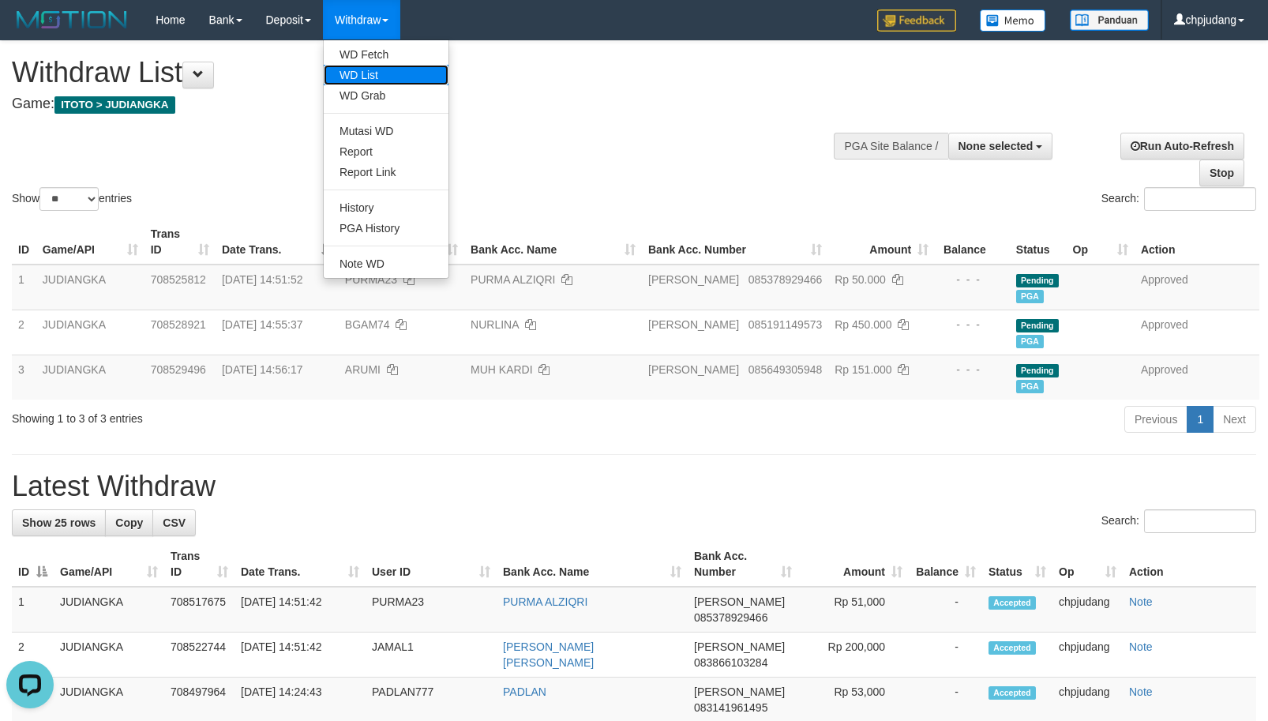
click at [403, 77] on link "WD List" at bounding box center [386, 75] width 125 height 21
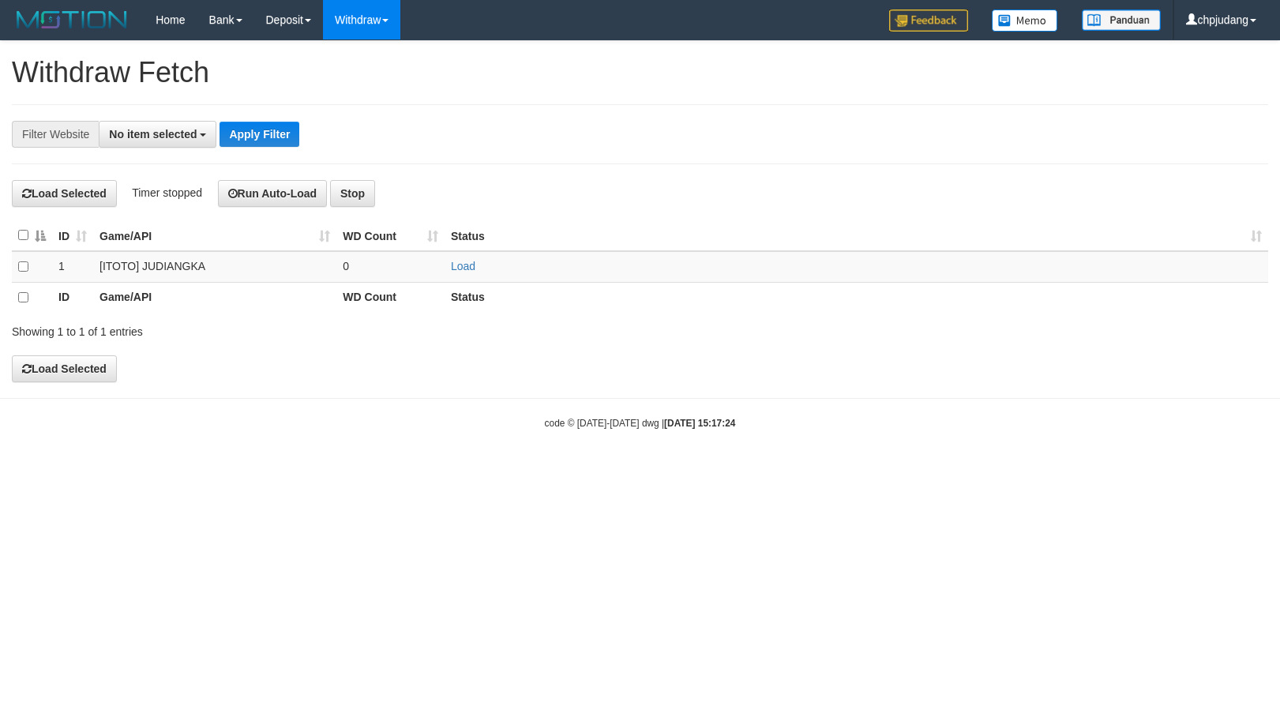
select select
click at [470, 265] on link "Load" at bounding box center [463, 266] width 24 height 13
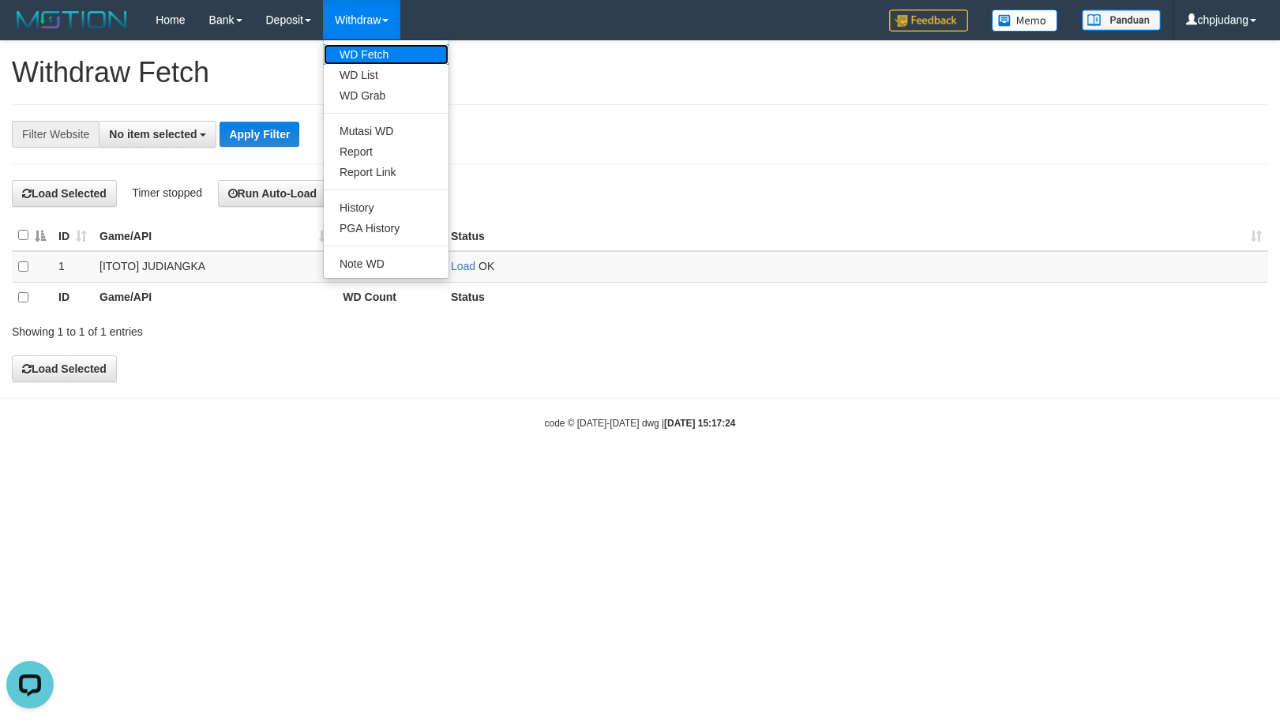
click at [394, 47] on link "WD Fetch" at bounding box center [386, 54] width 125 height 21
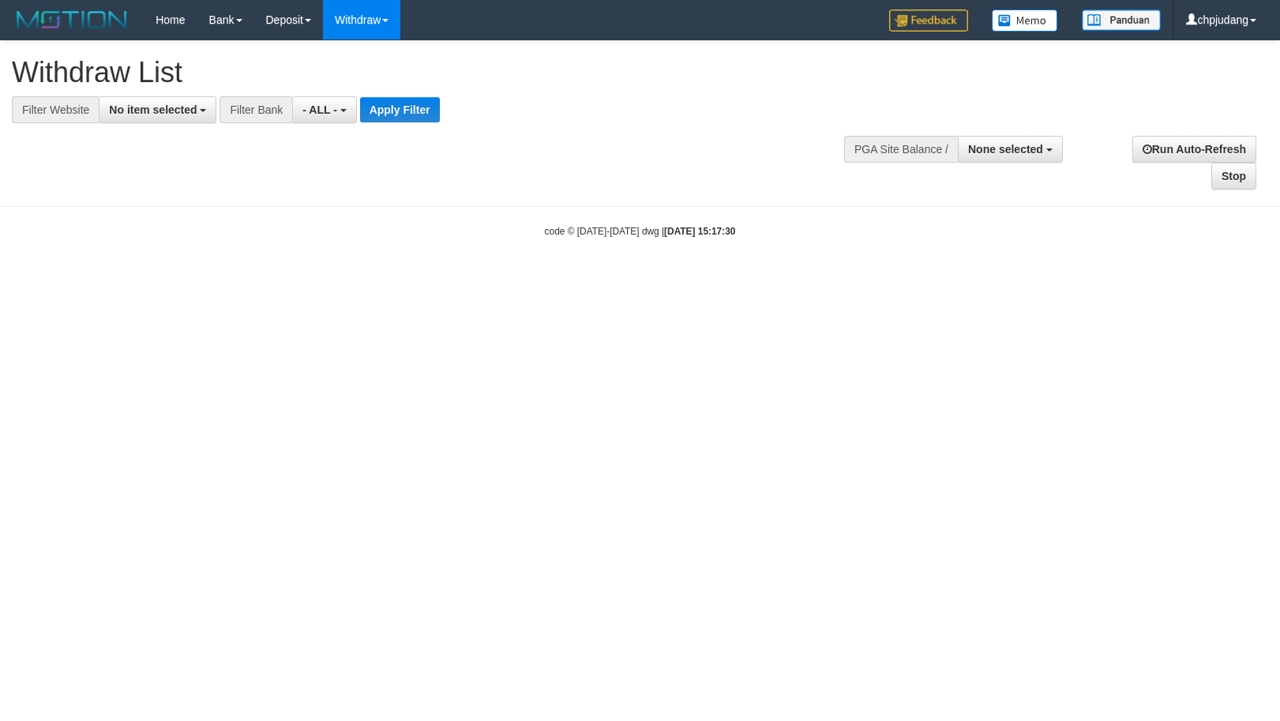
select select
click at [184, 111] on span "No item selected" at bounding box center [153, 109] width 88 height 13
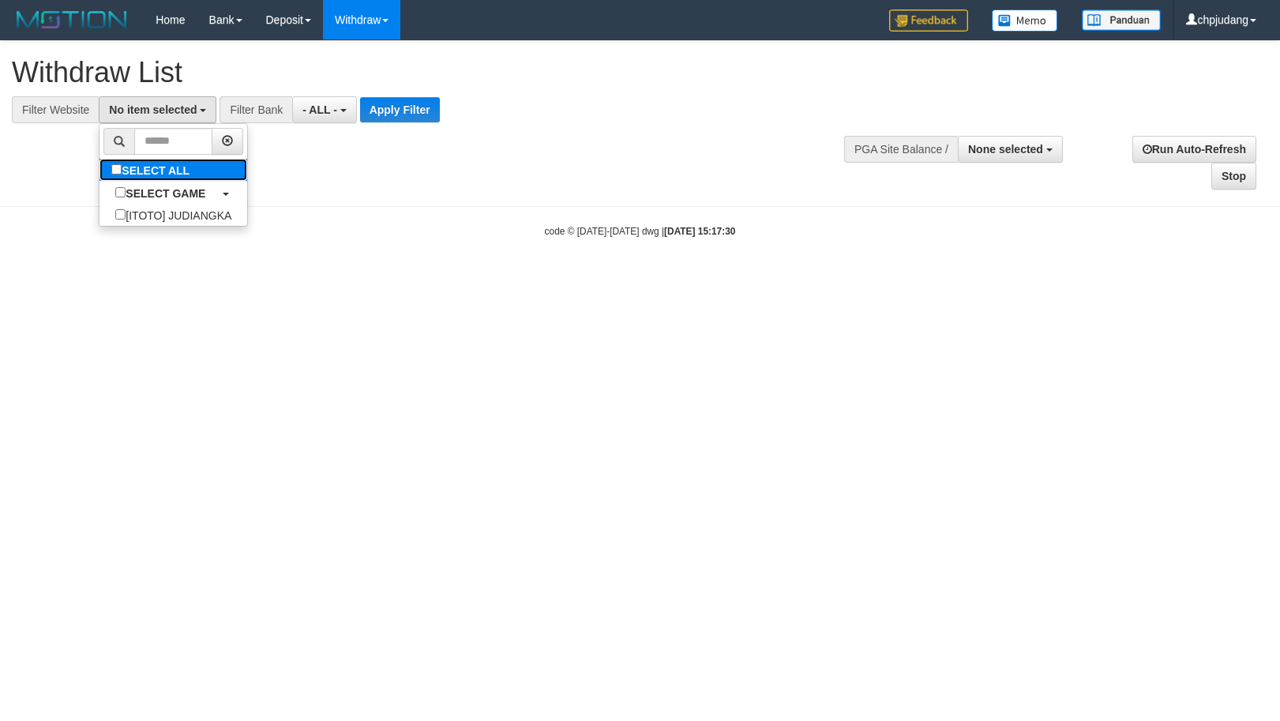
click at [205, 170] on label "SELECT ALL" at bounding box center [152, 170] width 106 height 22
select select "****"
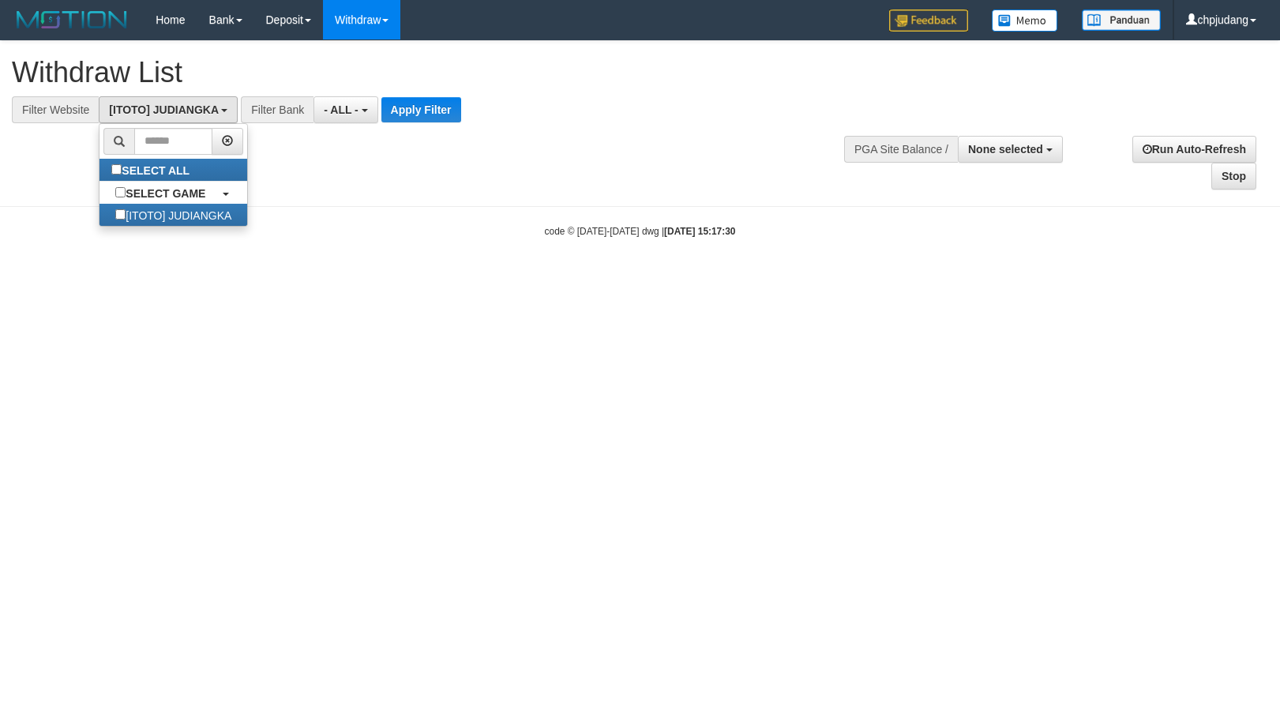
scroll to position [14, 0]
click at [441, 117] on button "Apply Filter" at bounding box center [421, 109] width 80 height 25
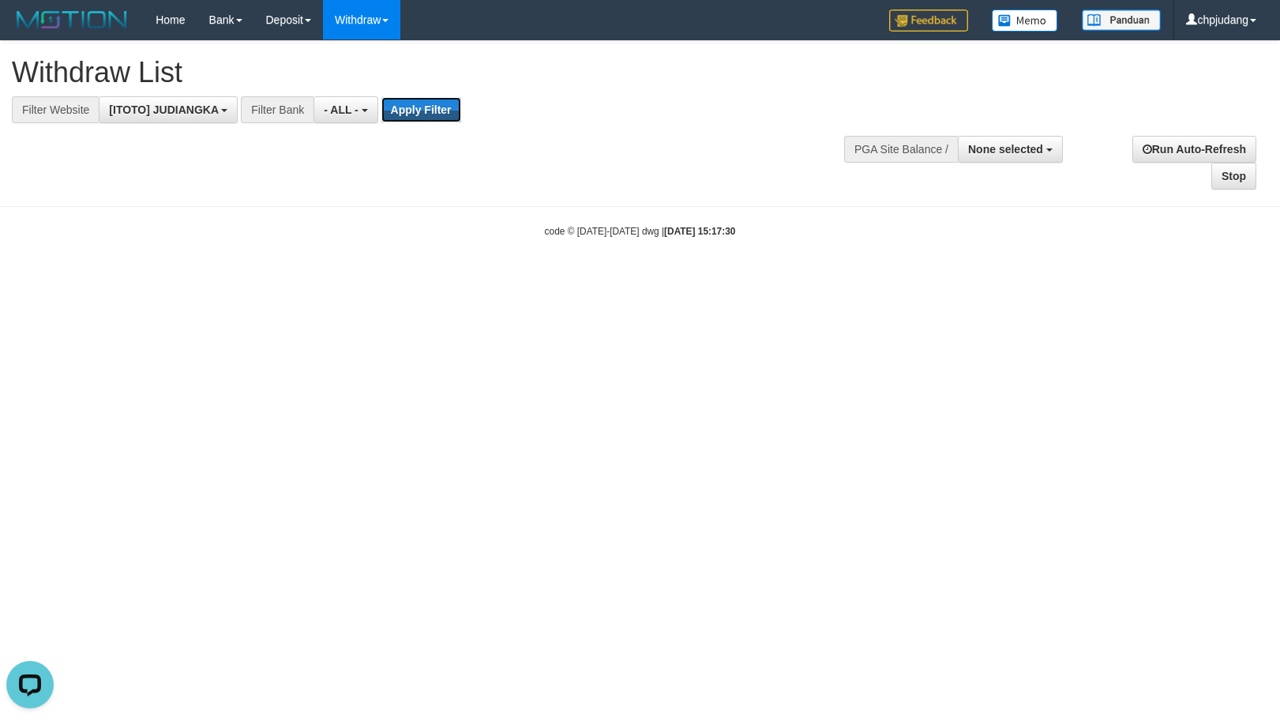
scroll to position [0, 0]
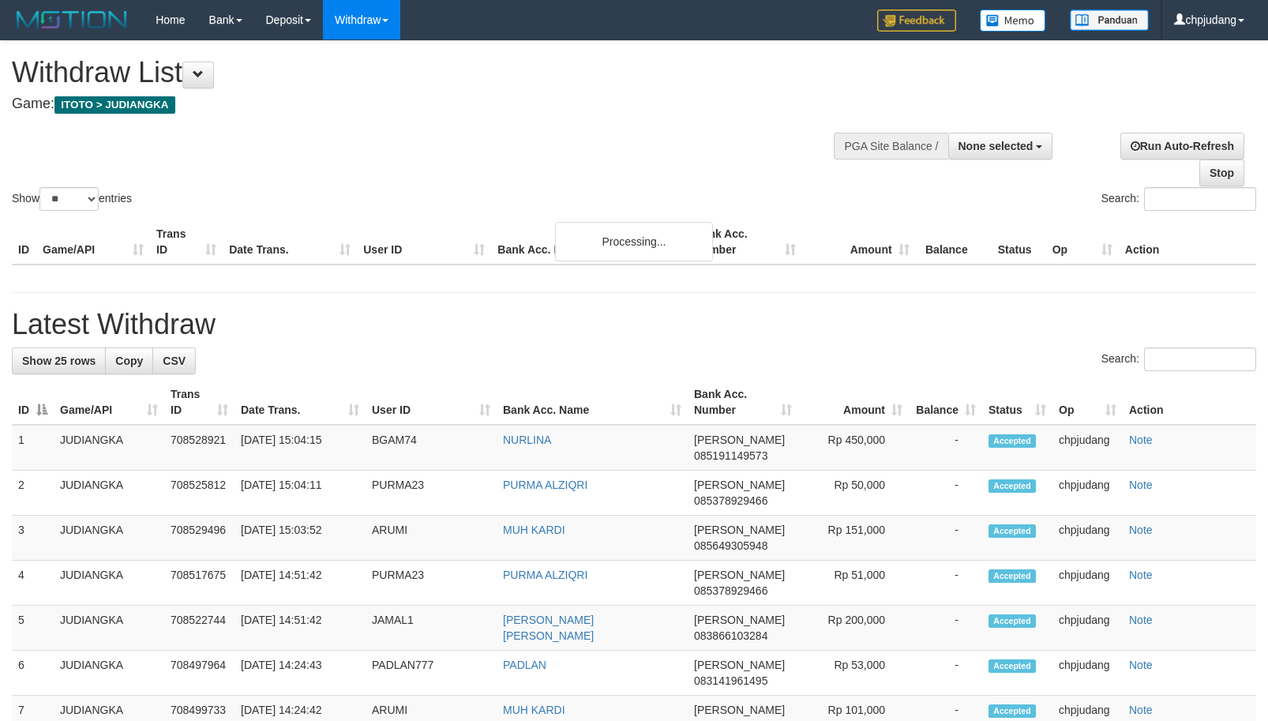
select select
select select "**"
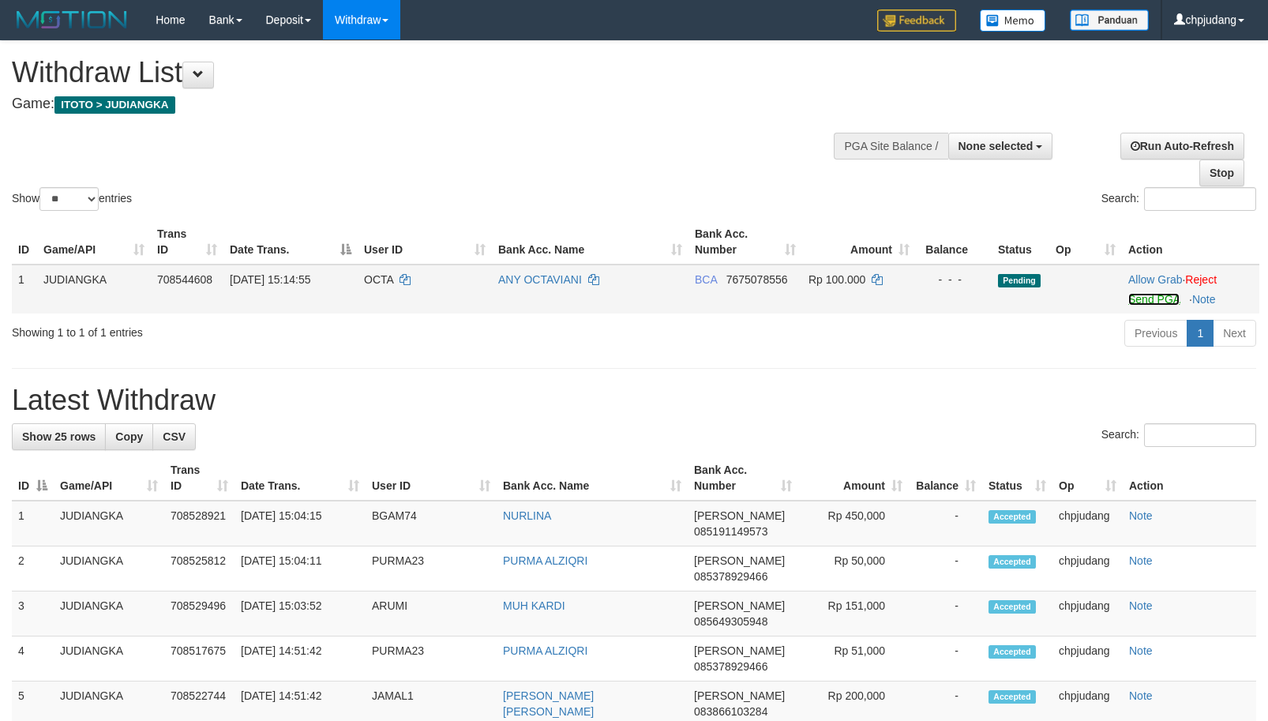
click at [1141, 295] on link "Send PGA" at bounding box center [1153, 299] width 51 height 13
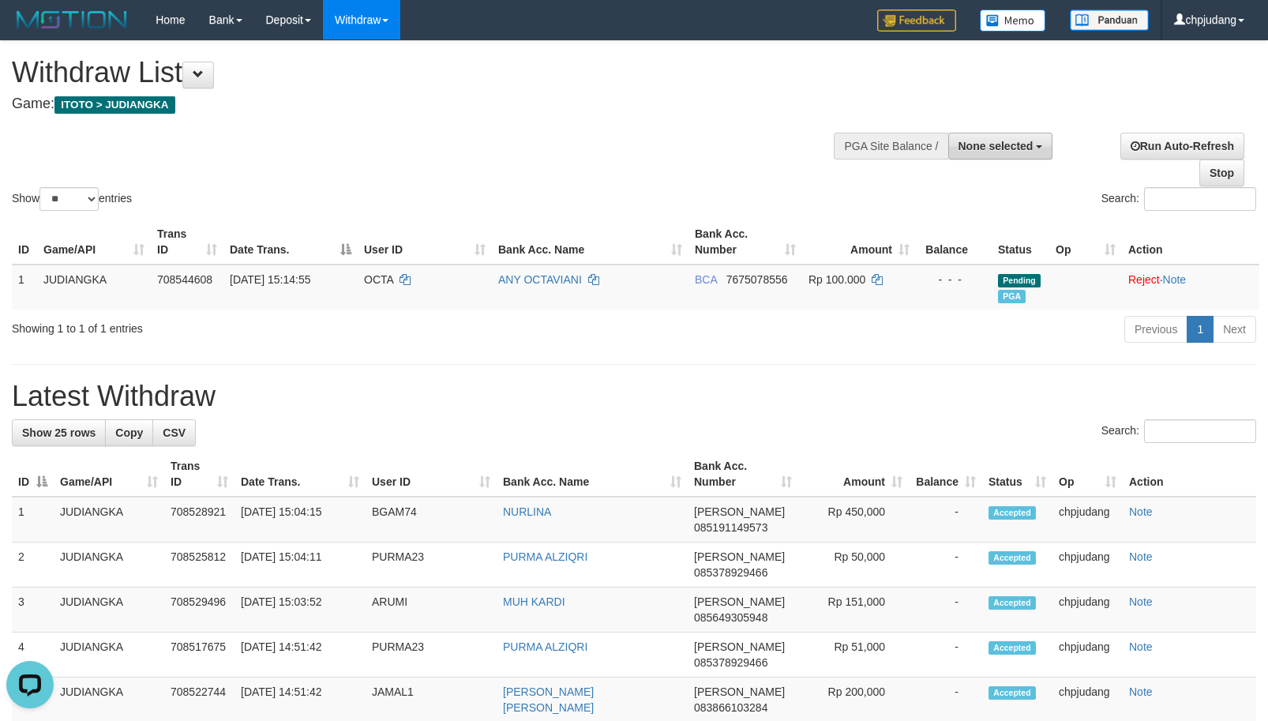
click at [1028, 148] on span "None selected" at bounding box center [995, 146] width 75 height 13
click at [1021, 223] on label "[ITOTO] JUDIANGKA" at bounding box center [974, 226] width 153 height 21
select select "****"
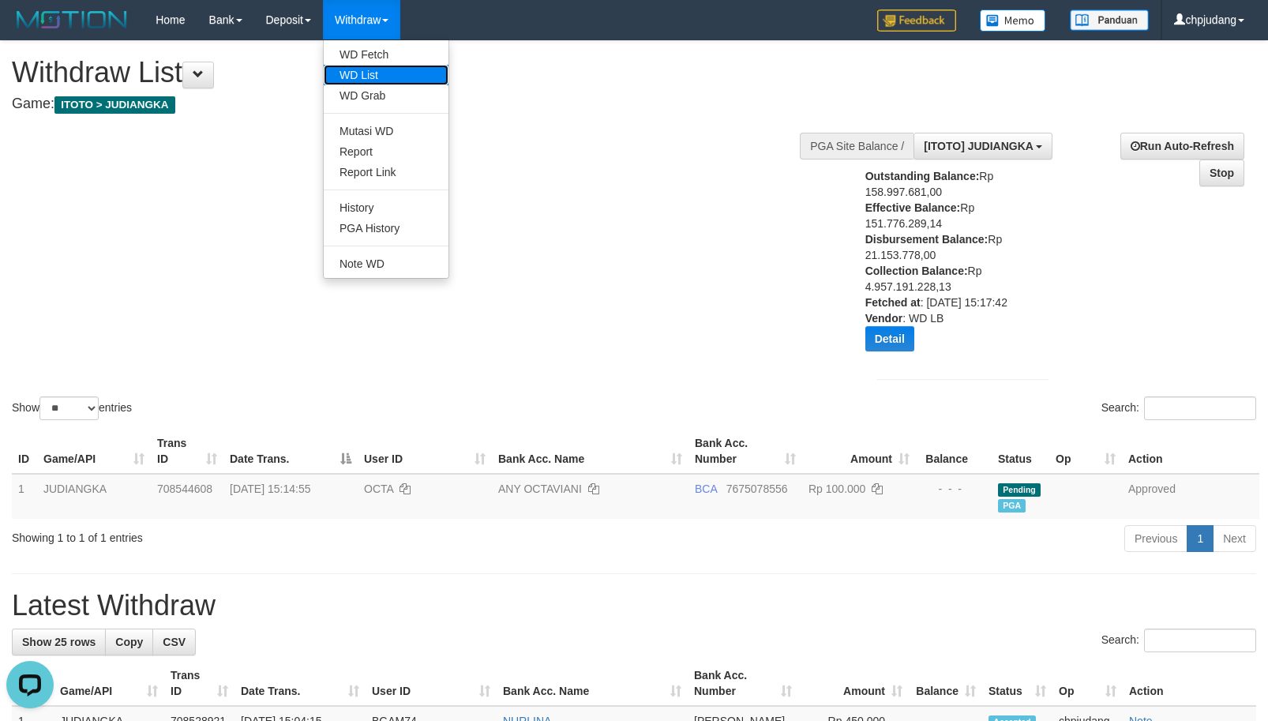
click at [399, 77] on link "WD List" at bounding box center [386, 75] width 125 height 21
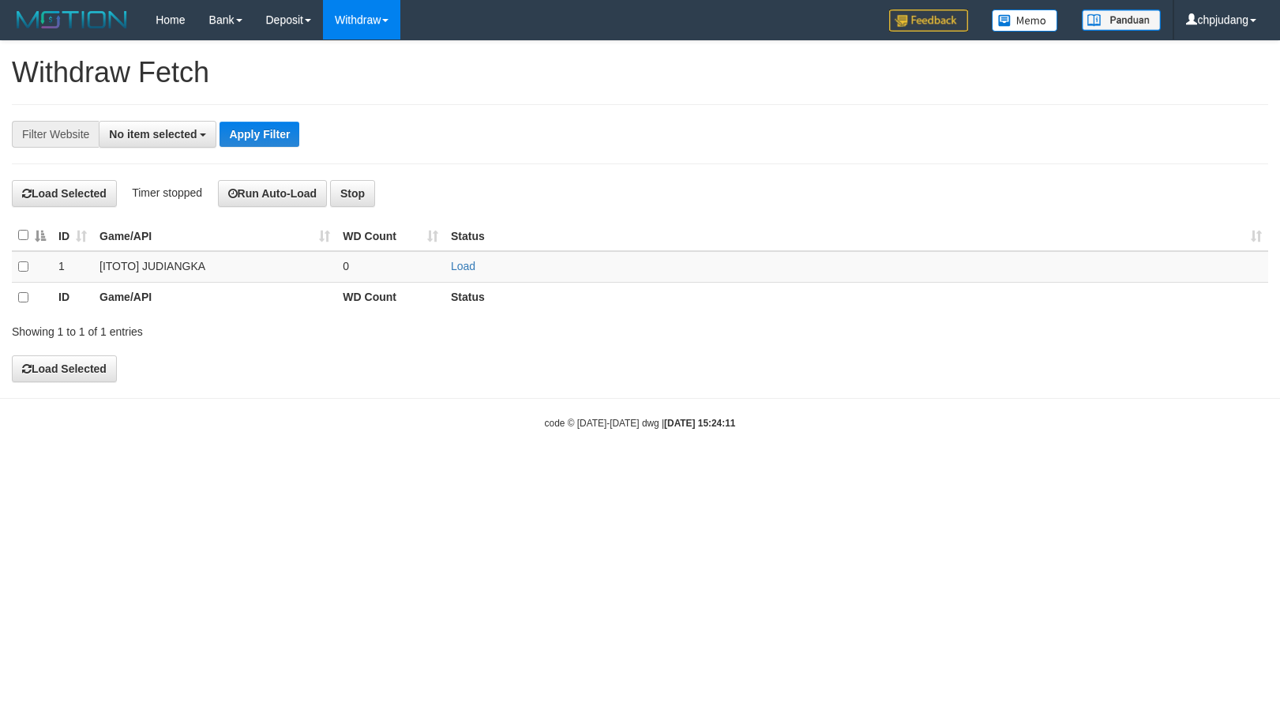
select select
click at [466, 270] on link "Load" at bounding box center [463, 266] width 24 height 13
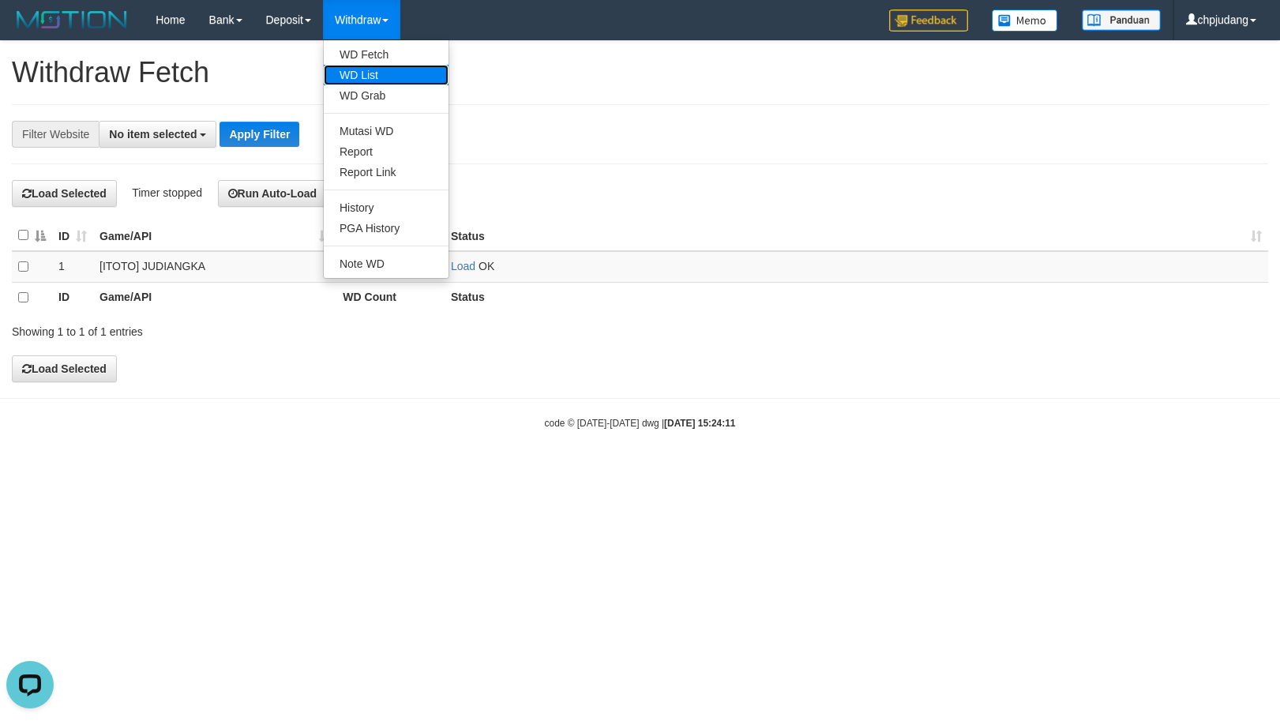
click at [421, 81] on link "WD List" at bounding box center [386, 75] width 125 height 21
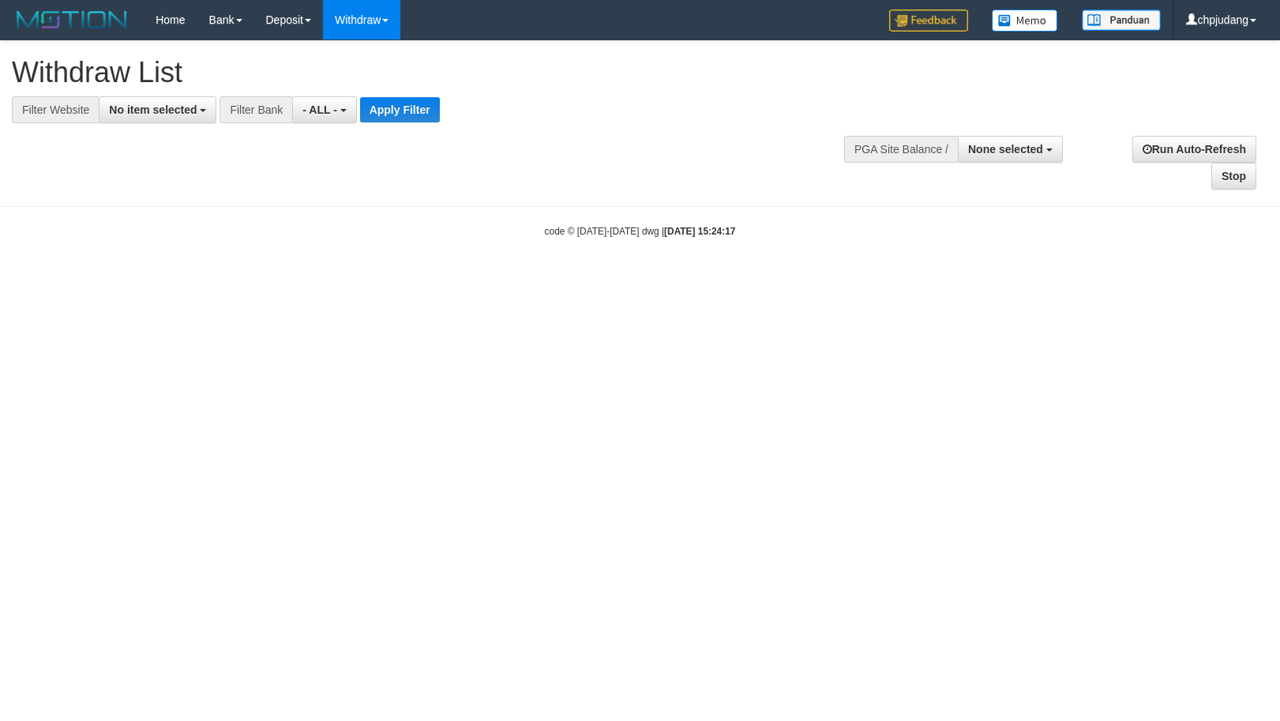
select select
click at [173, 105] on span "No item selected" at bounding box center [153, 109] width 88 height 13
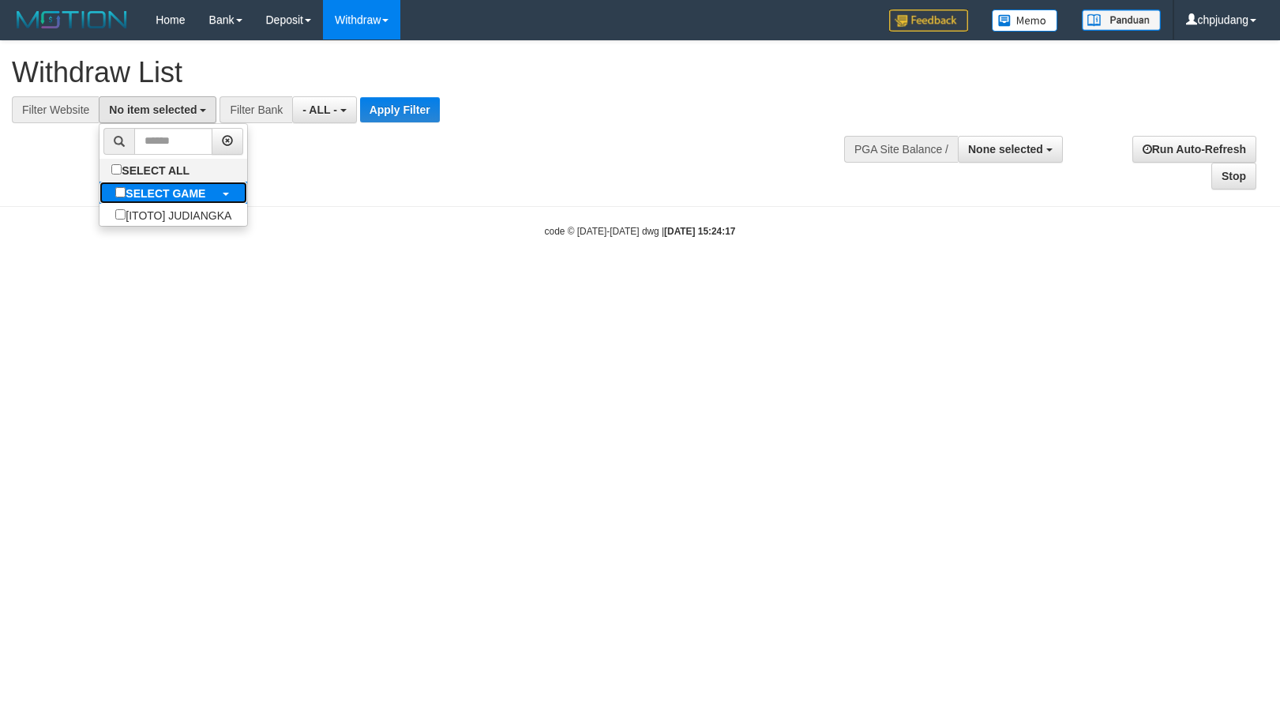
click at [205, 189] on b "SELECT GAME" at bounding box center [166, 193] width 80 height 13
select select "****"
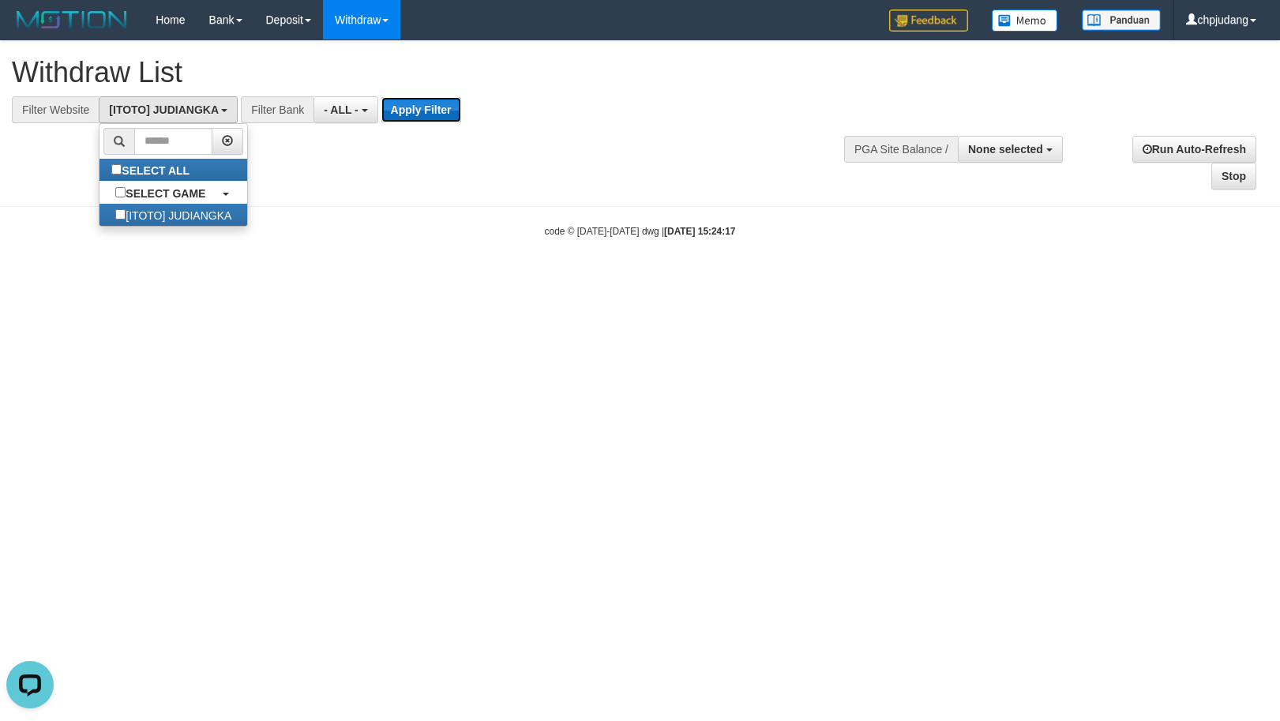
click at [427, 106] on button "Apply Filter" at bounding box center [421, 109] width 80 height 25
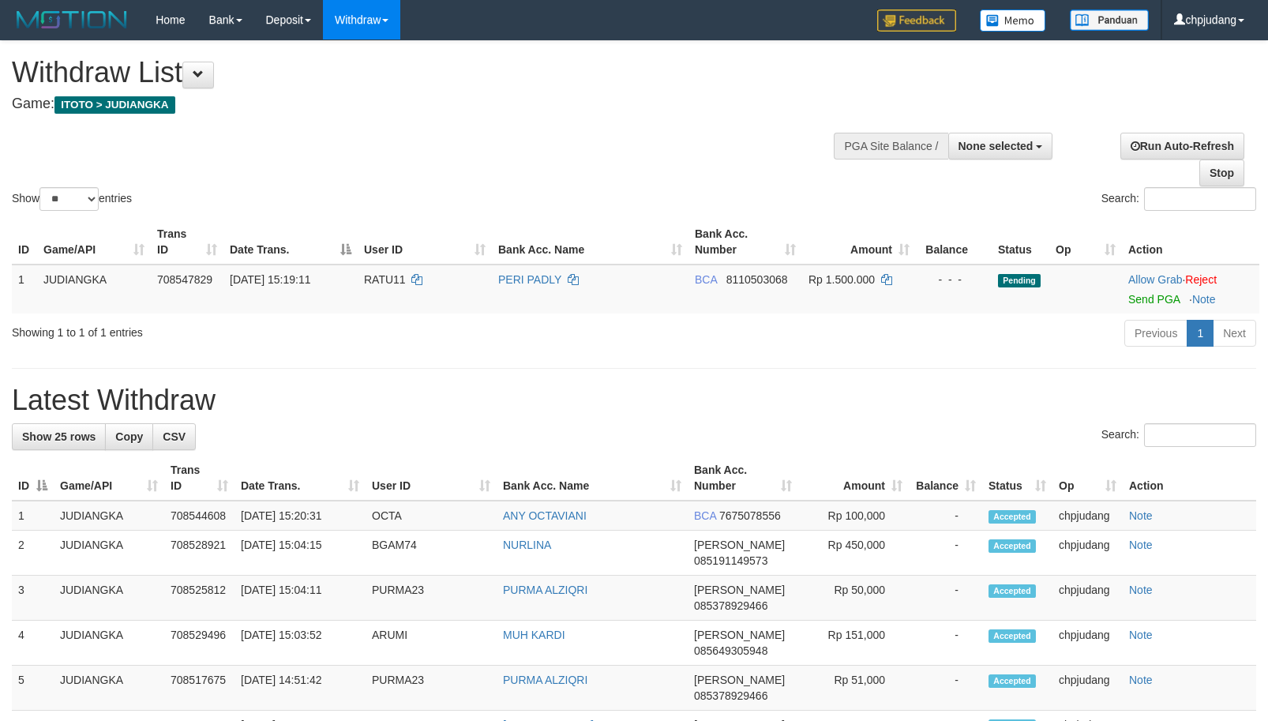
select select
select select "**"
click at [1160, 302] on link "Send PGA" at bounding box center [1153, 299] width 51 height 13
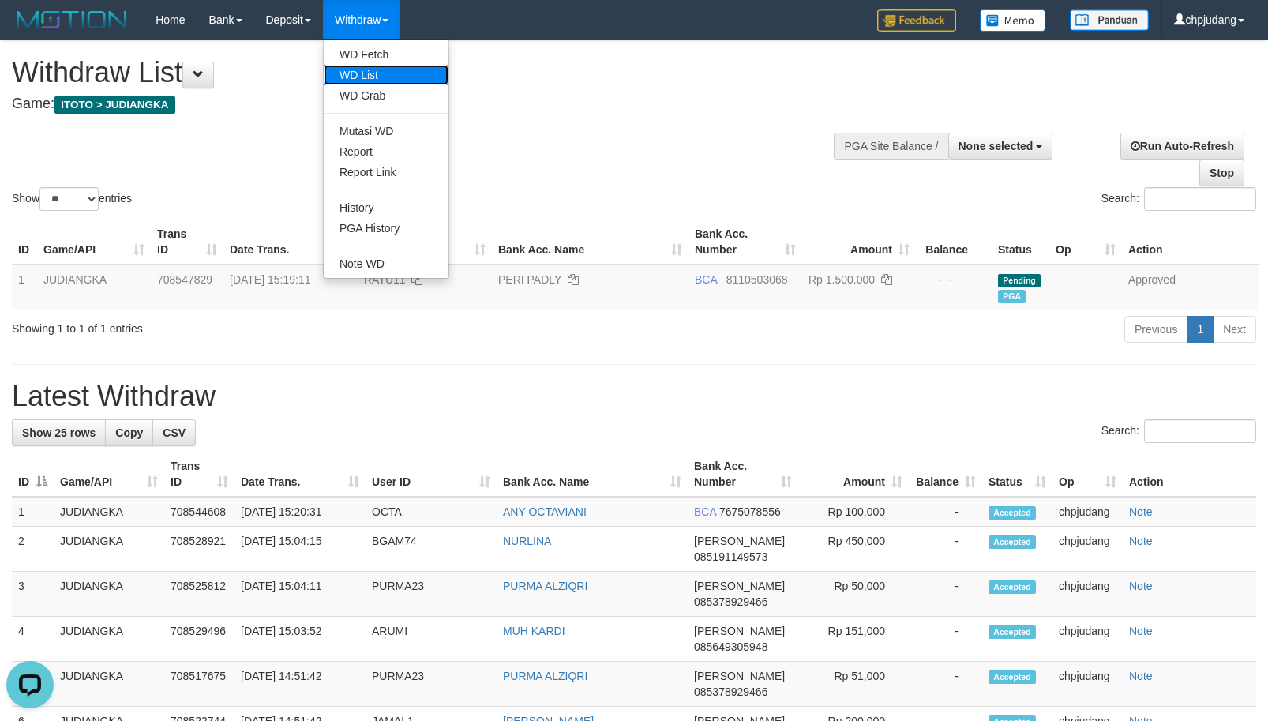
click at [389, 70] on link "WD List" at bounding box center [386, 75] width 125 height 21
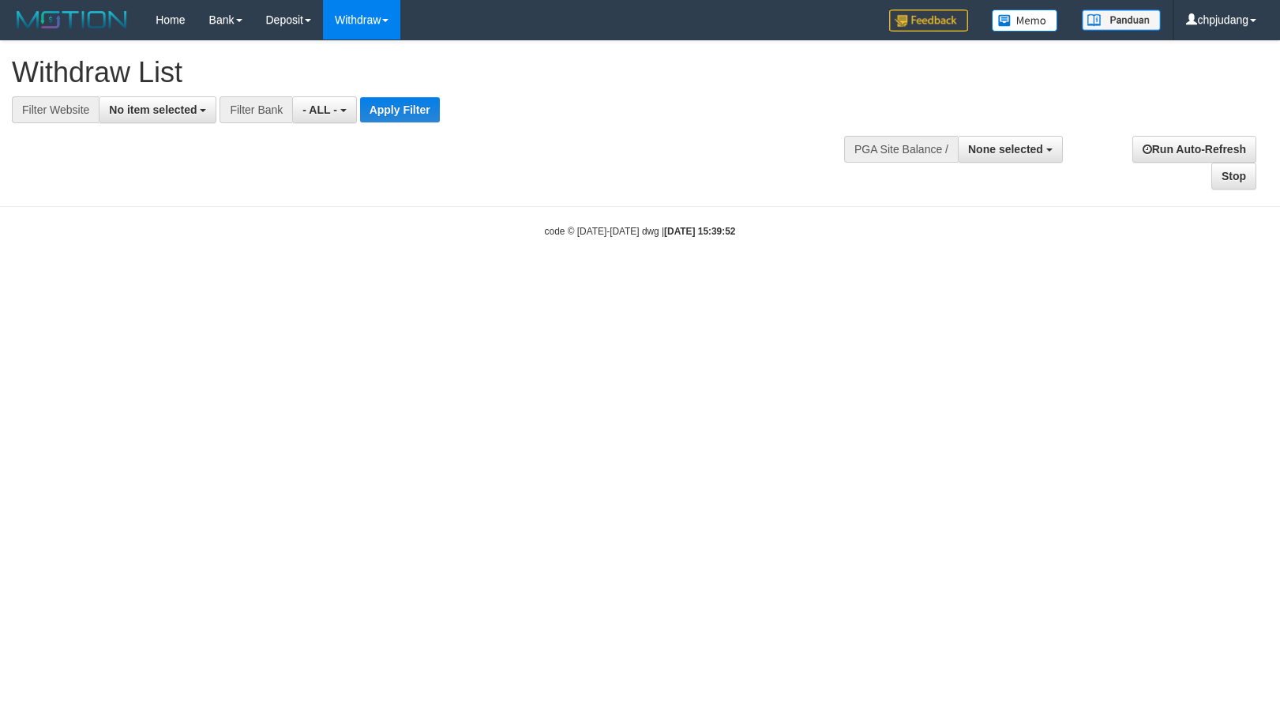
select select
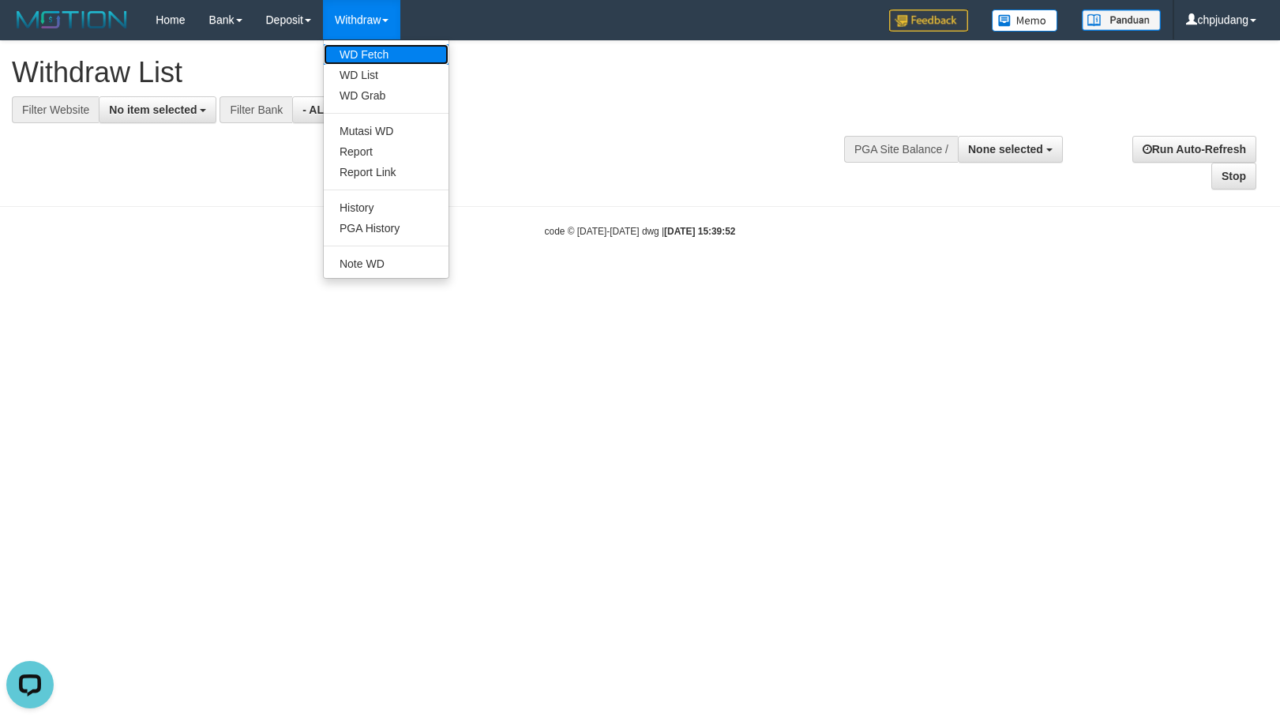
click at [400, 47] on link "WD Fetch" at bounding box center [386, 54] width 125 height 21
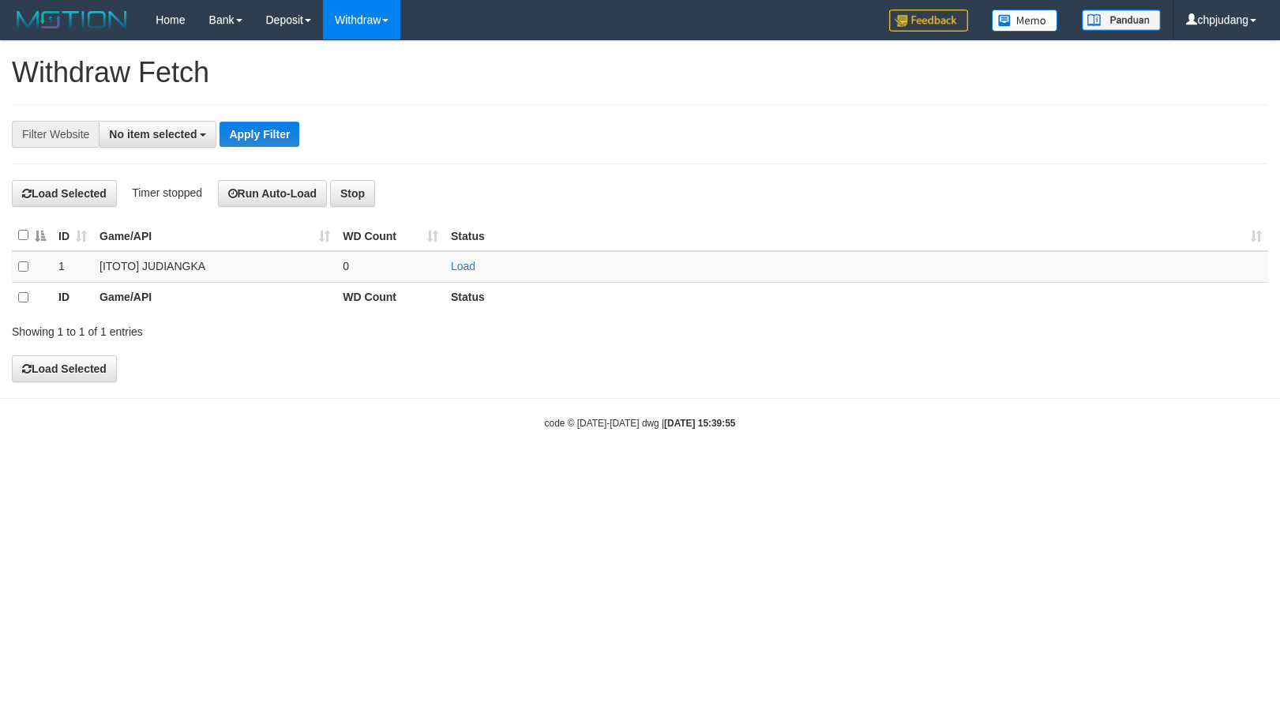
select select
click at [470, 268] on link "Load" at bounding box center [463, 266] width 24 height 13
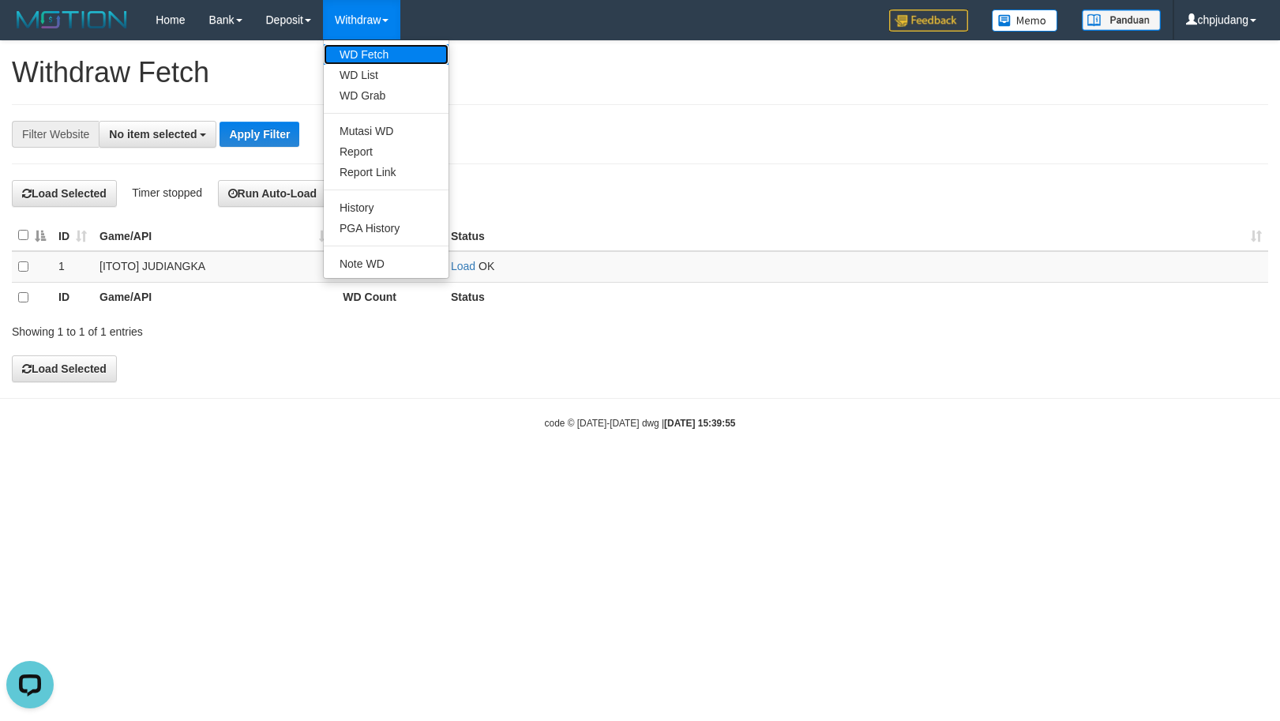
click at [402, 51] on link "WD Fetch" at bounding box center [386, 54] width 125 height 21
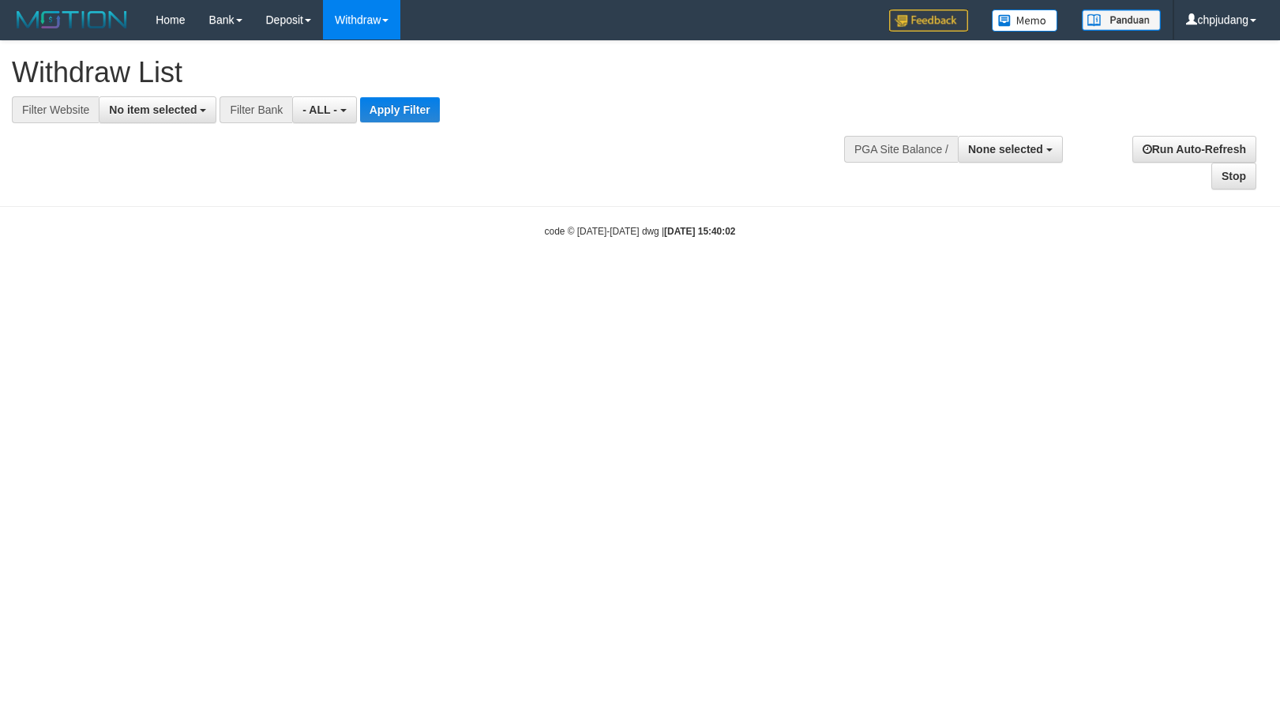
select select
click at [395, 103] on button "Apply Filter" at bounding box center [400, 109] width 80 height 25
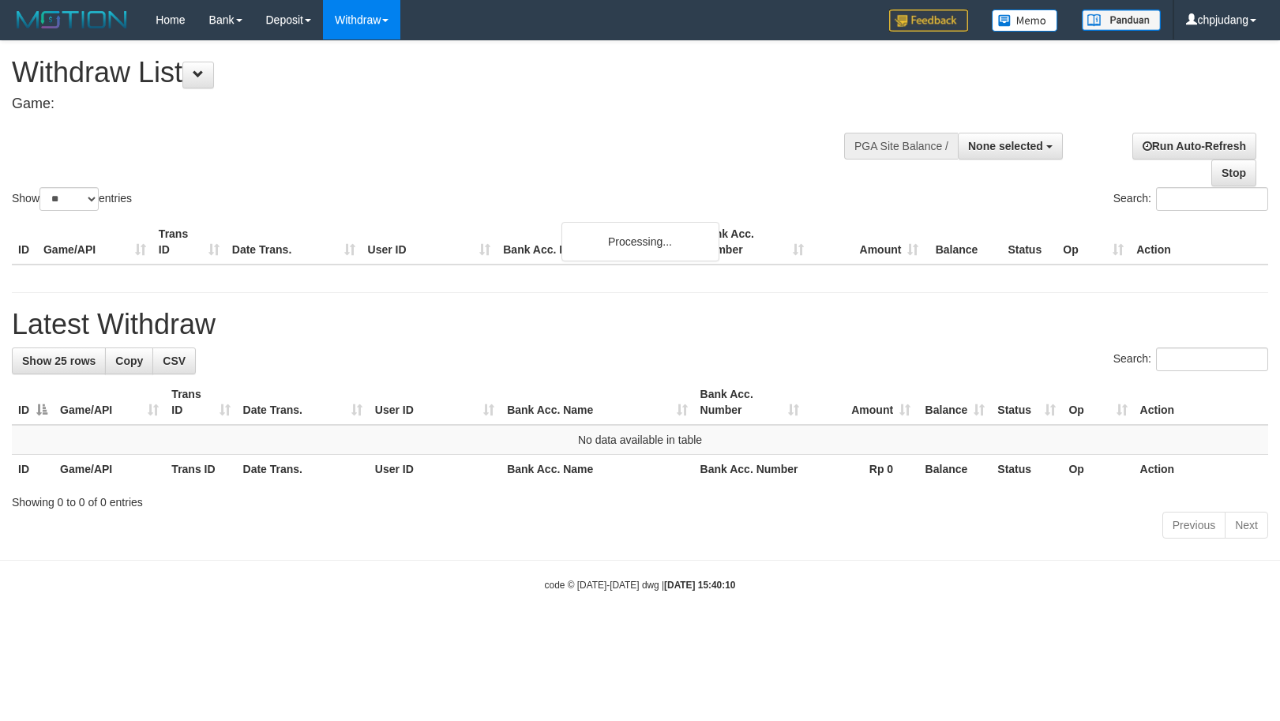
select select
select select "**"
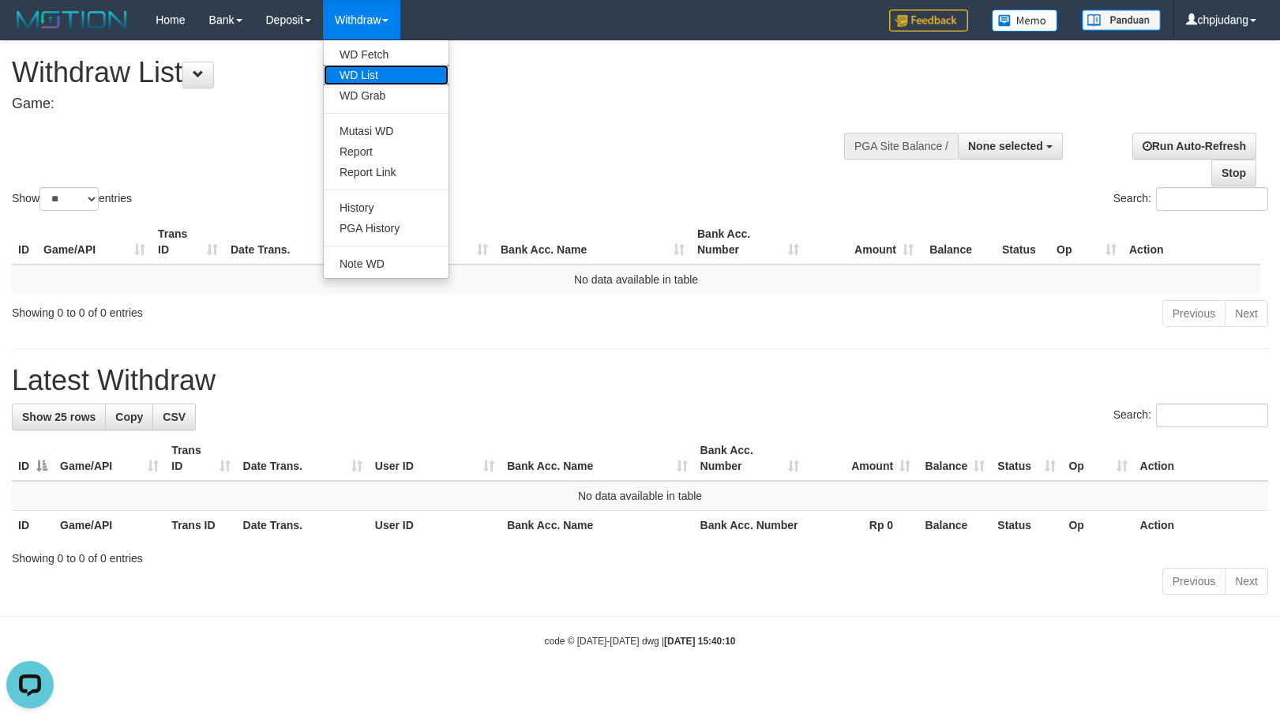
click at [398, 74] on link "WD List" at bounding box center [386, 75] width 125 height 21
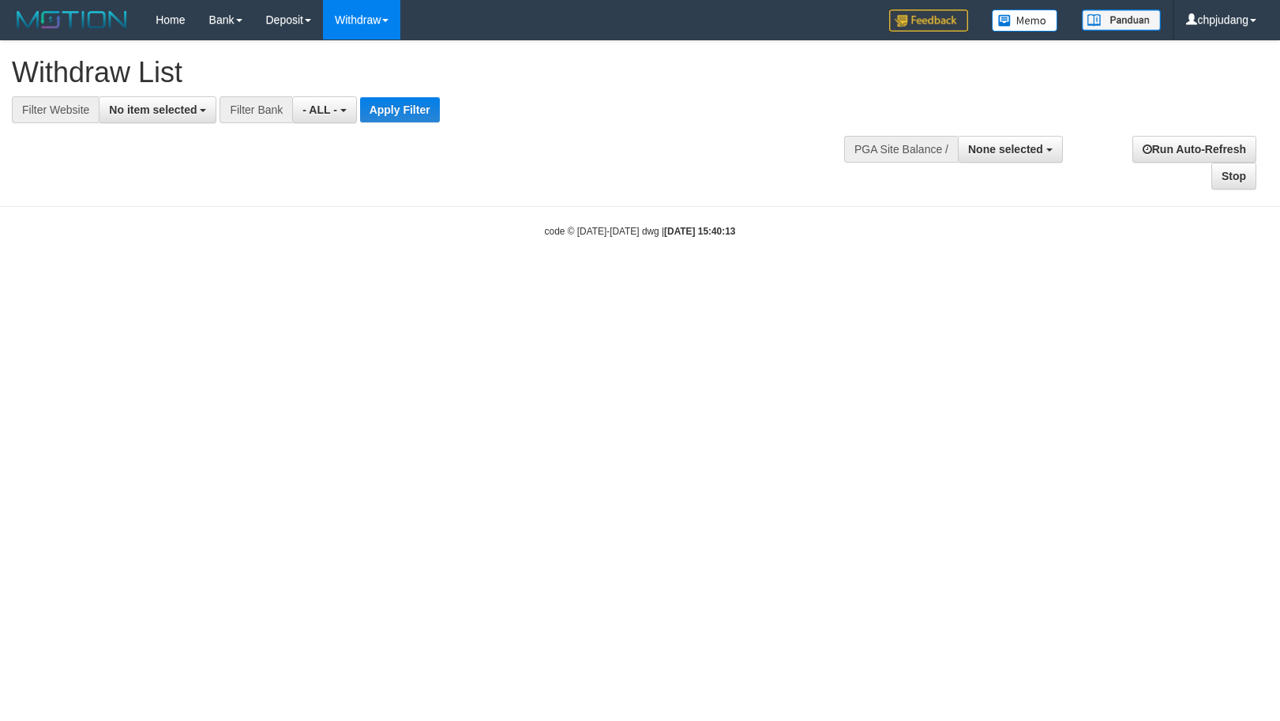
select select
click at [196, 111] on span "No item selected" at bounding box center [153, 109] width 88 height 13
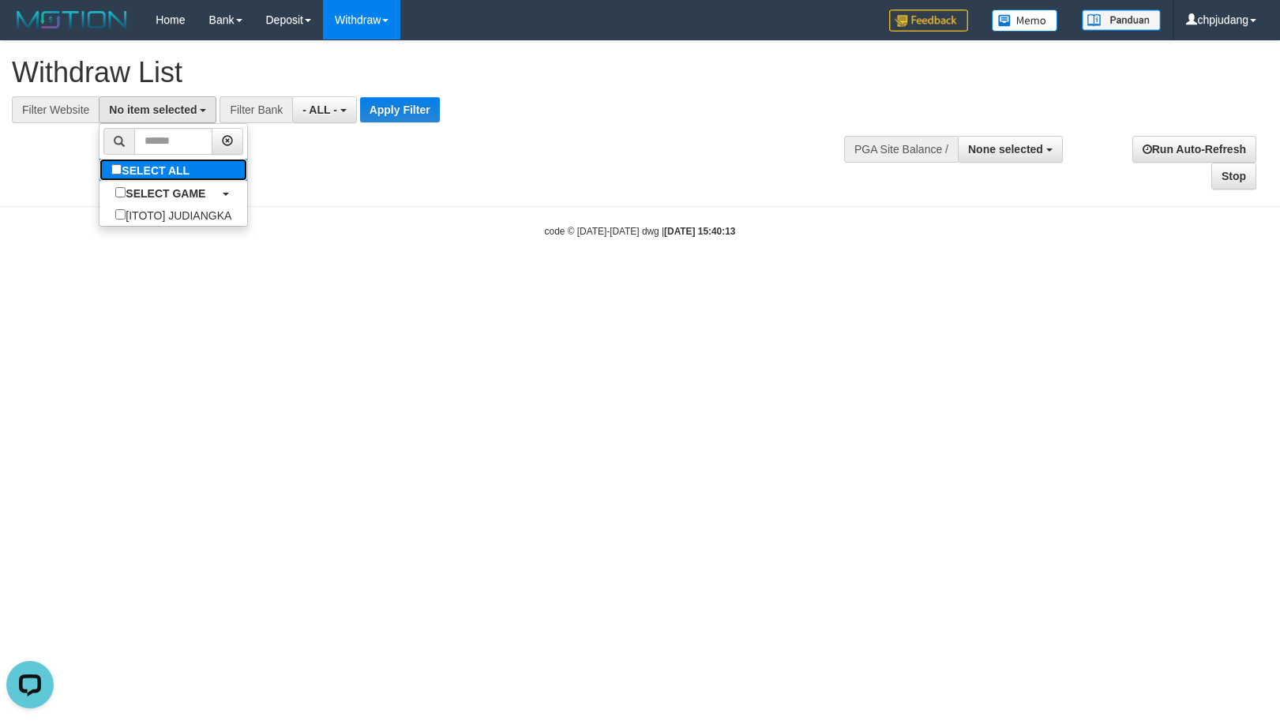
click at [227, 168] on link "SELECT ALL" at bounding box center [173, 170] width 148 height 22
click at [182, 189] on b "SELECT GAME" at bounding box center [166, 193] width 80 height 13
select select "****"
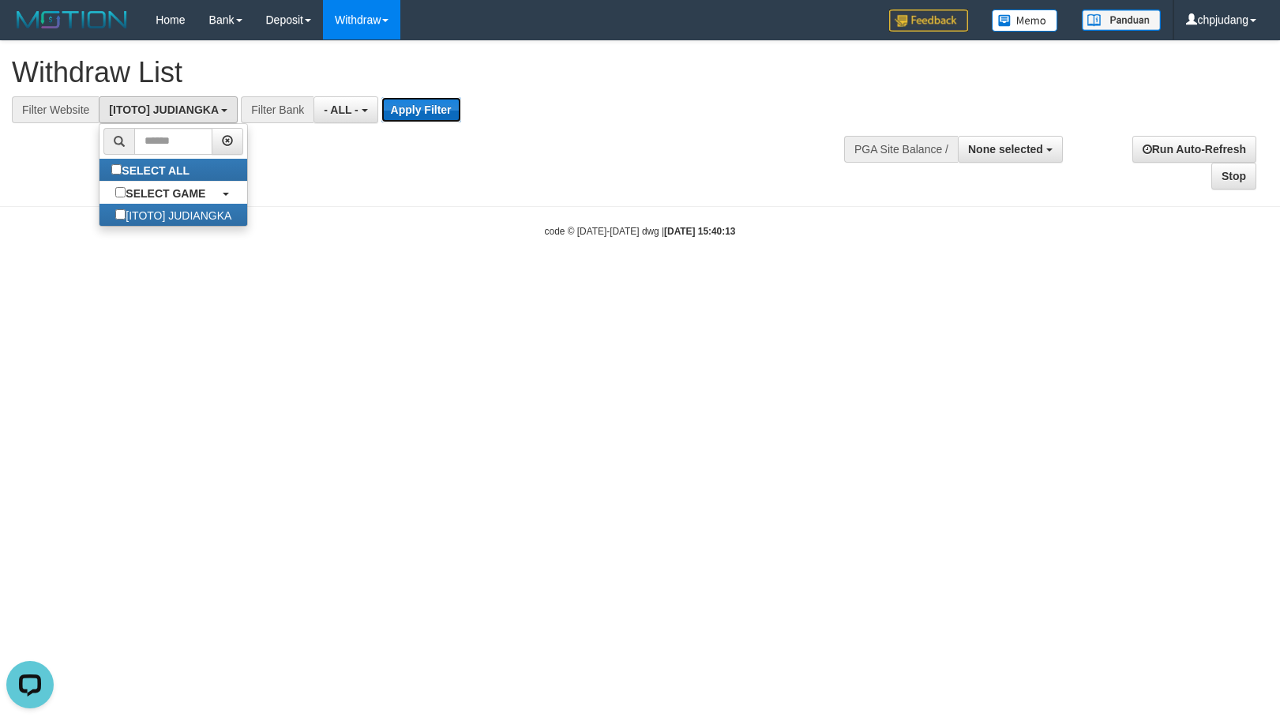
click at [412, 110] on button "Apply Filter" at bounding box center [421, 109] width 80 height 25
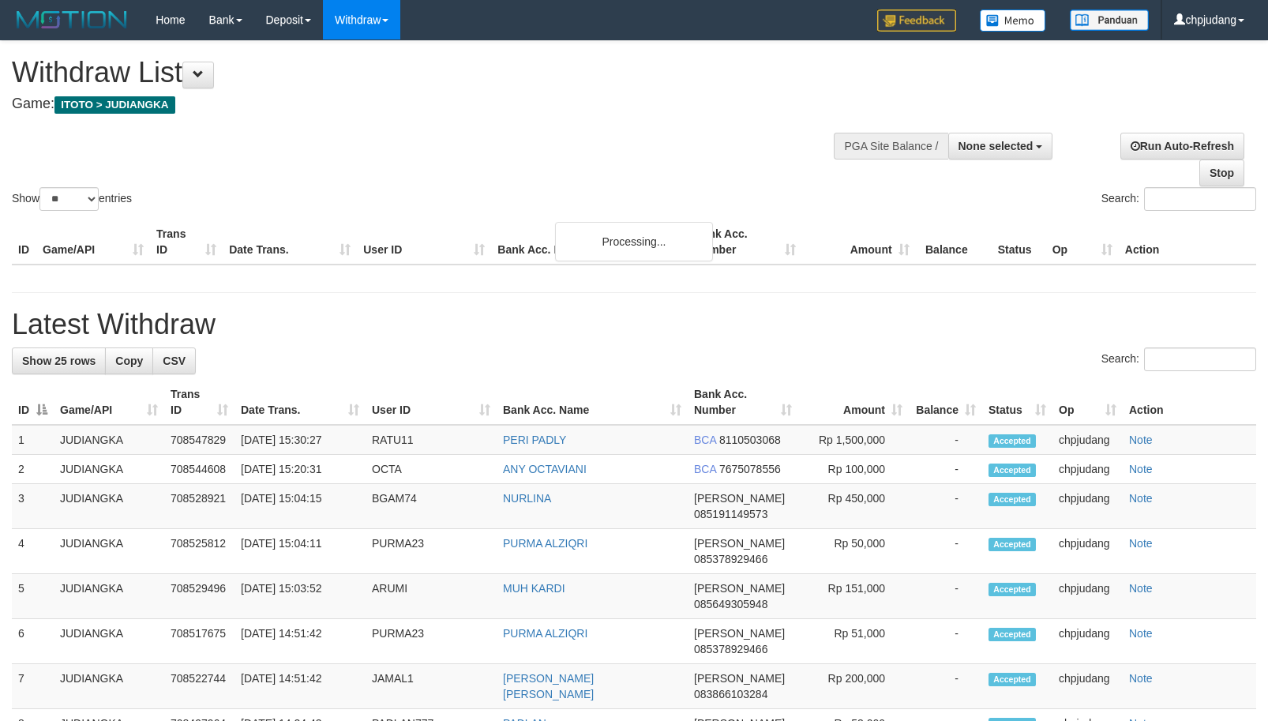
select select
select select "**"
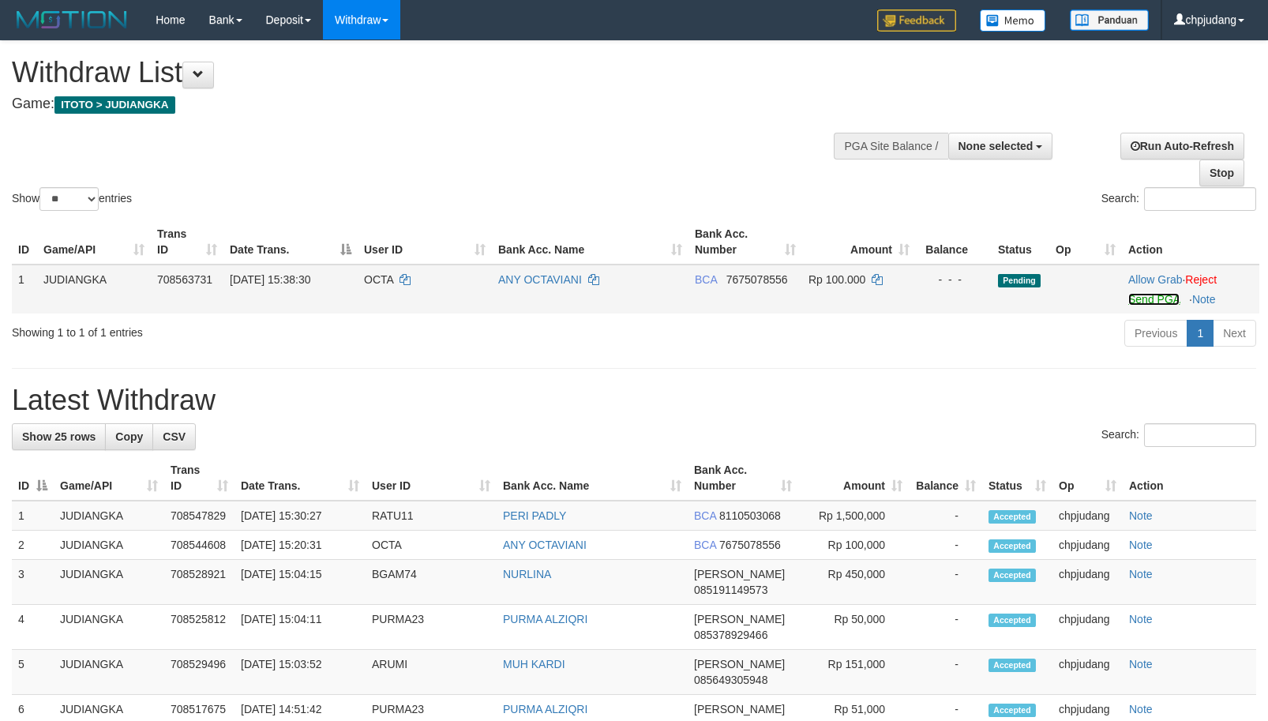
click at [1137, 302] on link "Send PGA" at bounding box center [1153, 299] width 51 height 13
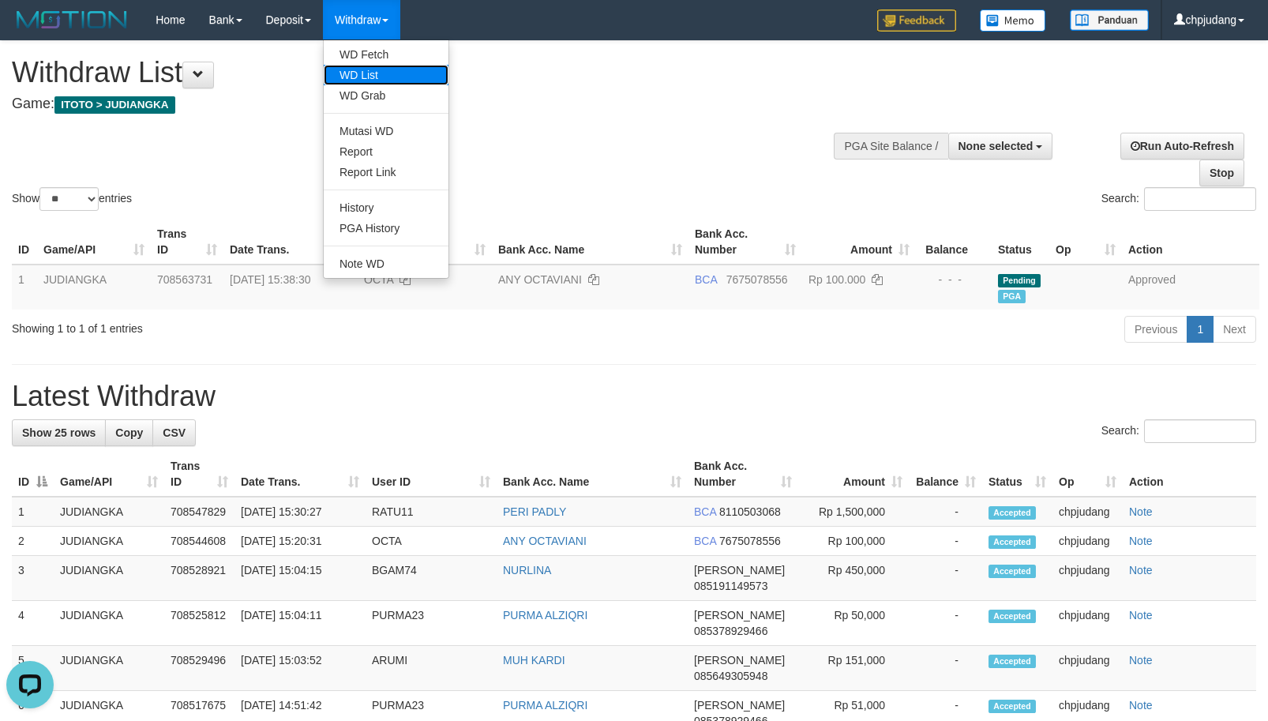
click at [390, 77] on link "WD List" at bounding box center [386, 75] width 125 height 21
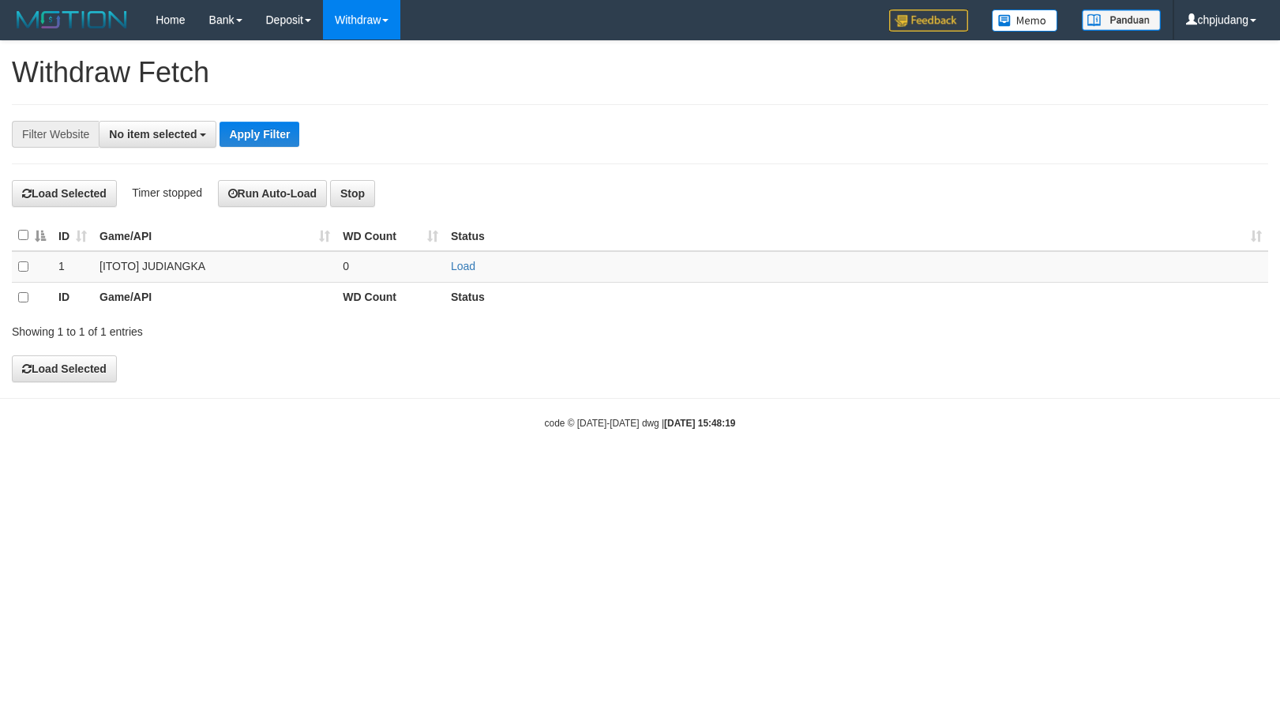
select select
click at [464, 272] on link "Load" at bounding box center [463, 266] width 24 height 13
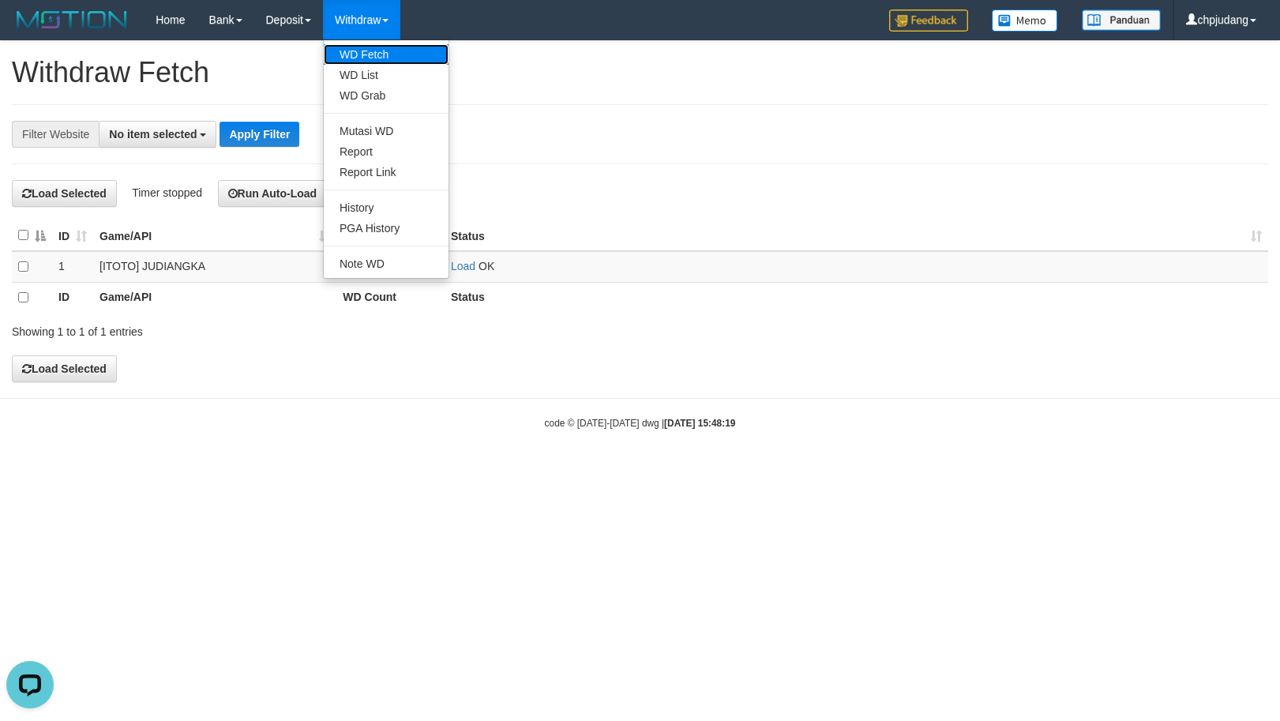
click at [407, 51] on link "WD Fetch" at bounding box center [386, 54] width 125 height 21
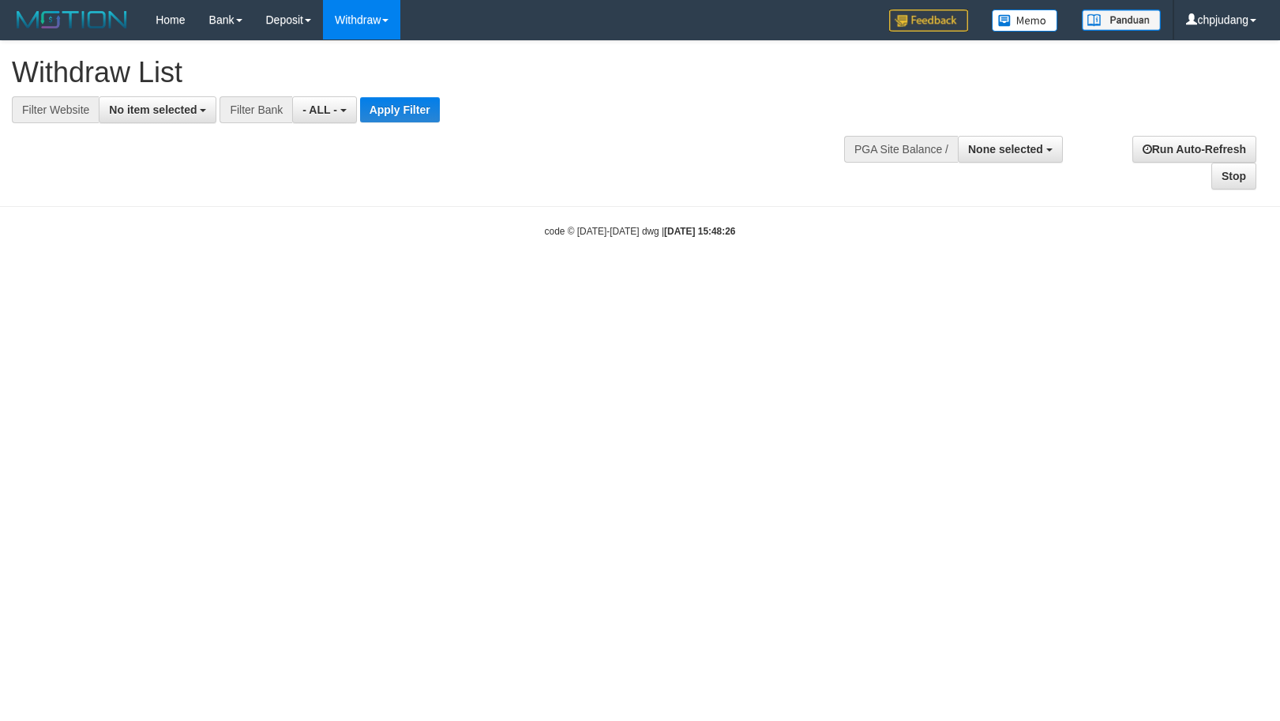
select select
click at [180, 107] on span "No item selected" at bounding box center [153, 109] width 88 height 13
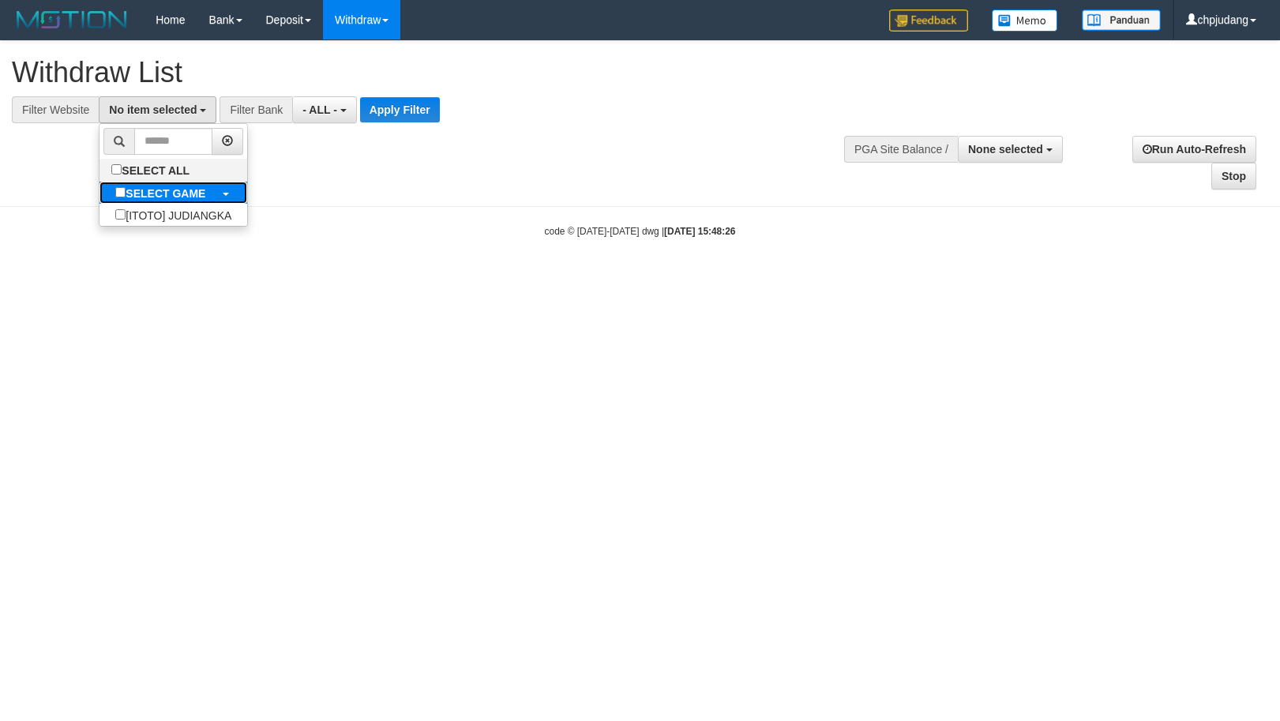
click at [205, 199] on b "SELECT GAME" at bounding box center [166, 193] width 80 height 13
select select "****"
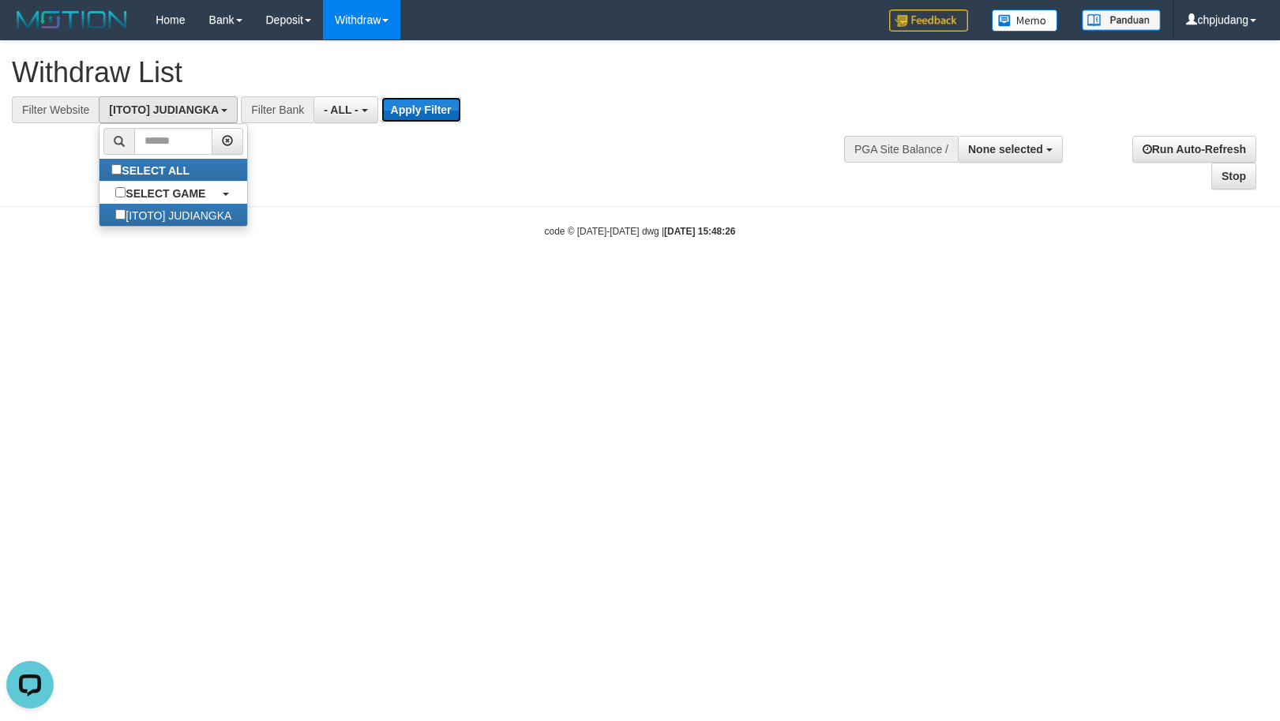
drag, startPoint x: 440, startPoint y: 103, endPoint x: 452, endPoint y: 114, distance: 16.8
click at [439, 103] on button "Apply Filter" at bounding box center [421, 109] width 80 height 25
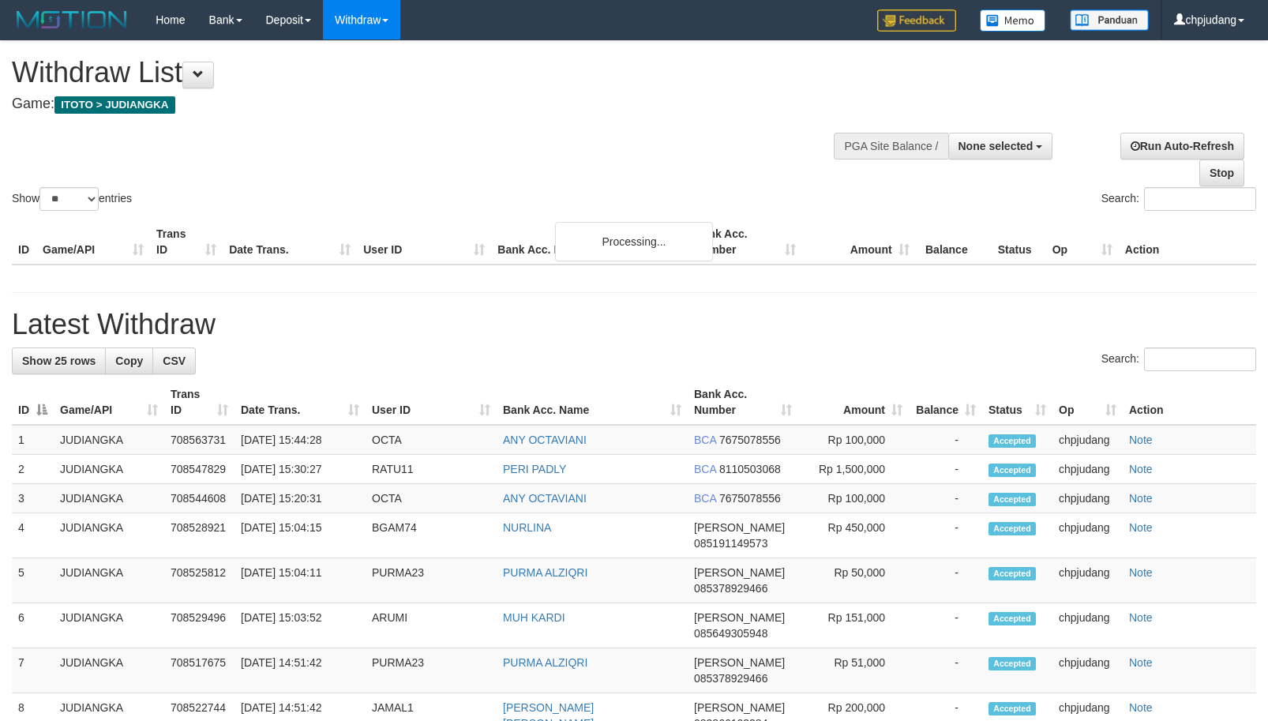
select select
select select "**"
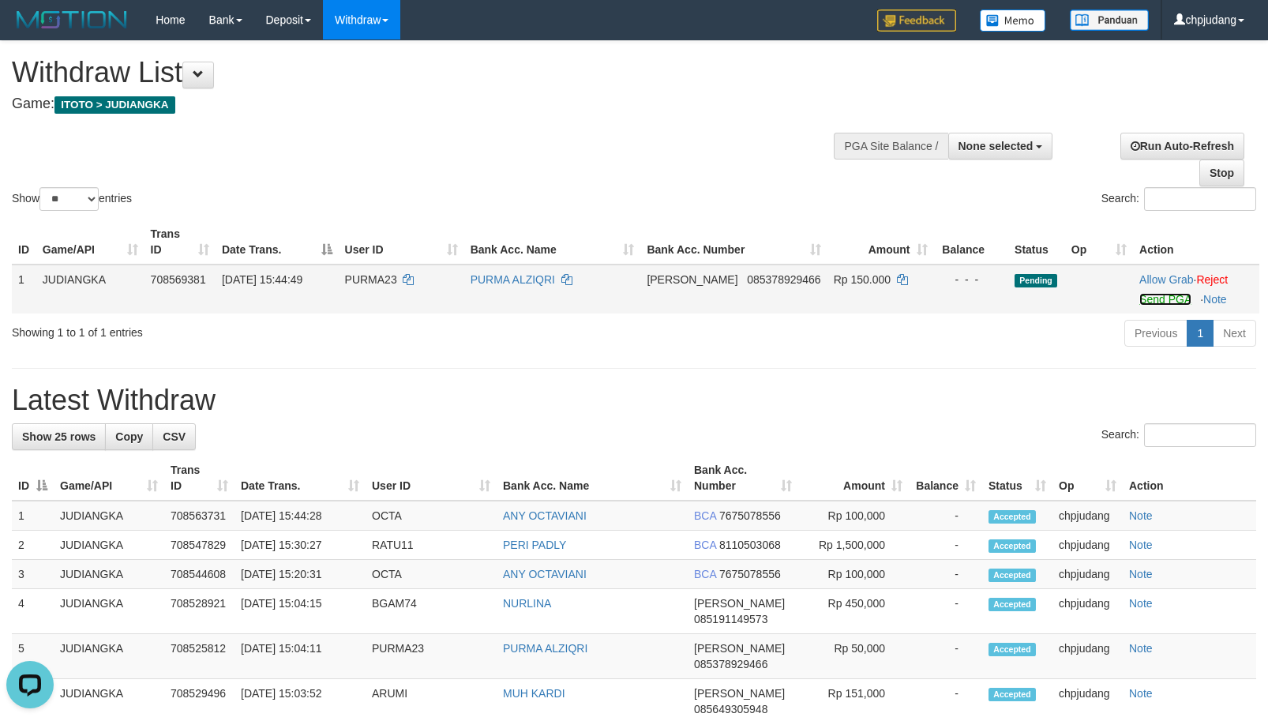
click at [1139, 297] on link "Send PGA" at bounding box center [1164, 299] width 51 height 13
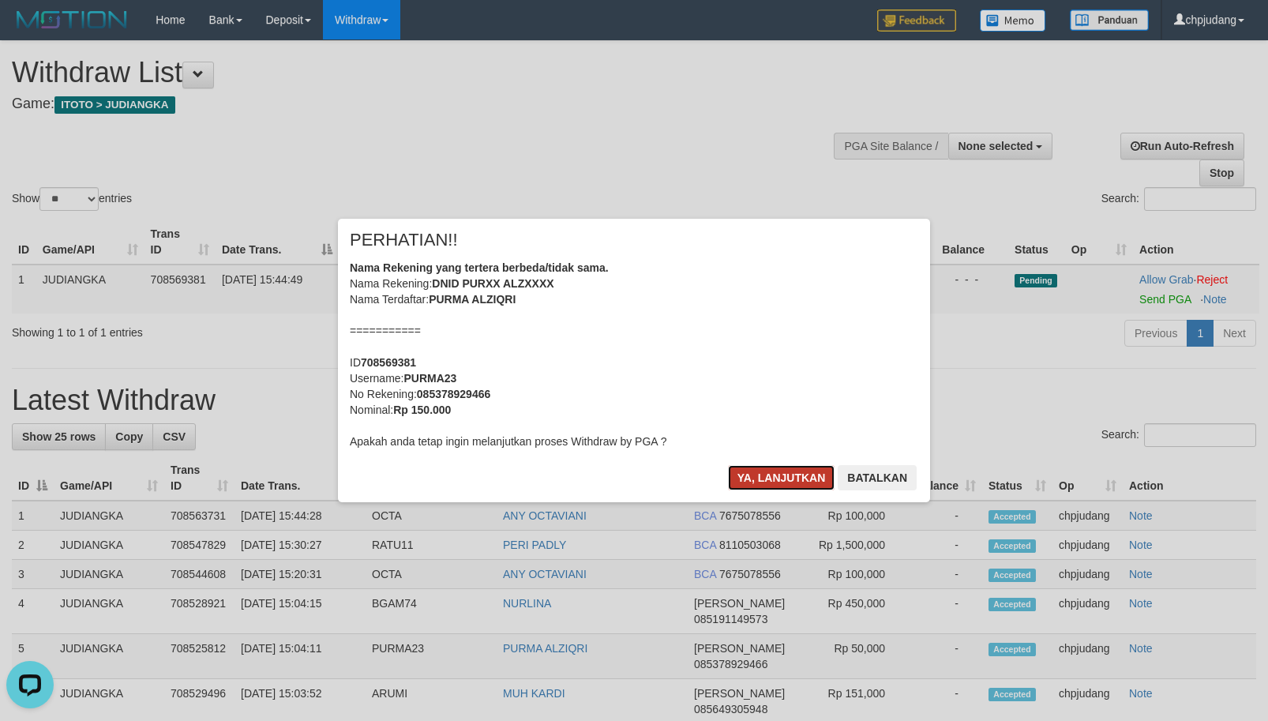
click at [770, 475] on button "Ya, lanjutkan" at bounding box center [781, 477] width 107 height 25
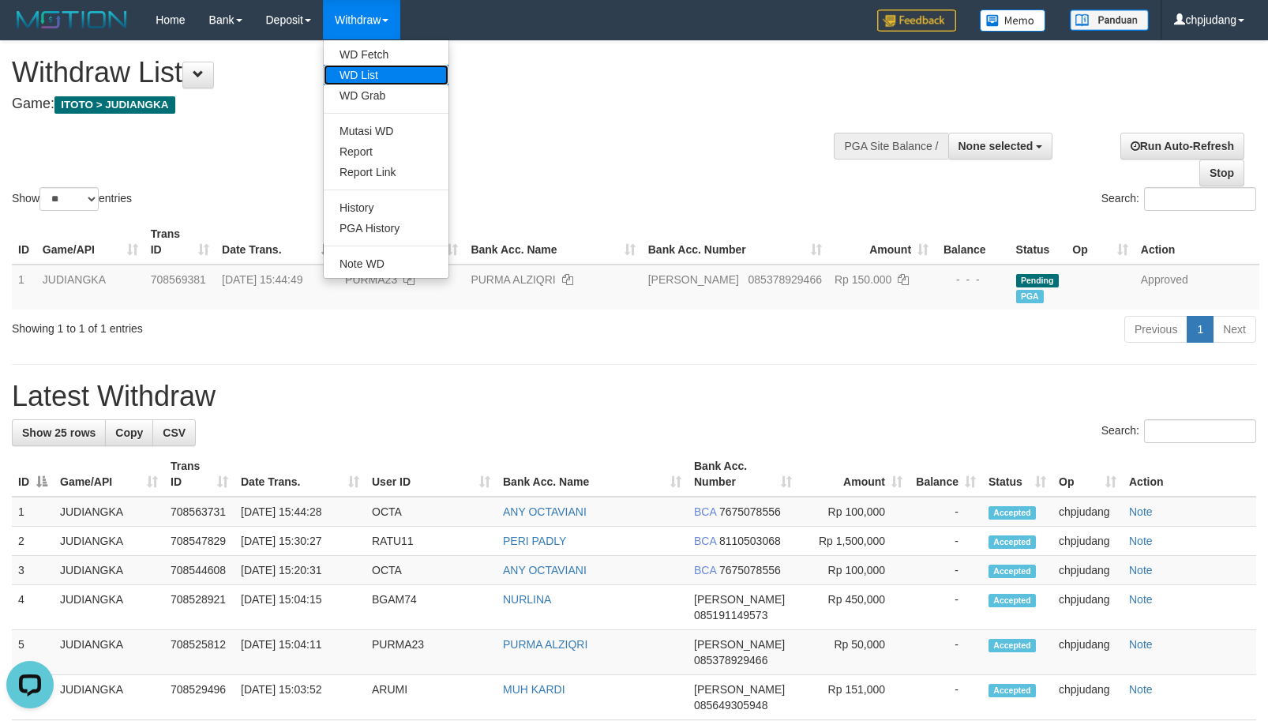
click at [383, 68] on link "WD List" at bounding box center [386, 75] width 125 height 21
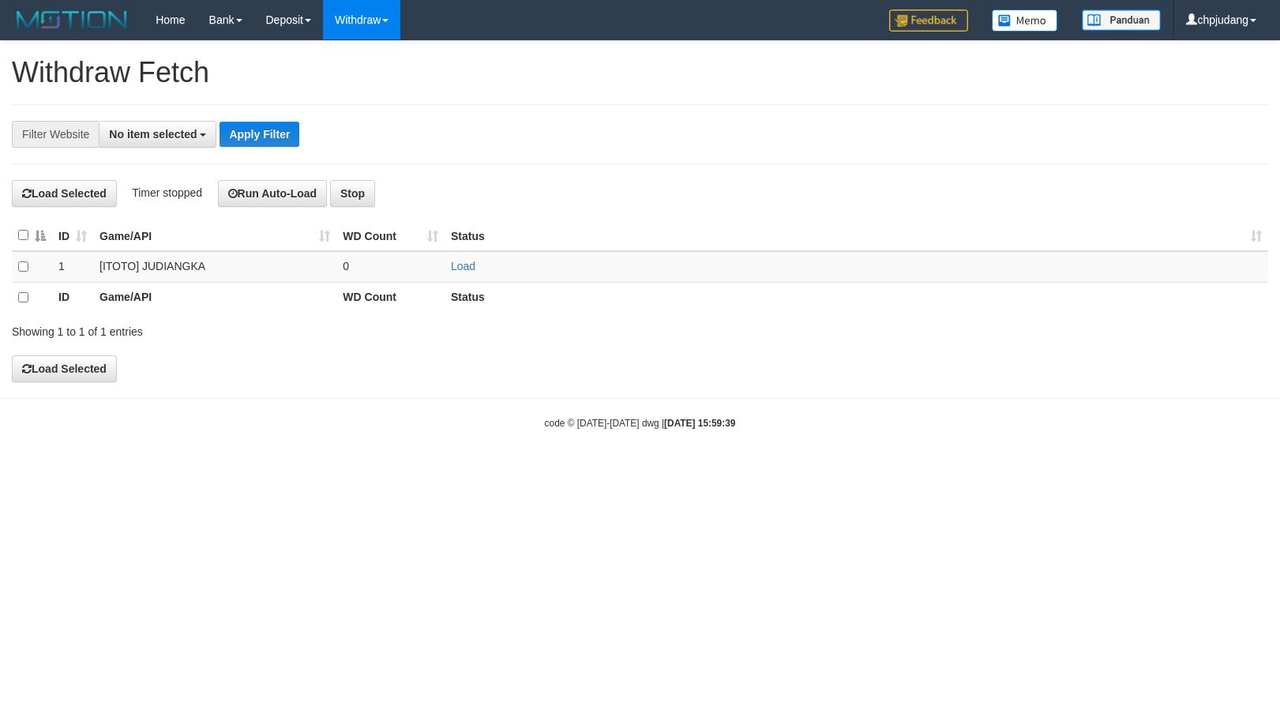
select select
click at [455, 266] on link "Load" at bounding box center [463, 266] width 24 height 13
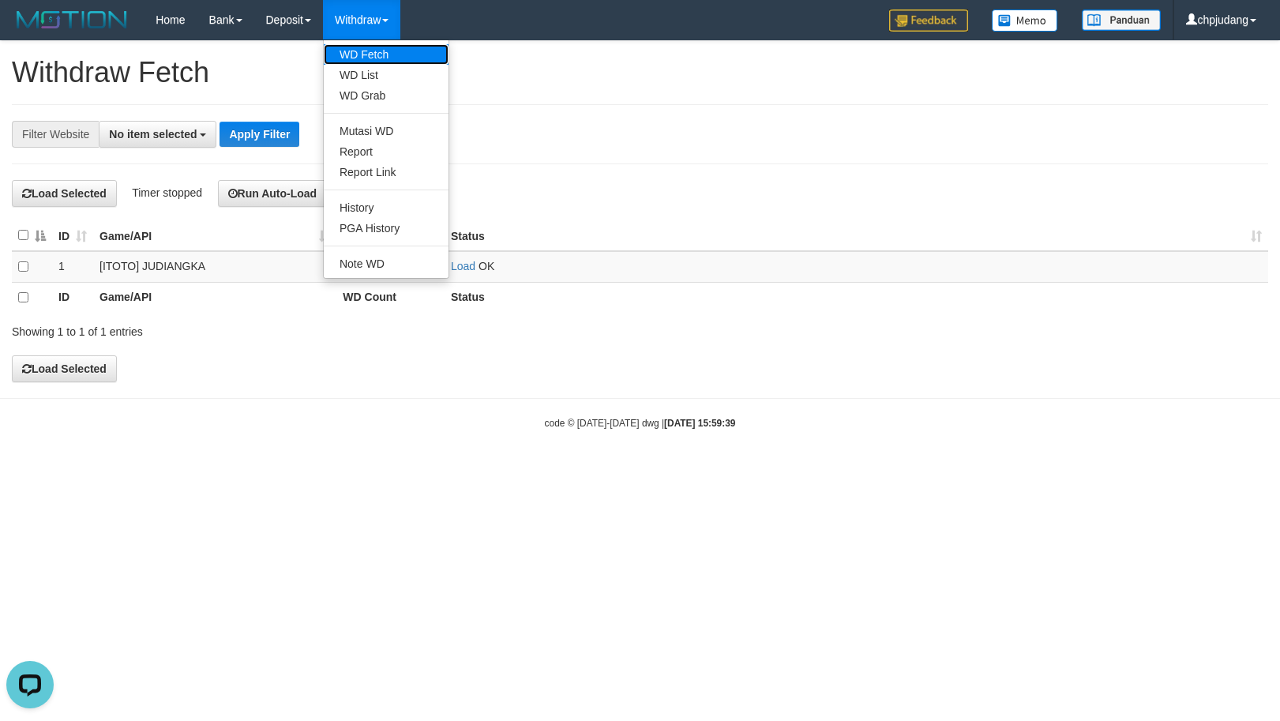
click at [384, 51] on link "WD Fetch" at bounding box center [386, 54] width 125 height 21
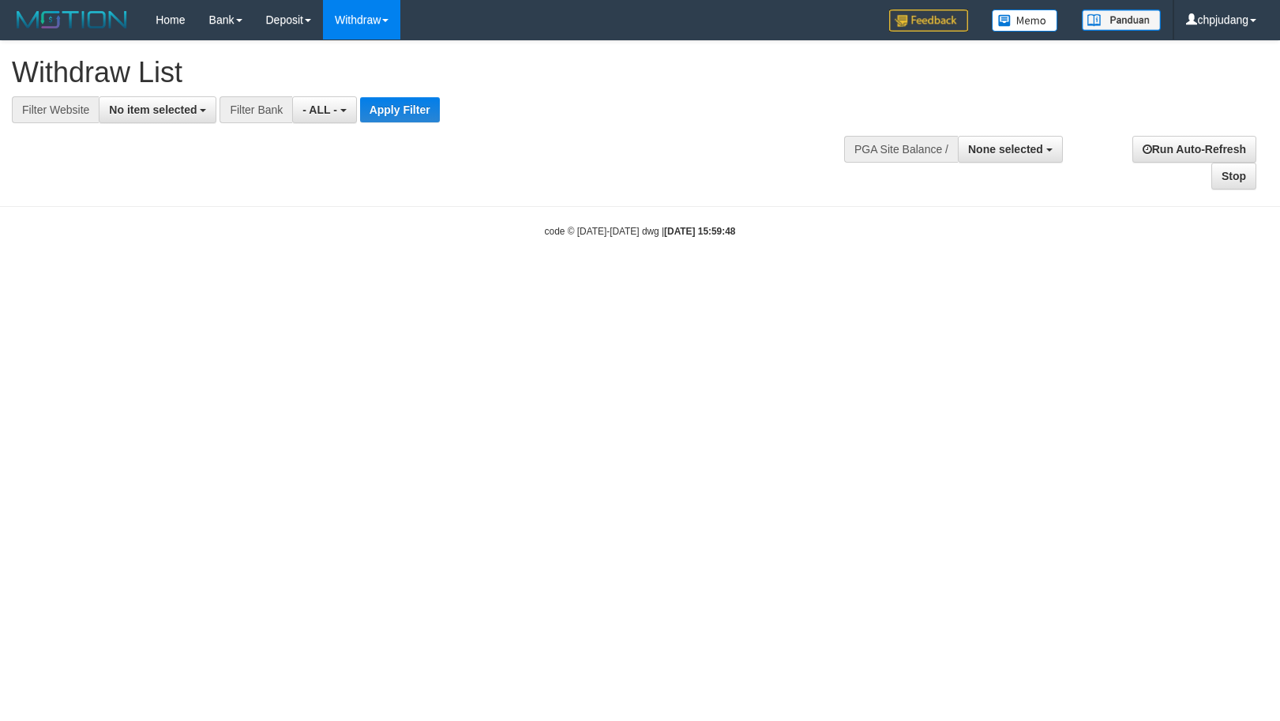
select select
drag, startPoint x: 145, startPoint y: 107, endPoint x: 215, endPoint y: 183, distance: 102.8
click at [146, 107] on span "No item selected" at bounding box center [153, 109] width 88 height 13
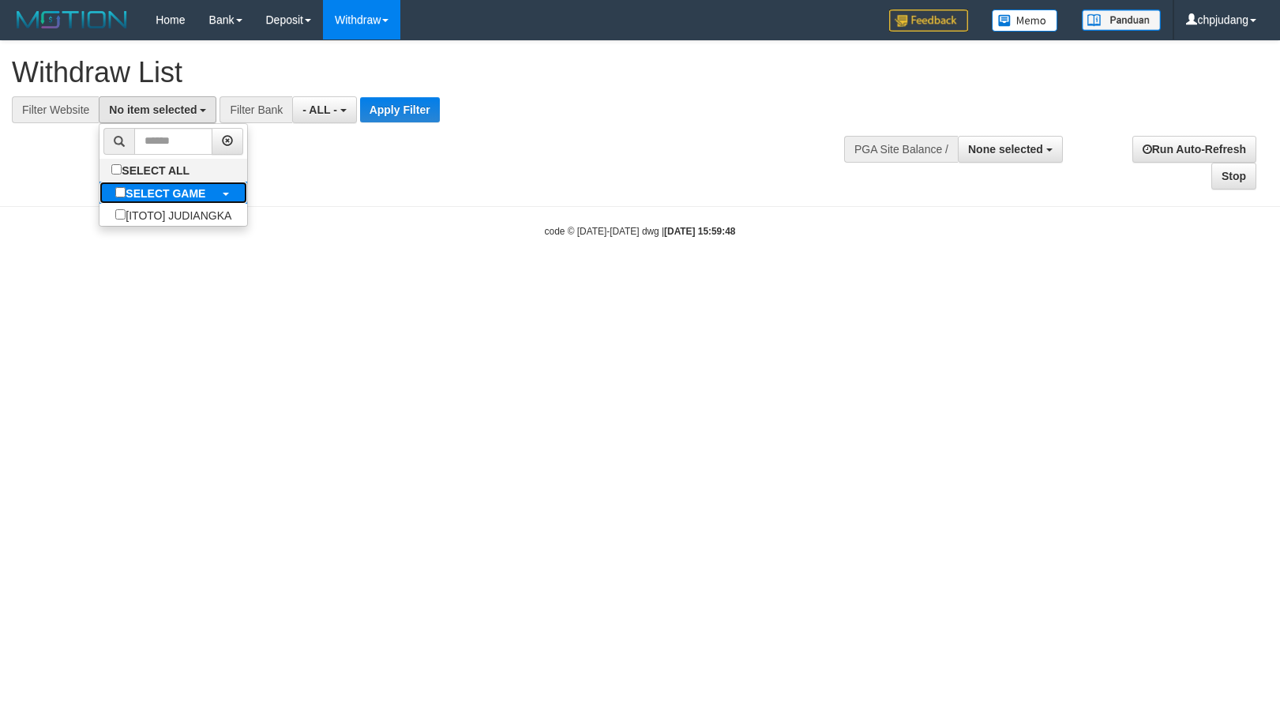
click at [190, 190] on b "SELECT GAME" at bounding box center [166, 193] width 80 height 13
select select "****"
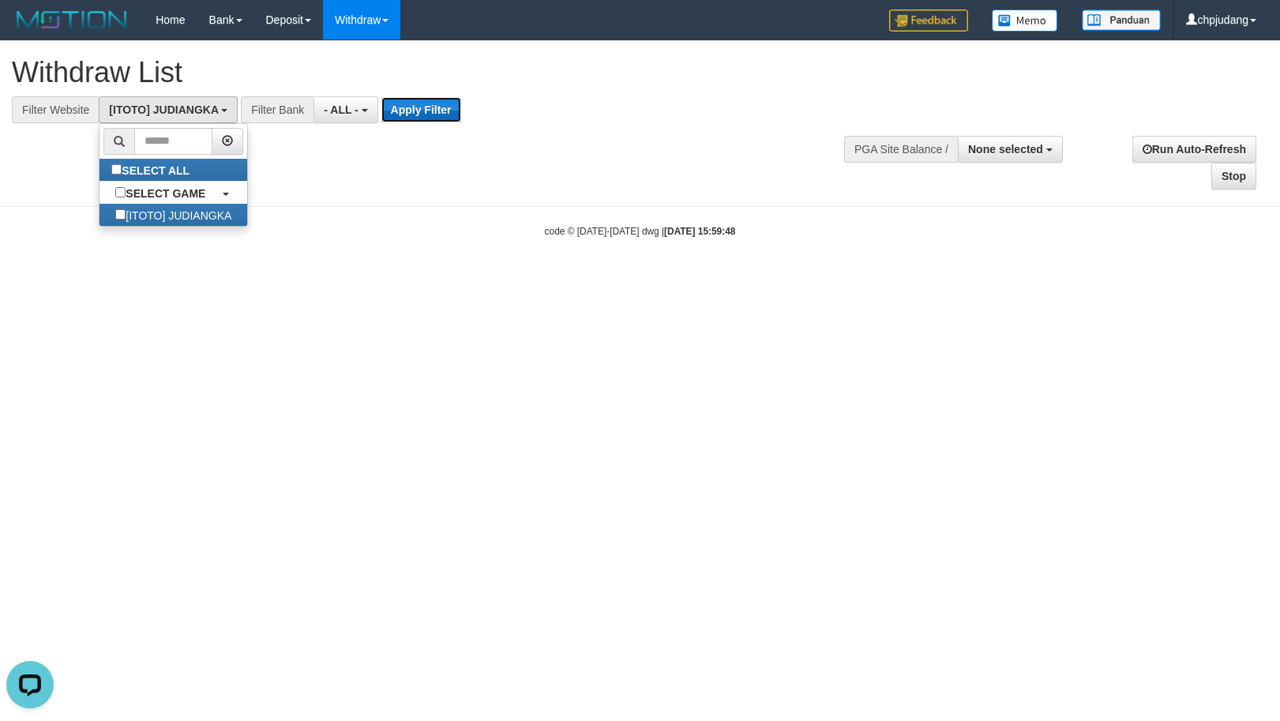
click at [433, 106] on button "Apply Filter" at bounding box center [421, 109] width 80 height 25
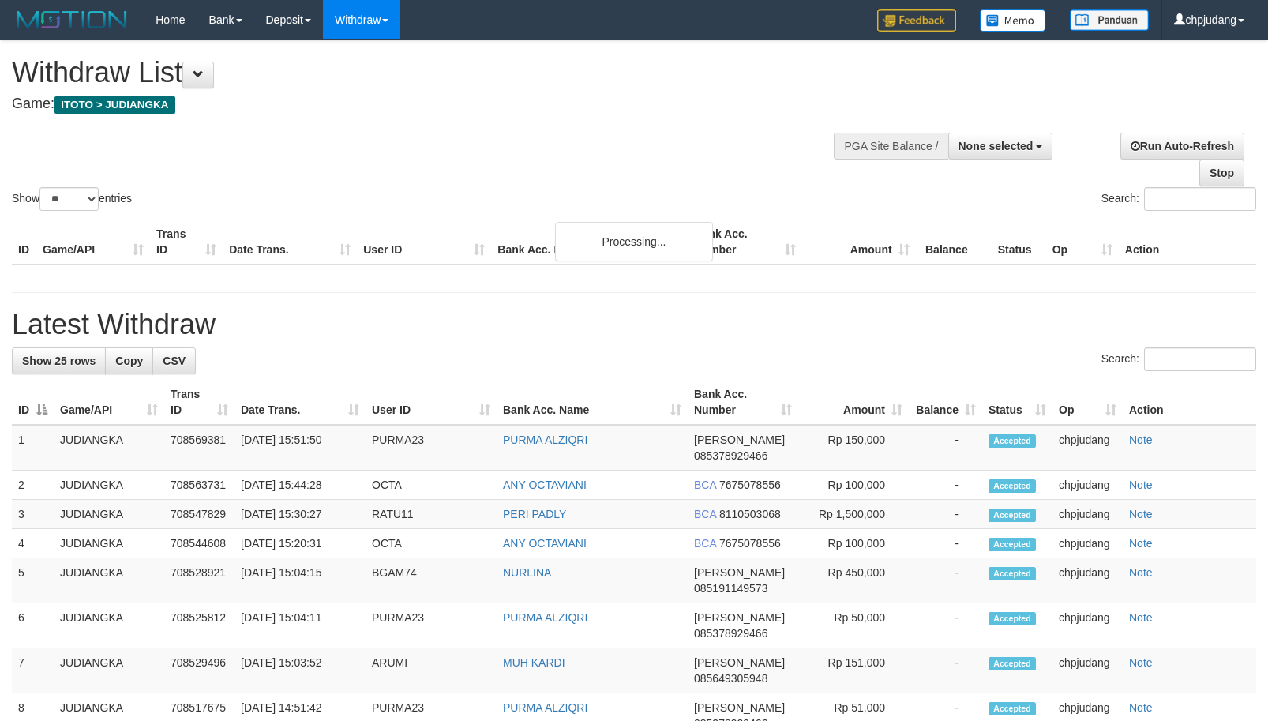
select select
select select "**"
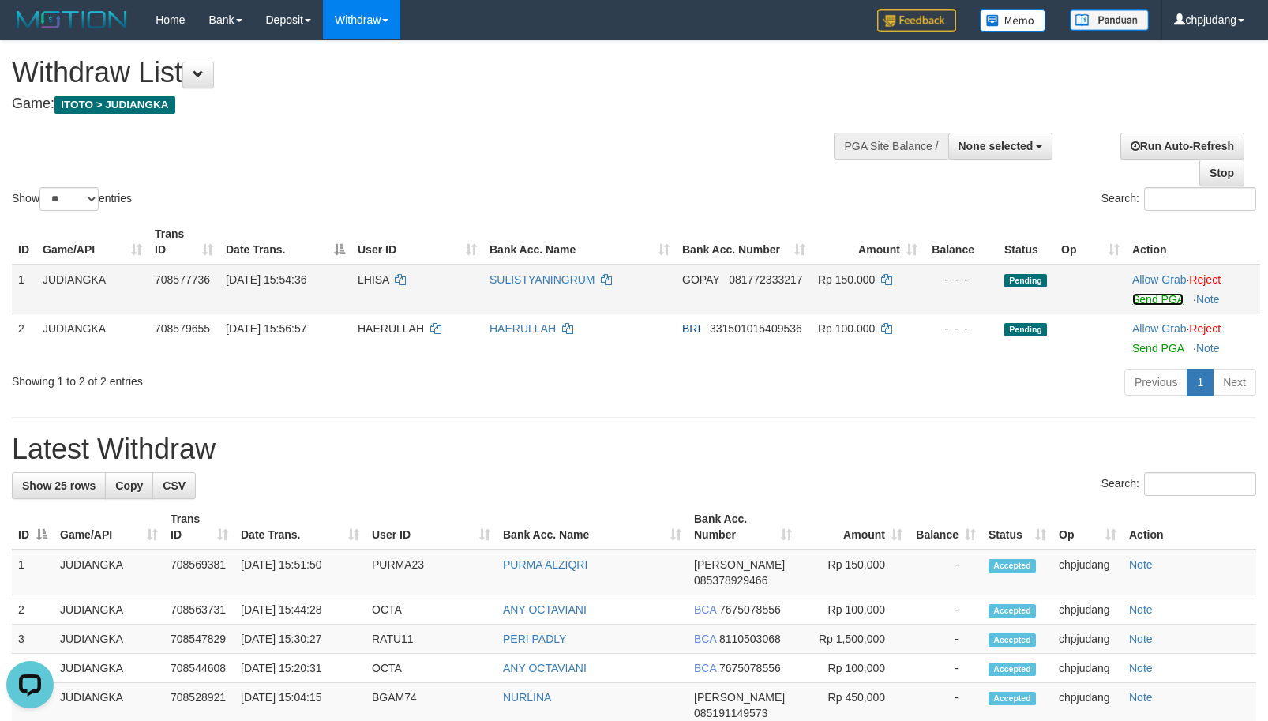
click at [1151, 299] on link "Send PGA" at bounding box center [1157, 299] width 51 height 13
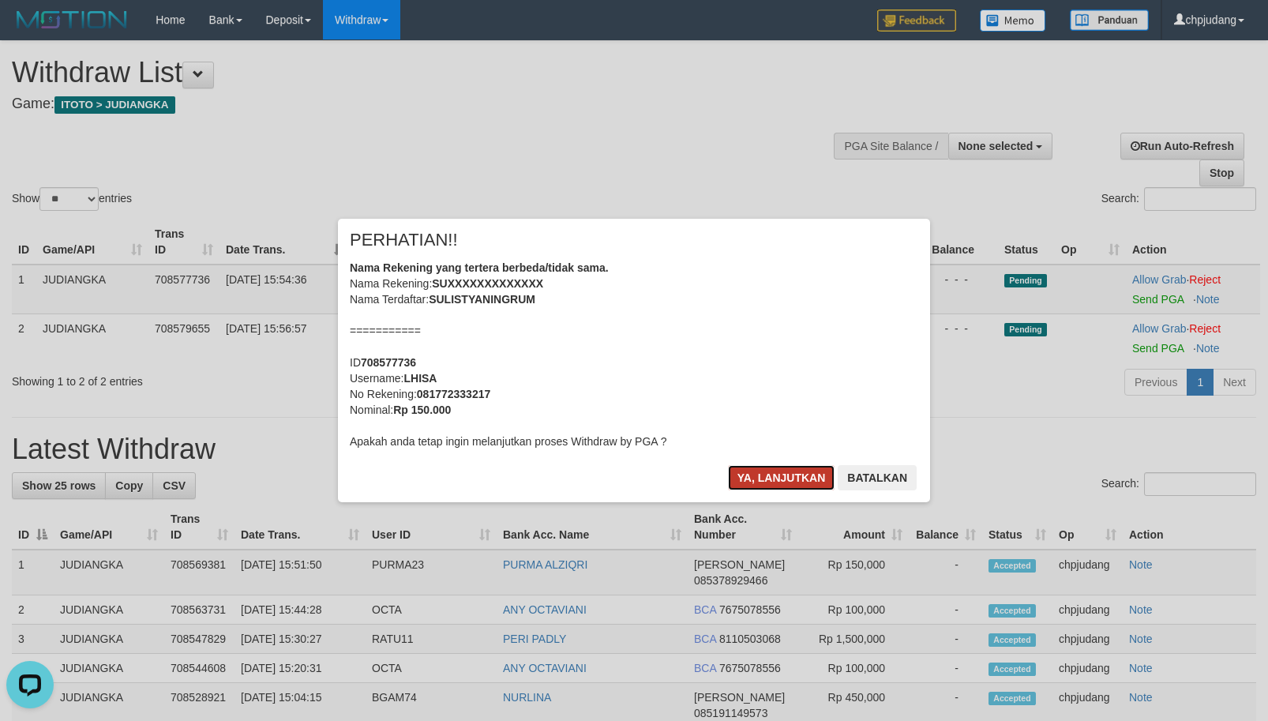
click at [771, 466] on button "Ya, lanjutkan" at bounding box center [781, 477] width 107 height 25
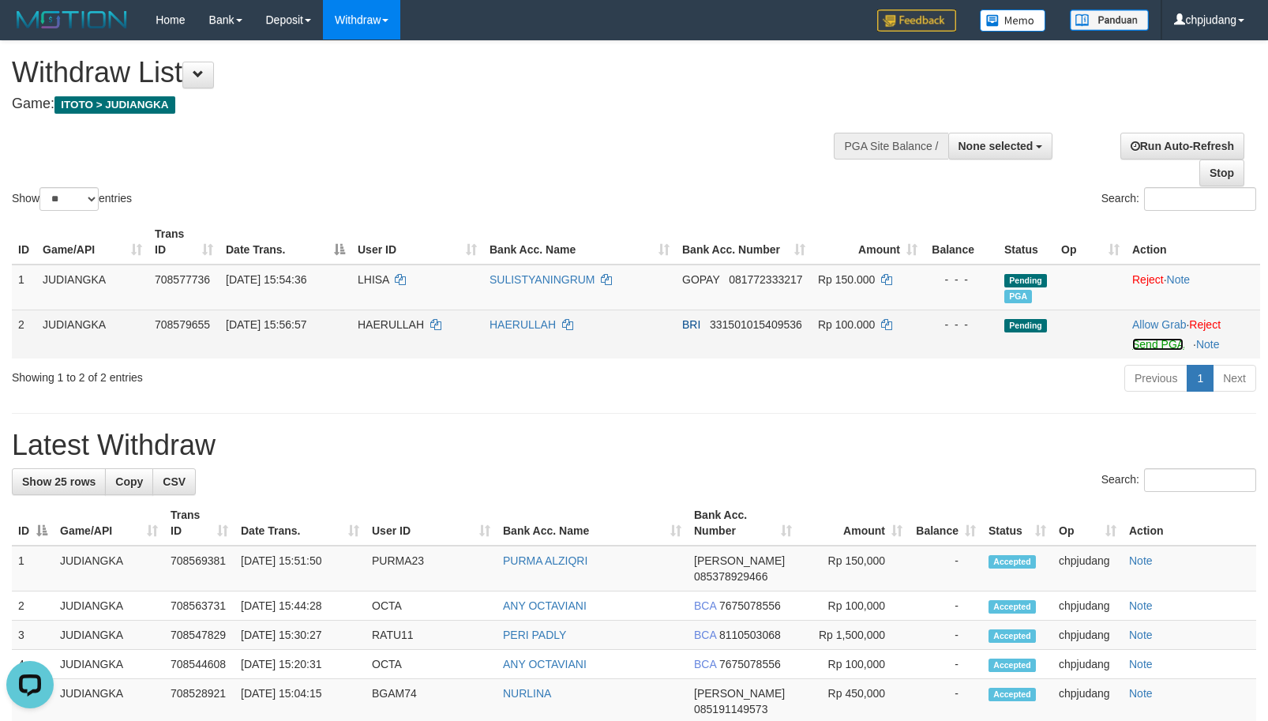
click at [1161, 343] on link "Send PGA" at bounding box center [1157, 344] width 51 height 13
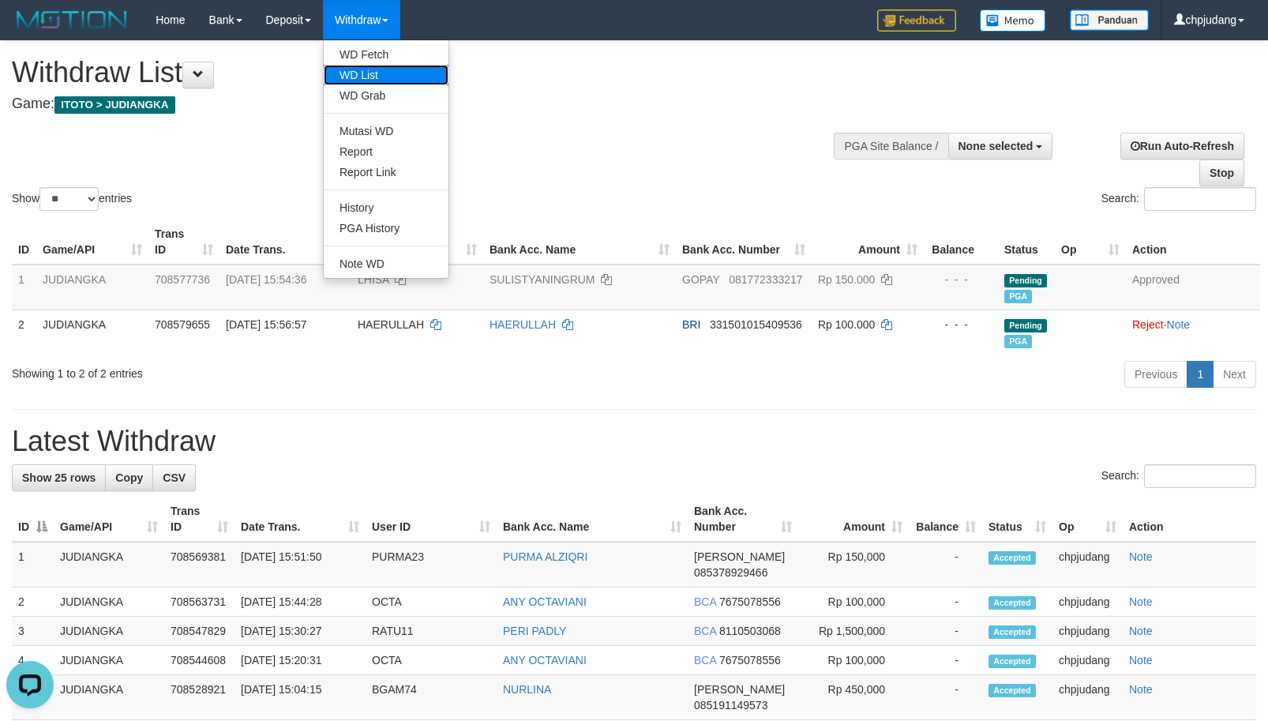
click at [377, 76] on link "WD List" at bounding box center [386, 75] width 125 height 21
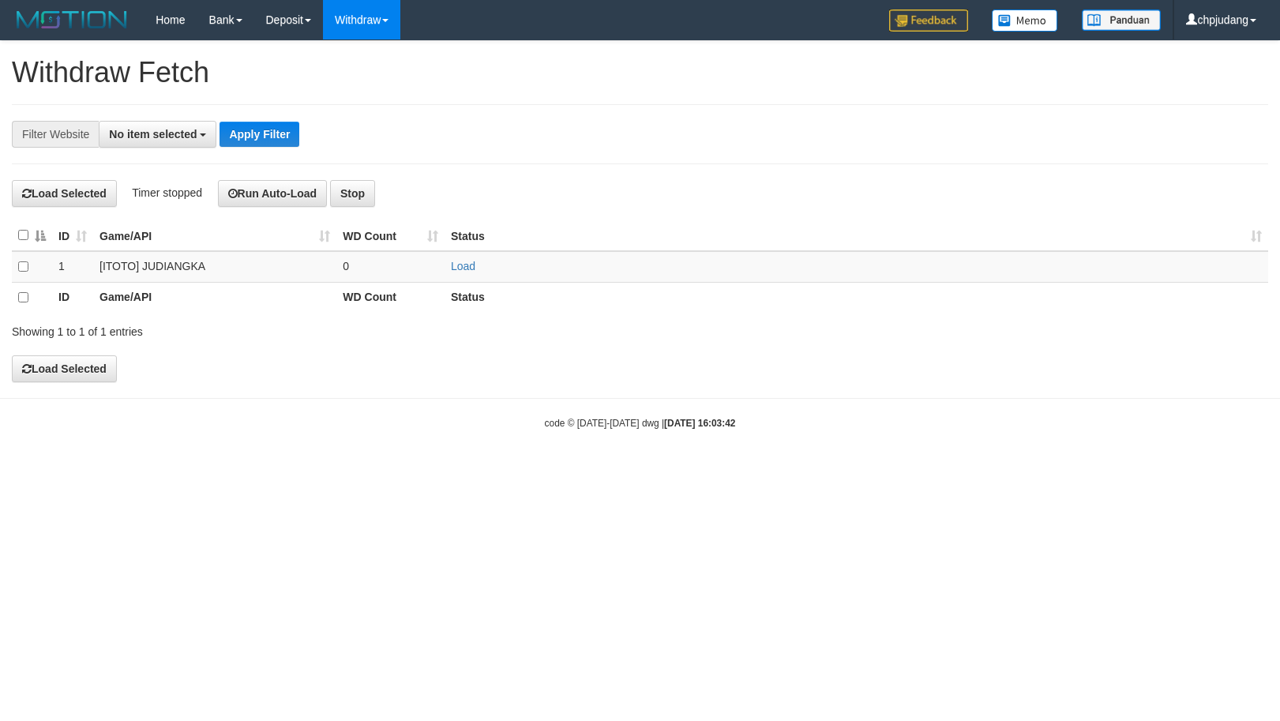
select select
click at [468, 268] on link "Load" at bounding box center [463, 266] width 24 height 13
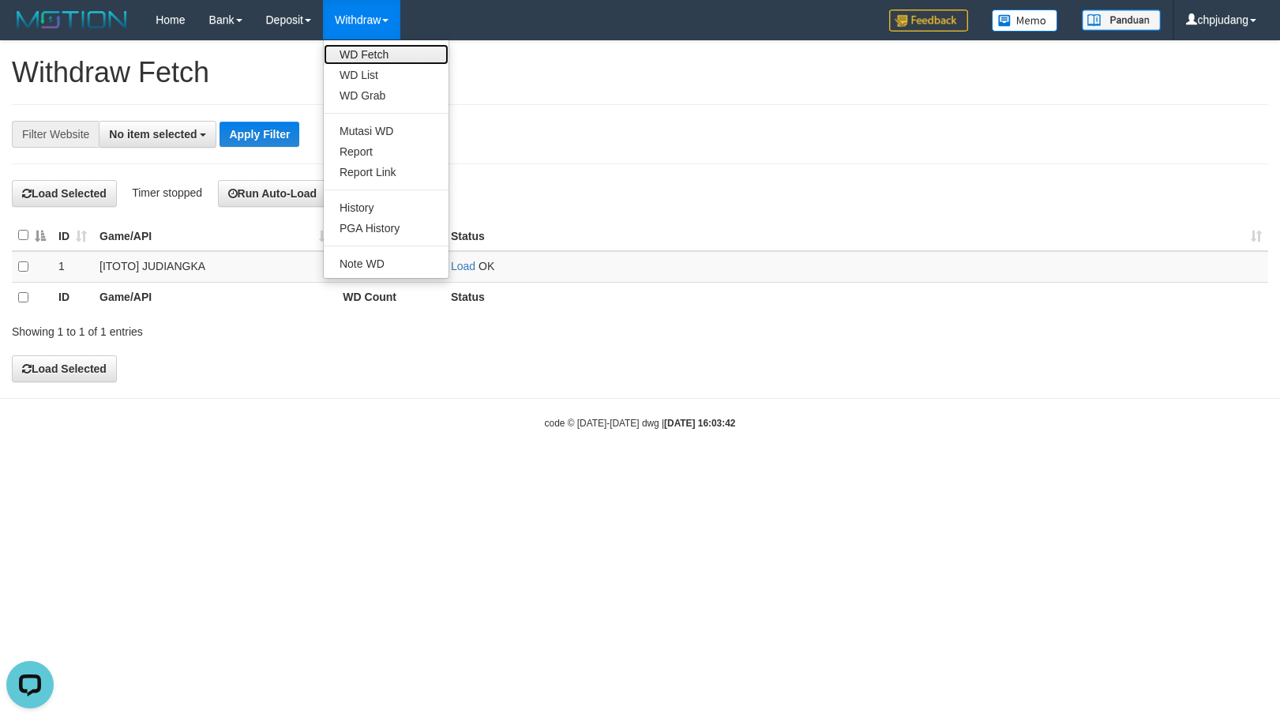
click at [381, 49] on link "WD Fetch" at bounding box center [386, 54] width 125 height 21
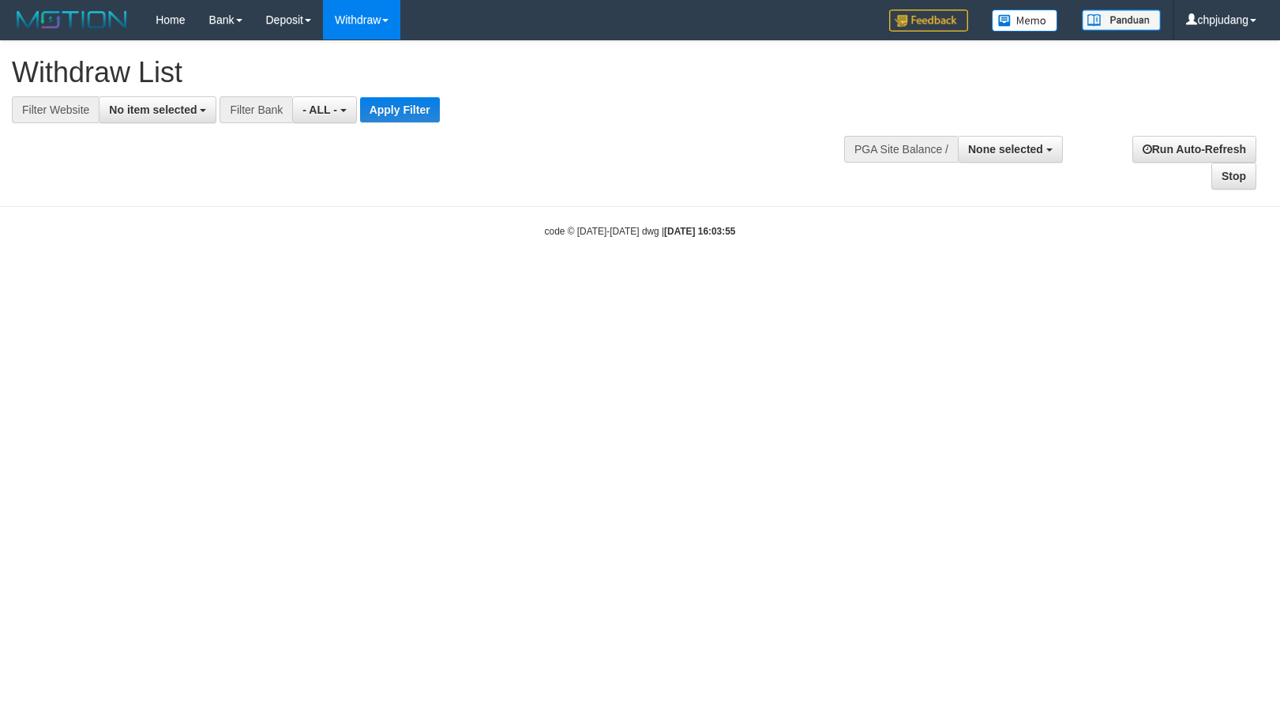
select select
click at [217, 109] on div "**********" at bounding box center [353, 109] width 707 height 27
click at [167, 109] on span "No item selected" at bounding box center [153, 109] width 88 height 13
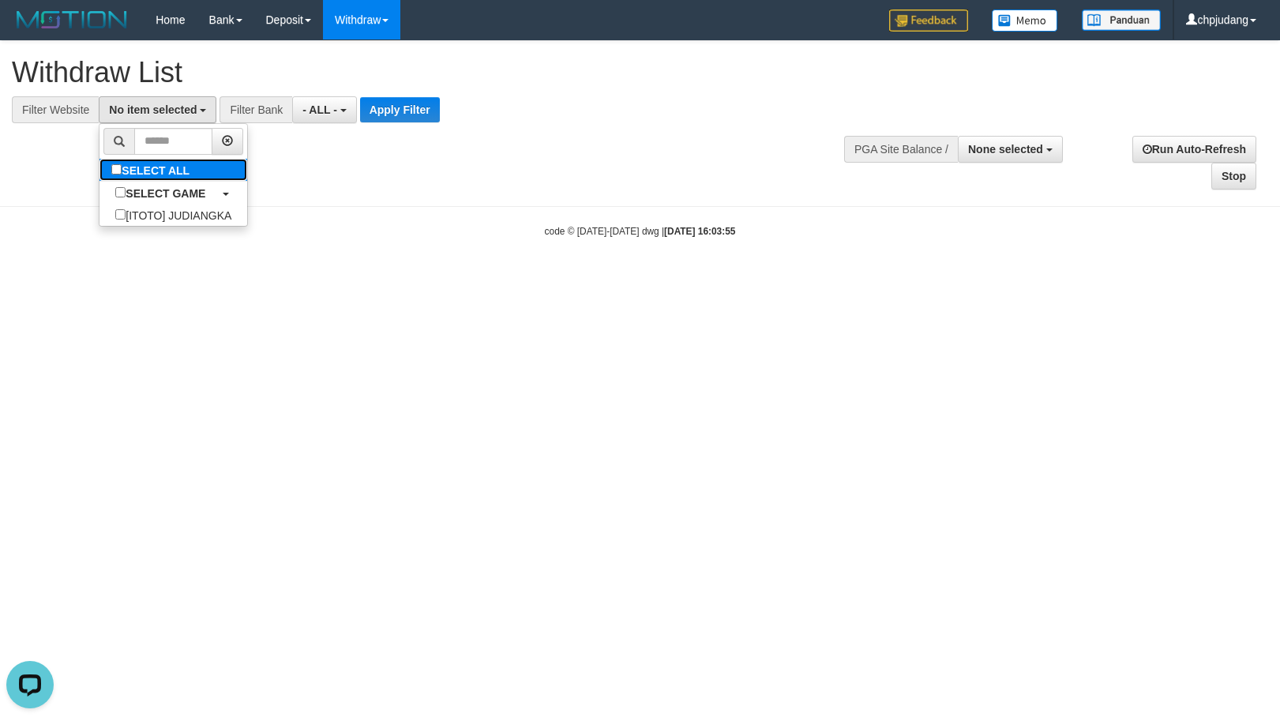
drag, startPoint x: 174, startPoint y: 170, endPoint x: 248, endPoint y: 157, distance: 75.3
click at [174, 171] on label "SELECT ALL" at bounding box center [152, 170] width 106 height 22
select select "****"
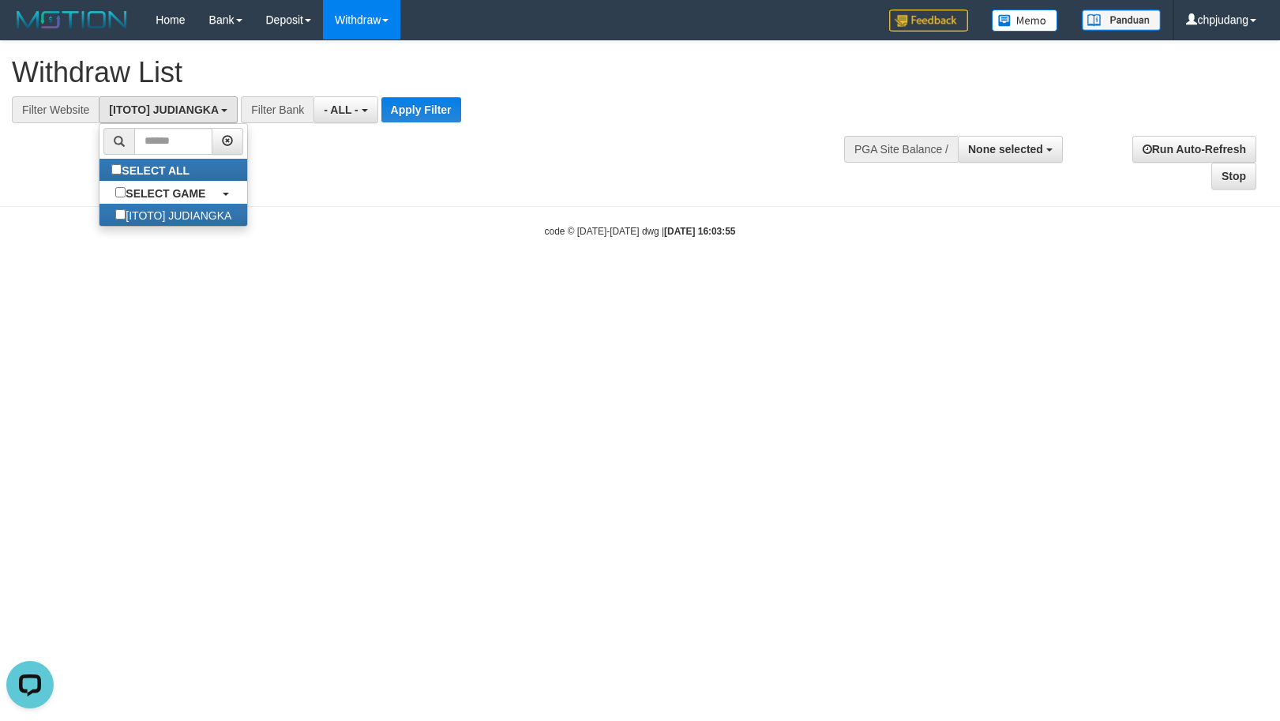
scroll to position [14, 0]
click at [429, 94] on div "**********" at bounding box center [431, 82] width 838 height 82
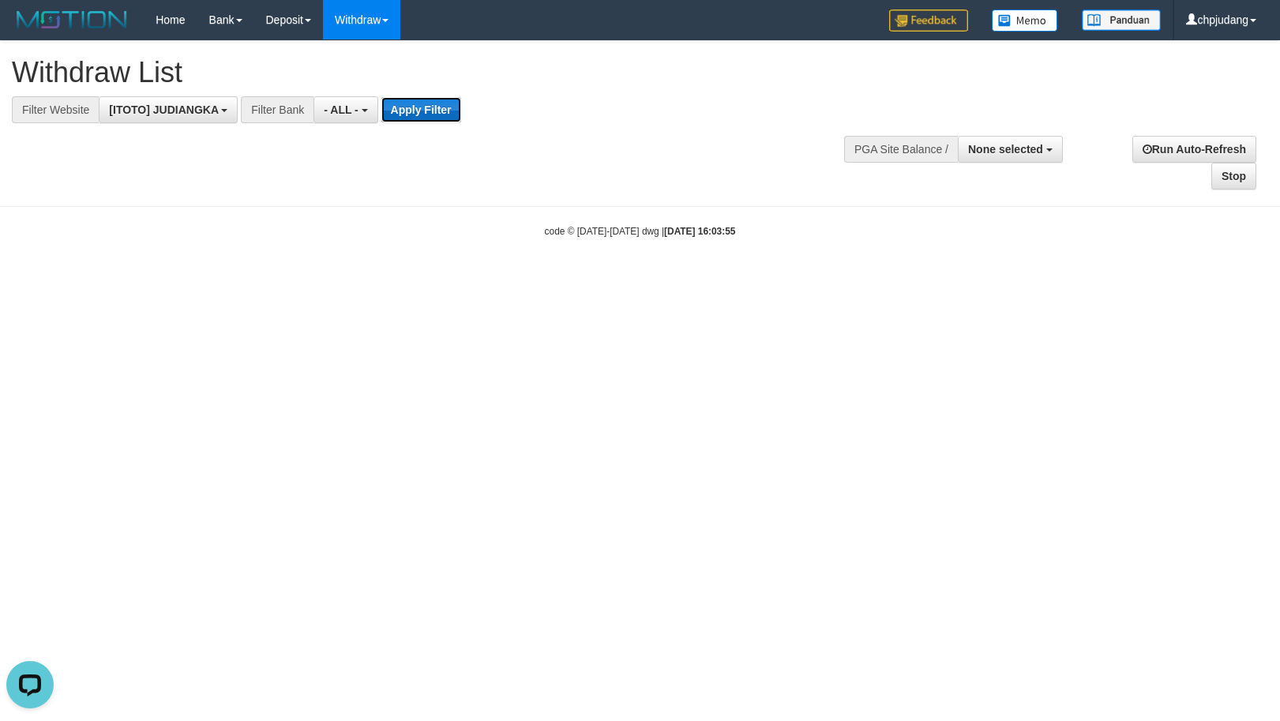
click at [424, 108] on button "Apply Filter" at bounding box center [421, 109] width 80 height 25
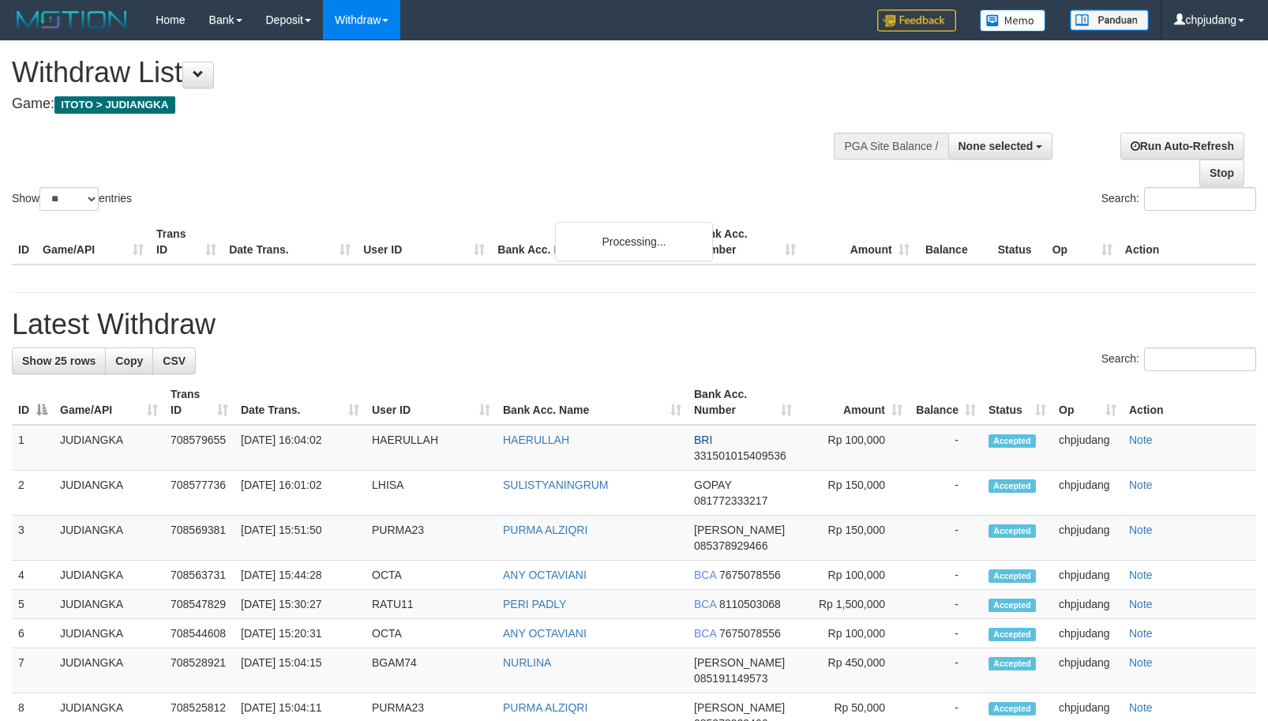
select select
select select "**"
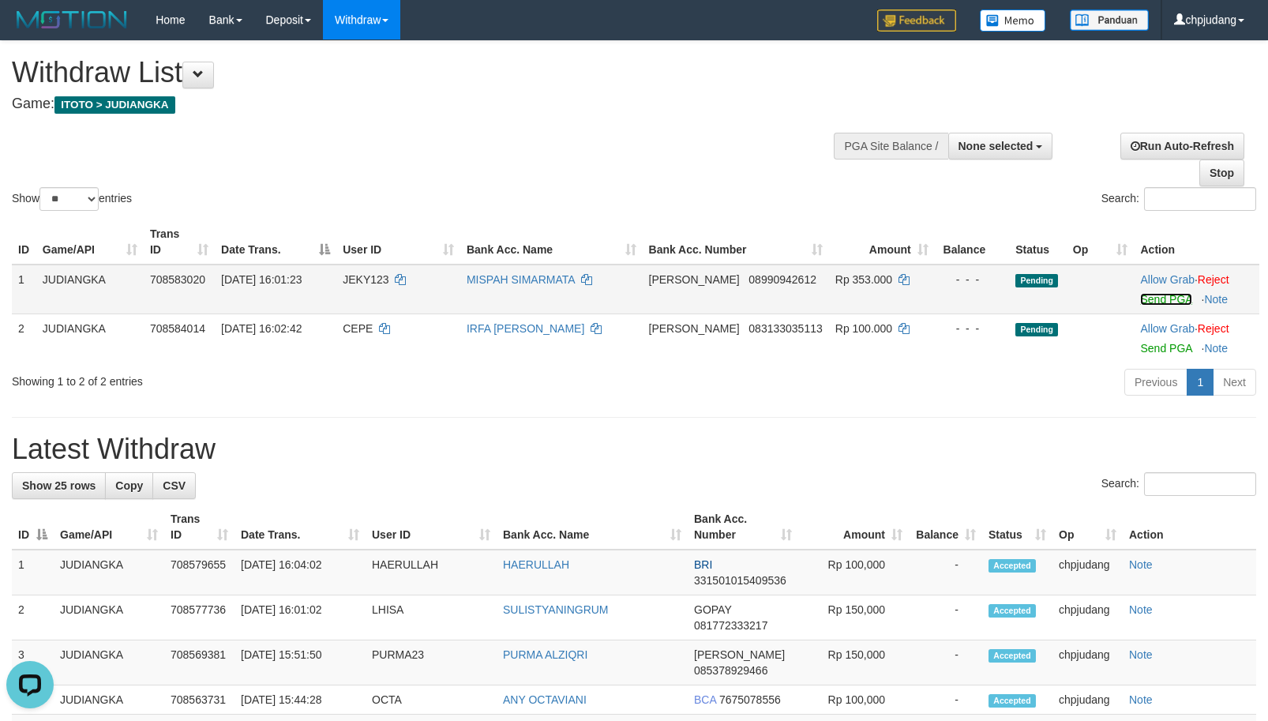
click at [1146, 297] on link "Send PGA" at bounding box center [1165, 299] width 51 height 13
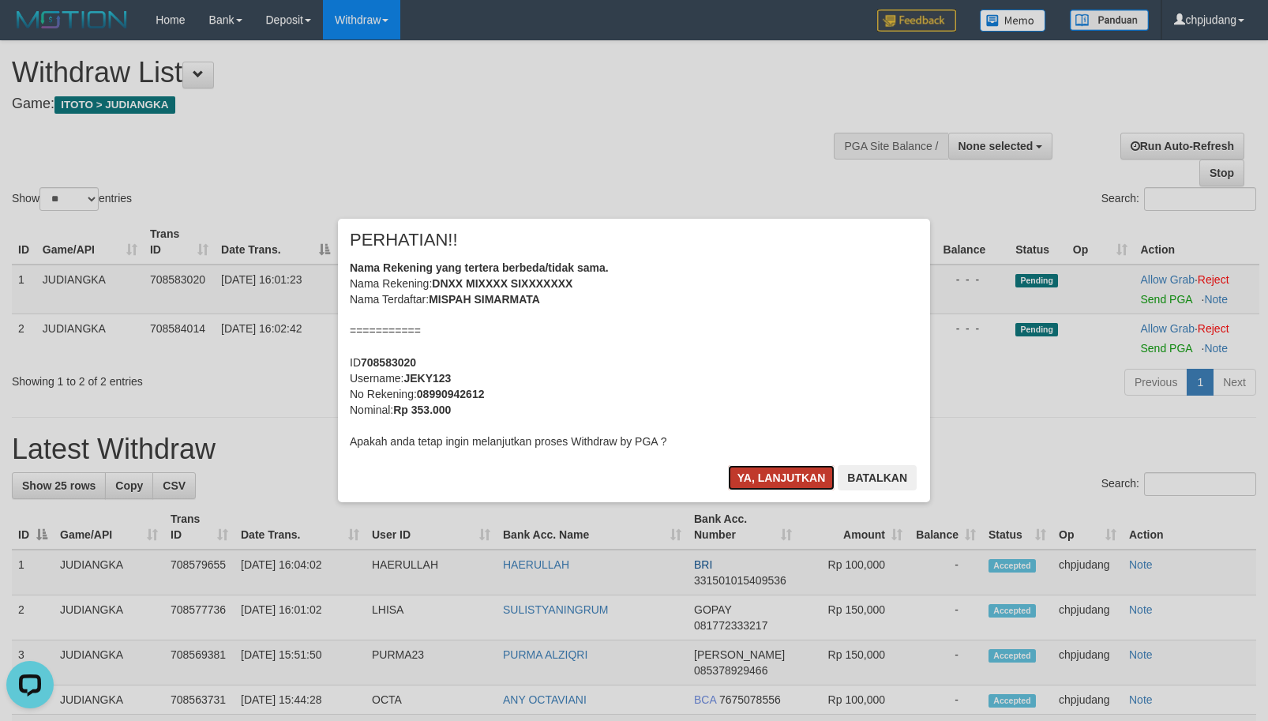
click at [791, 471] on button "Ya, lanjutkan" at bounding box center [781, 477] width 107 height 25
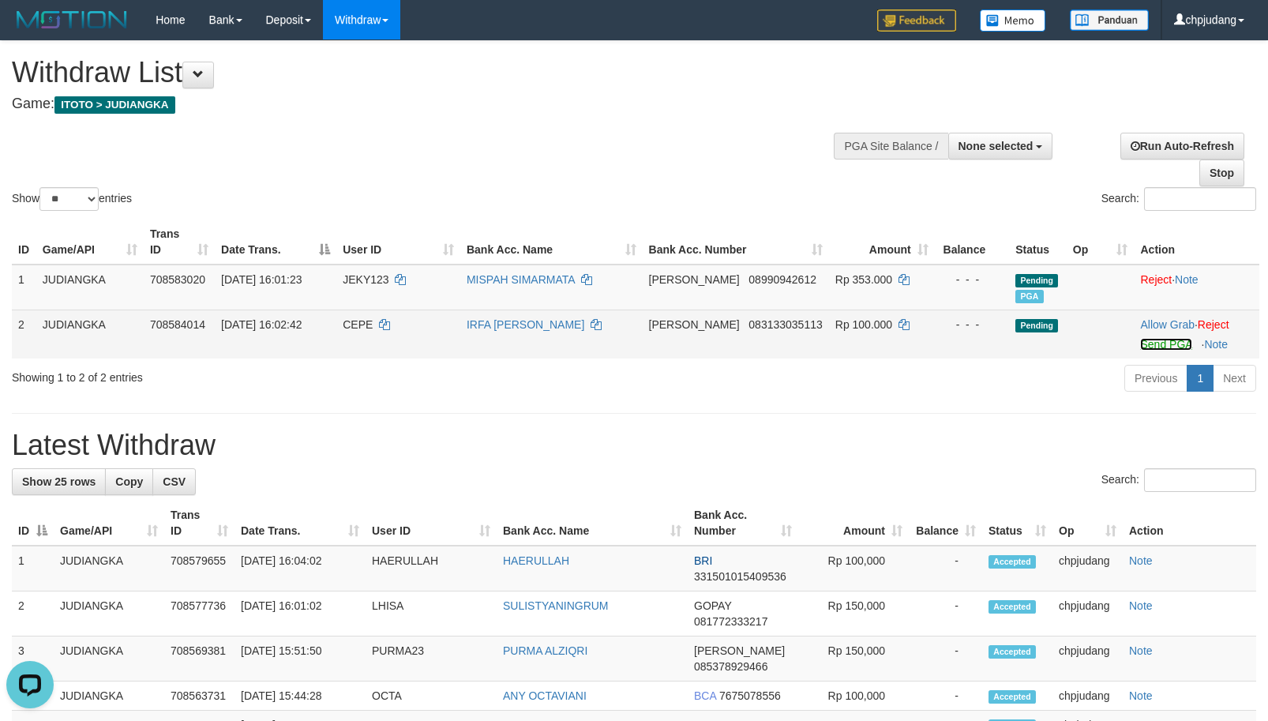
click at [1161, 347] on link "Send PGA" at bounding box center [1165, 344] width 51 height 13
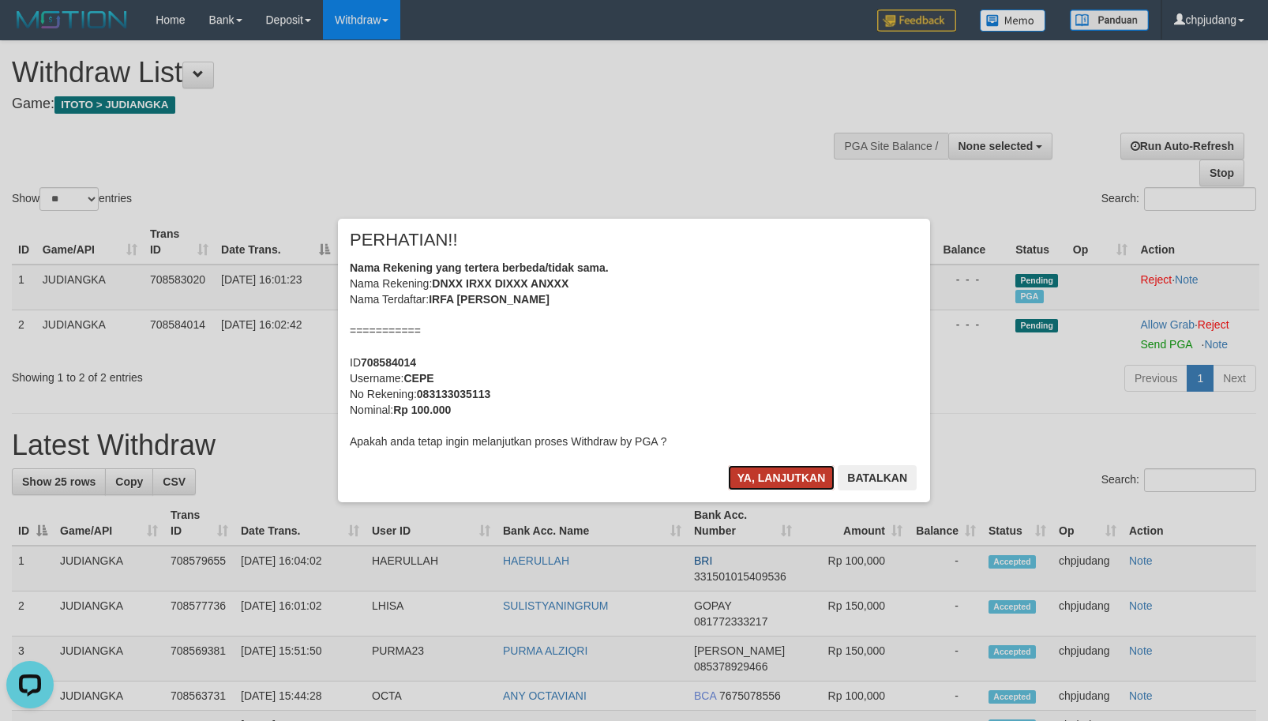
click at [763, 470] on button "Ya, lanjutkan" at bounding box center [781, 477] width 107 height 25
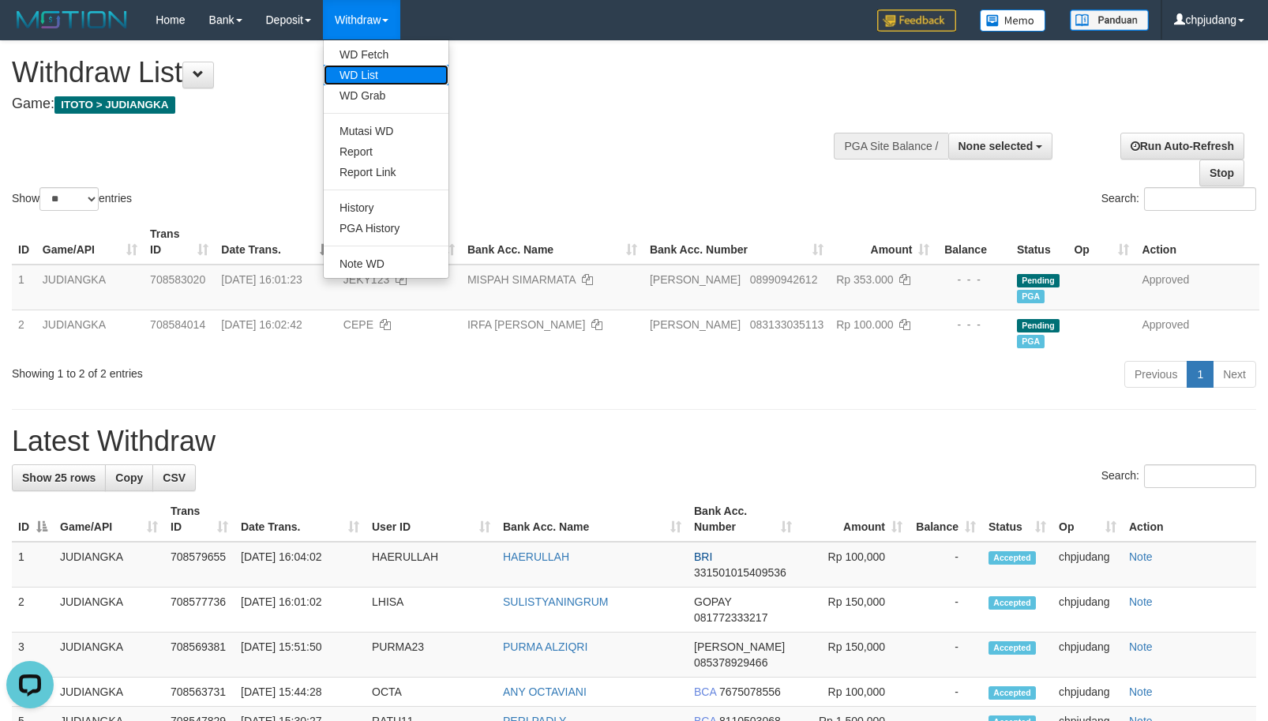
click at [383, 82] on link "WD List" at bounding box center [386, 75] width 125 height 21
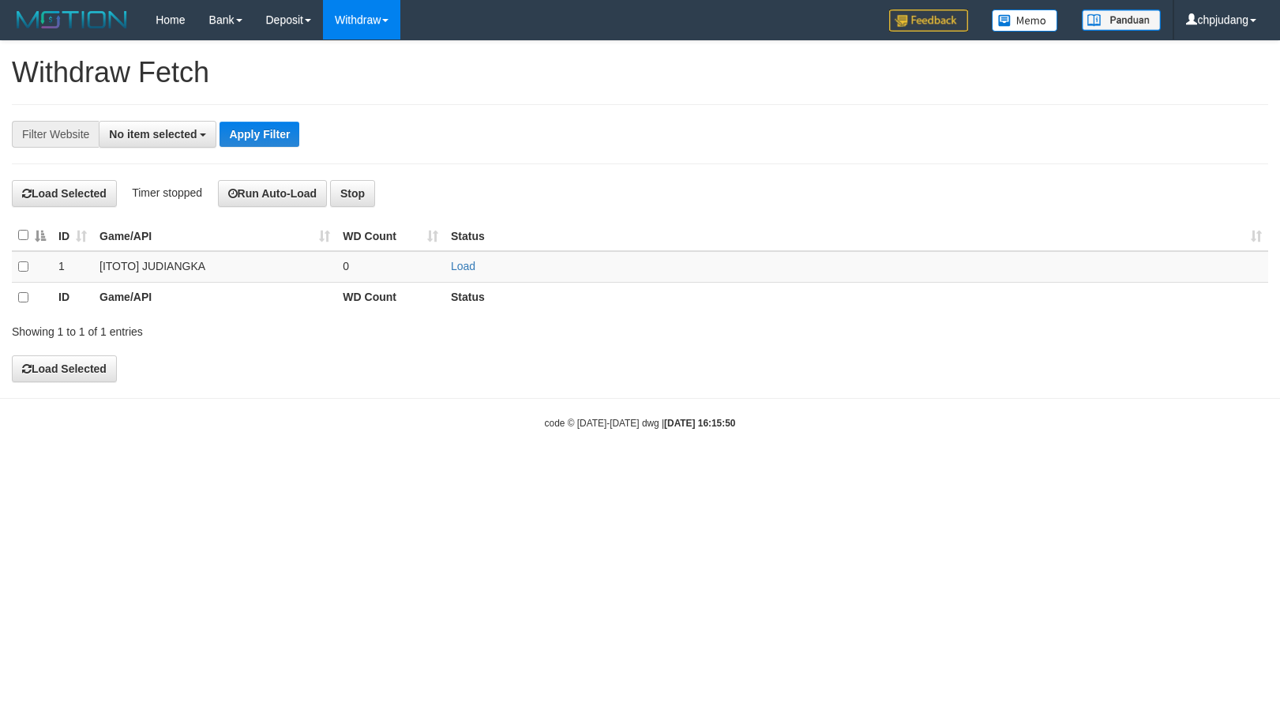
select select
click at [466, 272] on link "Load" at bounding box center [463, 266] width 24 height 13
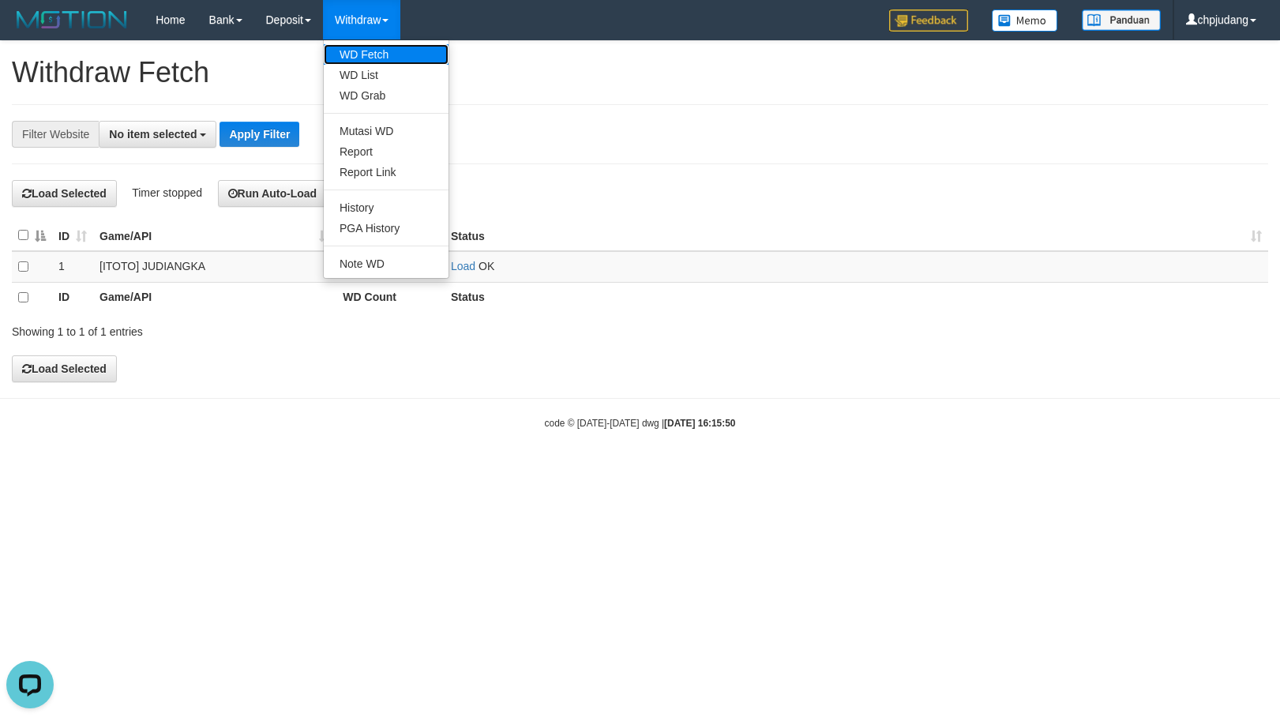
click at [409, 62] on link "WD Fetch" at bounding box center [386, 54] width 125 height 21
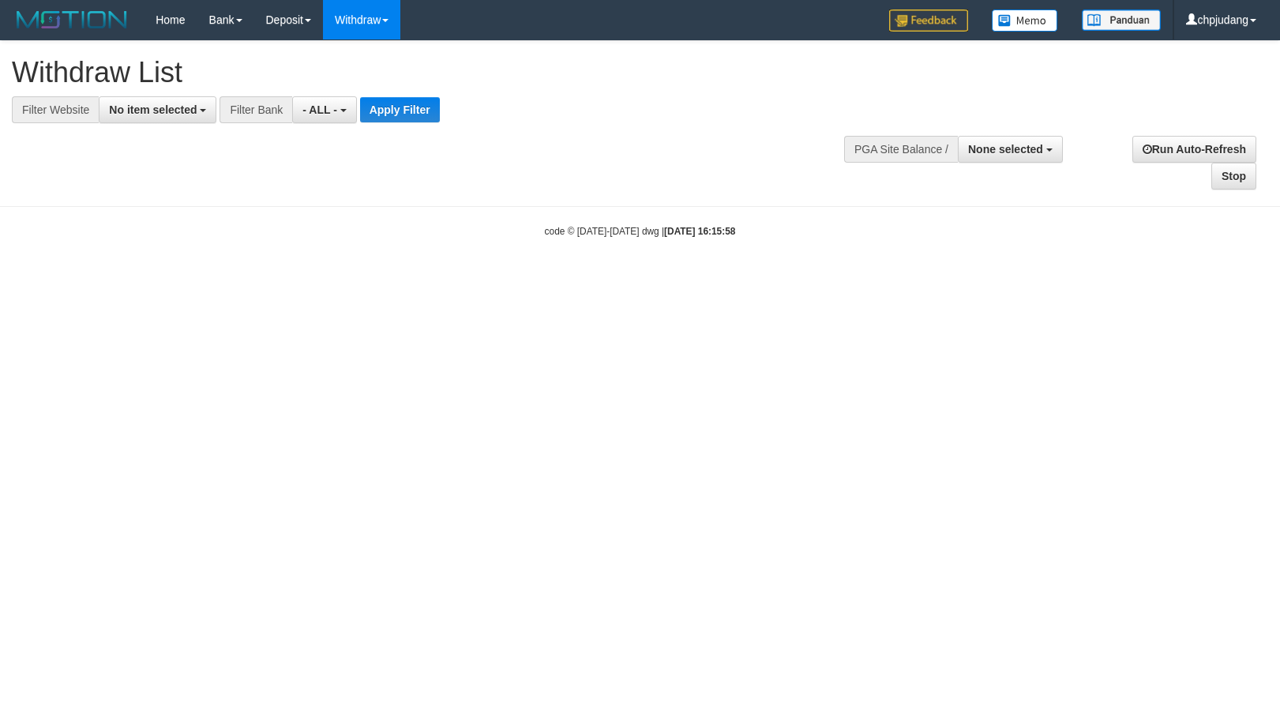
select select
click at [121, 115] on span "No item selected" at bounding box center [153, 109] width 88 height 13
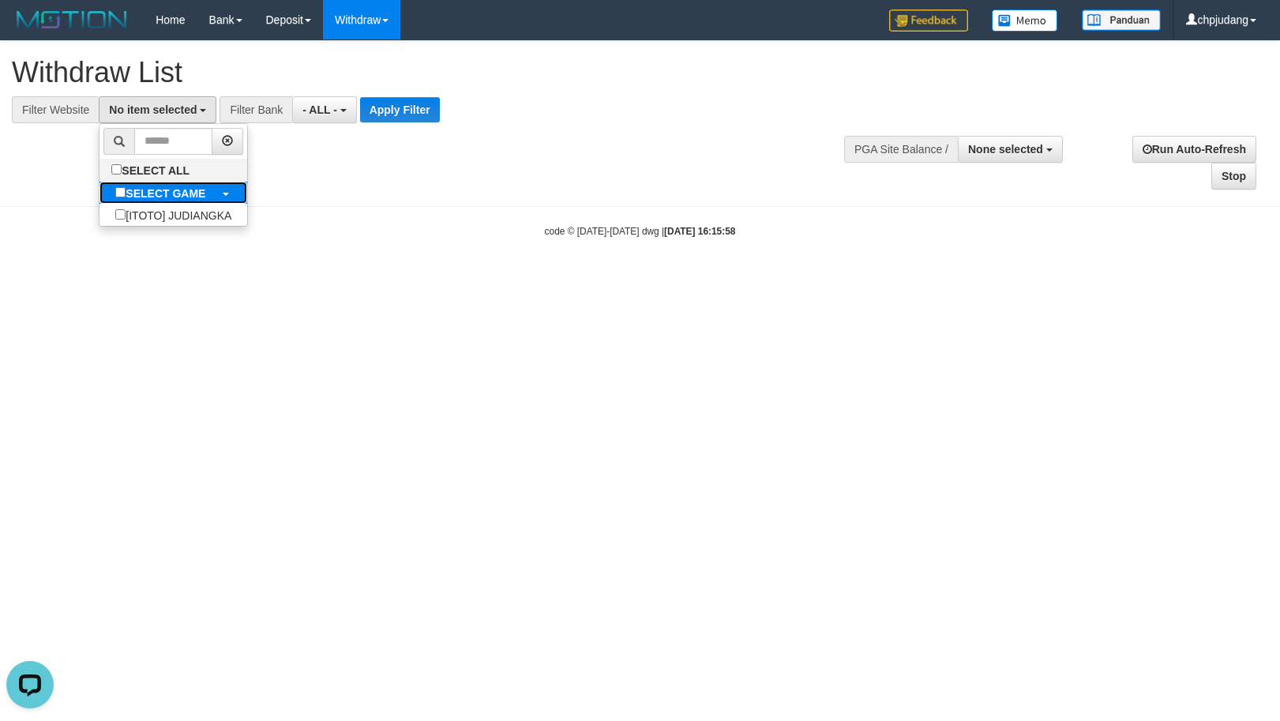
click at [204, 184] on label "SELECT GAME" at bounding box center [160, 193] width 122 height 22
select select "****"
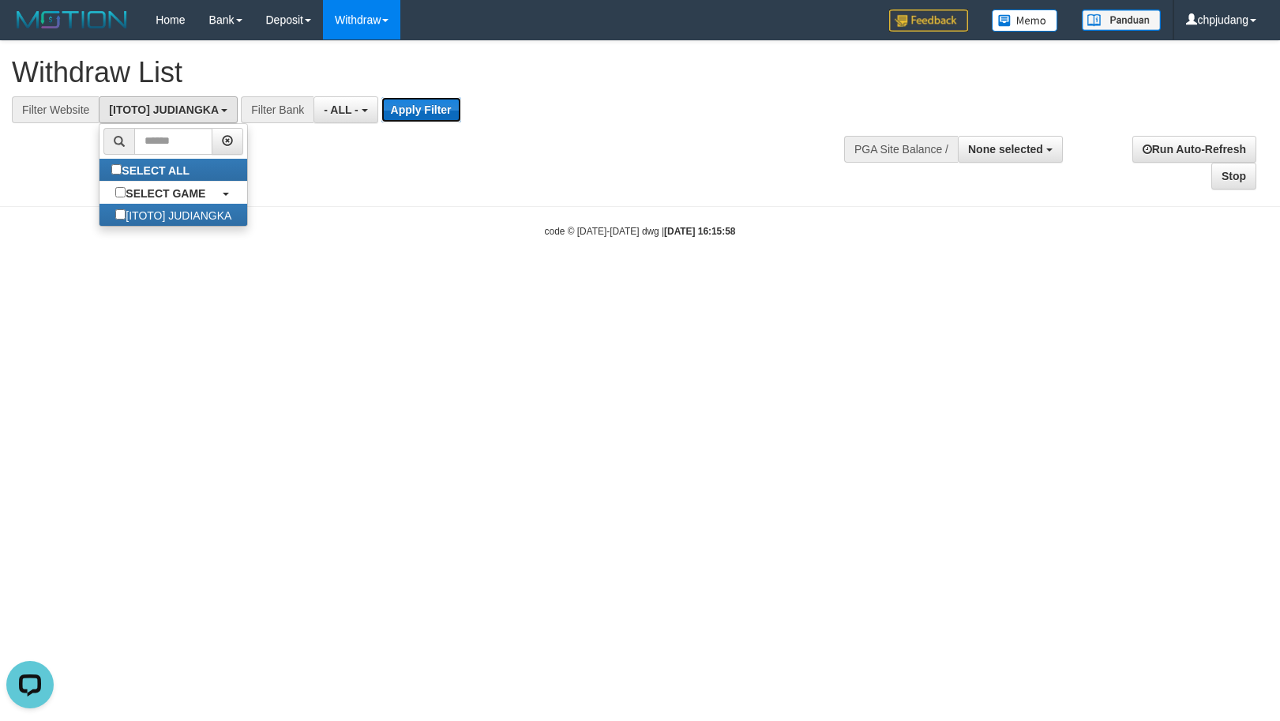
click at [451, 103] on button "Apply Filter" at bounding box center [421, 109] width 80 height 25
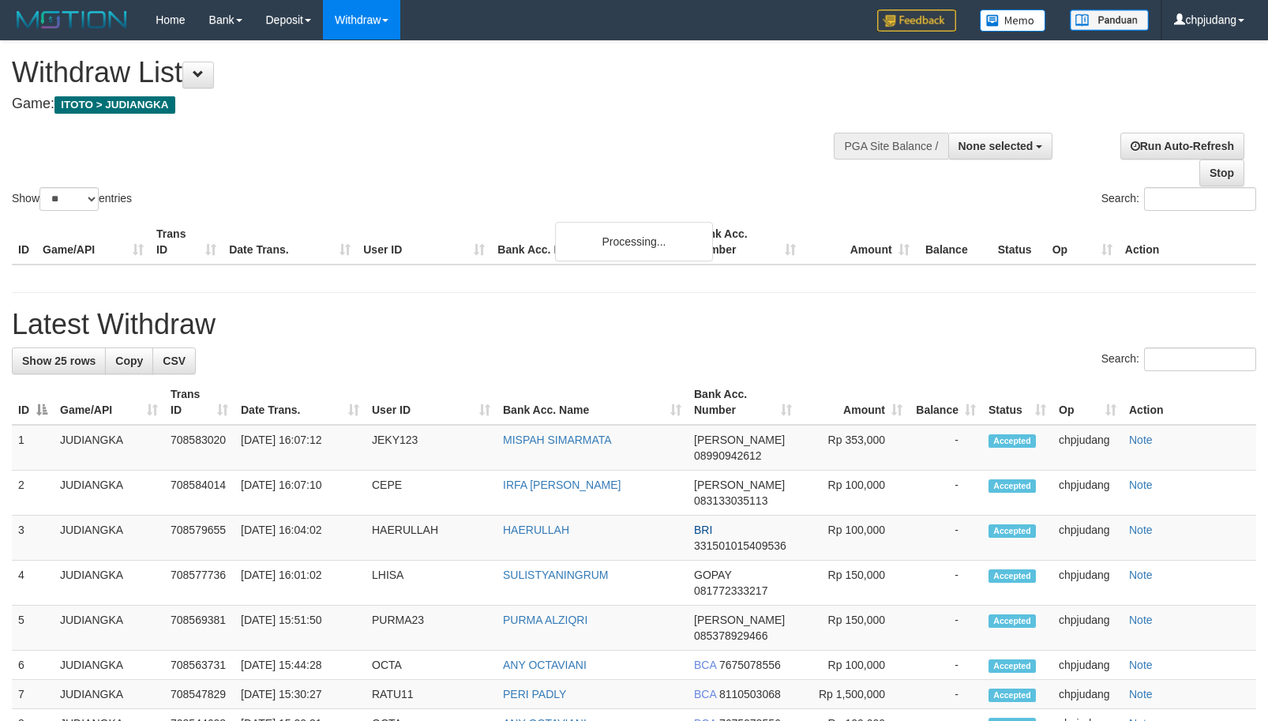
select select
select select "**"
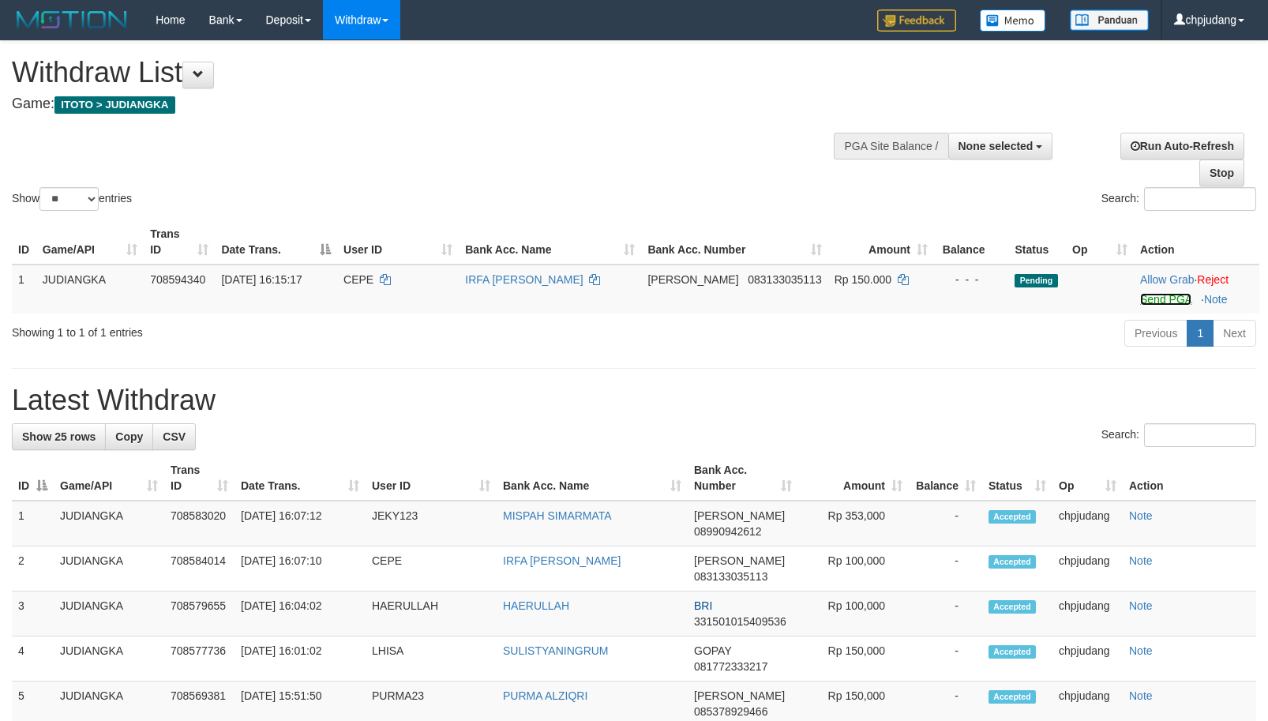
drag, startPoint x: 1156, startPoint y: 294, endPoint x: 707, endPoint y: 197, distance: 458.8
click at [1156, 295] on link "Send PGA" at bounding box center [1165, 299] width 51 height 13
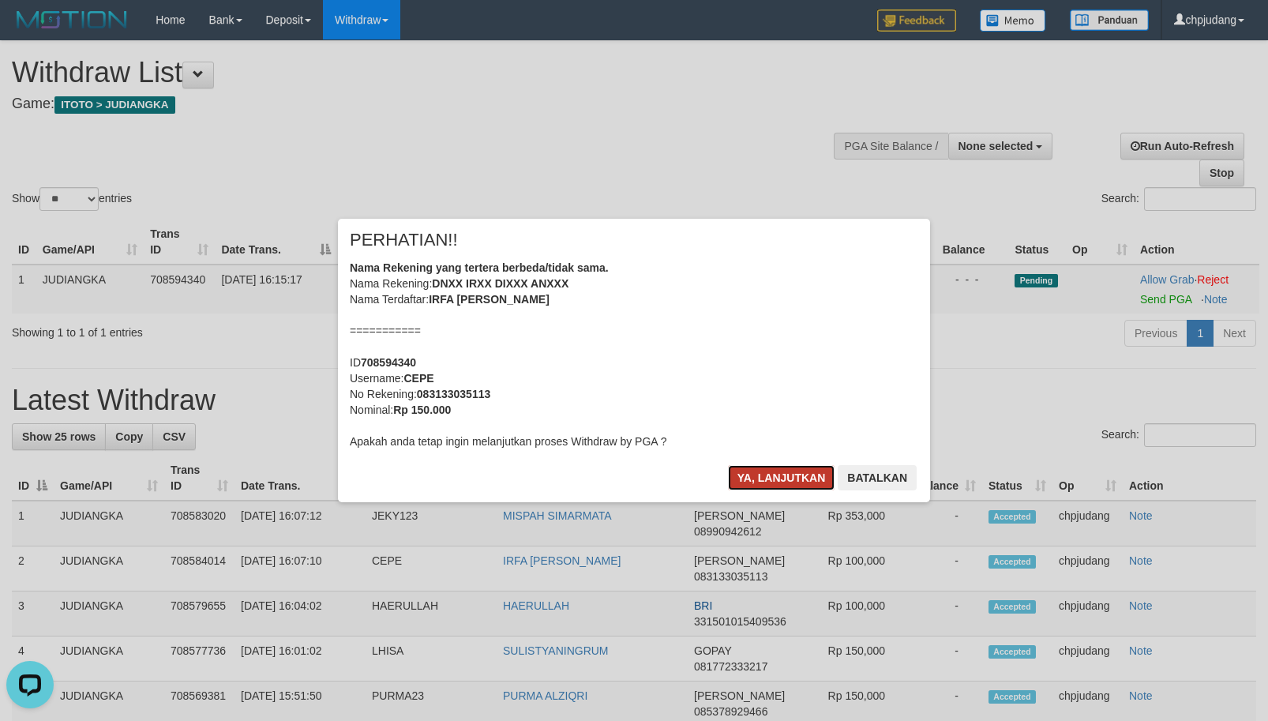
click at [785, 481] on button "Ya, lanjutkan" at bounding box center [781, 477] width 107 height 25
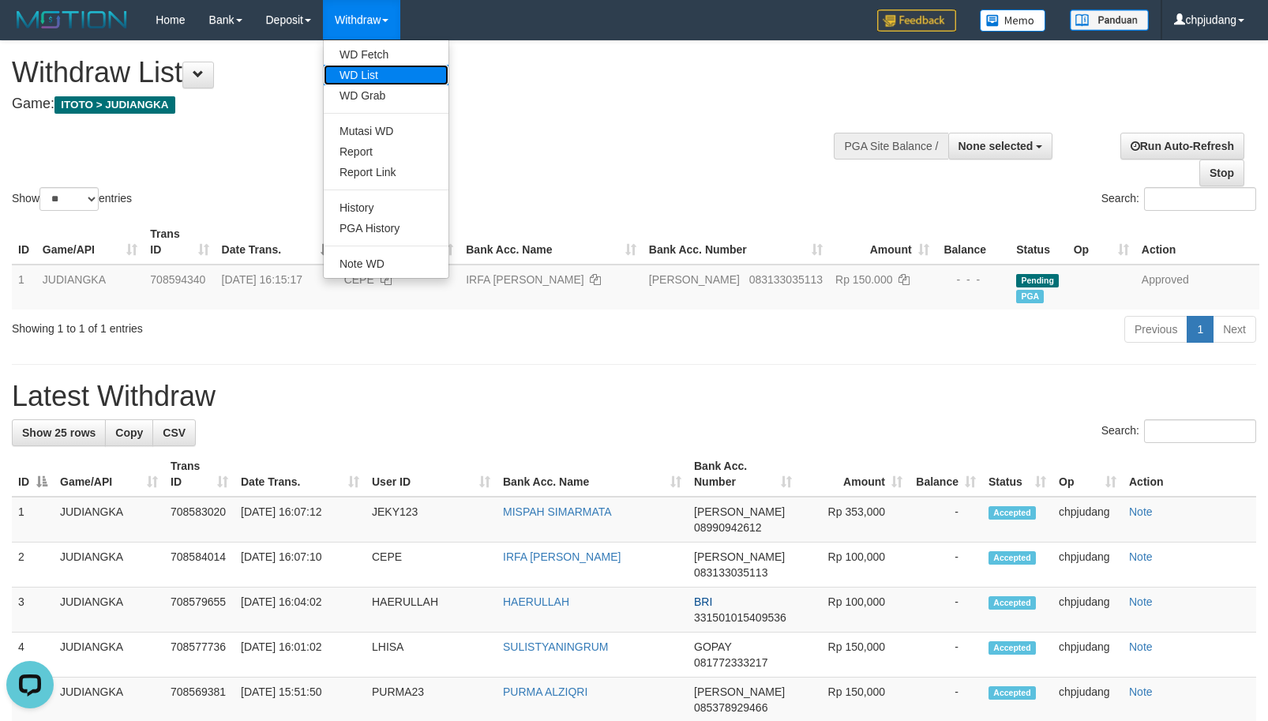
click at [390, 68] on link "WD List" at bounding box center [386, 75] width 125 height 21
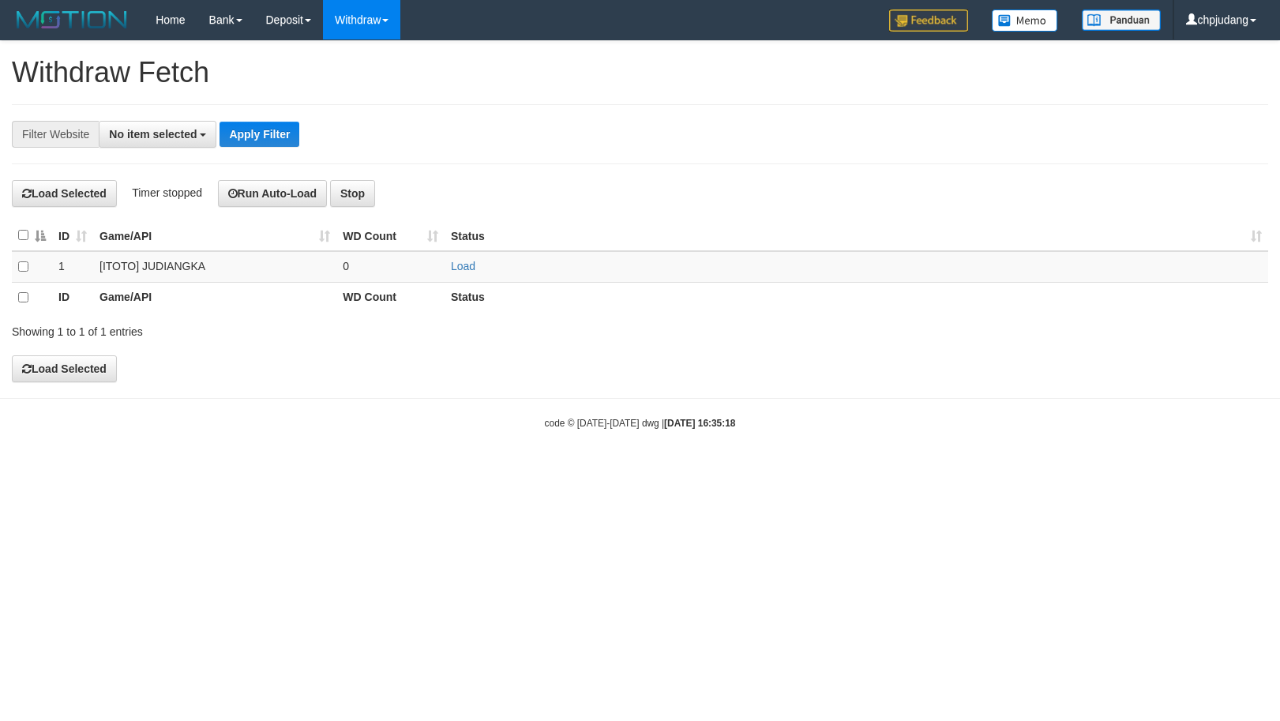
select select
click at [458, 268] on link "Load" at bounding box center [463, 266] width 24 height 13
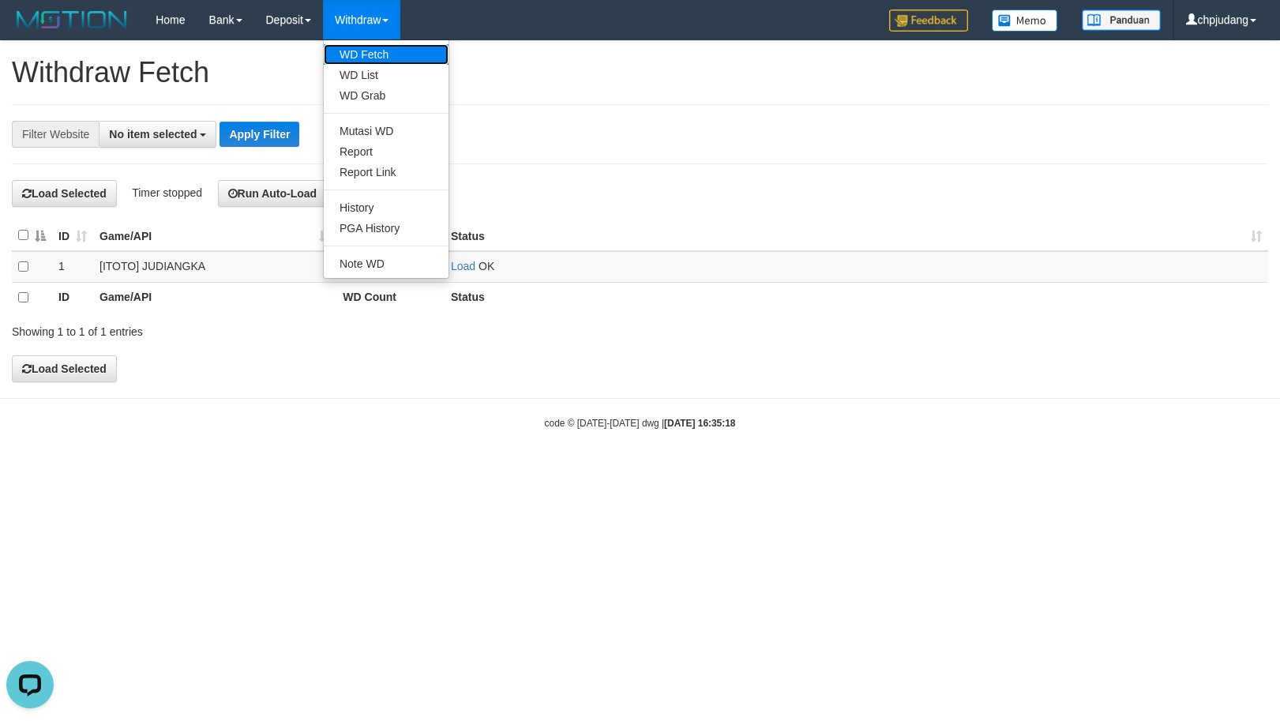
click at [392, 46] on link "WD Fetch" at bounding box center [386, 54] width 125 height 21
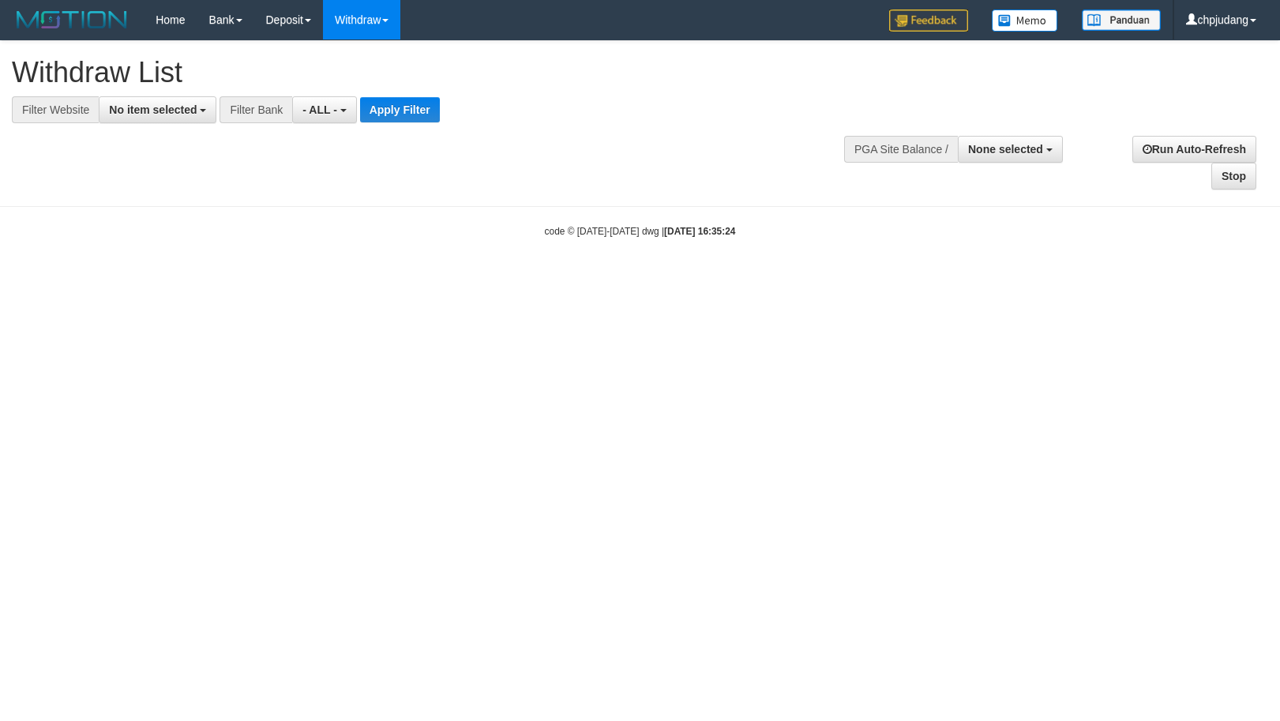
select select
click at [122, 112] on span "No item selected" at bounding box center [153, 109] width 88 height 13
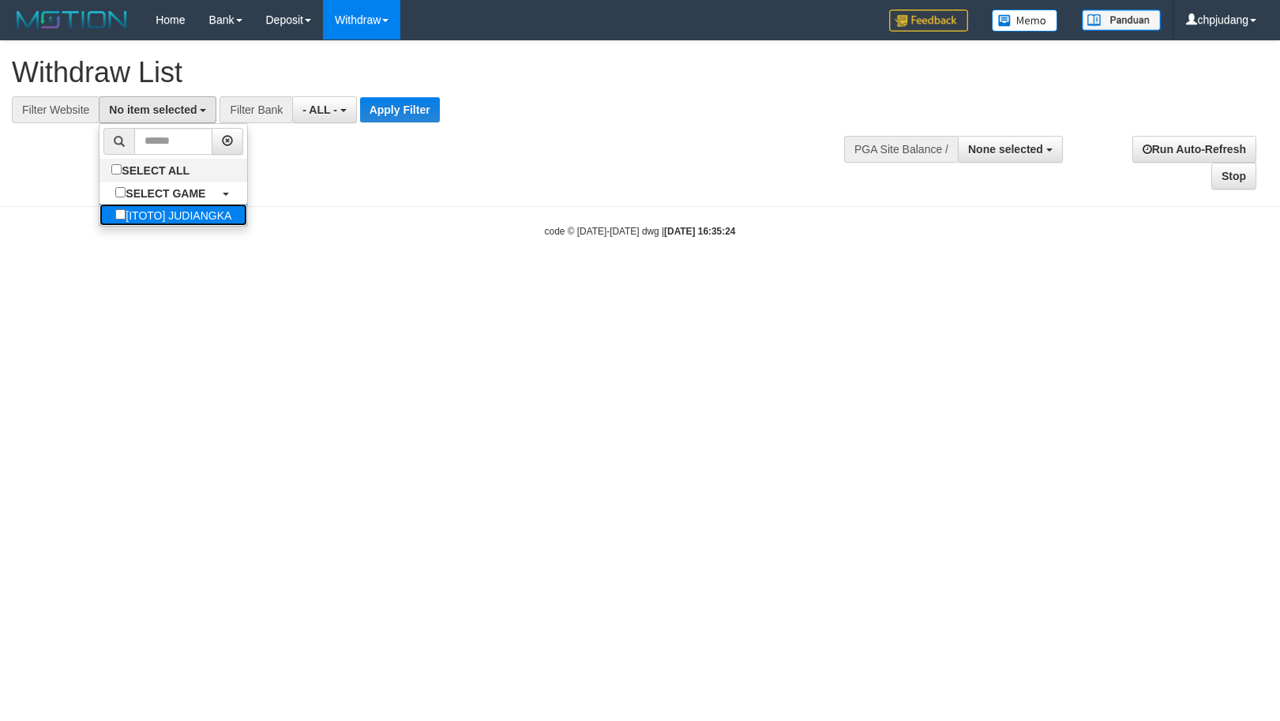
click at [209, 214] on label "[ITOTO] JUDIANGKA" at bounding box center [173, 215] width 148 height 22
select select "****"
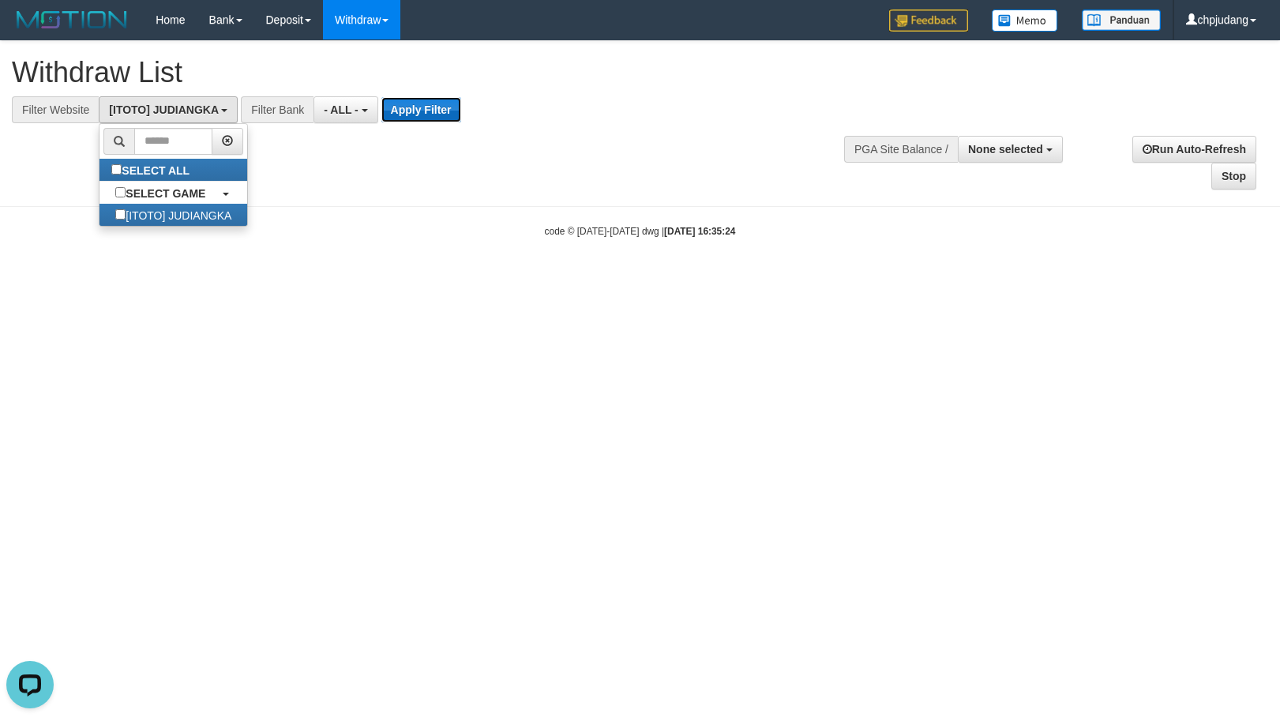
click at [408, 118] on button "Apply Filter" at bounding box center [421, 109] width 80 height 25
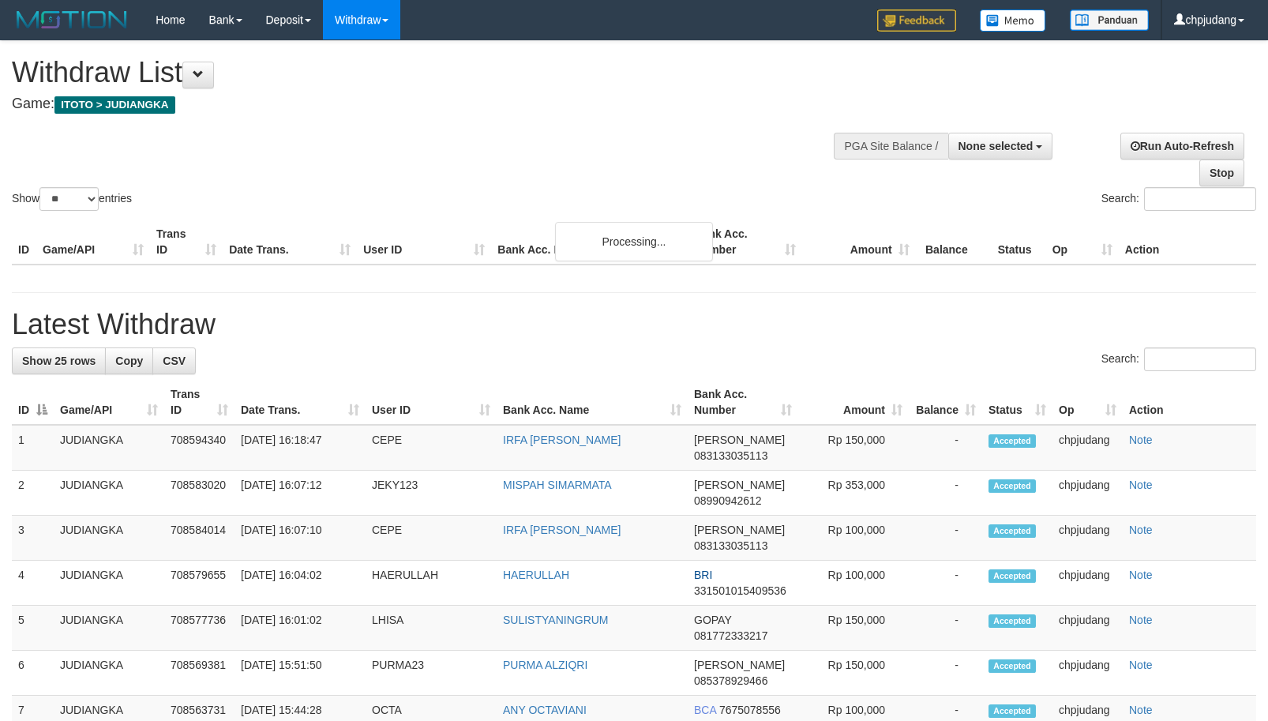
select select
select select "**"
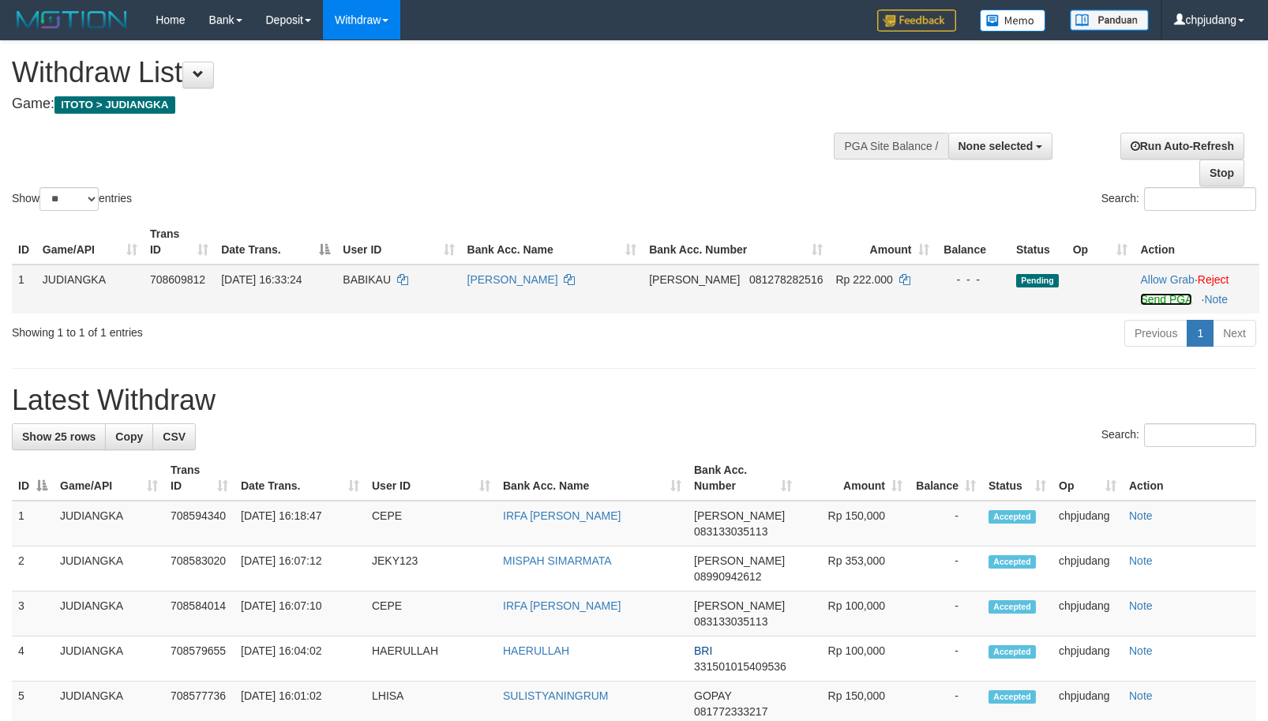
click at [1176, 300] on link "Send PGA" at bounding box center [1165, 299] width 51 height 13
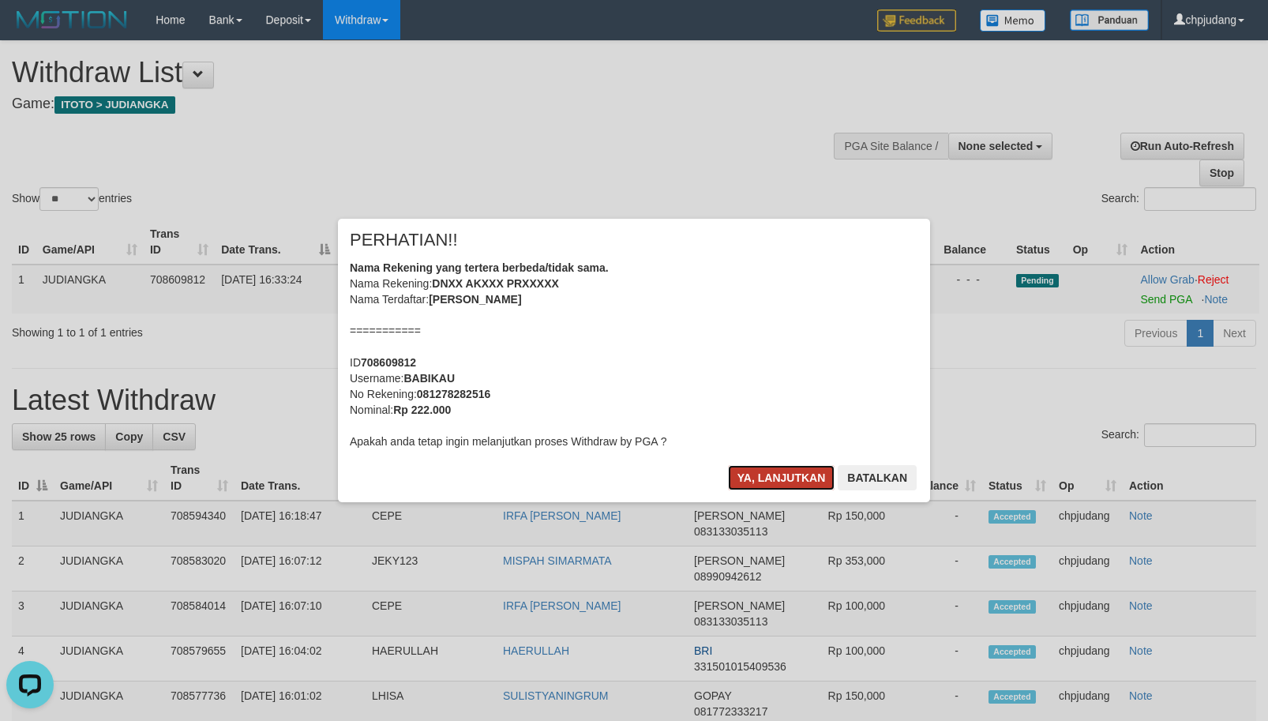
click at [759, 478] on button "Ya, lanjutkan" at bounding box center [781, 477] width 107 height 25
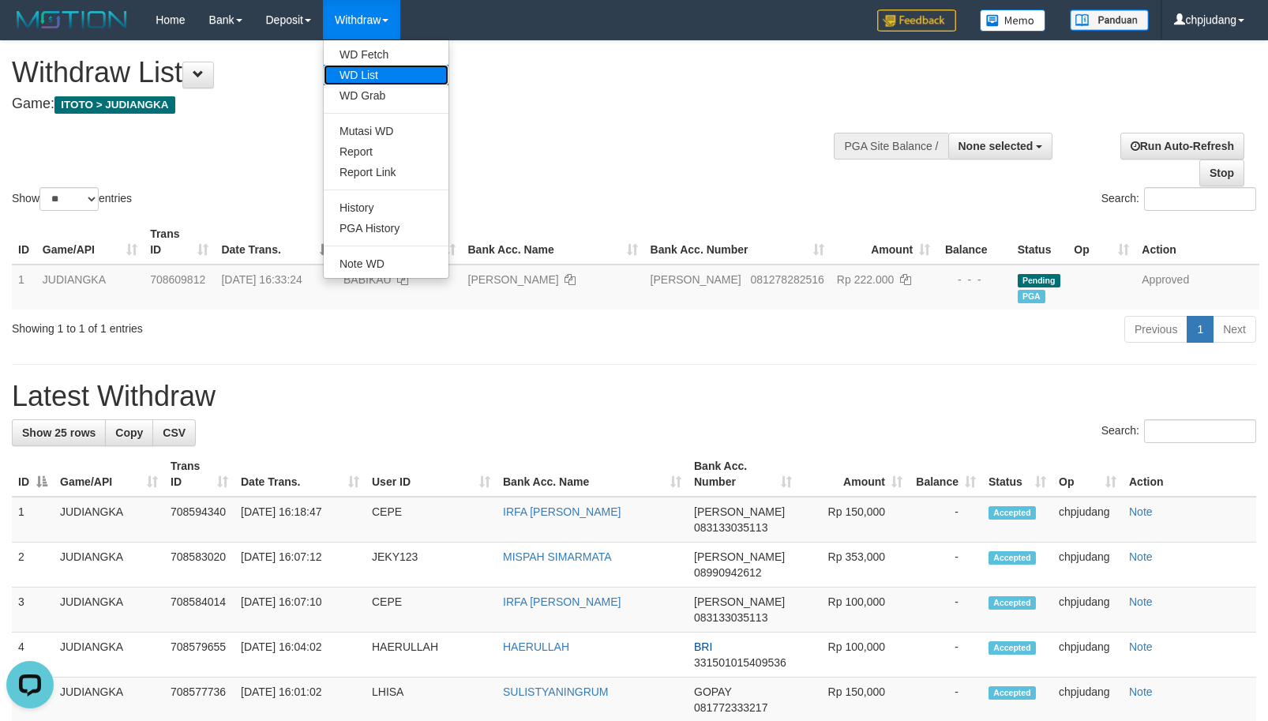
click at [380, 72] on link "WD List" at bounding box center [386, 75] width 125 height 21
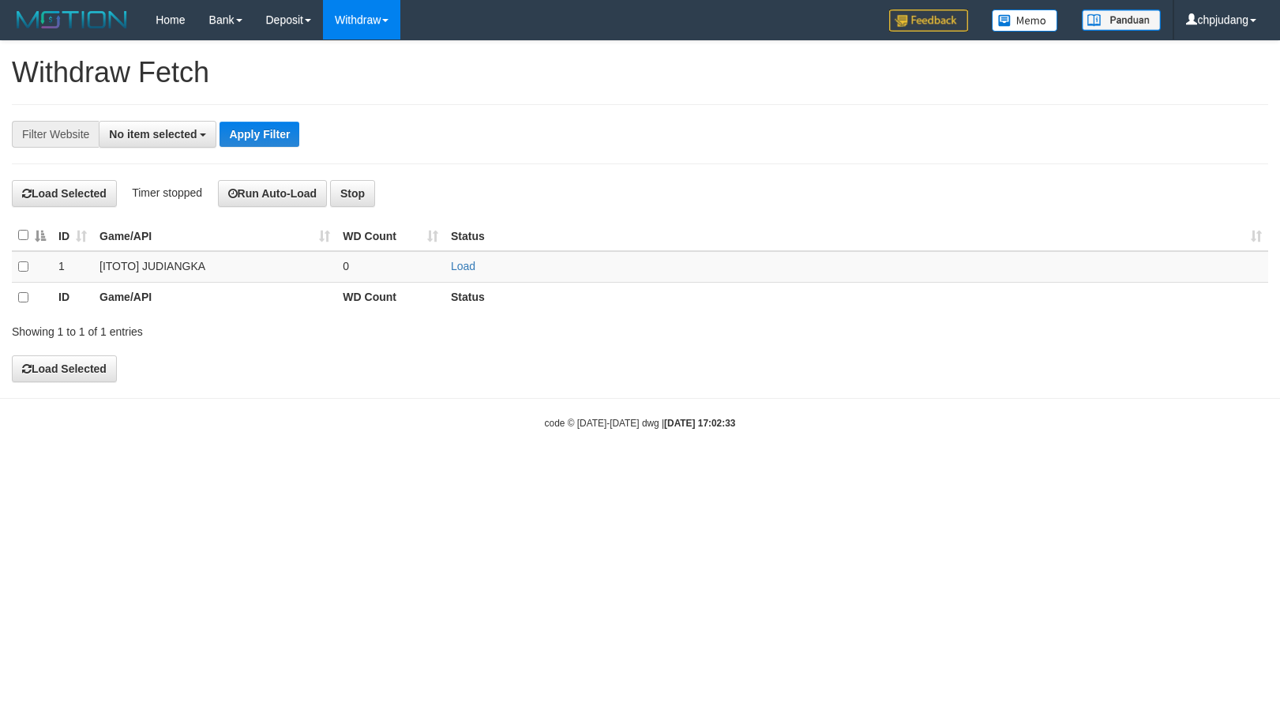
select select
click at [459, 268] on link "Load" at bounding box center [463, 266] width 24 height 13
click at [467, 268] on link "Load" at bounding box center [463, 266] width 24 height 13
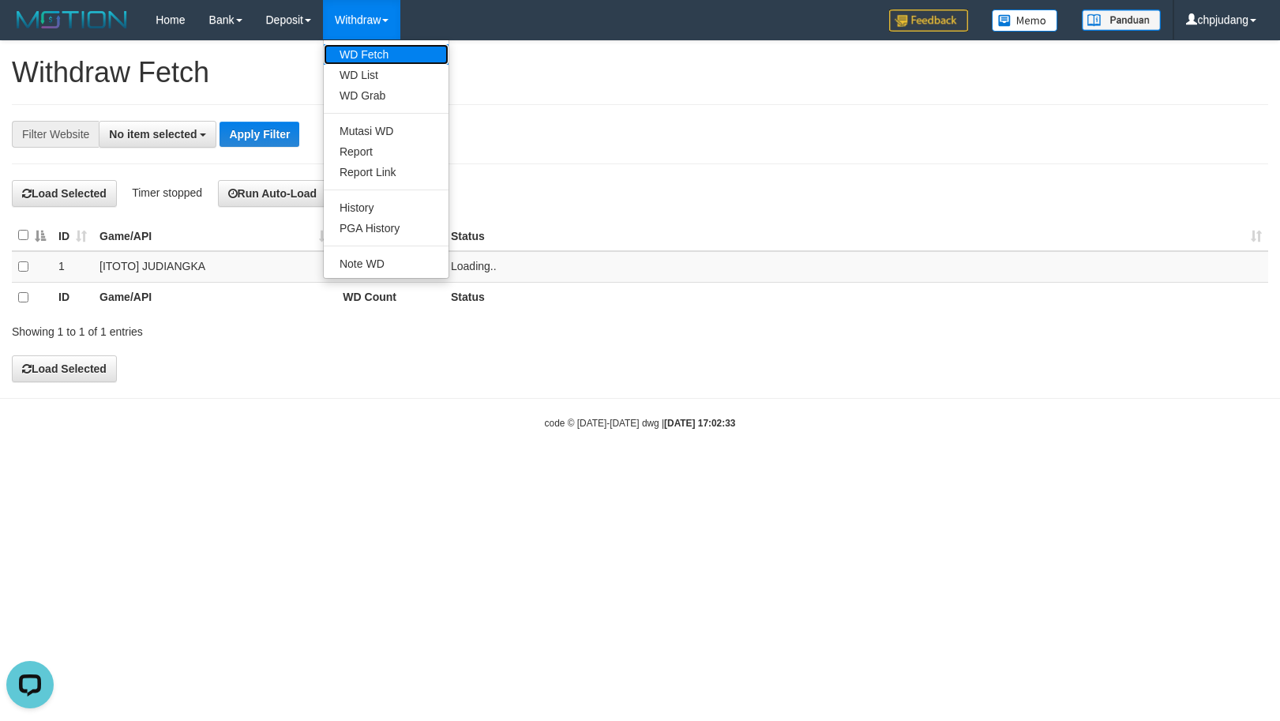
click at [388, 52] on link "WD Fetch" at bounding box center [386, 54] width 125 height 21
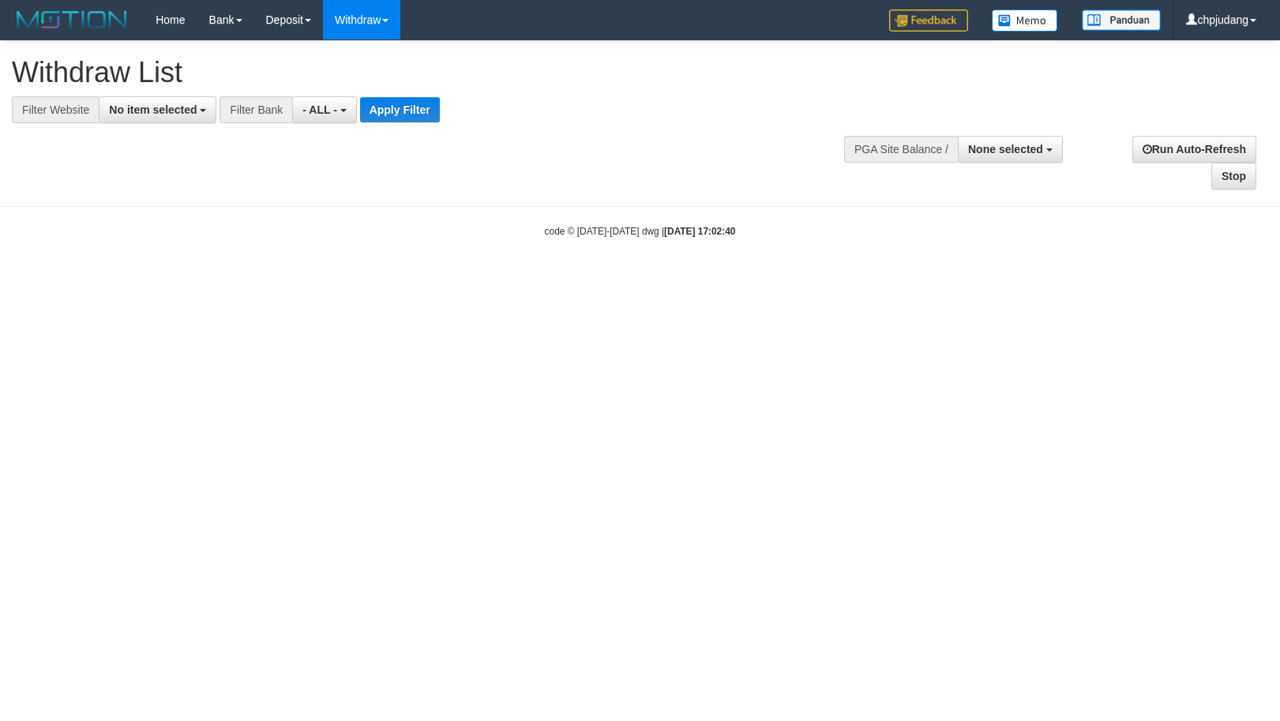
select select
click at [152, 116] on button "No item selected" at bounding box center [158, 109] width 118 height 27
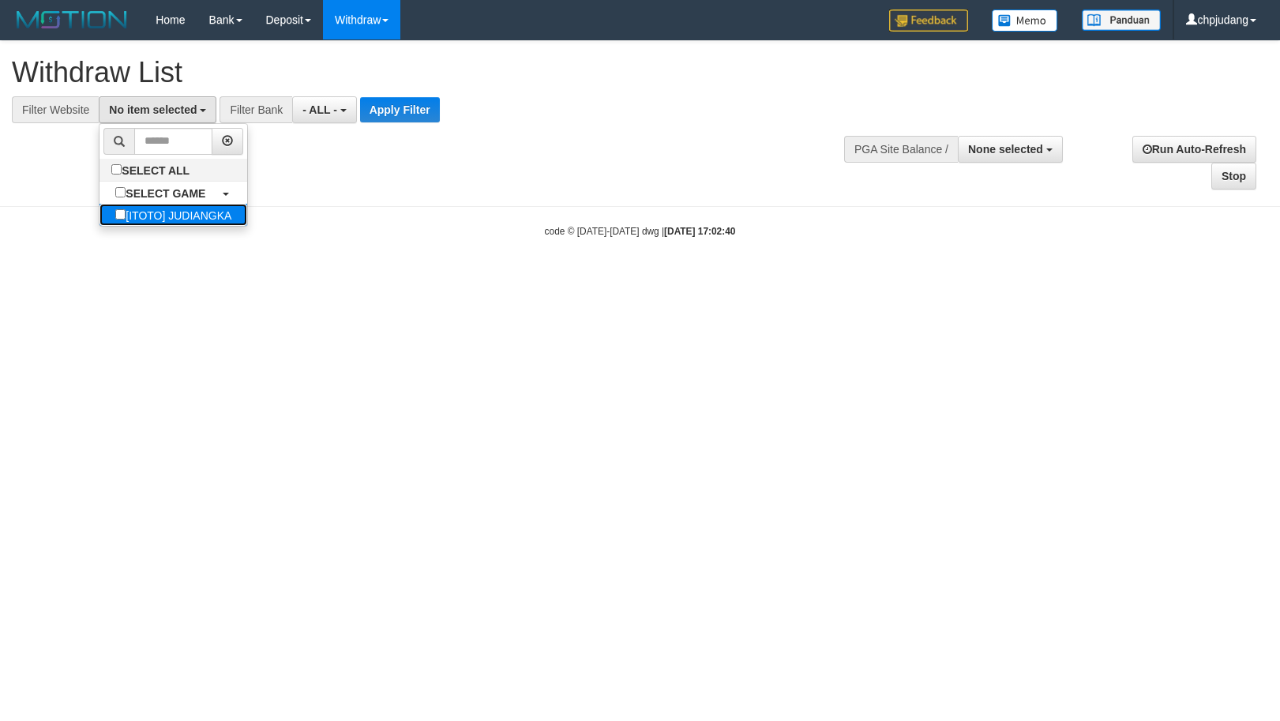
click at [207, 216] on label "[ITOTO] JUDIANGKA" at bounding box center [173, 215] width 148 height 22
select select "****"
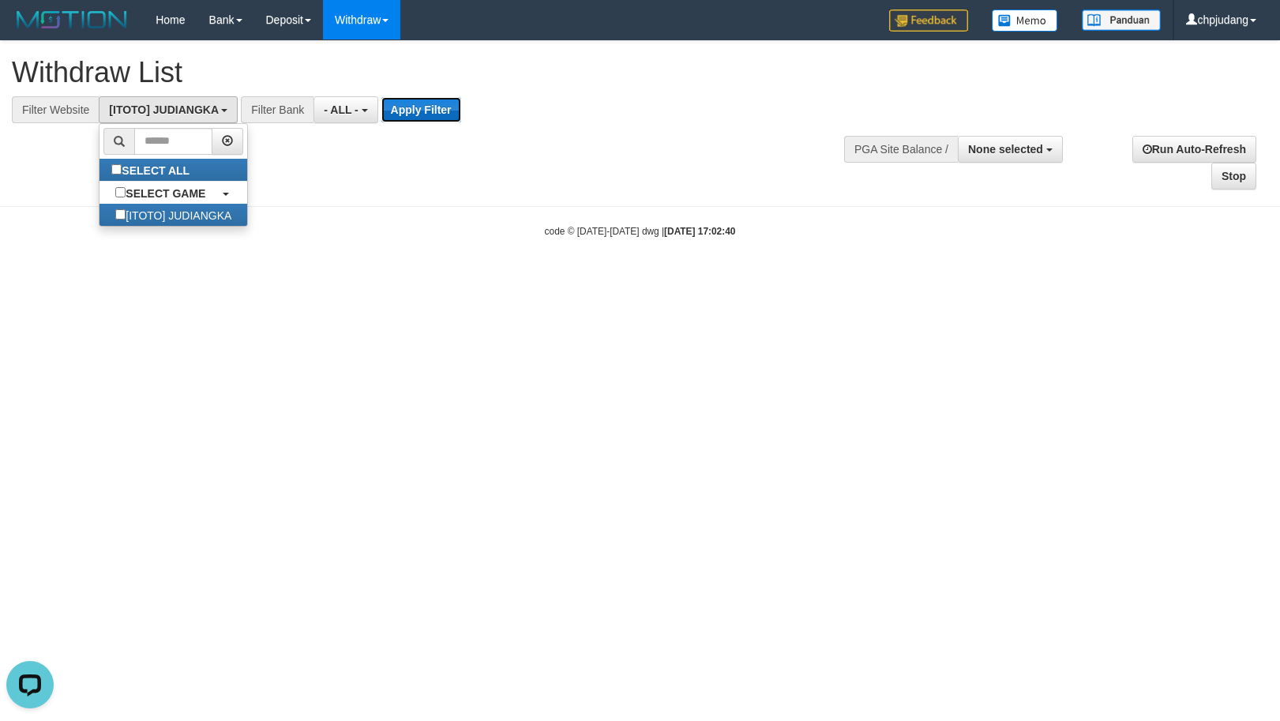
click at [406, 118] on button "Apply Filter" at bounding box center [421, 109] width 80 height 25
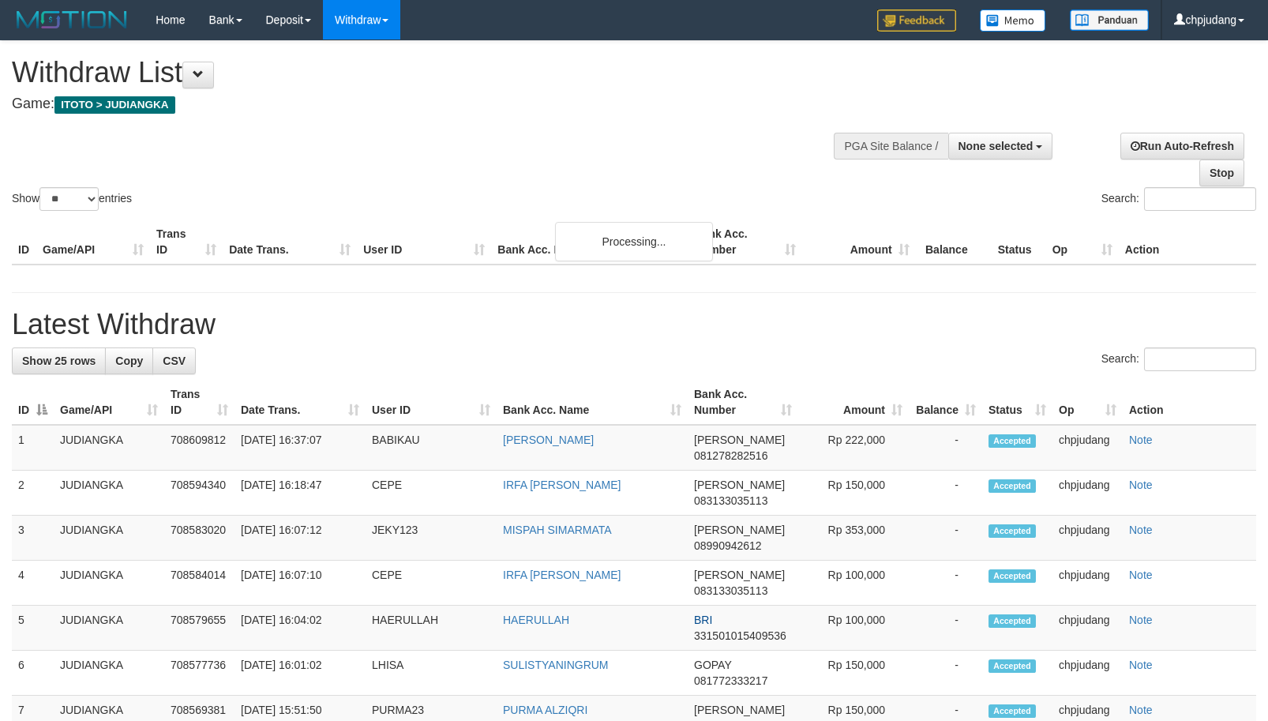
select select
select select "**"
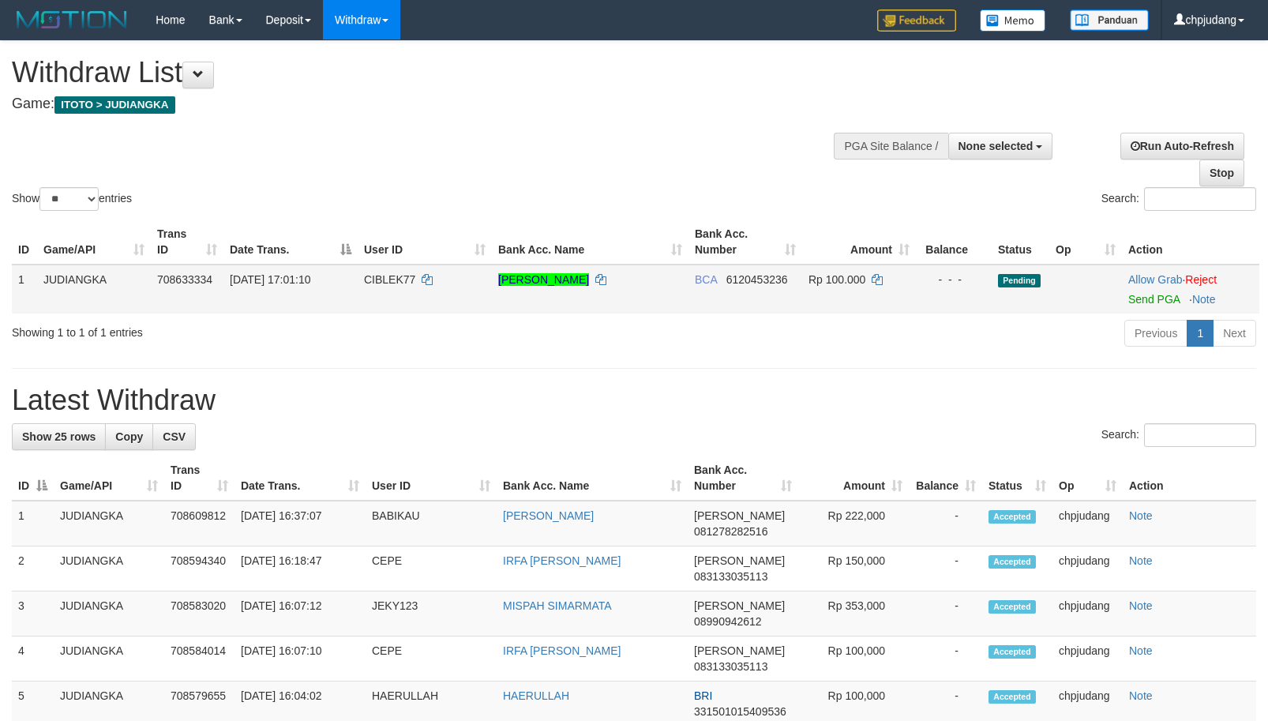
click at [1149, 305] on td "Allow Grab · Reject Send PGA · Note" at bounding box center [1190, 288] width 137 height 49
click at [1144, 298] on link "Send PGA" at bounding box center [1153, 299] width 51 height 13
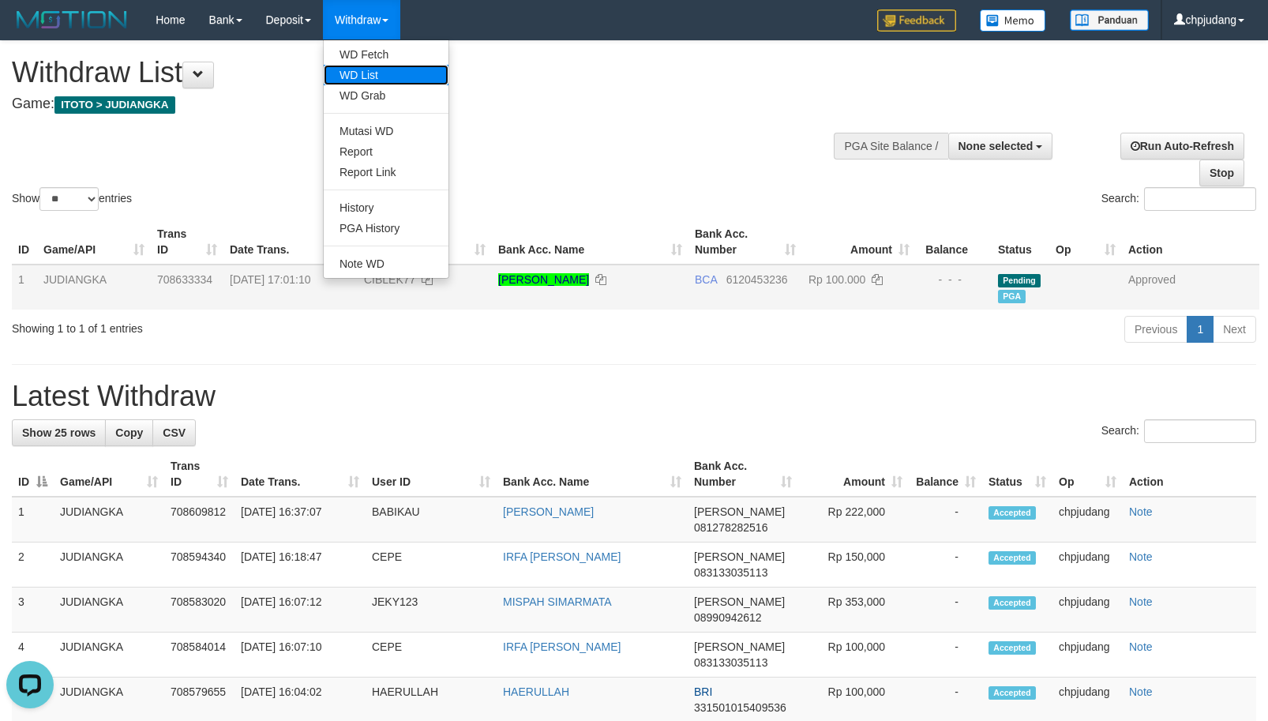
click at [387, 70] on link "WD List" at bounding box center [386, 75] width 125 height 21
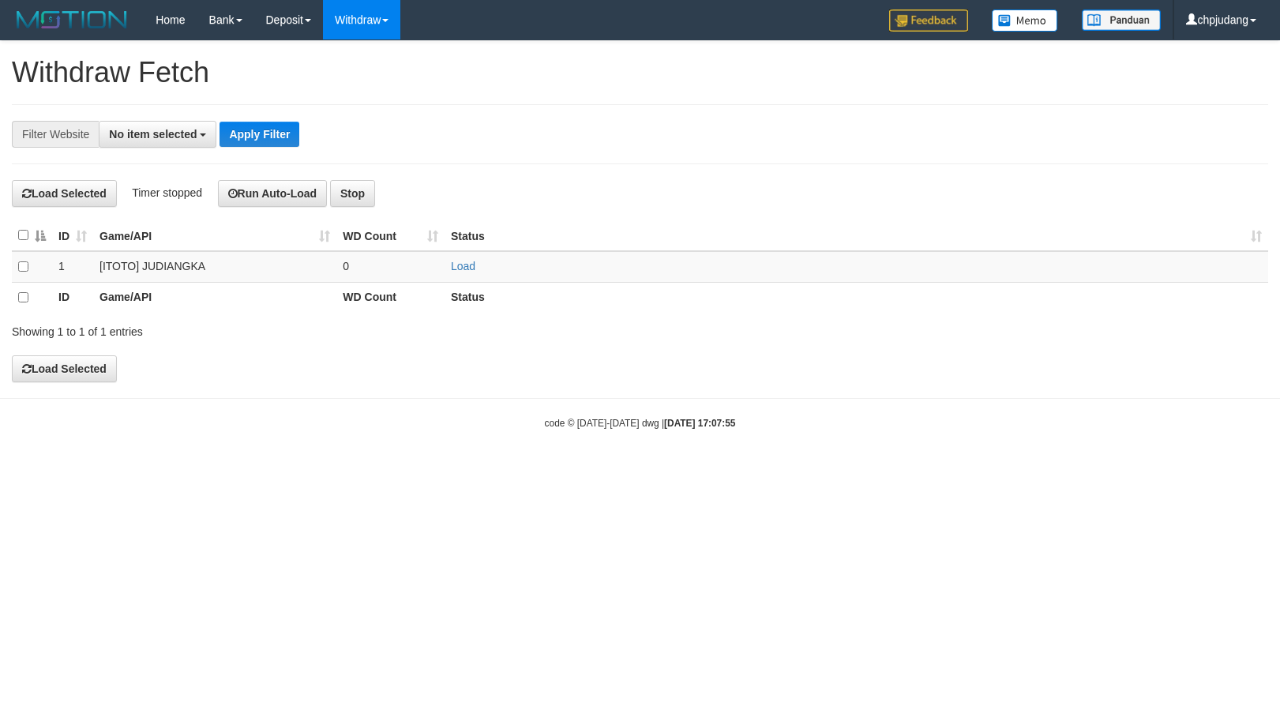
select select
click at [461, 268] on link "Load" at bounding box center [463, 266] width 24 height 13
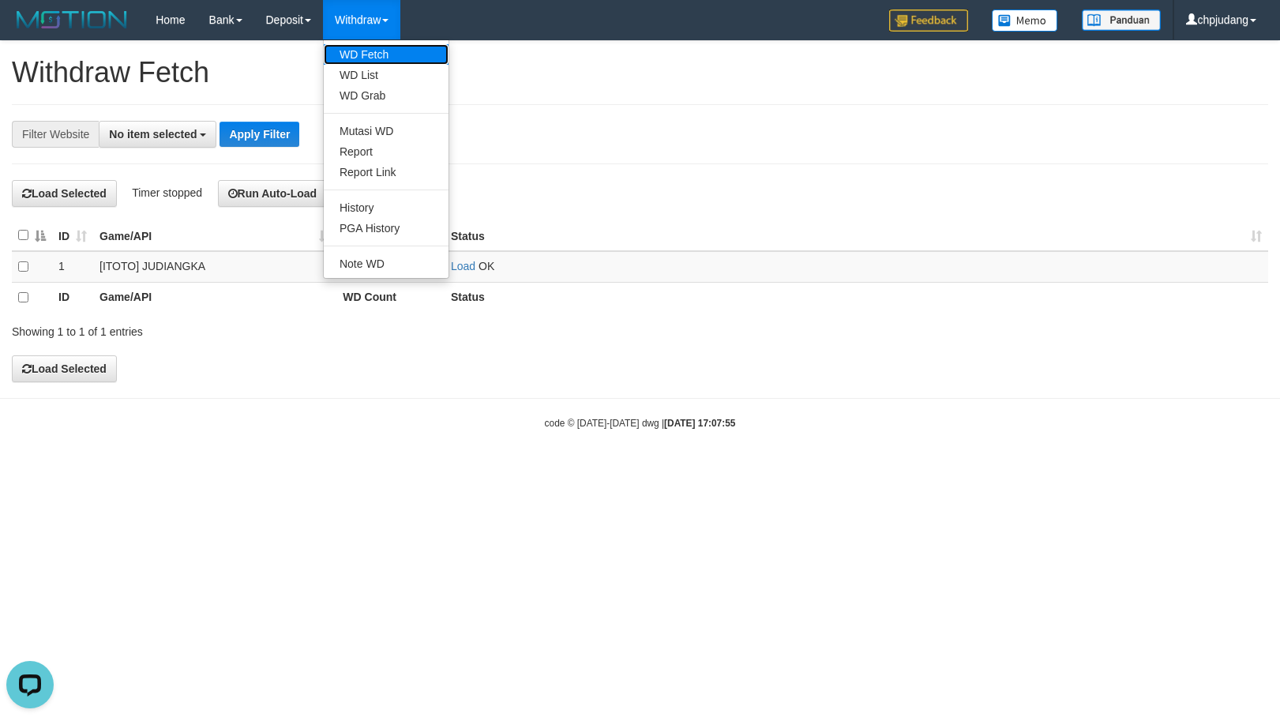
click at [389, 58] on link "WD Fetch" at bounding box center [386, 54] width 125 height 21
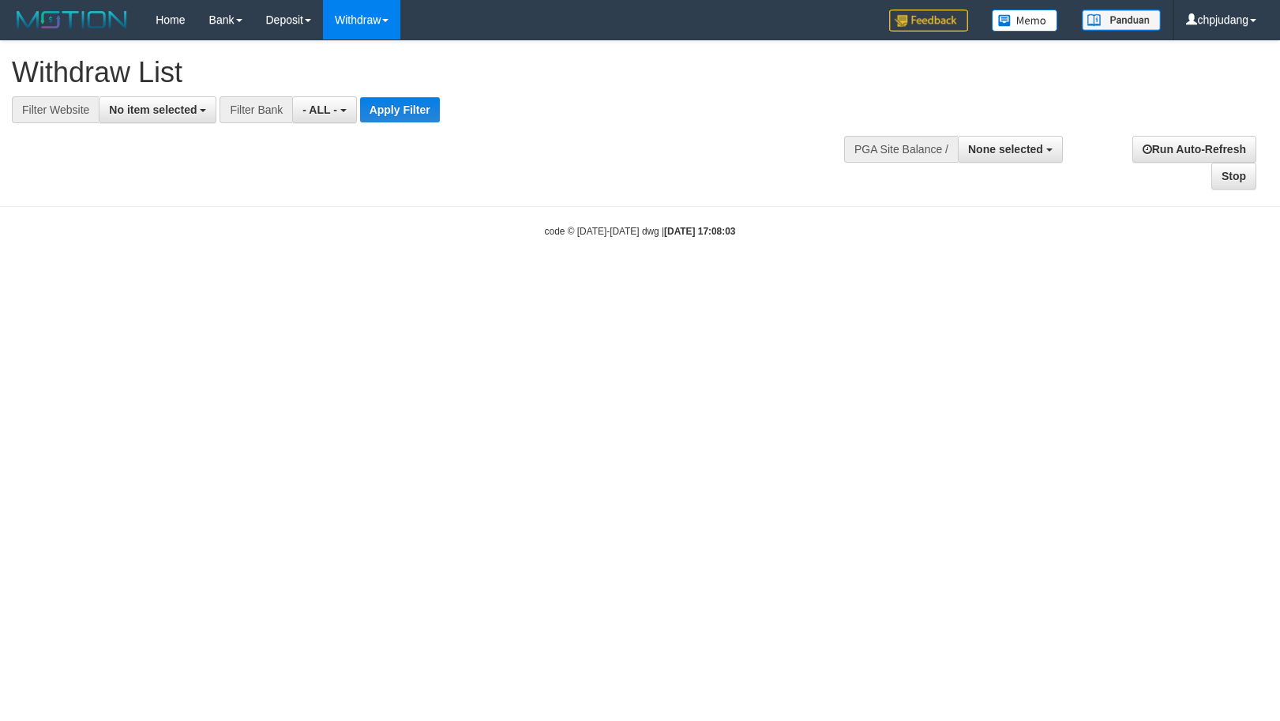
select select
click at [118, 110] on span "No item selected" at bounding box center [153, 109] width 88 height 13
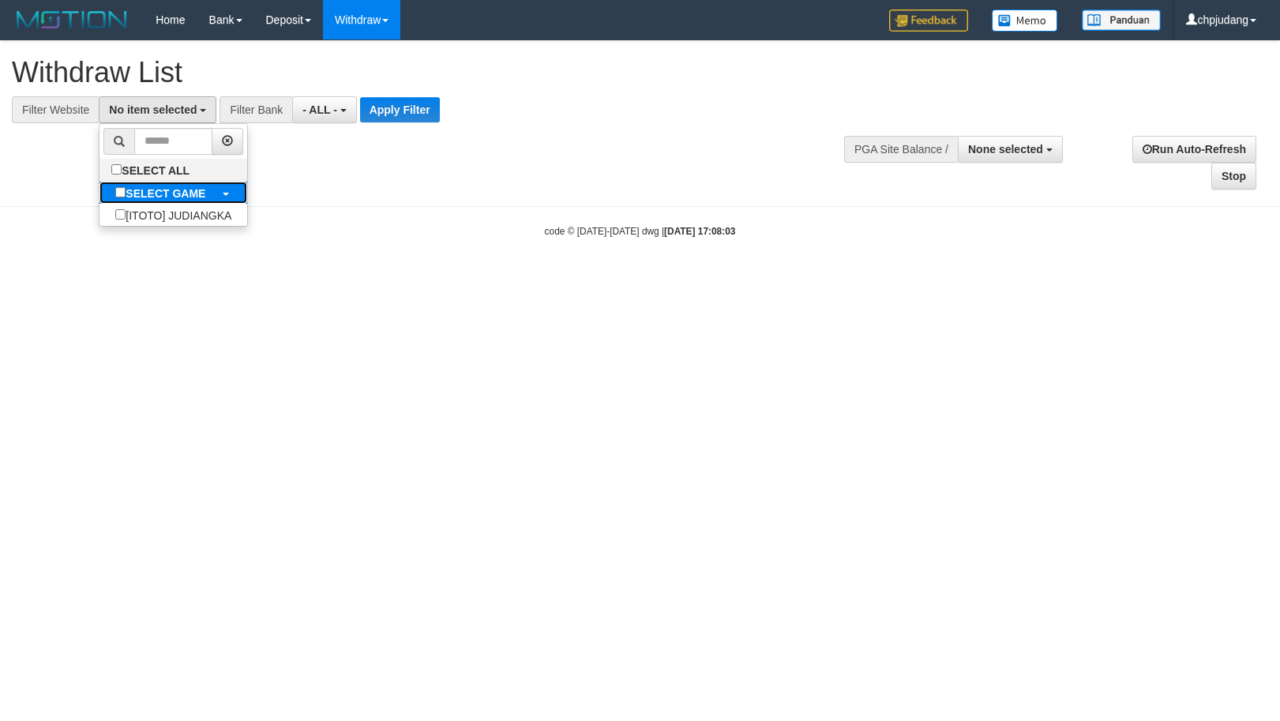
click at [173, 189] on b "SELECT GAME" at bounding box center [166, 193] width 80 height 13
select select "****"
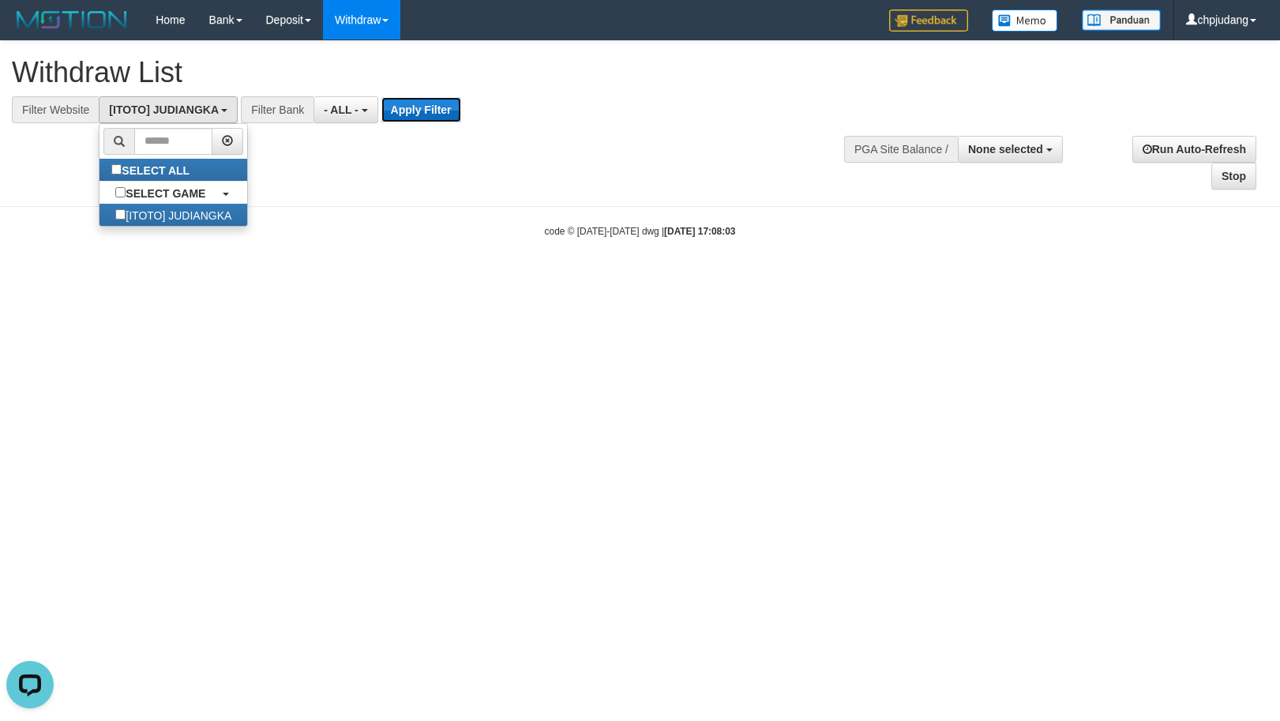
click at [432, 113] on button "Apply Filter" at bounding box center [421, 109] width 80 height 25
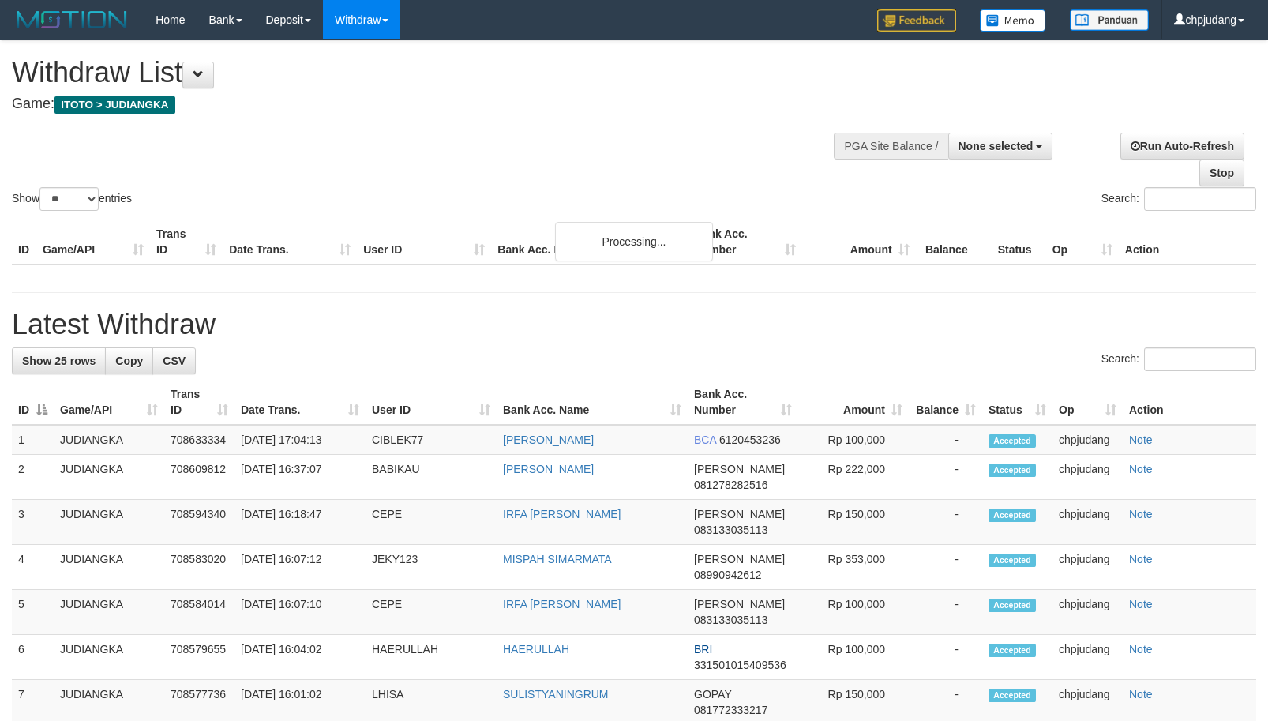
select select
select select "**"
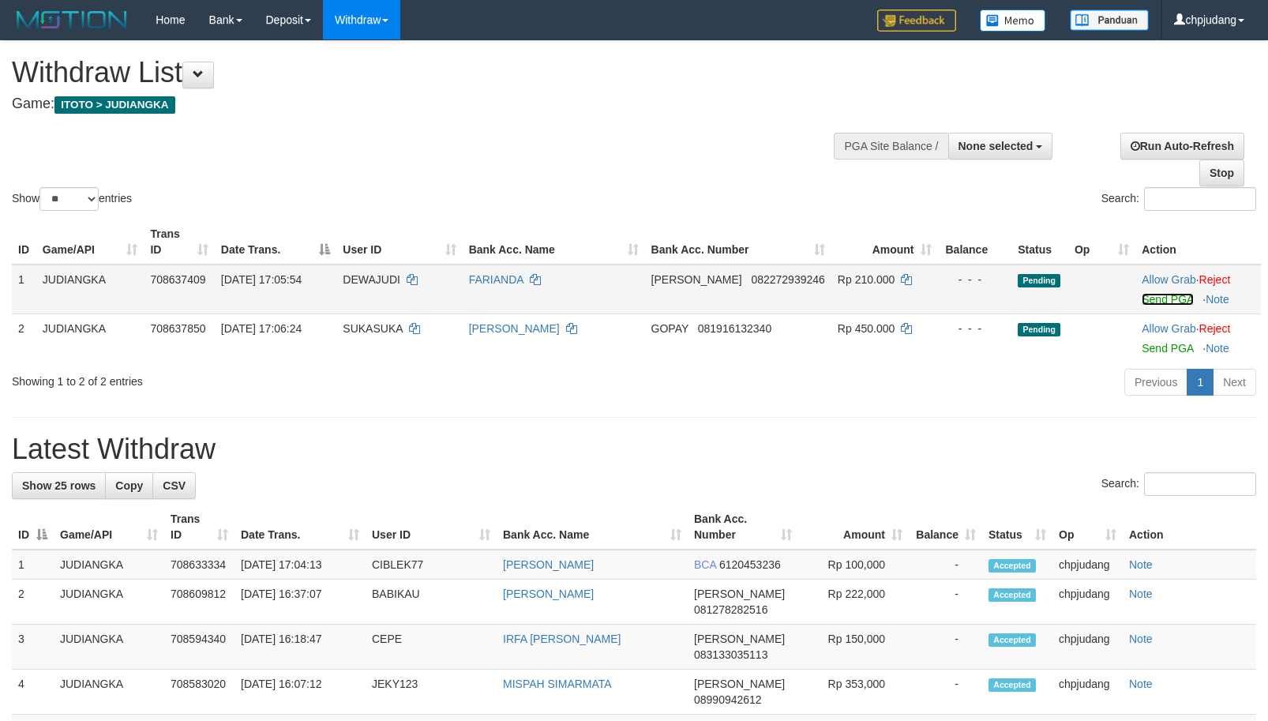
click at [1141, 300] on link "Send PGA" at bounding box center [1166, 299] width 51 height 13
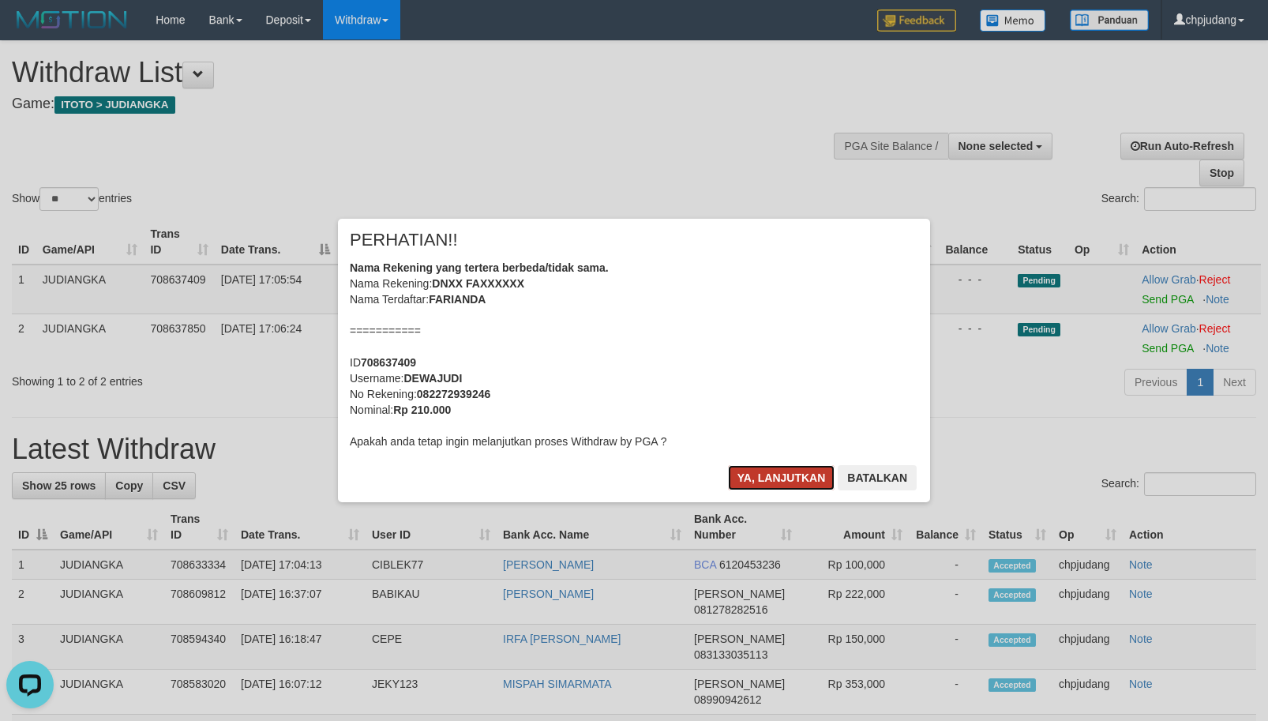
click at [782, 484] on button "Ya, lanjutkan" at bounding box center [781, 477] width 107 height 25
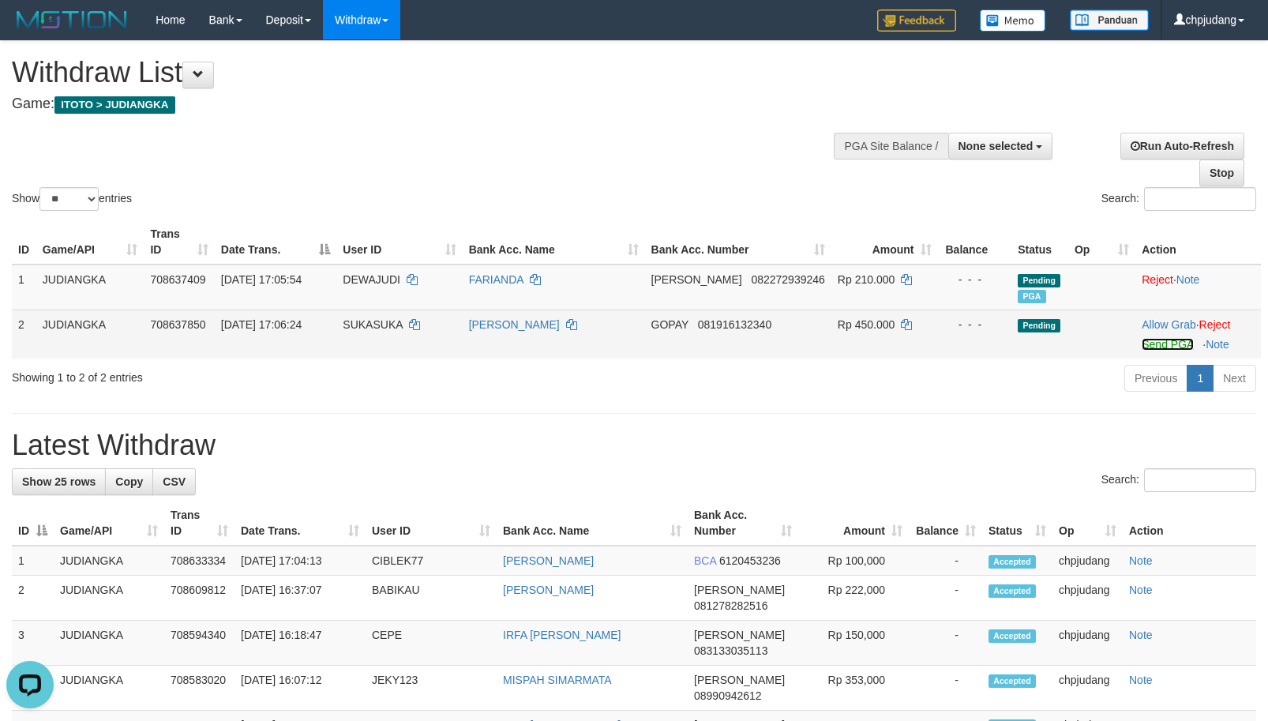
click at [1167, 350] on link "Send PGA" at bounding box center [1166, 344] width 51 height 13
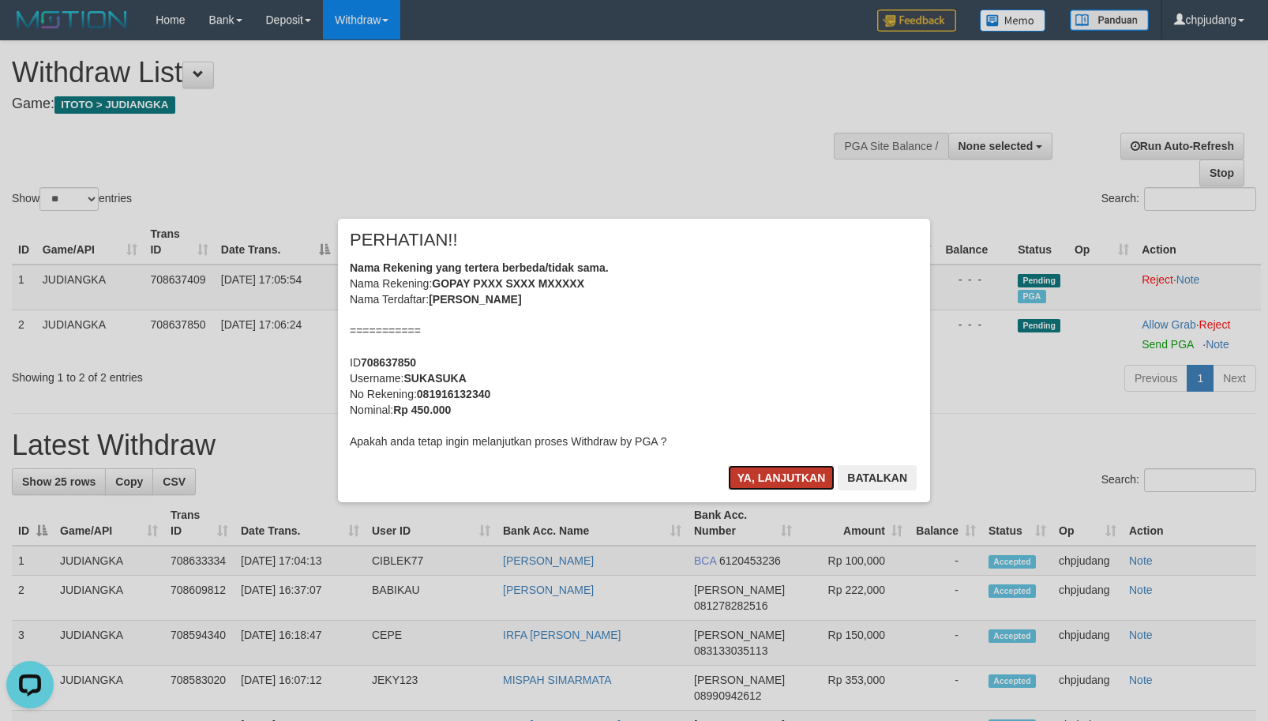
click at [767, 483] on button "Ya, lanjutkan" at bounding box center [781, 477] width 107 height 25
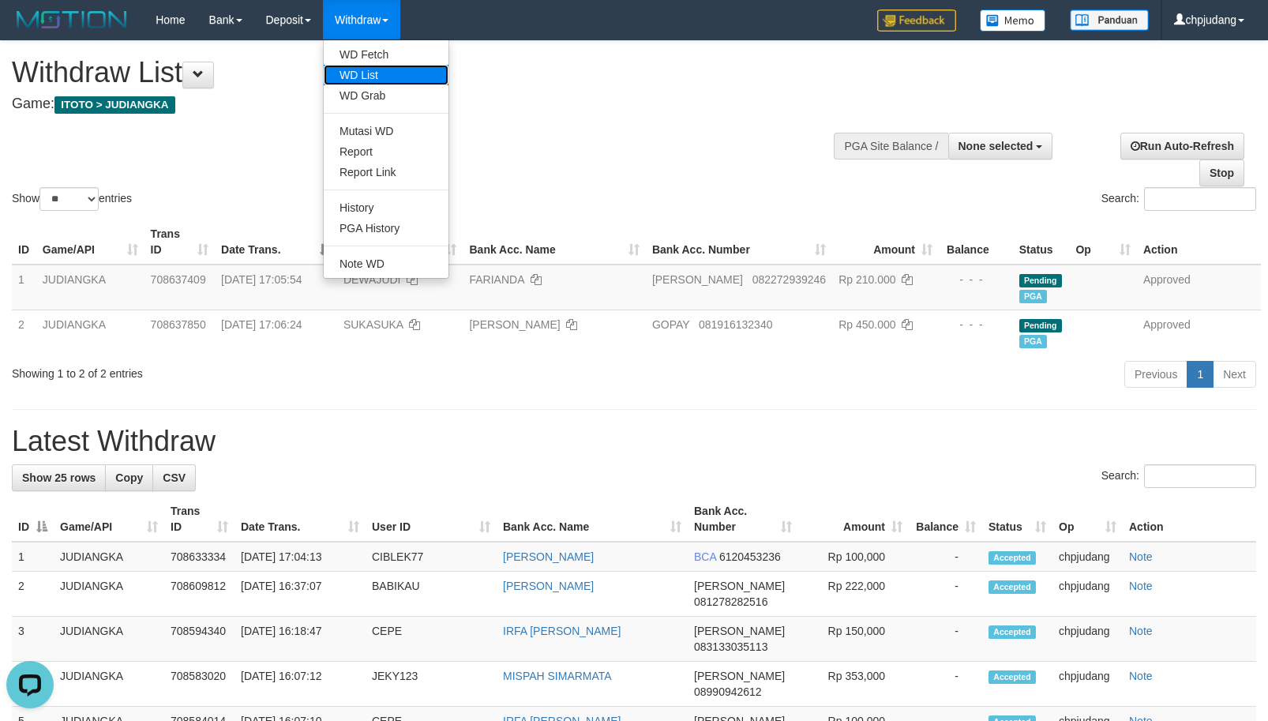
click at [389, 71] on link "WD List" at bounding box center [386, 75] width 125 height 21
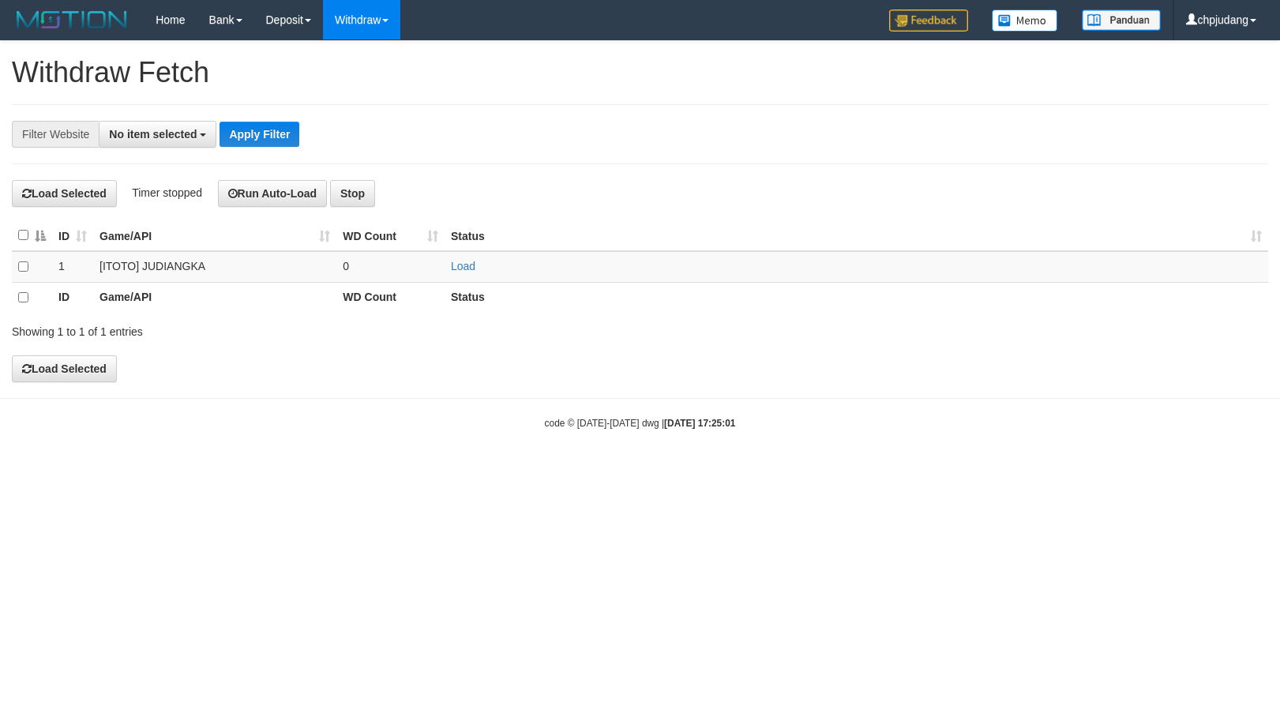
select select
click at [469, 264] on link "Load" at bounding box center [463, 266] width 24 height 13
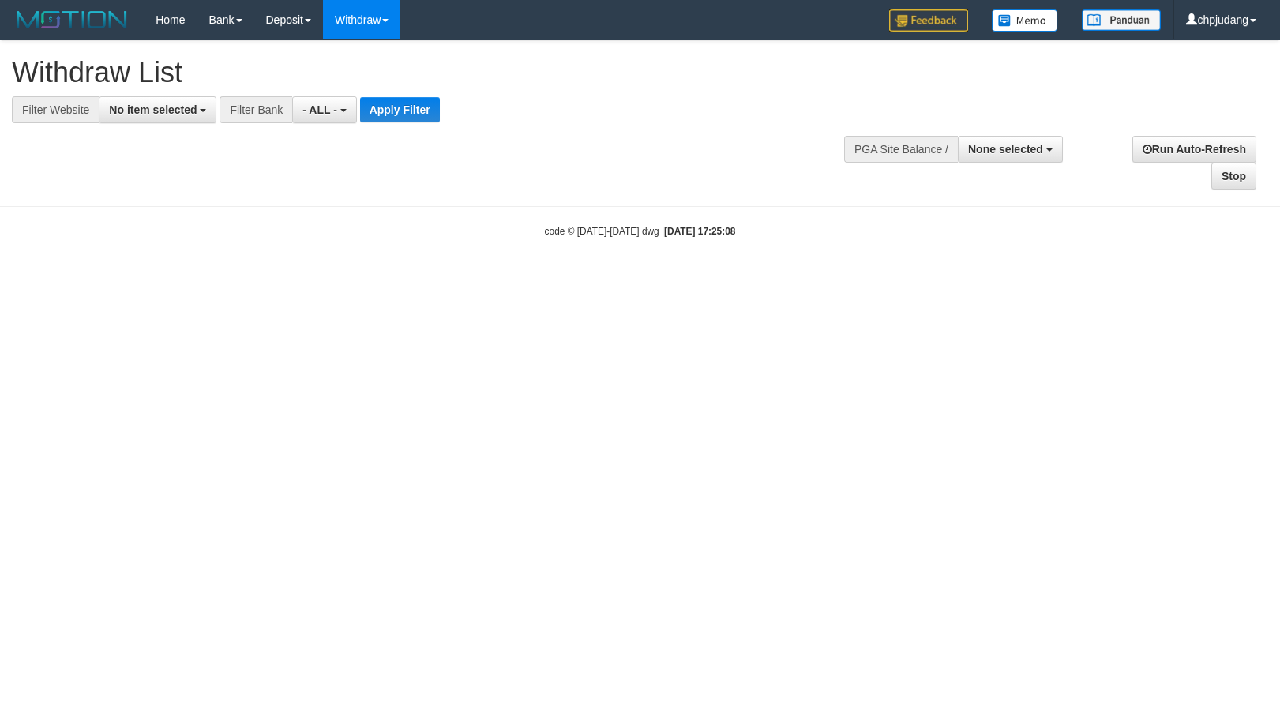
select select
click at [118, 110] on span "No item selected" at bounding box center [153, 109] width 88 height 13
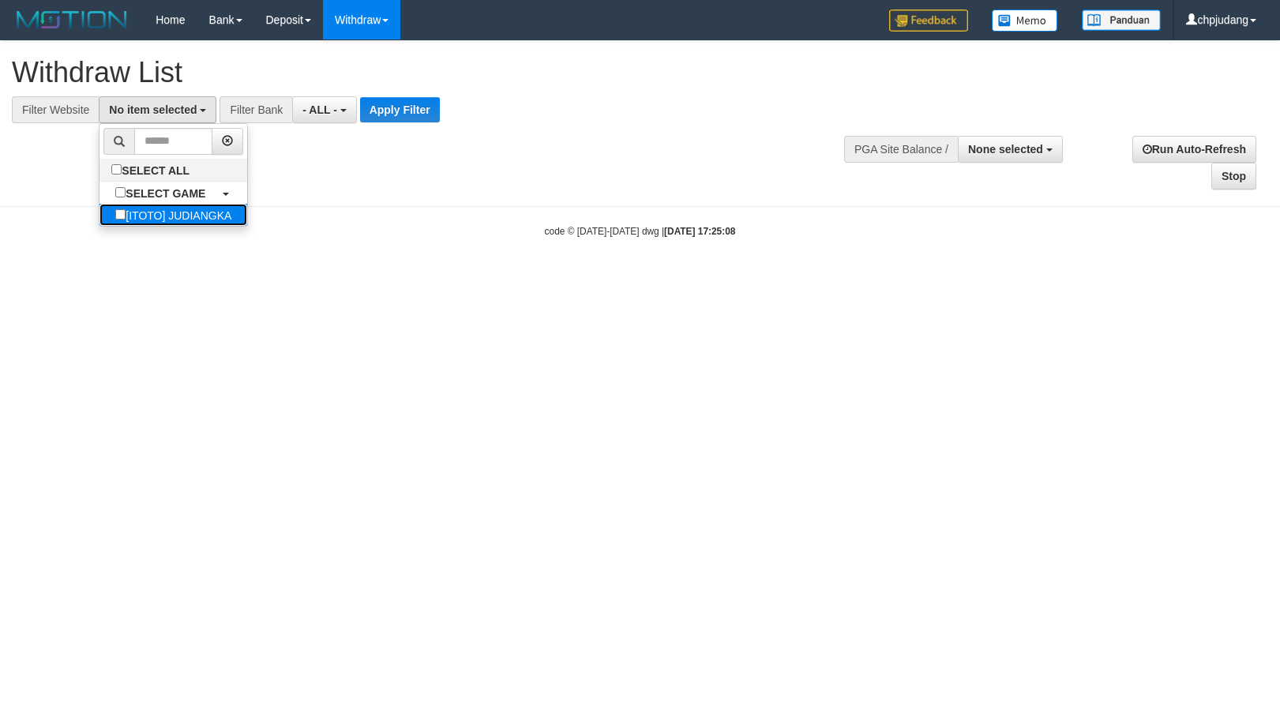
click at [193, 205] on label "[ITOTO] JUDIANGKA" at bounding box center [173, 215] width 148 height 22
select select "****"
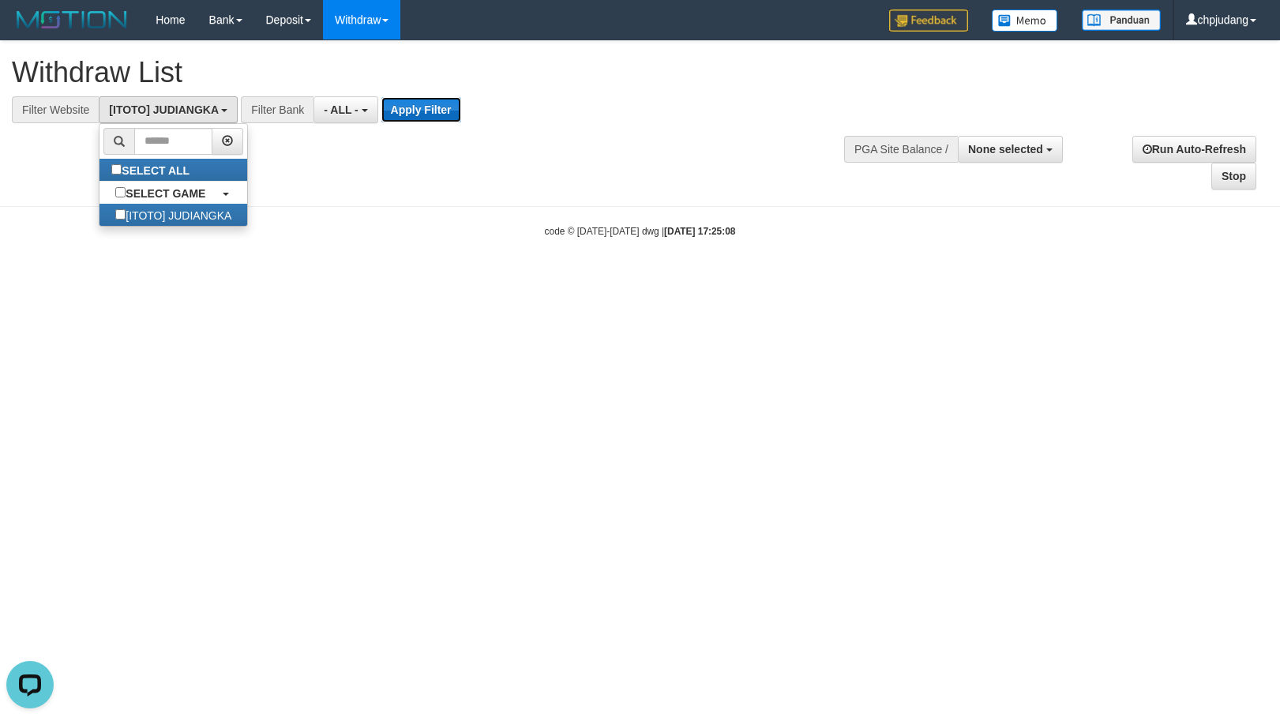
click at [416, 119] on button "Apply Filter" at bounding box center [421, 109] width 80 height 25
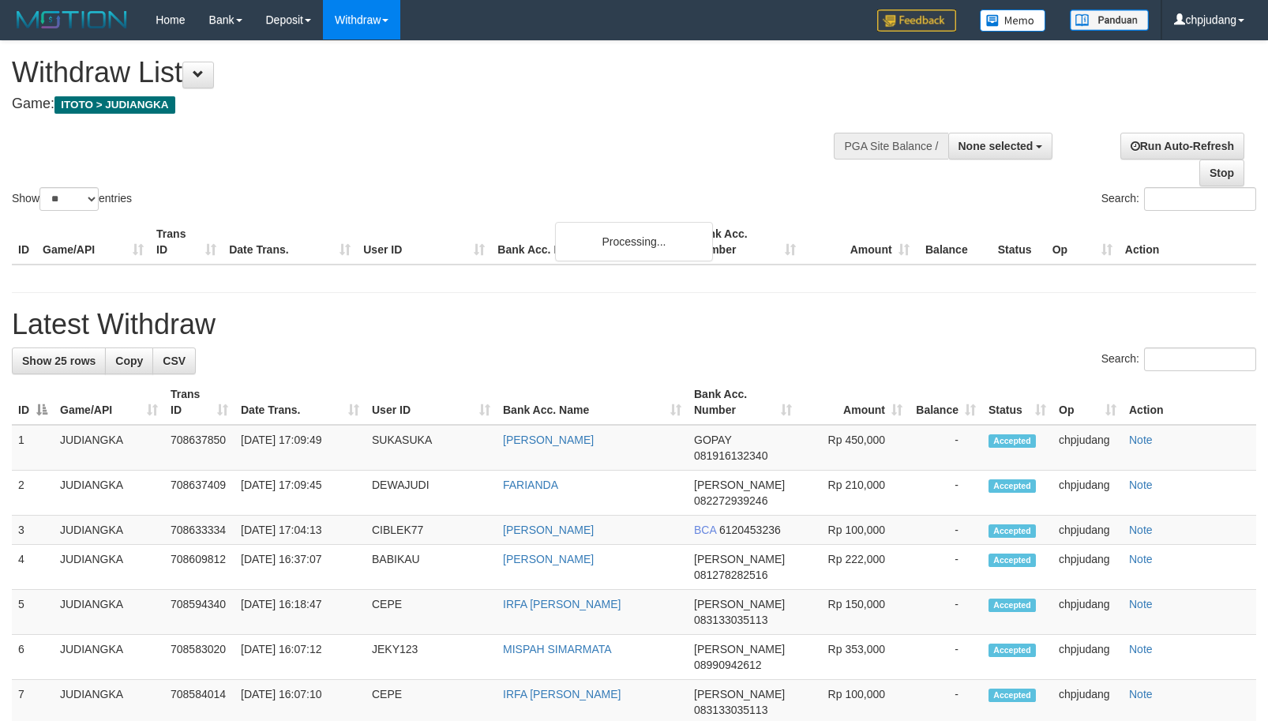
select select
select select "**"
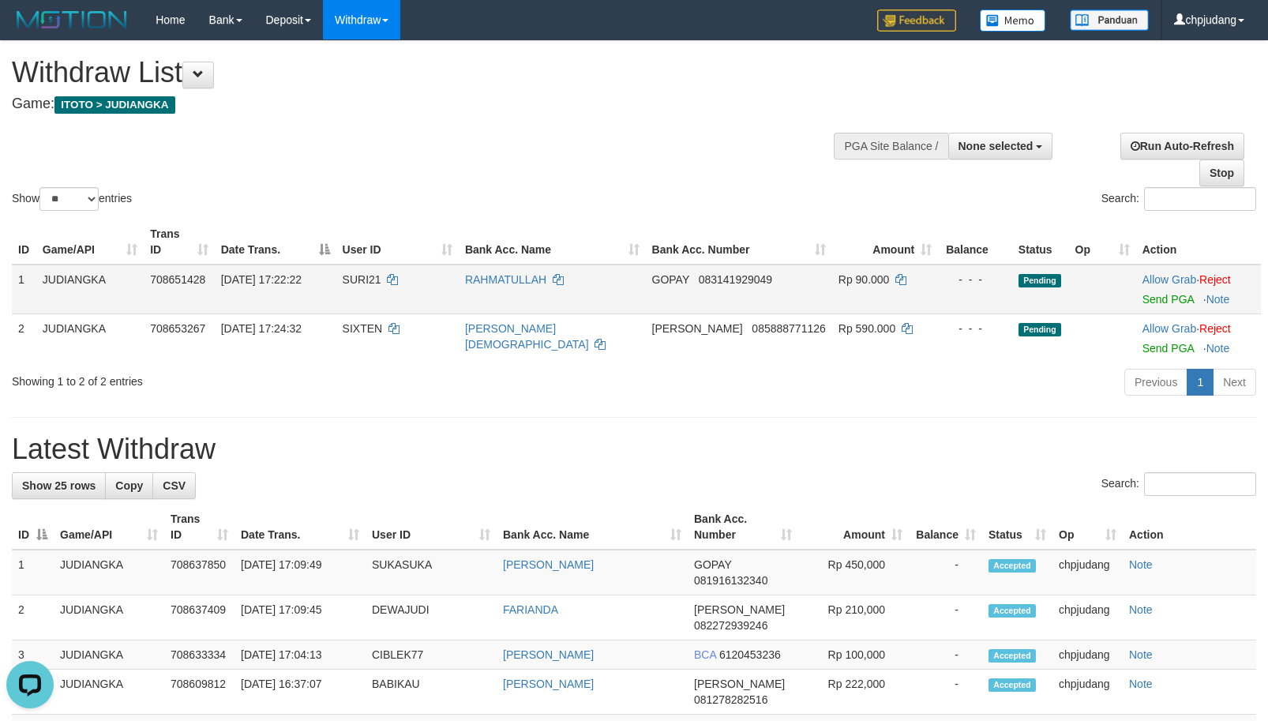
click at [1136, 295] on td "Allow Grab · Reject Send PGA · Note" at bounding box center [1198, 289] width 125 height 50
click at [1142, 298] on link "Send PGA" at bounding box center [1167, 299] width 51 height 13
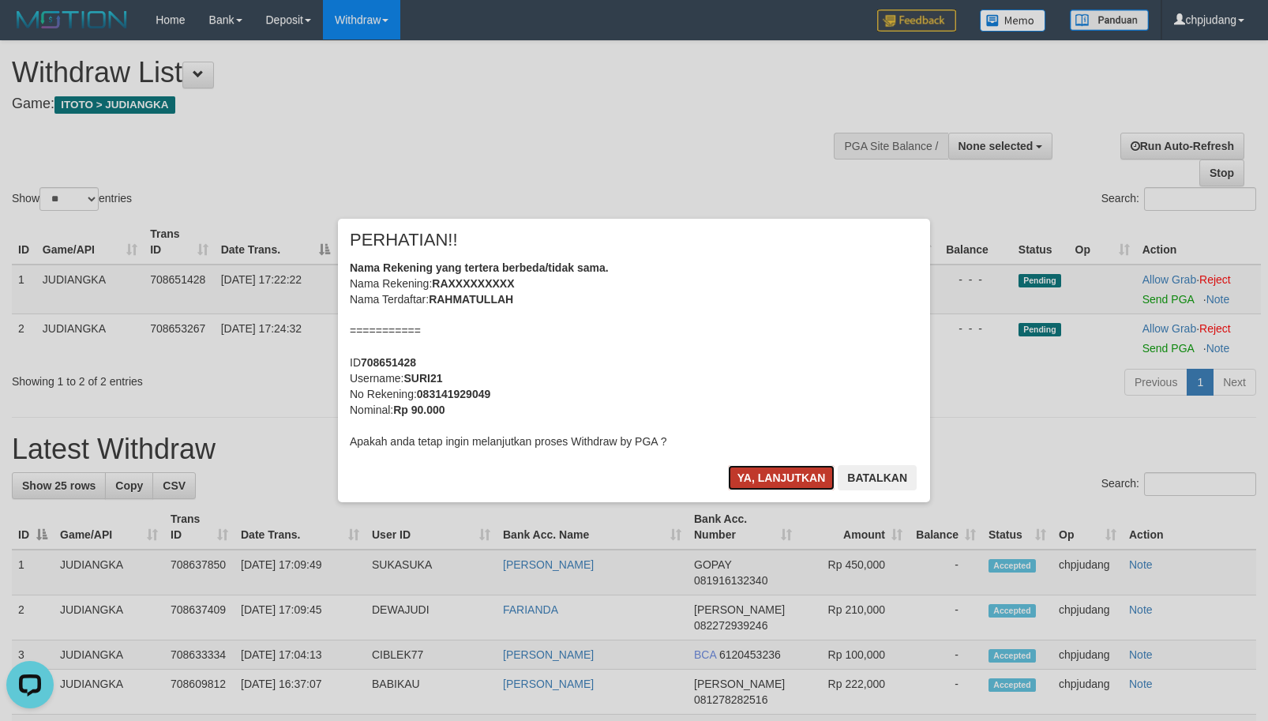
click at [766, 473] on button "Ya, lanjutkan" at bounding box center [781, 477] width 107 height 25
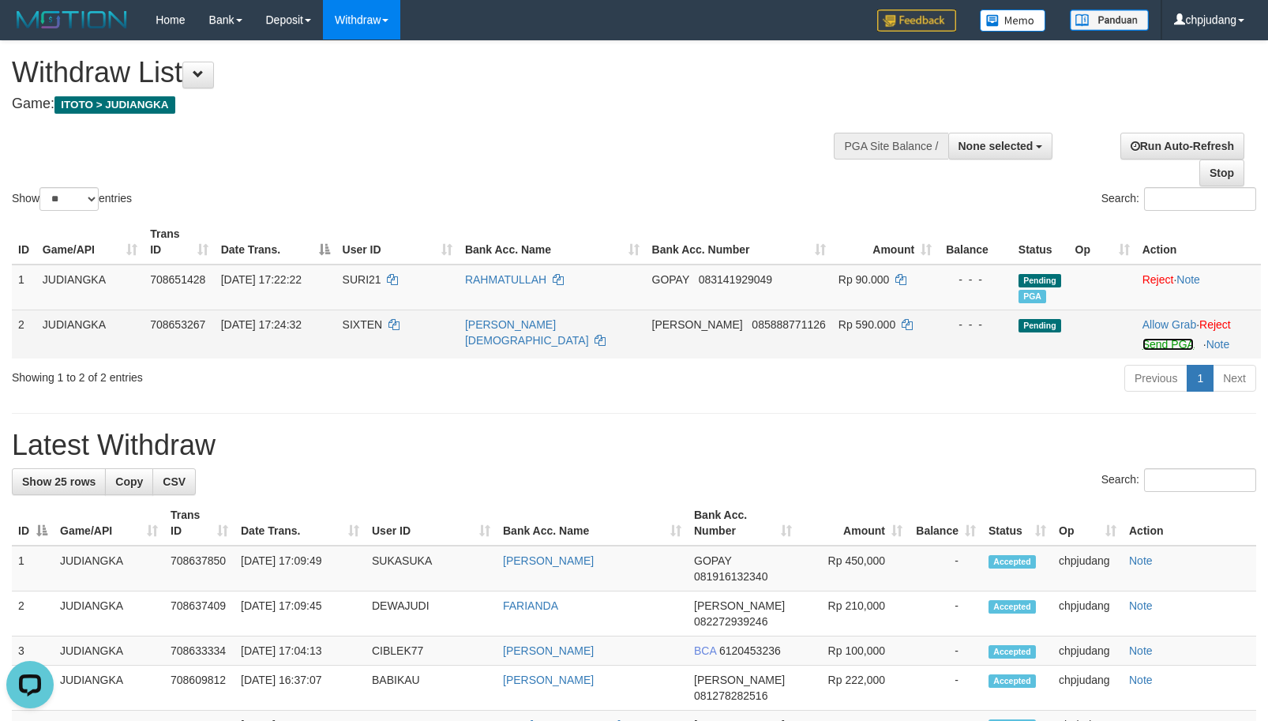
click at [1156, 344] on link "Send PGA" at bounding box center [1167, 344] width 51 height 13
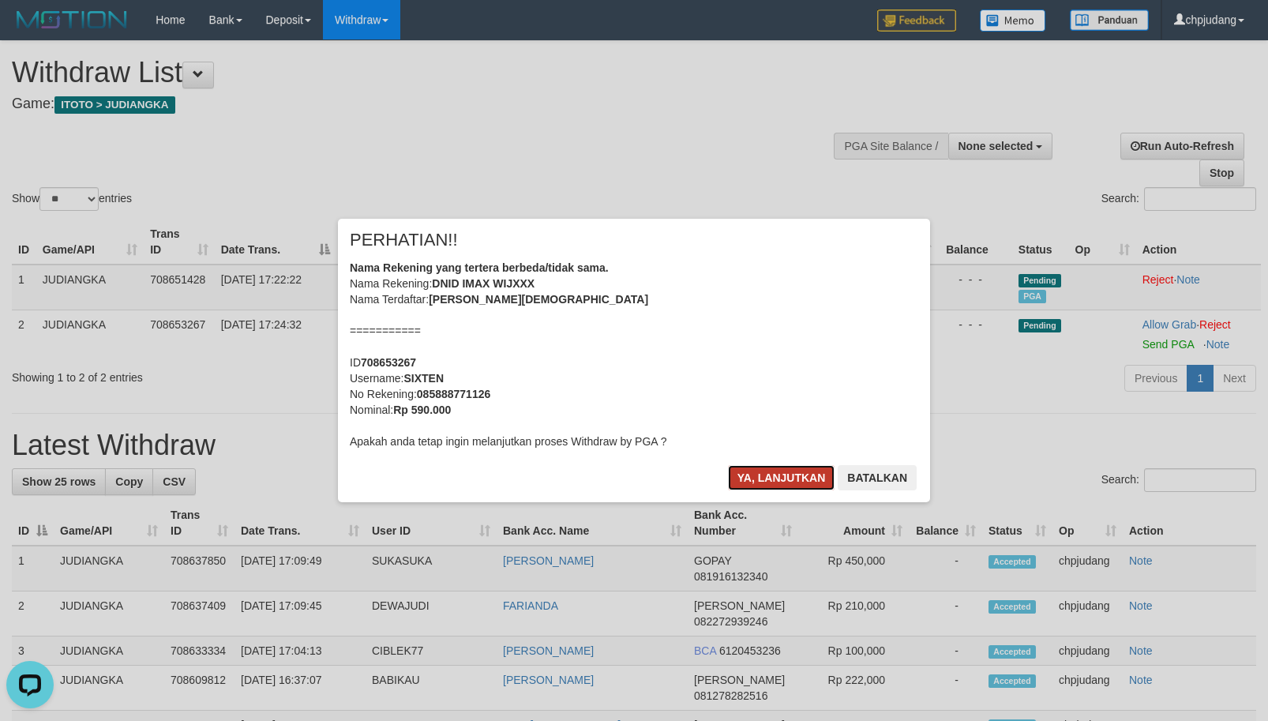
click at [770, 478] on button "Ya, lanjutkan" at bounding box center [781, 477] width 107 height 25
